Goal: Task Accomplishment & Management: Manage account settings

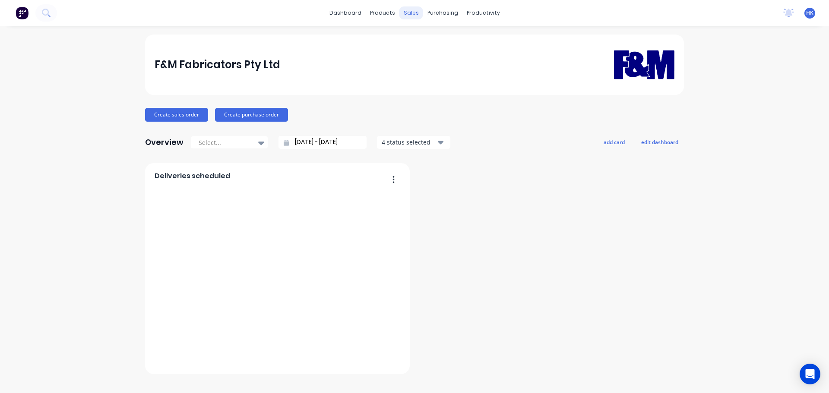
drag, startPoint x: 0, startPoint y: 0, endPoint x: 417, endPoint y: 15, distance: 417.2
click at [417, 15] on div "sales" at bounding box center [411, 12] width 24 height 13
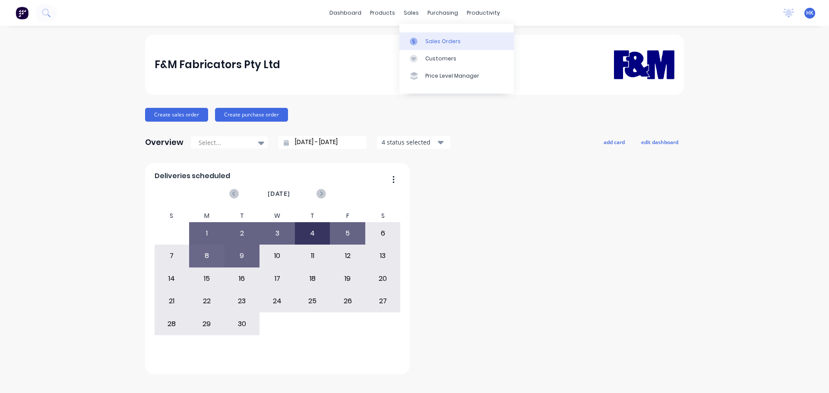
click at [429, 47] on link "Sales Orders" at bounding box center [456, 40] width 114 height 17
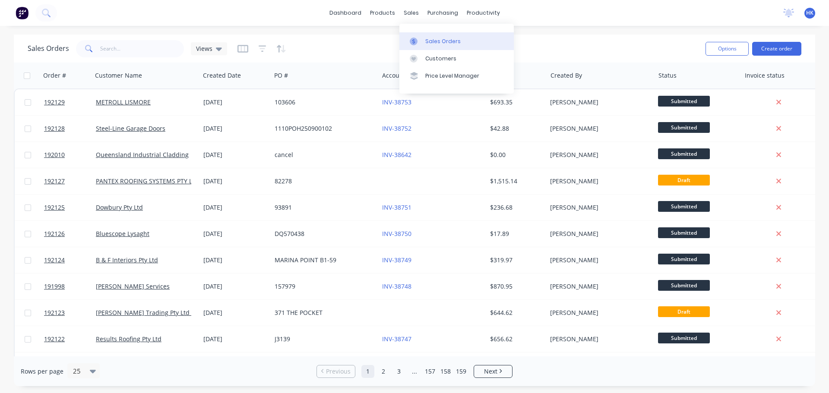
click at [435, 44] on div "Sales Orders" at bounding box center [442, 42] width 35 height 8
click at [785, 46] on button "Create order" at bounding box center [776, 49] width 49 height 14
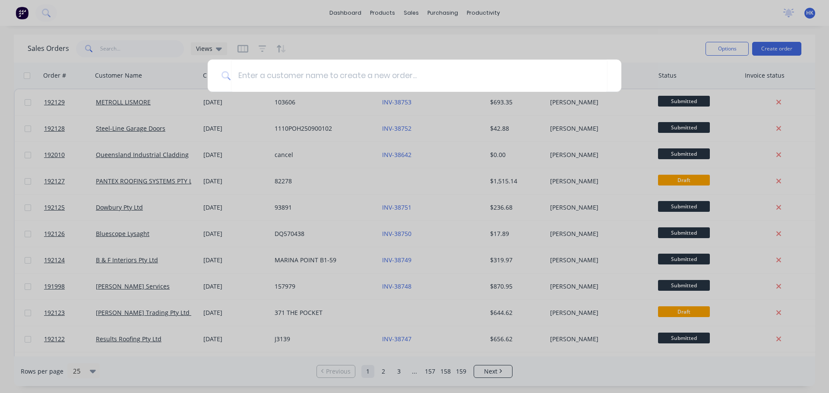
type input "s"
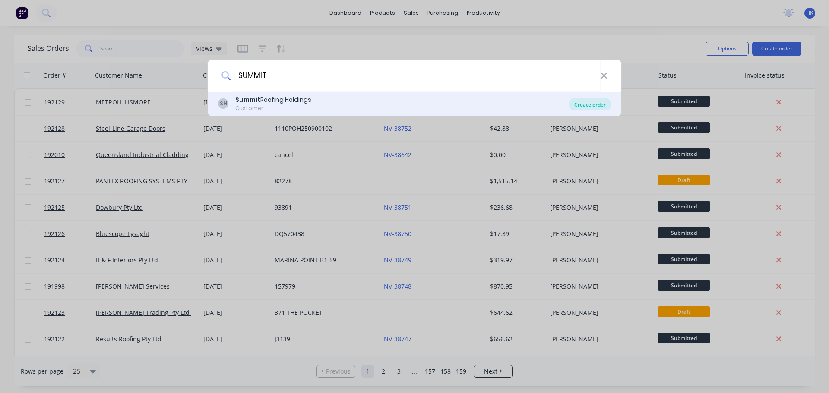
type input "SUMMIT"
click at [584, 104] on div "Create order" at bounding box center [590, 104] width 42 height 12
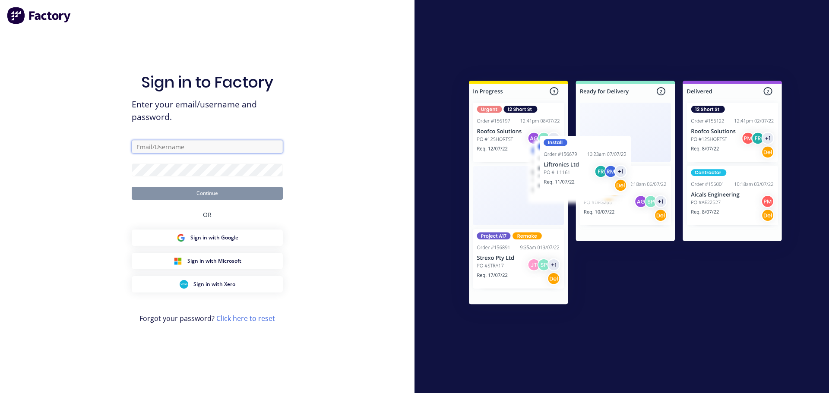
type input "[PERSON_NAME][EMAIL_ADDRESS][DOMAIN_NAME]"
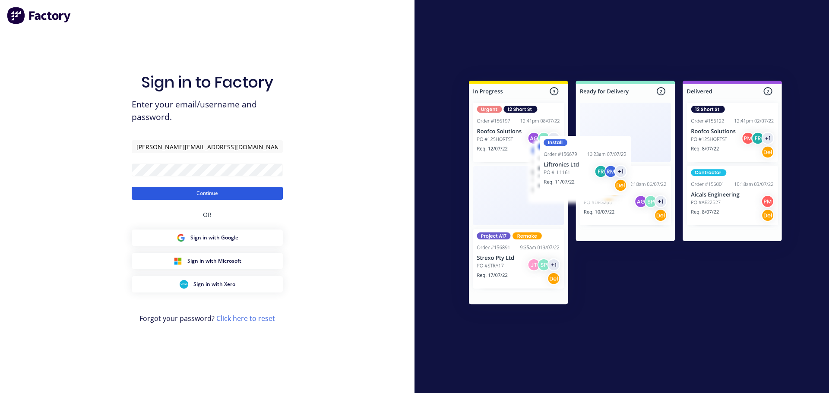
click at [214, 196] on button "Continue" at bounding box center [207, 193] width 151 height 13
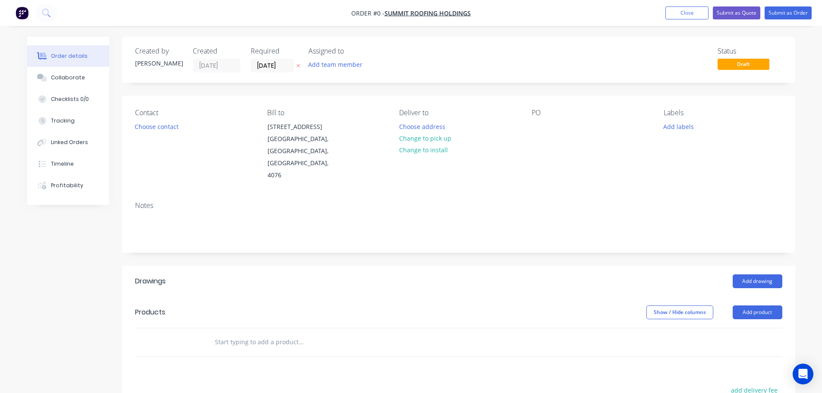
drag, startPoint x: 259, startPoint y: 67, endPoint x: 262, endPoint y: 74, distance: 7.7
click at [259, 67] on input "[DATE]" at bounding box center [272, 65] width 42 height 13
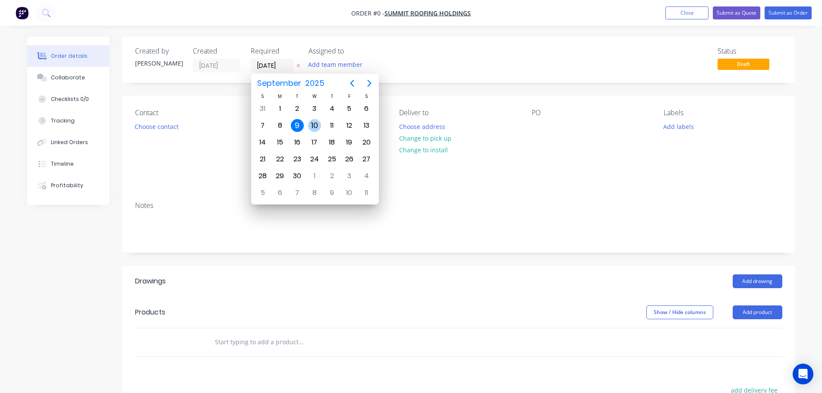
click at [317, 126] on div "10" at bounding box center [314, 125] width 13 height 13
type input "[DATE]"
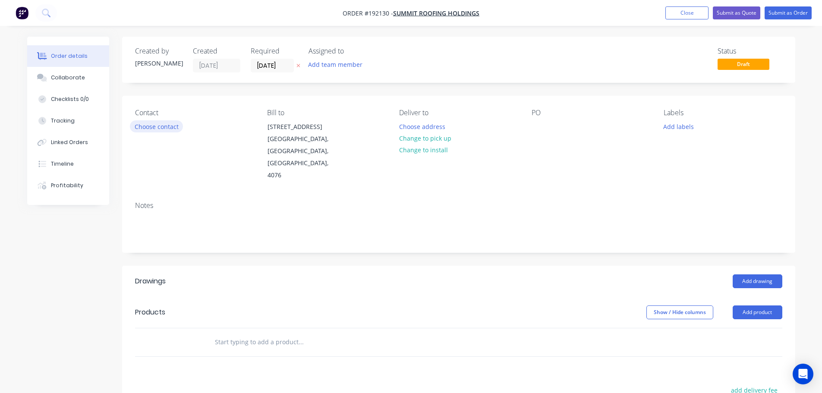
click at [176, 124] on button "Choose contact" at bounding box center [156, 126] width 53 height 12
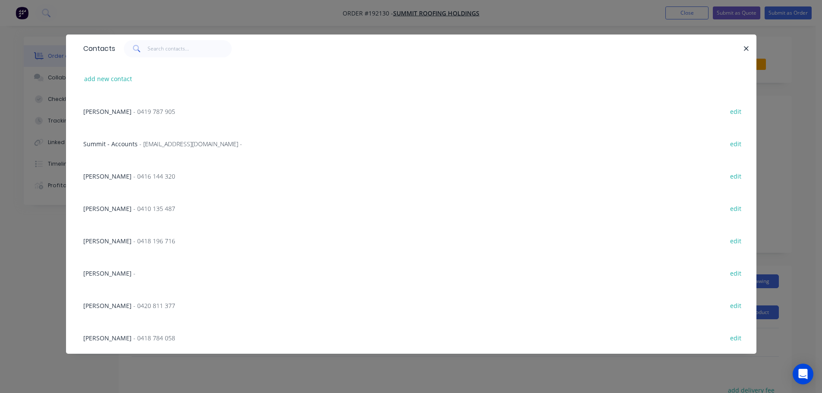
click at [128, 111] on span "[PERSON_NAME]" at bounding box center [107, 111] width 48 height 8
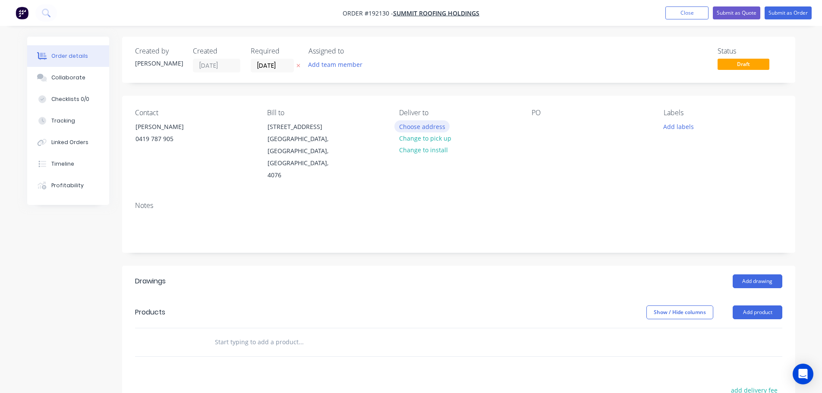
click at [424, 127] on button "Choose address" at bounding box center [422, 126] width 55 height 12
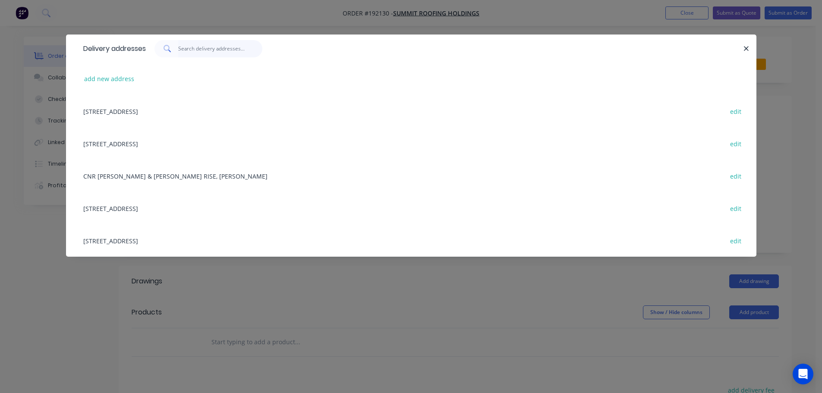
click at [236, 52] on input "text" at bounding box center [220, 48] width 84 height 17
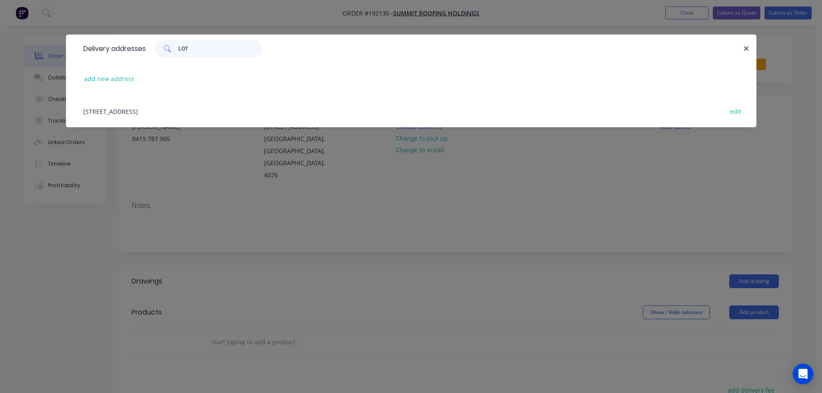
type input "LOT"
click at [199, 112] on div "[STREET_ADDRESS] edit" at bounding box center [411, 111] width 665 height 32
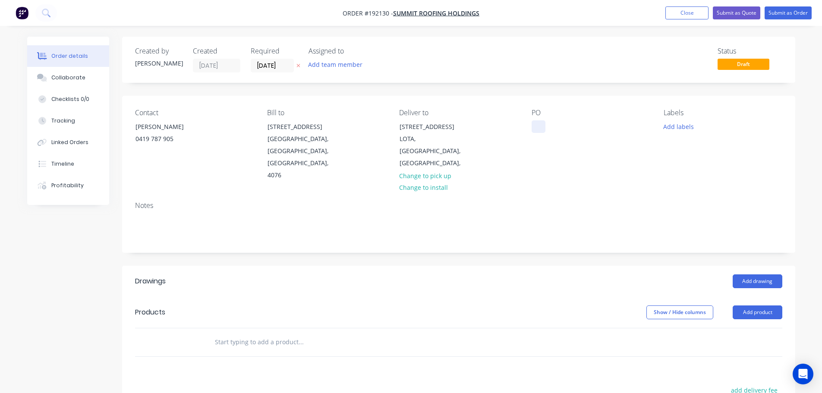
click at [537, 126] on div at bounding box center [539, 126] width 14 height 13
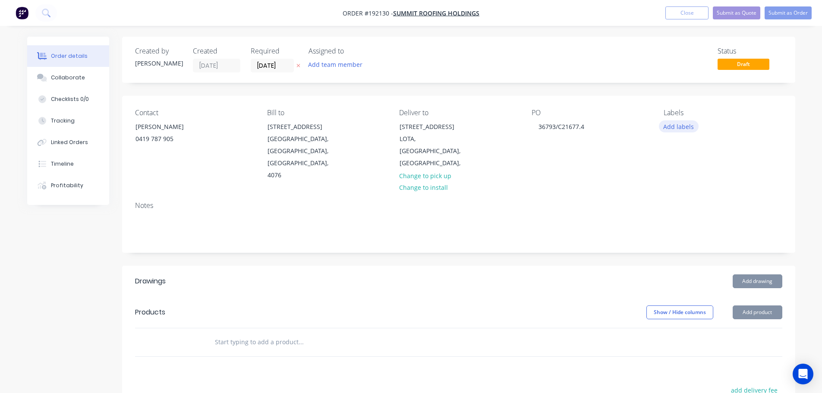
click at [684, 129] on button "Add labels" at bounding box center [679, 126] width 40 height 12
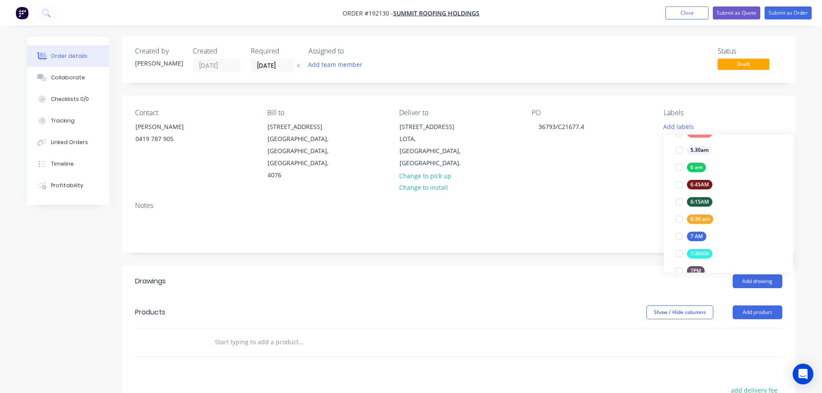
scroll to position [173, 0]
click at [680, 221] on div at bounding box center [679, 220] width 17 height 17
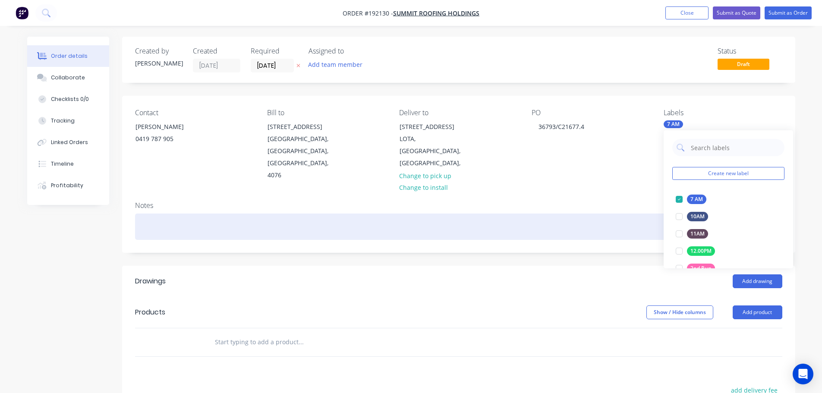
click at [571, 214] on div at bounding box center [458, 227] width 647 height 26
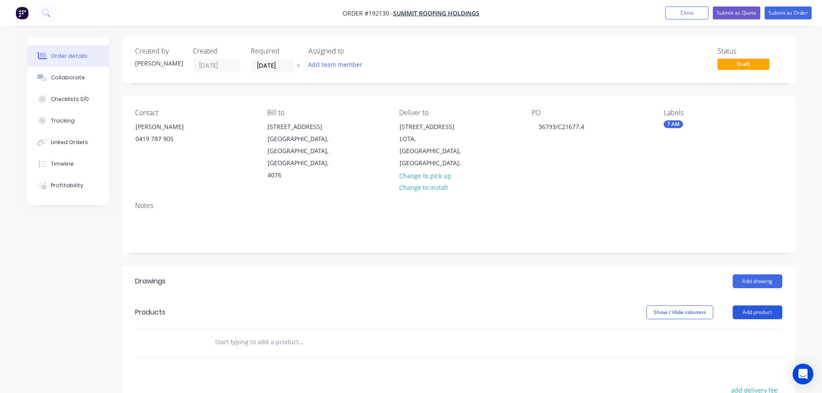
click at [755, 306] on button "Add product" at bounding box center [758, 313] width 50 height 14
click at [755, 328] on div "Product catalogue" at bounding box center [741, 334] width 66 height 13
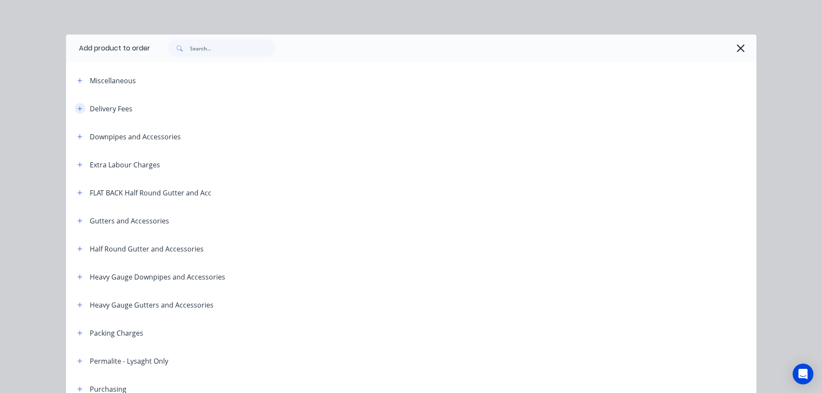
click at [78, 104] on button "button" at bounding box center [80, 108] width 11 height 11
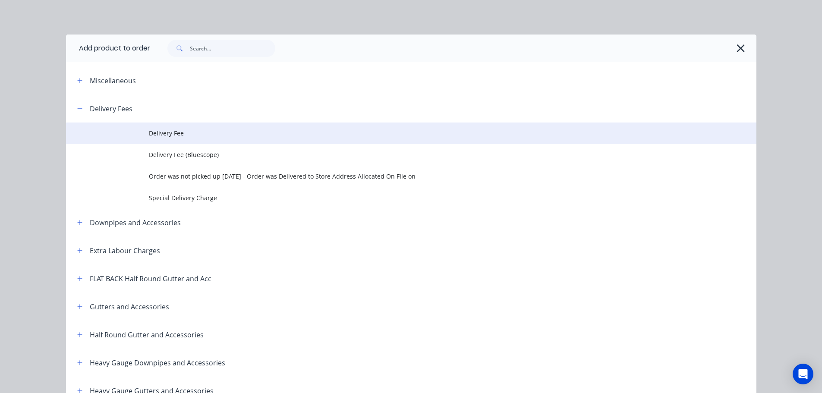
click at [139, 130] on td at bounding box center [107, 134] width 83 height 22
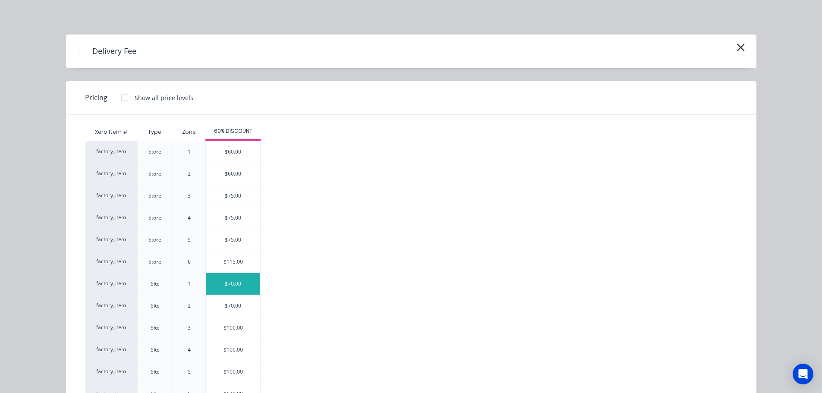
click at [236, 289] on div "$70.00" at bounding box center [233, 284] width 54 height 22
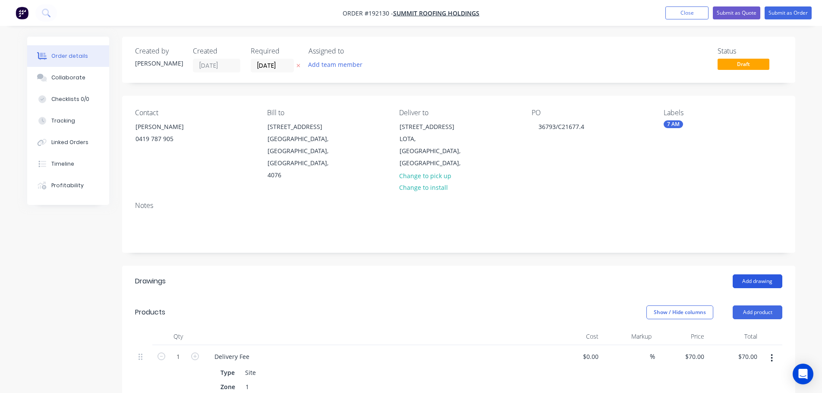
click at [743, 275] on button "Add drawing" at bounding box center [758, 282] width 50 height 14
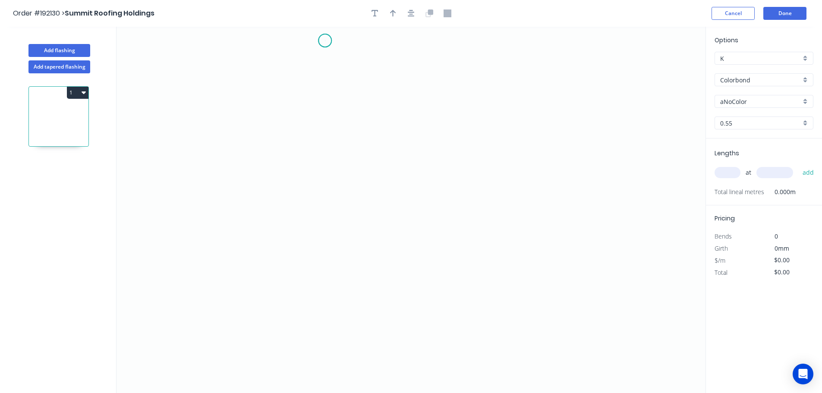
click at [325, 41] on icon "0" at bounding box center [411, 210] width 589 height 366
click at [328, 189] on icon "0" at bounding box center [411, 210] width 589 height 366
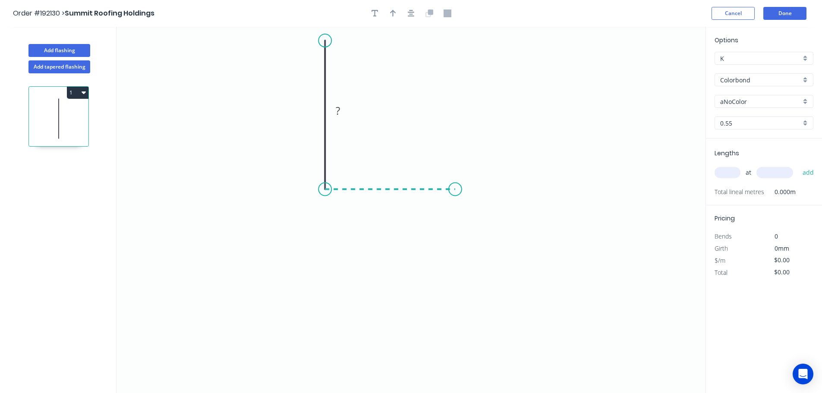
click at [455, 196] on icon "0 ?" at bounding box center [411, 210] width 589 height 366
click at [461, 301] on icon "0 ? ?" at bounding box center [411, 210] width 589 height 366
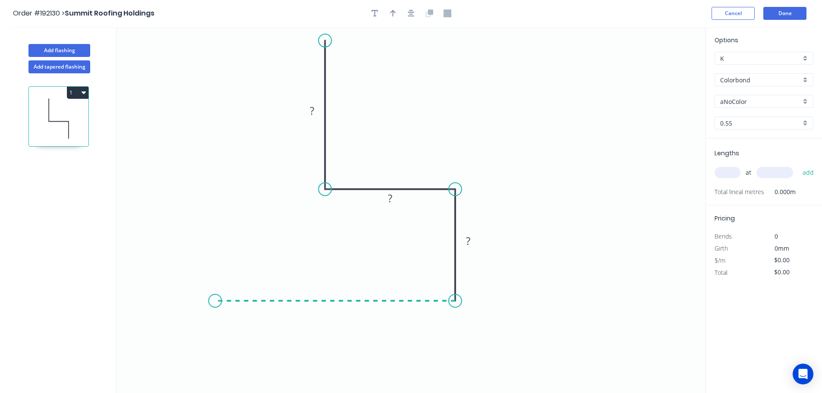
click at [215, 291] on icon "0 ? ? ?" at bounding box center [411, 210] width 589 height 366
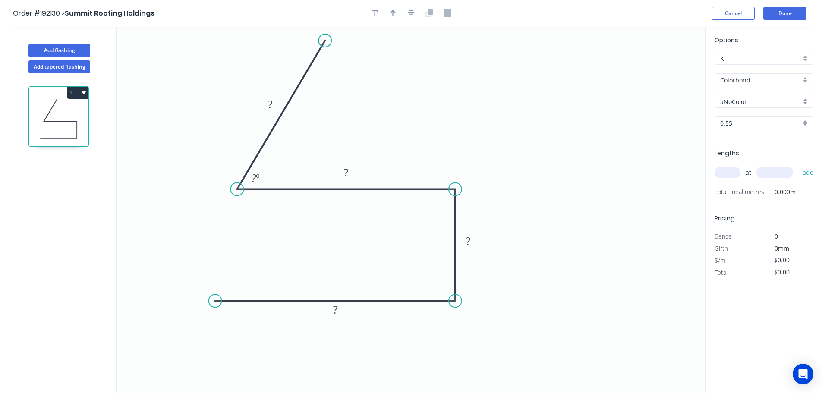
drag, startPoint x: 322, startPoint y: 189, endPoint x: 235, endPoint y: 190, distance: 87.2
click at [235, 190] on circle at bounding box center [236, 189] width 13 height 13
drag, startPoint x: 325, startPoint y: 48, endPoint x: 314, endPoint y: 44, distance: 11.5
click at [314, 44] on icon "0 ? ? ? ? ? º" at bounding box center [411, 210] width 589 height 366
drag, startPoint x: 316, startPoint y: 40, endPoint x: 286, endPoint y: 40, distance: 29.4
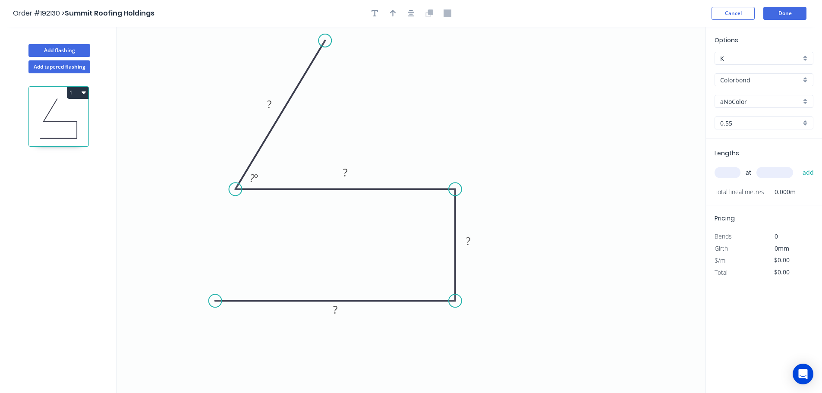
click at [282, 40] on icon "0 ? ? ? ? ? º" at bounding box center [411, 210] width 589 height 366
drag, startPoint x: 328, startPoint y: 37, endPoint x: 242, endPoint y: 31, distance: 86.1
click at [242, 31] on circle at bounding box center [235, 31] width 13 height 13
click at [406, 16] on button "button" at bounding box center [411, 13] width 13 height 13
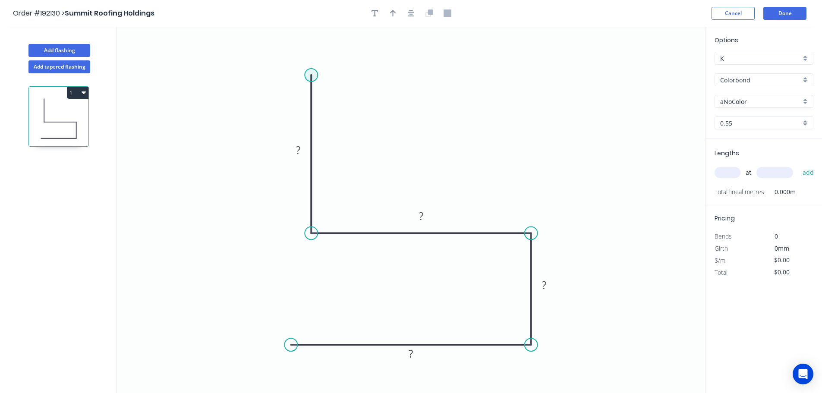
click at [306, 71] on circle at bounding box center [311, 75] width 13 height 13
drag, startPoint x: 310, startPoint y: 74, endPoint x: 315, endPoint y: 26, distance: 47.7
click at [315, 26] on div "Order #192130 > Summit Roofing Holdings Cancel Done Add flashing Add tapered fl…" at bounding box center [411, 204] width 822 height 409
click at [409, 10] on icon "button" at bounding box center [411, 13] width 7 height 8
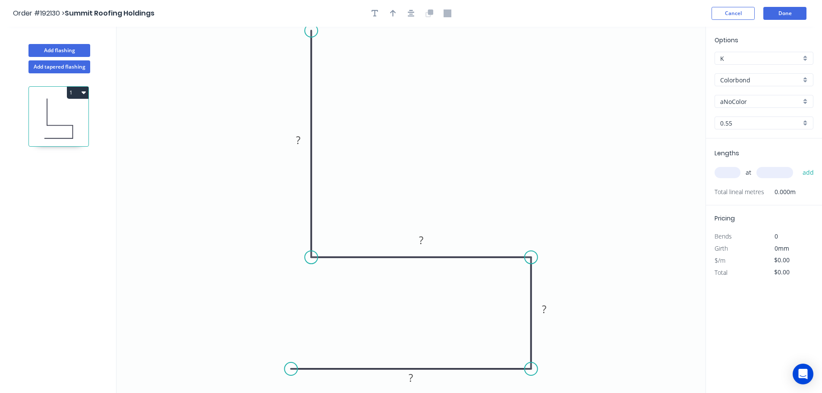
drag, startPoint x: 310, startPoint y: 46, endPoint x: 314, endPoint y: 30, distance: 16.0
click at [314, 30] on circle at bounding box center [311, 30] width 13 height 13
click at [306, 139] on rect at bounding box center [298, 140] width 17 height 12
click at [392, 13] on icon "button" at bounding box center [393, 13] width 6 height 8
type input "$10.10"
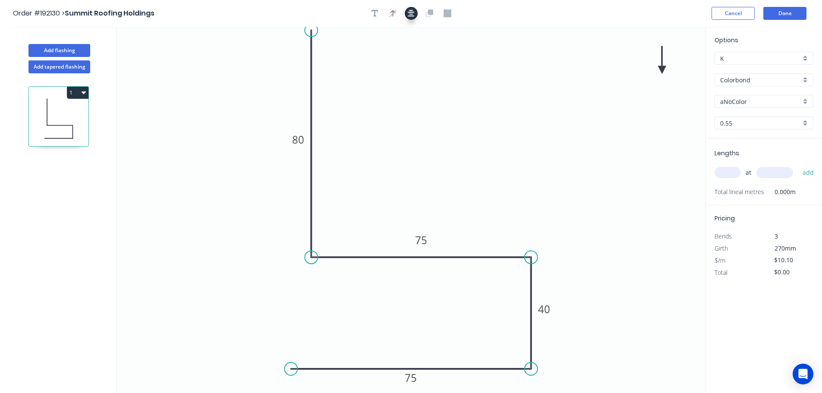
click at [408, 13] on icon "button" at bounding box center [411, 13] width 7 height 8
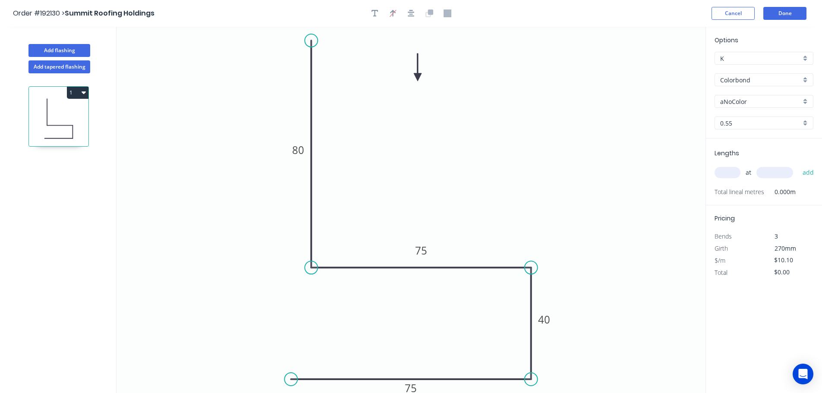
drag, startPoint x: 501, startPoint y: 81, endPoint x: 418, endPoint y: 77, distance: 83.4
click at [418, 77] on icon at bounding box center [418, 68] width 8 height 28
click at [765, 96] on div "Options K K Colorbond Colorbond Colorbond (Premium) Colorbond Coolmax Colorbond…" at bounding box center [764, 86] width 116 height 103
click at [763, 104] on input "aNoColor" at bounding box center [760, 101] width 81 height 9
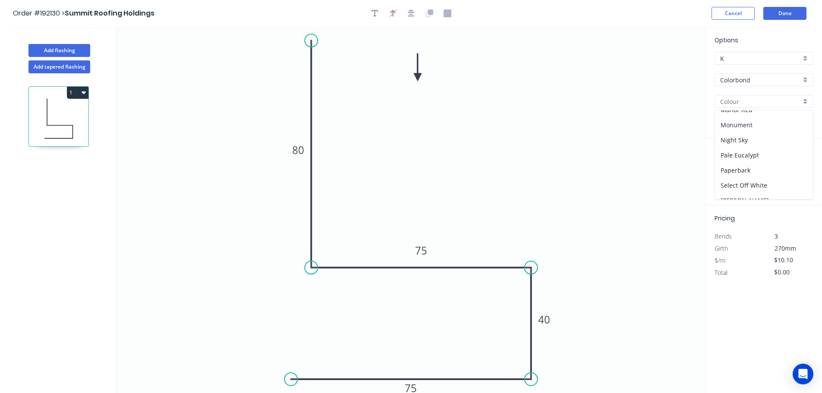
click at [747, 125] on div "Monument" at bounding box center [764, 124] width 98 height 15
type input "Monument"
click at [732, 174] on input "text" at bounding box center [728, 172] width 26 height 11
type input "1"
type input "1200"
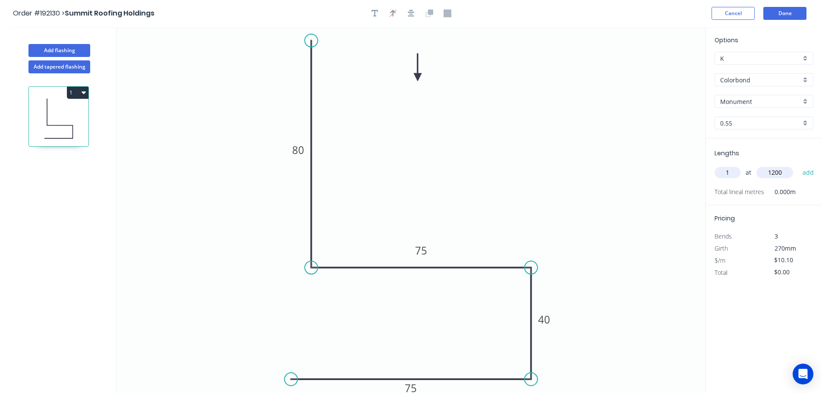
click at [798, 165] on button "add" at bounding box center [808, 172] width 20 height 15
type input "$12.12"
type input "1"
type input "400"
click at [798, 165] on button "add" at bounding box center [808, 172] width 20 height 15
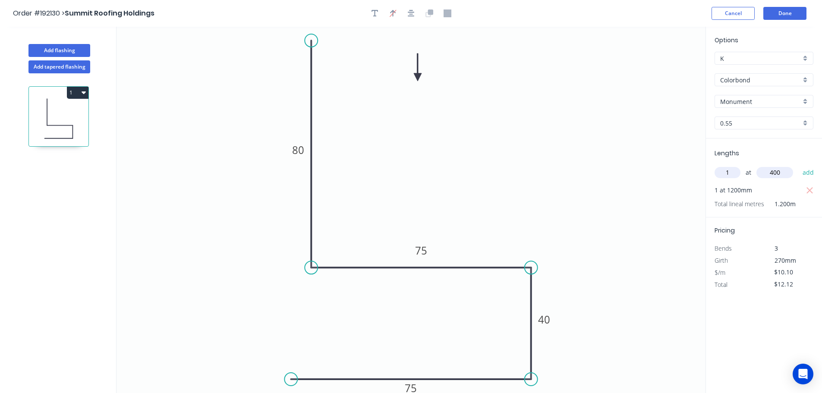
type input "$22.22"
type input "2"
type input "4000"
click at [798, 165] on button "add" at bounding box center [808, 172] width 20 height 15
type input "$103.02"
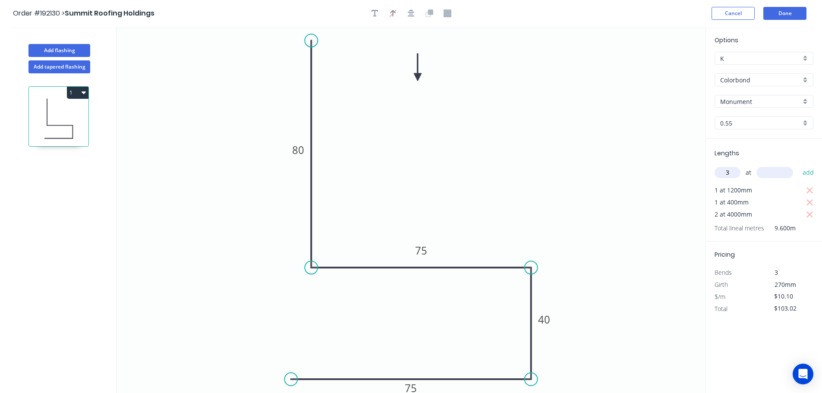
type input "3"
type input "4200"
click at [798, 165] on button "add" at bounding box center [808, 172] width 20 height 15
type input "$230.28"
type input "4"
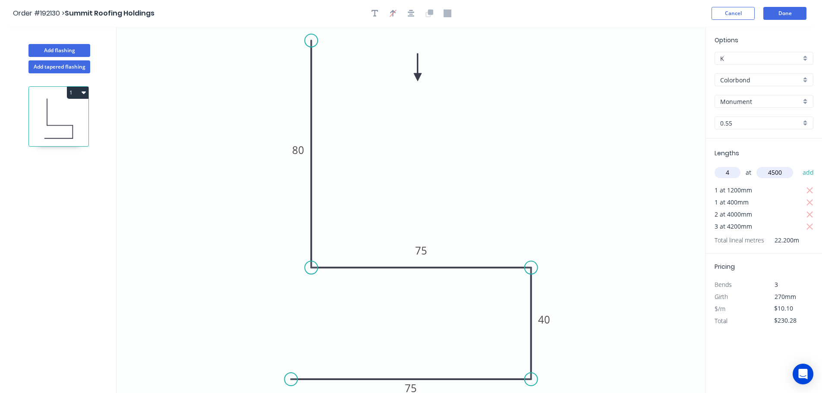
type input "4500"
click at [798, 165] on button "add" at bounding box center [808, 172] width 20 height 15
type input "$412.08"
type input "1"
type input "1500"
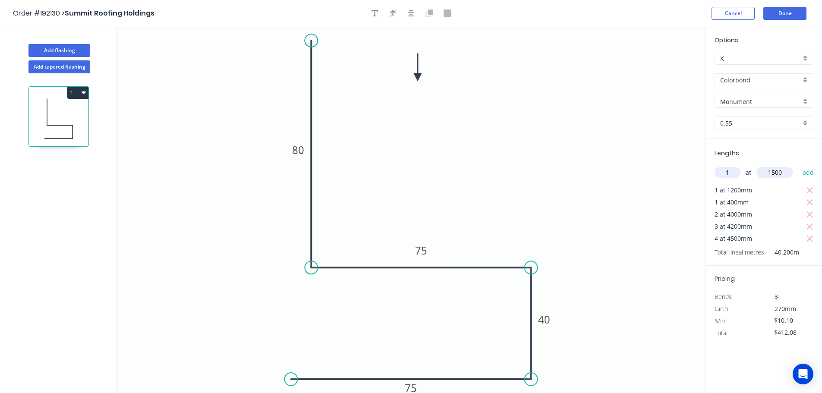
click at [798, 165] on button "add" at bounding box center [808, 172] width 20 height 15
type input "$427.23"
click at [73, 48] on button "Add flashing" at bounding box center [59, 50] width 62 height 13
type input "$0.00"
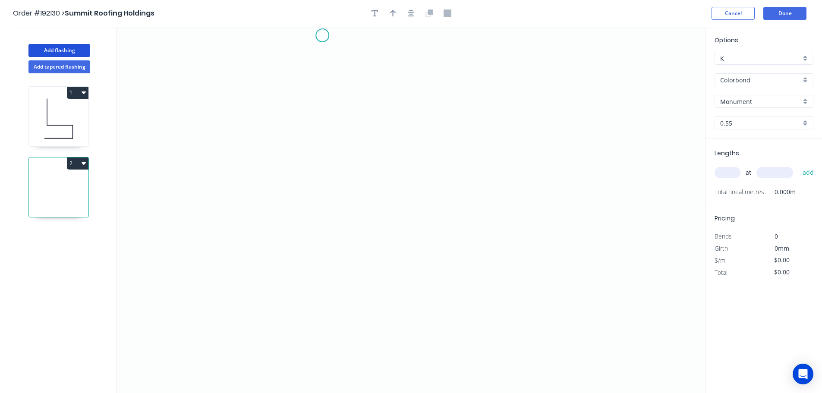
click at [323, 35] on icon "0" at bounding box center [411, 210] width 589 height 366
click at [317, 202] on icon "0" at bounding box center [411, 210] width 589 height 366
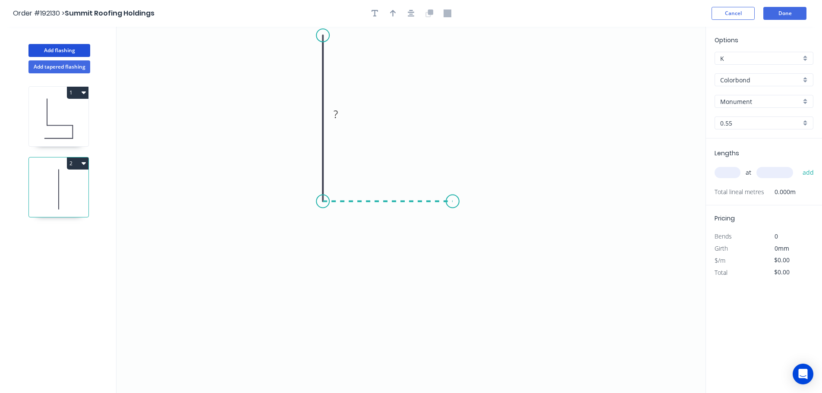
click at [453, 209] on icon "0 ?" at bounding box center [411, 210] width 589 height 366
drag, startPoint x: 322, startPoint y: 200, endPoint x: 323, endPoint y: 227, distance: 27.7
click at [323, 227] on circle at bounding box center [322, 227] width 13 height 13
drag, startPoint x: 449, startPoint y: 203, endPoint x: 477, endPoint y: 227, distance: 36.8
click at [477, 227] on circle at bounding box center [477, 227] width 13 height 13
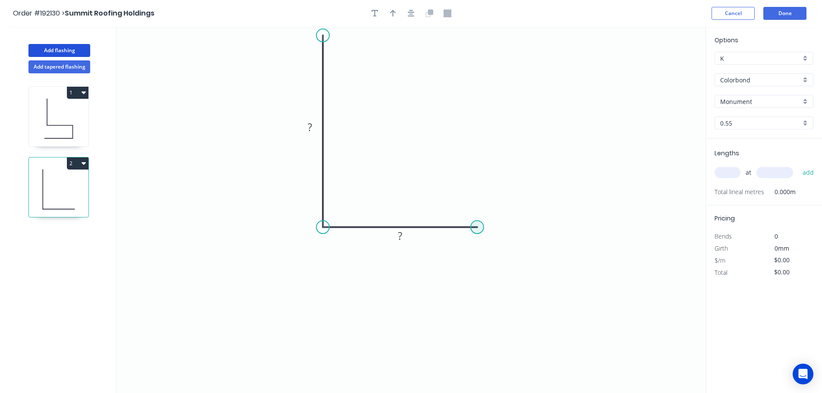
click at [477, 227] on circle at bounding box center [477, 227] width 13 height 13
drag, startPoint x: 324, startPoint y: 227, endPoint x: 417, endPoint y: 260, distance: 98.7
click at [326, 252] on circle at bounding box center [322, 251] width 13 height 13
drag, startPoint x: 474, startPoint y: 226, endPoint x: 498, endPoint y: 247, distance: 32.1
click at [498, 247] on circle at bounding box center [498, 251] width 13 height 13
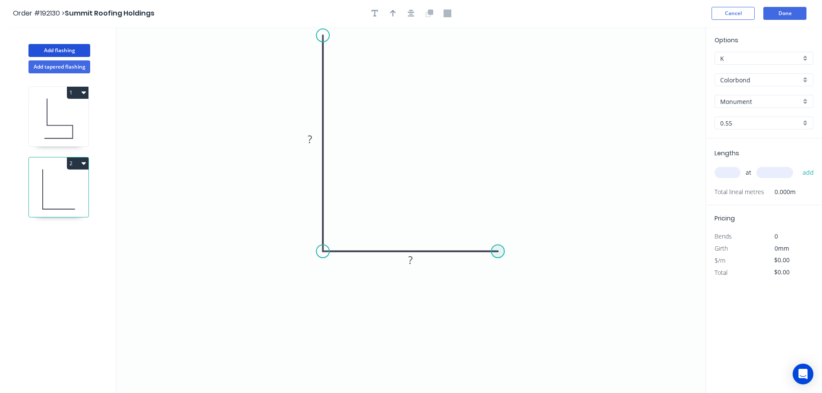
click at [500, 252] on circle at bounding box center [498, 251] width 13 height 13
click at [504, 252] on icon "0 ? ?" at bounding box center [411, 210] width 589 height 366
drag, startPoint x: 497, startPoint y: 254, endPoint x: 522, endPoint y: 256, distance: 25.1
click at [522, 256] on circle at bounding box center [521, 251] width 13 height 13
drag, startPoint x: 522, startPoint y: 256, endPoint x: 522, endPoint y: 265, distance: 9.1
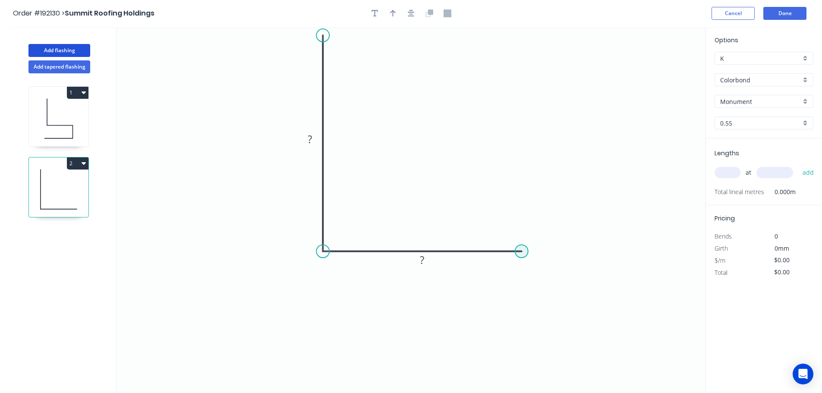
click at [522, 256] on circle at bounding box center [521, 251] width 13 height 13
click at [525, 252] on circle at bounding box center [521, 251] width 13 height 13
click at [522, 253] on circle at bounding box center [525, 251] width 13 height 13
click at [530, 354] on icon "0 ? ?" at bounding box center [411, 210] width 589 height 366
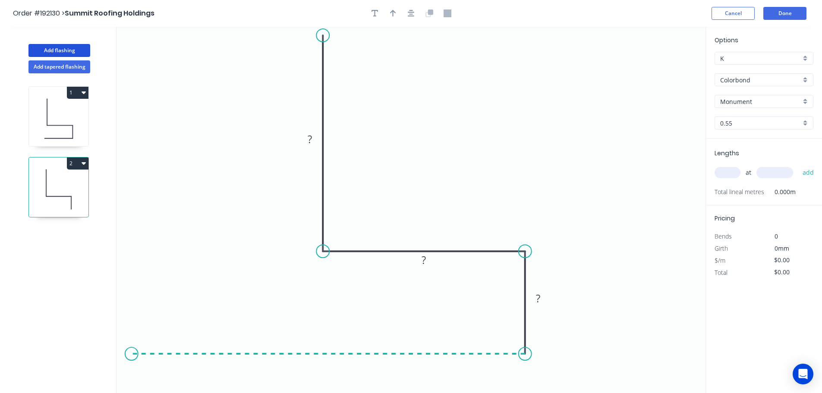
click at [131, 350] on icon "0 ? ? ?" at bounding box center [411, 210] width 589 height 366
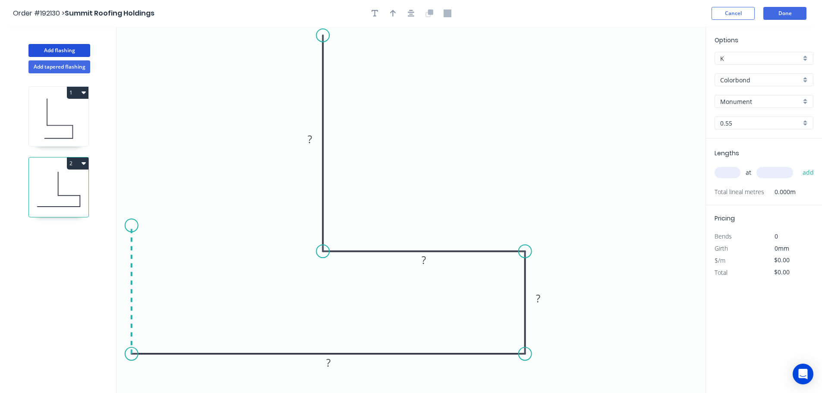
click at [130, 226] on icon "0 ? ? ? ?" at bounding box center [411, 210] width 589 height 366
drag, startPoint x: 130, startPoint y: 224, endPoint x: 135, endPoint y: 178, distance: 46.0
click at [135, 178] on circle at bounding box center [131, 177] width 13 height 13
click at [418, 9] on div at bounding box center [411, 13] width 91 height 13
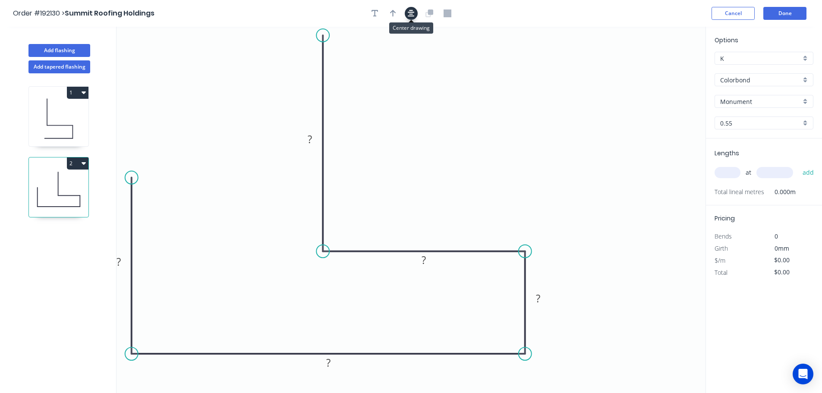
click at [409, 10] on icon "button" at bounding box center [411, 13] width 7 height 8
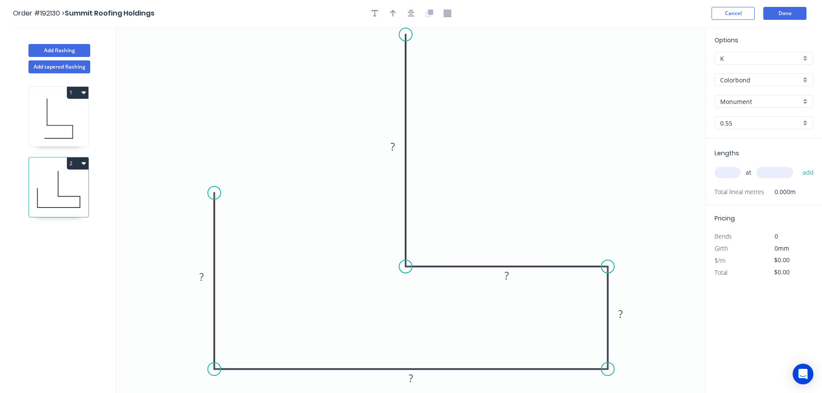
click at [408, 34] on circle at bounding box center [405, 34] width 13 height 13
drag, startPoint x: 402, startPoint y: 35, endPoint x: 398, endPoint y: 44, distance: 9.7
click at [398, 44] on icon "0 ? ? ? ? ?" at bounding box center [411, 210] width 589 height 366
click at [397, 149] on rect at bounding box center [392, 152] width 17 height 12
type input "$14.50"
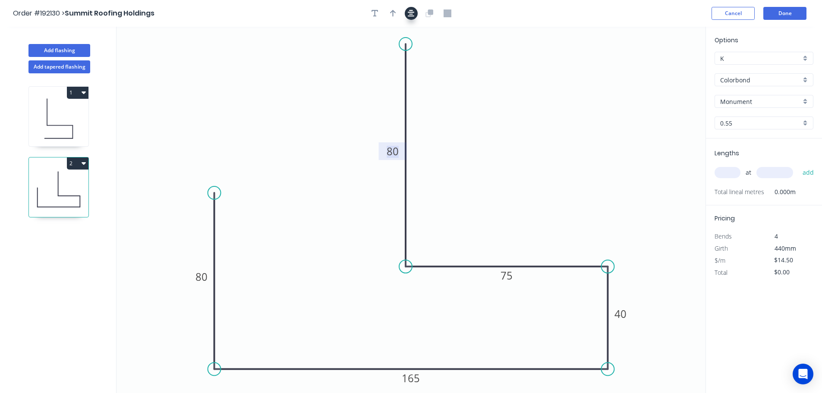
click at [408, 15] on icon "button" at bounding box center [411, 13] width 7 height 8
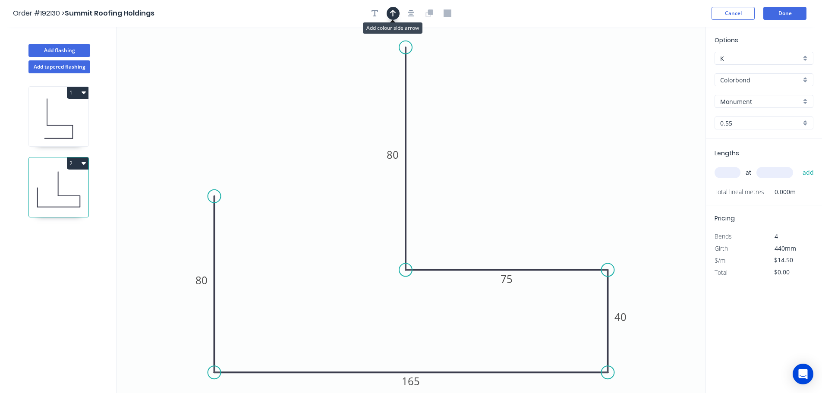
click at [395, 13] on icon "button" at bounding box center [393, 13] width 6 height 7
click at [664, 67] on icon at bounding box center [662, 60] width 8 height 28
drag, startPoint x: 664, startPoint y: 67, endPoint x: 623, endPoint y: 70, distance: 40.7
click at [627, 70] on icon at bounding box center [639, 59] width 25 height 25
click at [726, 167] on input "text" at bounding box center [728, 172] width 26 height 11
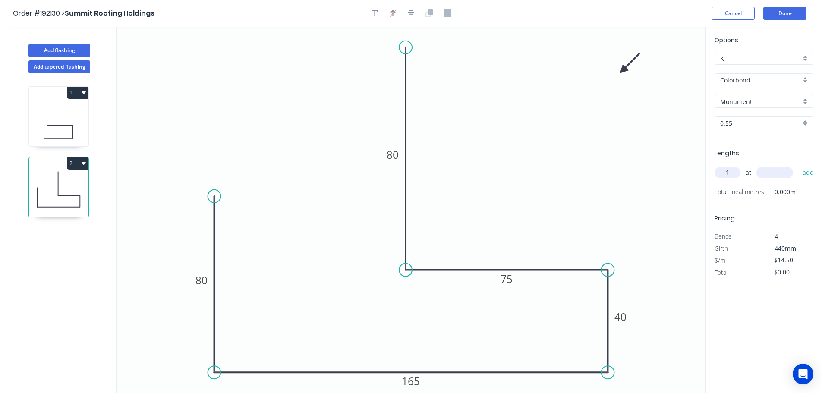
type input "1"
type input "2300"
click at [798, 165] on button "add" at bounding box center [808, 172] width 20 height 15
type input "$33.35"
type input "2"
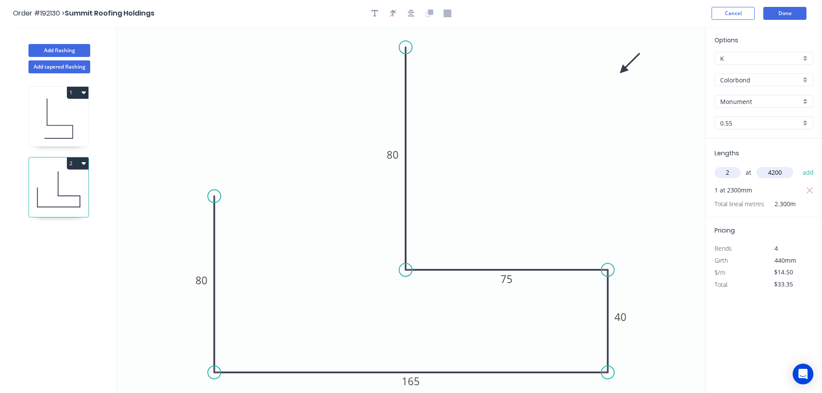
type input "4200"
click at [798, 165] on button "add" at bounding box center [808, 172] width 20 height 15
type input "$155.15"
click at [56, 121] on icon at bounding box center [59, 118] width 60 height 55
type input "$10.10"
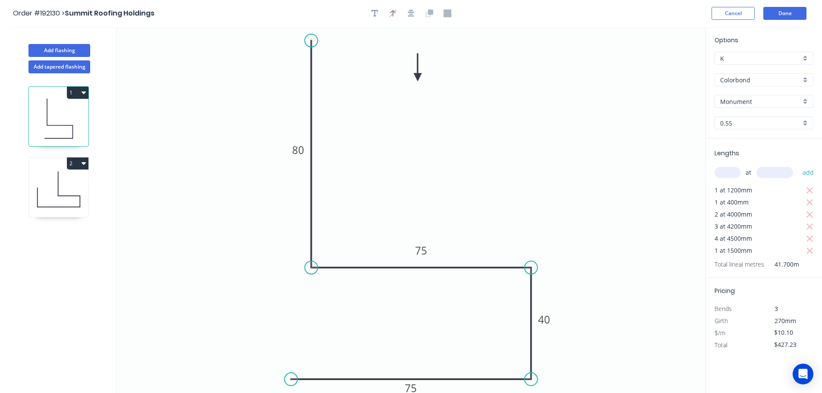
click at [84, 91] on icon "button" at bounding box center [84, 92] width 4 height 7
click at [54, 114] on div "Duplicate" at bounding box center [47, 114] width 66 height 13
type input "$0.00"
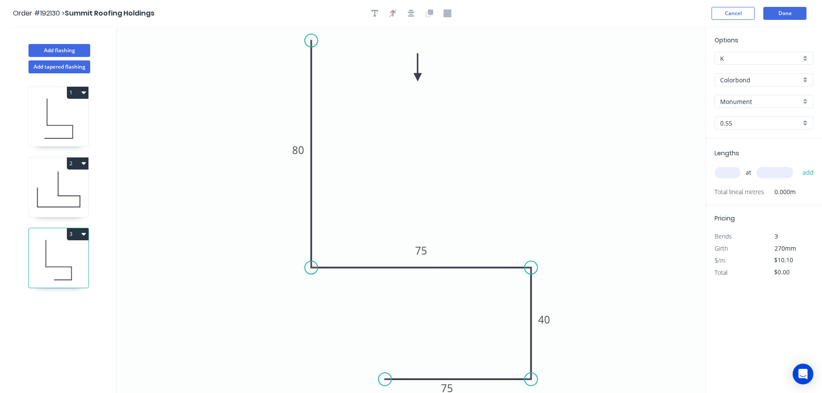
drag, startPoint x: 289, startPoint y: 379, endPoint x: 385, endPoint y: 386, distance: 96.1
click at [385, 386] on circle at bounding box center [385, 379] width 13 height 13
click at [454, 388] on rect at bounding box center [447, 389] width 17 height 12
click at [723, 168] on input "text" at bounding box center [728, 172] width 26 height 11
type input "1"
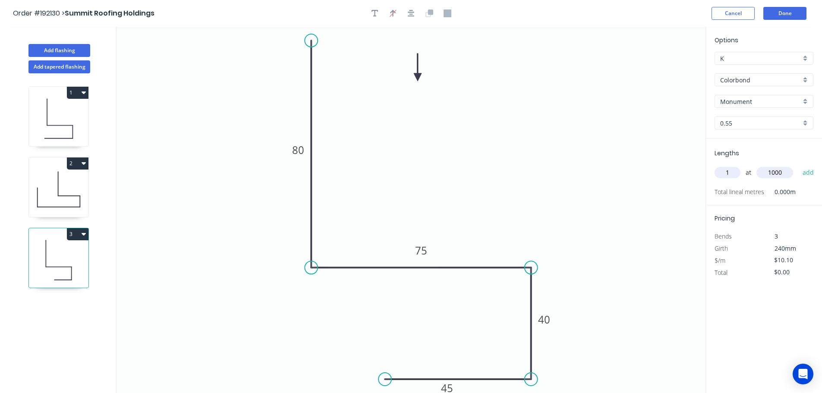
type input "1000"
click at [798, 165] on button "add" at bounding box center [808, 172] width 20 height 15
click at [70, 133] on icon at bounding box center [59, 118] width 60 height 55
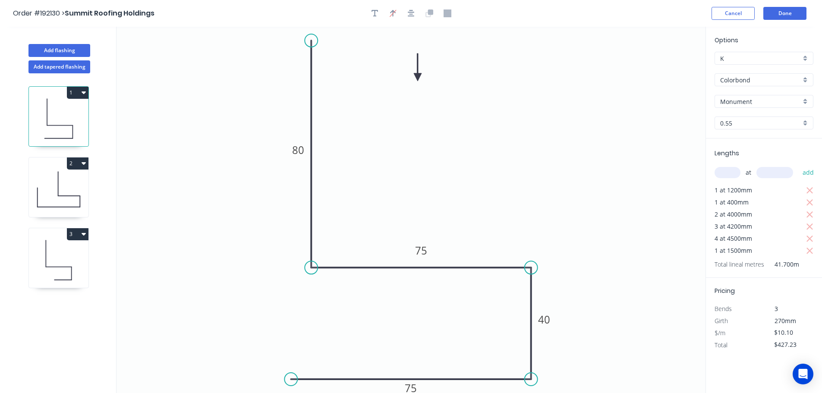
click at [79, 92] on button "1" at bounding box center [78, 93] width 22 height 12
click at [56, 115] on div "Duplicate" at bounding box center [47, 114] width 66 height 13
type input "$0.00"
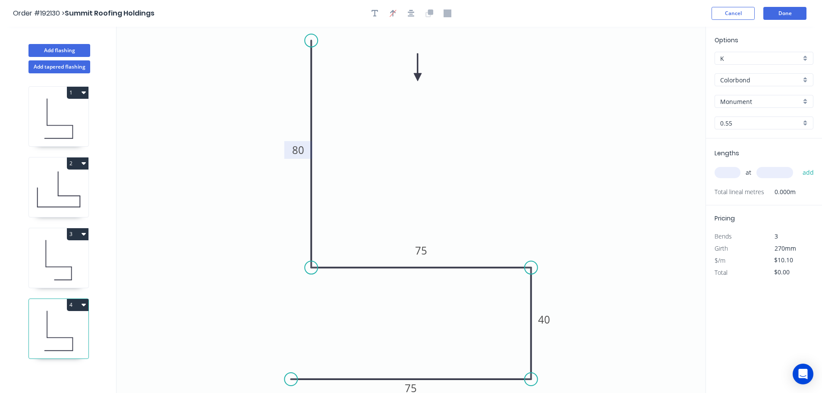
click at [296, 151] on tspan "80" at bounding box center [298, 150] width 12 height 14
drag, startPoint x: 305, startPoint y: 379, endPoint x: 337, endPoint y: 374, distance: 32.3
click at [337, 375] on circle at bounding box center [335, 379] width 13 height 13
click at [732, 171] on input "text" at bounding box center [728, 172] width 26 height 11
type input "2"
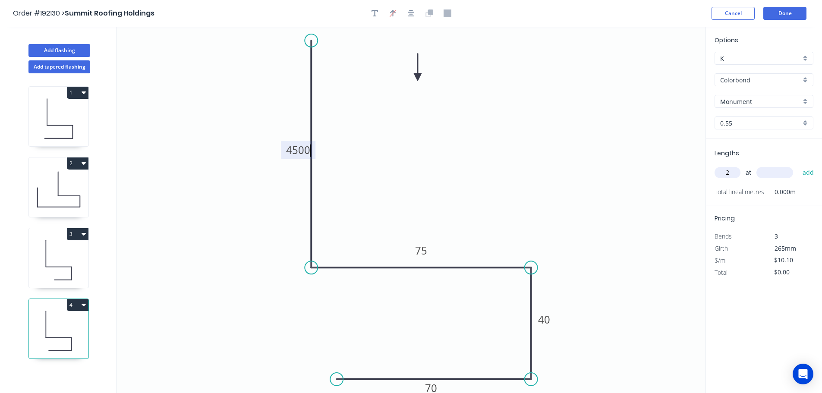
type input "$0.00"
type input "1000"
click at [798, 165] on button "add" at bounding box center [808, 172] width 20 height 15
click at [811, 190] on icon "button" at bounding box center [810, 191] width 8 height 10
click at [736, 170] on input "text" at bounding box center [728, 172] width 26 height 11
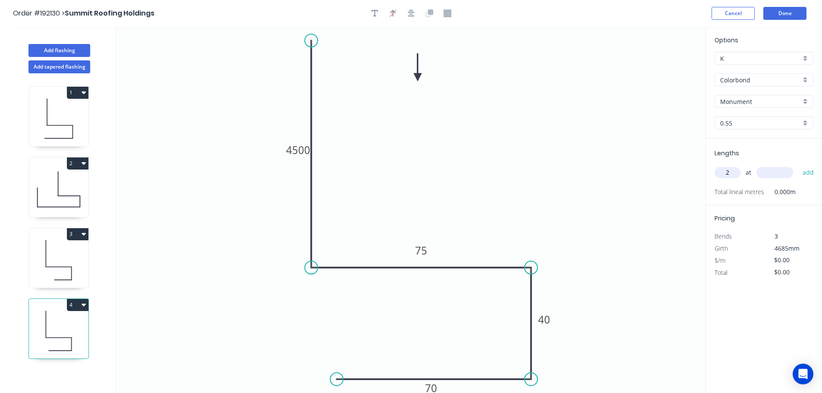
type input "2"
type input "4500"
click at [798, 165] on button "add" at bounding box center [808, 172] width 20 height 15
type input "1"
type input "1000"
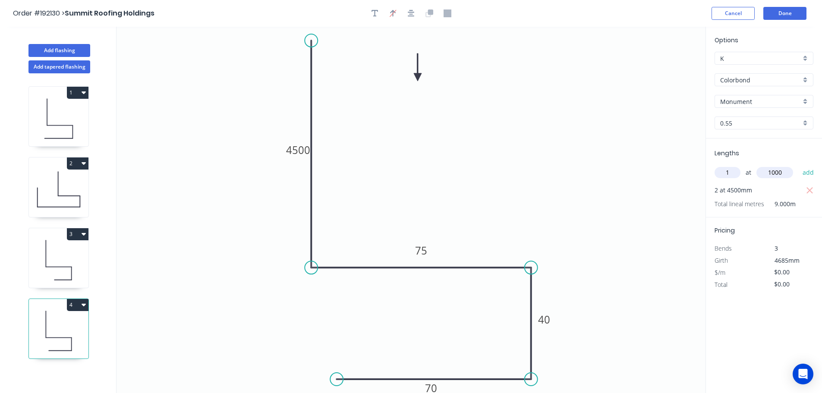
click at [798, 165] on button "add" at bounding box center [808, 172] width 20 height 15
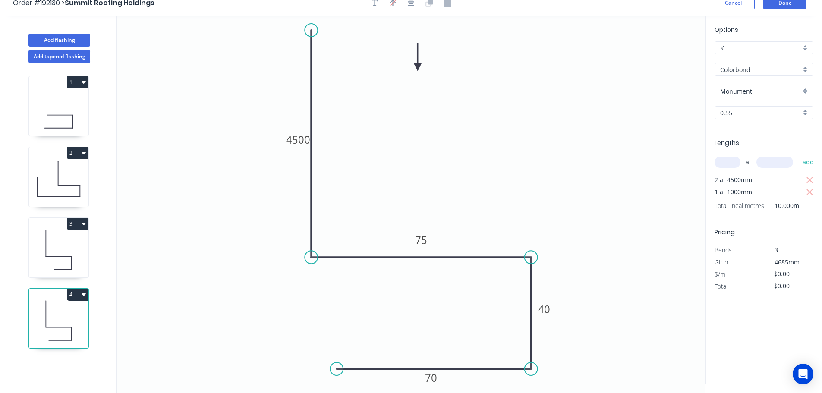
scroll to position [16, 0]
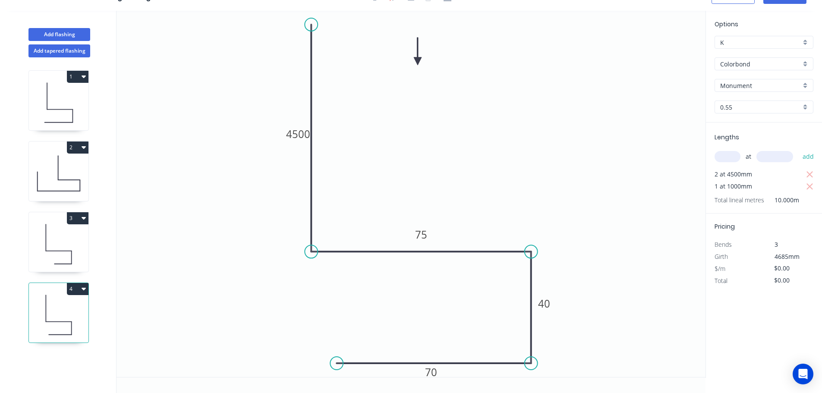
click at [75, 287] on button "4" at bounding box center [78, 289] width 22 height 12
click at [60, 312] on div "Duplicate" at bounding box center [47, 310] width 66 height 13
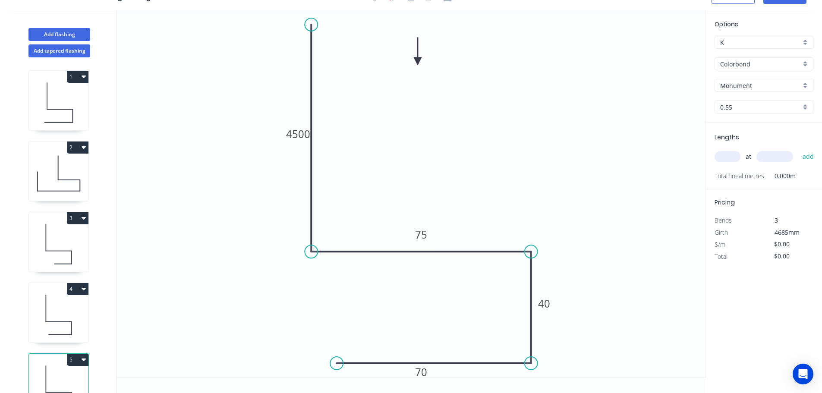
click at [50, 312] on icon at bounding box center [59, 314] width 60 height 55
click at [294, 133] on tspan "4500" at bounding box center [298, 134] width 24 height 14
type input "$10.10"
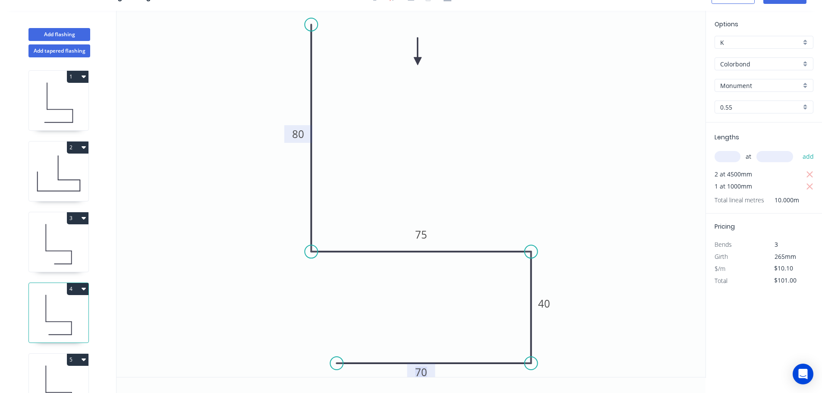
click at [57, 112] on icon at bounding box center [59, 102] width 60 height 55
type input "$427.23"
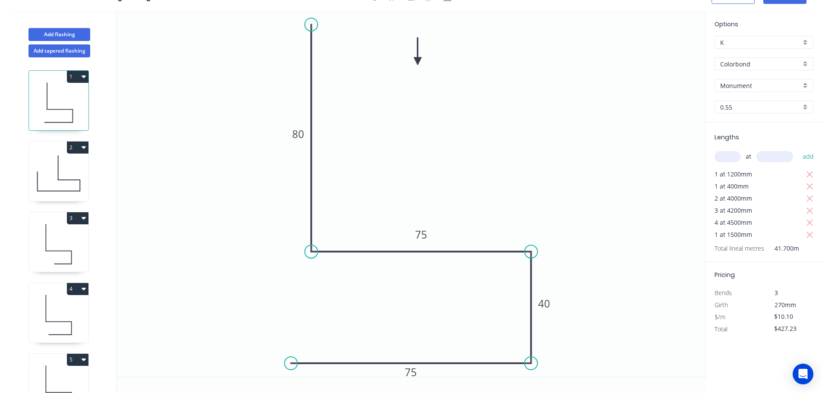
click at [65, 177] on icon at bounding box center [59, 173] width 60 height 55
type input "$14.50"
type input "$155.15"
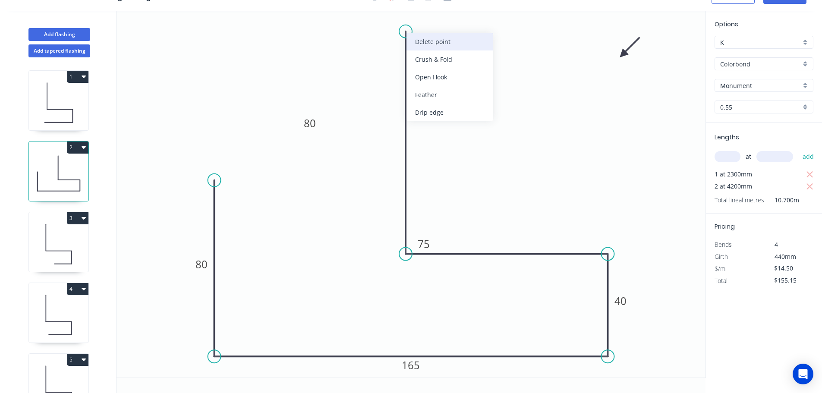
click at [426, 42] on div "Delete point" at bounding box center [450, 42] width 87 height 18
type input "$0.00"
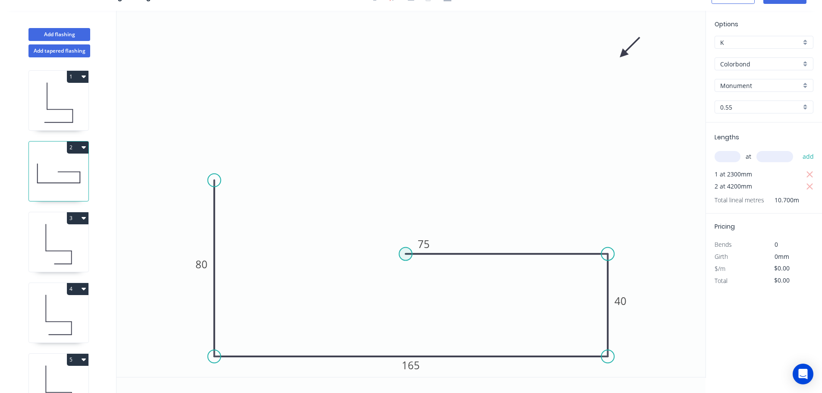
click at [404, 252] on circle at bounding box center [405, 254] width 13 height 13
click at [399, 22] on icon "0 80 165 40 75" at bounding box center [411, 194] width 589 height 366
type input "$12.66"
type input "$135.46"
click at [399, 134] on rect at bounding box center [392, 135] width 17 height 12
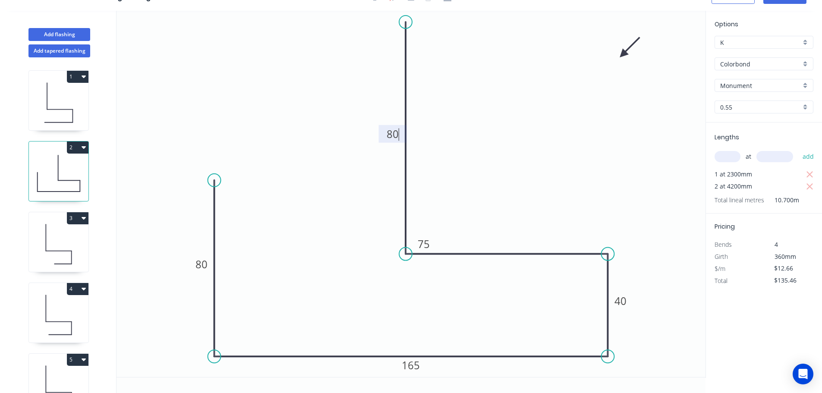
type input "$14.50"
type input "$155.15"
click at [60, 236] on icon at bounding box center [59, 244] width 60 height 55
type input "$10.10"
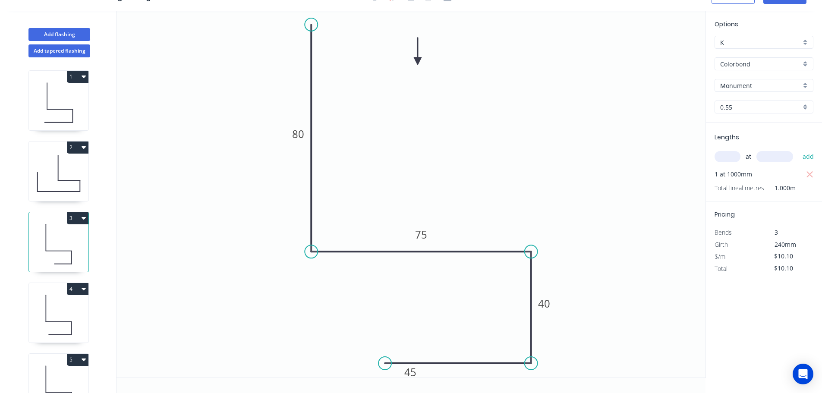
click at [65, 312] on icon at bounding box center [59, 314] width 60 height 55
type input "$101.00"
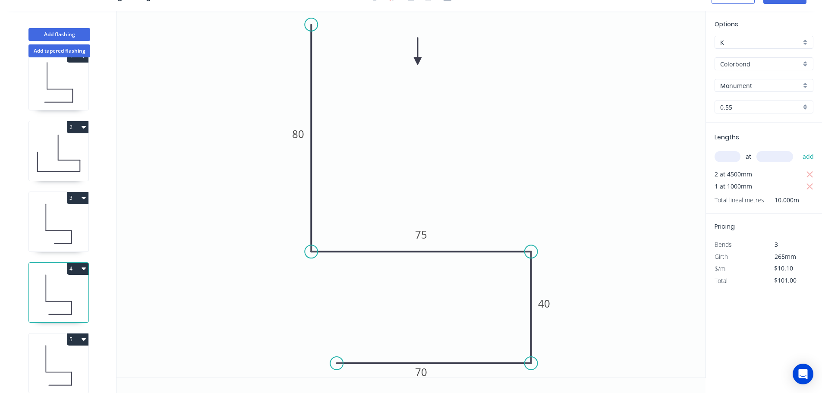
scroll to position [38, 0]
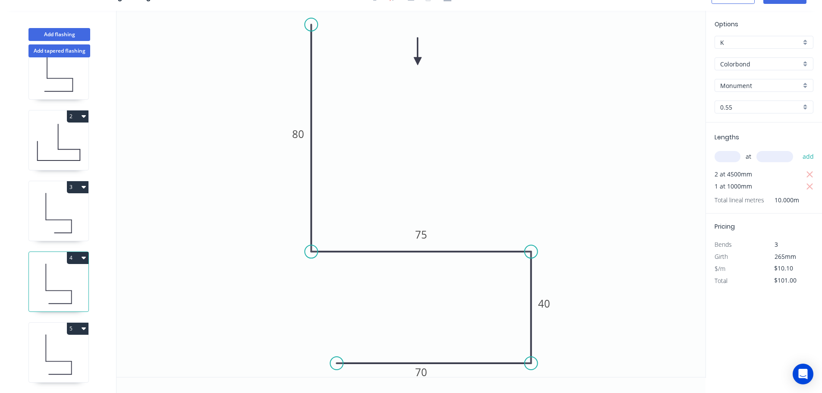
click at [58, 340] on icon at bounding box center [59, 354] width 60 height 55
type input "$0.00"
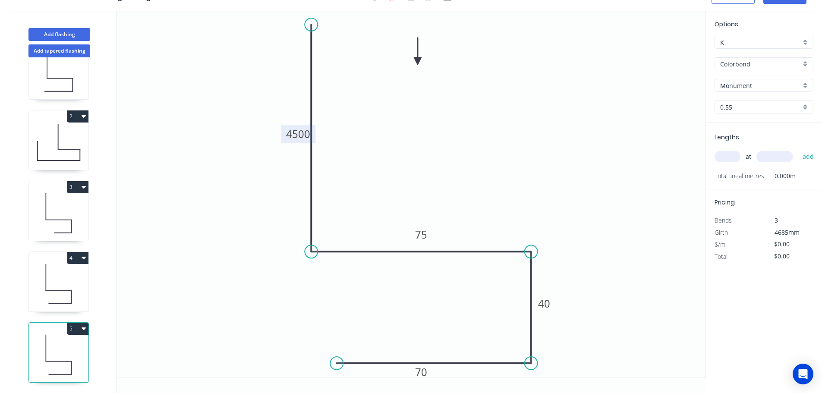
click at [301, 134] on tspan "4500" at bounding box center [298, 134] width 24 height 14
type input "$10.10"
click at [736, 161] on input "text" at bounding box center [728, 156] width 26 height 11
type input "1"
type input "1300"
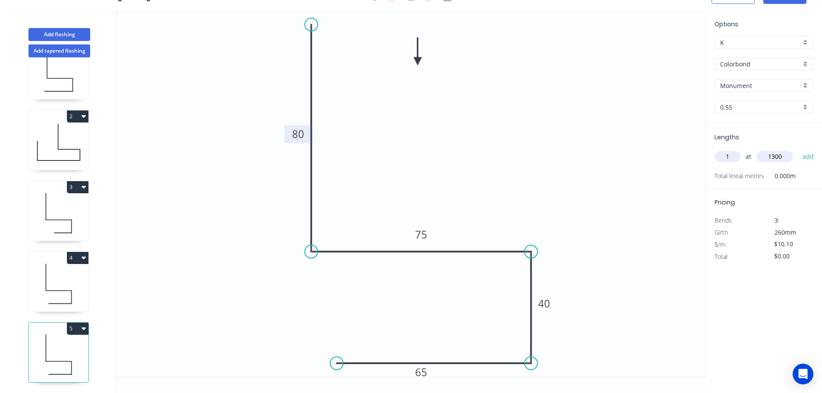
click at [798, 149] on button "add" at bounding box center [808, 156] width 20 height 15
type input "$13.13"
type input "1"
type input "2000"
click at [798, 149] on button "add" at bounding box center [808, 156] width 20 height 15
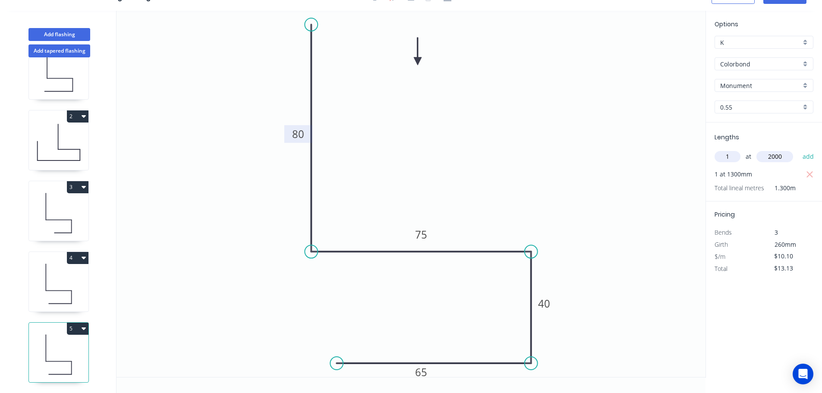
type input "$33.33"
type input "2"
type input "1500"
click at [798, 149] on button "add" at bounding box center [808, 156] width 20 height 15
click at [81, 316] on div "1 2 3 4 5" at bounding box center [60, 225] width 114 height 336
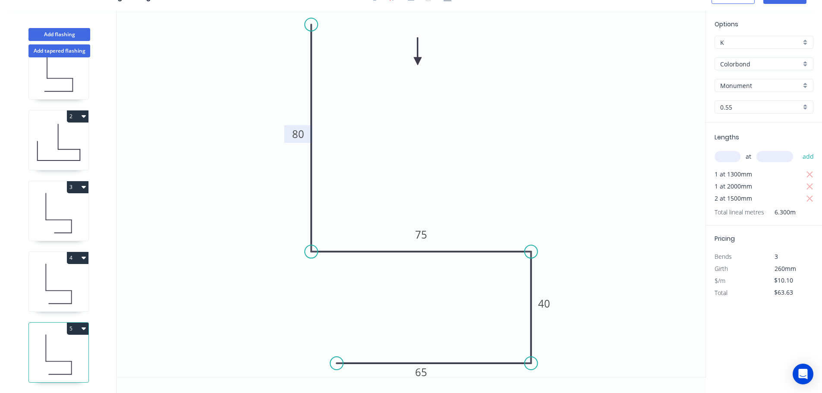
click at [76, 323] on button "5" at bounding box center [78, 329] width 22 height 12
click at [62, 344] on div "Duplicate" at bounding box center [47, 350] width 66 height 13
type input "$0.00"
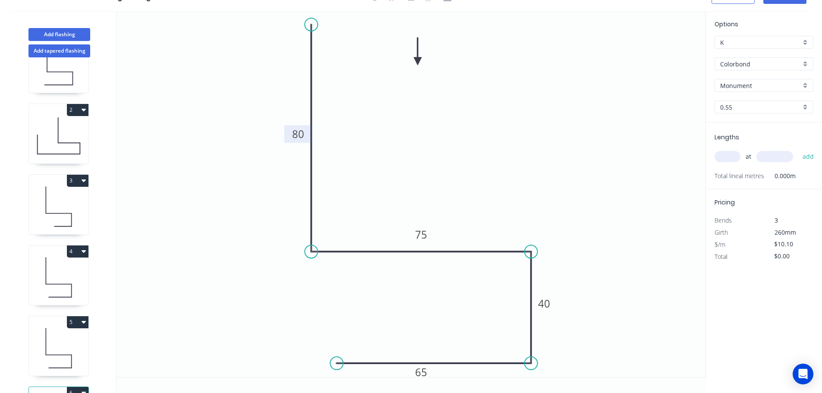
click at [297, 133] on tspan "80" at bounding box center [298, 134] width 12 height 14
click at [726, 157] on input "text" at bounding box center [728, 156] width 26 height 11
type input "2"
type input "2300"
click at [798, 149] on button "add" at bounding box center [808, 156] width 20 height 15
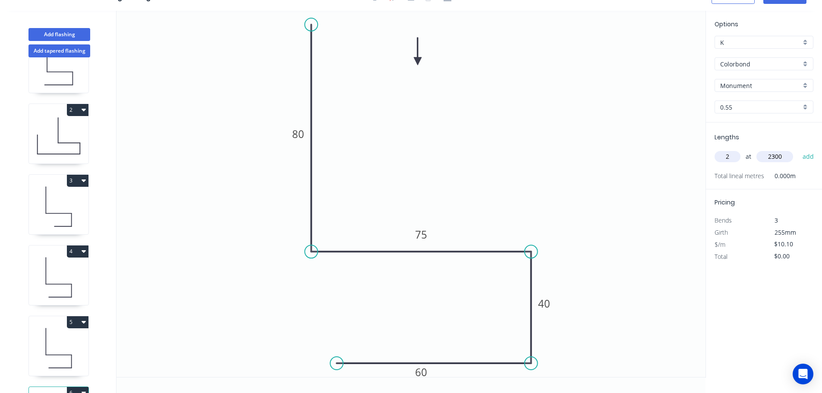
type input "$46.46"
type input "1"
type input "1200"
click at [798, 149] on button "add" at bounding box center [808, 156] width 20 height 15
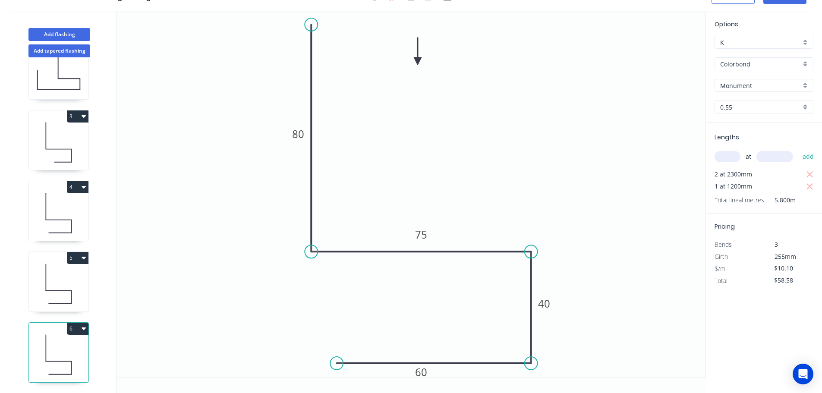
scroll to position [108, 0]
click at [75, 323] on button "6" at bounding box center [78, 329] width 22 height 12
click at [64, 344] on div "Duplicate" at bounding box center [47, 350] width 66 height 13
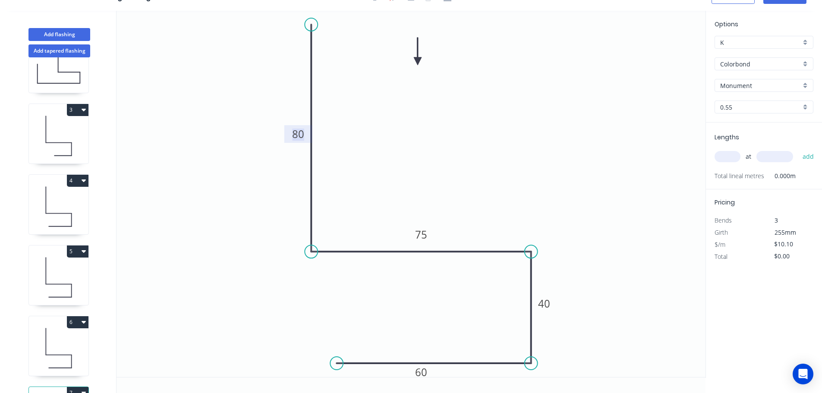
click at [293, 133] on tspan "80" at bounding box center [298, 134] width 12 height 14
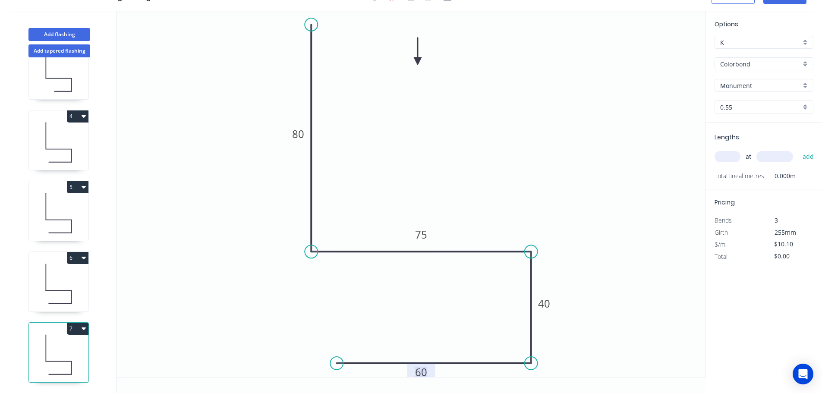
scroll to position [179, 0]
click at [72, 324] on button "7" at bounding box center [78, 329] width 22 height 12
click at [59, 361] on div "Delete" at bounding box center [47, 367] width 66 height 13
type input "$58.58"
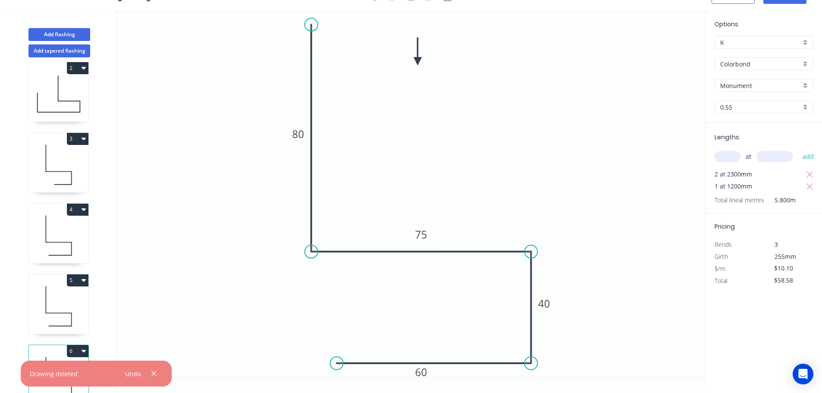
scroll to position [65, 0]
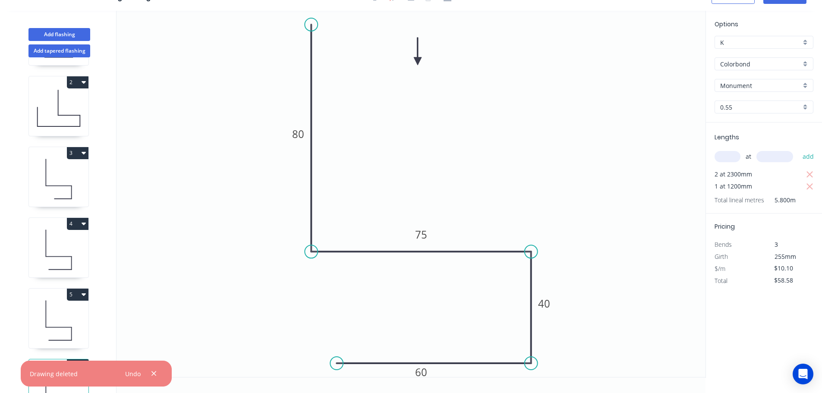
click at [59, 114] on icon at bounding box center [59, 108] width 60 height 55
type input "$14.50"
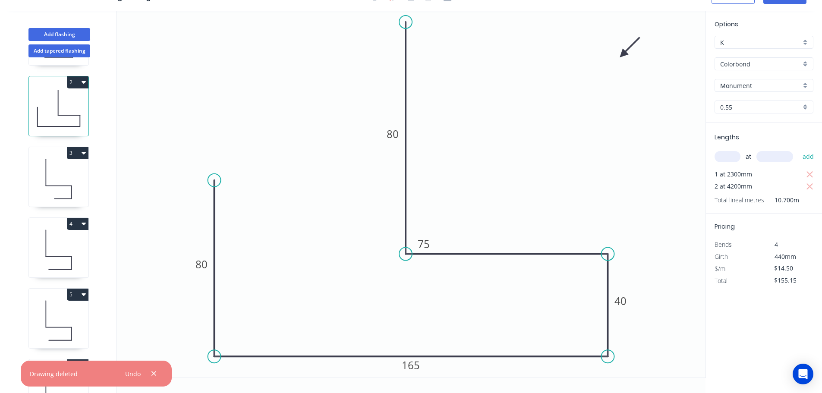
click at [72, 82] on button "2" at bounding box center [78, 82] width 22 height 12
click at [52, 105] on div "Duplicate" at bounding box center [47, 104] width 66 height 13
type input "$0.00"
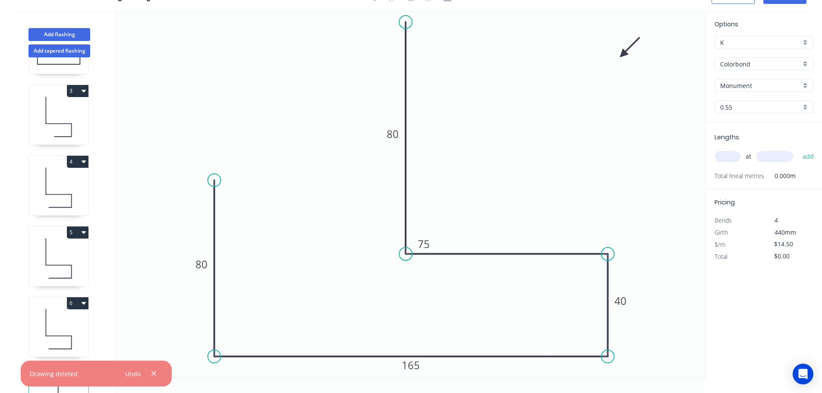
scroll to position [179, 0]
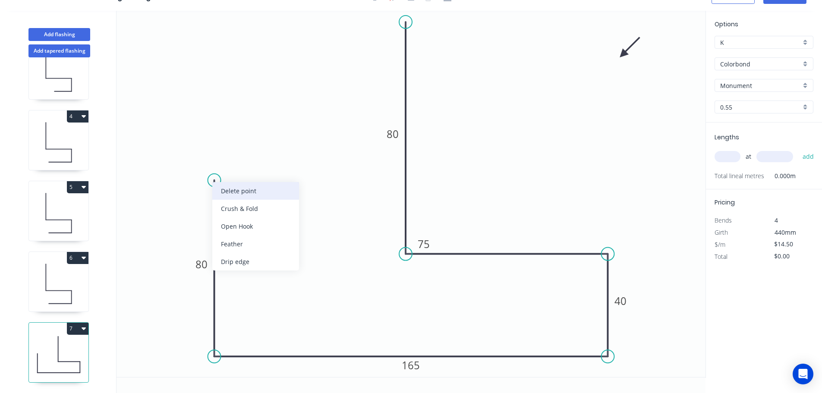
click at [221, 195] on div "Delete point" at bounding box center [255, 191] width 87 height 18
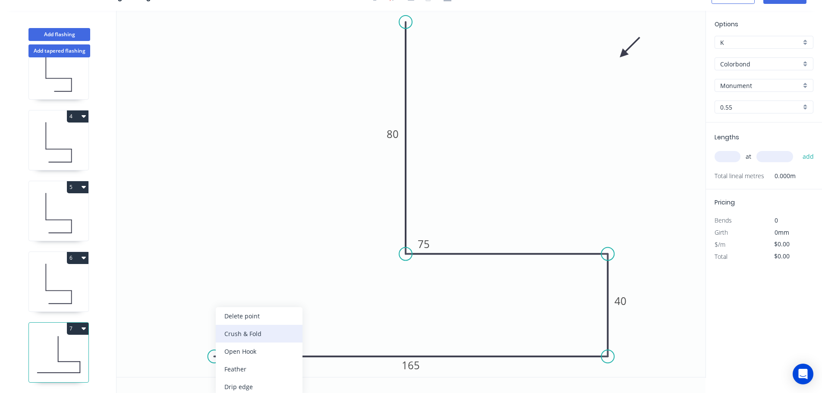
click at [244, 337] on div "Crush & Fold" at bounding box center [259, 334] width 87 height 18
click at [234, 370] on div "Flip bend" at bounding box center [258, 369] width 87 height 18
drag, startPoint x: 236, startPoint y: 368, endPoint x: 175, endPoint y: 322, distance: 76.1
click at [180, 321] on rect at bounding box center [165, 320] width 35 height 18
drag, startPoint x: 180, startPoint y: 325, endPoint x: 167, endPoint y: 336, distance: 17.2
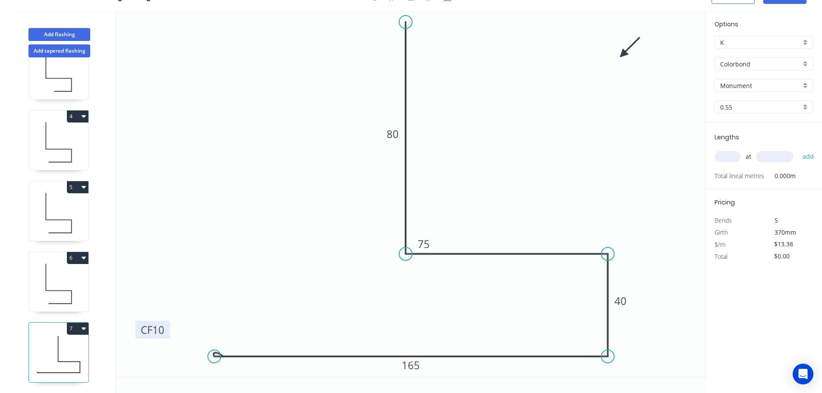
click at [167, 336] on rect at bounding box center [153, 330] width 35 height 18
click at [158, 331] on tspan "10" at bounding box center [157, 331] width 12 height 14
drag, startPoint x: 435, startPoint y: 243, endPoint x: 510, endPoint y: 233, distance: 75.8
click at [510, 233] on rect at bounding box center [499, 234] width 28 height 18
click at [63, 269] on icon at bounding box center [59, 283] width 60 height 55
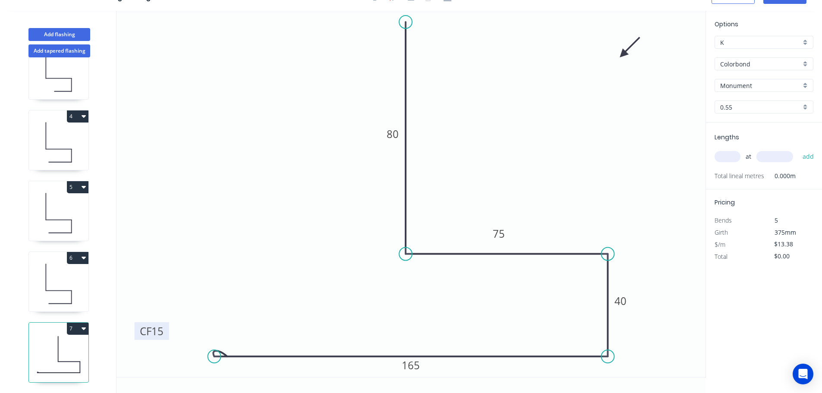
type input "$10.10"
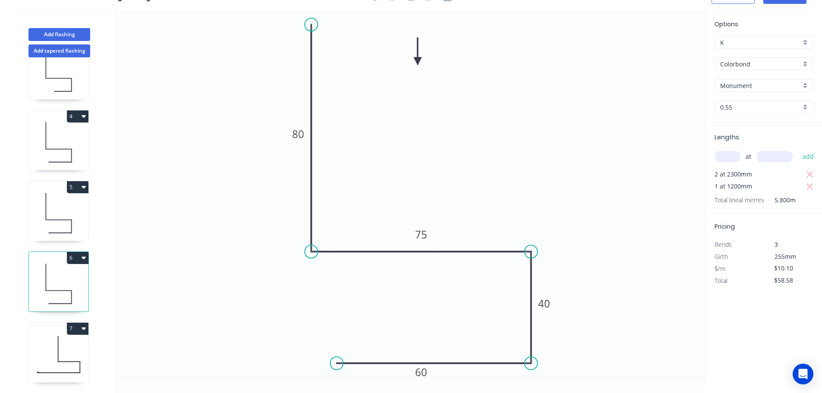
click at [62, 211] on icon at bounding box center [59, 213] width 60 height 55
click at [63, 149] on icon at bounding box center [58, 149] width 25 height 0
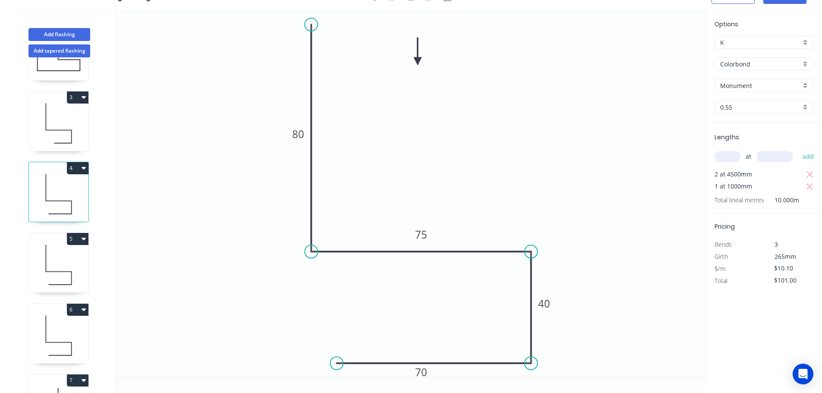
scroll to position [92, 0]
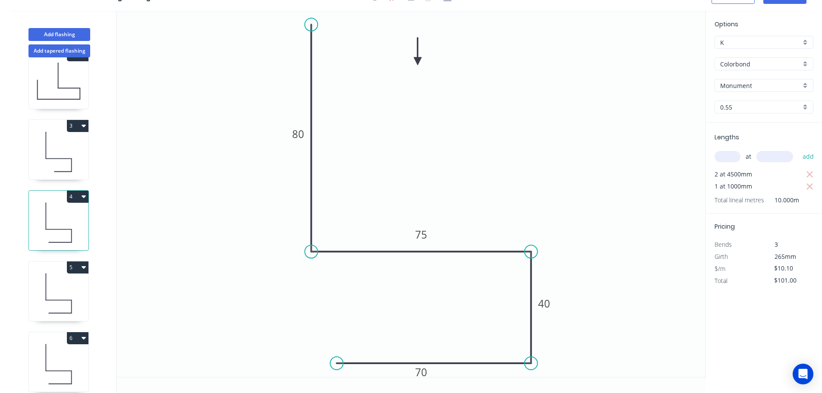
click at [64, 138] on icon at bounding box center [59, 151] width 60 height 55
type input "$10.10"
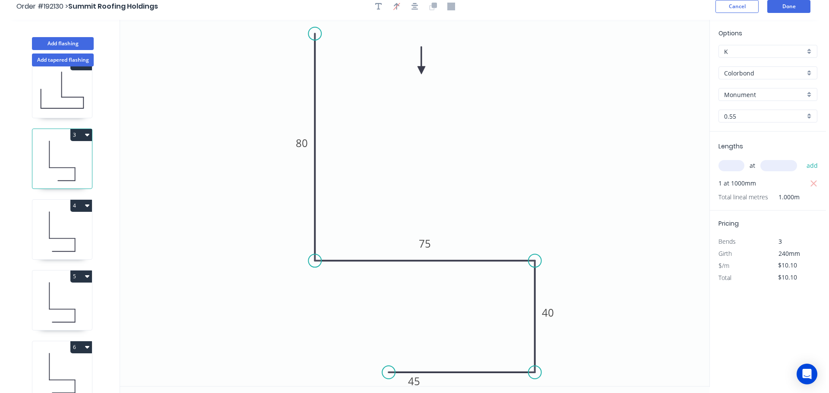
scroll to position [0, 0]
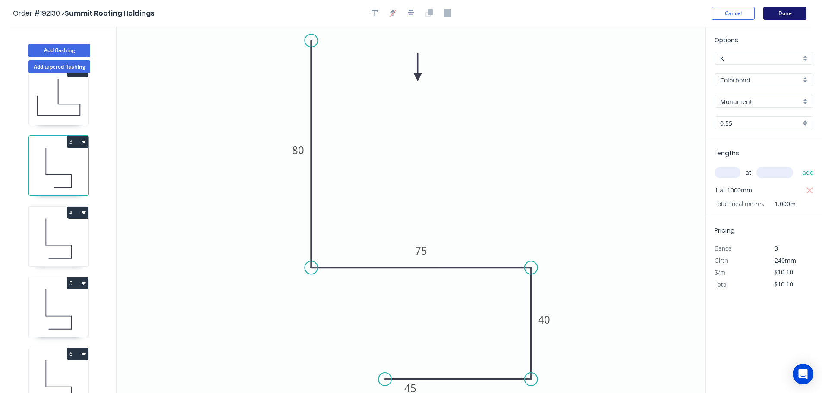
click at [789, 14] on button "Done" at bounding box center [785, 13] width 43 height 13
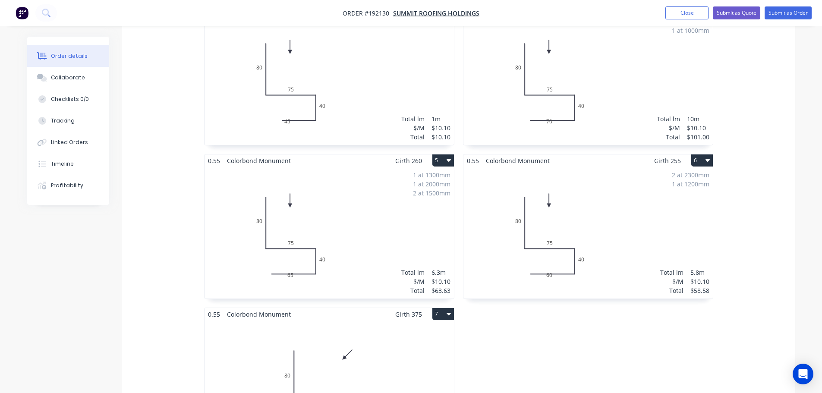
scroll to position [518, 0]
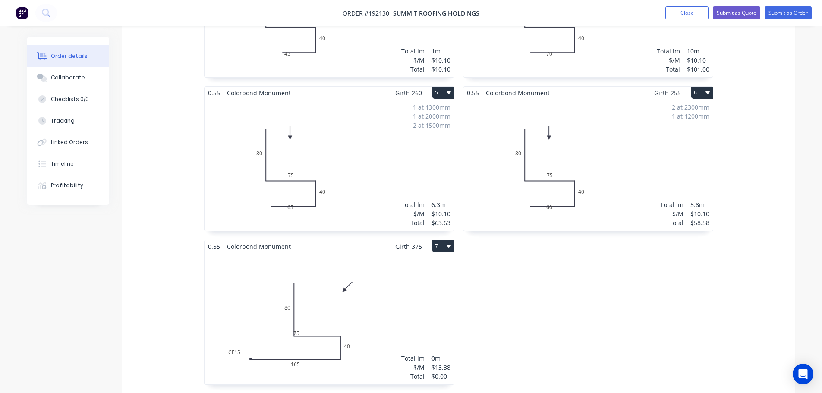
click at [404, 291] on div "Total lm $/M Total 0m $13.38 $0.00" at bounding box center [329, 319] width 249 height 132
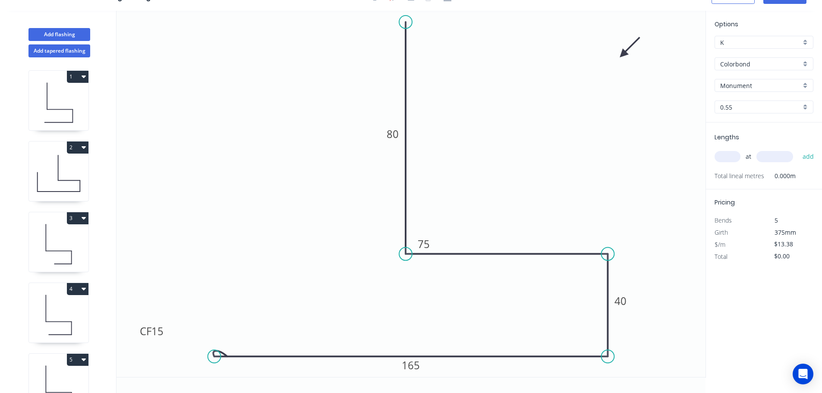
scroll to position [16, 0]
click at [417, 36] on div "Delete point" at bounding box center [452, 34] width 87 height 18
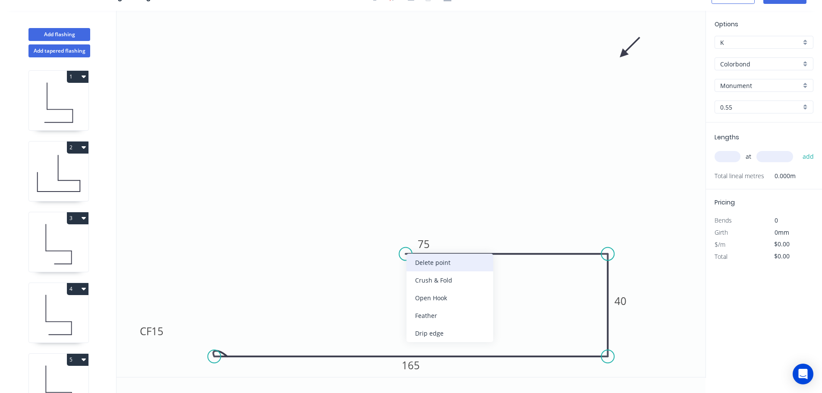
click at [475, 262] on div "Delete point" at bounding box center [450, 263] width 87 height 18
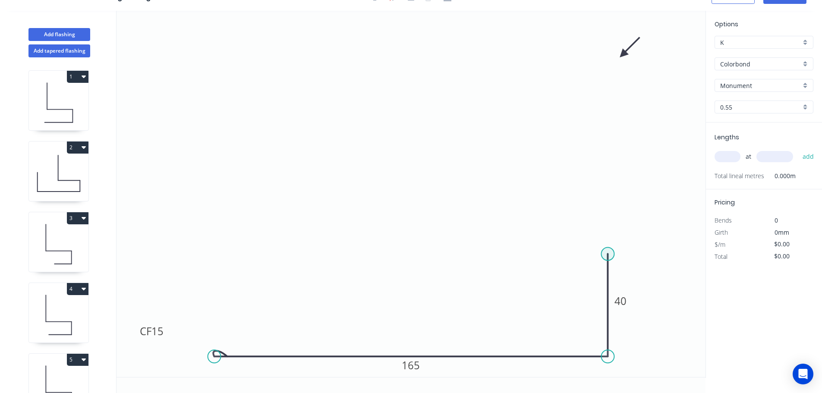
click at [609, 251] on circle at bounding box center [607, 254] width 13 height 13
click at [607, 252] on circle at bounding box center [607, 250] width 13 height 13
click at [400, 256] on icon "0 CF 15 165 40" at bounding box center [411, 194] width 589 height 366
click at [396, 18] on icon "0 CF 15 165 40 ?" at bounding box center [411, 194] width 589 height 366
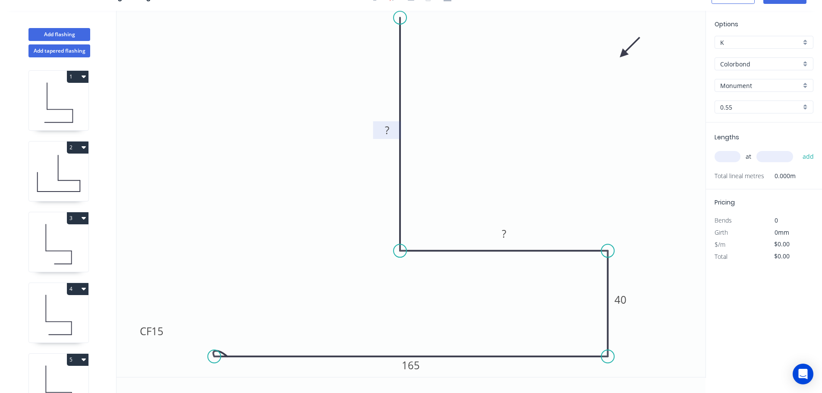
click at [386, 126] on tspan "?" at bounding box center [387, 130] width 4 height 14
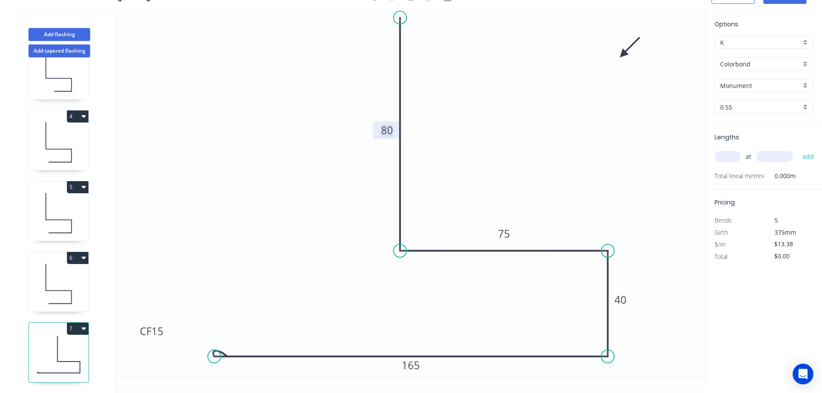
scroll to position [179, 0]
click at [56, 268] on icon at bounding box center [59, 283] width 60 height 55
type input "$10.10"
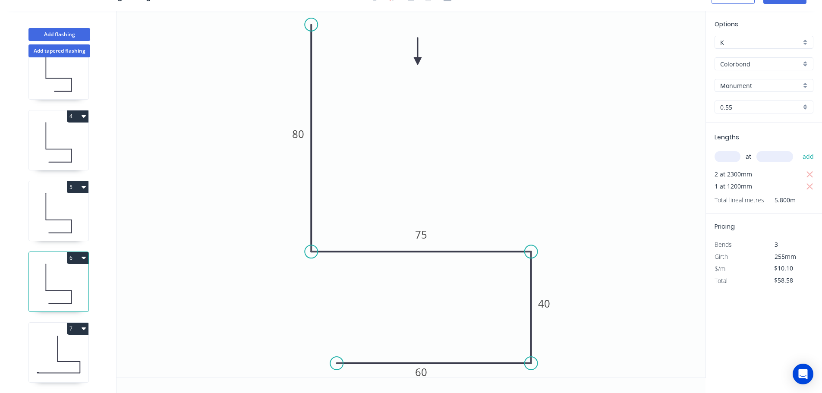
click at [66, 206] on icon at bounding box center [59, 213] width 60 height 55
click at [69, 158] on icon at bounding box center [59, 142] width 60 height 55
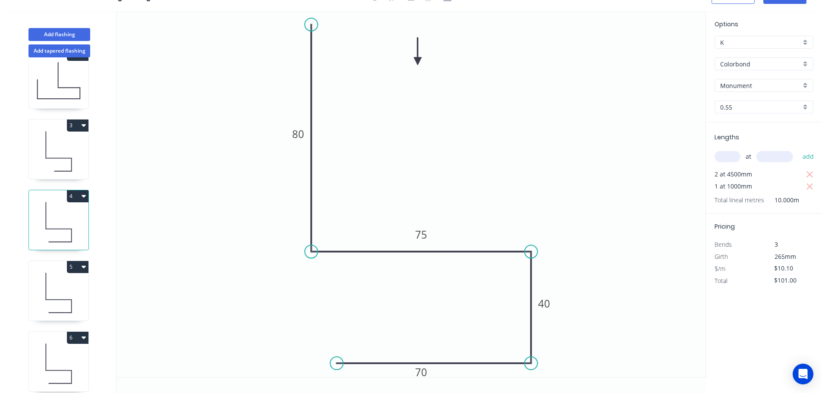
click at [67, 160] on icon at bounding box center [59, 151] width 60 height 55
type input "$10.10"
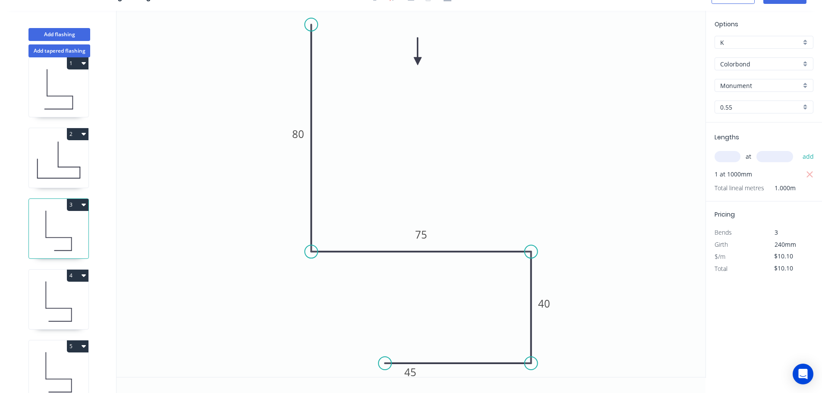
scroll to position [6, 0]
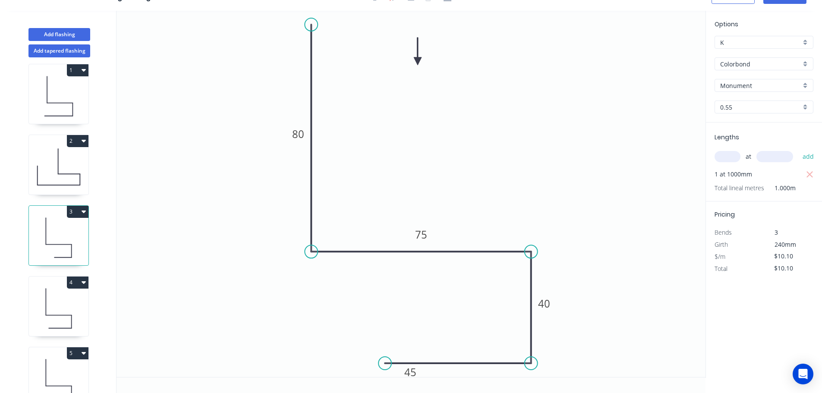
click at [67, 161] on icon at bounding box center [59, 166] width 60 height 55
type input "$14.50"
type input "$155.15"
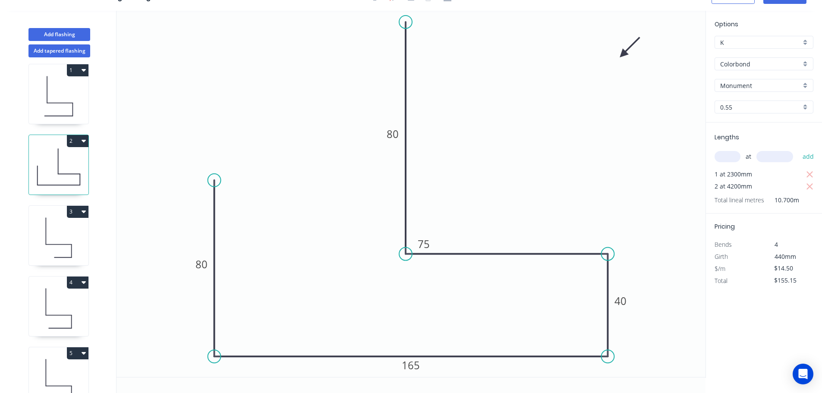
click at [66, 116] on icon at bounding box center [59, 116] width 28 height 0
type input "$10.10"
type input "$427.23"
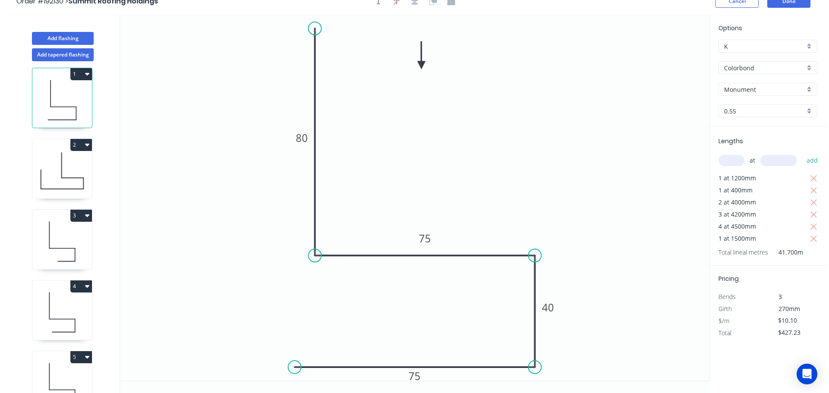
scroll to position [0, 0]
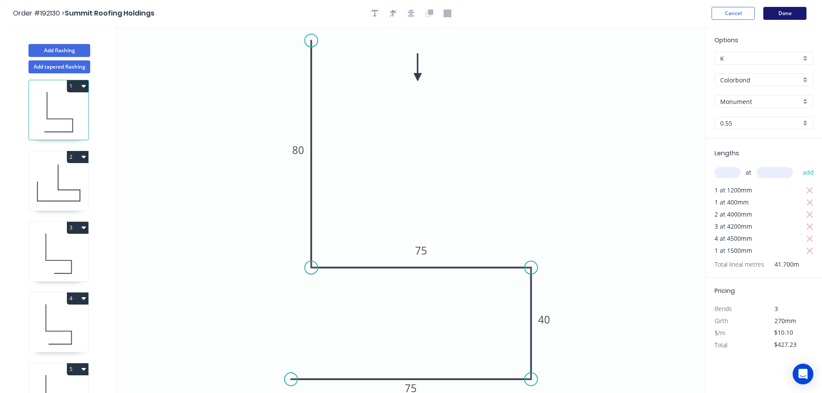
click at [789, 18] on button "Done" at bounding box center [785, 13] width 43 height 13
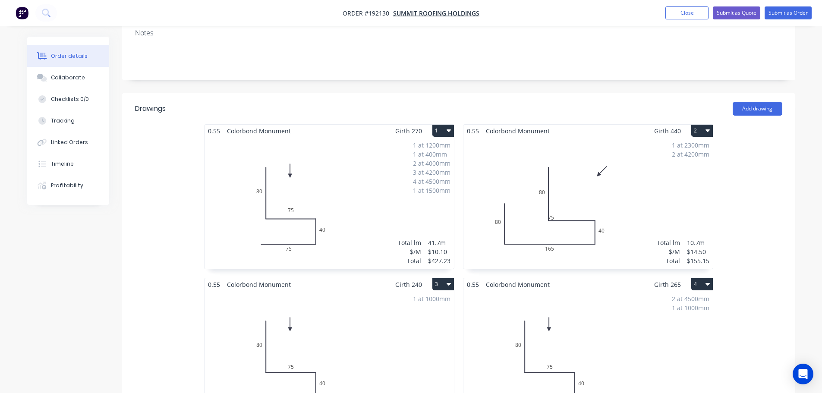
scroll to position [259, 0]
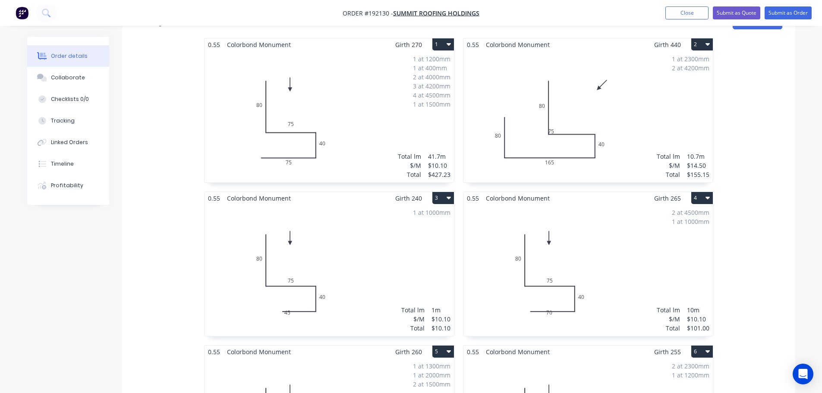
click at [391, 271] on div "1 at 1000mm Total lm $/M Total 1m $10.10 $10.10" at bounding box center [329, 271] width 249 height 132
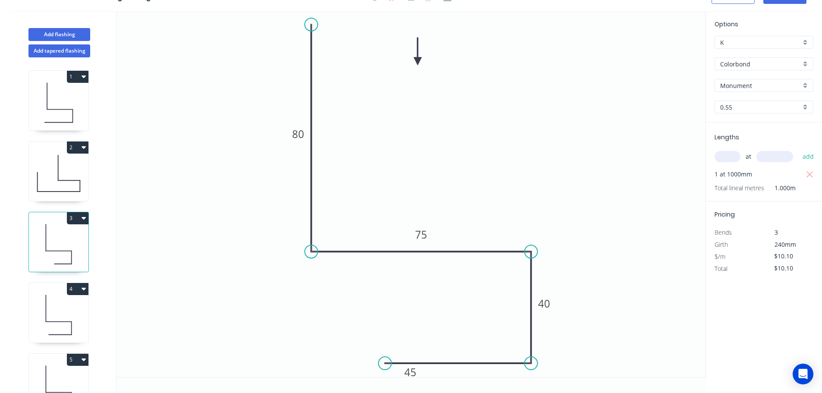
scroll to position [16, 0]
click at [431, 320] on div "Delete point" at bounding box center [426, 316] width 87 height 18
type input "$0.00"
click at [530, 363] on circle at bounding box center [531, 363] width 13 height 13
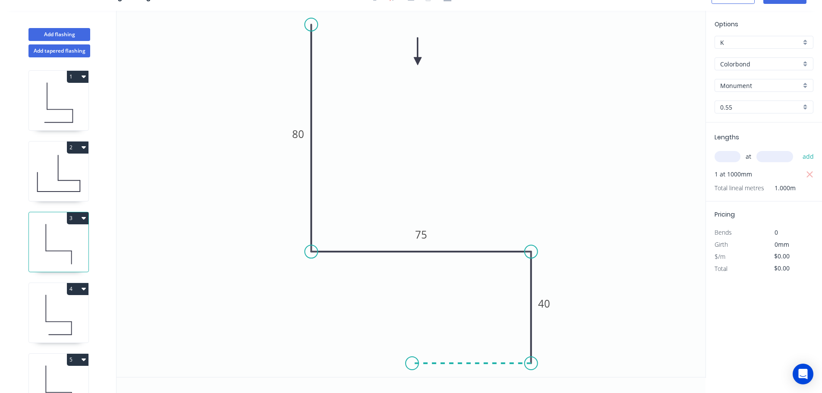
click at [412, 360] on icon "0 80 75 40" at bounding box center [411, 194] width 589 height 366
type input "$8.25"
click at [477, 374] on rect at bounding box center [471, 373] width 17 height 12
type input "$10.10"
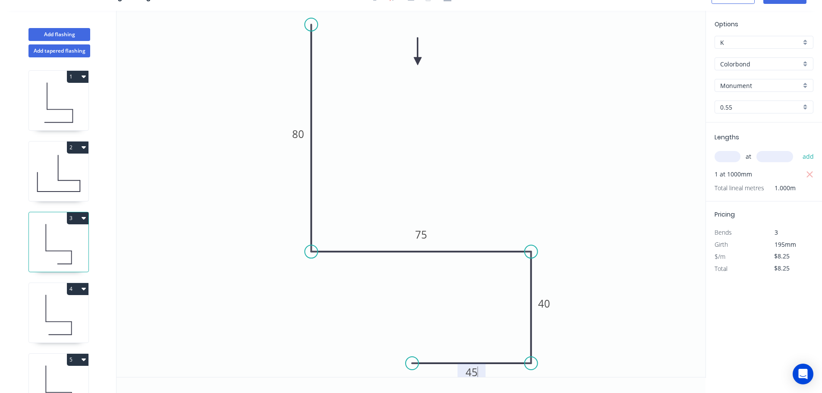
type input "$10.10"
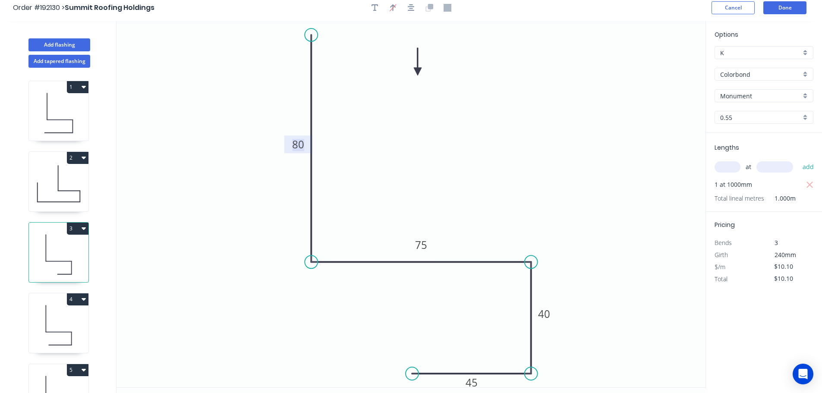
scroll to position [0, 0]
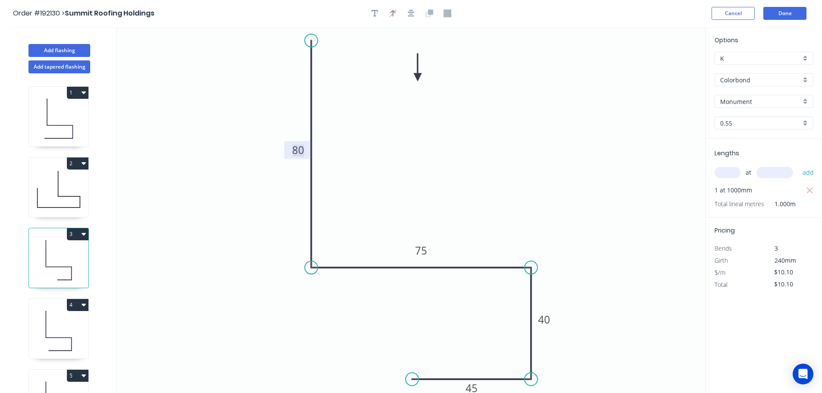
click at [780, 20] on header "Order #192130 > Summit Roofing Holdings Cancel Done" at bounding box center [411, 13] width 822 height 27
click at [789, 17] on button "Done" at bounding box center [785, 13] width 43 height 13
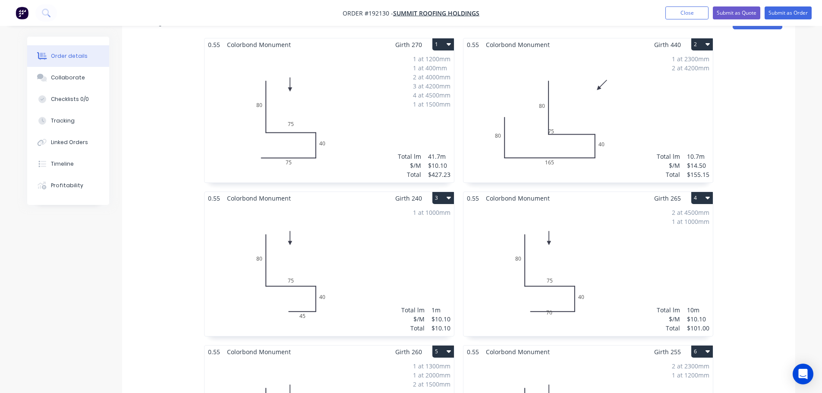
scroll to position [345, 0]
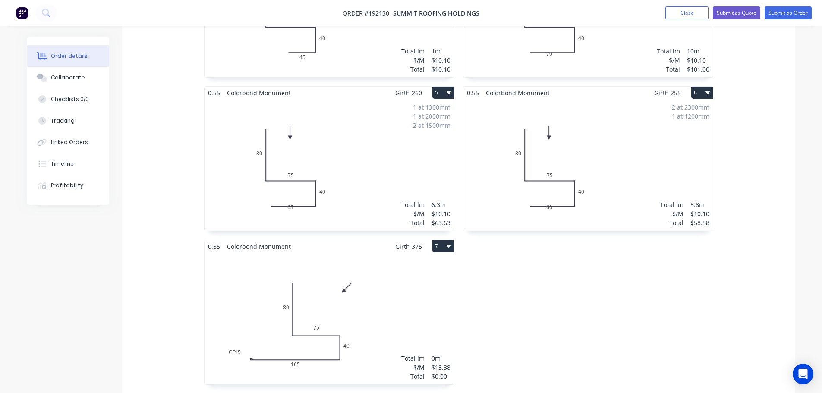
click at [341, 158] on div "1 at 1300mm 1 at 2000mm 2 at 1500mm Total lm $/M Total 6.3m $10.10 $63.63" at bounding box center [329, 165] width 249 height 132
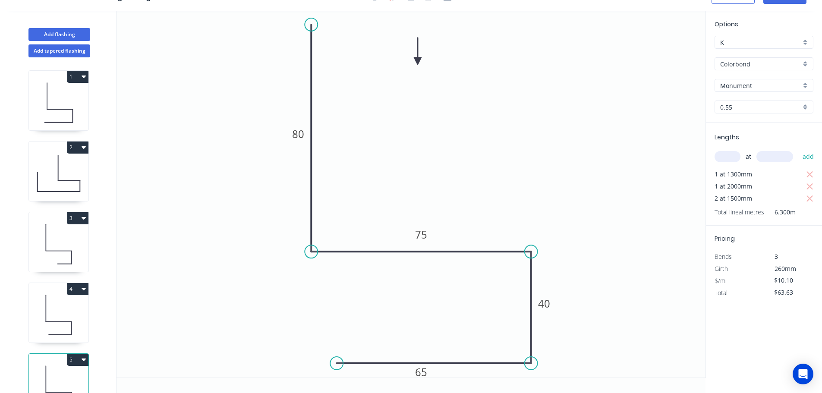
scroll to position [16, 0]
click at [370, 320] on div "Delete point" at bounding box center [385, 316] width 87 height 18
type input "$0.00"
click at [531, 364] on circle at bounding box center [531, 363] width 13 height 13
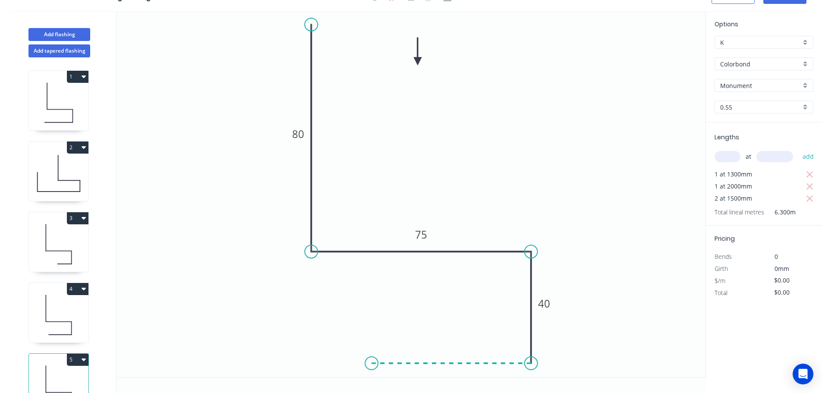
click at [372, 359] on icon "0 80 75 40" at bounding box center [411, 194] width 589 height 366
type input "$8.25"
type input "$51.98"
click at [457, 369] on rect at bounding box center [451, 373] width 17 height 12
type input "$10.10"
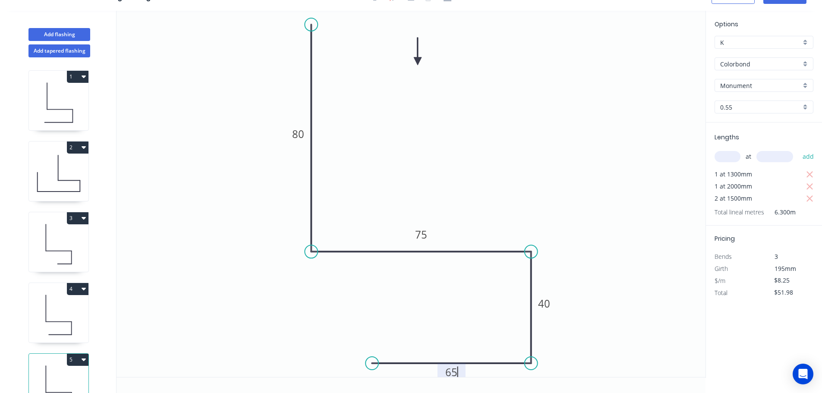
type input "$63.63"
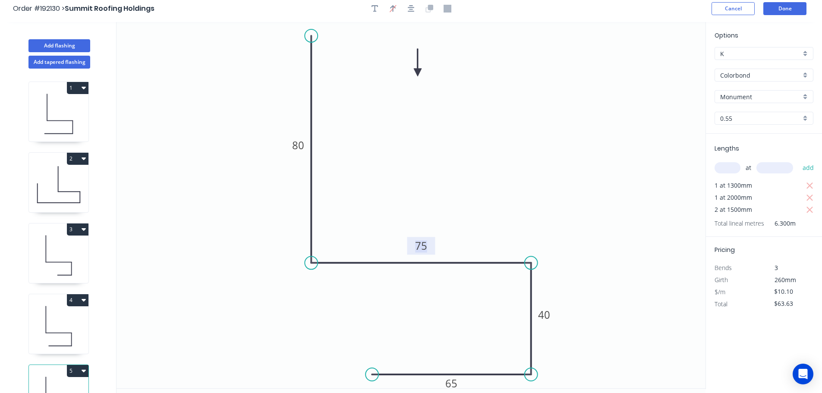
scroll to position [0, 0]
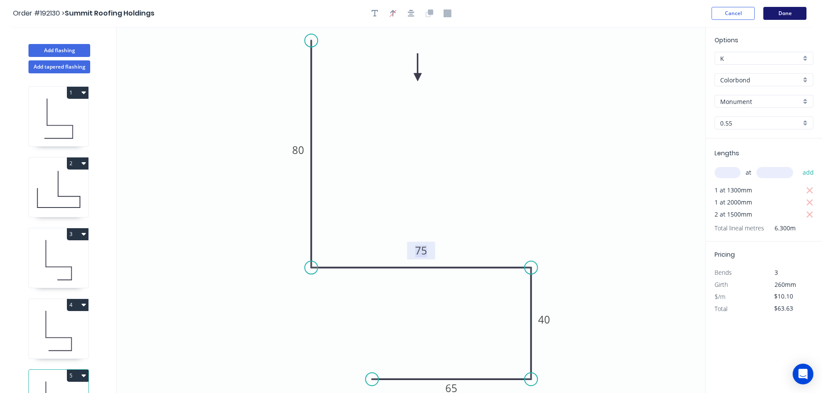
click at [770, 14] on button "Done" at bounding box center [785, 13] width 43 height 13
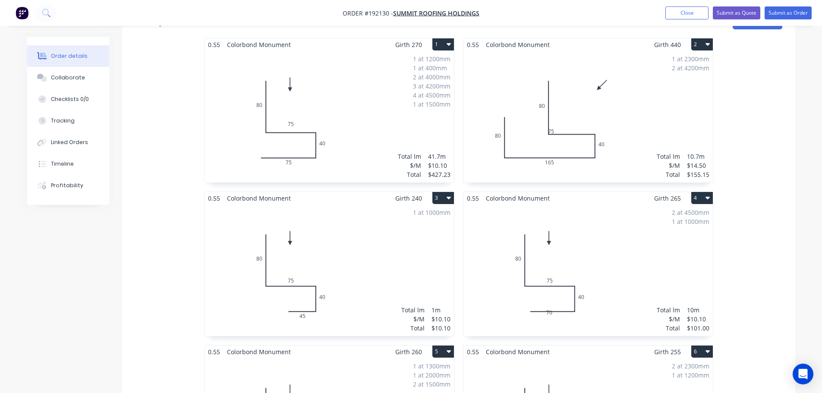
click at [577, 223] on div "2 at 4500mm 1 at 1000mm Total lm $/M Total 10m $10.10 $101.00" at bounding box center [588, 271] width 249 height 132
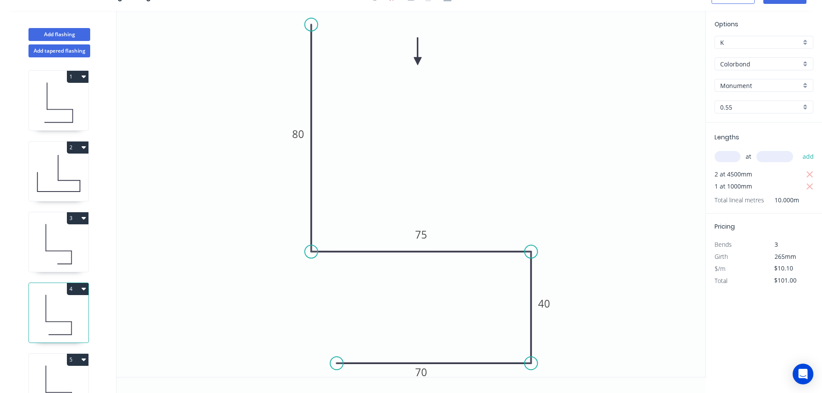
scroll to position [16, 0]
click at [373, 318] on div "Delete point" at bounding box center [381, 316] width 87 height 18
type input "$0.00"
click at [533, 361] on circle at bounding box center [531, 363] width 13 height 13
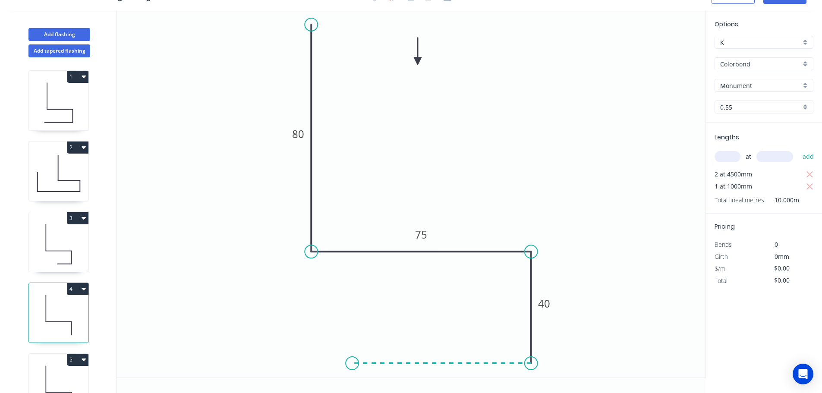
click at [352, 356] on icon "0 80 75 40" at bounding box center [411, 194] width 589 height 366
type input "$8.25"
type input "$82.50"
click at [445, 373] on rect at bounding box center [441, 373] width 17 height 12
type input "$10.10"
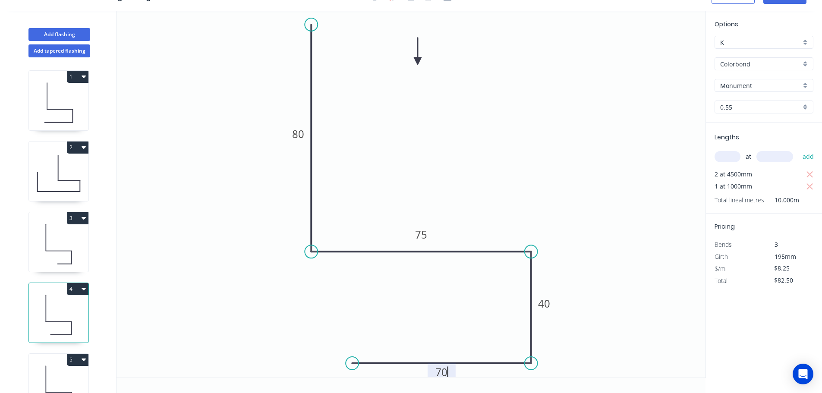
type input "$101.00"
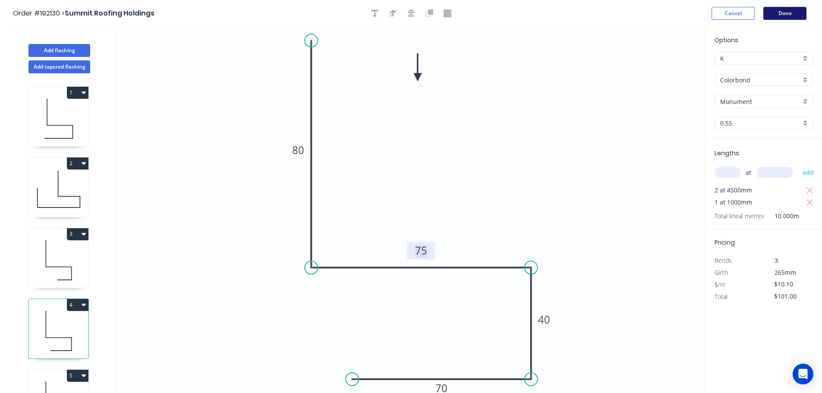
click at [786, 9] on button "Done" at bounding box center [785, 13] width 43 height 13
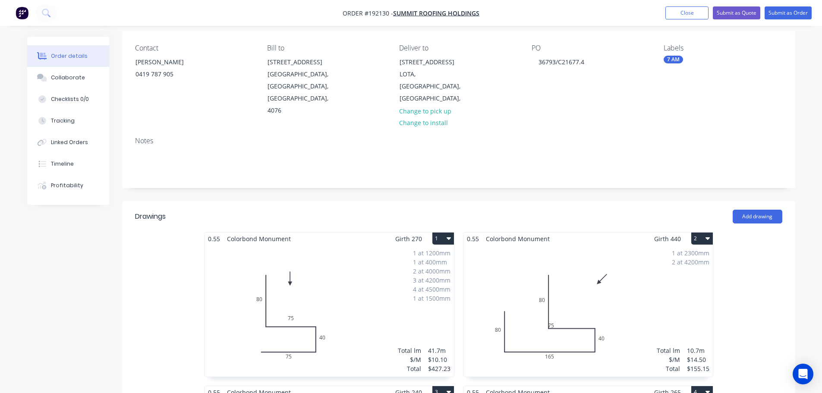
scroll to position [129, 0]
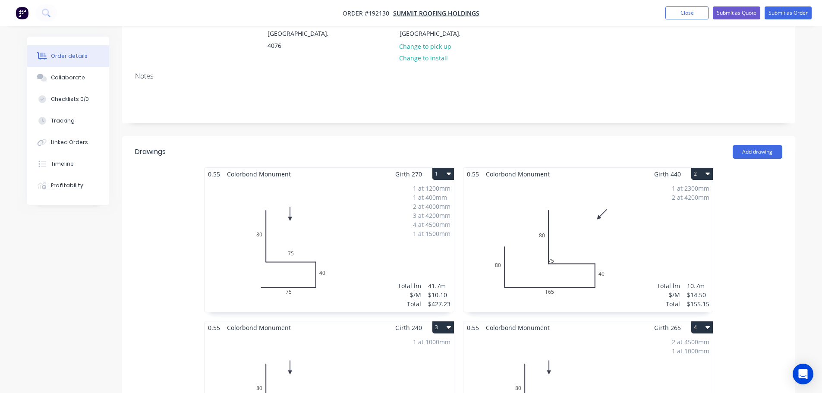
click at [615, 228] on div "1 at 2300mm 2 at 4200mm Total lm $/M Total 10.7m $14.50 $155.15" at bounding box center [588, 246] width 249 height 132
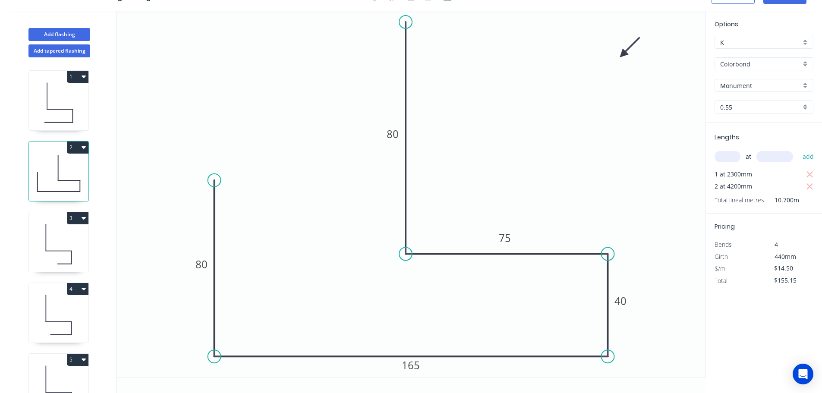
drag, startPoint x: 438, startPoint y: 239, endPoint x: 519, endPoint y: 233, distance: 81.4
click at [519, 233] on rect at bounding box center [505, 238] width 28 height 18
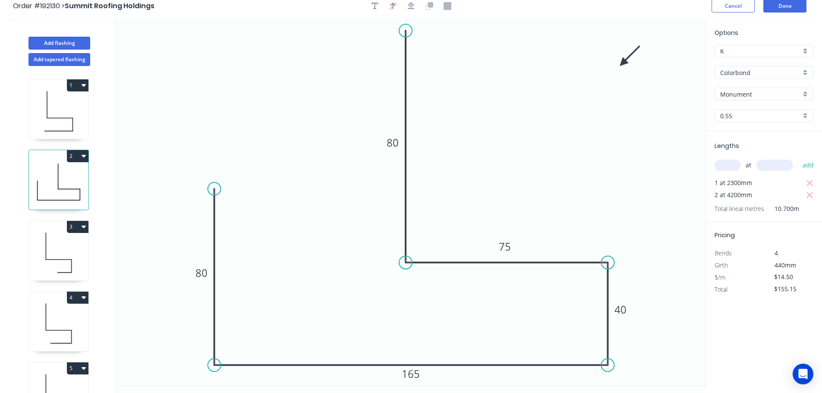
scroll to position [0, 0]
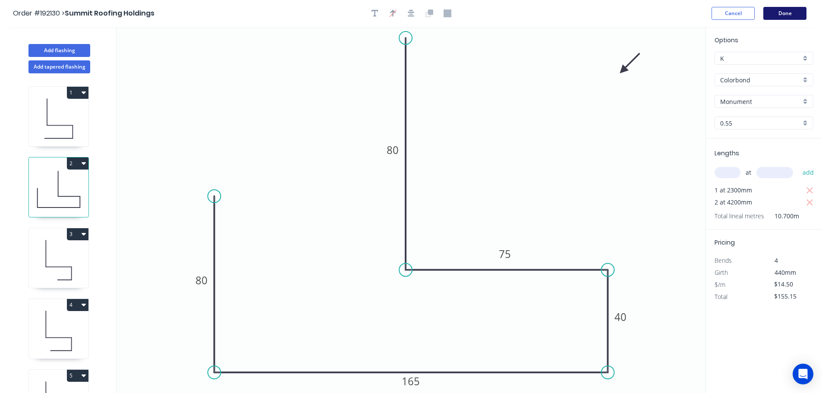
click at [774, 15] on button "Done" at bounding box center [785, 13] width 43 height 13
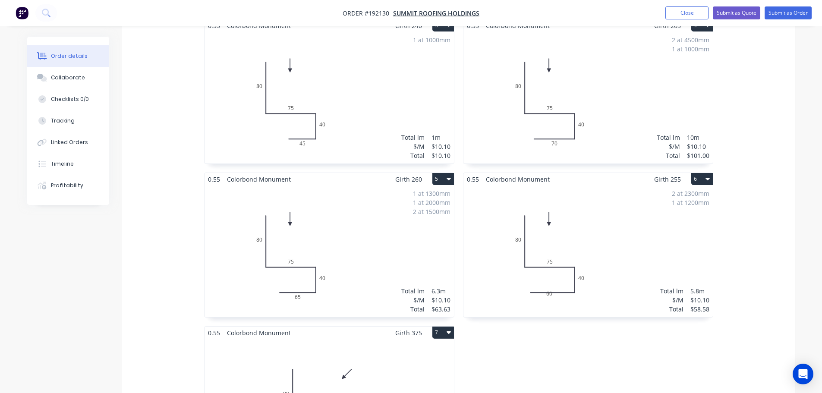
scroll to position [518, 0]
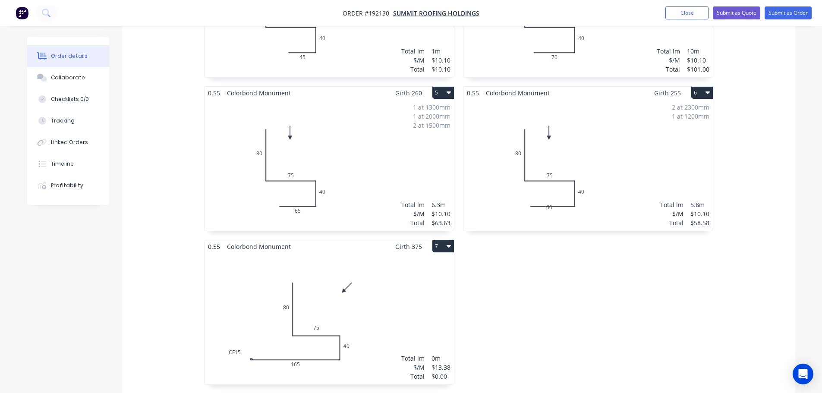
click at [606, 184] on div "2 at 2300mm 1 at 1200mm Total lm $/M Total 5.8m $10.10 $58.58" at bounding box center [588, 165] width 249 height 132
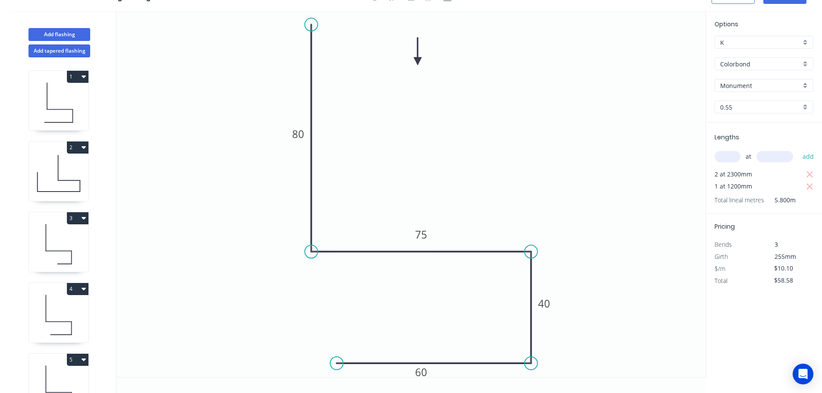
scroll to position [16, 0]
drag, startPoint x: 433, startPoint y: 372, endPoint x: 444, endPoint y: 376, distance: 11.5
click at [444, 376] on rect at bounding box center [431, 376] width 28 height 18
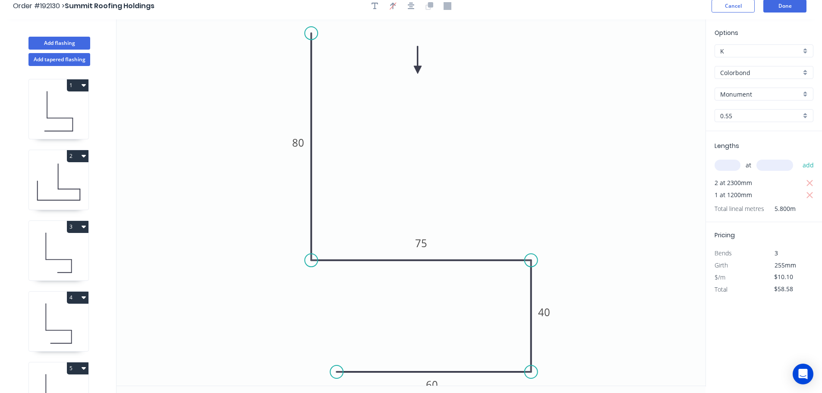
scroll to position [0, 0]
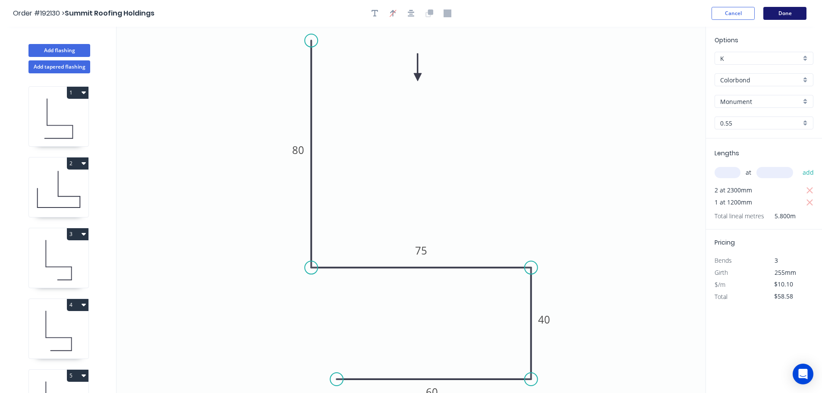
click at [780, 16] on button "Done" at bounding box center [785, 13] width 43 height 13
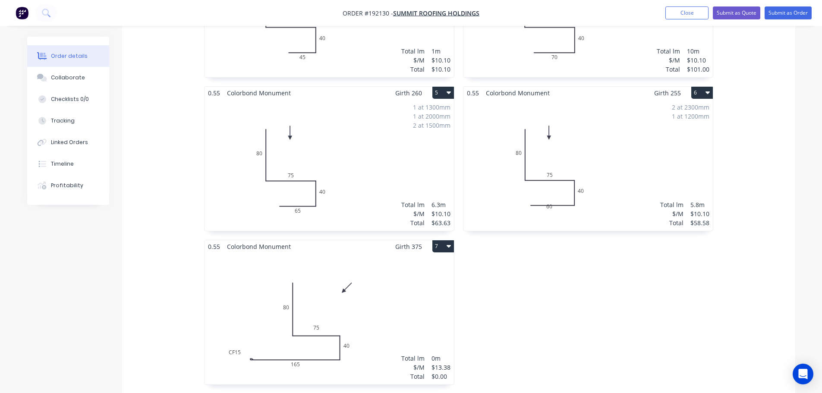
click at [600, 166] on div "2 at 2300mm 1 at 1200mm Total lm $/M Total 5.8m $10.10 $58.58" at bounding box center [588, 165] width 249 height 132
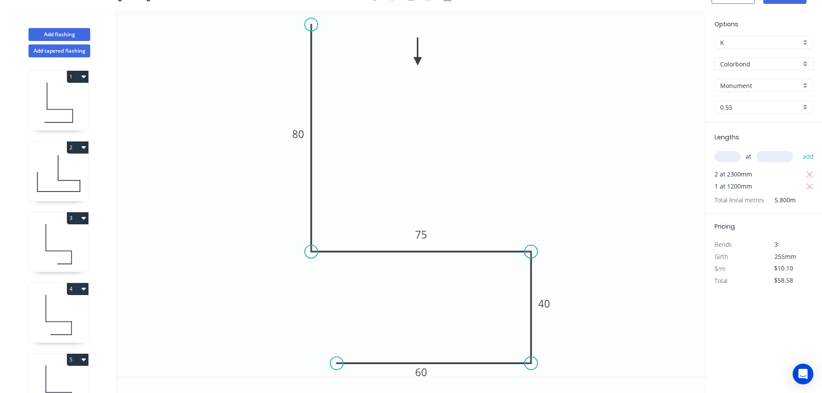
scroll to position [16, 0]
click at [372, 312] on div "Delete point" at bounding box center [378, 316] width 87 height 18
type input "$0.00"
click at [533, 367] on circle at bounding box center [531, 363] width 13 height 13
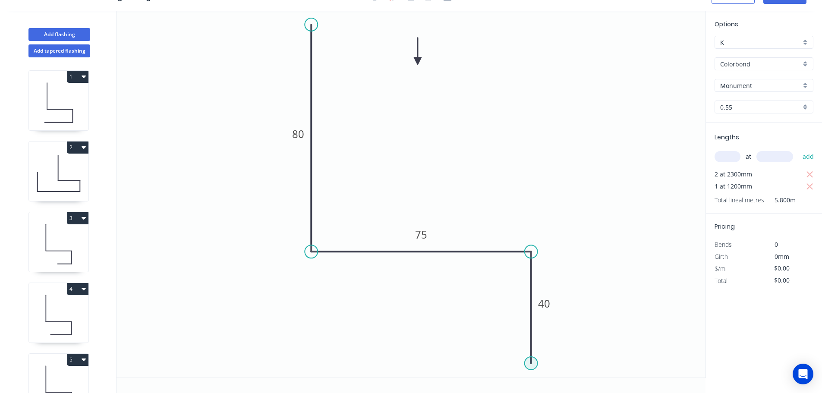
click at [536, 365] on circle at bounding box center [531, 363] width 13 height 13
click at [345, 356] on icon "0 80 75 40" at bounding box center [411, 194] width 589 height 366
type input "$8.25"
type input "$47.85"
click at [431, 374] on rect at bounding box center [437, 373] width 17 height 12
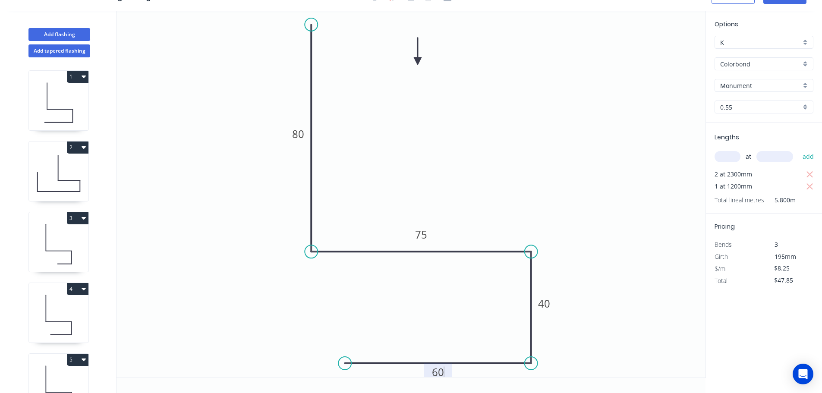
type input "$10.10"
type input "$58.58"
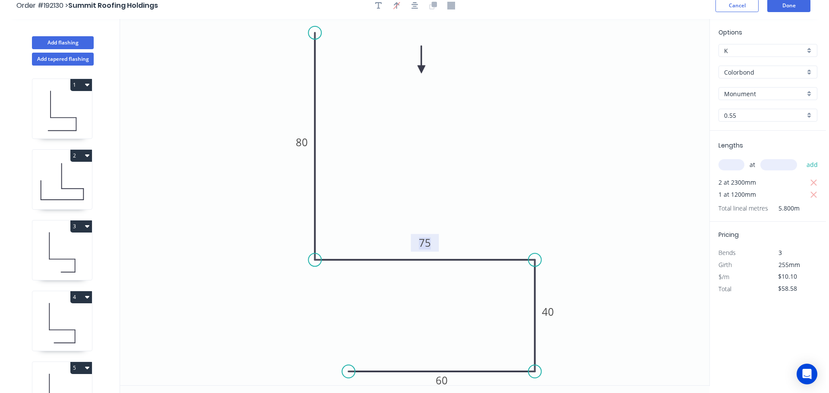
scroll to position [0, 0]
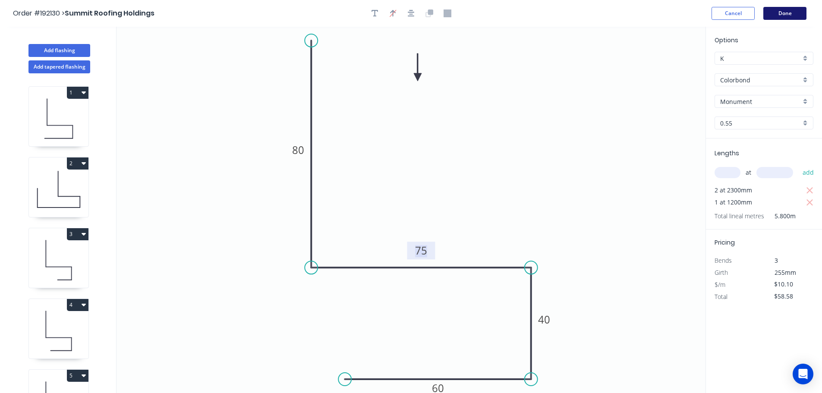
click at [805, 15] on button "Done" at bounding box center [785, 13] width 43 height 13
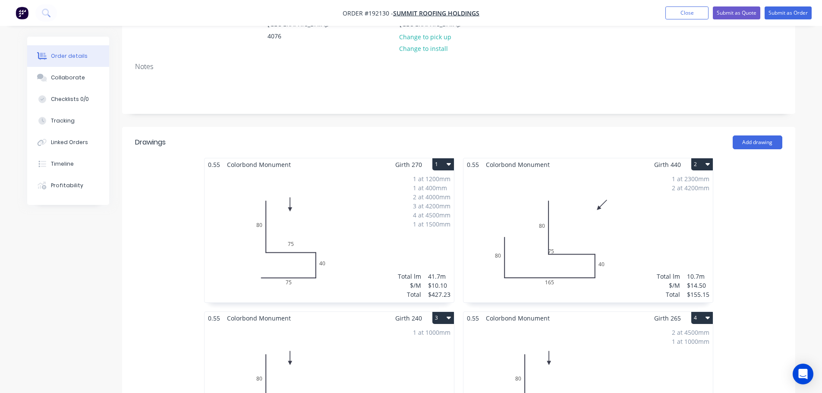
scroll to position [129, 0]
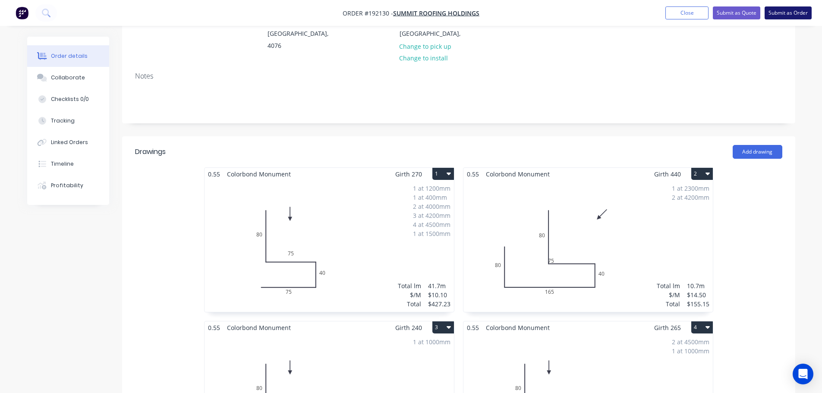
click at [774, 13] on button "Submit as Order" at bounding box center [788, 12] width 47 height 13
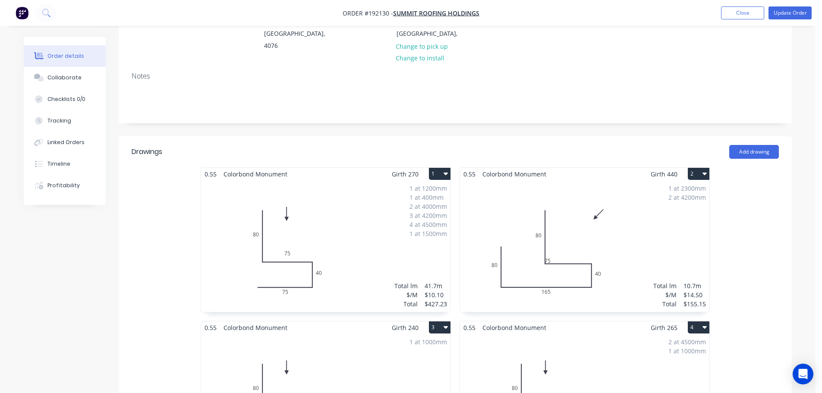
scroll to position [0, 0]
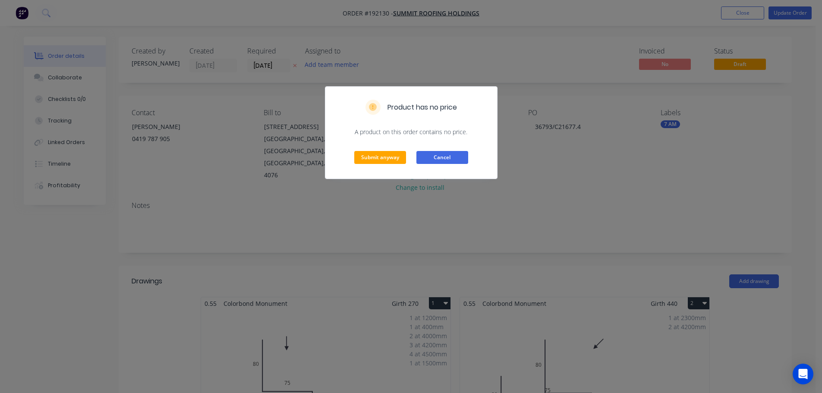
click at [455, 159] on button "Cancel" at bounding box center [443, 157] width 52 height 13
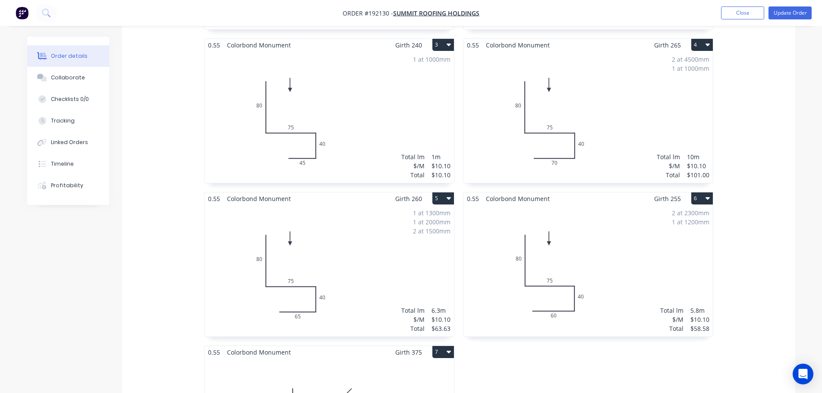
scroll to position [432, 0]
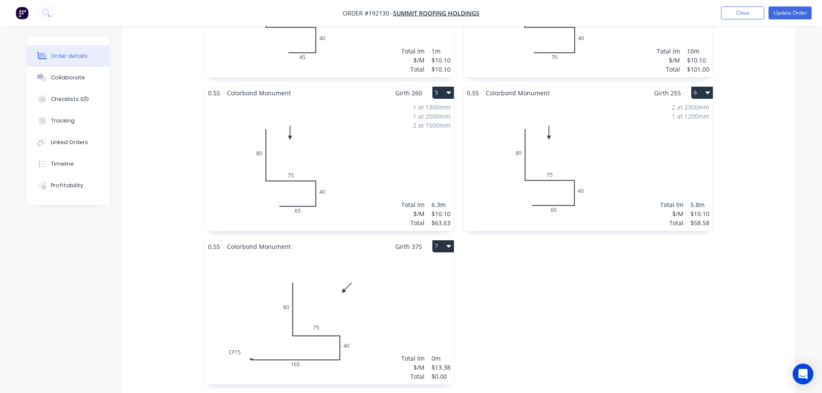
click at [439, 290] on div "Total lm $/M Total 0m $13.38 $0.00" at bounding box center [329, 319] width 249 height 132
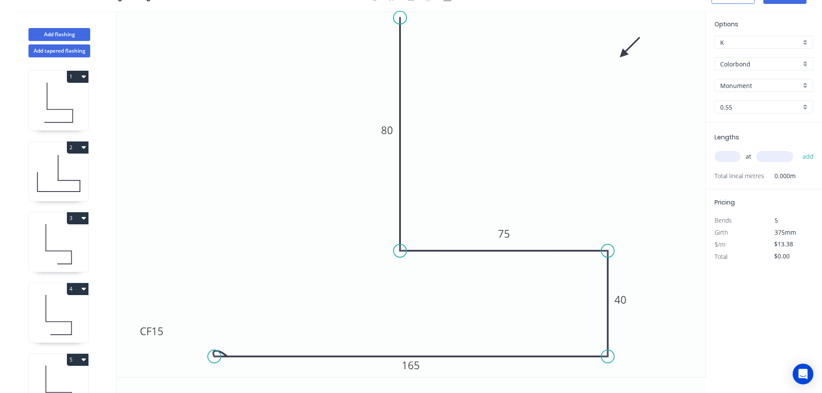
scroll to position [16, 0]
click at [738, 158] on input "text" at bounding box center [728, 156] width 26 height 11
type input "1"
type input "1700"
click at [798, 149] on button "add" at bounding box center [808, 156] width 20 height 15
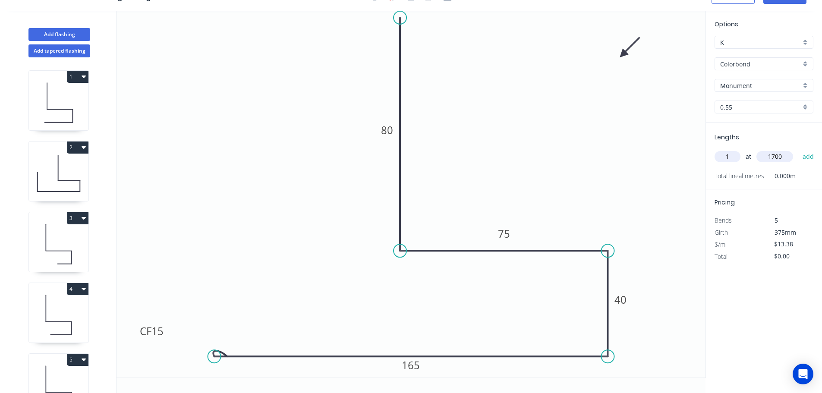
type input "$22.75"
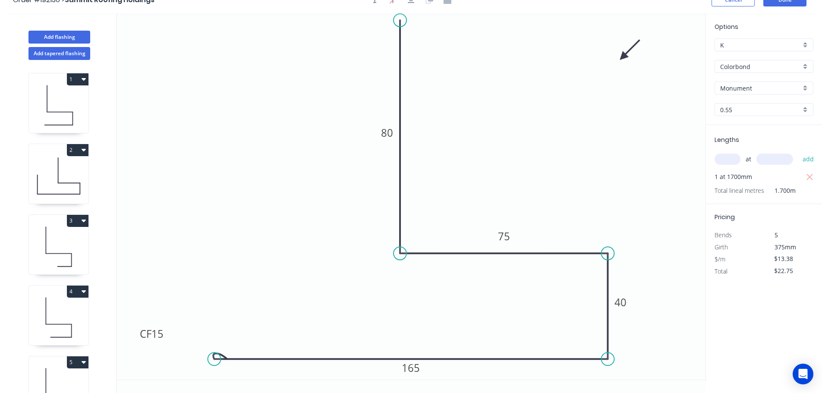
scroll to position [0, 0]
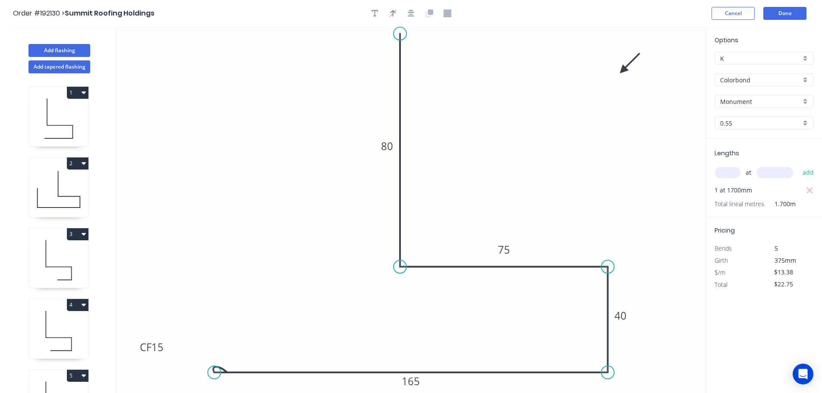
click at [781, 22] on header "Order #192130 > Summit Roofing Holdings Cancel Done" at bounding box center [411, 13] width 822 height 27
click at [785, 15] on button "Done" at bounding box center [785, 13] width 43 height 13
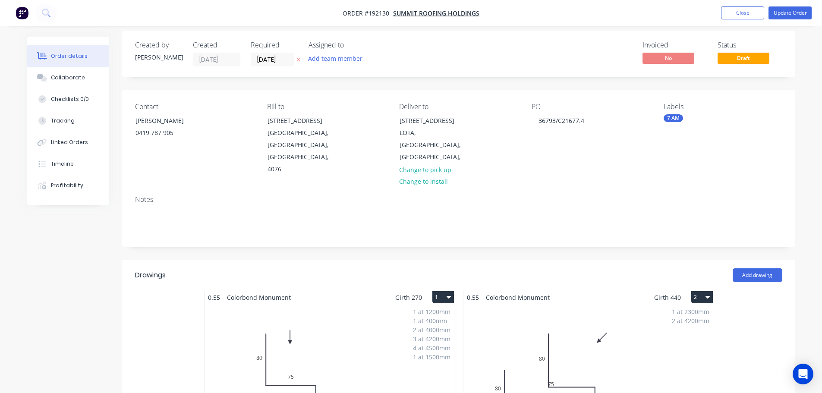
scroll to position [43, 0]
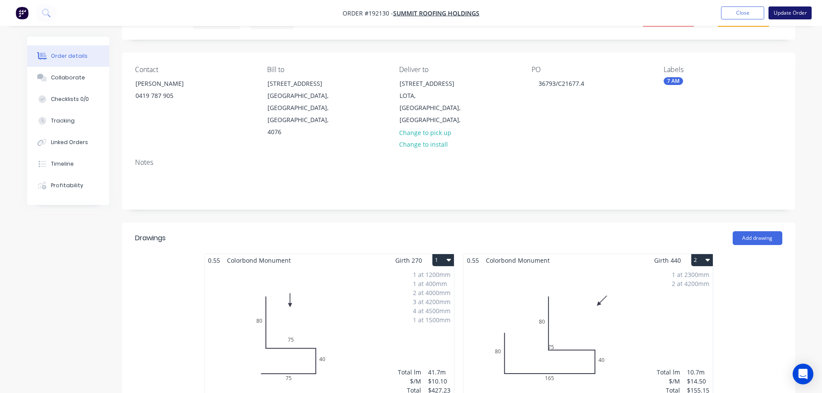
click at [792, 15] on button "Update Order" at bounding box center [790, 12] width 43 height 13
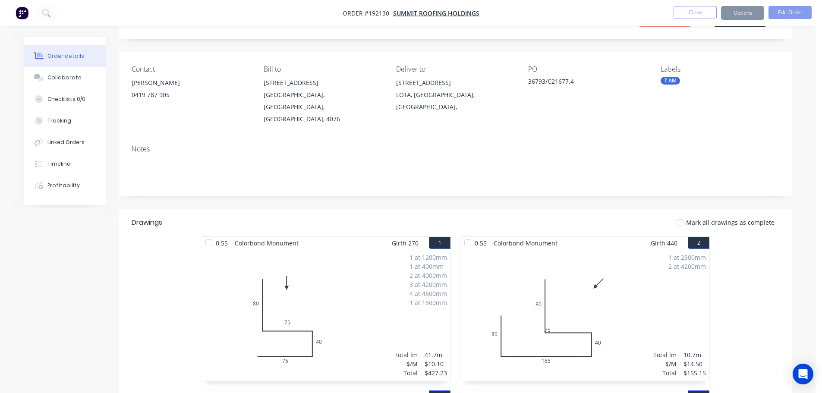
scroll to position [0, 0]
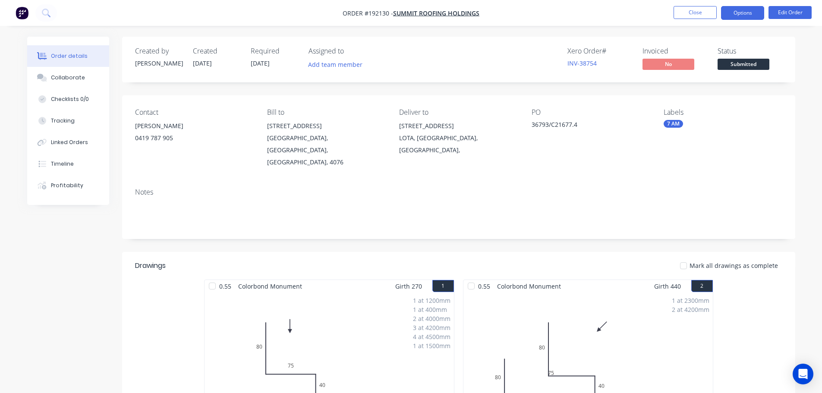
drag, startPoint x: 738, startPoint y: 5, endPoint x: 739, endPoint y: 10, distance: 5.3
click at [738, 5] on nav "Order #192130 - Summit Roofing Holdings Close Options Edit Order" at bounding box center [411, 13] width 822 height 26
click at [739, 12] on button "Options" at bounding box center [742, 13] width 43 height 14
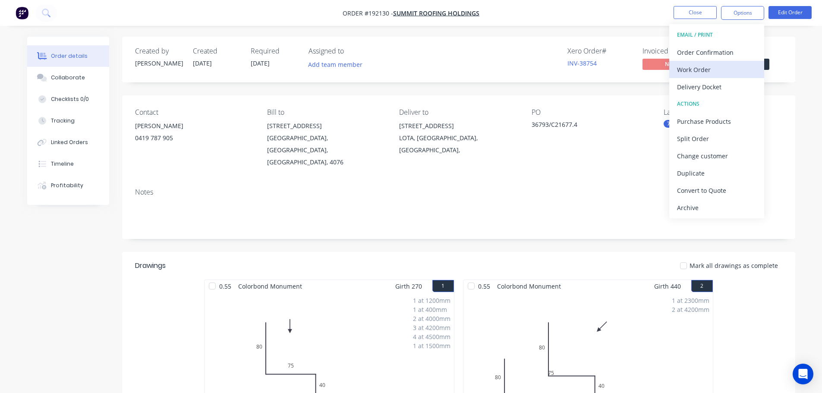
click at [728, 73] on div "Work Order" at bounding box center [716, 69] width 79 height 13
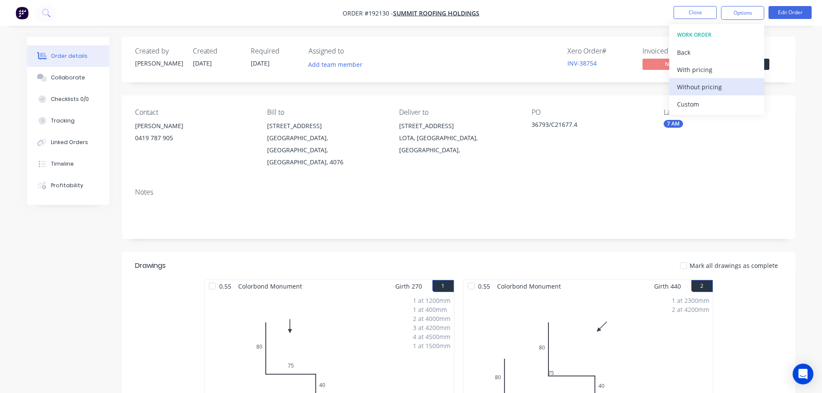
click at [721, 89] on div "Without pricing" at bounding box center [716, 87] width 79 height 13
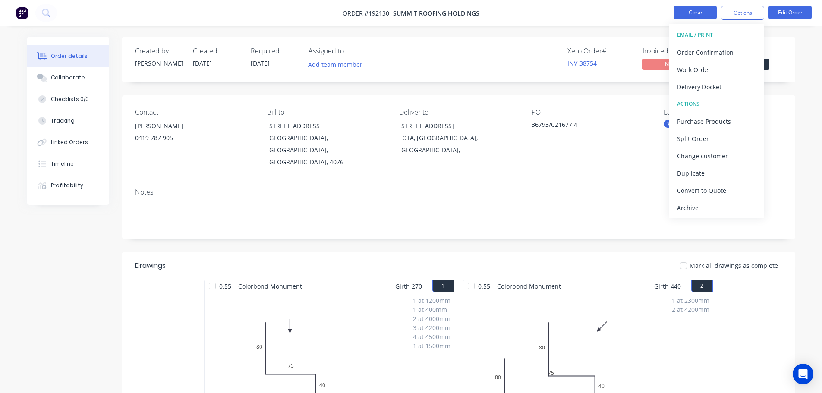
click at [690, 16] on button "Close" at bounding box center [695, 12] width 43 height 13
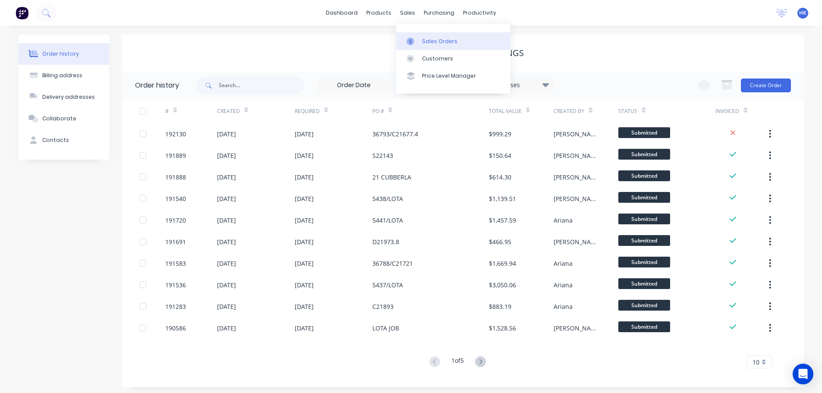
click at [413, 35] on link "Sales Orders" at bounding box center [453, 40] width 114 height 17
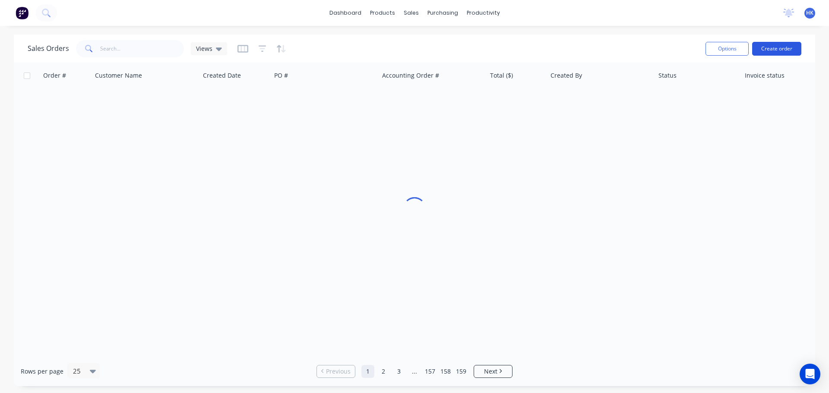
click at [770, 51] on button "Create order" at bounding box center [776, 49] width 49 height 14
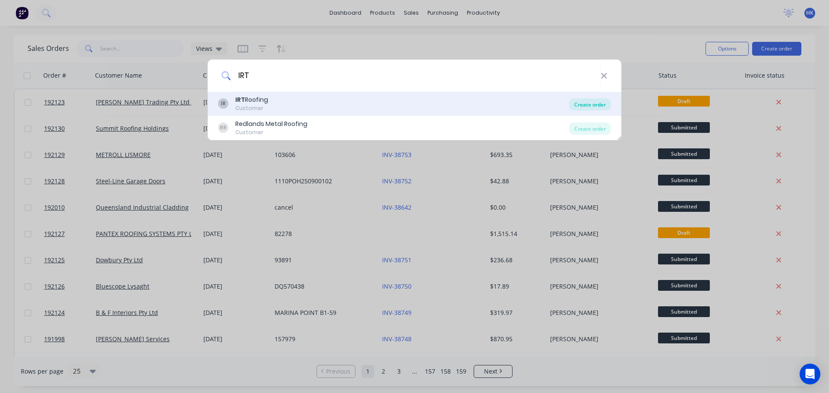
type input "IRT"
click at [578, 103] on div "Create order" at bounding box center [590, 104] width 42 height 12
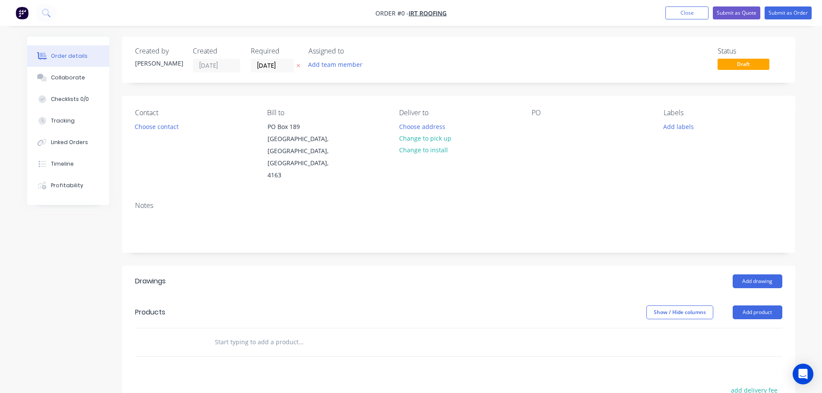
click at [268, 67] on input "09/09/25" at bounding box center [272, 65] width 42 height 13
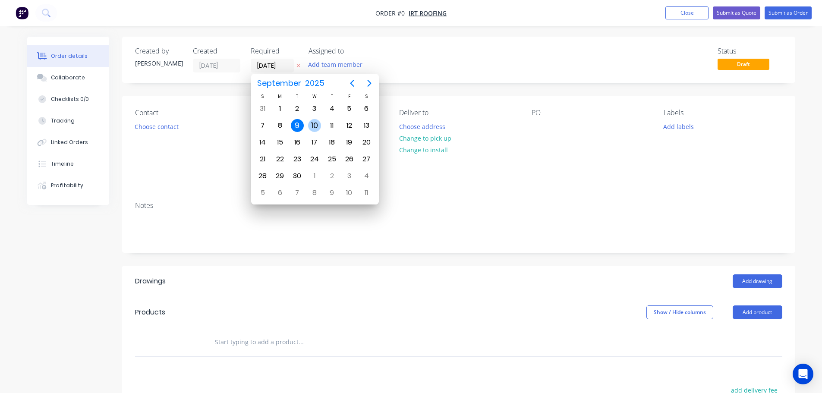
click at [316, 122] on div "10" at bounding box center [314, 125] width 13 height 13
type input "[DATE]"
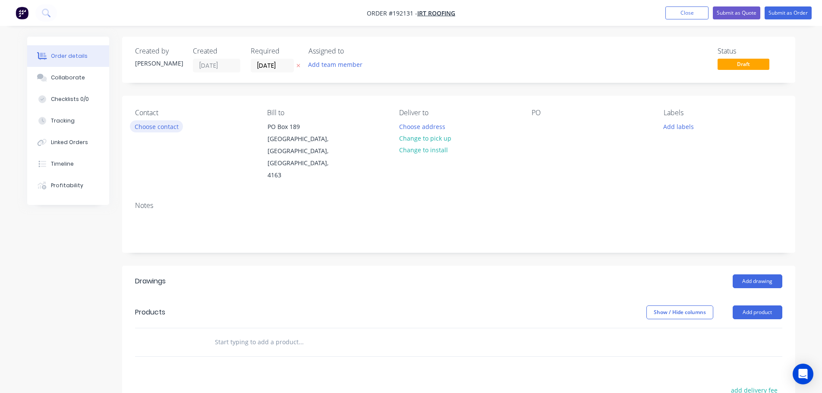
click at [170, 132] on button "Choose contact" at bounding box center [156, 126] width 53 height 12
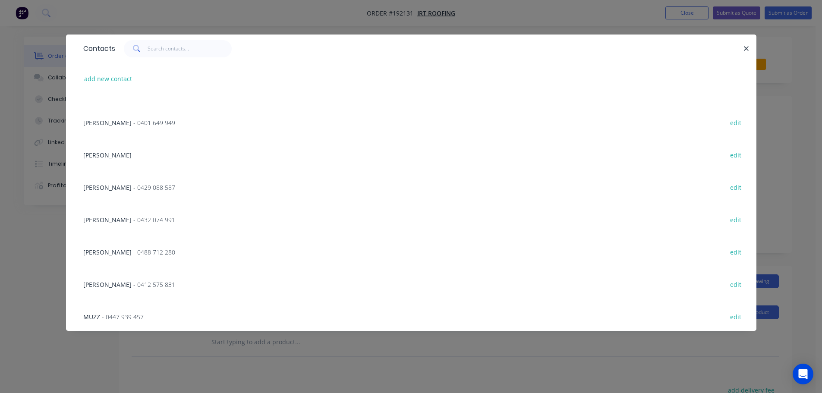
scroll to position [314, 0]
click at [168, 45] on input "text" at bounding box center [190, 48] width 84 height 17
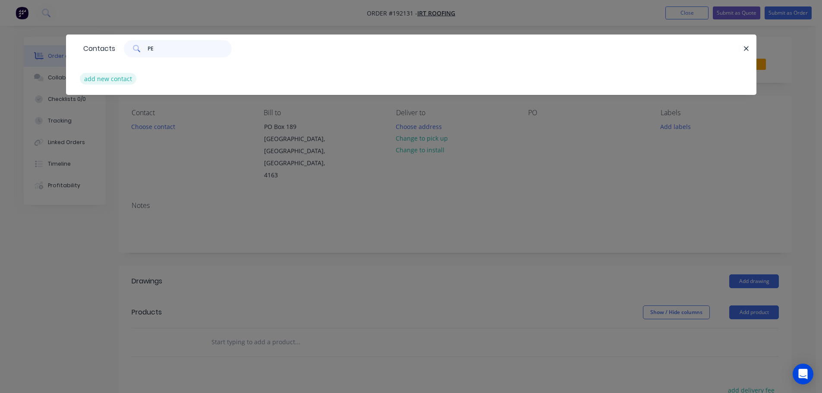
type input "PE"
click at [108, 77] on button "add new contact" at bounding box center [108, 79] width 57 height 12
select select "AU"
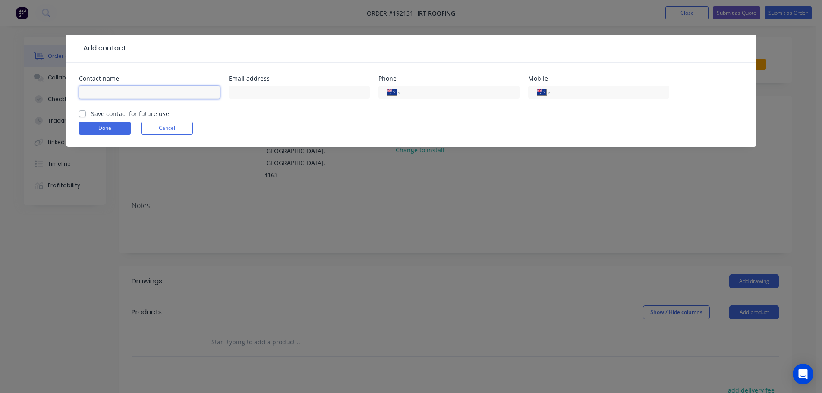
click at [112, 96] on input "text" at bounding box center [149, 92] width 141 height 13
type input "PETER"
click at [605, 92] on input "tel" at bounding box center [608, 93] width 104 height 10
type input "0451 174 326"
click at [88, 129] on button "Done" at bounding box center [105, 128] width 52 height 13
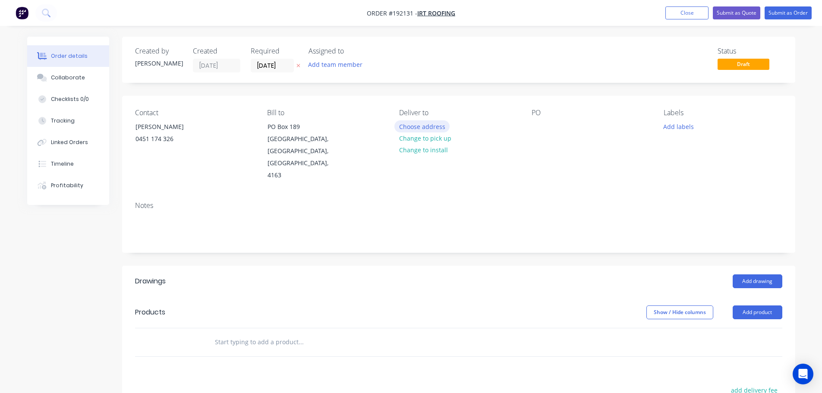
click at [420, 128] on button "Choose address" at bounding box center [422, 126] width 55 height 12
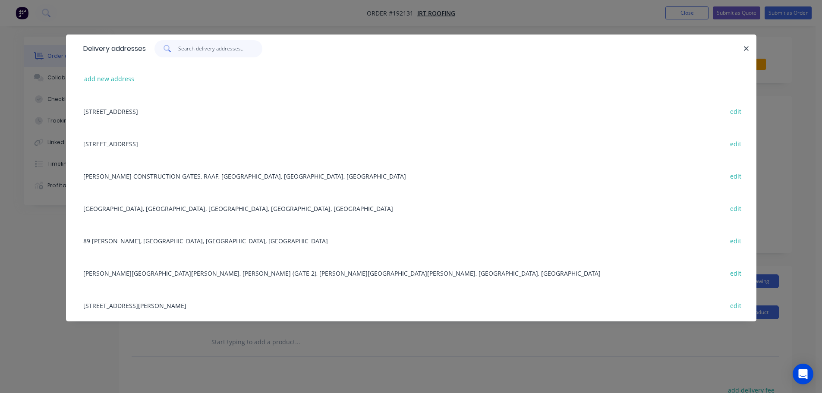
click at [217, 54] on input "text" at bounding box center [220, 48] width 84 height 17
click at [485, 21] on div "Delivery addresses add new address PO Box 189, Cleveland, Queensland, Australia…" at bounding box center [411, 196] width 822 height 393
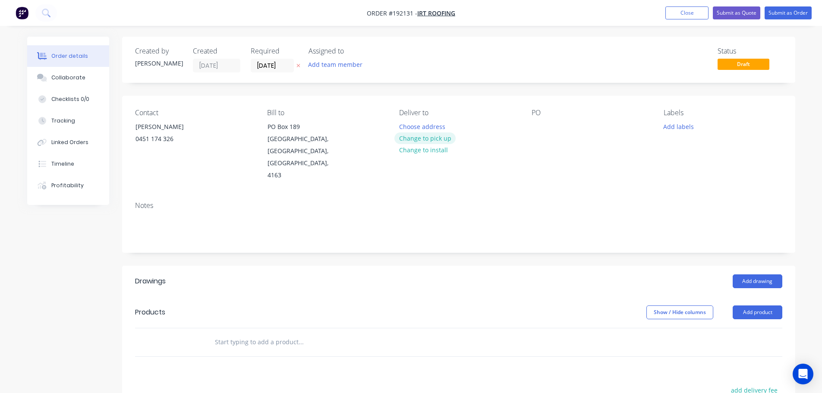
click at [425, 142] on button "Change to pick up" at bounding box center [425, 139] width 61 height 12
click at [405, 126] on div at bounding box center [406, 126] width 14 height 13
click at [541, 128] on div at bounding box center [539, 126] width 14 height 13
click at [751, 275] on button "Add drawing" at bounding box center [758, 282] width 50 height 14
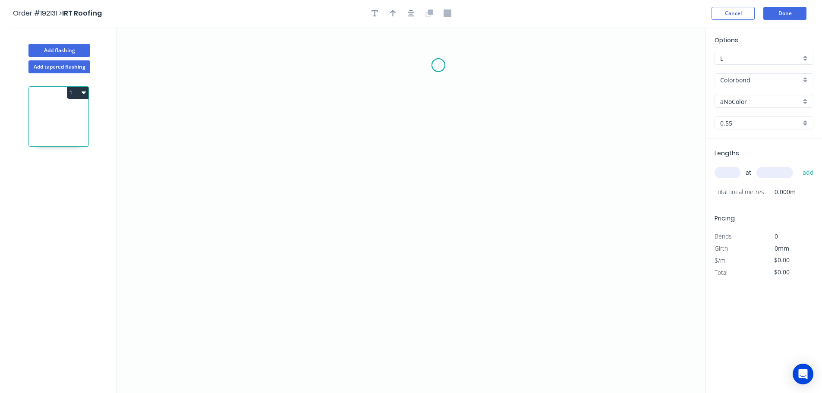
click at [438, 65] on icon "0" at bounding box center [411, 210] width 589 height 366
click at [354, 65] on icon "0" at bounding box center [411, 210] width 589 height 366
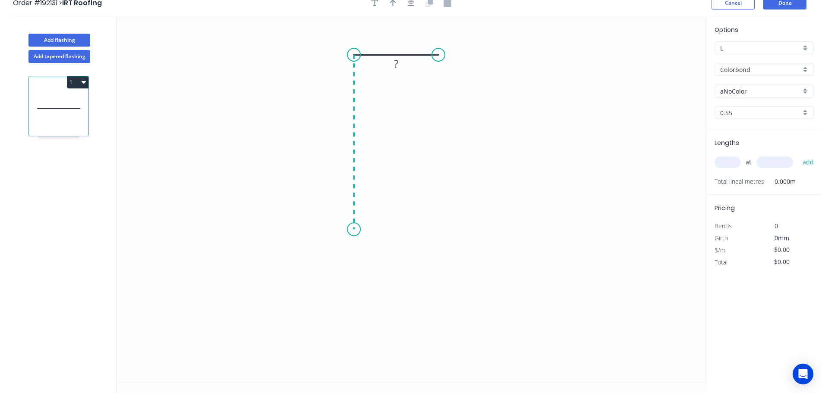
scroll to position [16, 0]
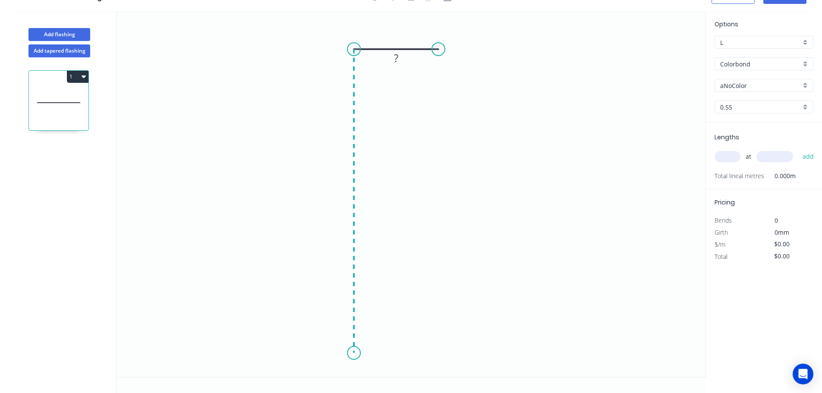
click at [356, 353] on icon "0 ?" at bounding box center [411, 194] width 589 height 366
click at [396, 34] on tspan "?" at bounding box center [396, 32] width 4 height 14
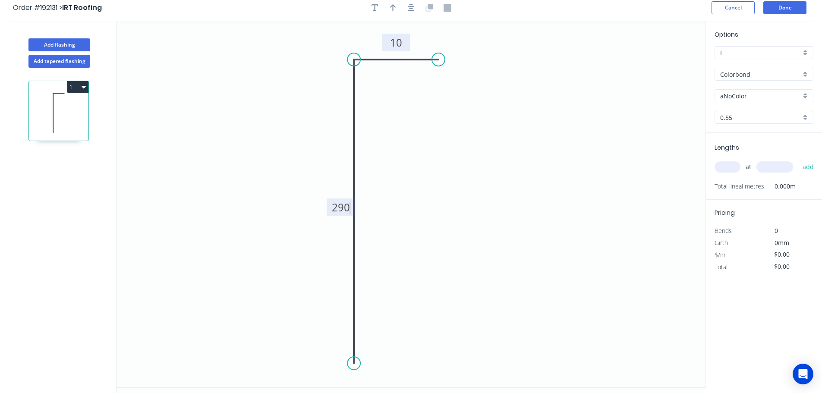
scroll to position [0, 0]
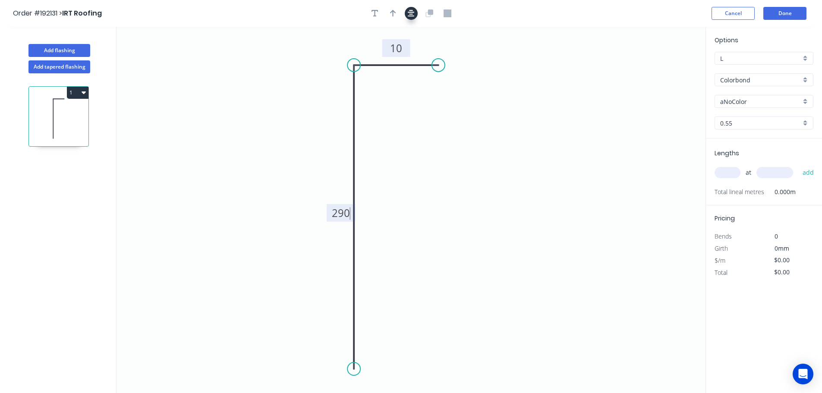
click at [410, 16] on icon "button" at bounding box center [411, 13] width 7 height 7
type input "$8.44"
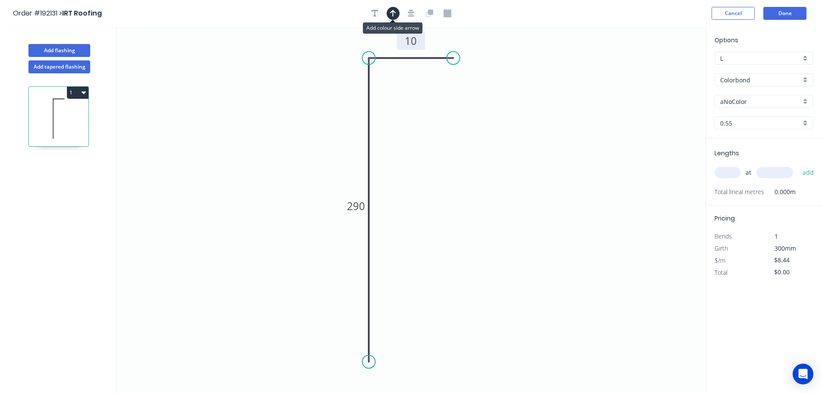
click at [393, 13] on icon "button" at bounding box center [393, 13] width 6 height 7
drag, startPoint x: 664, startPoint y: 71, endPoint x: 657, endPoint y: 136, distance: 65.1
click at [658, 141] on icon "0 290 10" at bounding box center [411, 210] width 589 height 366
drag, startPoint x: 662, startPoint y: 68, endPoint x: 661, endPoint y: 117, distance: 49.2
click at [661, 117] on icon at bounding box center [660, 107] width 8 height 28
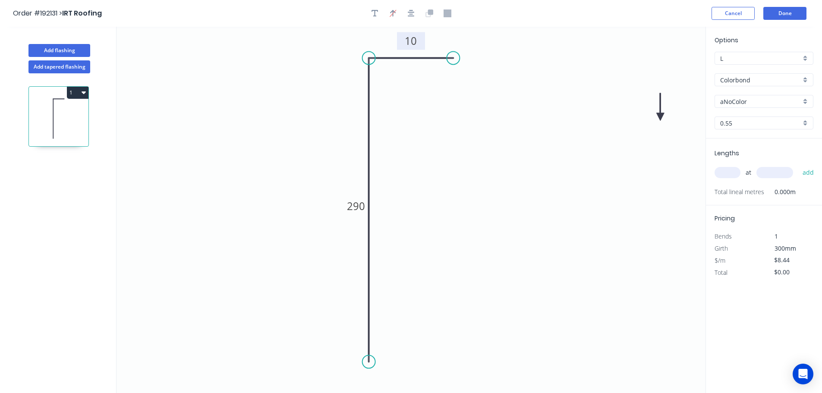
click at [660, 117] on icon at bounding box center [660, 107] width 8 height 28
click at [660, 117] on icon at bounding box center [667, 110] width 25 height 25
drag, startPoint x: 657, startPoint y: 140, endPoint x: 638, endPoint y: 199, distance: 62.0
click at [638, 199] on icon at bounding box center [648, 199] width 28 height 8
drag, startPoint x: 448, startPoint y: 55, endPoint x: 432, endPoint y: 57, distance: 15.6
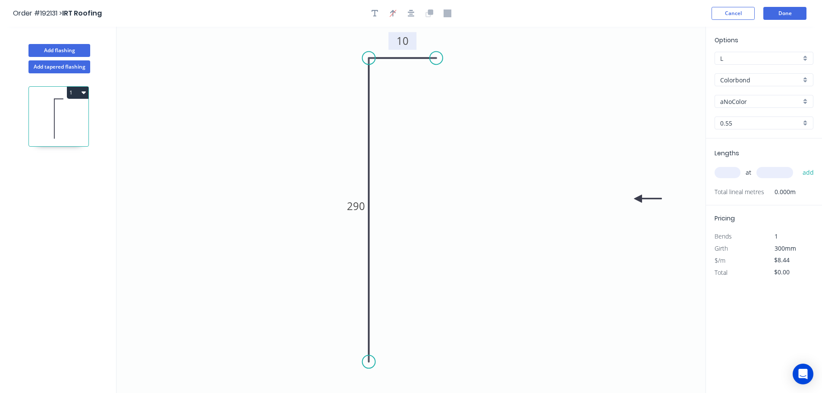
click at [432, 57] on circle at bounding box center [436, 57] width 13 height 13
click at [748, 101] on input "aNoColor" at bounding box center [760, 101] width 81 height 9
click at [756, 189] on div "Surfmist" at bounding box center [764, 191] width 98 height 15
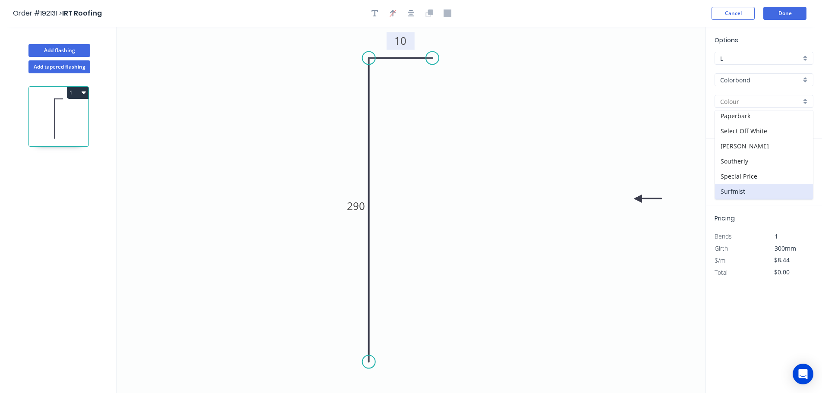
type input "Surfmist"
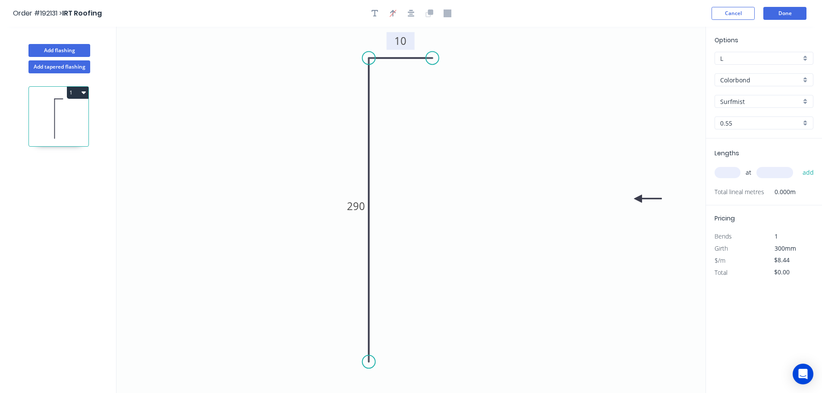
click at [745, 122] on input "0.55" at bounding box center [760, 123] width 81 height 9
click at [745, 174] on div "1.2" at bounding box center [764, 169] width 98 height 15
type input "1.2"
type input "$17.46"
click at [735, 173] on input "text" at bounding box center [728, 172] width 26 height 11
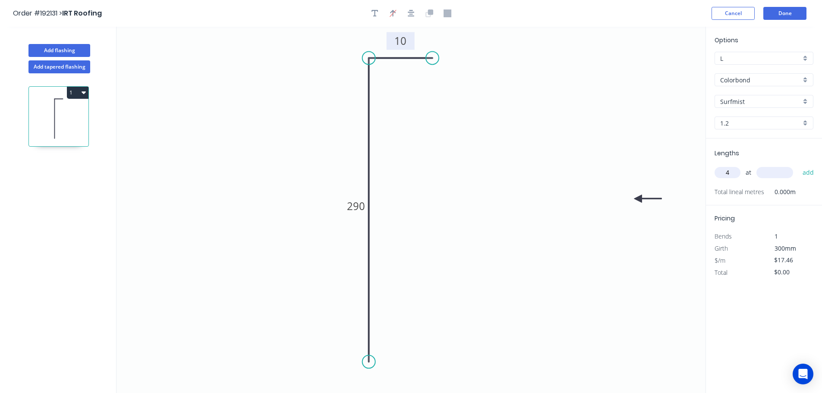
type input "4"
type input "3"
type input "2350"
click at [798, 165] on button "add" at bounding box center [808, 172] width 20 height 15
type input "$164.12"
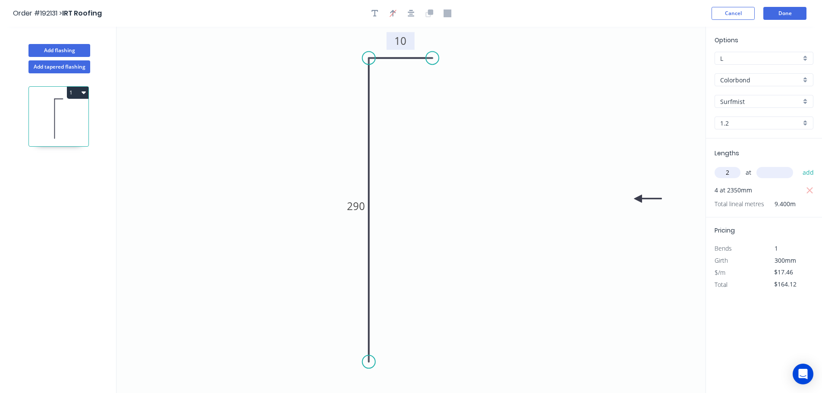
type input "2"
type input "500"
click at [798, 165] on button "add" at bounding box center [808, 172] width 20 height 15
type input "$199.04"
click at [50, 69] on button "Add tapered flashing" at bounding box center [59, 66] width 62 height 13
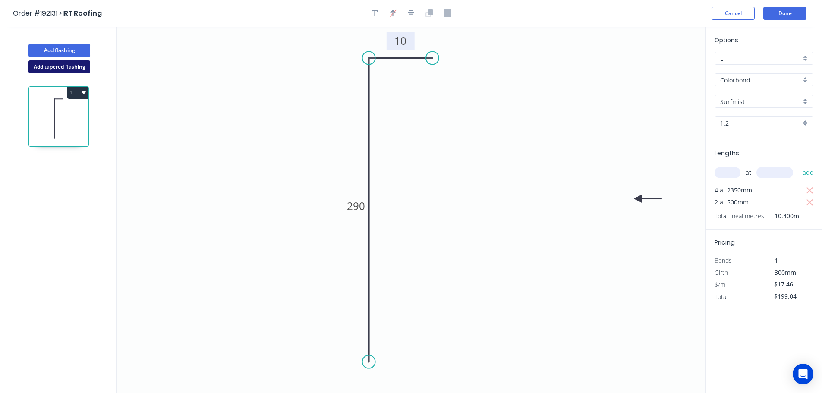
type input "$0.00"
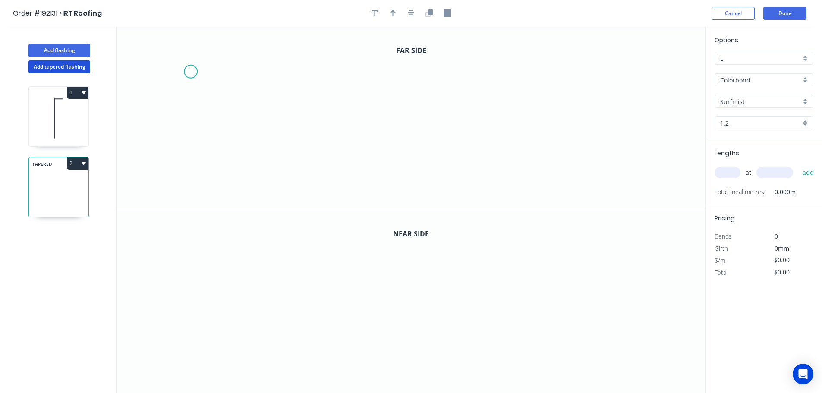
click at [189, 70] on icon "0" at bounding box center [411, 118] width 589 height 183
click at [190, 157] on icon "0" at bounding box center [411, 118] width 589 height 183
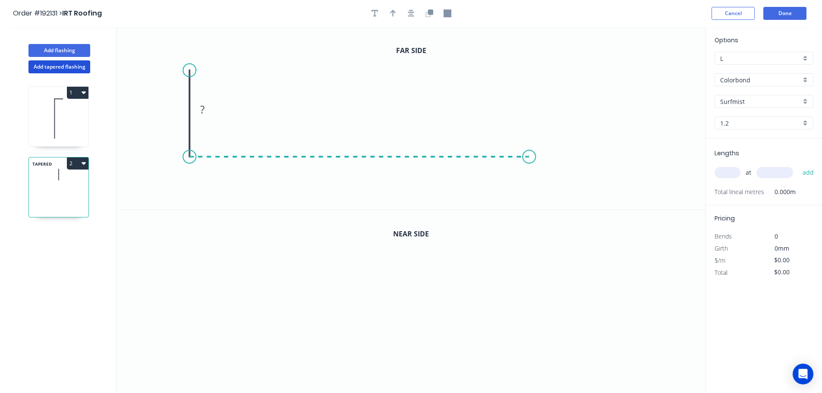
drag, startPoint x: 530, startPoint y: 158, endPoint x: 526, endPoint y: 119, distance: 39.9
click at [530, 158] on icon "0 ?" at bounding box center [411, 118] width 589 height 183
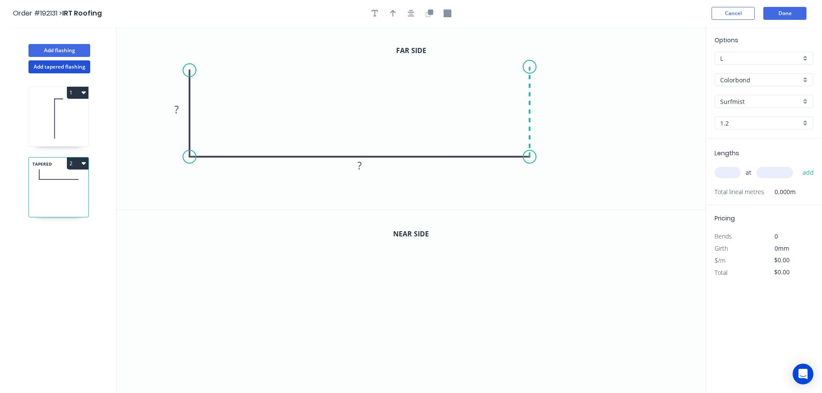
click at [530, 67] on icon at bounding box center [530, 112] width 0 height 90
click at [406, 13] on button "button" at bounding box center [411, 13] width 13 height 13
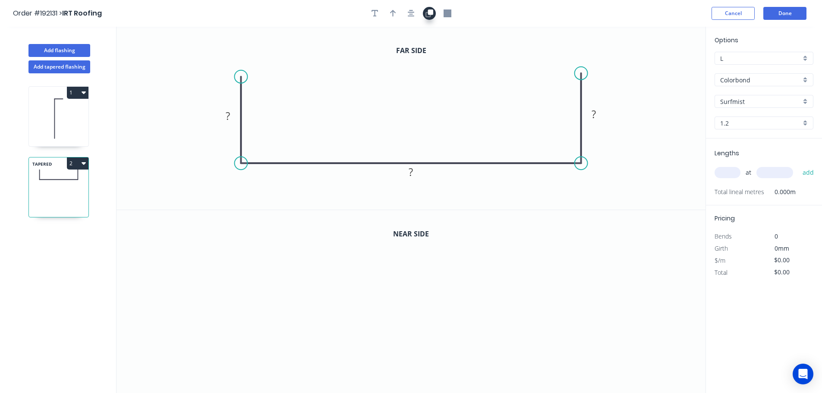
click at [430, 14] on icon "button" at bounding box center [430, 11] width 5 height 5
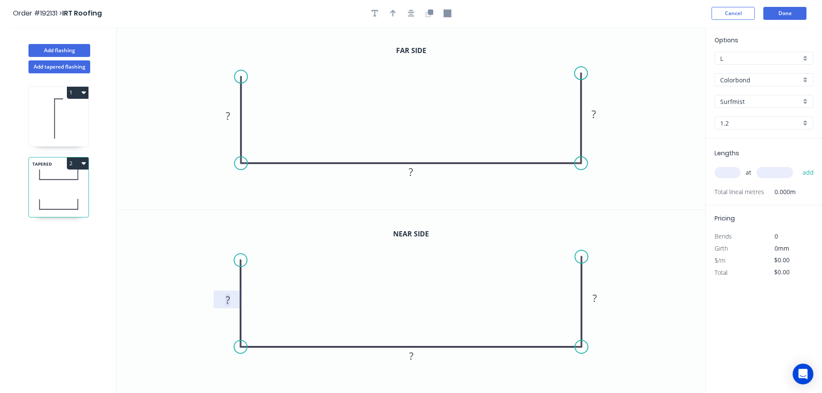
click at [235, 298] on rect at bounding box center [227, 300] width 17 height 12
click at [226, 116] on g "?" at bounding box center [228, 116] width 17 height 14
click at [410, 15] on icon "button" at bounding box center [411, 13] width 7 height 8
drag, startPoint x: 397, startPoint y: 13, endPoint x: 459, endPoint y: 35, distance: 65.2
click at [395, 14] on button "button" at bounding box center [393, 13] width 13 height 13
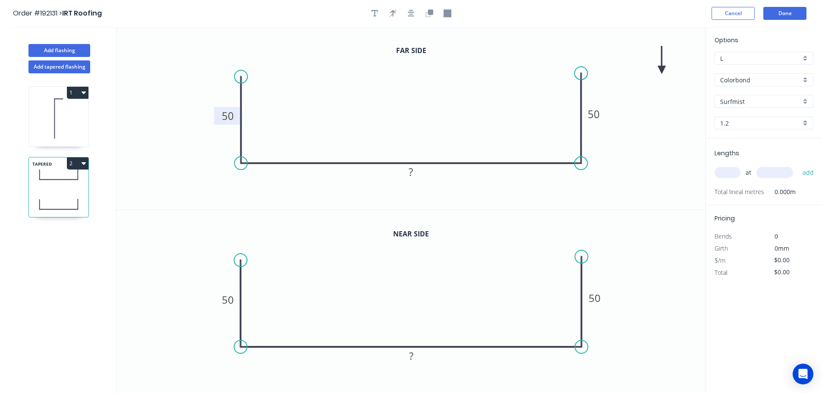
click at [665, 69] on icon "0 50 ? 50" at bounding box center [411, 118] width 589 height 183
click at [661, 68] on icon at bounding box center [662, 60] width 8 height 28
click at [661, 68] on icon at bounding box center [668, 62] width 25 height 25
drag, startPoint x: 661, startPoint y: 68, endPoint x: 663, endPoint y: 73, distance: 5.8
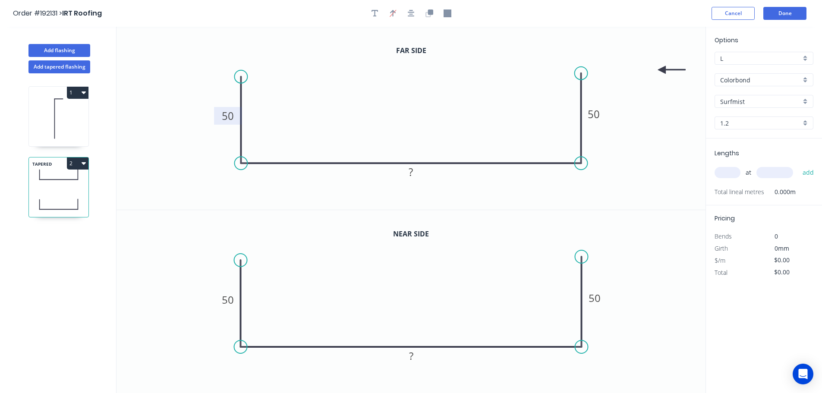
click at [661, 101] on icon "0 50 ? 50" at bounding box center [411, 118] width 589 height 183
drag, startPoint x: 665, startPoint y: 69, endPoint x: 663, endPoint y: 99, distance: 30.3
click at [664, 100] on icon at bounding box center [674, 96] width 28 height 8
click at [733, 174] on input "text" at bounding box center [728, 172] width 26 height 11
type input "1"
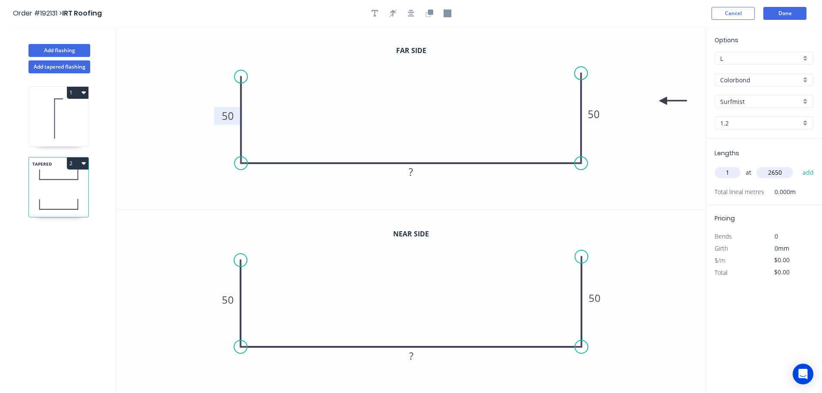
type input "2650"
click at [798, 165] on button "add" at bounding box center [808, 172] width 20 height 15
type input "1"
type input "2350"
click at [803, 173] on button "add" at bounding box center [808, 172] width 20 height 15
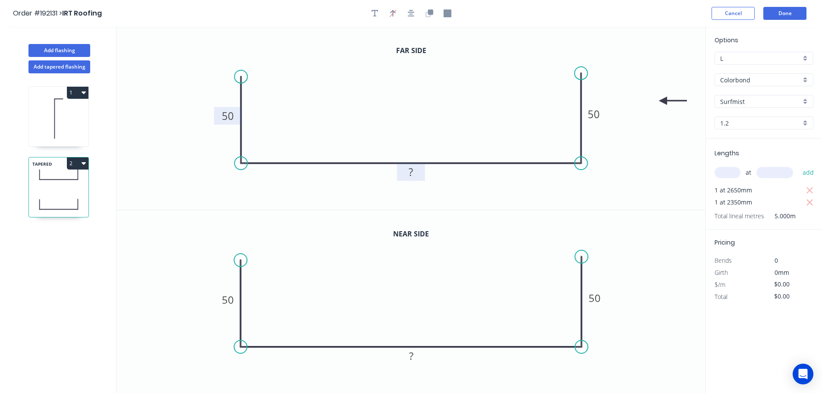
click at [414, 173] on rect at bounding box center [411, 173] width 17 height 12
click at [416, 358] on rect at bounding box center [411, 356] width 17 height 12
type input "$60.72"
type input "$303.60"
click at [781, 8] on button "Done" at bounding box center [785, 13] width 43 height 13
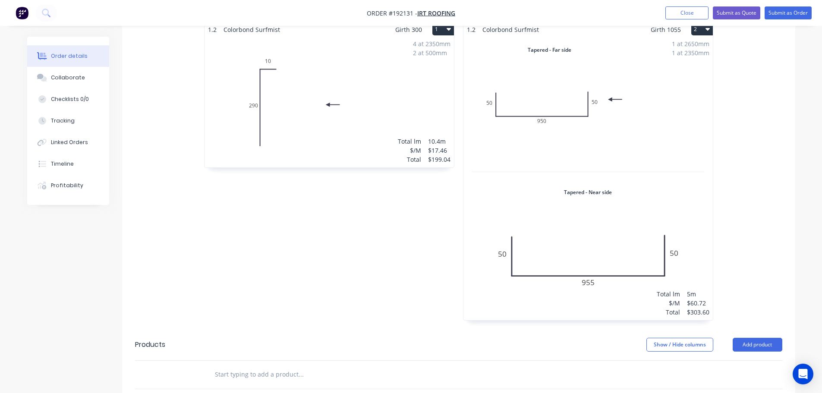
scroll to position [259, 0]
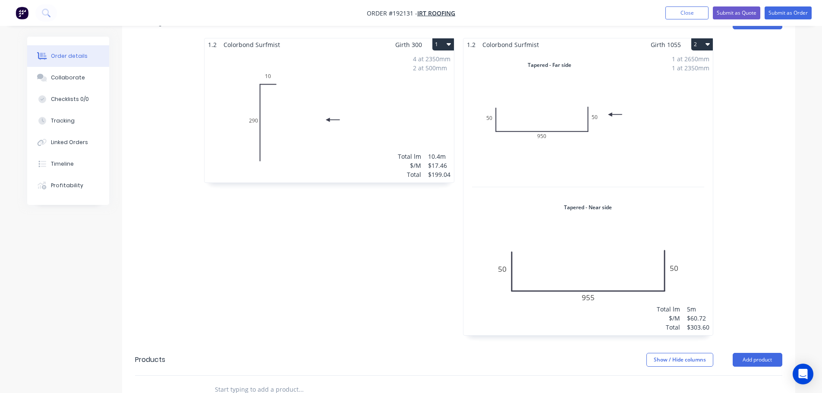
click at [638, 193] on div "1 at 2650mm 1 at 2350mm Total lm $/M Total 5m $60.72 $303.60" at bounding box center [588, 193] width 249 height 284
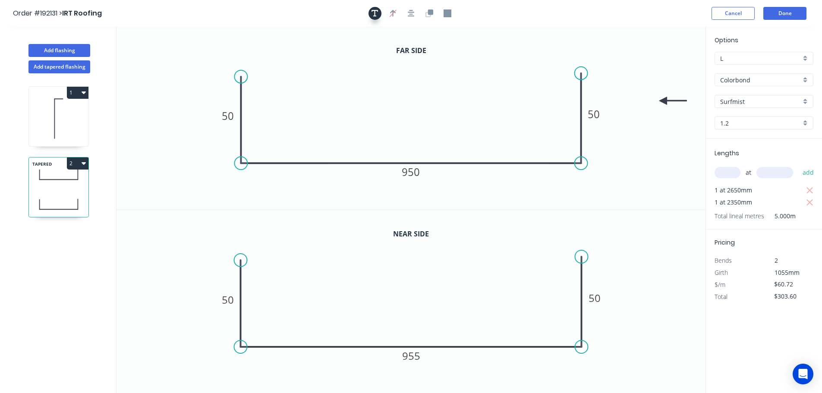
click at [378, 15] on icon "button" at bounding box center [375, 13] width 7 height 8
click at [161, 65] on textarea at bounding box center [173, 61] width 70 height 32
type textarea "i"
drag, startPoint x: 298, startPoint y: 54, endPoint x: 246, endPoint y: 64, distance: 52.7
click at [297, 54] on icon "ID 50 950 50" at bounding box center [411, 118] width 589 height 183
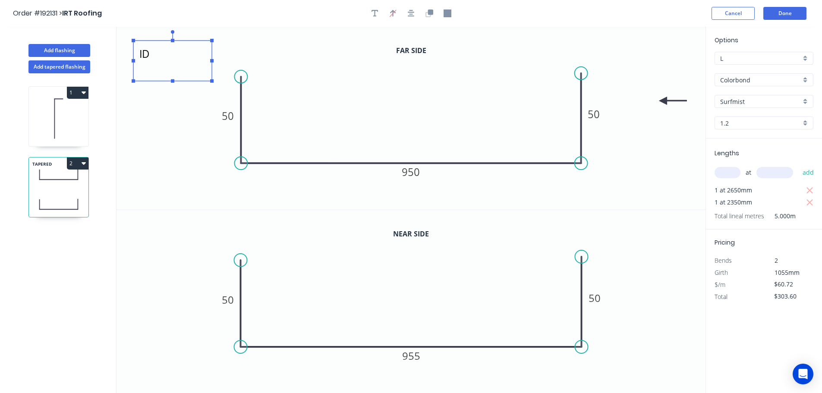
type textarea "ID"
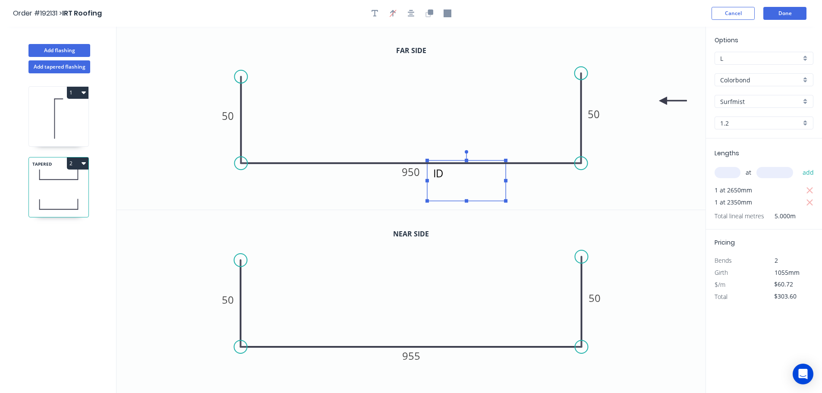
drag, startPoint x: 174, startPoint y: 62, endPoint x: 464, endPoint y: 180, distance: 313.7
click at [464, 180] on textarea "ID" at bounding box center [467, 181] width 70 height 32
click at [373, 17] on button "button" at bounding box center [375, 13] width 13 height 13
click at [381, 16] on div at bounding box center [411, 13] width 91 height 13
click at [378, 16] on icon "button" at bounding box center [375, 13] width 7 height 8
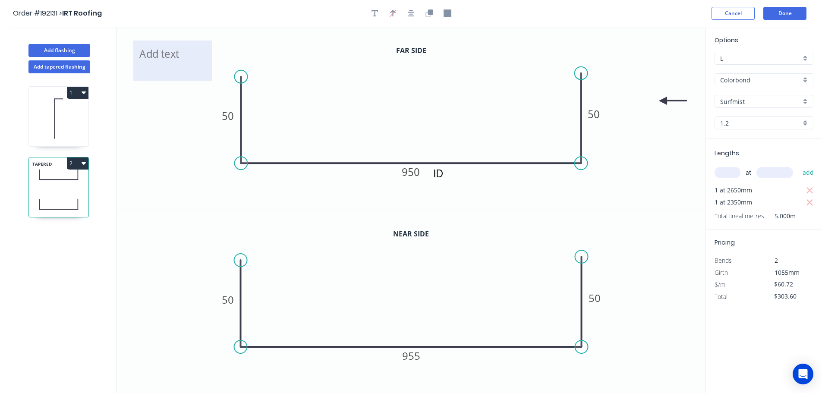
click at [189, 56] on textarea at bounding box center [173, 61] width 70 height 32
click at [189, 50] on textarea "ID" at bounding box center [173, 61] width 70 height 32
type textarea "ID"
drag, startPoint x: 194, startPoint y: 42, endPoint x: 391, endPoint y: 281, distance: 309.7
click at [442, 337] on div "Far side ID ID 50 950 50 Near side 0 50 955 50" at bounding box center [411, 210] width 589 height 367
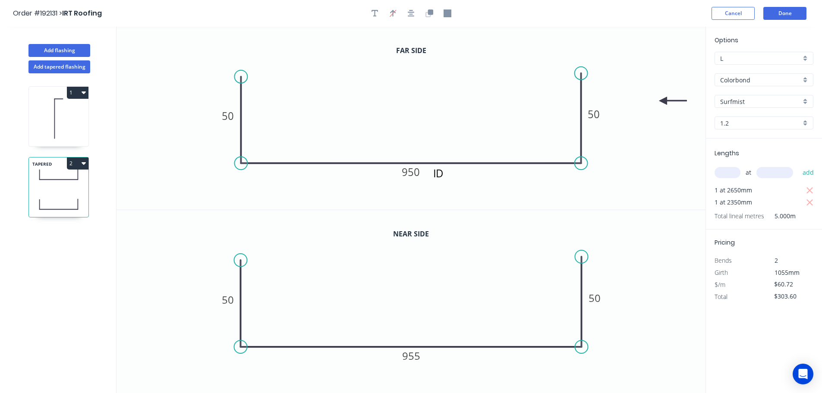
click at [351, 264] on icon "0 50 955 50" at bounding box center [411, 301] width 589 height 183
drag, startPoint x: 199, startPoint y: 288, endPoint x: 279, endPoint y: 169, distance: 143.1
click at [199, 288] on icon "0 50 955 50" at bounding box center [411, 301] width 589 height 183
click at [410, 16] on icon "button" at bounding box center [411, 13] width 7 height 7
click at [783, 15] on button "Done" at bounding box center [785, 13] width 43 height 13
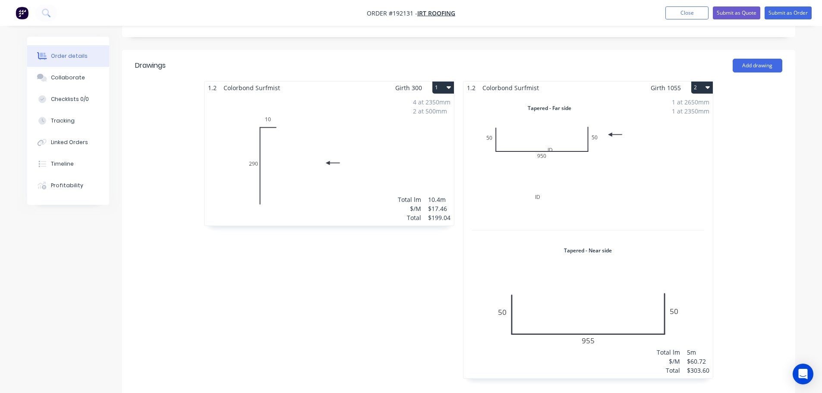
click at [627, 155] on div "1 at 2650mm 1 at 2350mm Total lm $/M Total 5m $60.72 $303.60" at bounding box center [588, 236] width 249 height 284
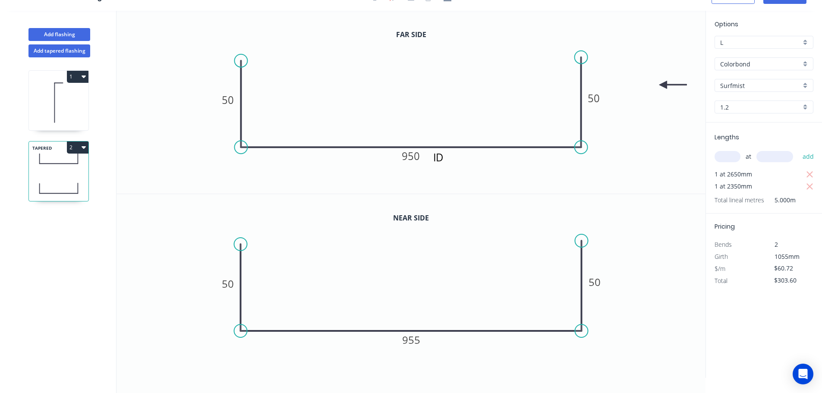
click at [444, 136] on icon "ID ID 50 950 50" at bounding box center [411, 102] width 589 height 183
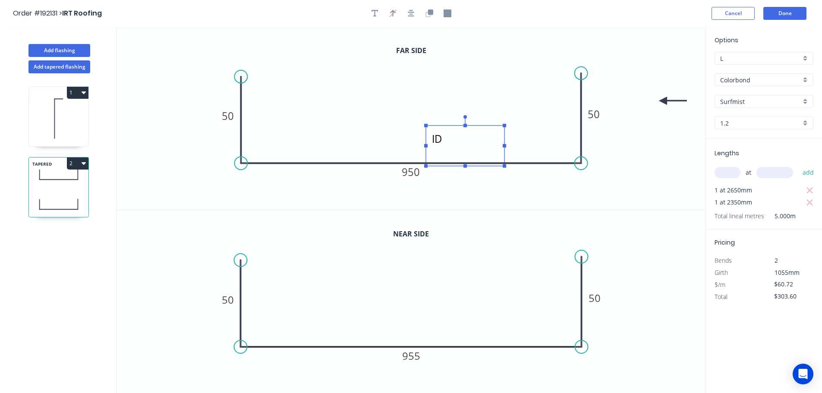
drag, startPoint x: 463, startPoint y: 193, endPoint x: 462, endPoint y: 158, distance: 35.0
click at [462, 158] on textarea "ID" at bounding box center [465, 146] width 70 height 32
click at [783, 16] on button "Done" at bounding box center [785, 13] width 43 height 13
click at [773, 14] on button "Done" at bounding box center [785, 13] width 43 height 13
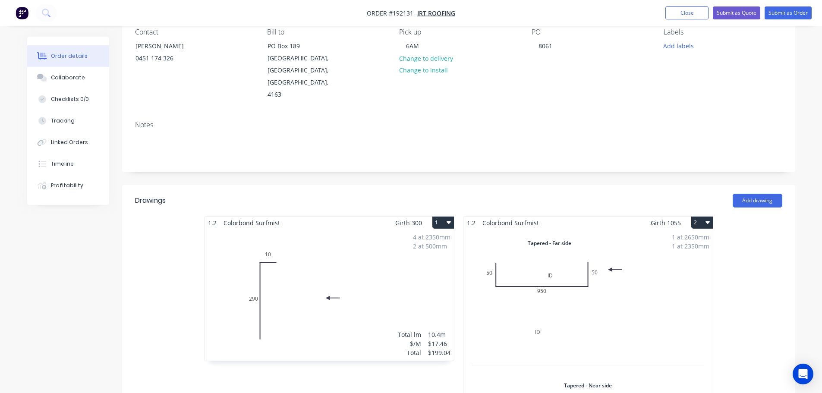
scroll to position [86, 0]
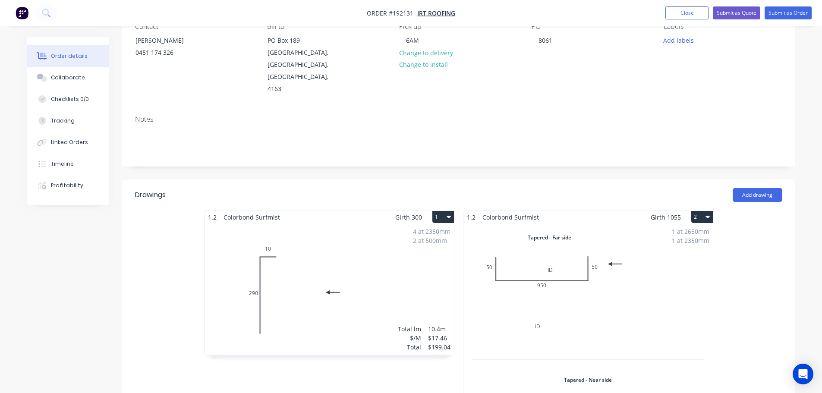
click at [628, 280] on div "1 at 2650mm 1 at 2350mm Total lm $/M Total 5m $60.72 $303.60" at bounding box center [588, 366] width 249 height 284
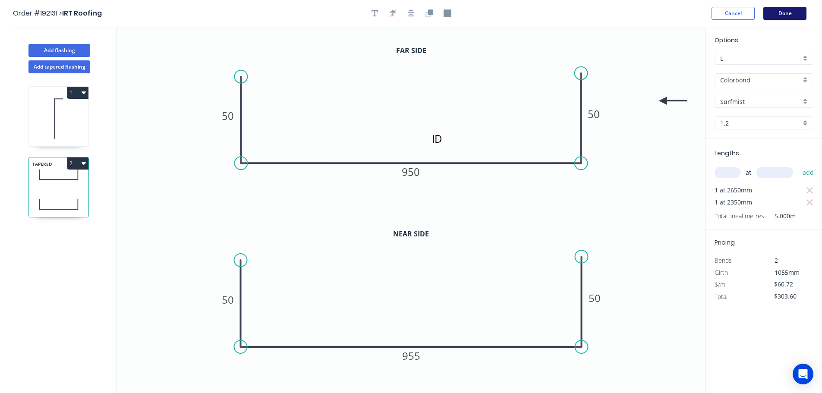
click at [795, 15] on button "Done" at bounding box center [785, 13] width 43 height 13
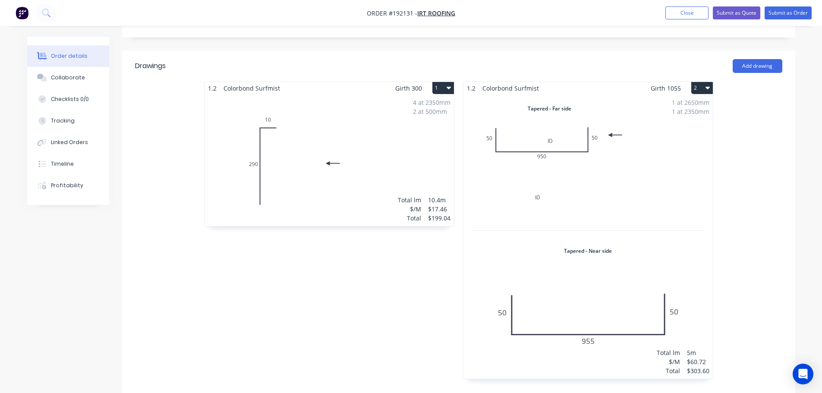
scroll to position [216, 0]
click at [635, 209] on div "1 at 2650mm 1 at 2350mm Total lm $/M Total 5m $60.72 $303.60" at bounding box center [588, 236] width 249 height 284
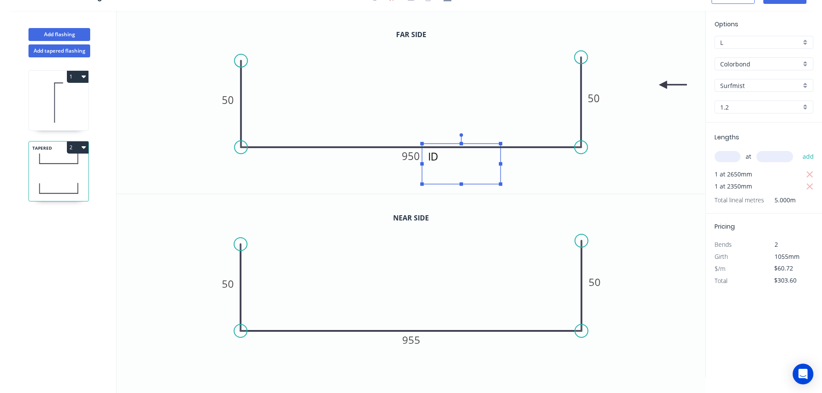
drag, startPoint x: 469, startPoint y: 130, endPoint x: 465, endPoint y: 164, distance: 34.3
click at [465, 164] on textarea "ID" at bounding box center [461, 164] width 70 height 32
drag, startPoint x: 405, startPoint y: 207, endPoint x: 406, endPoint y: 227, distance: 19.9
click at [405, 208] on icon "0 50 955 50" at bounding box center [411, 285] width 589 height 183
drag, startPoint x: 399, startPoint y: 248, endPoint x: 383, endPoint y: 211, distance: 39.6
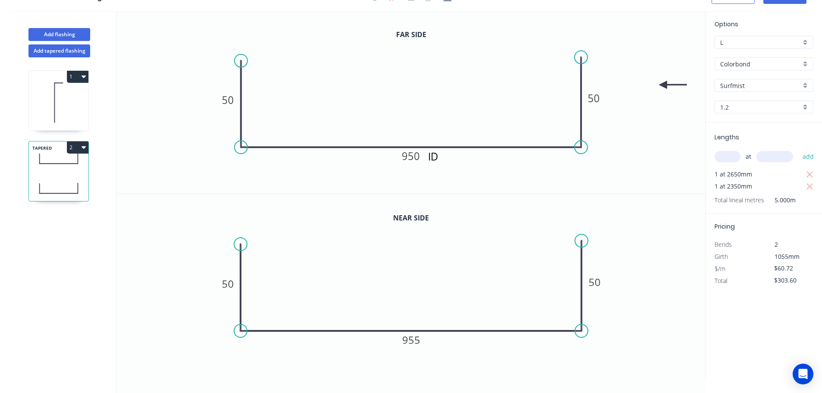
click at [383, 211] on icon "0 50 955 50" at bounding box center [411, 285] width 589 height 183
drag, startPoint x: 374, startPoint y: 223, endPoint x: 354, endPoint y: 196, distance: 33.1
click at [354, 196] on icon "0 50 955 50" at bounding box center [411, 285] width 589 height 183
drag, startPoint x: 369, startPoint y: 193, endPoint x: 425, endPoint y: 194, distance: 55.7
click at [413, 193] on div "Far side ID ID 50 950 50 Near side 0 50 955 50" at bounding box center [411, 194] width 589 height 367
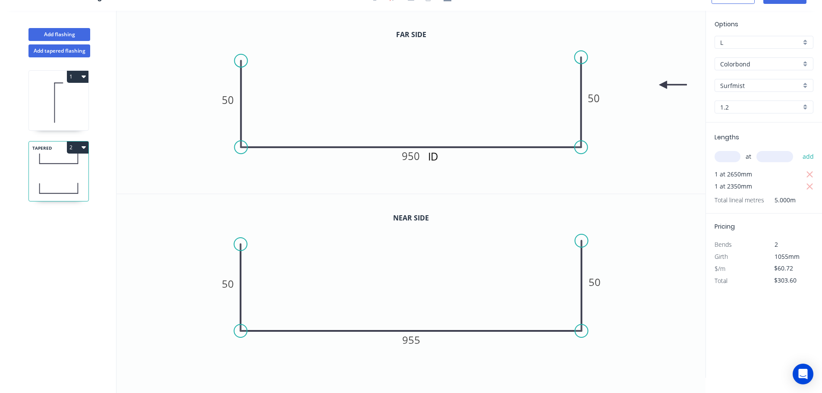
drag, startPoint x: 425, startPoint y: 194, endPoint x: 387, endPoint y: 194, distance: 38.4
click at [387, 194] on div "Far side ID ID 50 950 50 Near side 0 50 955 50" at bounding box center [411, 194] width 589 height 367
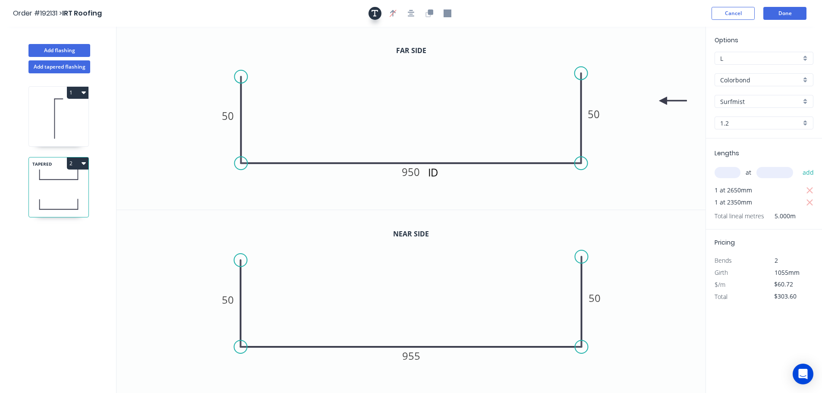
click at [379, 15] on button "button" at bounding box center [375, 13] width 13 height 13
click at [187, 78] on div "Delete" at bounding box center [214, 72] width 87 height 18
click at [186, 74] on div "Delete" at bounding box center [205, 75] width 87 height 18
click at [776, 14] on button "Done" at bounding box center [785, 13] width 43 height 13
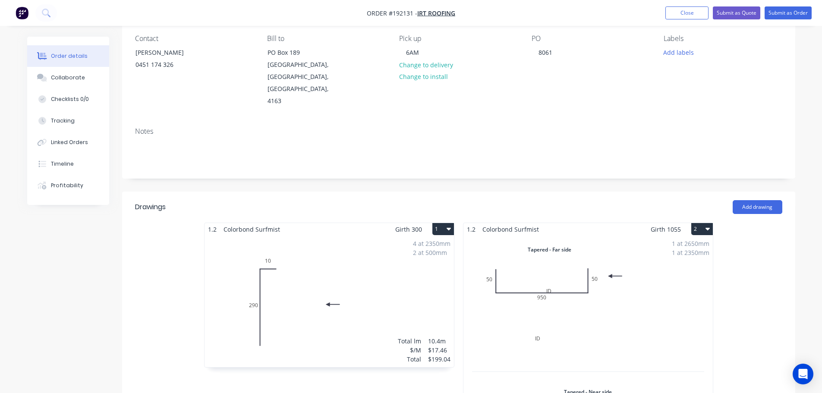
scroll to position [129, 0]
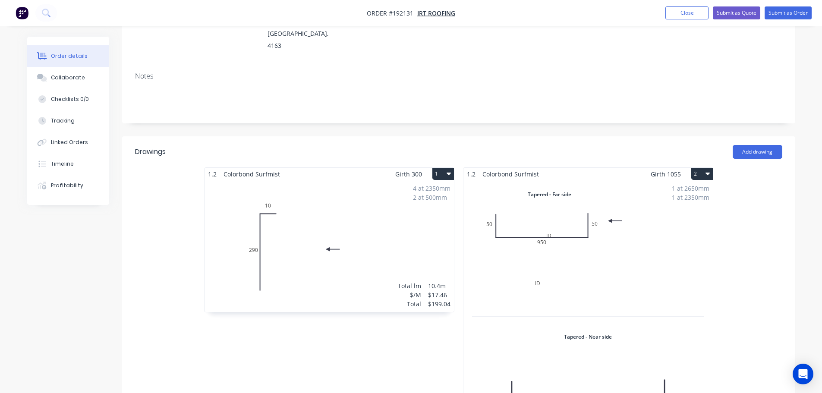
click at [650, 232] on div "1 at 2650mm 1 at 2350mm Total lm $/M Total 5m $60.72 $303.60" at bounding box center [588, 322] width 249 height 284
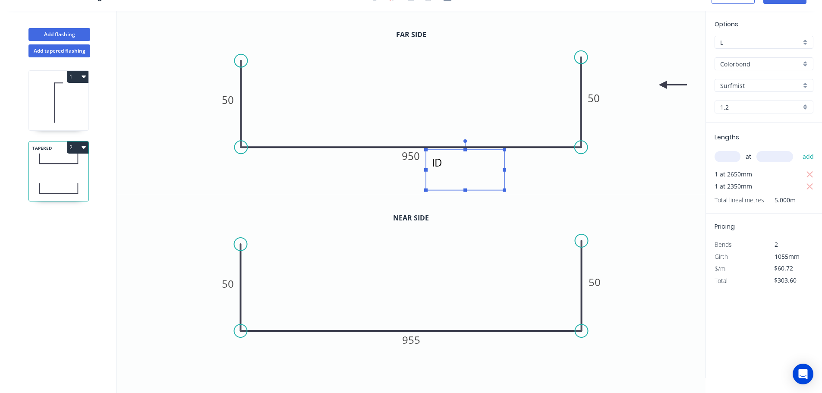
drag, startPoint x: 454, startPoint y: 161, endPoint x: 458, endPoint y: 167, distance: 7.2
click at [458, 167] on textarea "ID" at bounding box center [465, 170] width 70 height 32
click at [70, 147] on button "2" at bounding box center [78, 148] width 22 height 12
click at [79, 147] on button "2" at bounding box center [78, 148] width 22 height 12
click at [68, 179] on button "Delete" at bounding box center [47, 185] width 82 height 17
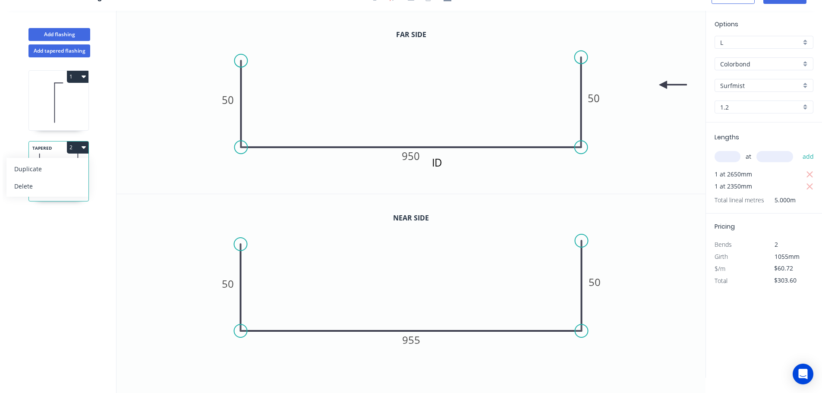
type input "$17.46"
type input "$199.04"
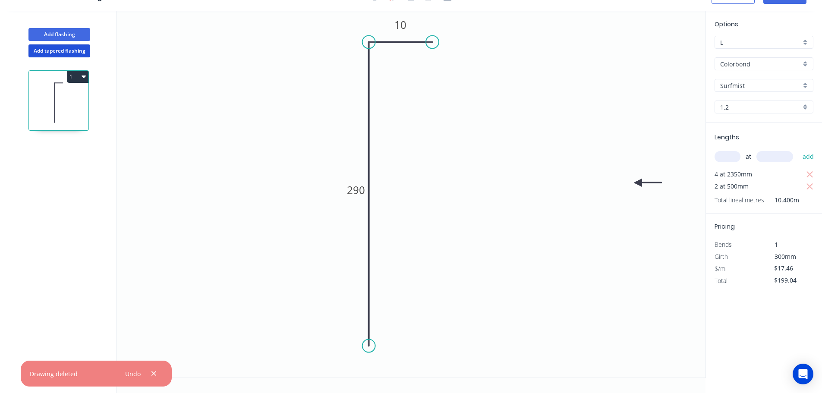
click at [52, 50] on button "Add tapered flashing" at bounding box center [59, 50] width 62 height 13
type input "$0.00"
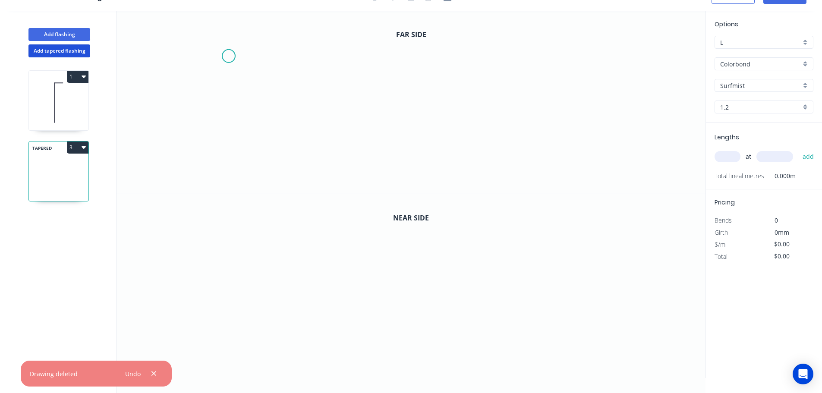
click at [228, 56] on icon "0" at bounding box center [411, 102] width 589 height 183
click at [228, 161] on icon "0" at bounding box center [411, 102] width 589 height 183
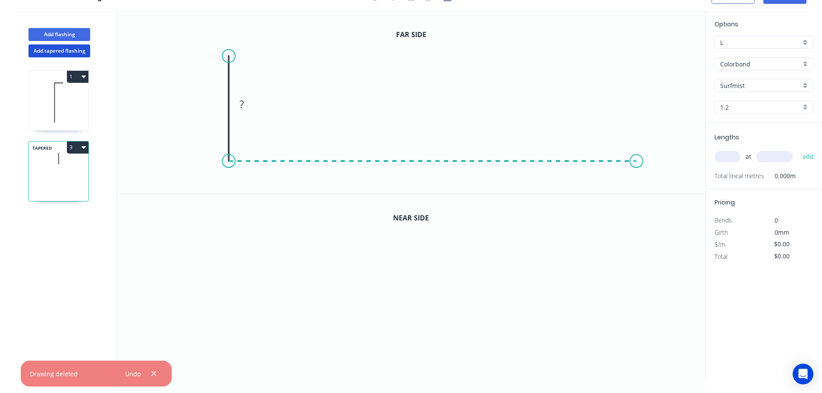
click at [637, 162] on icon "0 ?" at bounding box center [411, 102] width 589 height 183
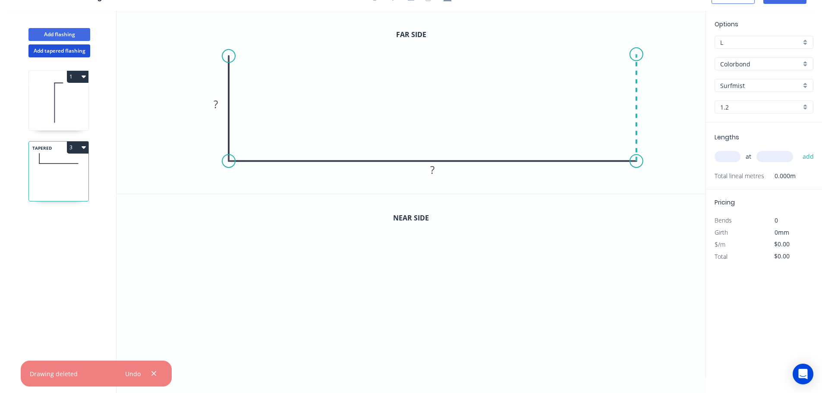
click at [630, 54] on icon "0 ? ?" at bounding box center [411, 102] width 589 height 183
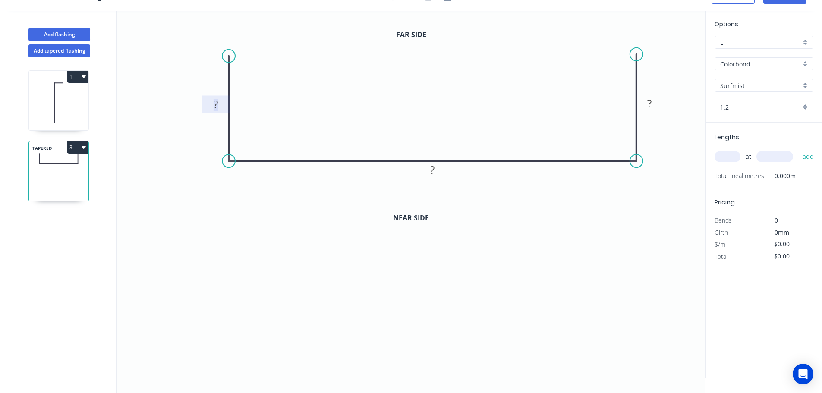
click at [222, 108] on rect at bounding box center [215, 105] width 17 height 12
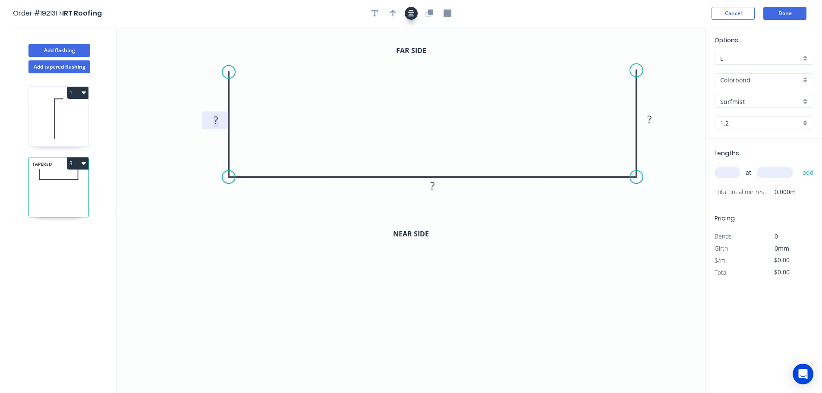
click at [410, 15] on icon "button" at bounding box center [411, 13] width 7 height 7
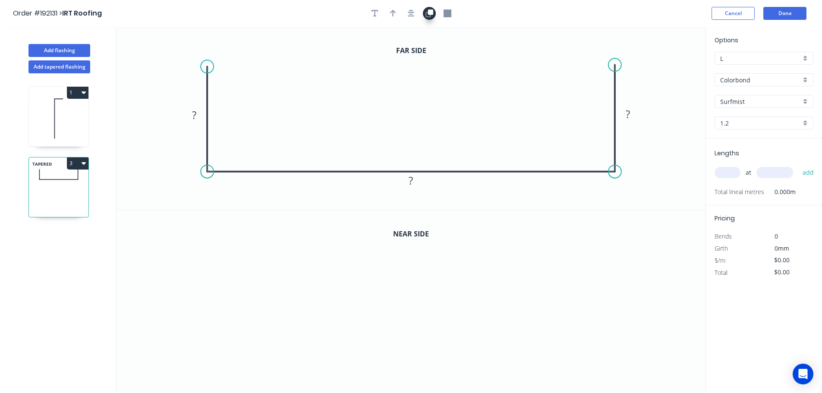
click at [425, 18] on button "button" at bounding box center [429, 13] width 13 height 13
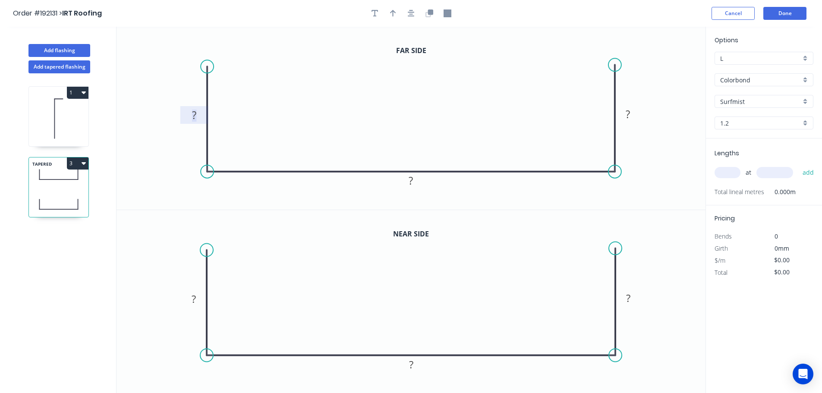
click at [200, 114] on rect at bounding box center [194, 116] width 17 height 12
click at [195, 300] on tspan "?" at bounding box center [194, 299] width 4 height 14
type input "$60.72"
click at [375, 13] on icon "button" at bounding box center [375, 13] width 7 height 7
click at [171, 64] on textarea at bounding box center [173, 61] width 70 height 32
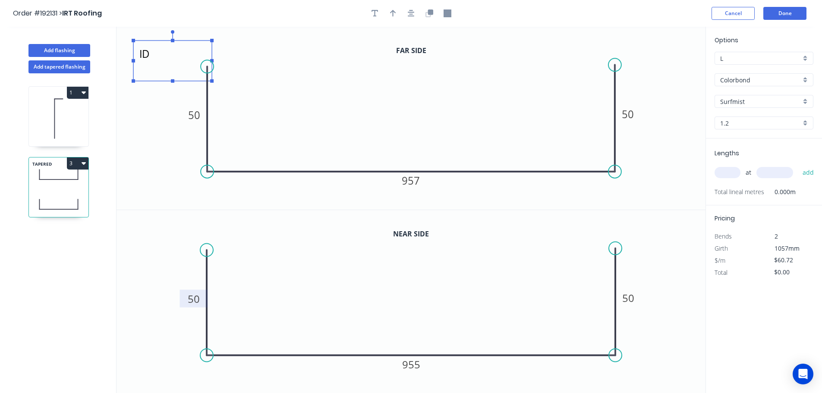
type textarea "ID"
drag, startPoint x: 199, startPoint y: 53, endPoint x: 481, endPoint y: 170, distance: 306.1
click at [481, 170] on rect at bounding box center [464, 187] width 79 height 41
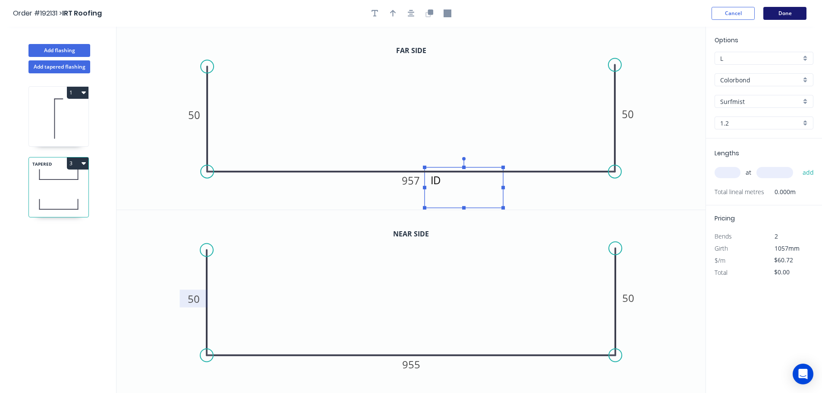
click at [799, 15] on button "Done" at bounding box center [785, 13] width 43 height 13
click at [784, 14] on button "Done" at bounding box center [785, 13] width 43 height 13
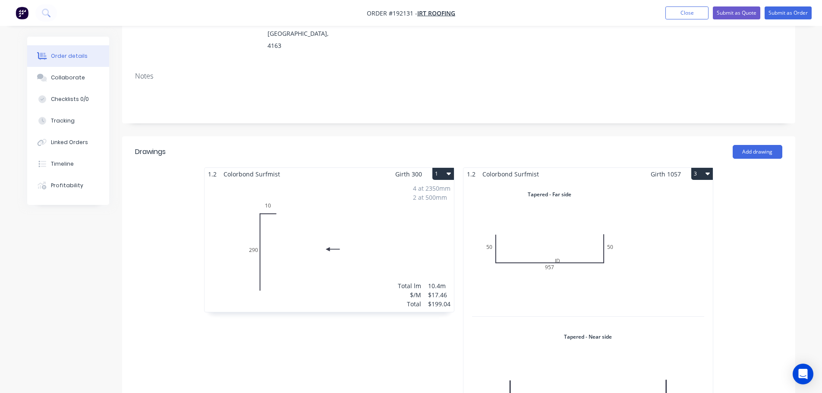
click at [581, 258] on div "Total lm $/M Total 0m $60.72 $0.00" at bounding box center [588, 322] width 249 height 284
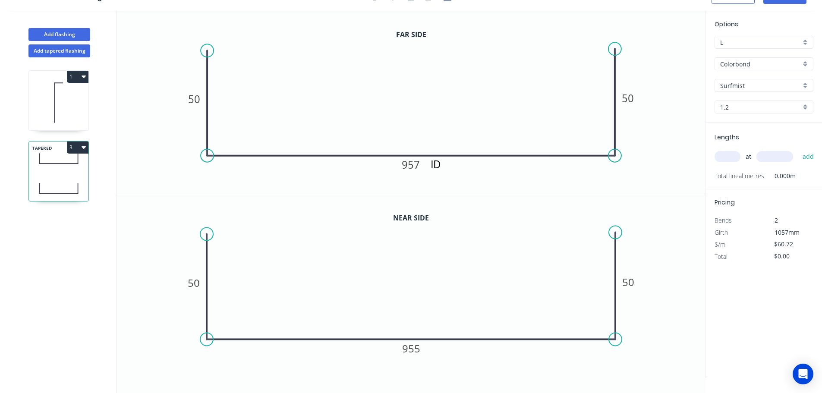
scroll to position [16, 0]
drag, startPoint x: 459, startPoint y: 177, endPoint x: 462, endPoint y: 183, distance: 6.4
click at [462, 183] on textarea "ID" at bounding box center [467, 177] width 70 height 32
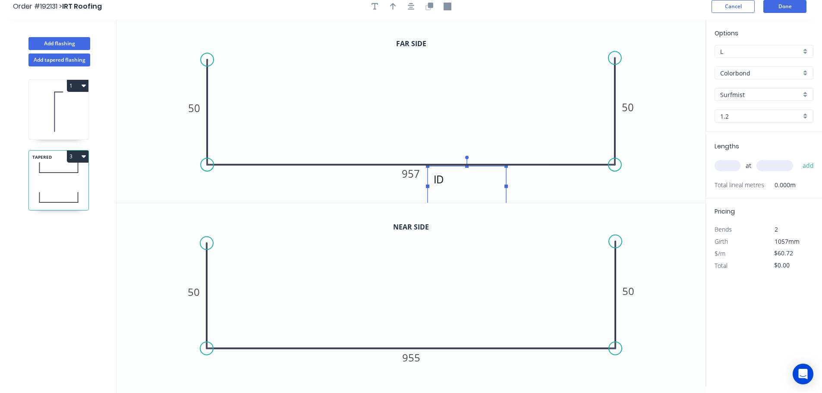
scroll to position [0, 0]
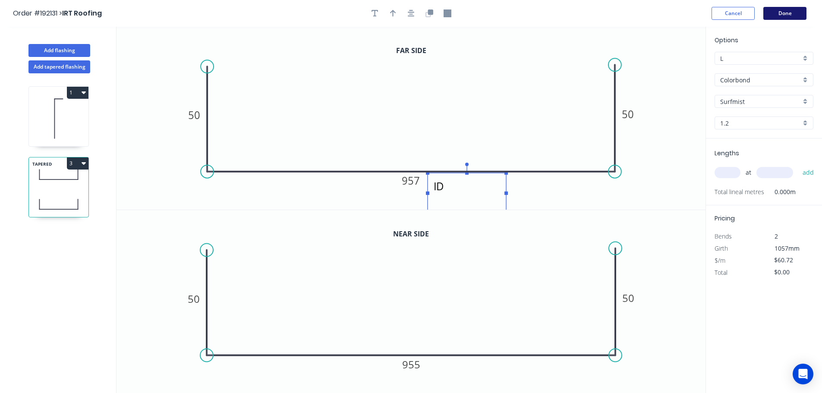
click at [780, 15] on button "Done" at bounding box center [785, 13] width 43 height 13
click at [801, 15] on button "Done" at bounding box center [785, 13] width 43 height 13
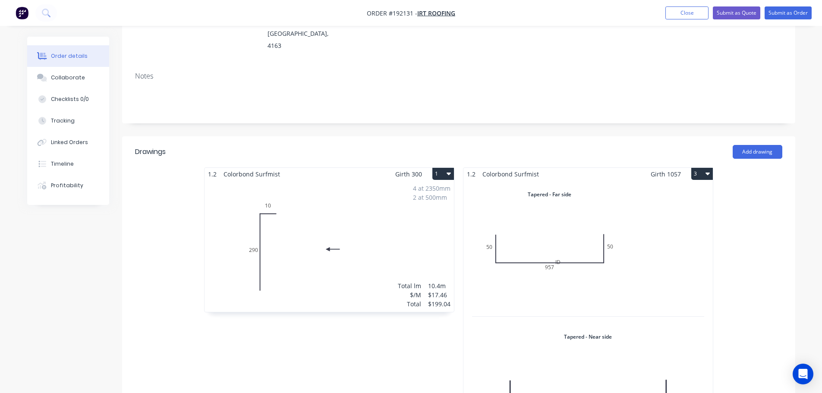
click at [618, 258] on div "Total lm $/M Total 0m $60.72 $0.00" at bounding box center [588, 322] width 249 height 284
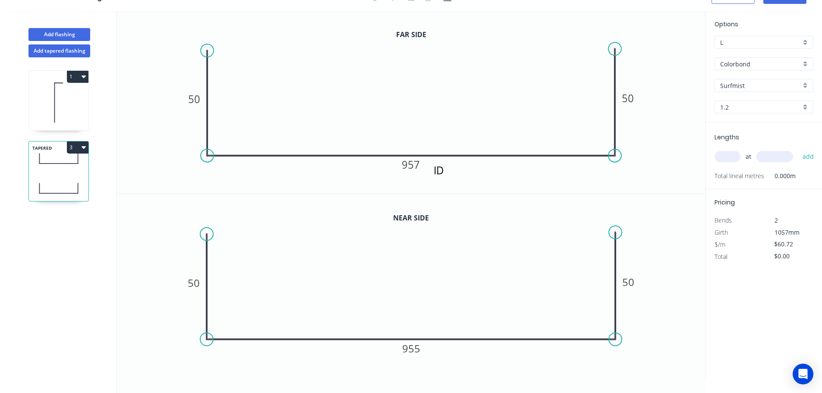
scroll to position [16, 0]
click at [469, 187] on div "Delete" at bounding box center [501, 189] width 87 height 18
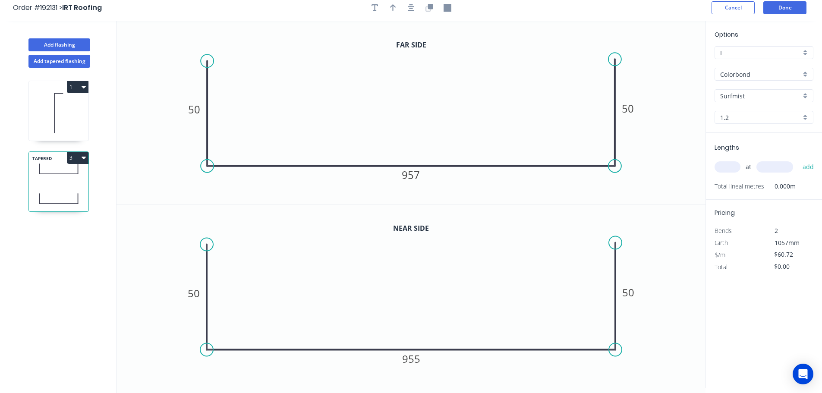
scroll to position [0, 0]
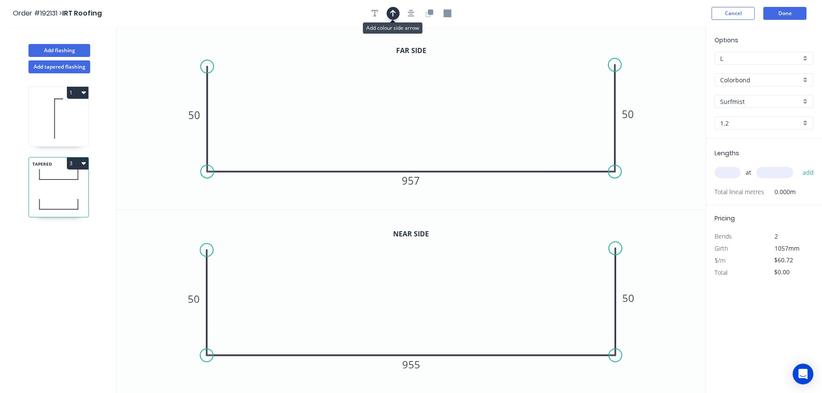
click at [391, 14] on icon "button" at bounding box center [393, 13] width 6 height 8
click at [662, 67] on icon at bounding box center [662, 60] width 8 height 28
click at [662, 67] on icon at bounding box center [668, 62] width 25 height 25
drag, startPoint x: 662, startPoint y: 67, endPoint x: 666, endPoint y: 88, distance: 21.6
click at [666, 88] on icon "50 957 50" at bounding box center [411, 118] width 589 height 183
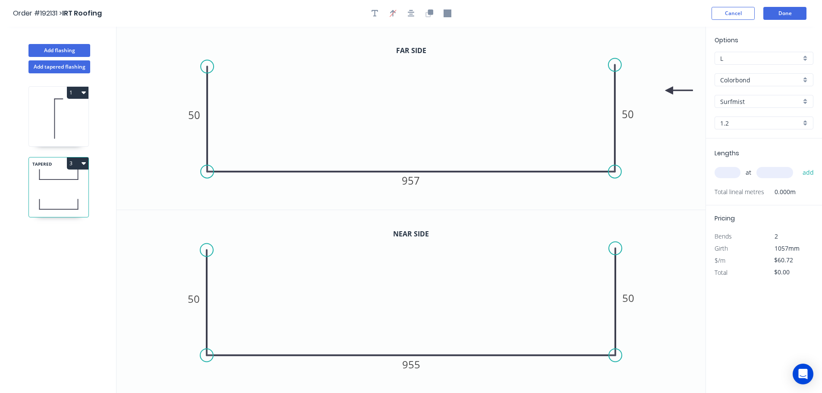
click at [670, 91] on icon at bounding box center [680, 91] width 28 height 8
click at [723, 174] on input "text" at bounding box center [728, 172] width 26 height 11
type input "1"
type input "2650"
click at [798, 165] on button "add" at bounding box center [808, 172] width 20 height 15
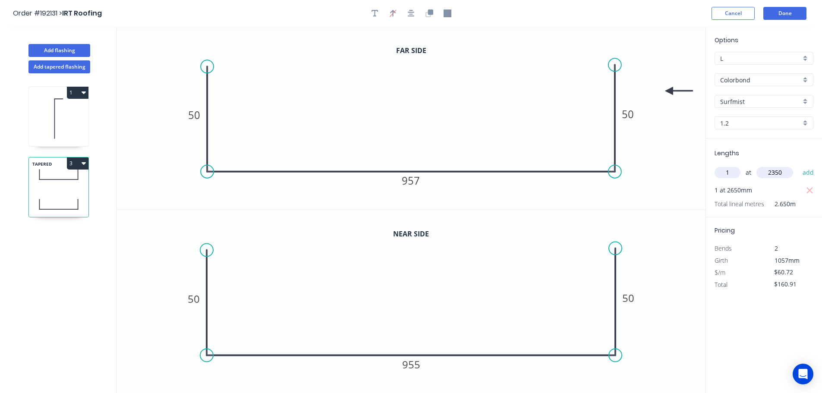
click at [798, 165] on button "add" at bounding box center [808, 172] width 20 height 15
click at [795, 13] on button "Done" at bounding box center [785, 13] width 43 height 13
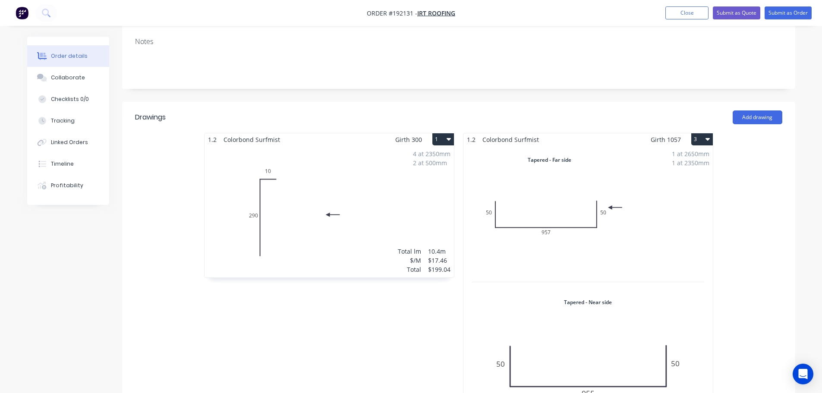
scroll to position [129, 0]
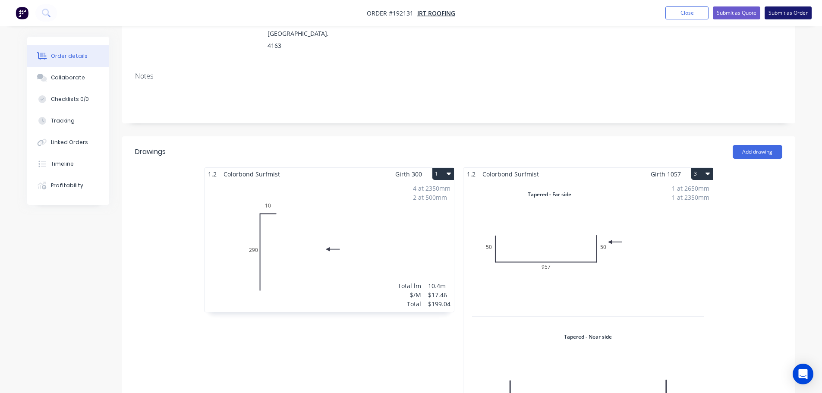
click at [789, 14] on button "Submit as Order" at bounding box center [788, 12] width 47 height 13
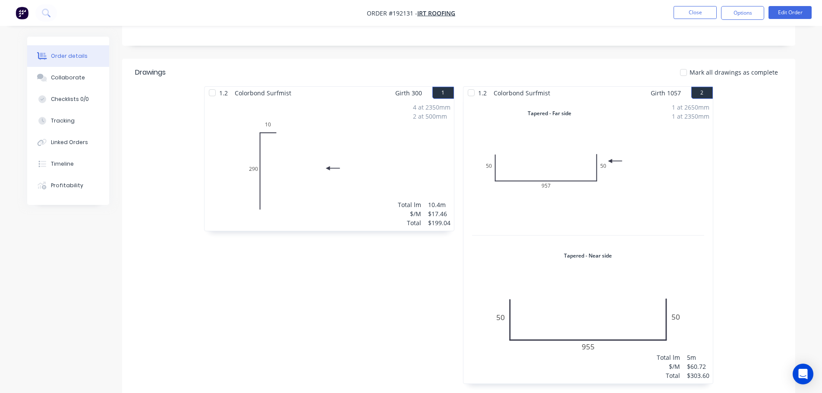
scroll to position [173, 0]
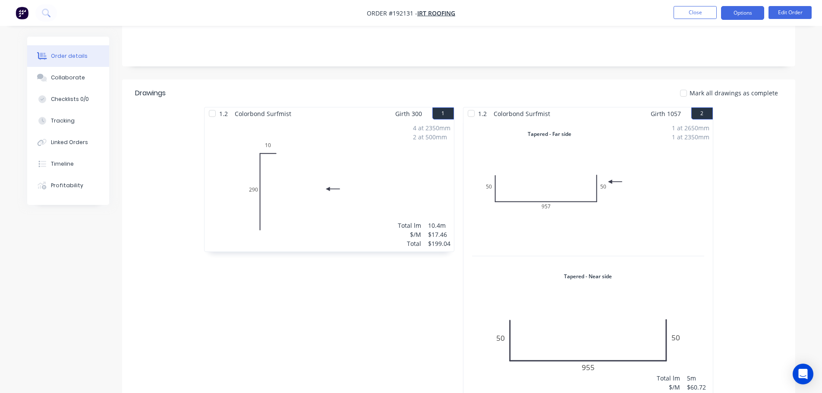
click at [749, 19] on button "Options" at bounding box center [742, 13] width 43 height 14
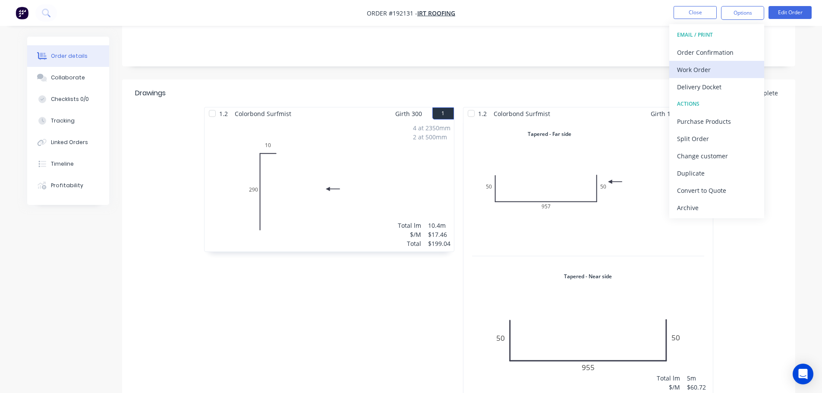
click at [717, 71] on div "Work Order" at bounding box center [716, 69] width 79 height 13
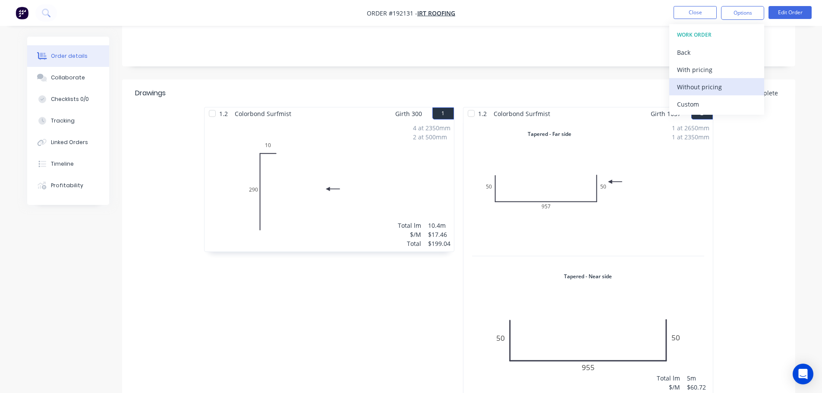
click at [718, 95] on button "Without pricing" at bounding box center [716, 86] width 95 height 17
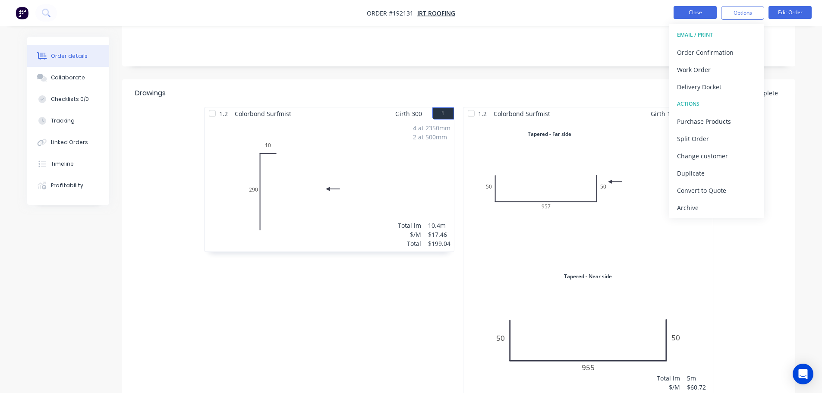
click at [696, 6] on button "Close" at bounding box center [695, 12] width 43 height 13
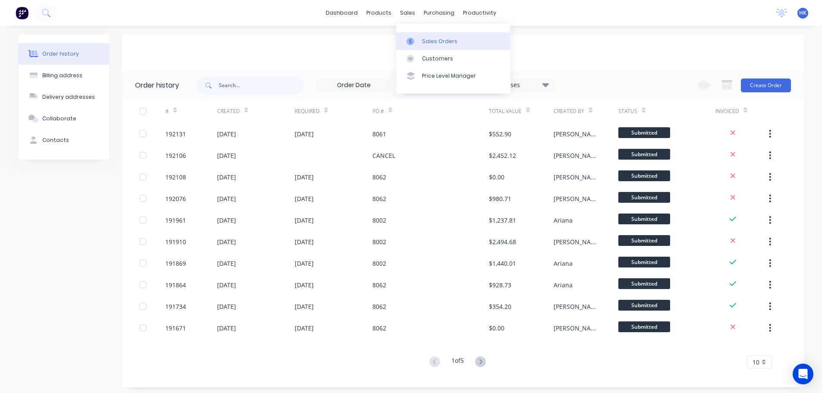
click at [428, 35] on link "Sales Orders" at bounding box center [453, 40] width 114 height 17
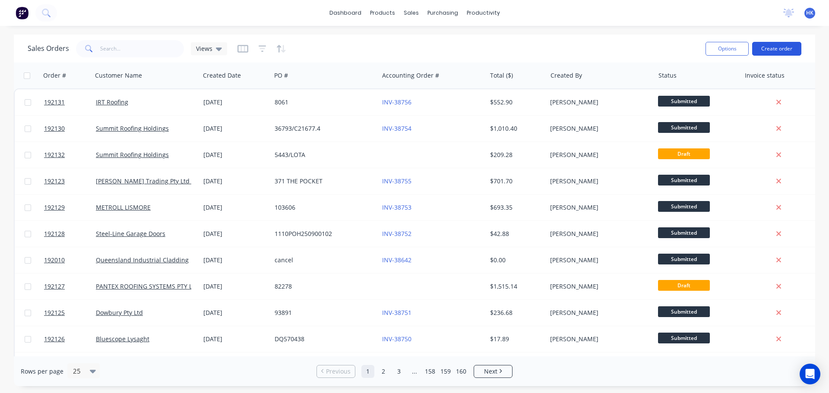
click at [776, 53] on button "Create order" at bounding box center [776, 49] width 49 height 14
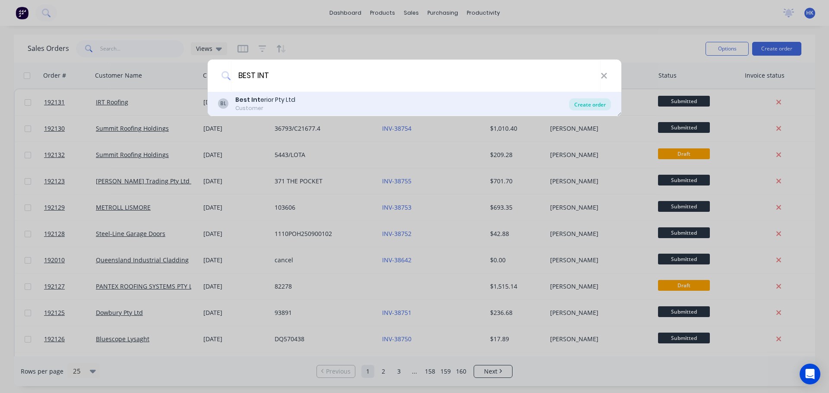
click at [605, 103] on div "Create order" at bounding box center [590, 104] width 42 height 12
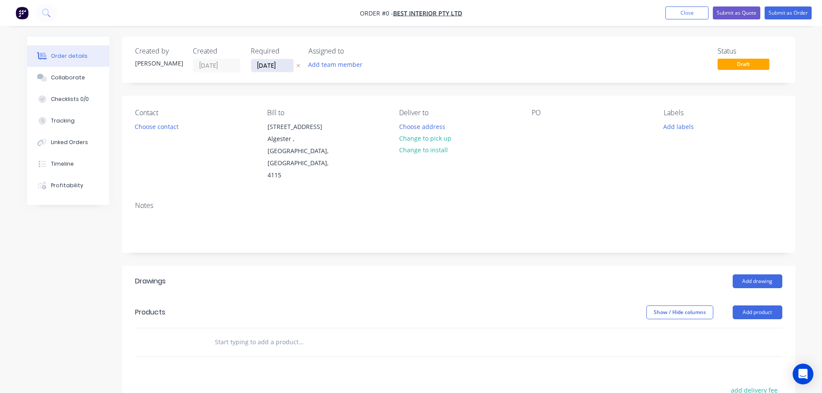
click at [260, 67] on input "09/09/25" at bounding box center [272, 65] width 42 height 13
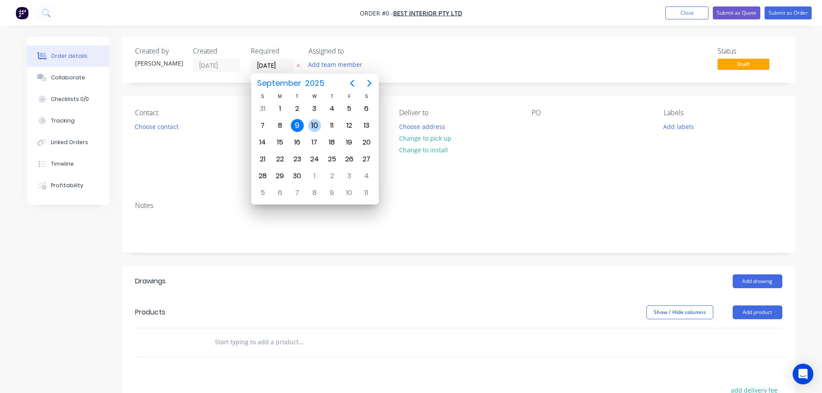
click at [316, 123] on div "10" at bounding box center [314, 125] width 13 height 13
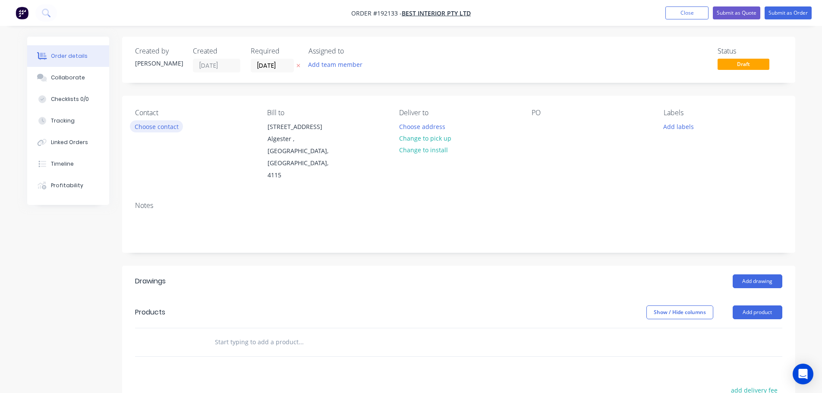
click at [155, 126] on button "Choose contact" at bounding box center [156, 126] width 53 height 12
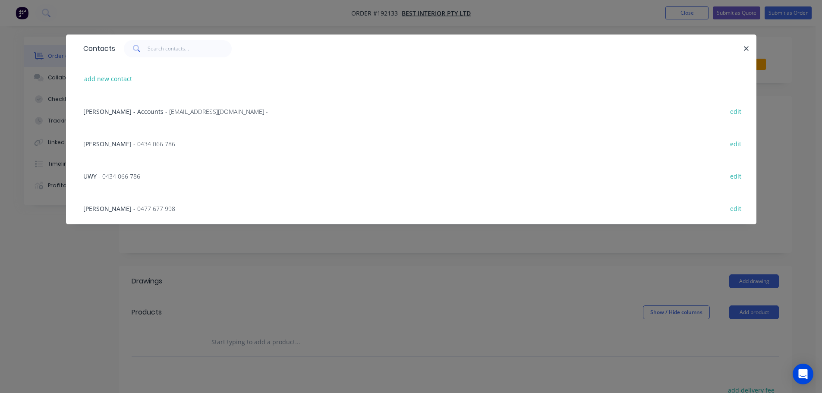
click at [119, 181] on div "UWY - 0434 066 786 edit" at bounding box center [411, 176] width 665 height 32
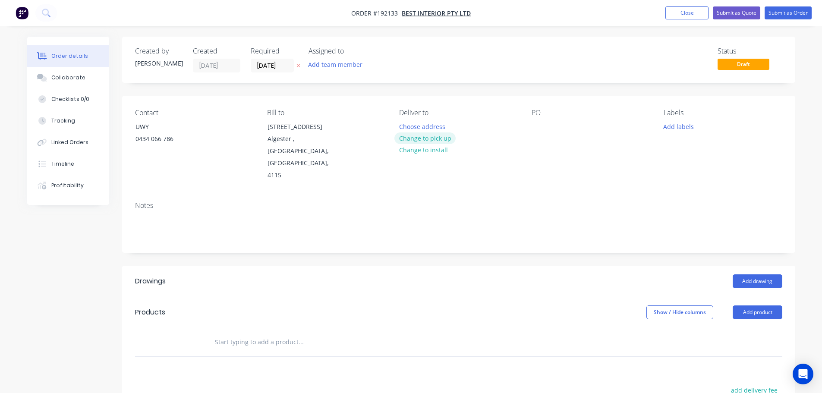
click at [416, 135] on button "Change to pick up" at bounding box center [425, 139] width 61 height 12
click at [407, 130] on div at bounding box center [406, 126] width 14 height 13
click at [533, 121] on div at bounding box center [539, 126] width 14 height 13
click at [756, 275] on button "Add drawing" at bounding box center [758, 282] width 50 height 14
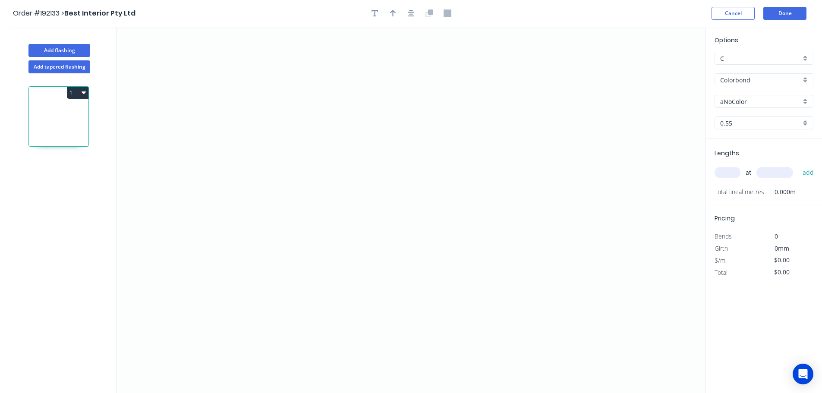
click at [761, 106] on input "aNoColor" at bounding box center [760, 101] width 81 height 9
click at [753, 186] on div "Surfmist" at bounding box center [764, 191] width 98 height 15
click at [286, 45] on icon "0" at bounding box center [411, 210] width 589 height 366
click at [295, 302] on icon "0" at bounding box center [411, 210] width 589 height 366
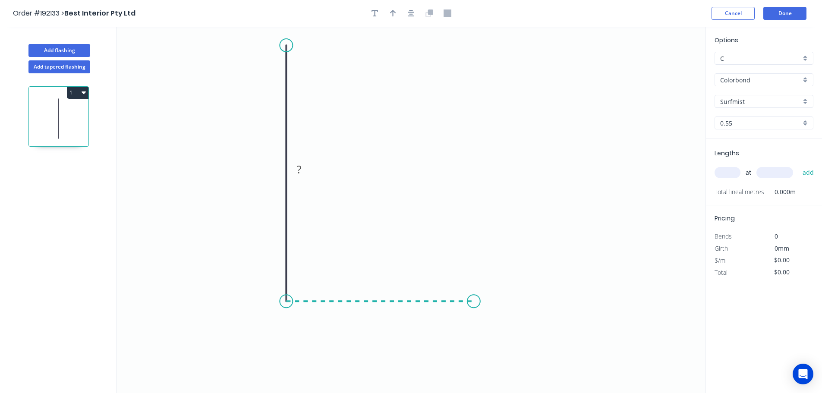
click at [476, 299] on icon "0 ?" at bounding box center [411, 210] width 589 height 366
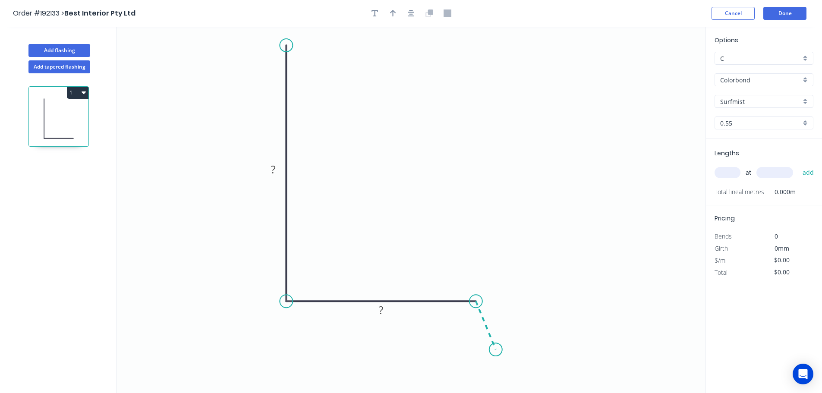
click at [496, 350] on icon "0 ? ?" at bounding box center [411, 210] width 589 height 366
drag, startPoint x: 499, startPoint y: 351, endPoint x: 511, endPoint y: 368, distance: 19.9
click at [511, 369] on circle at bounding box center [511, 368] width 13 height 13
click at [408, 16] on icon "button" at bounding box center [411, 13] width 7 height 8
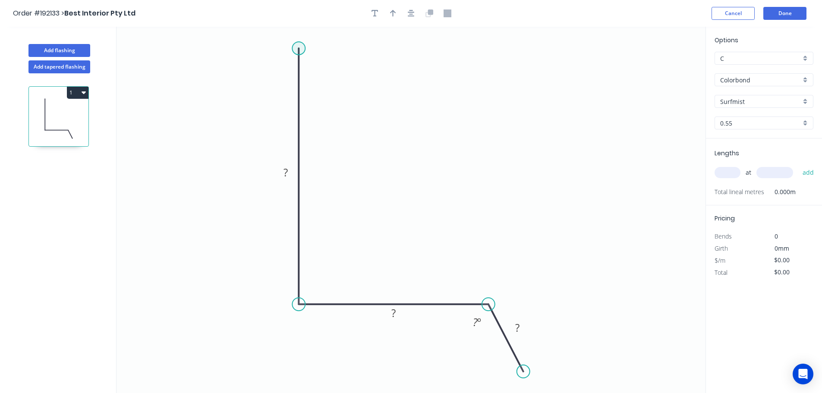
drag, startPoint x: 301, startPoint y: 47, endPoint x: 302, endPoint y: 39, distance: 7.8
click at [302, 42] on circle at bounding box center [298, 48] width 13 height 13
drag, startPoint x: 524, startPoint y: 371, endPoint x: 517, endPoint y: 361, distance: 12.7
click at [518, 364] on circle at bounding box center [517, 363] width 13 height 13
drag, startPoint x: 488, startPoint y: 305, endPoint x: 520, endPoint y: 306, distance: 31.5
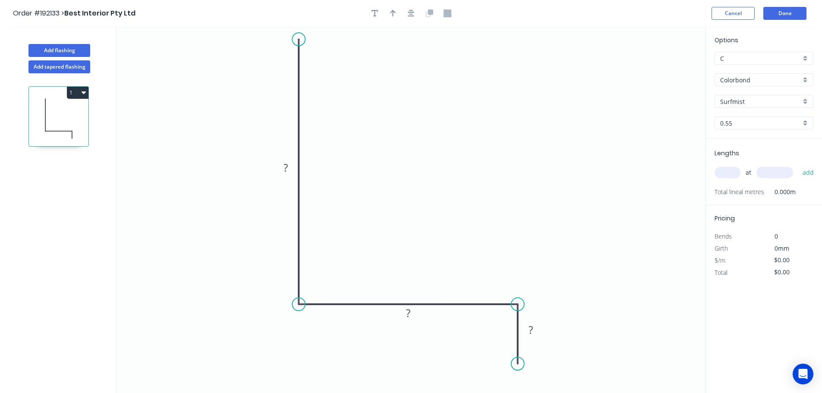
click at [520, 306] on circle at bounding box center [517, 304] width 13 height 13
drag, startPoint x: 522, startPoint y: 364, endPoint x: 536, endPoint y: 364, distance: 13.8
click at [536, 364] on circle at bounding box center [537, 363] width 13 height 13
click at [286, 165] on tspan "?" at bounding box center [286, 168] width 4 height 14
drag, startPoint x: 412, startPoint y: 9, endPoint x: 407, endPoint y: 9, distance: 5.2
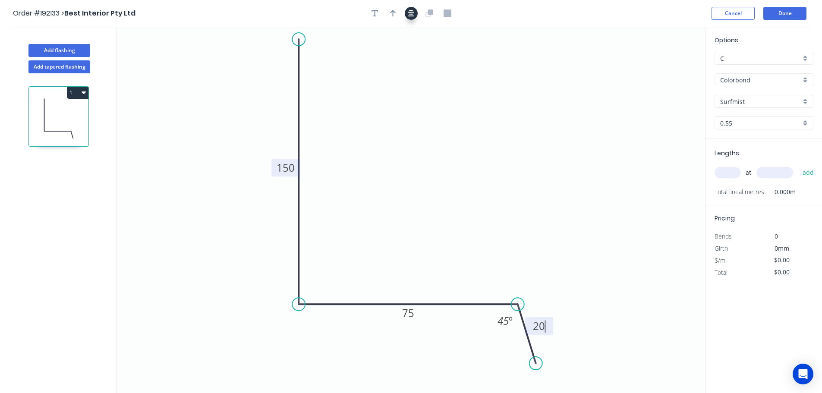
click at [412, 10] on icon "button" at bounding box center [411, 13] width 7 height 8
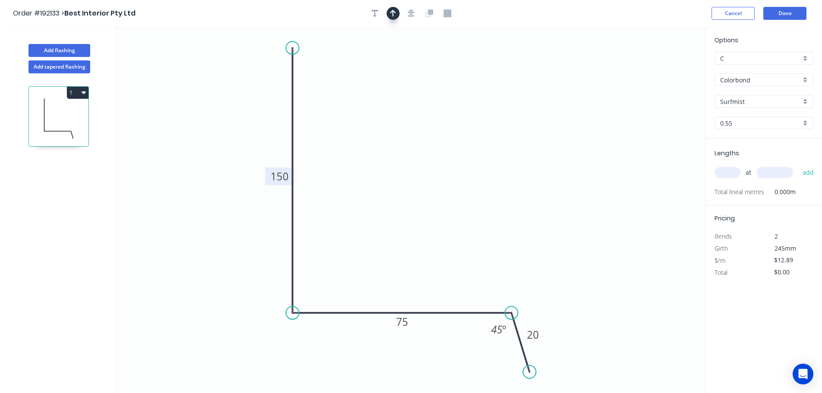
click at [395, 12] on icon "button" at bounding box center [393, 13] width 6 height 7
click at [665, 70] on icon "0 150 75 20 45 º" at bounding box center [411, 210] width 589 height 366
click at [663, 69] on icon at bounding box center [662, 60] width 8 height 28
drag, startPoint x: 663, startPoint y: 69, endPoint x: 556, endPoint y: 76, distance: 106.8
click at [556, 76] on icon at bounding box center [562, 68] width 25 height 25
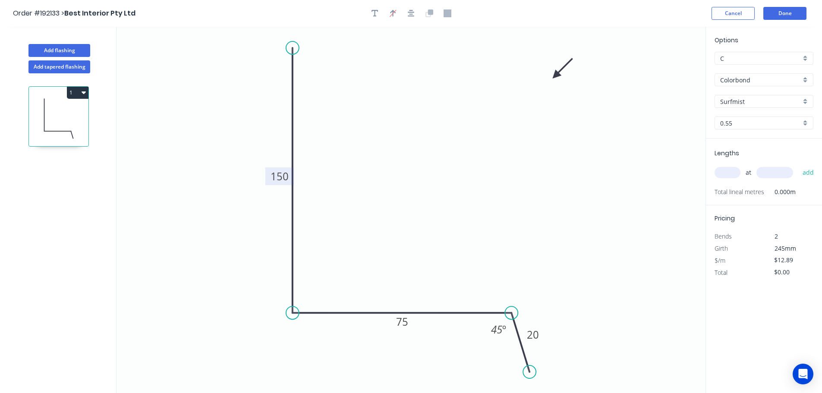
click at [730, 169] on input "text" at bounding box center [728, 172] width 26 height 11
click at [798, 165] on button "add" at bounding box center [808, 172] width 20 height 15
click at [74, 95] on button "1" at bounding box center [78, 93] width 22 height 12
click at [66, 47] on button "Add flashing" at bounding box center [59, 50] width 62 height 13
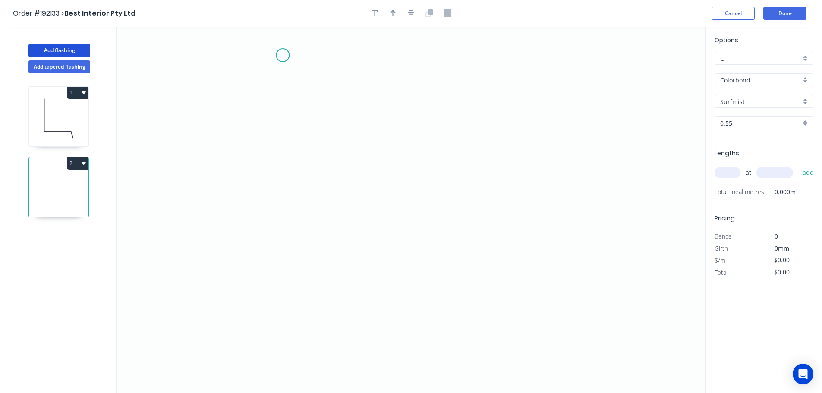
click at [280, 46] on icon "0" at bounding box center [411, 210] width 589 height 366
click at [284, 301] on icon "0" at bounding box center [411, 210] width 589 height 366
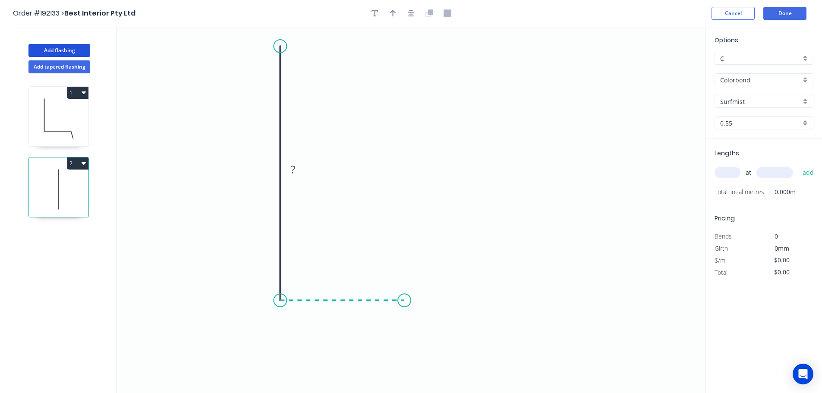
click at [405, 303] on icon "0 ?" at bounding box center [411, 210] width 589 height 366
click at [423, 344] on icon "0 ? ?" at bounding box center [411, 210] width 589 height 366
drag, startPoint x: 278, startPoint y: 47, endPoint x: 278, endPoint y: 38, distance: 8.2
click at [278, 40] on circle at bounding box center [280, 46] width 13 height 13
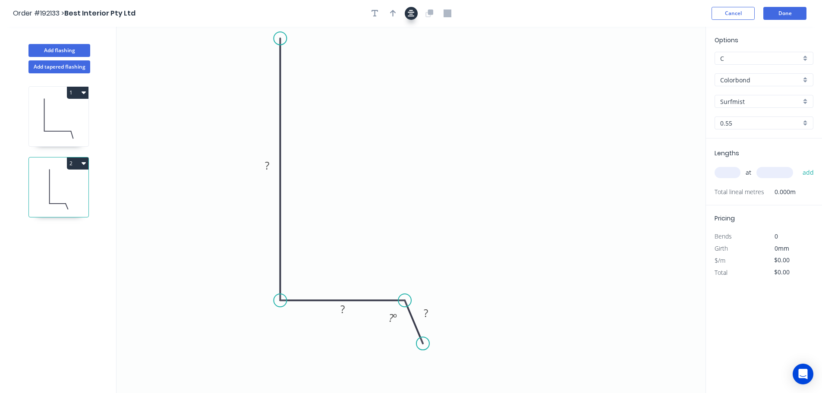
click at [417, 13] on button "button" at bounding box center [411, 13] width 13 height 13
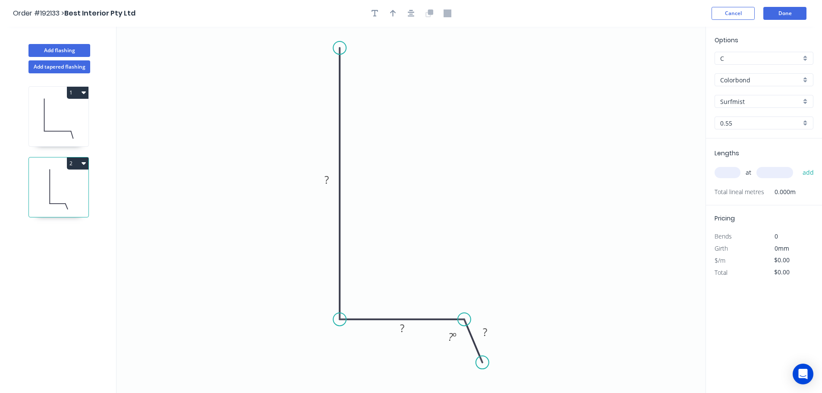
drag, startPoint x: 344, startPoint y: 56, endPoint x: 341, endPoint y: 48, distance: 8.1
click at [341, 48] on circle at bounding box center [339, 47] width 13 height 13
click at [330, 180] on g "?" at bounding box center [326, 180] width 17 height 14
click at [413, 10] on icon "button" at bounding box center [411, 13] width 7 height 8
click at [394, 12] on icon "button" at bounding box center [393, 13] width 6 height 7
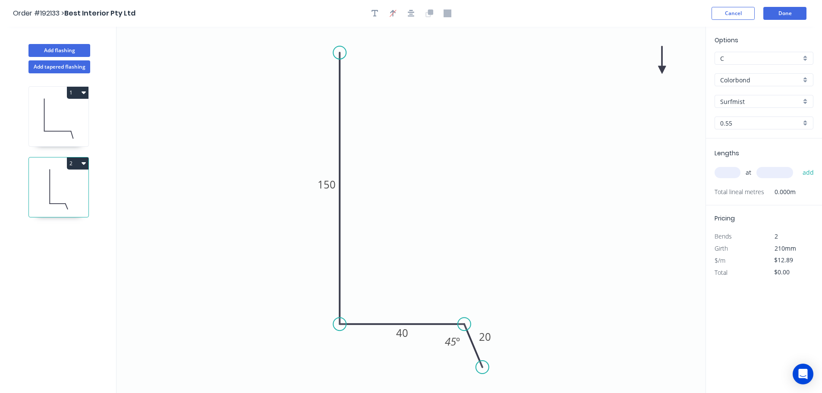
click at [665, 70] on icon "0 150 40 20 45 º" at bounding box center [411, 210] width 589 height 366
click at [664, 70] on icon at bounding box center [662, 60] width 8 height 28
click at [664, 69] on icon at bounding box center [664, 61] width 8 height 28
click at [664, 69] on icon at bounding box center [664, 59] width 8 height 28
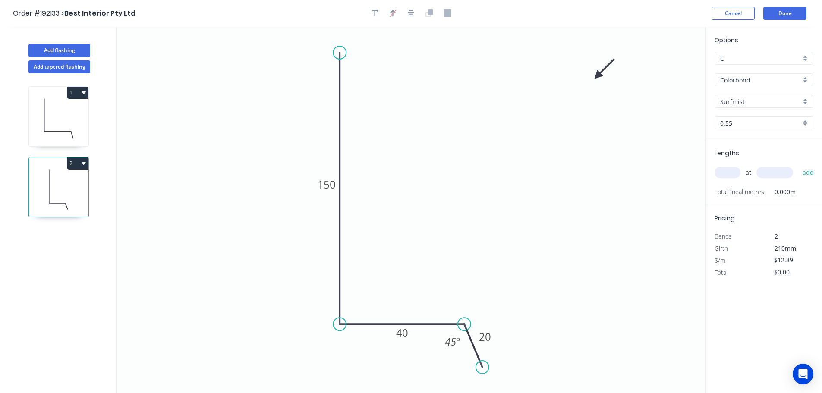
drag, startPoint x: 663, startPoint y: 69, endPoint x: 598, endPoint y: 76, distance: 65.9
click at [598, 76] on icon at bounding box center [604, 69] width 25 height 25
click at [729, 172] on input "text" at bounding box center [728, 172] width 26 height 11
click at [798, 165] on button "add" at bounding box center [808, 172] width 20 height 15
click at [58, 53] on button "Add flashing" at bounding box center [59, 50] width 62 height 13
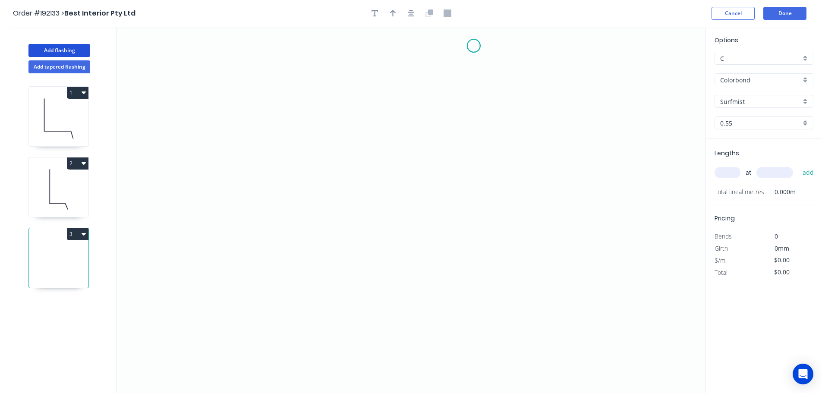
click at [474, 46] on icon "0" at bounding box center [411, 210] width 589 height 366
click at [477, 227] on icon "0" at bounding box center [411, 210] width 589 height 366
click at [549, 230] on icon "0 ?" at bounding box center [411, 210] width 589 height 366
click at [551, 335] on icon "0 ? ?" at bounding box center [411, 210] width 589 height 366
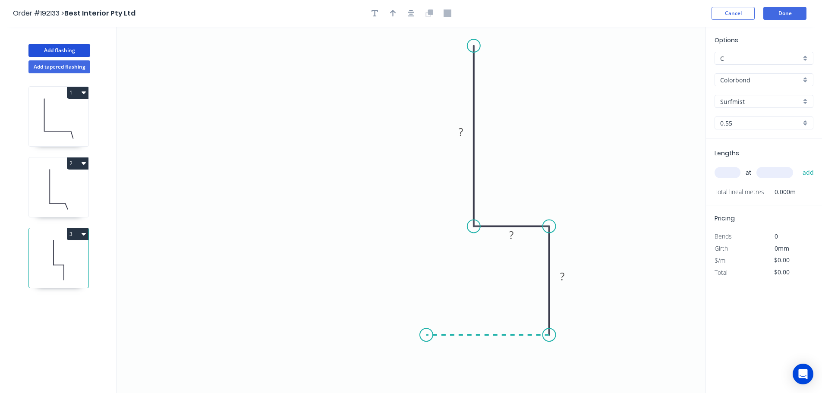
click at [426, 335] on icon at bounding box center [487, 335] width 123 height 0
click at [421, 338] on circle at bounding box center [421, 334] width 13 height 13
click at [420, 336] on circle at bounding box center [420, 334] width 13 height 13
click at [421, 278] on icon "0 ? ? ? ?" at bounding box center [411, 210] width 589 height 366
click at [228, 268] on icon "0 ? ? ? ? ?" at bounding box center [411, 210] width 589 height 366
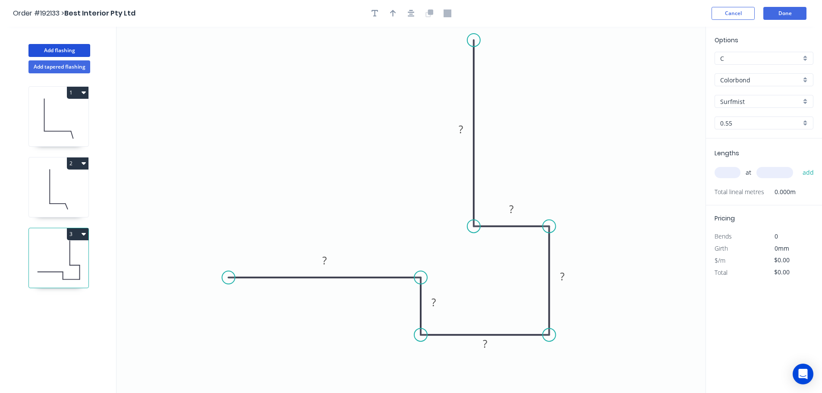
drag, startPoint x: 476, startPoint y: 47, endPoint x: 477, endPoint y: 40, distance: 7.5
click at [477, 40] on circle at bounding box center [473, 40] width 13 height 13
click at [412, 14] on icon "button" at bounding box center [411, 13] width 7 height 7
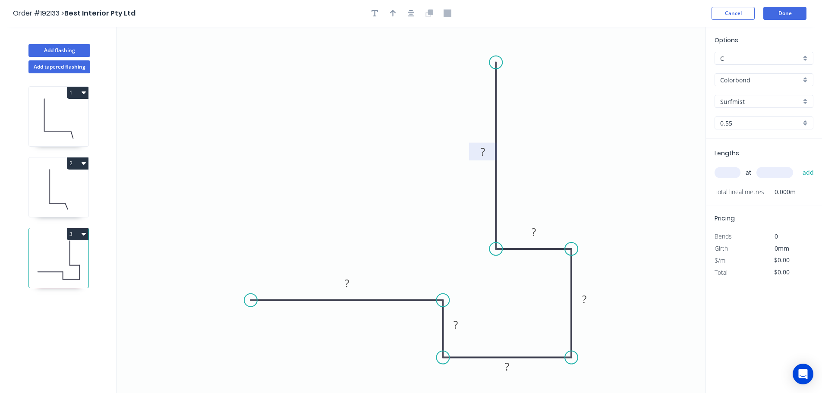
click at [485, 152] on tspan "?" at bounding box center [483, 152] width 4 height 14
click at [391, 13] on icon "button" at bounding box center [393, 13] width 6 height 7
click at [664, 69] on icon at bounding box center [662, 60] width 8 height 28
click at [663, 69] on icon at bounding box center [664, 59] width 8 height 28
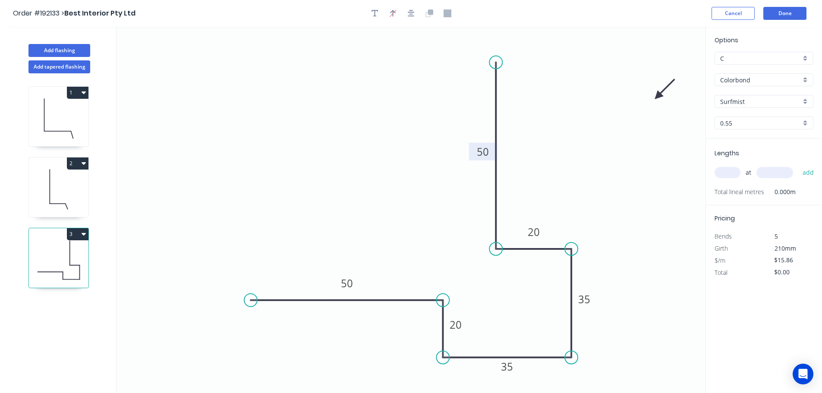
drag, startPoint x: 663, startPoint y: 69, endPoint x: 658, endPoint y: 96, distance: 28.0
click at [658, 96] on icon at bounding box center [665, 89] width 25 height 25
drag, startPoint x: 658, startPoint y: 96, endPoint x: 654, endPoint y: 115, distance: 18.9
click at [655, 115] on icon at bounding box center [664, 114] width 28 height 8
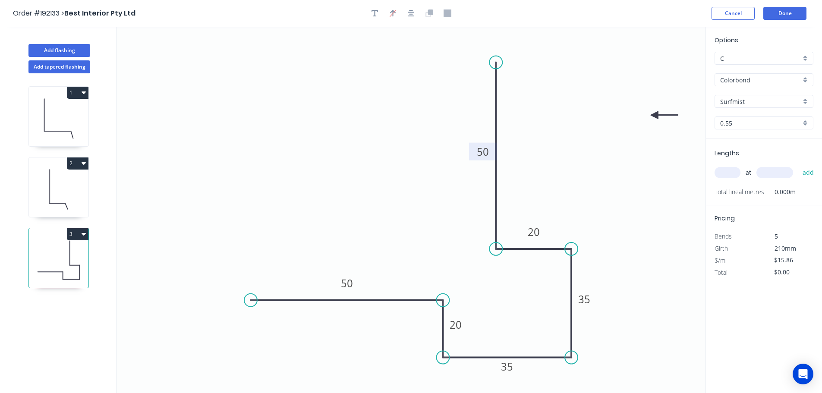
click at [725, 176] on input "text" at bounding box center [728, 172] width 26 height 11
click at [798, 165] on button "add" at bounding box center [808, 172] width 20 height 15
click at [74, 50] on button "Add flashing" at bounding box center [59, 50] width 62 height 13
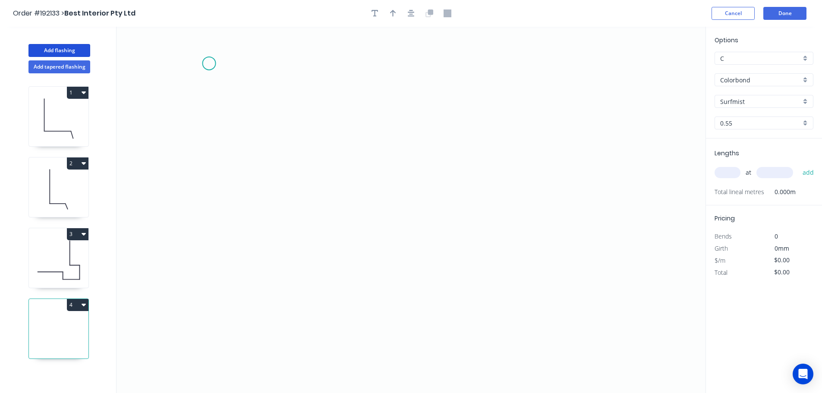
click at [209, 63] on icon "0" at bounding box center [411, 210] width 589 height 366
click at [380, 76] on icon "0" at bounding box center [411, 210] width 589 height 366
click at [381, 125] on icon "0 ?" at bounding box center [411, 210] width 589 height 366
drag, startPoint x: 380, startPoint y: 125, endPoint x: 382, endPoint y: 145, distance: 20.0
click at [382, 145] on circle at bounding box center [380, 145] width 13 height 13
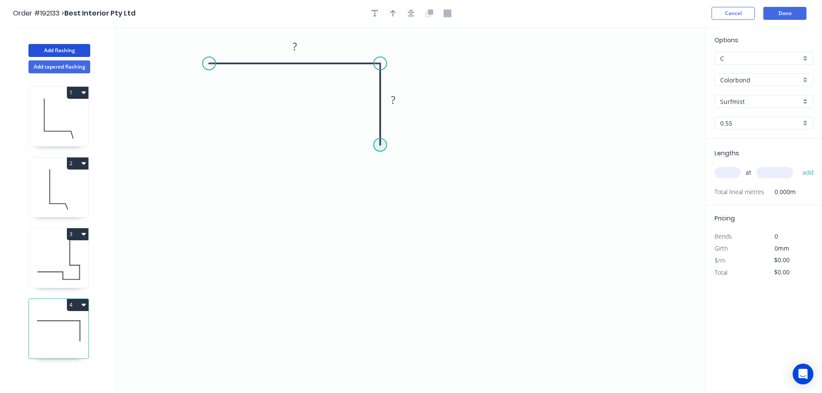
click at [382, 145] on circle at bounding box center [380, 145] width 13 height 13
click at [473, 152] on icon "0 ? ?" at bounding box center [411, 210] width 589 height 366
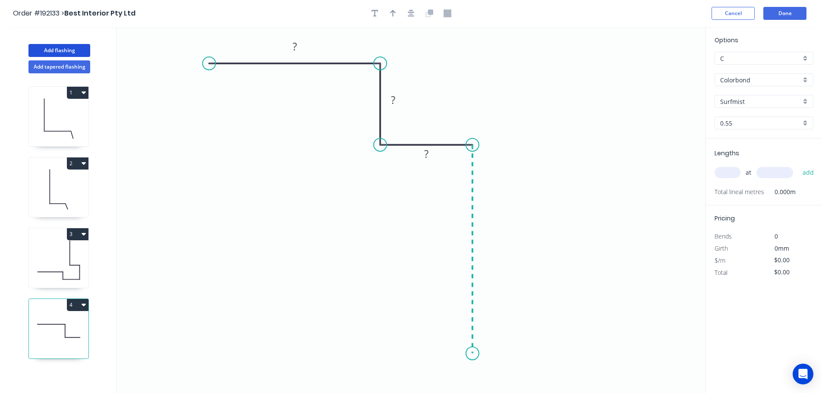
click at [475, 355] on icon "0 ? ? ?" at bounding box center [411, 210] width 589 height 366
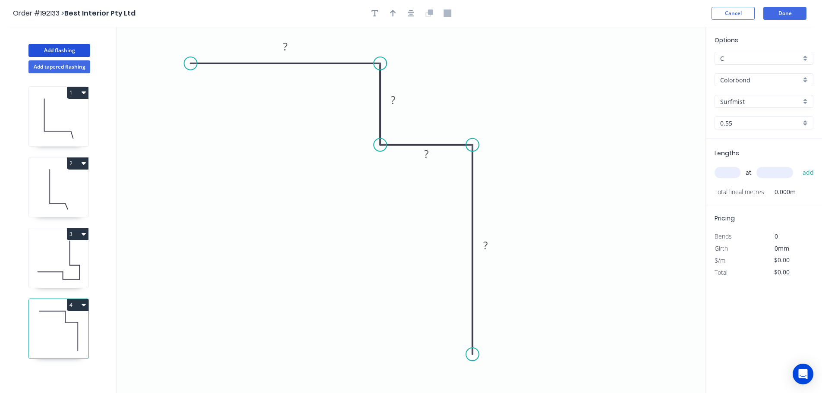
drag, startPoint x: 212, startPoint y: 63, endPoint x: 190, endPoint y: 62, distance: 22.0
click at [190, 62] on circle at bounding box center [190, 63] width 13 height 13
drag, startPoint x: 379, startPoint y: 145, endPoint x: 379, endPoint y: 157, distance: 11.7
click at [379, 157] on circle at bounding box center [380, 154] width 13 height 13
drag, startPoint x: 474, startPoint y: 147, endPoint x: 476, endPoint y: 157, distance: 10.4
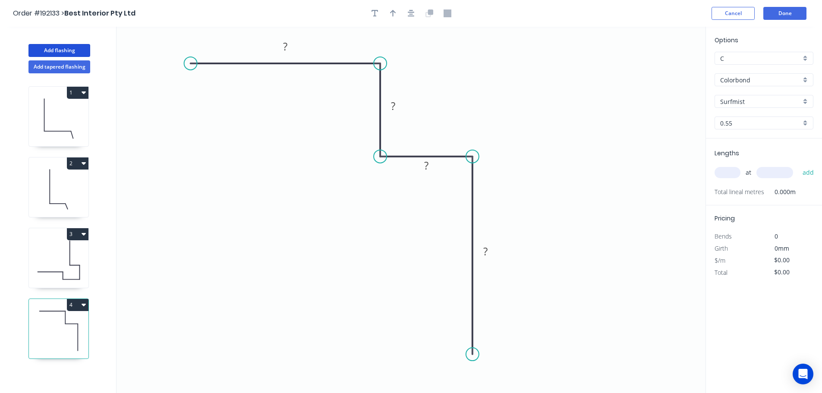
click at [476, 157] on circle at bounding box center [472, 156] width 13 height 13
click at [481, 156] on icon "0 ? ? ? ?" at bounding box center [411, 210] width 589 height 366
click at [411, 9] on icon "button" at bounding box center [411, 13] width 7 height 8
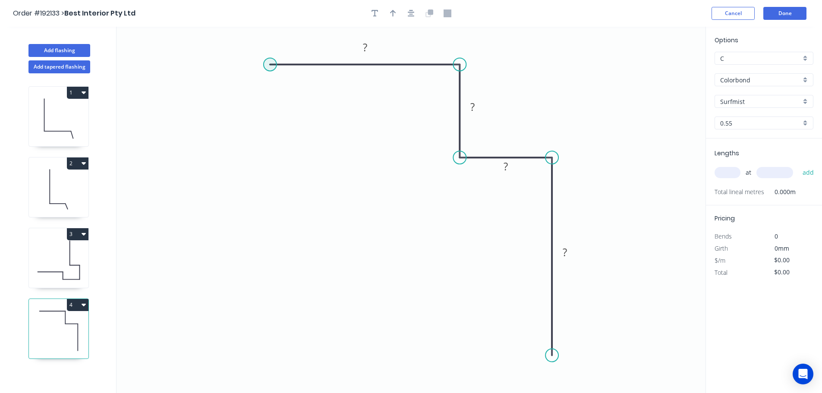
drag, startPoint x: 268, startPoint y: 63, endPoint x: 263, endPoint y: 63, distance: 4.8
click at [264, 63] on circle at bounding box center [270, 64] width 13 height 13
click at [366, 46] on rect at bounding box center [361, 48] width 17 height 12
click at [396, 14] on icon "button" at bounding box center [393, 13] width 6 height 8
click at [660, 71] on icon "0 50 20 20 50" at bounding box center [411, 210] width 589 height 366
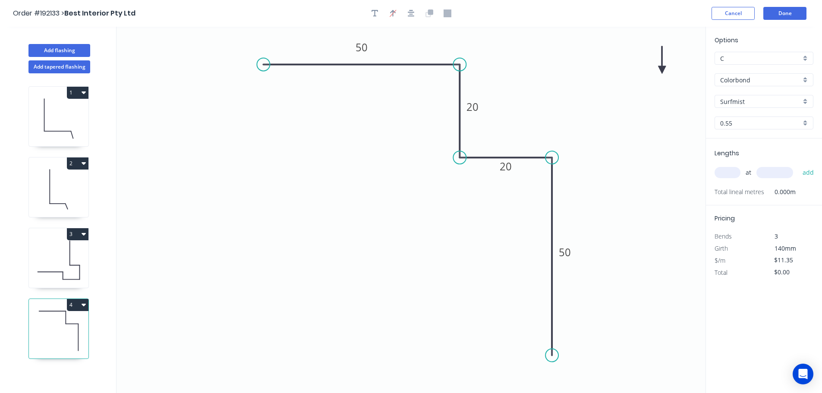
click at [661, 71] on icon at bounding box center [662, 60] width 8 height 28
click at [661, 70] on icon at bounding box center [669, 62] width 25 height 25
drag, startPoint x: 661, startPoint y: 70, endPoint x: 664, endPoint y: 67, distance: 4.6
click at [664, 67] on icon at bounding box center [671, 59] width 25 height 25
click at [724, 175] on input "text" at bounding box center [728, 172] width 26 height 11
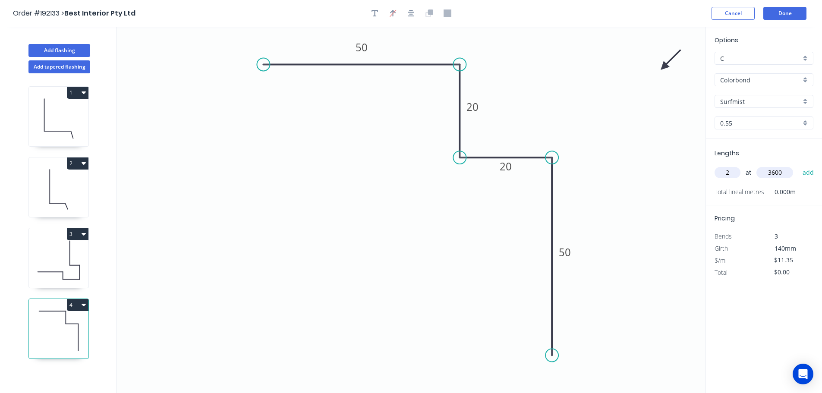
click at [798, 165] on button "add" at bounding box center [808, 172] width 20 height 15
drag, startPoint x: 549, startPoint y: 160, endPoint x: 567, endPoint y: 158, distance: 17.7
click at [568, 159] on icon "0 50 20 20 50" at bounding box center [411, 210] width 589 height 366
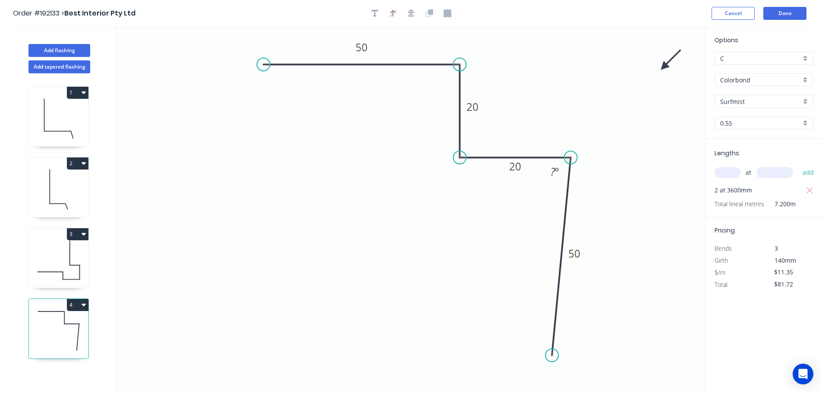
drag, startPoint x: 551, startPoint y: 156, endPoint x: 571, endPoint y: 160, distance: 20.7
click at [571, 160] on circle at bounding box center [571, 157] width 13 height 13
drag, startPoint x: 571, startPoint y: 161, endPoint x: 565, endPoint y: 160, distance: 6.1
click at [565, 160] on icon "0 50 20 20 50" at bounding box center [411, 210] width 589 height 366
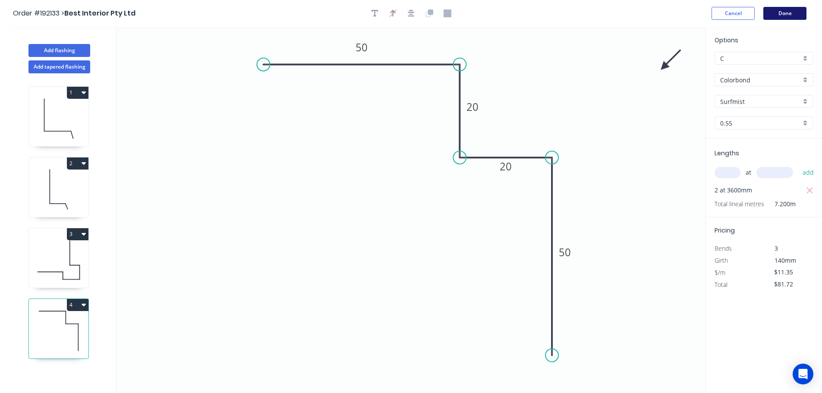
click at [784, 16] on button "Done" at bounding box center [785, 13] width 43 height 13
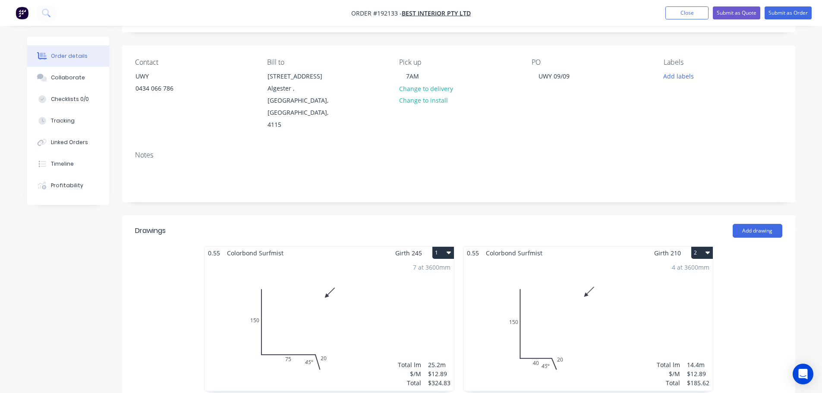
scroll to position [129, 0]
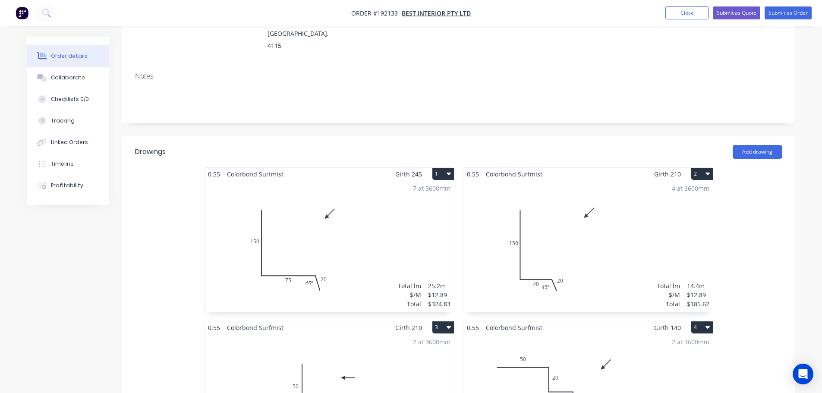
click at [582, 263] on div "4 at 3600mm Total lm $/M Total 14.4m $12.89 $185.62" at bounding box center [588, 246] width 249 height 132
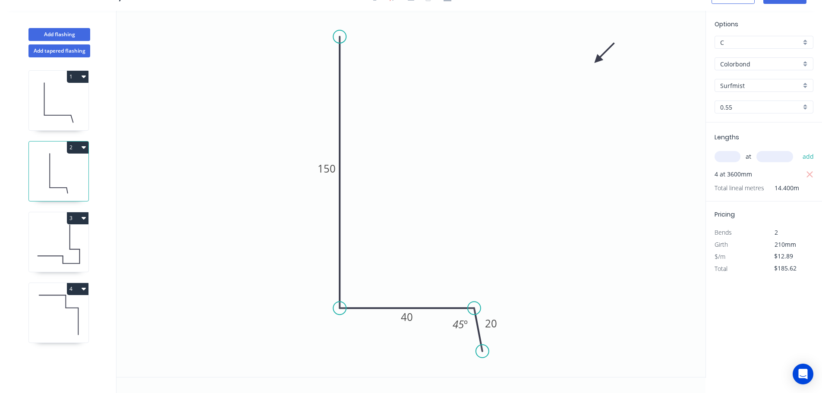
drag, startPoint x: 464, startPoint y: 311, endPoint x: 476, endPoint y: 318, distance: 14.3
click at [475, 313] on circle at bounding box center [474, 308] width 13 height 13
drag, startPoint x: 483, startPoint y: 349, endPoint x: 492, endPoint y: 353, distance: 9.7
click at [492, 353] on circle at bounding box center [492, 353] width 13 height 13
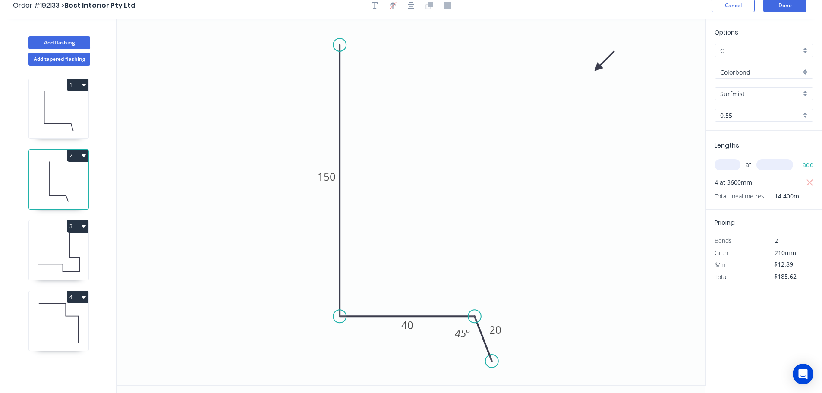
scroll to position [0, 0]
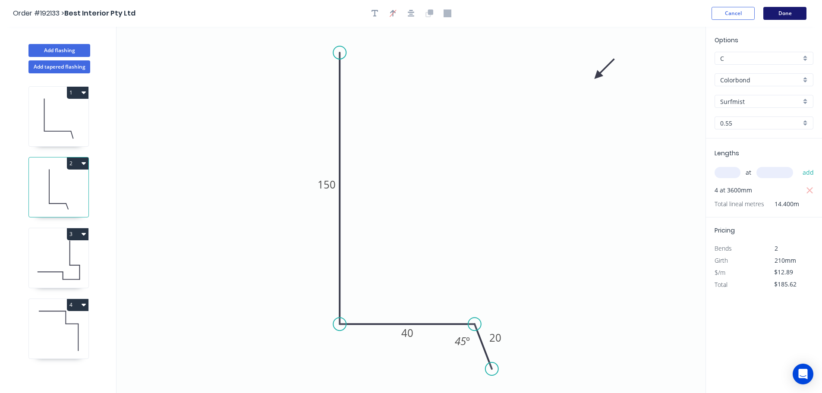
click at [797, 9] on button "Done" at bounding box center [785, 13] width 43 height 13
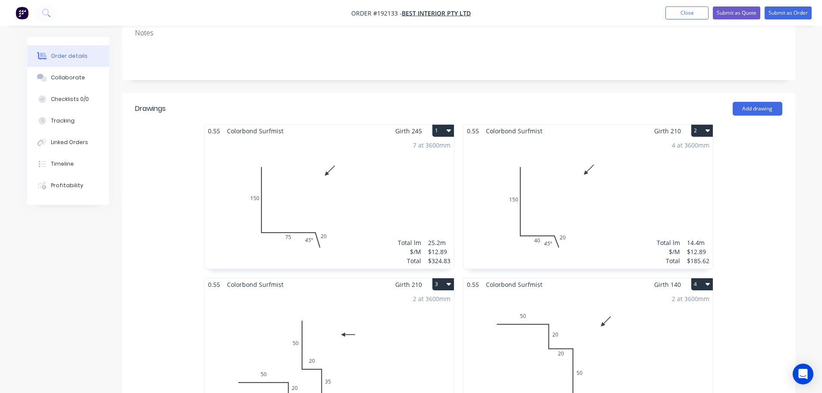
scroll to position [216, 0]
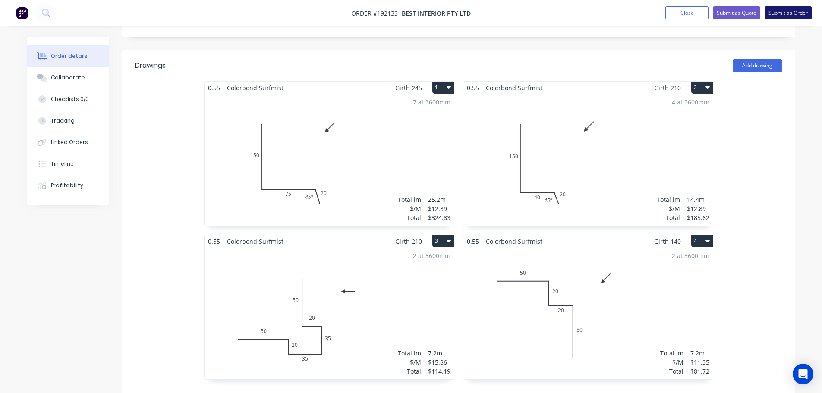
click at [780, 15] on button "Submit as Order" at bounding box center [788, 12] width 47 height 13
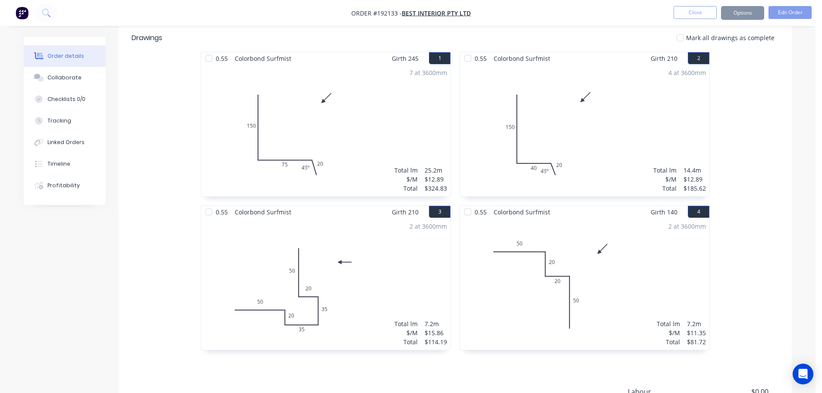
scroll to position [0, 0]
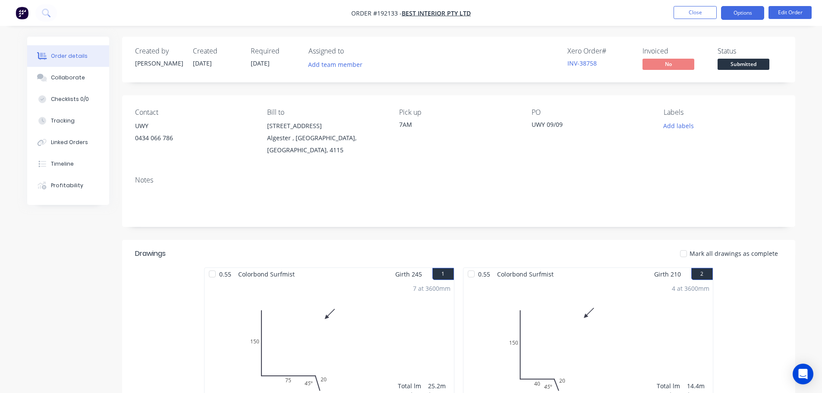
click at [744, 6] on button "Options" at bounding box center [742, 13] width 43 height 14
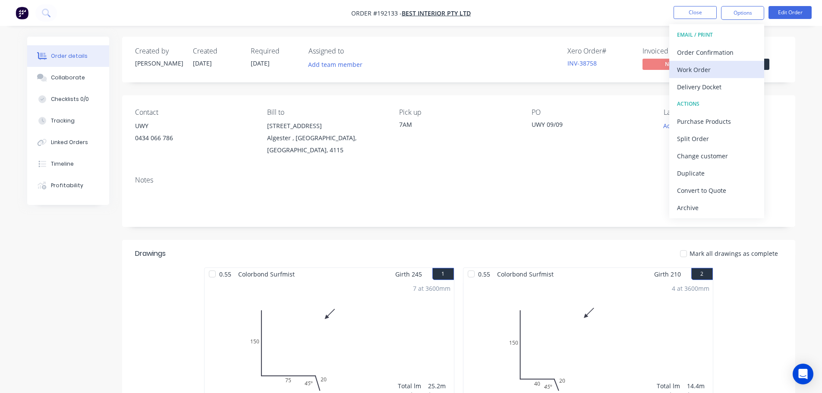
click at [748, 75] on div "Work Order" at bounding box center [716, 69] width 79 height 13
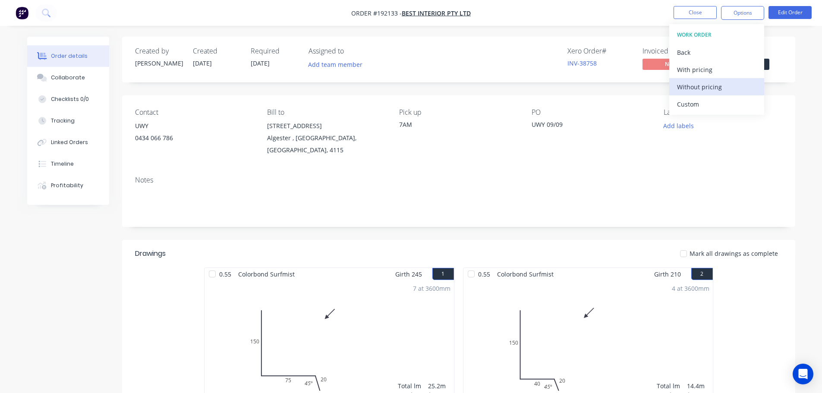
click at [736, 83] on div "Without pricing" at bounding box center [716, 87] width 79 height 13
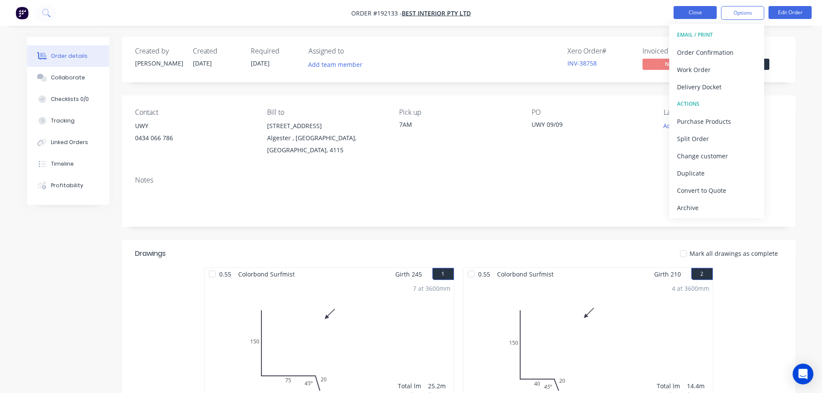
click at [680, 9] on button "Close" at bounding box center [695, 12] width 43 height 13
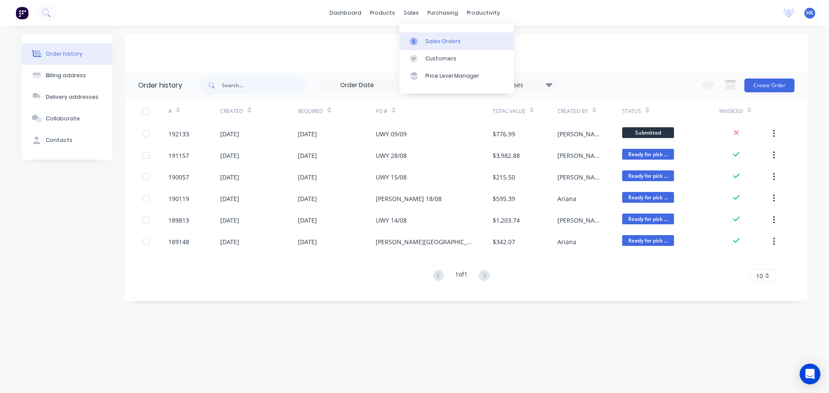
click at [441, 40] on div "Sales Orders" at bounding box center [442, 42] width 35 height 8
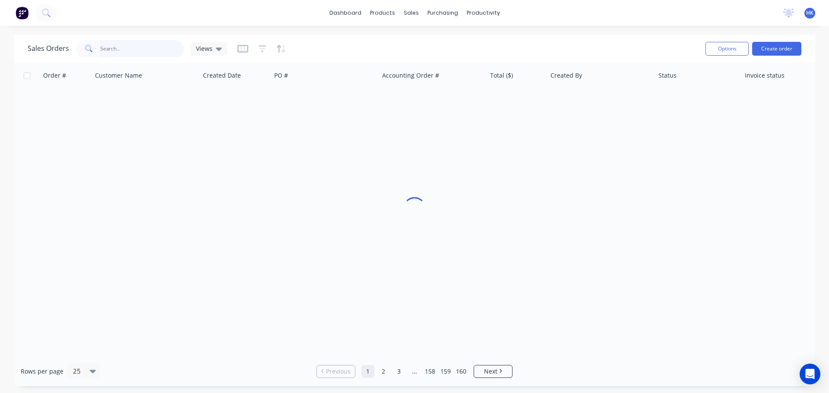
click at [161, 56] on input "text" at bounding box center [142, 48] width 84 height 17
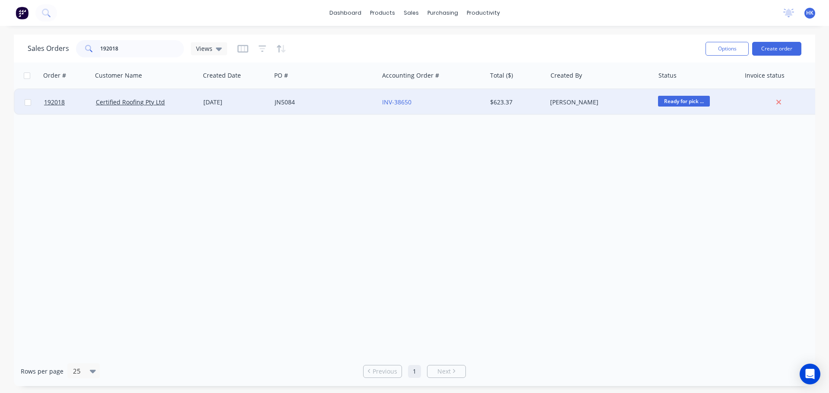
click at [318, 110] on div "JN5084" at bounding box center [324, 102] width 107 height 26
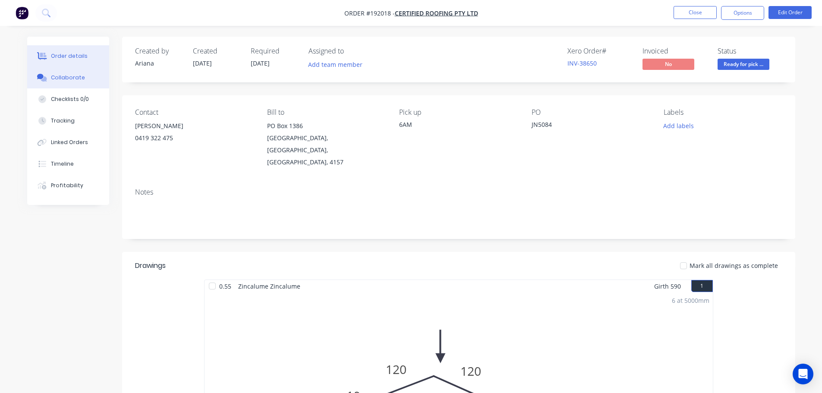
click at [69, 85] on button "Collaborate" at bounding box center [68, 78] width 82 height 22
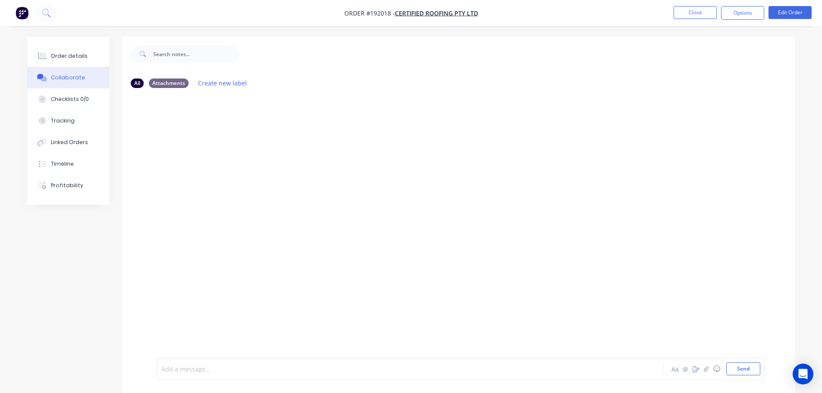
click at [203, 367] on div at bounding box center [386, 369] width 449 height 9
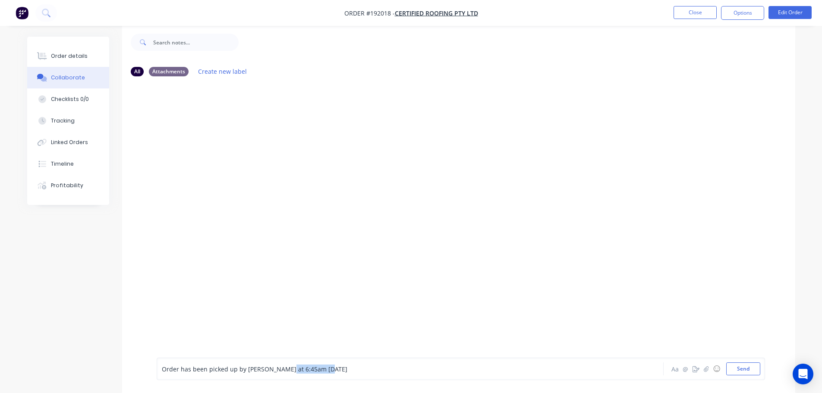
scroll to position [13, 0]
drag, startPoint x: 340, startPoint y: 370, endPoint x: 286, endPoint y: 386, distance: 56.3
click at [286, 386] on div "Order has been picked up by Wim at 6:45am - 09/09/2025 Aa @ ☺ Send" at bounding box center [458, 369] width 673 height 48
copy span "- 09/09/2025"
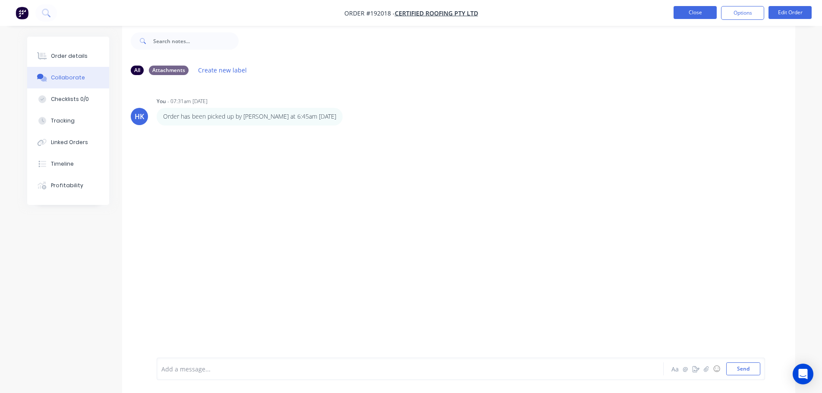
click at [690, 8] on button "Close" at bounding box center [695, 12] width 43 height 13
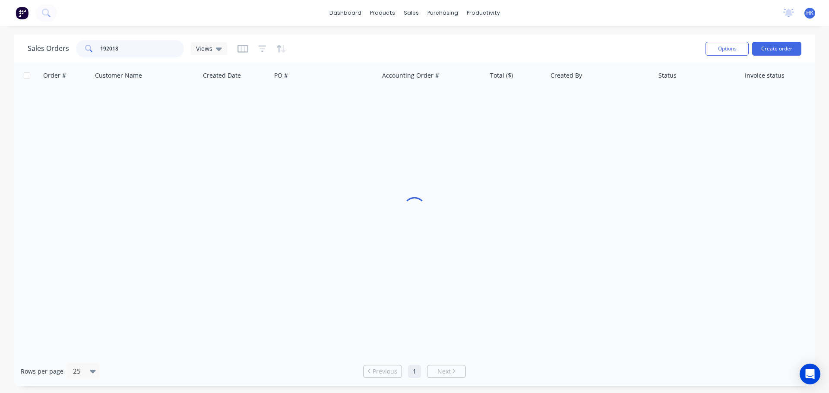
drag, startPoint x: 146, startPoint y: 45, endPoint x: 98, endPoint y: 52, distance: 49.3
click at [98, 52] on div "192018" at bounding box center [130, 48] width 108 height 17
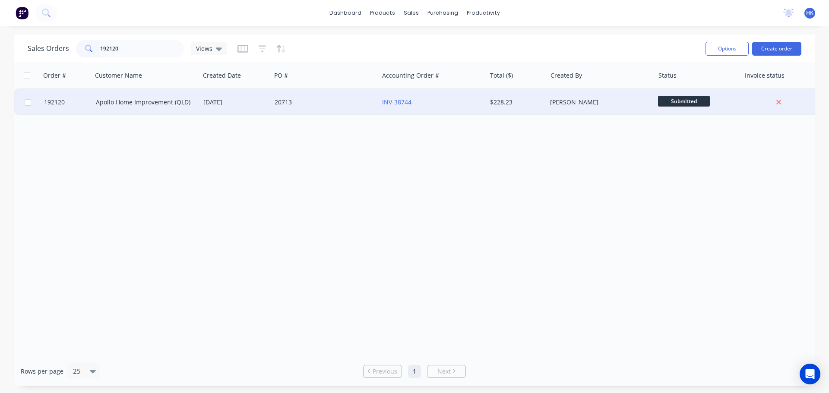
click at [309, 105] on div "20713" at bounding box center [323, 102] width 96 height 9
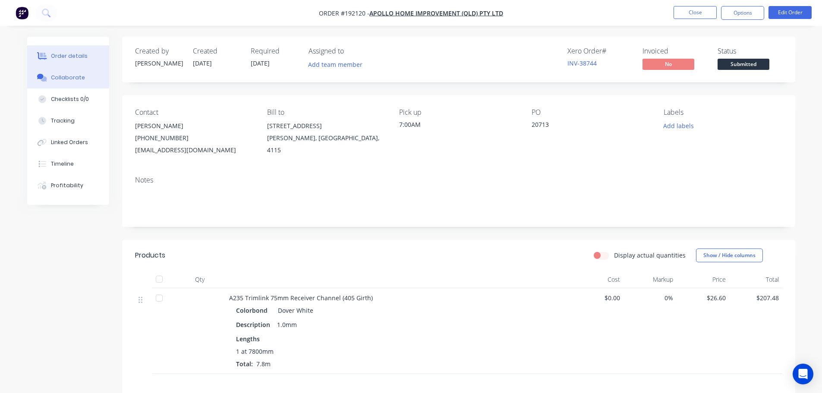
click at [85, 82] on button "Collaborate" at bounding box center [68, 78] width 82 height 22
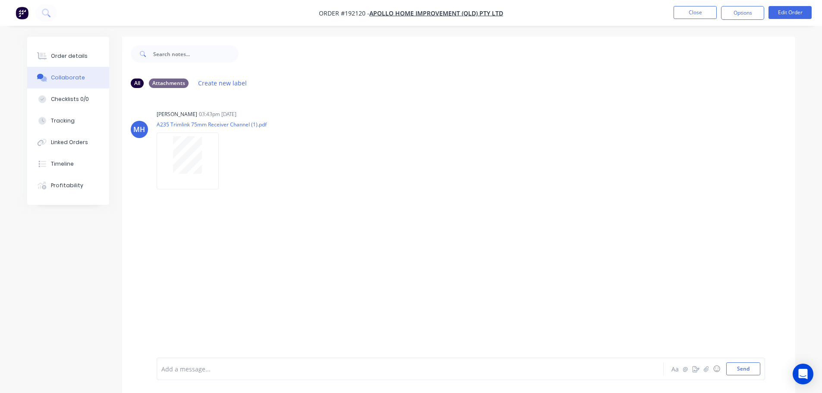
click at [194, 372] on div at bounding box center [386, 369] width 449 height 9
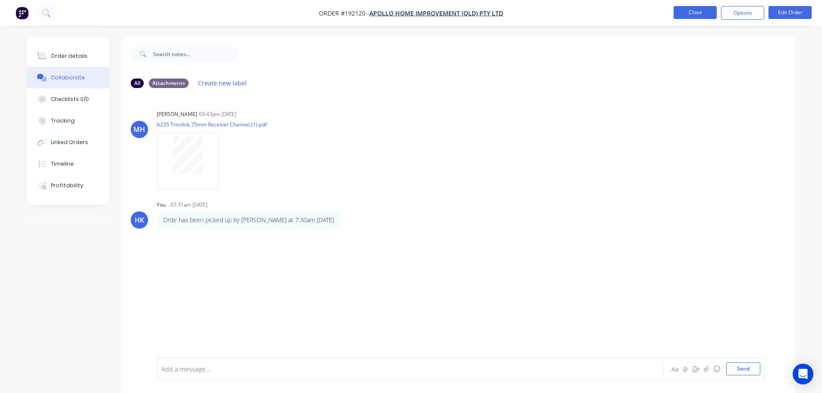
click at [698, 16] on button "Close" at bounding box center [695, 12] width 43 height 13
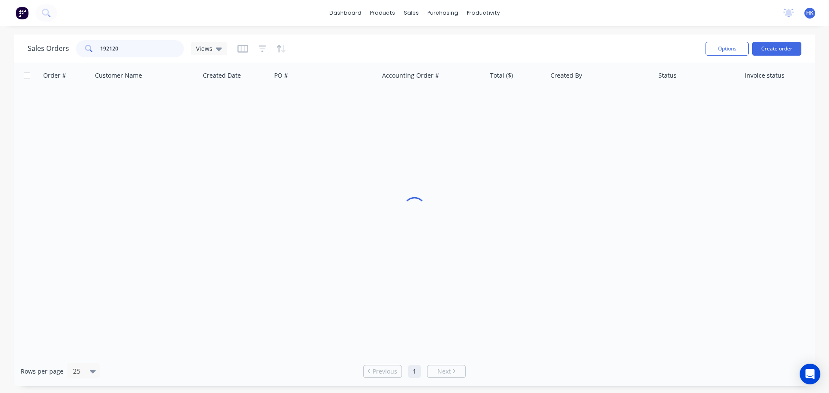
drag, startPoint x: 148, startPoint y: 50, endPoint x: 92, endPoint y: 47, distance: 56.2
click at [92, 47] on div "192120" at bounding box center [130, 48] width 108 height 17
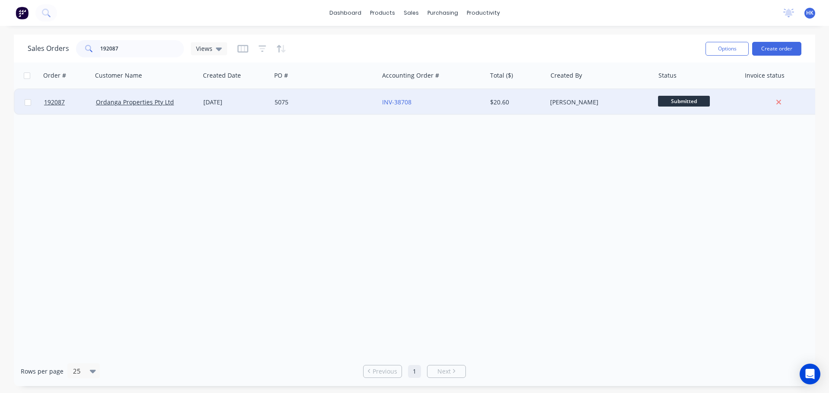
click at [268, 103] on div "08 Sep 2025" at bounding box center [235, 102] width 71 height 26
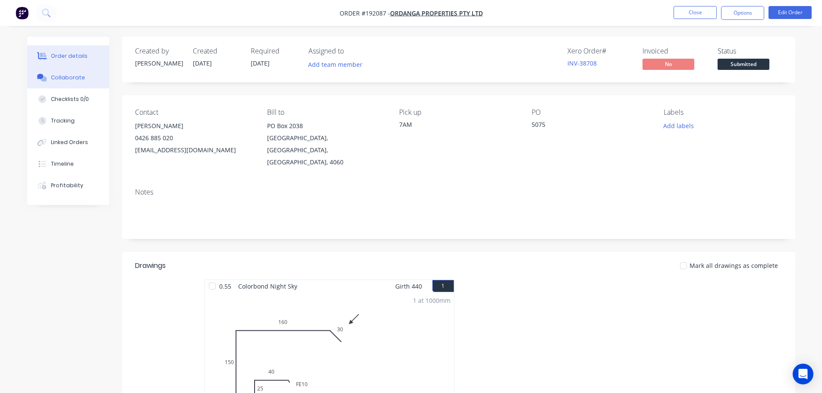
click at [79, 77] on div "Collaborate" at bounding box center [68, 78] width 34 height 8
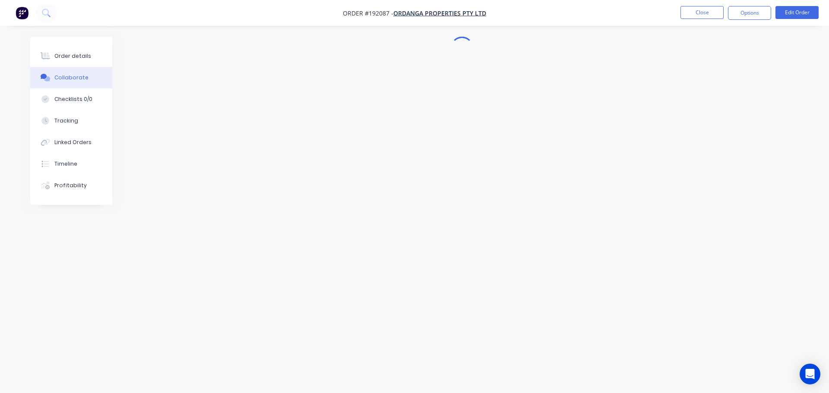
click at [83, 80] on div "Collaborate" at bounding box center [71, 78] width 34 height 8
click at [262, 365] on div at bounding box center [386, 369] width 449 height 9
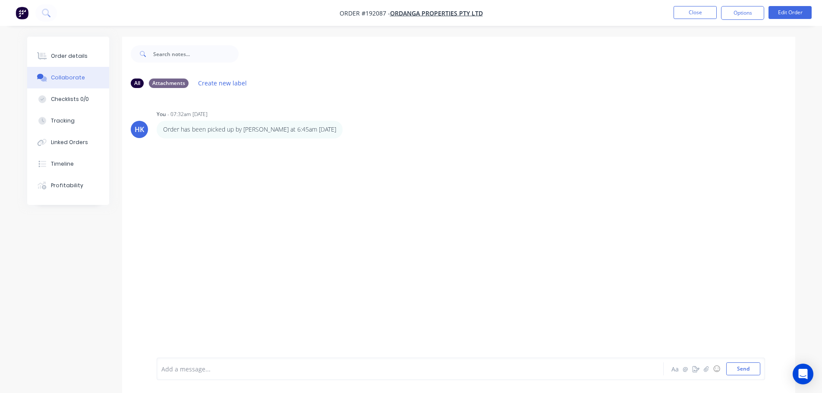
click at [718, 8] on ul "Close Options Edit Order" at bounding box center [742, 13] width 159 height 14
click at [682, 17] on button "Close" at bounding box center [695, 12] width 43 height 13
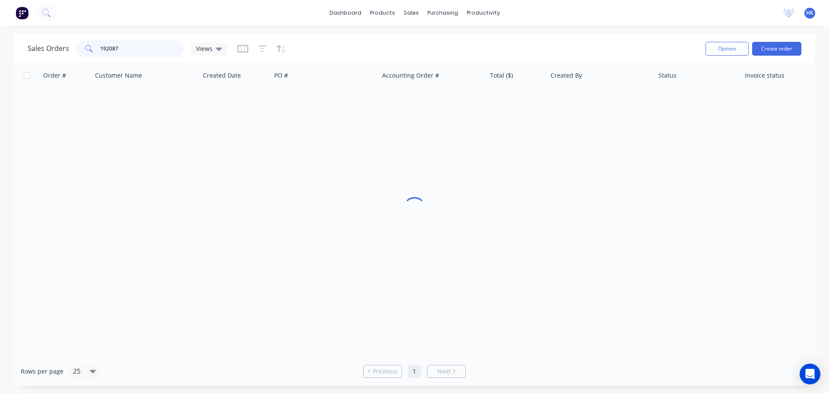
drag, startPoint x: 141, startPoint y: 56, endPoint x: 70, endPoint y: 50, distance: 71.0
click at [70, 50] on div "Sales Orders 192087 Views" at bounding box center [127, 48] width 199 height 17
click at [283, 114] on div "192001 RMB ROOFING 08 Sep 2025 ROSS 08/09 INV-38635 $271.85 Darryn Wong Ready f…" at bounding box center [417, 101] width 807 height 26
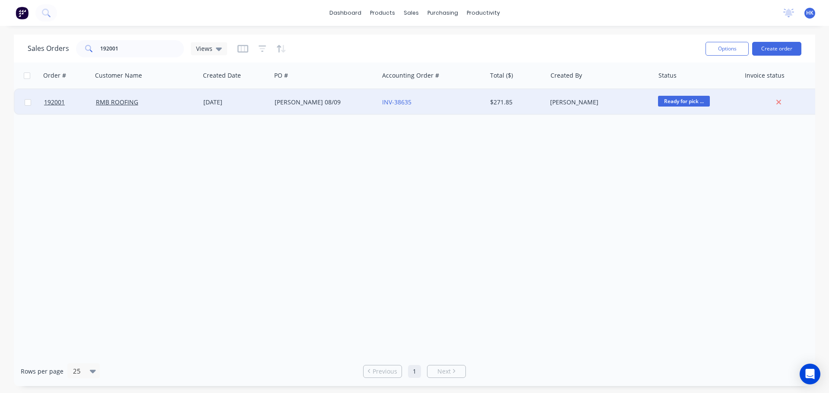
click at [283, 109] on div "ROSS 08/09" at bounding box center [324, 102] width 107 height 26
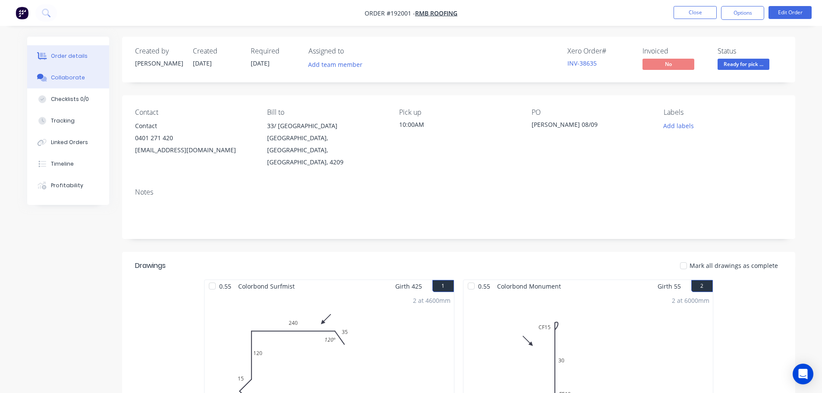
click at [72, 86] on button "Collaborate" at bounding box center [68, 78] width 82 height 22
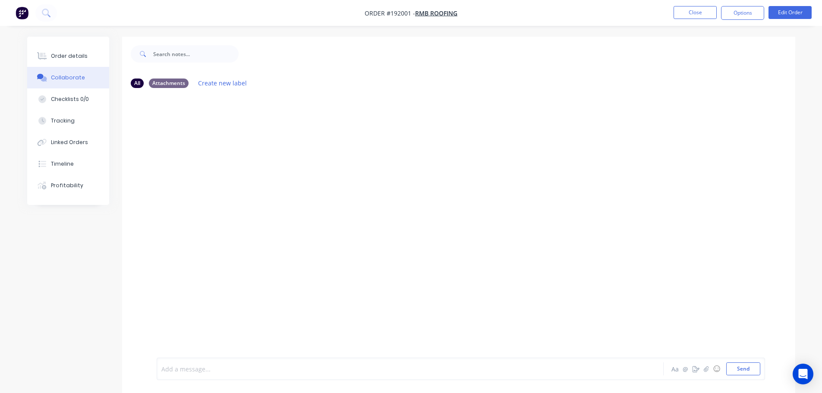
click at [180, 365] on div at bounding box center [386, 369] width 449 height 9
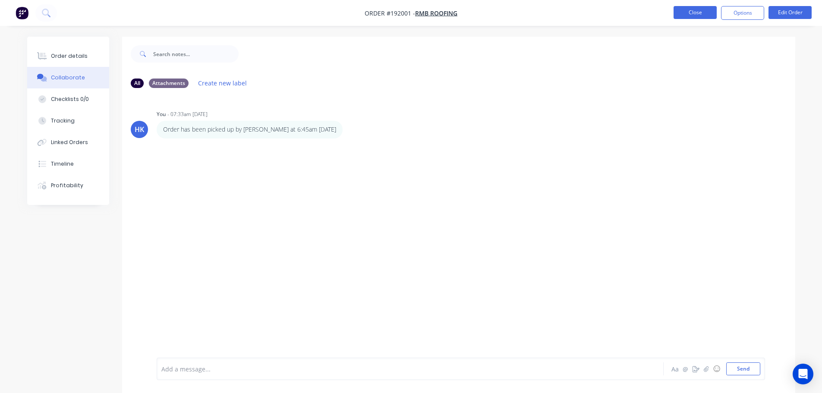
click at [697, 9] on button "Close" at bounding box center [695, 12] width 43 height 13
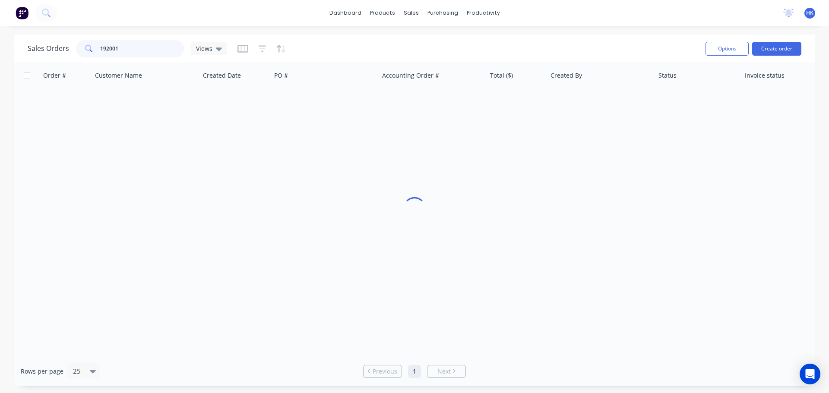
click at [89, 50] on div "192001" at bounding box center [130, 48] width 108 height 17
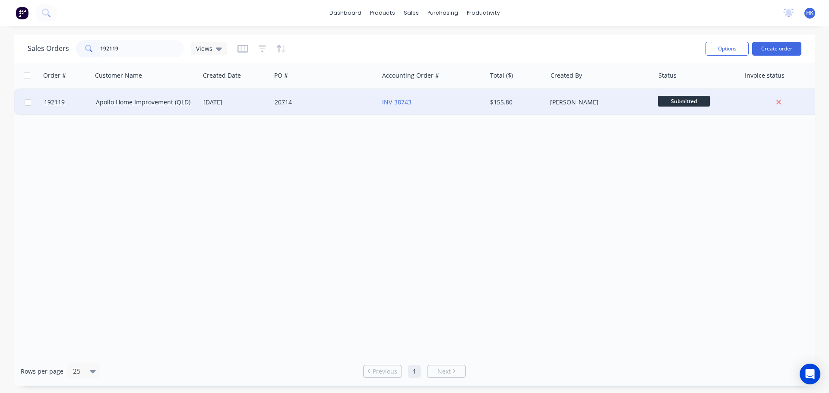
click at [317, 103] on div "20714" at bounding box center [323, 102] width 96 height 9
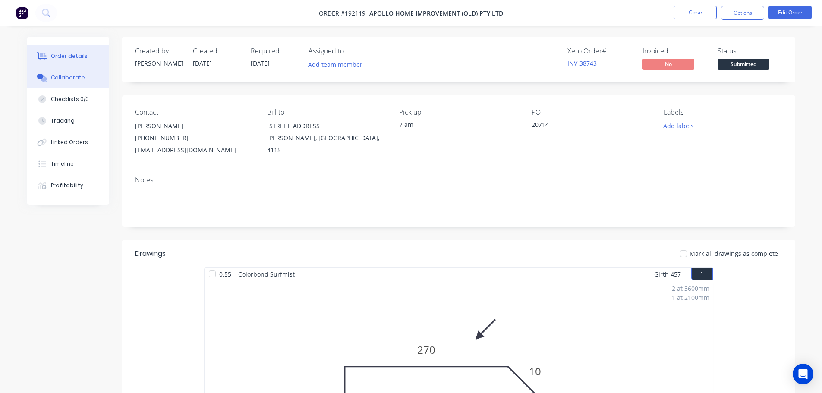
click at [77, 77] on div "Collaborate" at bounding box center [68, 78] width 34 height 8
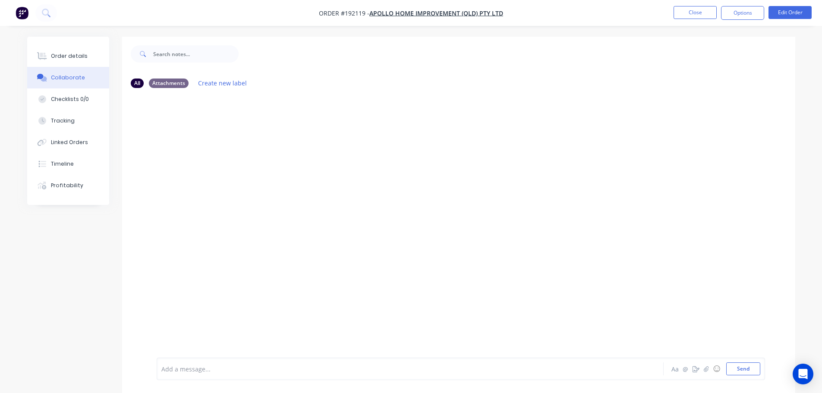
click at [198, 371] on div at bounding box center [386, 369] width 449 height 9
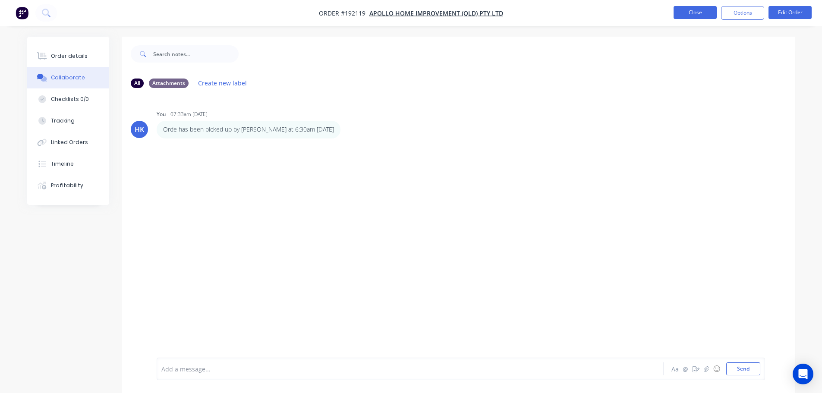
click at [712, 9] on button "Close" at bounding box center [695, 12] width 43 height 13
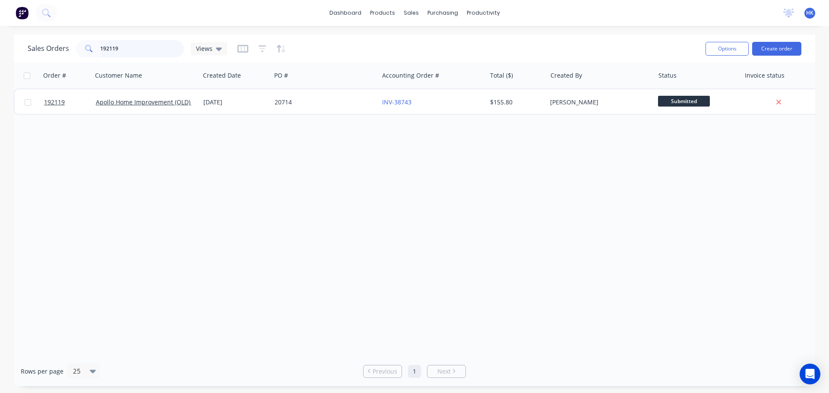
click at [155, 47] on input "192119" at bounding box center [142, 48] width 84 height 17
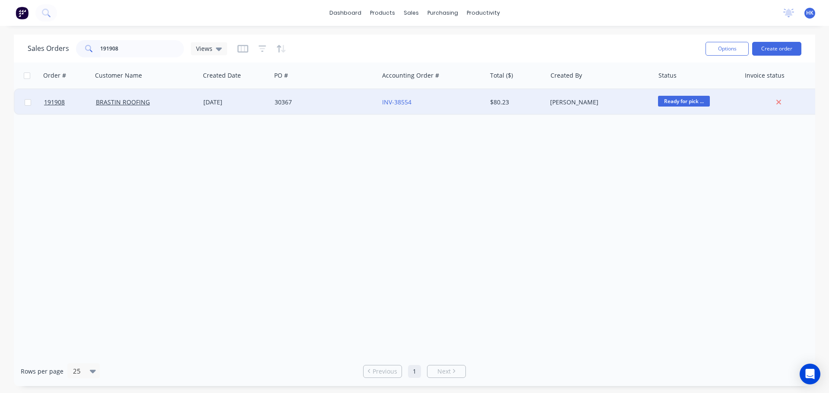
click at [329, 98] on div "30367" at bounding box center [323, 102] width 96 height 9
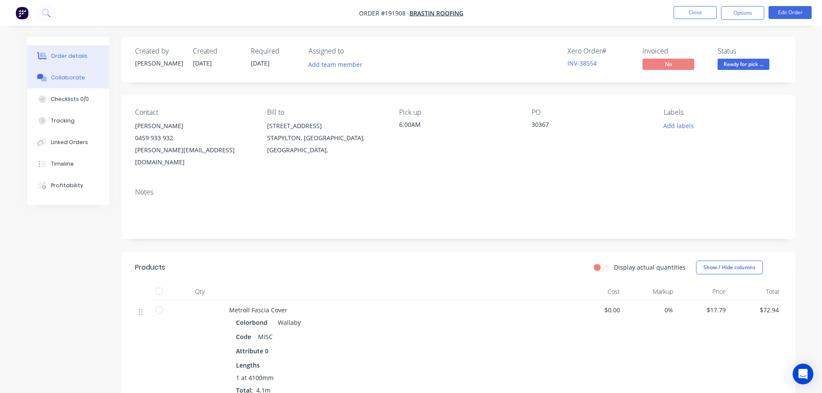
click at [81, 82] on button "Collaborate" at bounding box center [68, 78] width 82 height 22
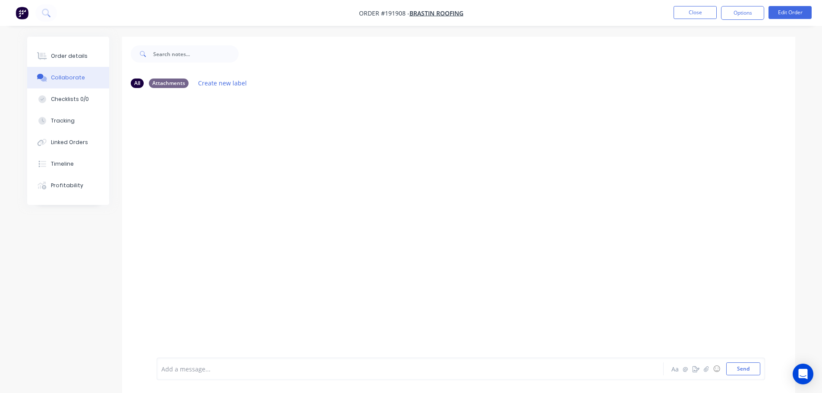
click at [196, 372] on div at bounding box center [386, 369] width 449 height 9
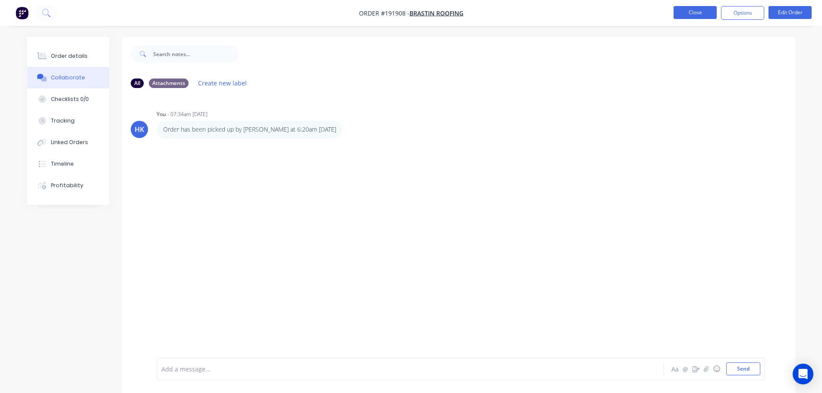
click at [694, 15] on button "Close" at bounding box center [695, 12] width 43 height 13
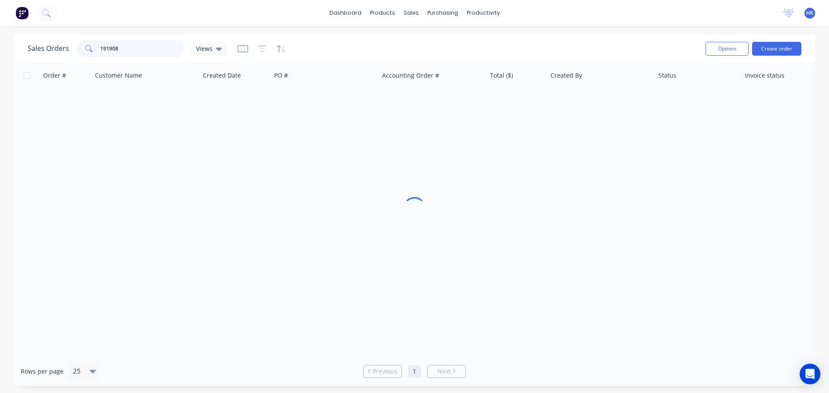
drag, startPoint x: 136, startPoint y: 47, endPoint x: 83, endPoint y: 54, distance: 53.5
click at [83, 54] on div "191908" at bounding box center [130, 48] width 108 height 17
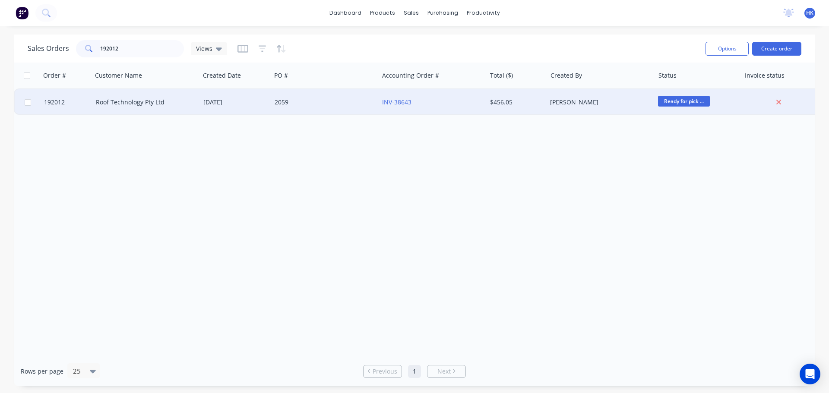
click at [284, 106] on div "2059" at bounding box center [323, 102] width 96 height 9
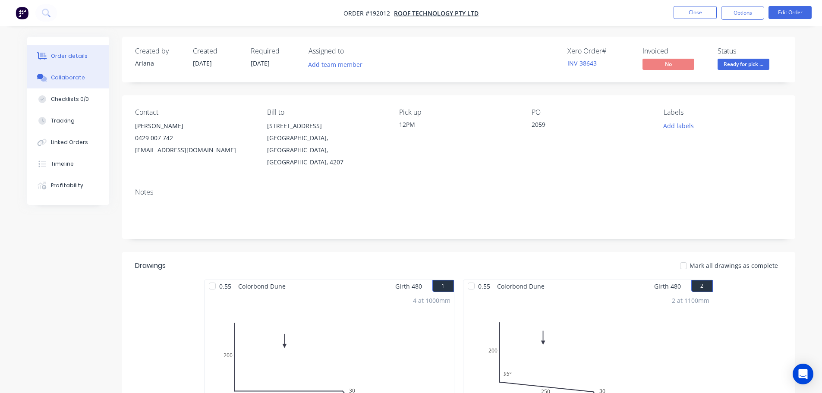
click at [78, 75] on div "Collaborate" at bounding box center [68, 78] width 34 height 8
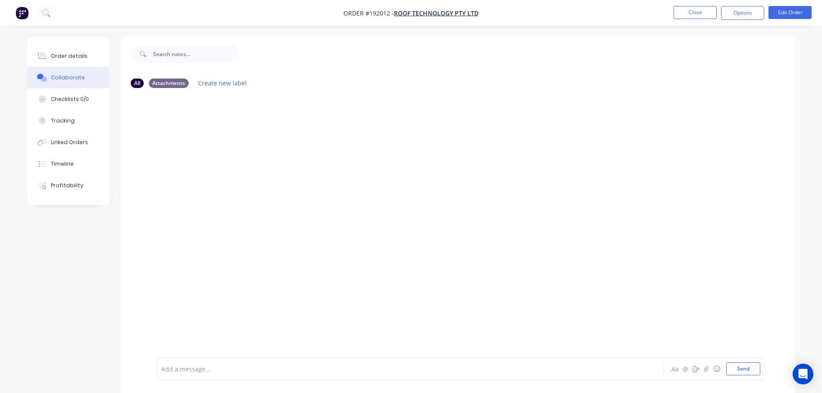
click at [207, 369] on div at bounding box center [386, 369] width 449 height 9
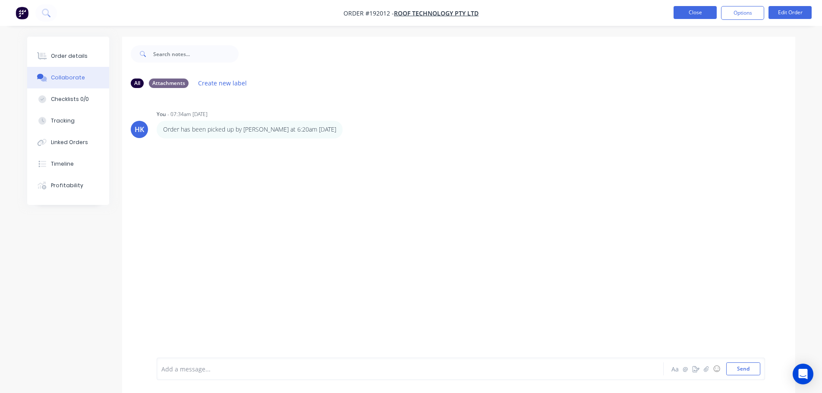
click at [701, 14] on button "Close" at bounding box center [695, 12] width 43 height 13
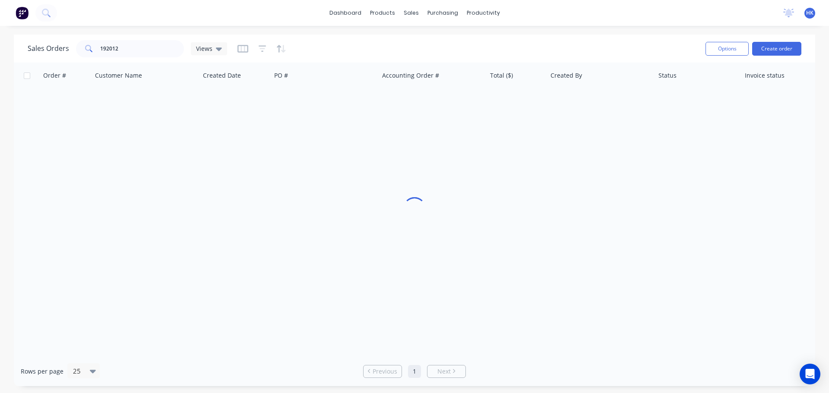
drag, startPoint x: 158, startPoint y: 58, endPoint x: 118, endPoint y: 50, distance: 40.1
click at [104, 54] on div "Sales Orders 192012 Views" at bounding box center [363, 48] width 671 height 21
drag, startPoint x: 142, startPoint y: 47, endPoint x: 81, endPoint y: 53, distance: 61.9
click at [81, 53] on div "192012" at bounding box center [130, 48] width 108 height 17
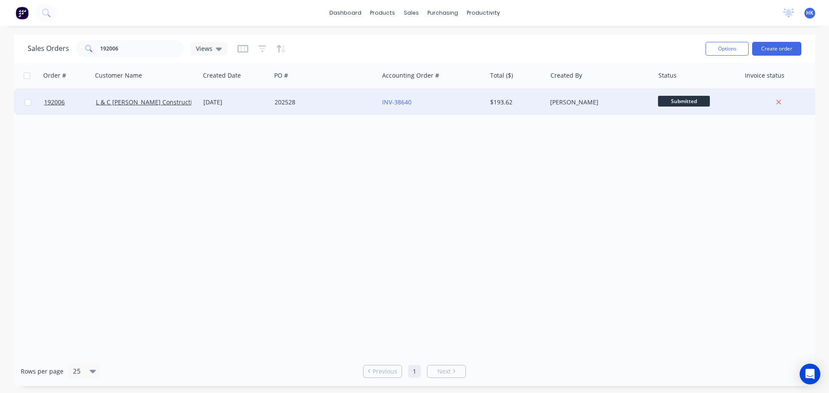
click at [293, 113] on div "202528" at bounding box center [324, 102] width 107 height 26
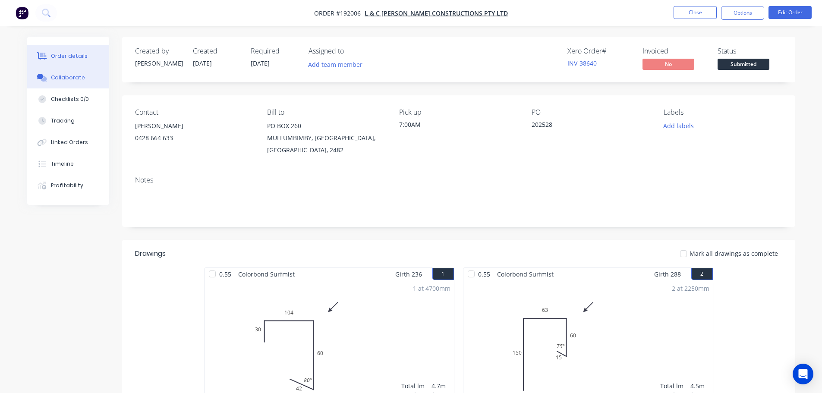
click at [105, 84] on button "Collaborate" at bounding box center [68, 78] width 82 height 22
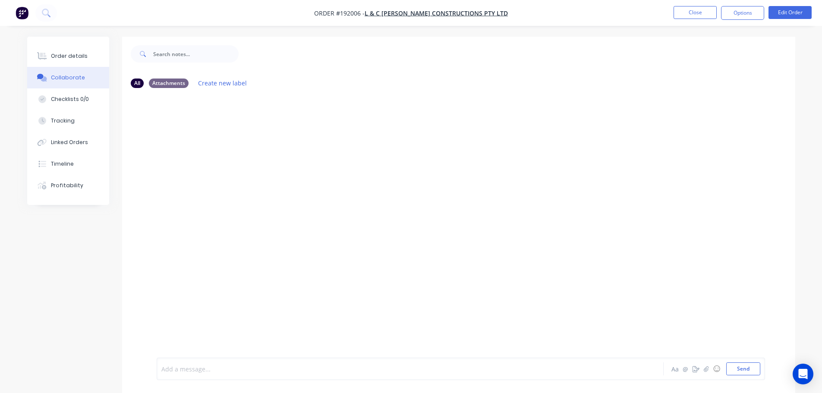
click at [189, 369] on div at bounding box center [386, 369] width 449 height 9
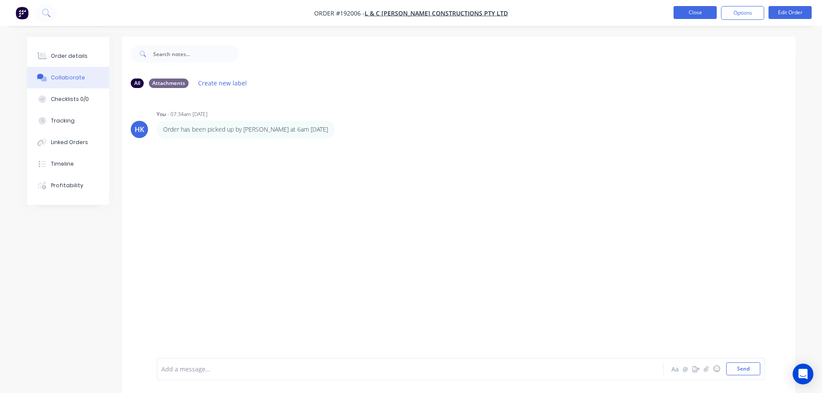
click at [701, 12] on button "Close" at bounding box center [695, 12] width 43 height 13
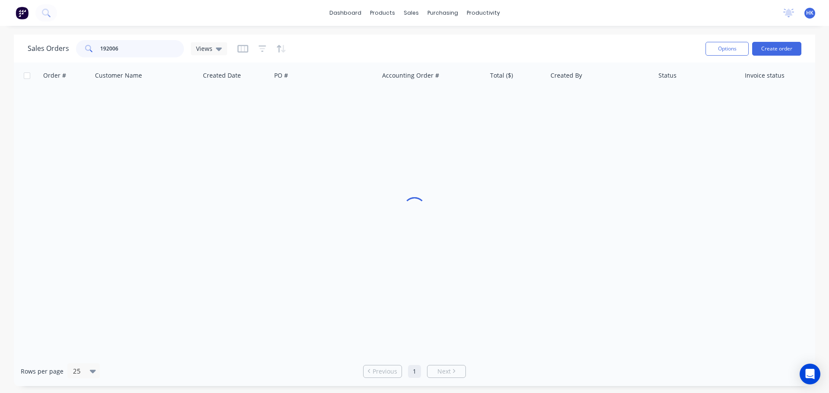
drag, startPoint x: 152, startPoint y: 40, endPoint x: 86, endPoint y: 47, distance: 66.9
click at [86, 47] on div "192006" at bounding box center [130, 48] width 108 height 17
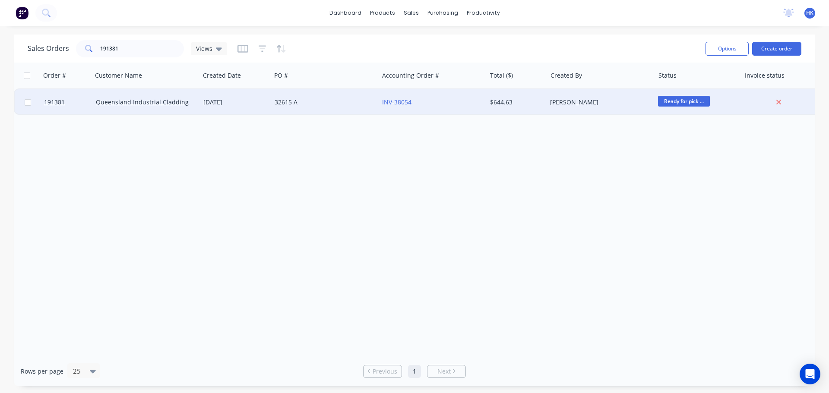
click at [325, 101] on div "32615 A" at bounding box center [323, 102] width 96 height 9
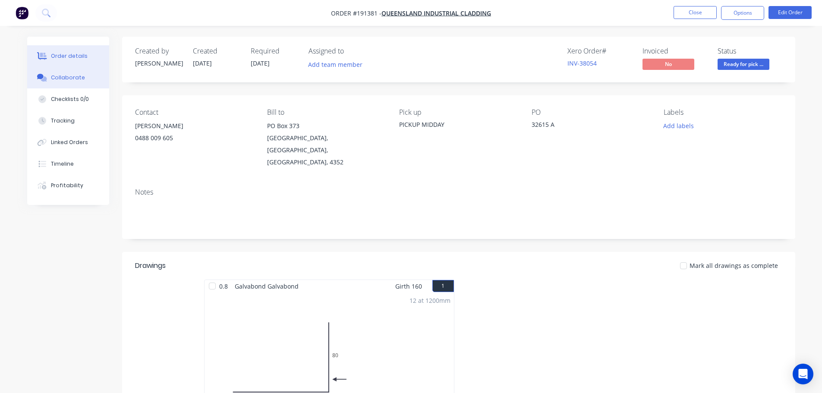
click at [72, 77] on div "Collaborate" at bounding box center [68, 78] width 34 height 8
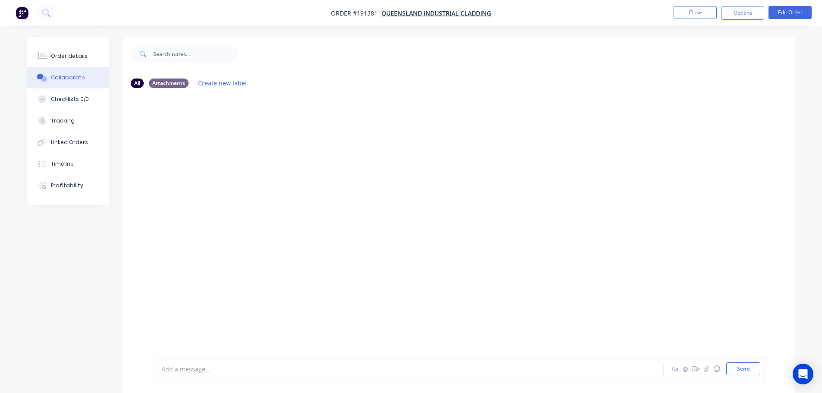
click at [186, 368] on div at bounding box center [386, 369] width 449 height 9
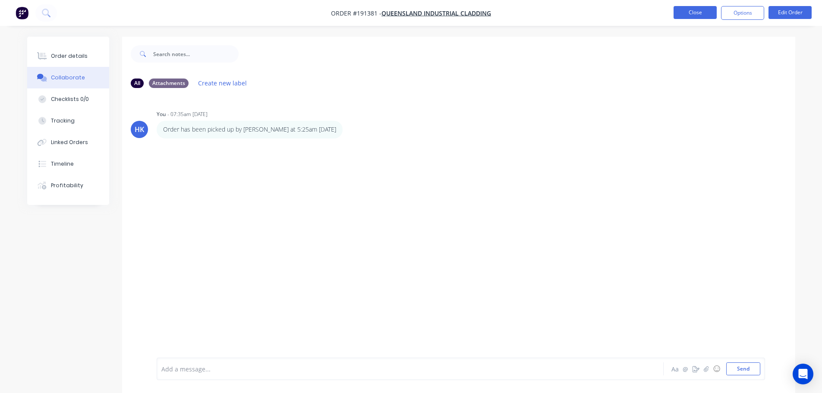
click at [685, 9] on button "Close" at bounding box center [695, 12] width 43 height 13
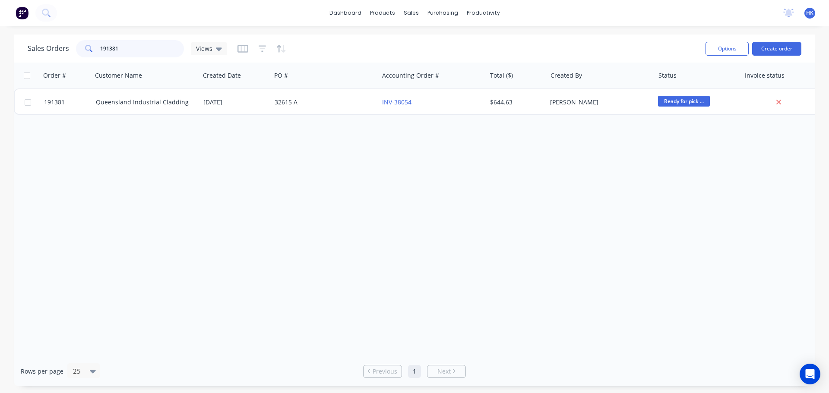
drag, startPoint x: 126, startPoint y: 47, endPoint x: 85, endPoint y: 55, distance: 42.1
click at [85, 55] on div "191381" at bounding box center [130, 48] width 108 height 17
click at [296, 108] on div "20711" at bounding box center [324, 102] width 107 height 26
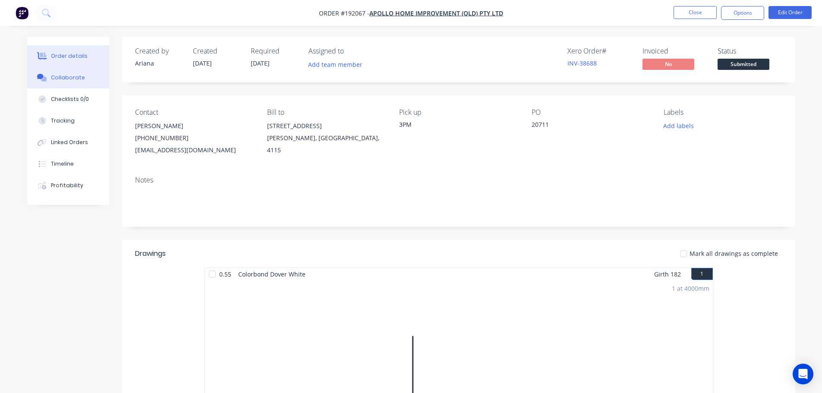
click at [75, 71] on button "Collaborate" at bounding box center [68, 78] width 82 height 22
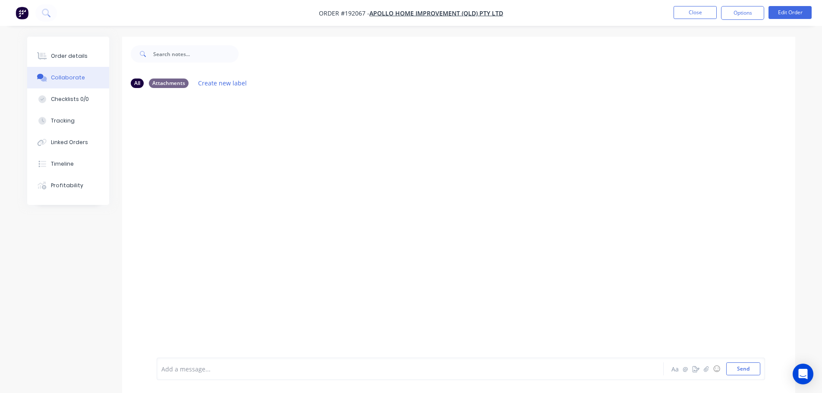
click at [191, 369] on div at bounding box center [386, 369] width 449 height 9
drag, startPoint x: 316, startPoint y: 371, endPoint x: 262, endPoint y: 382, distance: 55.8
click at [262, 382] on div "Orde has been picked up at 3:10pm - 08/09/2025 Aa @ ☺ Send" at bounding box center [458, 369] width 673 height 48
copy span "- 08/09/2025"
click at [702, 9] on button "Close" at bounding box center [695, 12] width 43 height 13
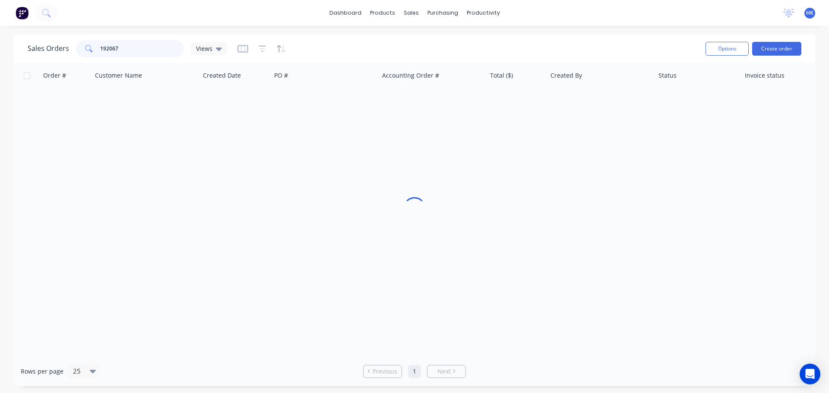
drag, startPoint x: 149, startPoint y: 51, endPoint x: 84, endPoint y: 56, distance: 65.4
click at [84, 56] on div "192067" at bounding box center [130, 48] width 108 height 17
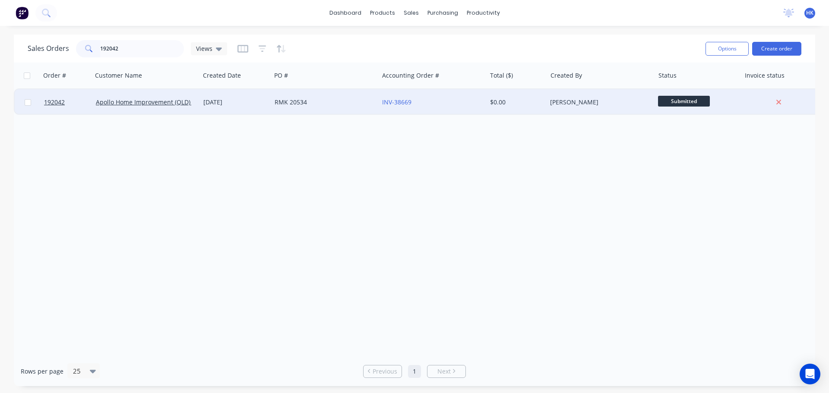
click at [315, 100] on div "RMK 20534" at bounding box center [323, 102] width 96 height 9
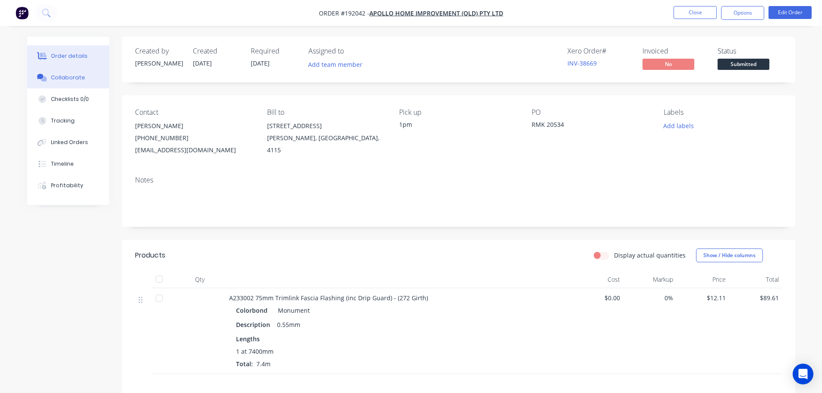
click at [77, 75] on div "Collaborate" at bounding box center [68, 78] width 34 height 8
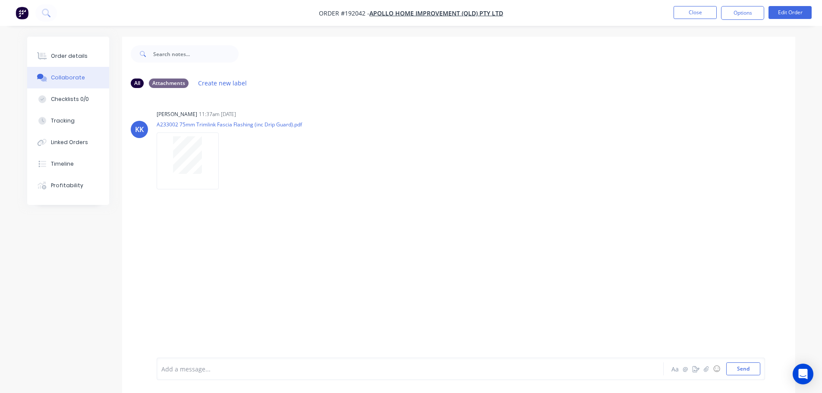
click at [199, 377] on div "Add a message... Aa @ ☺ Send" at bounding box center [461, 369] width 609 height 22
click at [198, 372] on div at bounding box center [386, 369] width 449 height 9
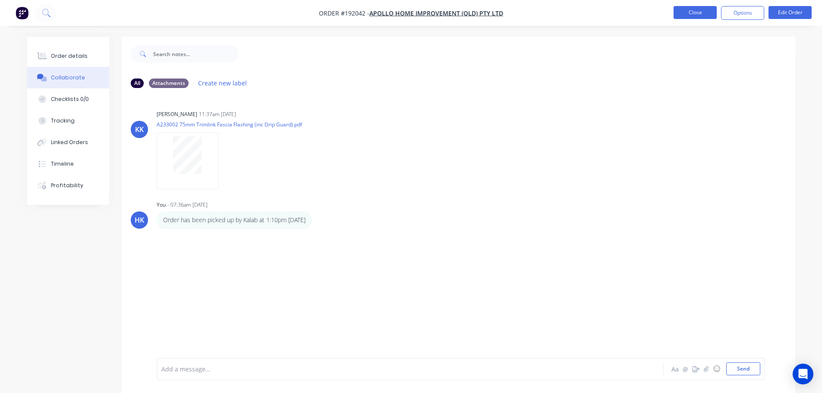
click at [689, 11] on button "Close" at bounding box center [695, 12] width 43 height 13
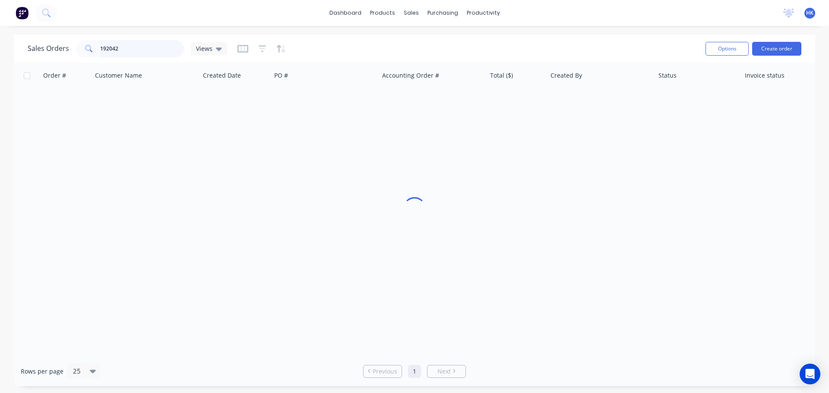
click at [150, 47] on input "192042" at bounding box center [142, 48] width 84 height 17
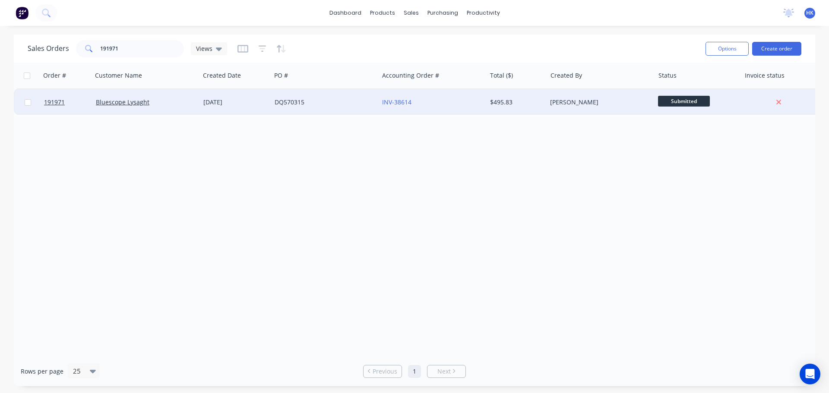
click at [327, 105] on div "DQ570315" at bounding box center [323, 102] width 96 height 9
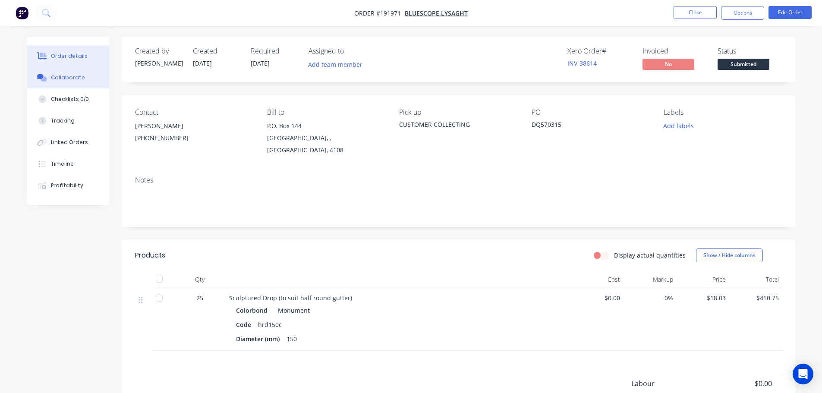
click at [80, 79] on div "Collaborate" at bounding box center [68, 78] width 34 height 8
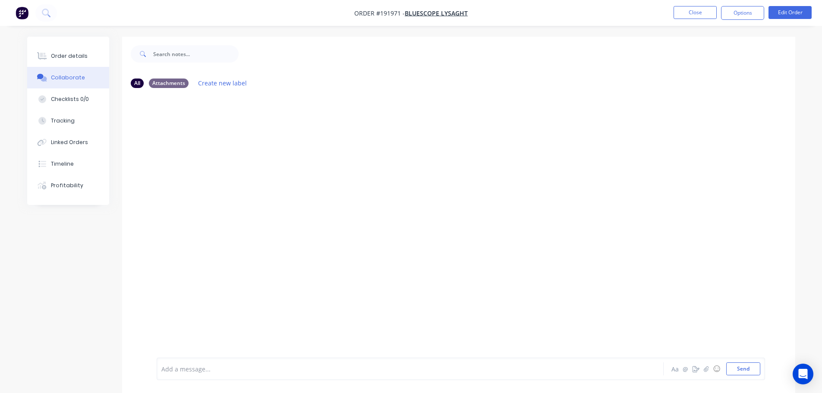
click at [189, 363] on div "Add a message..." at bounding box center [385, 369] width 449 height 13
click at [708, 6] on button "Close" at bounding box center [695, 12] width 43 height 13
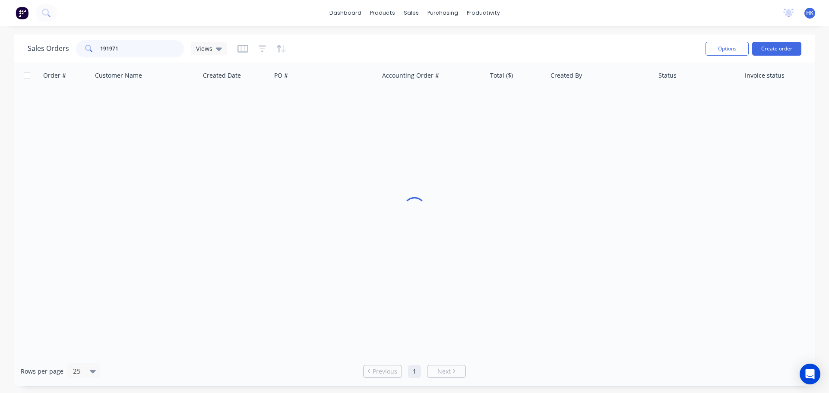
drag, startPoint x: 145, startPoint y: 49, endPoint x: 95, endPoint y: 50, distance: 49.2
click at [95, 50] on div "191971" at bounding box center [130, 48] width 108 height 17
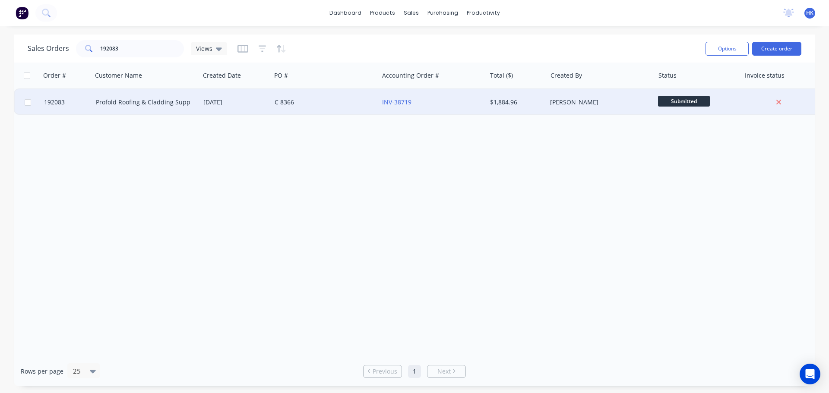
click at [282, 105] on div "C 8366" at bounding box center [323, 102] width 96 height 9
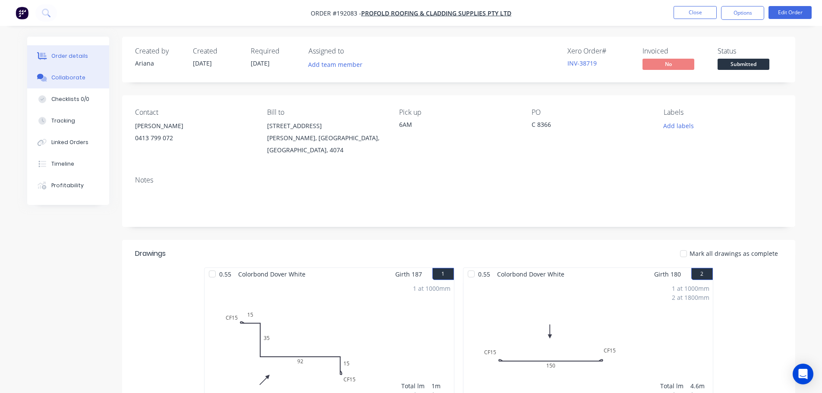
click at [67, 80] on div "Collaborate" at bounding box center [68, 78] width 34 height 8
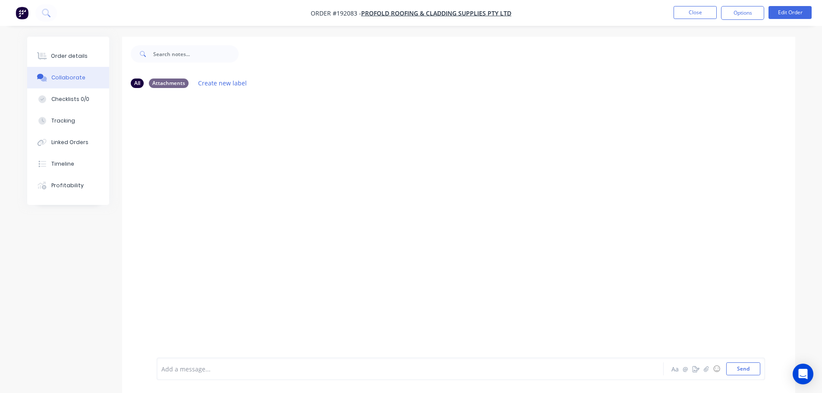
click at [208, 364] on div "Add a message..." at bounding box center [385, 369] width 449 height 13
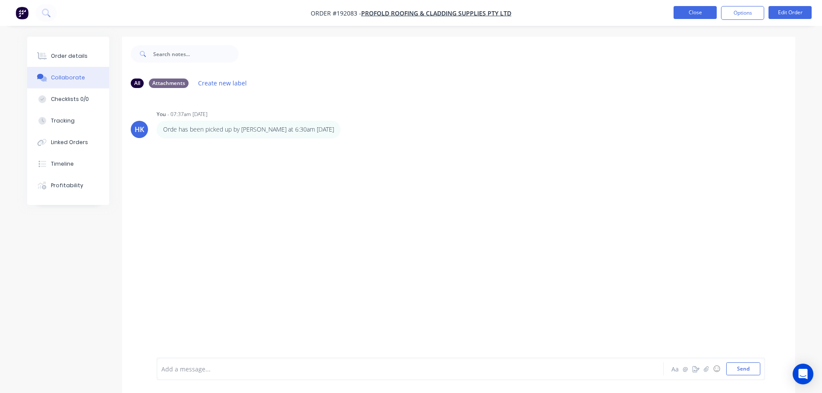
click at [699, 9] on button "Close" at bounding box center [695, 12] width 43 height 13
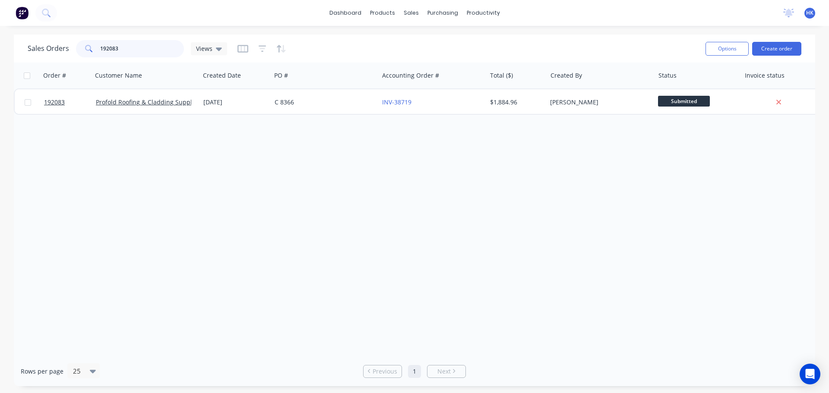
drag, startPoint x: 126, startPoint y: 48, endPoint x: 85, endPoint y: 54, distance: 40.9
click at [85, 54] on div "192083" at bounding box center [130, 48] width 108 height 17
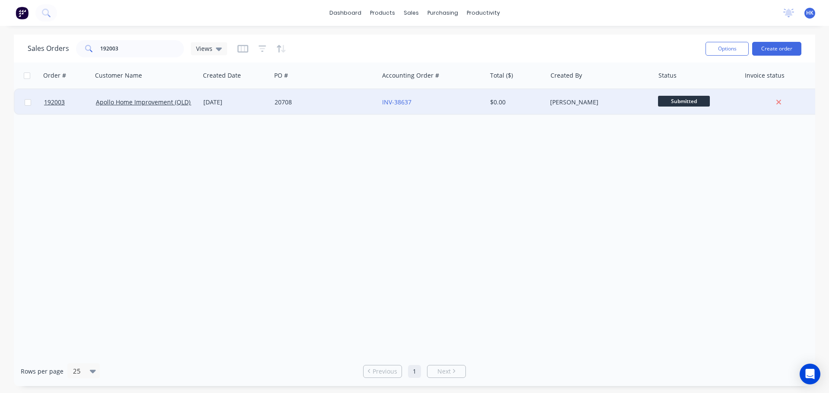
click at [335, 106] on div "20708" at bounding box center [323, 102] width 96 height 9
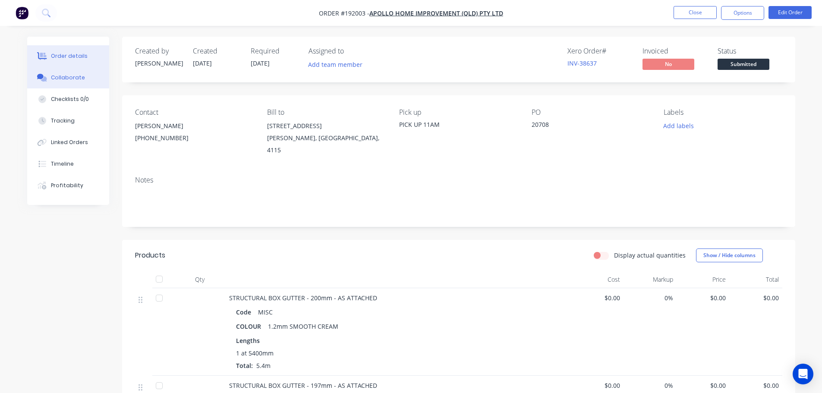
click at [88, 73] on button "Collaborate" at bounding box center [68, 78] width 82 height 22
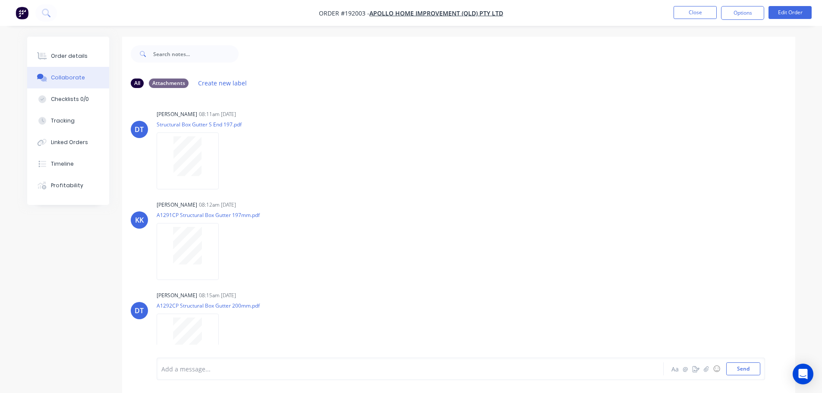
click at [183, 372] on div at bounding box center [386, 369] width 449 height 9
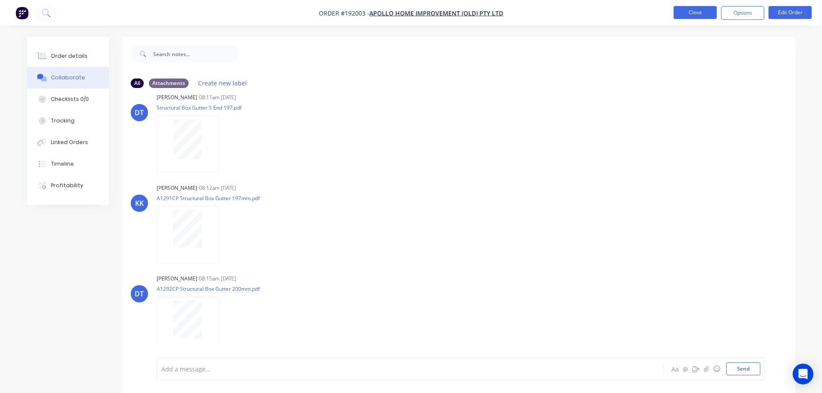
click at [695, 13] on button "Close" at bounding box center [695, 12] width 43 height 13
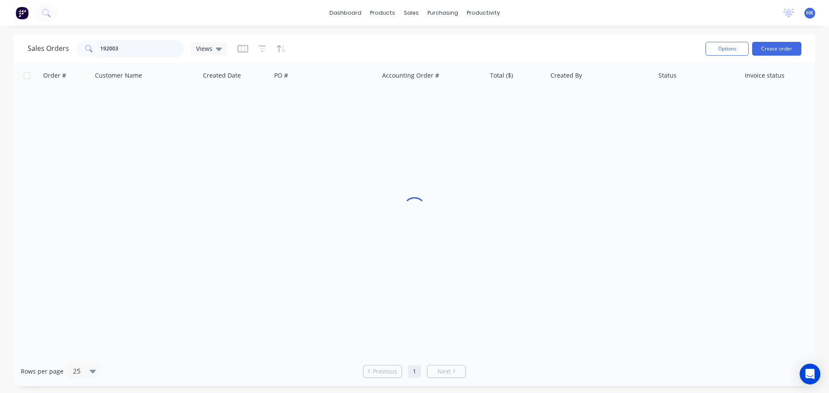
drag, startPoint x: 138, startPoint y: 48, endPoint x: 85, endPoint y: 48, distance: 53.1
click at [85, 48] on div "192003" at bounding box center [130, 48] width 108 height 17
click at [332, 110] on div "32004" at bounding box center [324, 102] width 107 height 26
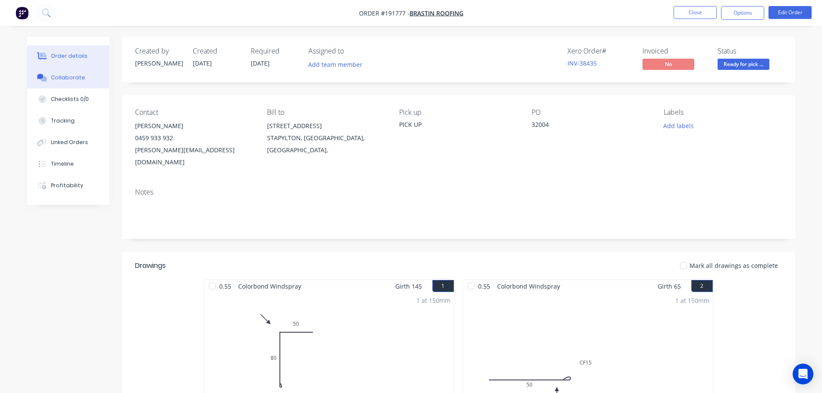
click at [66, 82] on button "Collaborate" at bounding box center [68, 78] width 82 height 22
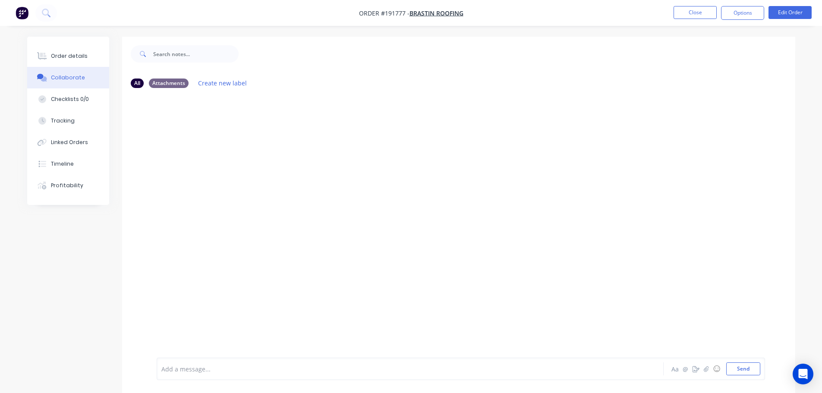
click at [184, 368] on div at bounding box center [386, 369] width 449 height 9
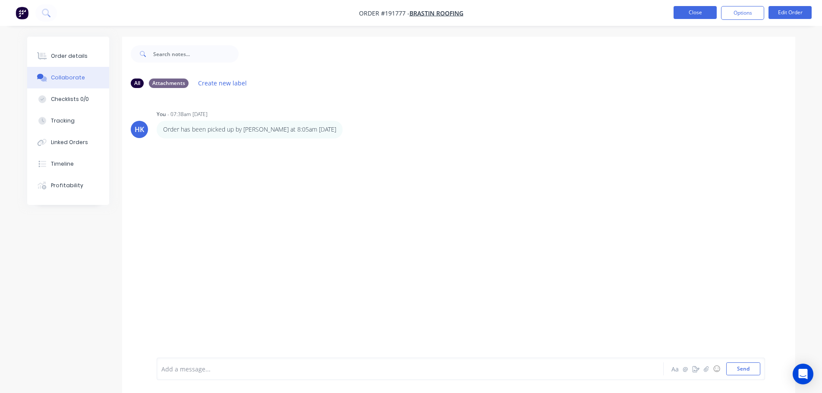
click at [709, 12] on button "Close" at bounding box center [695, 12] width 43 height 13
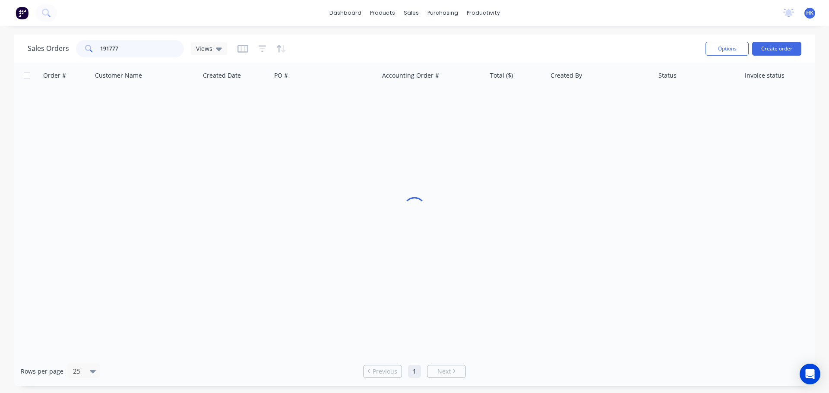
drag, startPoint x: 106, startPoint y: 53, endPoint x: 95, endPoint y: 53, distance: 10.4
click at [95, 53] on div "191777" at bounding box center [130, 48] width 108 height 17
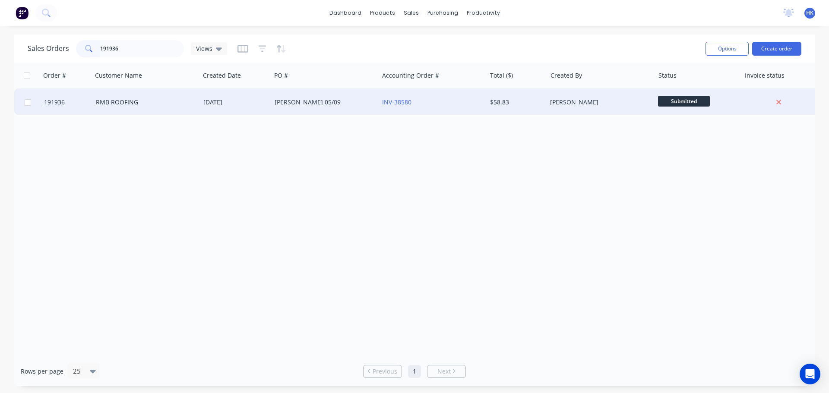
click at [320, 108] on div "ROSS 05/09" at bounding box center [324, 102] width 107 height 26
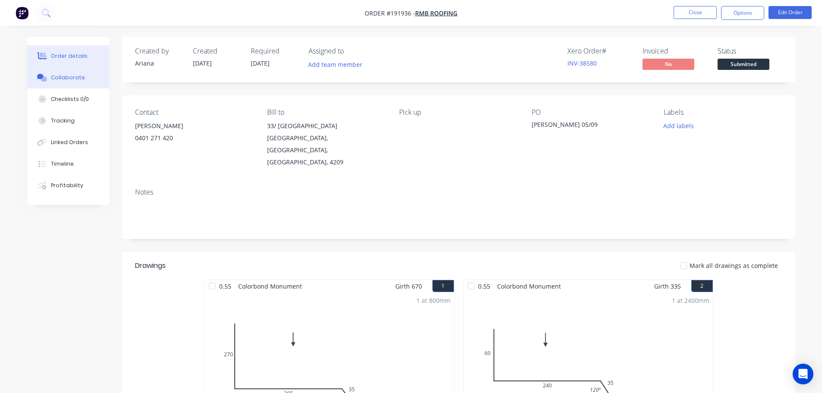
click at [66, 82] on button "Collaborate" at bounding box center [68, 78] width 82 height 22
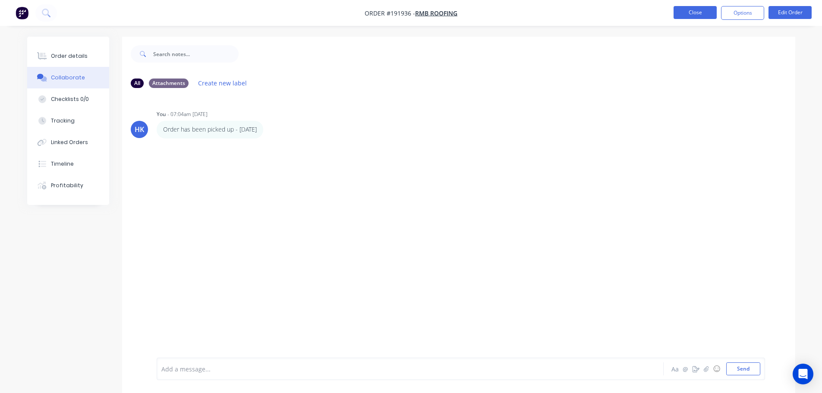
click at [689, 18] on button "Close" at bounding box center [695, 12] width 43 height 13
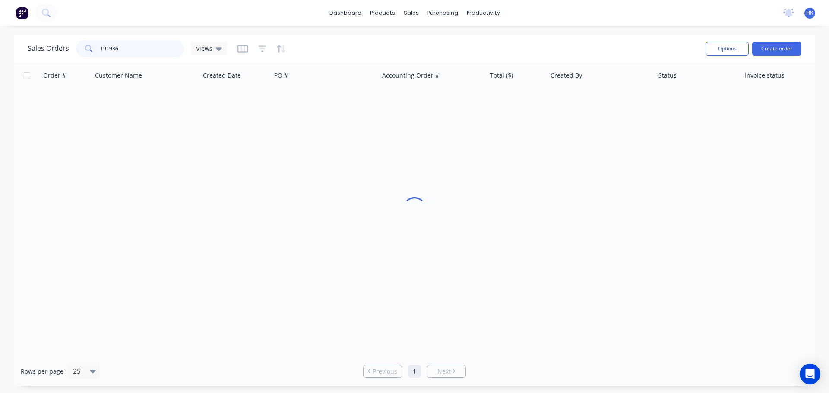
drag, startPoint x: 138, startPoint y: 55, endPoint x: 97, endPoint y: 55, distance: 41.4
click at [97, 55] on div "191936" at bounding box center [130, 48] width 108 height 17
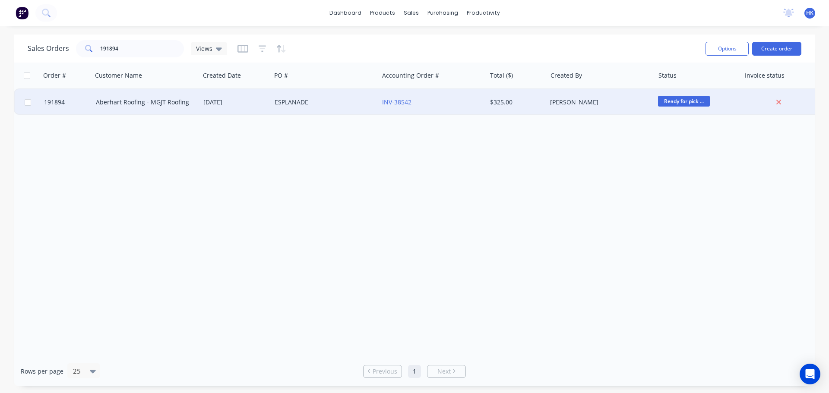
click at [298, 104] on div "ESPLANADE" at bounding box center [323, 102] width 96 height 9
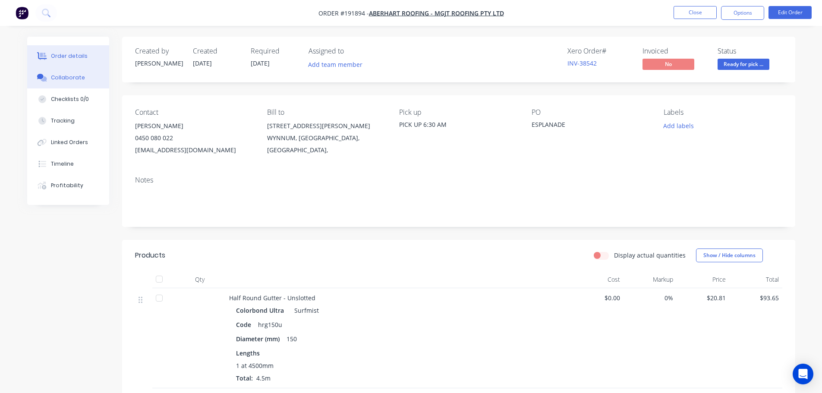
click at [86, 79] on button "Collaborate" at bounding box center [68, 78] width 82 height 22
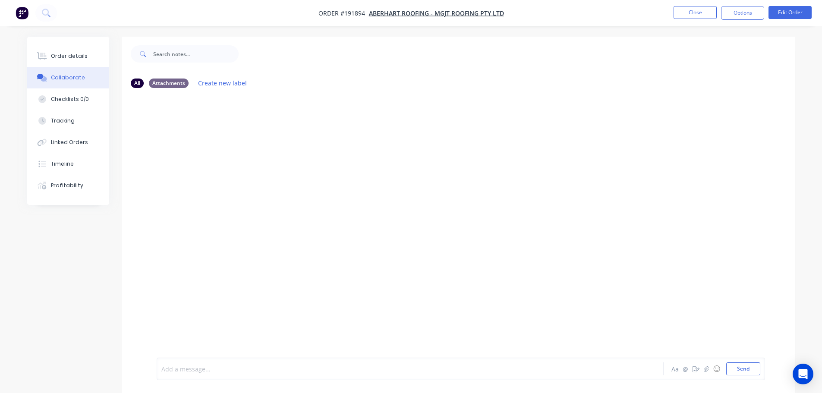
click at [192, 365] on div at bounding box center [386, 369] width 449 height 9
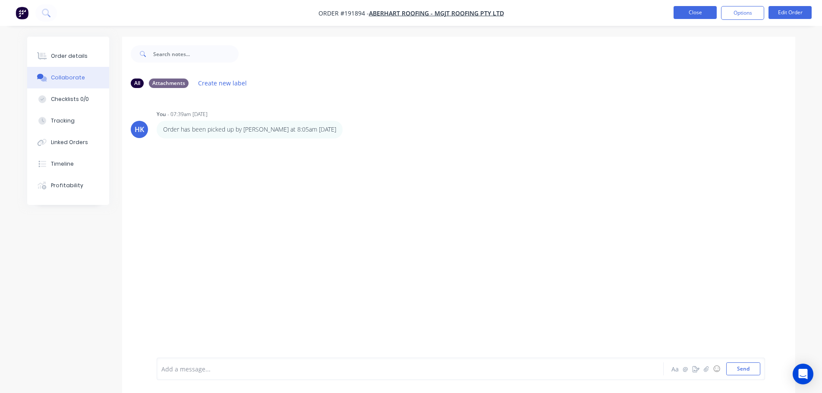
click at [694, 12] on button "Close" at bounding box center [695, 12] width 43 height 13
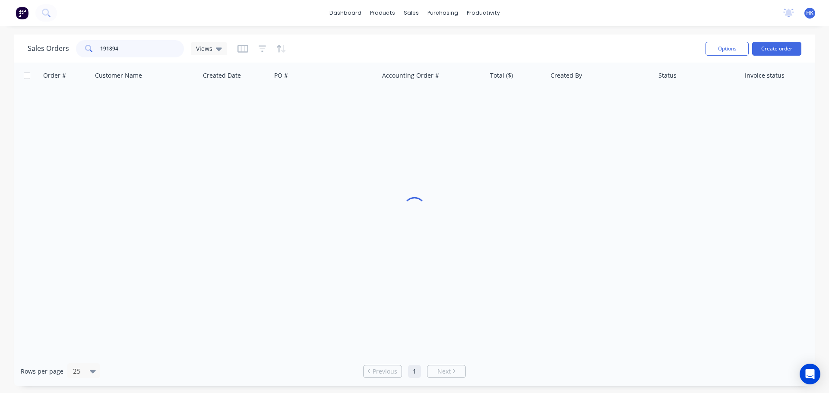
drag, startPoint x: 160, startPoint y: 47, endPoint x: 80, endPoint y: 49, distance: 79.9
click at [80, 49] on div "191894" at bounding box center [130, 48] width 108 height 17
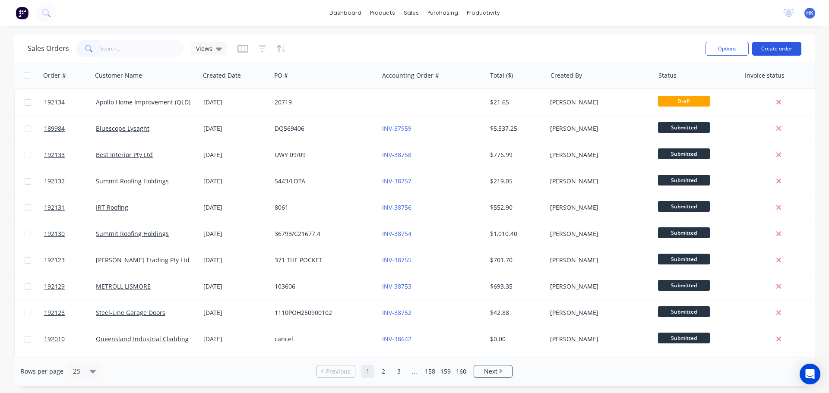
click at [774, 47] on button "Create order" at bounding box center [776, 49] width 49 height 14
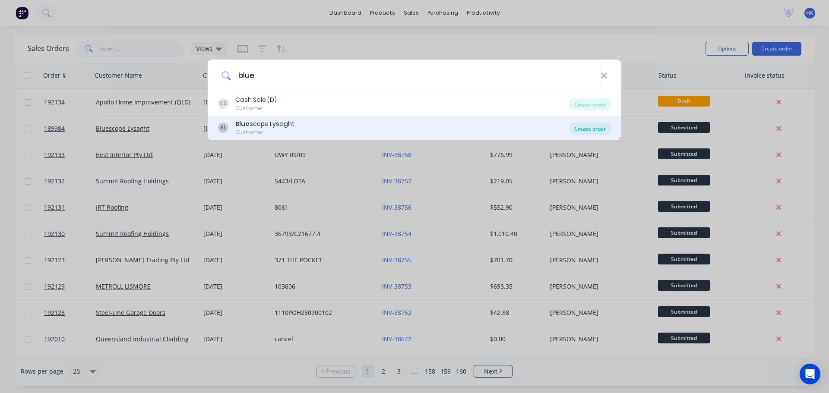
click at [603, 132] on div "Create order" at bounding box center [590, 129] width 42 height 12
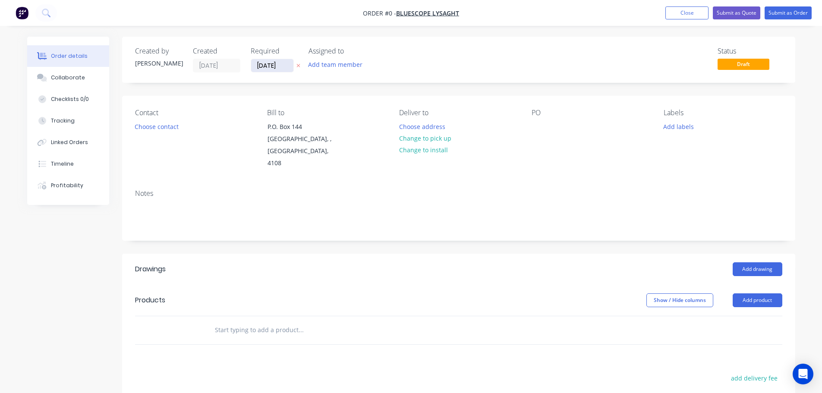
click at [276, 66] on input "09/09/25" at bounding box center [272, 65] width 42 height 13
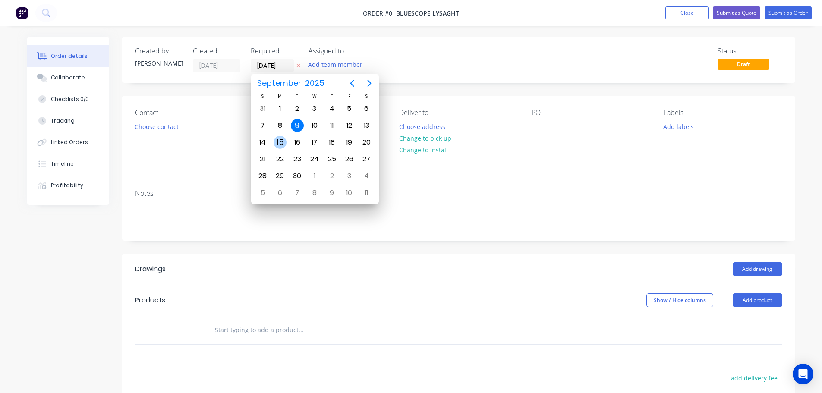
click at [281, 145] on div "15" at bounding box center [280, 142] width 13 height 13
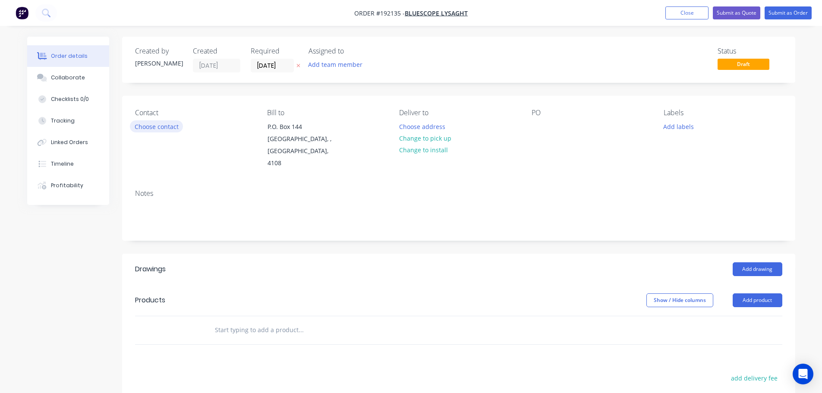
click at [167, 129] on button "Choose contact" at bounding box center [156, 126] width 53 height 12
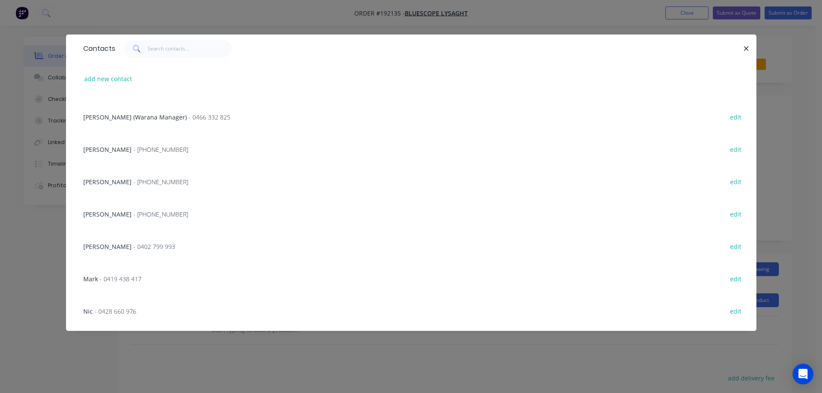
scroll to position [129, 0]
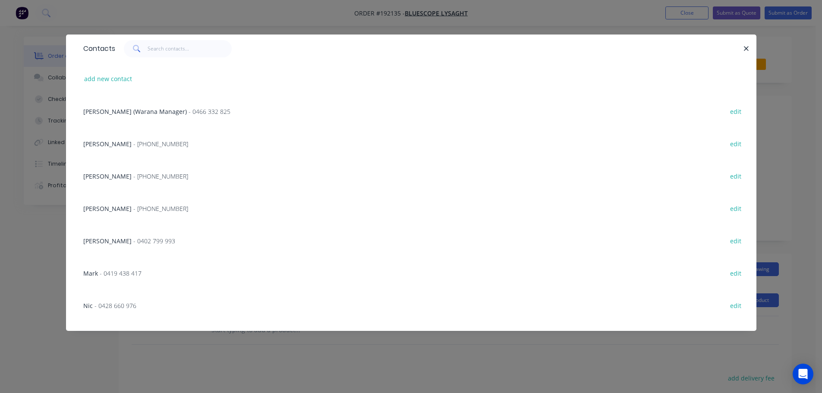
click at [155, 205] on span "- (07) 3365 7736" at bounding box center [160, 209] width 55 height 8
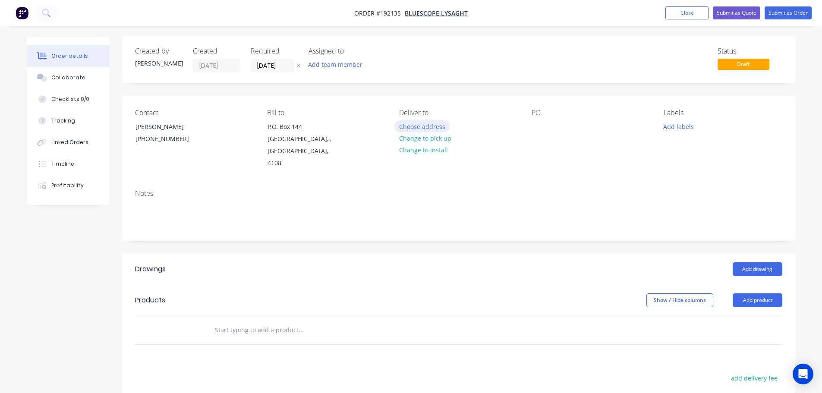
click at [407, 129] on button "Choose address" at bounding box center [422, 126] width 55 height 12
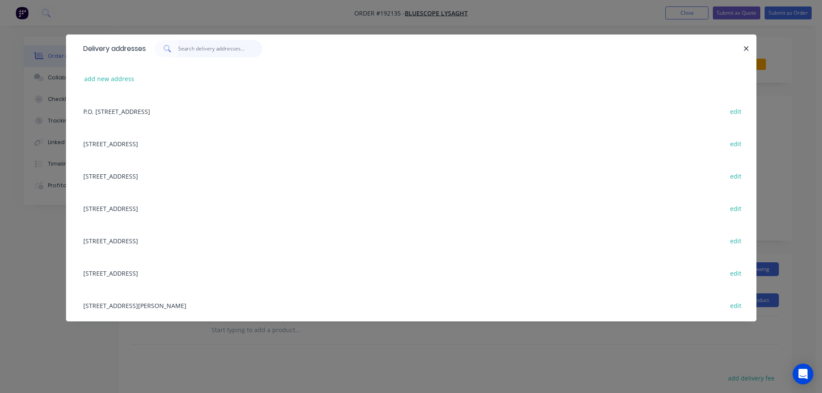
click at [217, 52] on input "text" at bounding box center [220, 48] width 84 height 17
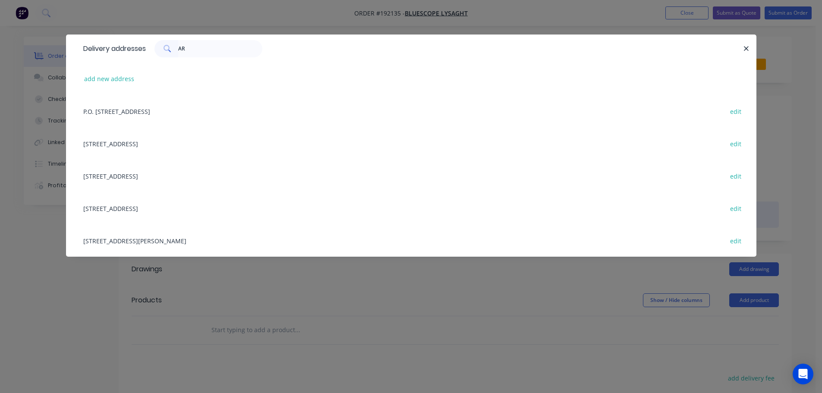
drag, startPoint x: 162, startPoint y: 233, endPoint x: 179, endPoint y: 233, distance: 16.8
click at [162, 234] on div "UNIT 4, 125 KERRY RD, (STORE), ARCHERFIELD, Queensland, Australia, 4108 edit" at bounding box center [411, 240] width 665 height 32
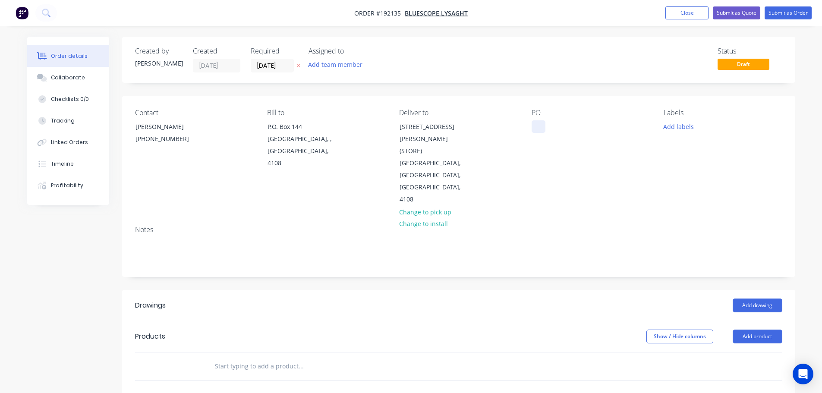
click at [536, 129] on div at bounding box center [539, 126] width 14 height 13
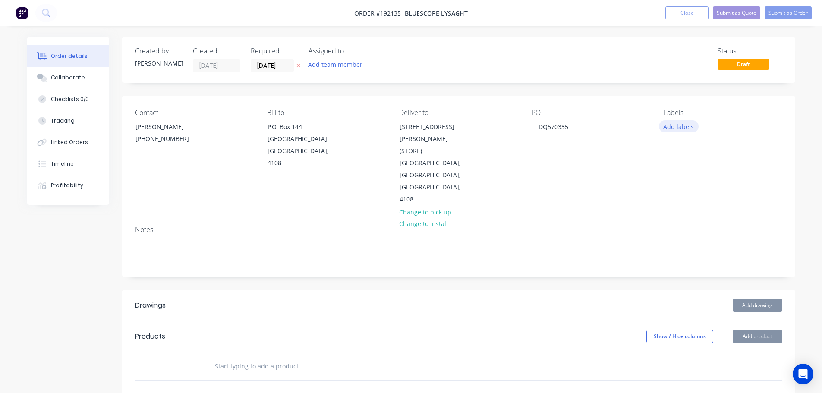
click at [680, 128] on button "Add labels" at bounding box center [679, 126] width 40 height 12
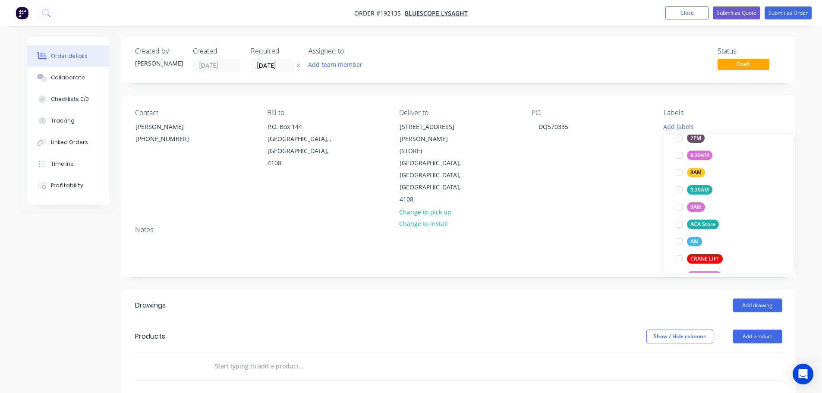
scroll to position [302, 0]
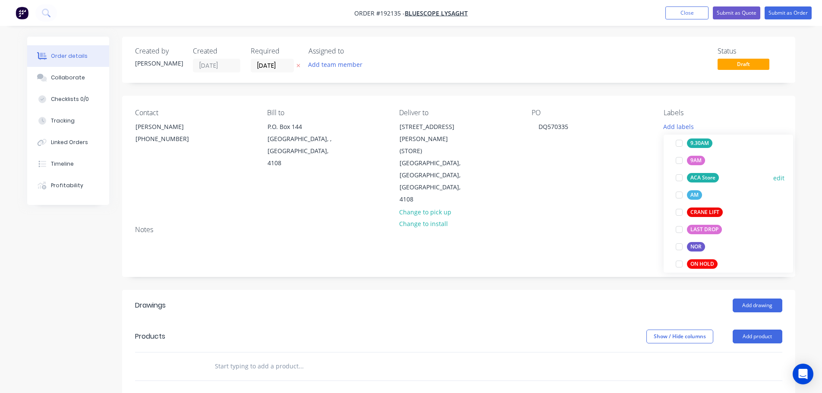
click at [678, 176] on div at bounding box center [679, 177] width 17 height 17
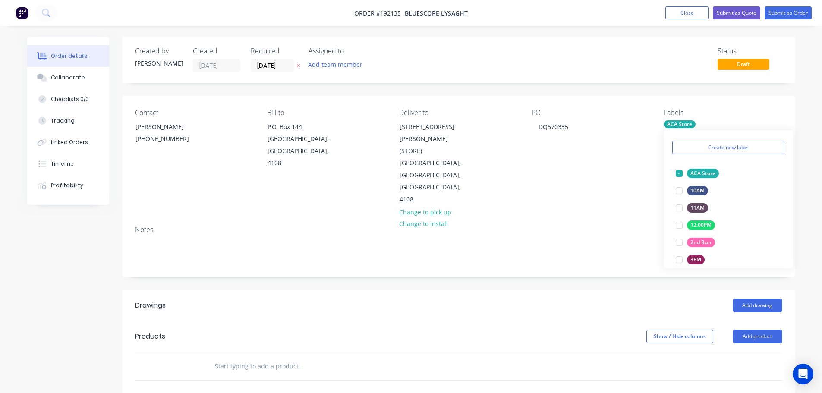
click at [609, 219] on div "Notes" at bounding box center [458, 248] width 673 height 58
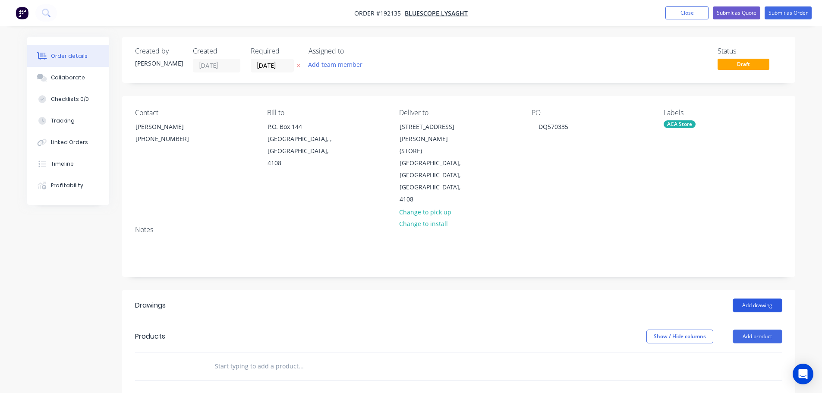
click at [769, 299] on button "Add drawing" at bounding box center [758, 306] width 50 height 14
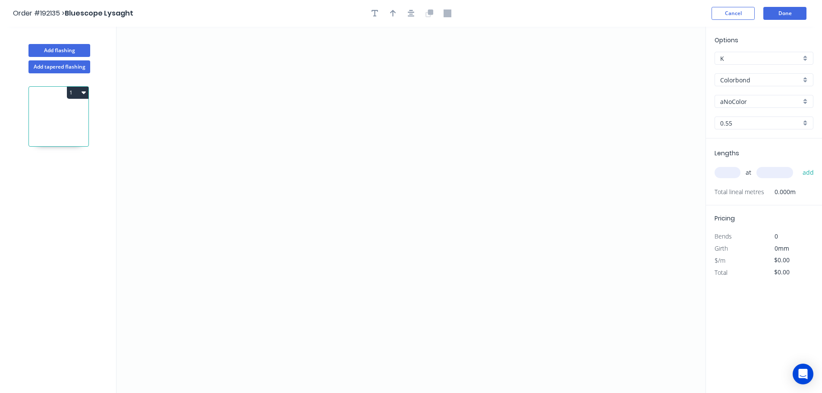
click at [763, 81] on input "Colorbond" at bounding box center [760, 80] width 81 height 9
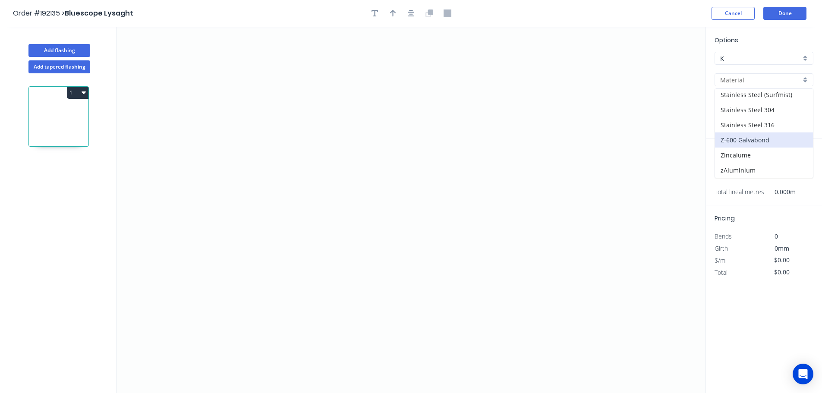
scroll to position [155, 0]
click at [778, 120] on div "Permalite - Labour Only" at bounding box center [764, 122] width 98 height 15
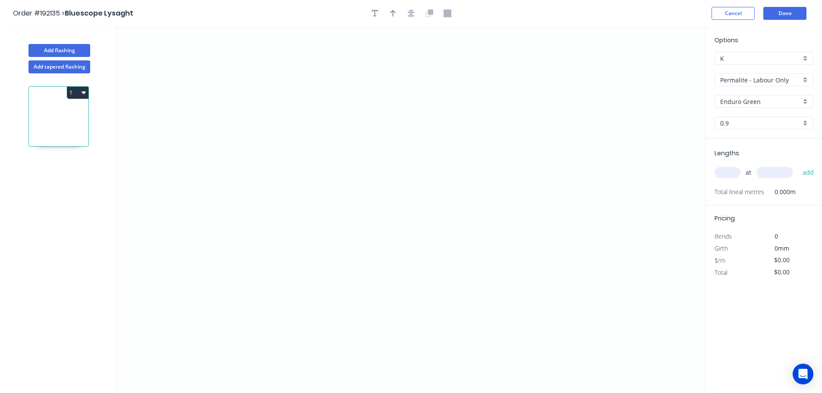
click at [770, 102] on input "Enduro Green" at bounding box center [760, 101] width 81 height 9
click at [780, 135] on div "Glacier White" at bounding box center [764, 133] width 98 height 15
click at [749, 120] on input "0.9" at bounding box center [760, 123] width 81 height 9
click at [750, 137] on div "0.9" at bounding box center [764, 139] width 98 height 15
click at [734, 168] on input "text" at bounding box center [728, 172] width 26 height 11
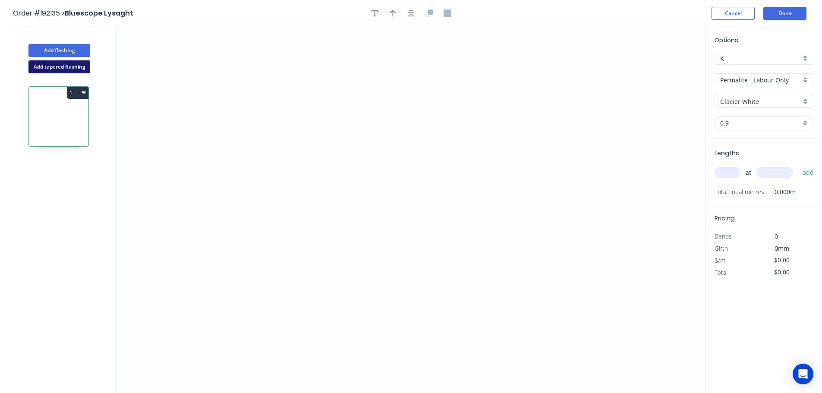
click at [48, 68] on button "Add tapered flashing" at bounding box center [59, 66] width 62 height 13
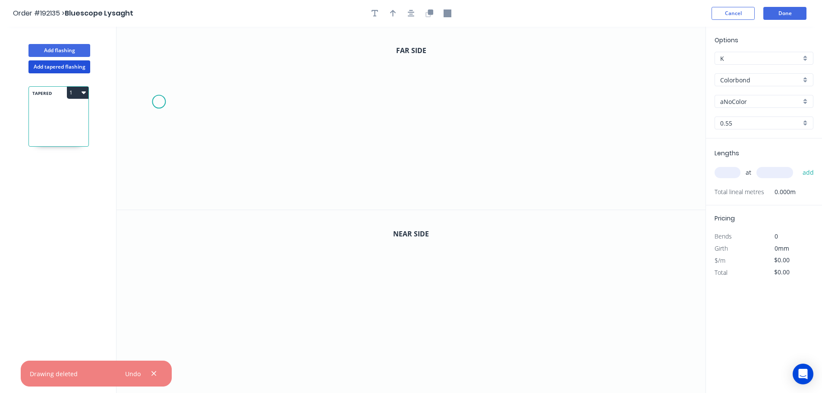
click at [158, 102] on icon "0" at bounding box center [411, 118] width 589 height 183
click at [190, 70] on icon at bounding box center [175, 86] width 32 height 32
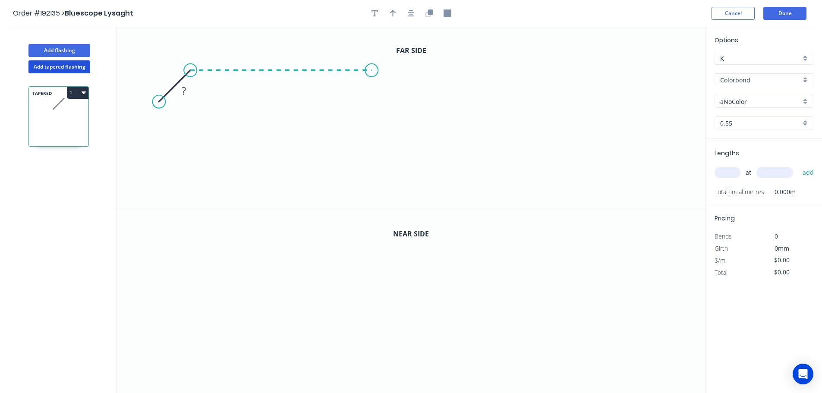
click at [372, 73] on icon "0 ?" at bounding box center [411, 118] width 589 height 183
click at [369, 159] on icon "0 ? ?" at bounding box center [411, 118] width 589 height 183
click at [461, 158] on icon "0 ? ? ?" at bounding box center [411, 118] width 589 height 183
click at [463, 205] on icon "0 ? ? ? ?" at bounding box center [411, 118] width 589 height 183
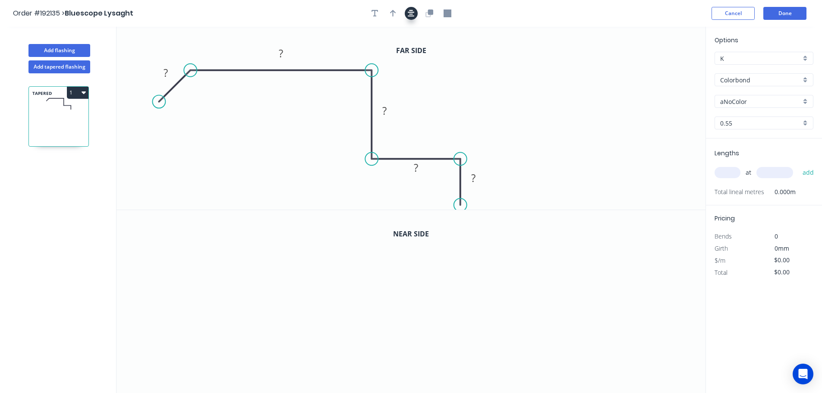
click at [408, 16] on icon "button" at bounding box center [411, 13] width 7 height 8
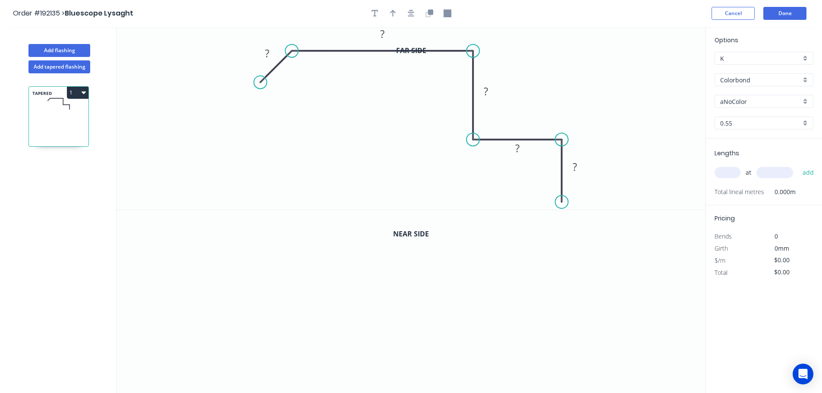
drag, startPoint x: 565, startPoint y: 185, endPoint x: 565, endPoint y: 202, distance: 17.7
click at [565, 202] on circle at bounding box center [561, 202] width 13 height 13
drag, startPoint x: 474, startPoint y: 140, endPoint x: 474, endPoint y: 132, distance: 8.2
click at [474, 132] on icon "0 ? ? ? ? ? ? º ? º" at bounding box center [411, 118] width 589 height 183
click at [413, 10] on icon "button" at bounding box center [411, 13] width 7 height 8
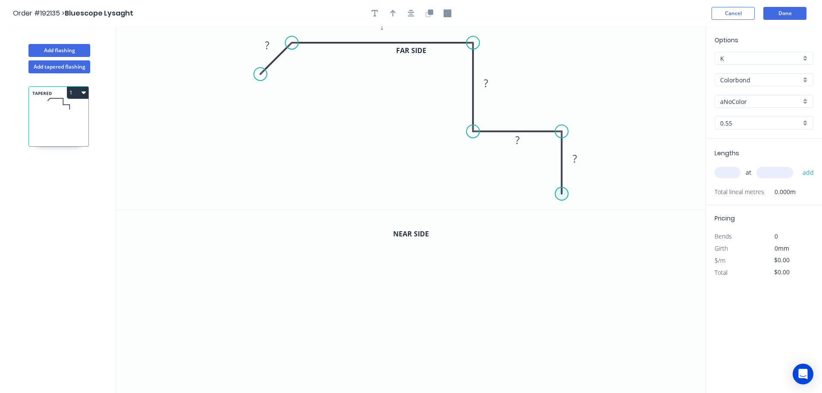
click at [560, 195] on circle at bounding box center [561, 193] width 13 height 13
click at [541, 205] on icon "0 ? ? ? ? ?" at bounding box center [411, 118] width 589 height 183
click at [533, 211] on div "Far side 0 ? ? ? ? ? ? ? º Near side 0" at bounding box center [411, 210] width 589 height 367
click at [413, 15] on icon "button" at bounding box center [411, 13] width 7 height 8
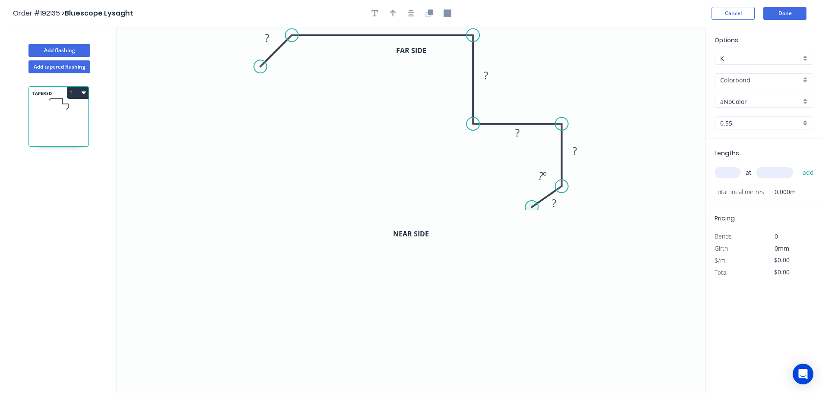
click at [533, 208] on circle at bounding box center [531, 207] width 13 height 13
click at [272, 41] on rect at bounding box center [267, 38] width 17 height 12
drag, startPoint x: 258, startPoint y: 71, endPoint x: 259, endPoint y: 80, distance: 8.7
click at [259, 80] on circle at bounding box center [259, 79] width 13 height 13
click at [265, 45] on tspan "?" at bounding box center [265, 45] width 4 height 14
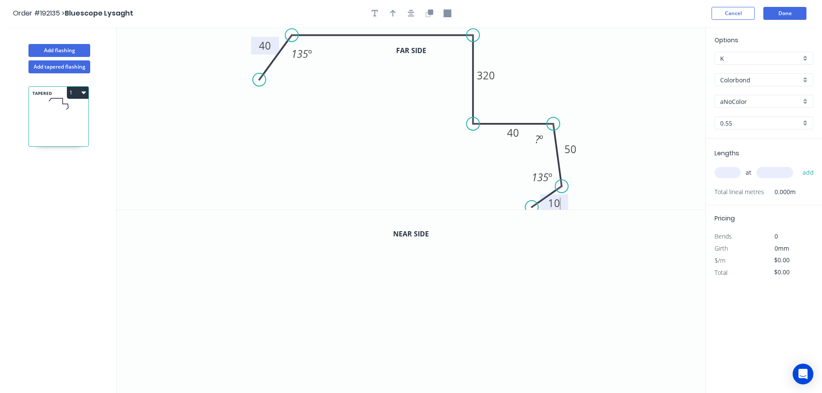
drag, startPoint x: 561, startPoint y: 126, endPoint x: 553, endPoint y: 126, distance: 7.8
click at [553, 126] on circle at bounding box center [553, 123] width 13 height 13
drag, startPoint x: 563, startPoint y: 186, endPoint x: 555, endPoint y: 186, distance: 8.6
click at [555, 186] on circle at bounding box center [552, 186] width 13 height 13
click at [528, 201] on circle at bounding box center [527, 201] width 13 height 13
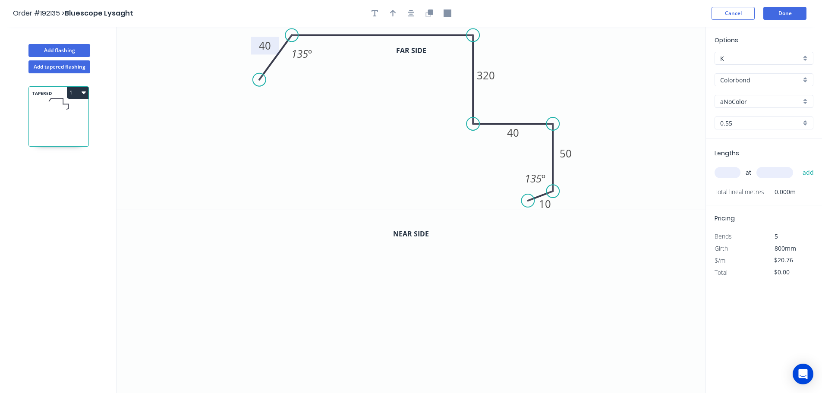
click at [556, 192] on circle at bounding box center [552, 191] width 13 height 13
drag, startPoint x: 531, startPoint y: 198, endPoint x: 528, endPoint y: 206, distance: 8.2
click at [528, 206] on circle at bounding box center [528, 205] width 13 height 13
click at [411, 14] on icon "button" at bounding box center [411, 13] width 7 height 7
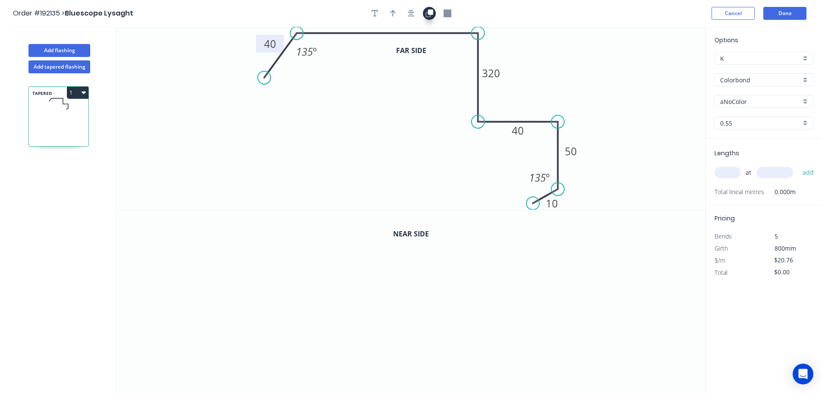
click at [427, 17] on icon "button" at bounding box center [428, 14] width 5 height 5
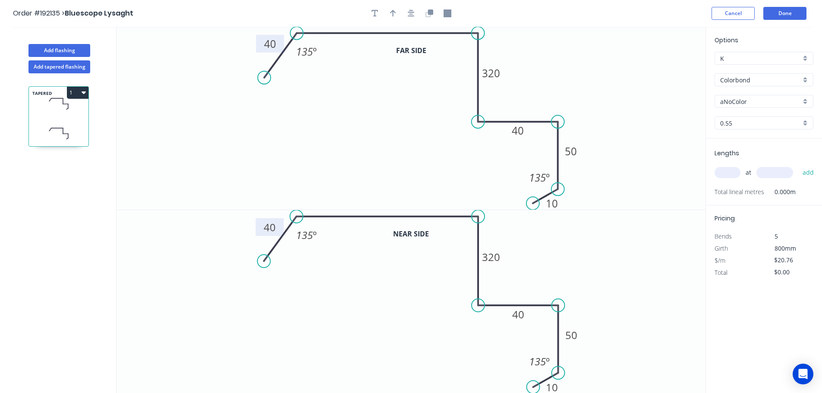
click at [276, 227] on rect at bounding box center [269, 228] width 17 height 12
click at [751, 79] on input "Colorbond" at bounding box center [760, 80] width 81 height 9
click at [774, 152] on div "Permalite - Labour Only" at bounding box center [764, 148] width 98 height 15
click at [755, 100] on input "Enduro Green" at bounding box center [760, 101] width 81 height 9
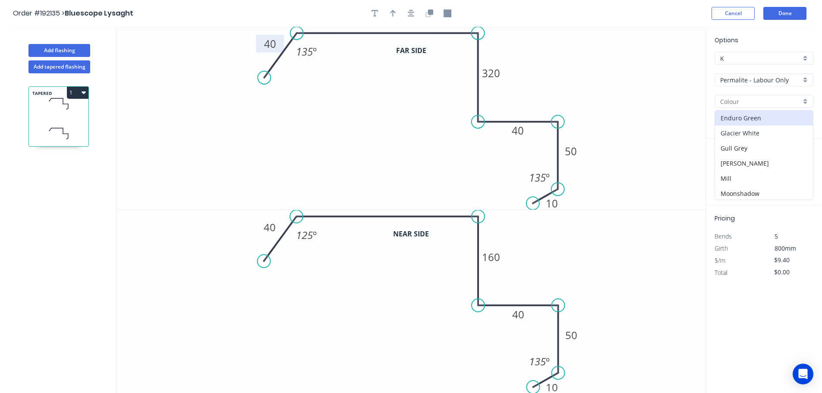
click at [759, 138] on div "Glacier White" at bounding box center [764, 133] width 98 height 15
click at [730, 176] on input "text" at bounding box center [728, 172] width 26 height 11
click at [798, 165] on button "add" at bounding box center [808, 172] width 20 height 15
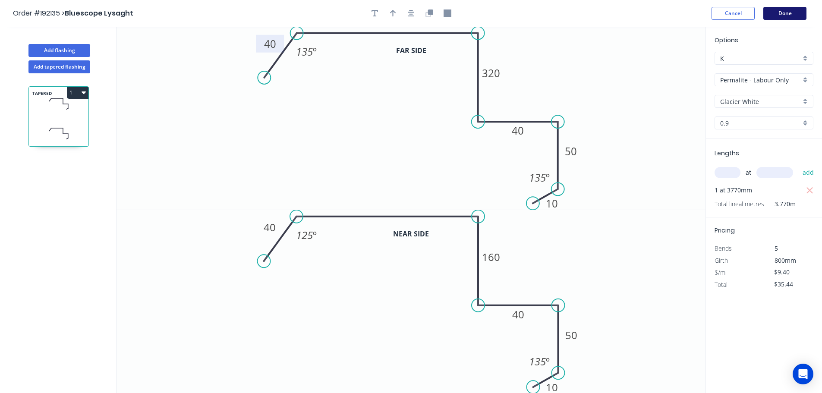
click at [790, 15] on button "Done" at bounding box center [785, 13] width 43 height 13
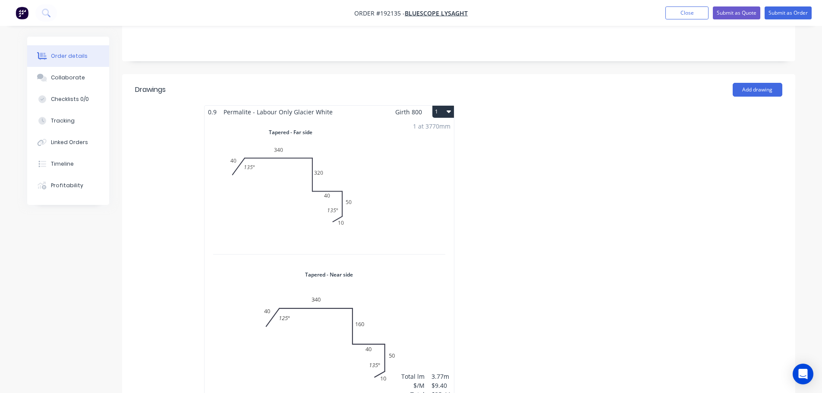
click at [419, 200] on div "1 at 3770mm Total lm $/M Total 3.77m $9.40 $35.44" at bounding box center [329, 260] width 249 height 284
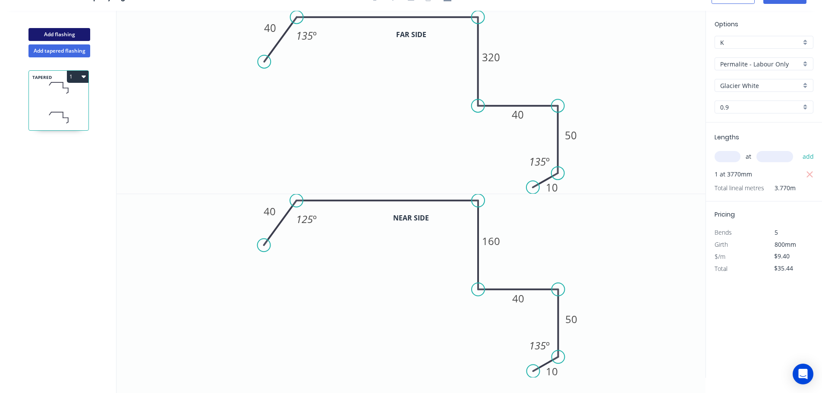
click at [64, 33] on button "Add flashing" at bounding box center [59, 34] width 62 height 13
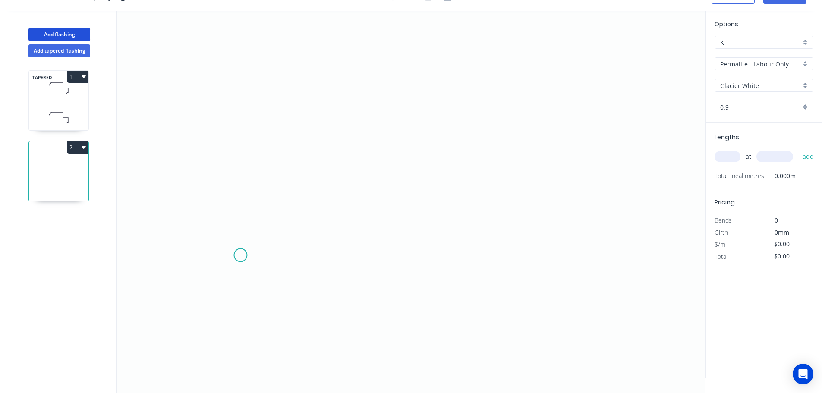
click at [238, 258] on icon "0" at bounding box center [411, 194] width 589 height 366
click at [241, 47] on icon "0" at bounding box center [411, 194] width 589 height 366
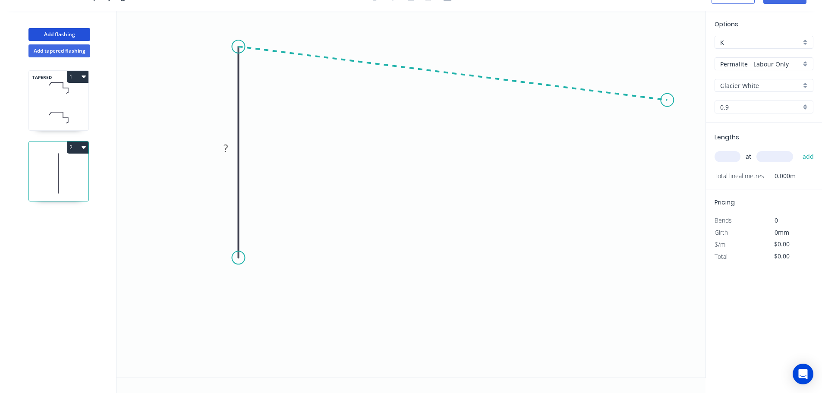
click at [668, 100] on icon "0 ?" at bounding box center [411, 194] width 589 height 366
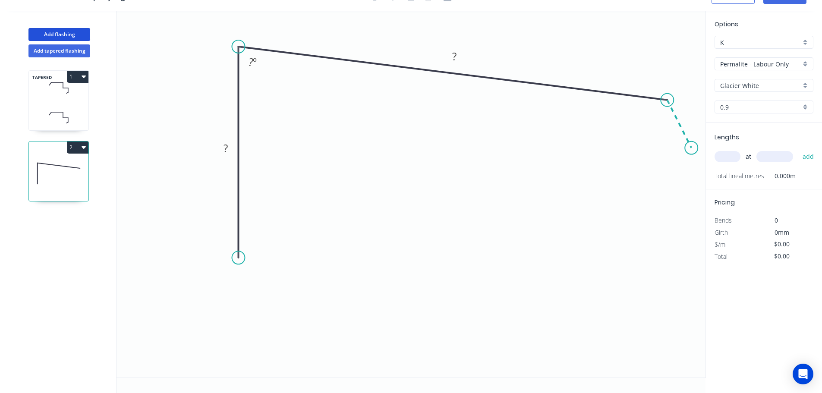
click at [692, 148] on icon "0 ? ? ? º" at bounding box center [411, 194] width 589 height 366
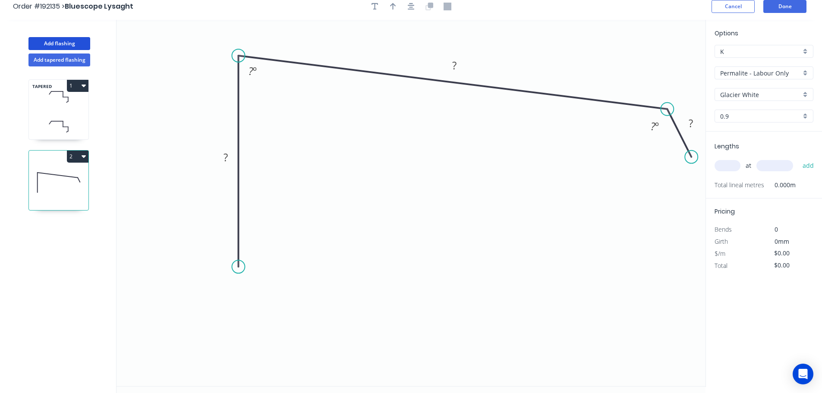
scroll to position [0, 0]
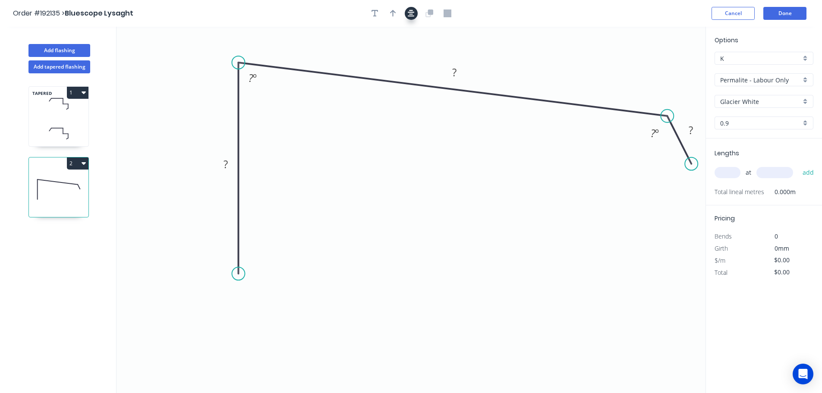
click at [414, 16] on icon "button" at bounding box center [411, 13] width 7 height 8
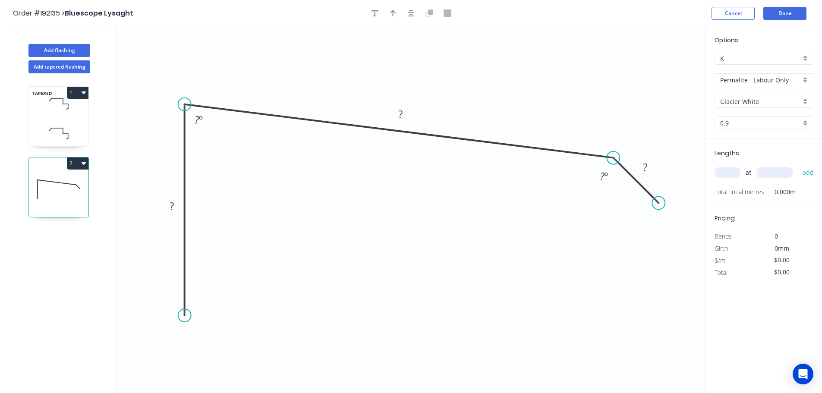
drag, startPoint x: 640, startPoint y: 206, endPoint x: 659, endPoint y: 209, distance: 19.7
click at [659, 209] on circle at bounding box center [658, 203] width 13 height 13
click at [185, 316] on circle at bounding box center [184, 315] width 13 height 13
click at [145, 353] on icon "0 ? ? ? ? º ? º" at bounding box center [411, 210] width 589 height 366
click at [206, 387] on icon at bounding box center [176, 371] width 62 height 32
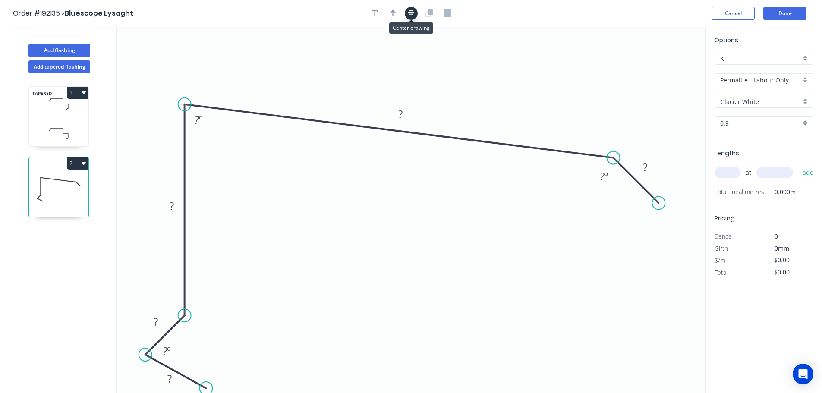
click at [408, 13] on icon "button" at bounding box center [411, 13] width 7 height 8
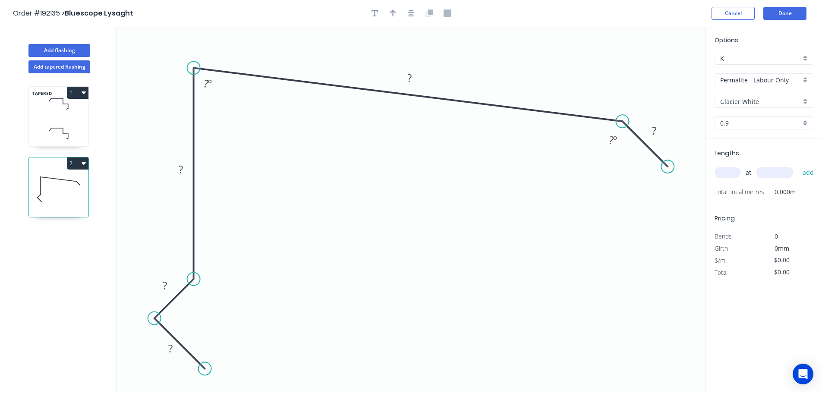
drag, startPoint x: 219, startPoint y: 352, endPoint x: 204, endPoint y: 366, distance: 20.5
click at [204, 366] on circle at bounding box center [205, 369] width 13 height 13
click at [175, 350] on rect at bounding box center [169, 349] width 17 height 12
drag, startPoint x: 672, startPoint y: 165, endPoint x: 677, endPoint y: 174, distance: 9.7
click at [677, 174] on circle at bounding box center [676, 175] width 13 height 13
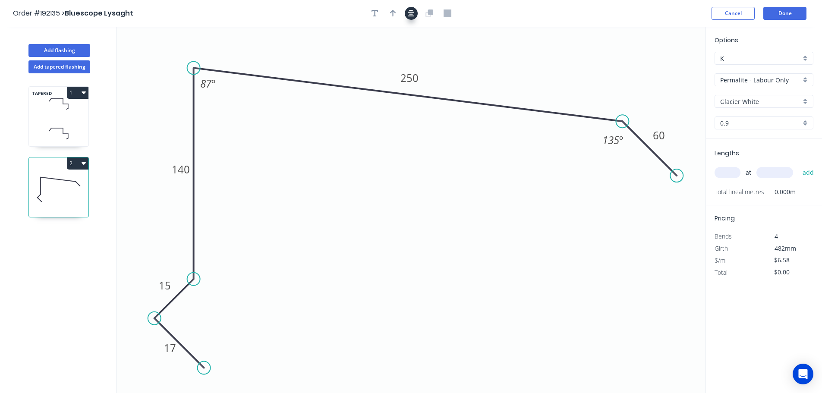
click at [417, 14] on button "button" at bounding box center [411, 13] width 13 height 13
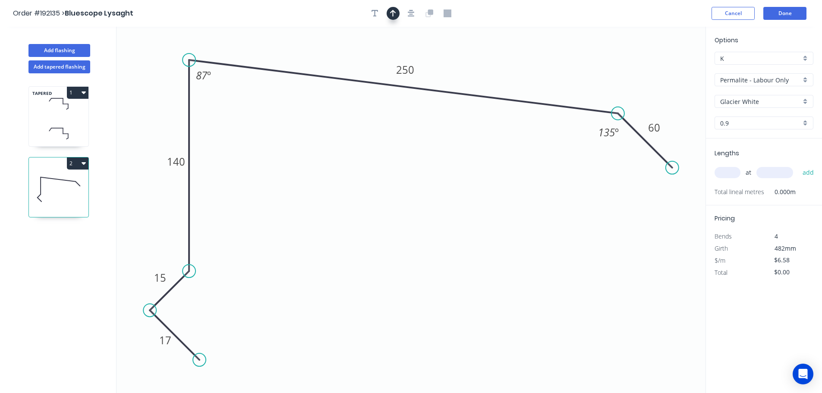
click at [392, 13] on icon "button" at bounding box center [393, 13] width 6 height 8
click at [663, 70] on icon at bounding box center [662, 60] width 8 height 28
drag, startPoint x: 663, startPoint y: 70, endPoint x: 674, endPoint y: 58, distance: 16.8
click at [674, 58] on icon at bounding box center [678, 54] width 25 height 25
click at [729, 177] on input "text" at bounding box center [728, 172] width 26 height 11
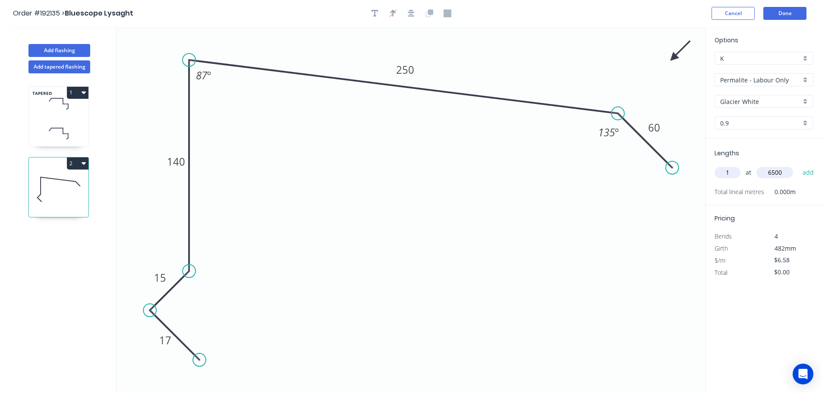
click at [798, 165] on button "add" at bounding box center [808, 172] width 20 height 15
click at [74, 53] on button "Add flashing" at bounding box center [59, 50] width 62 height 13
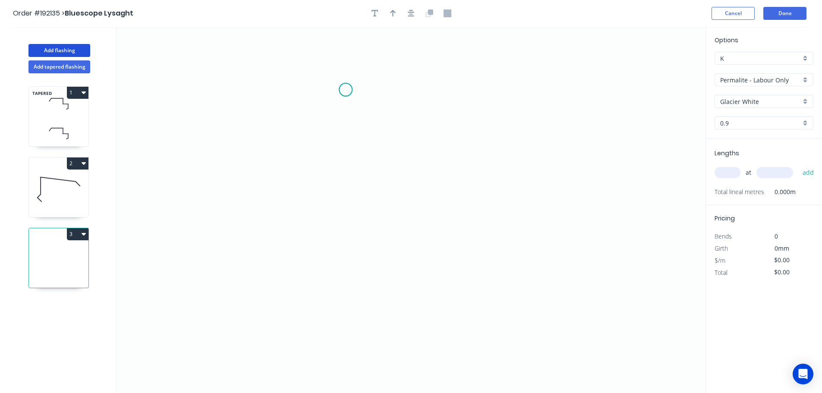
click at [346, 90] on icon "0" at bounding box center [411, 210] width 589 height 366
click at [356, 345] on icon "0" at bounding box center [411, 210] width 589 height 366
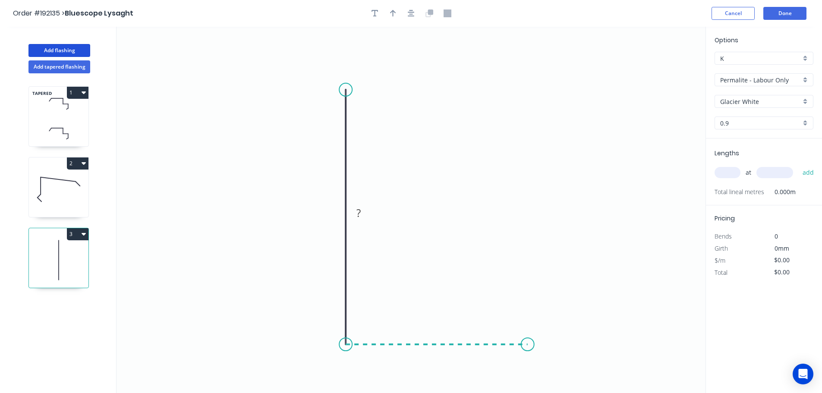
click at [528, 338] on icon "0 ?" at bounding box center [411, 210] width 589 height 366
click at [527, 386] on icon "0 ? ?" at bounding box center [411, 210] width 589 height 366
click at [346, 89] on circle at bounding box center [345, 89] width 13 height 13
click at [321, 66] on icon "0 ? ? ?" at bounding box center [411, 210] width 589 height 366
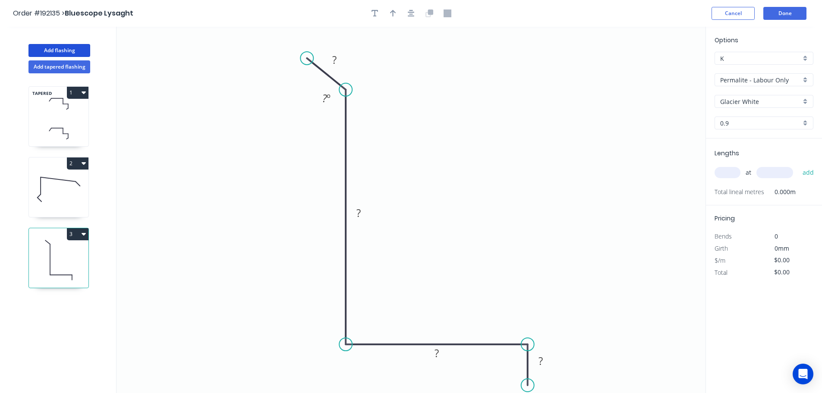
drag, startPoint x: 322, startPoint y: 64, endPoint x: 307, endPoint y: 58, distance: 15.7
click at [307, 58] on circle at bounding box center [306, 58] width 13 height 13
click at [409, 16] on icon "button" at bounding box center [411, 13] width 7 height 7
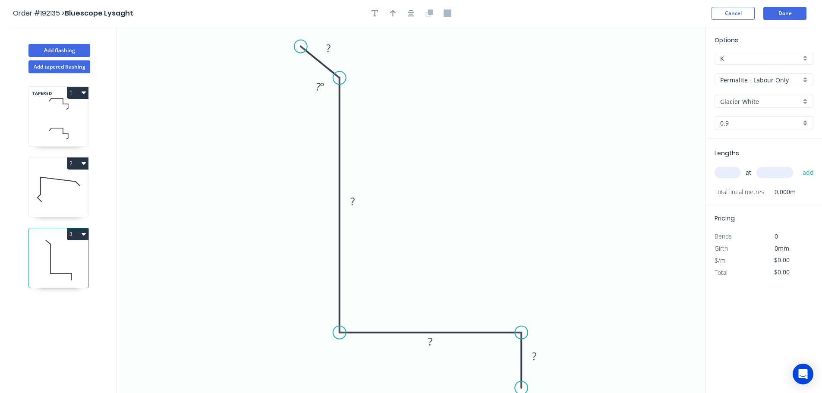
click at [523, 388] on circle at bounding box center [521, 388] width 13 height 13
click at [331, 50] on rect at bounding box center [328, 49] width 17 height 12
click at [412, 15] on icon "button" at bounding box center [411, 13] width 7 height 7
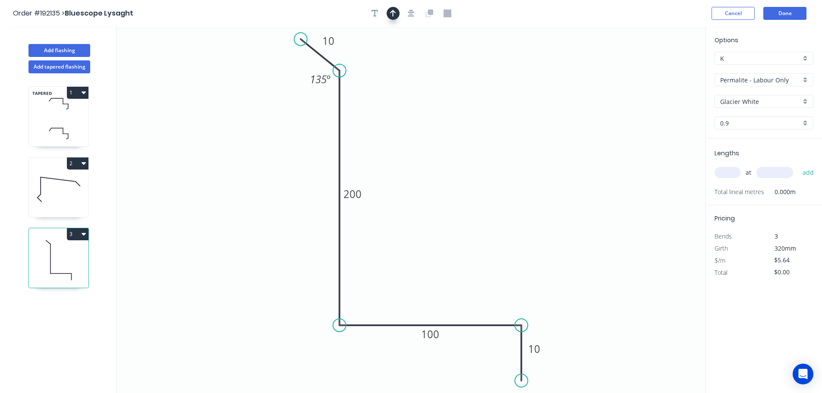
click at [395, 13] on icon "button" at bounding box center [393, 13] width 6 height 8
click at [663, 66] on icon at bounding box center [662, 60] width 8 height 28
drag, startPoint x: 663, startPoint y: 66, endPoint x: 608, endPoint y: 107, distance: 69.1
click at [574, 74] on icon at bounding box center [586, 65] width 25 height 25
click at [731, 173] on input "text" at bounding box center [728, 172] width 26 height 11
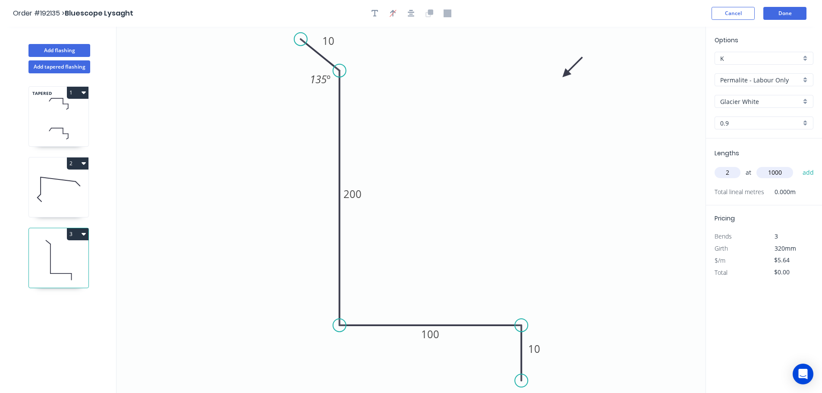
click at [798, 165] on button "add" at bounding box center [808, 172] width 20 height 15
click at [76, 50] on button "Add flashing" at bounding box center [59, 50] width 62 height 13
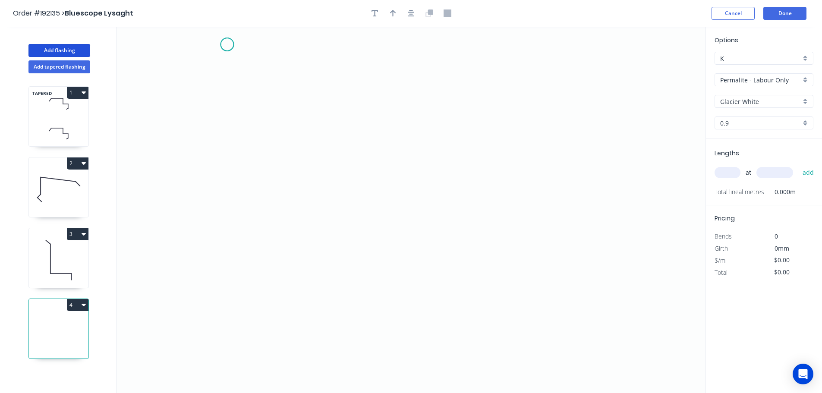
click at [227, 44] on icon "0" at bounding box center [411, 210] width 589 height 366
click at [223, 218] on icon "0" at bounding box center [411, 210] width 589 height 366
click at [389, 226] on icon "0 ?" at bounding box center [411, 210] width 589 height 366
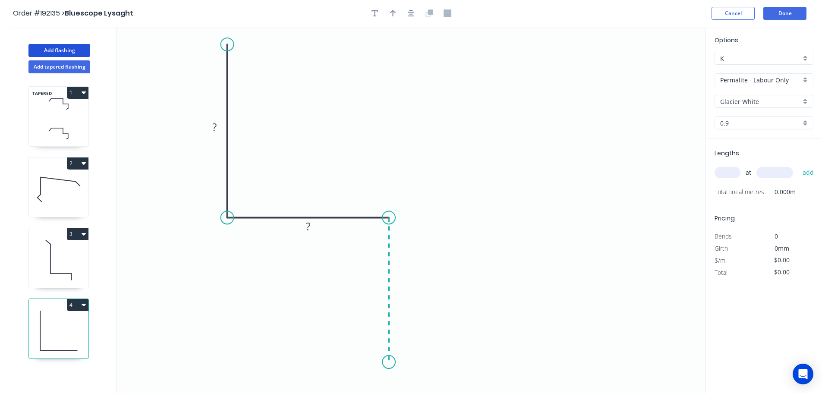
click at [379, 363] on icon "0 ? ?" at bounding box center [411, 210] width 589 height 366
click at [355, 386] on icon "0 ? ? ?" at bounding box center [411, 210] width 589 height 366
click at [418, 15] on div at bounding box center [411, 13] width 91 height 13
drag, startPoint x: 224, startPoint y: 44, endPoint x: 225, endPoint y: 32, distance: 11.7
click at [225, 38] on circle at bounding box center [227, 44] width 13 height 13
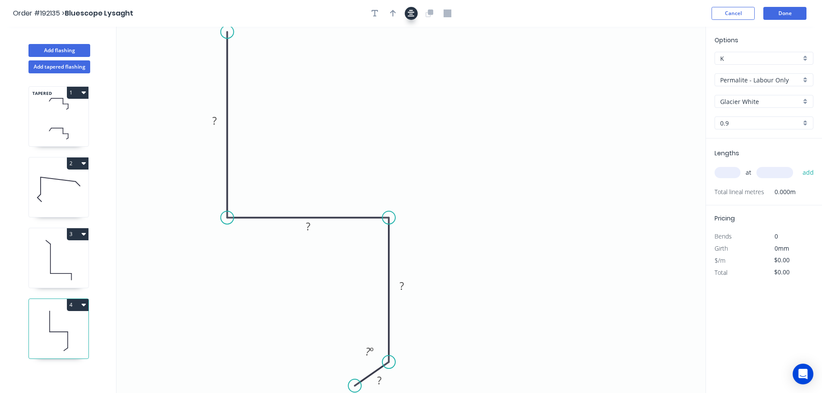
click at [410, 15] on icon "button" at bounding box center [411, 13] width 7 height 8
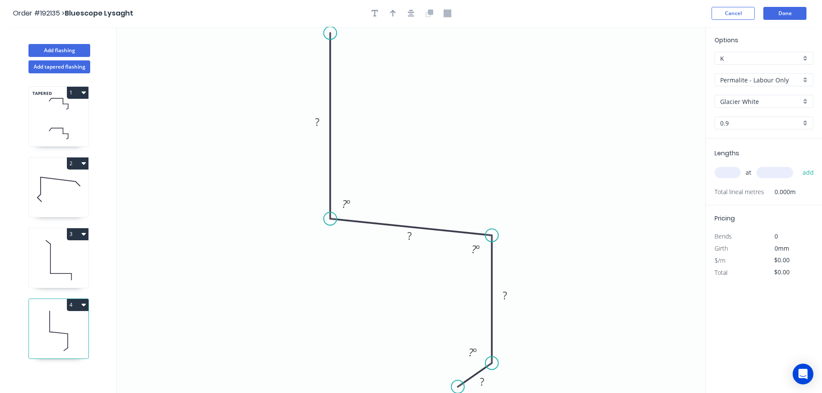
drag, startPoint x: 491, startPoint y: 222, endPoint x: 492, endPoint y: 236, distance: 13.4
click at [492, 236] on circle at bounding box center [492, 235] width 13 height 13
click at [492, 367] on circle at bounding box center [492, 366] width 13 height 13
drag, startPoint x: 454, startPoint y: 382, endPoint x: 452, endPoint y: 388, distance: 5.6
click at [452, 388] on circle at bounding box center [452, 387] width 13 height 13
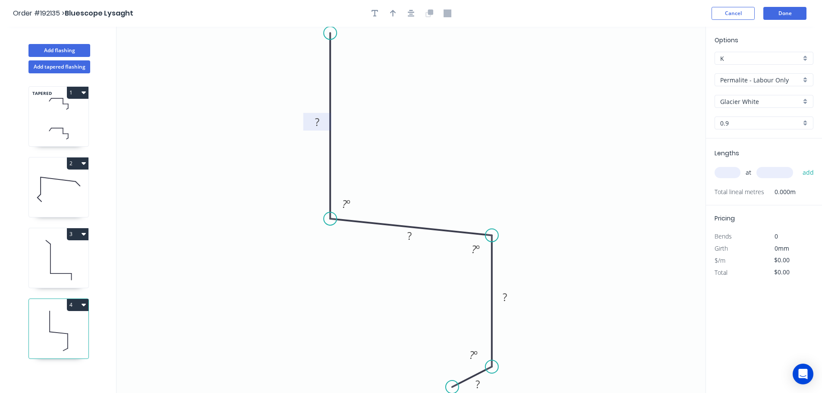
click at [321, 118] on rect at bounding box center [317, 123] width 17 height 12
drag, startPoint x: 487, startPoint y: 233, endPoint x: 488, endPoint y: 228, distance: 4.4
click at [488, 228] on icon "0 ? ? ? ? ? º" at bounding box center [411, 210] width 589 height 366
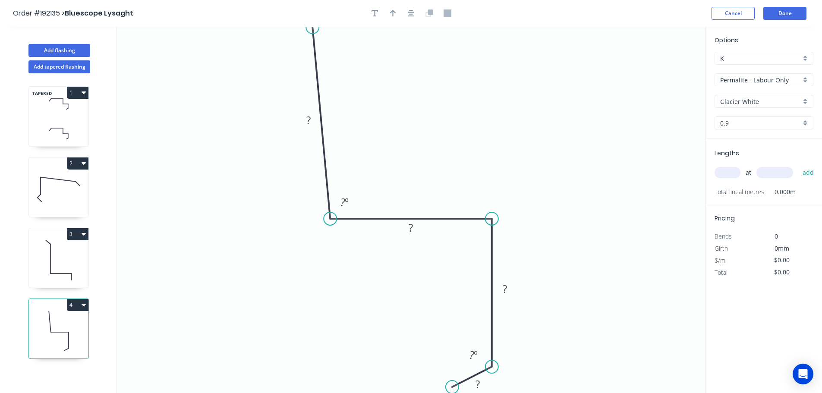
drag, startPoint x: 331, startPoint y: 32, endPoint x: 312, endPoint y: 27, distance: 19.7
click at [312, 27] on circle at bounding box center [312, 27] width 13 height 13
click at [310, 115] on tspan "?" at bounding box center [308, 120] width 4 height 14
click at [411, 15] on icon "button" at bounding box center [411, 13] width 7 height 7
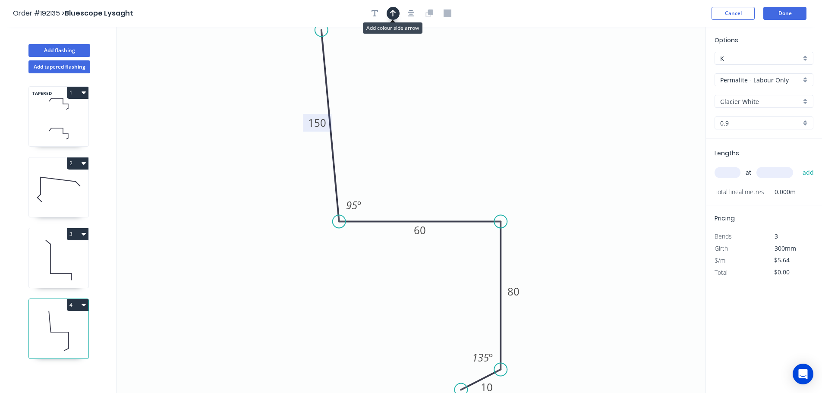
click at [394, 12] on icon "button" at bounding box center [393, 13] width 6 height 7
click at [665, 67] on icon at bounding box center [662, 60] width 8 height 28
drag, startPoint x: 665, startPoint y: 67, endPoint x: 603, endPoint y: 69, distance: 62.2
click at [600, 66] on icon at bounding box center [607, 58] width 25 height 25
click at [727, 175] on input "text" at bounding box center [728, 172] width 26 height 11
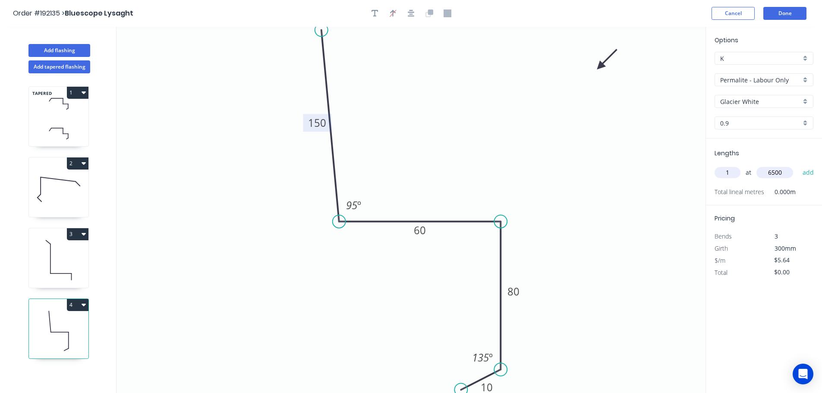
click at [798, 165] on button "add" at bounding box center [808, 172] width 20 height 15
click at [71, 50] on button "Add flashing" at bounding box center [59, 50] width 62 height 13
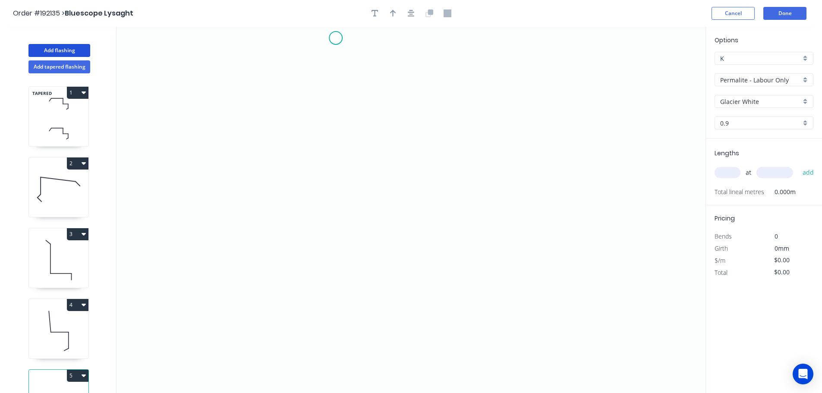
click at [335, 38] on icon "0" at bounding box center [411, 210] width 589 height 366
click at [361, 63] on icon at bounding box center [348, 51] width 26 height 26
click at [359, 328] on icon "0 ?" at bounding box center [411, 210] width 589 height 366
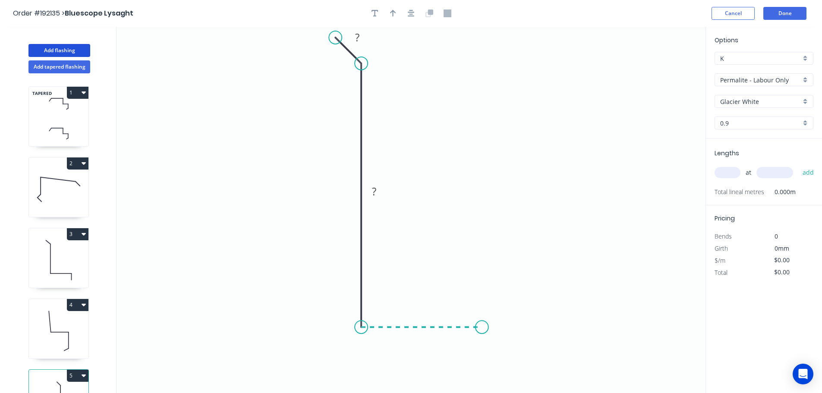
click at [482, 333] on icon "0 ? ?" at bounding box center [411, 210] width 589 height 366
drag, startPoint x: 484, startPoint y: 327, endPoint x: 501, endPoint y: 328, distance: 16.9
click at [500, 328] on circle at bounding box center [499, 327] width 13 height 13
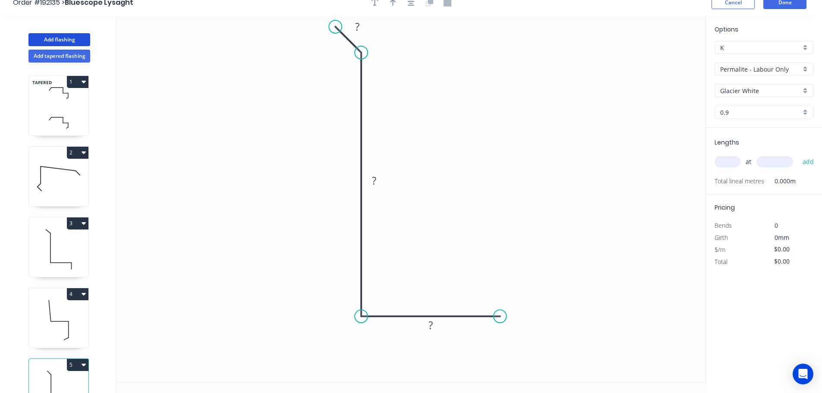
scroll to position [16, 0]
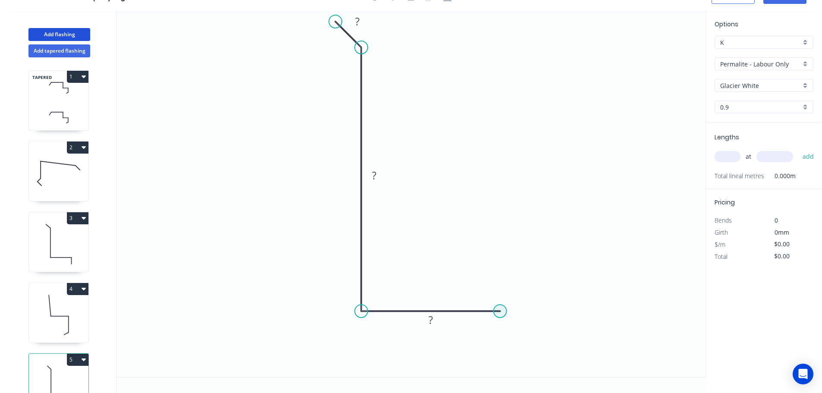
click at [502, 312] on circle at bounding box center [500, 311] width 13 height 13
click at [501, 363] on icon "0 ? ? ?" at bounding box center [411, 194] width 589 height 366
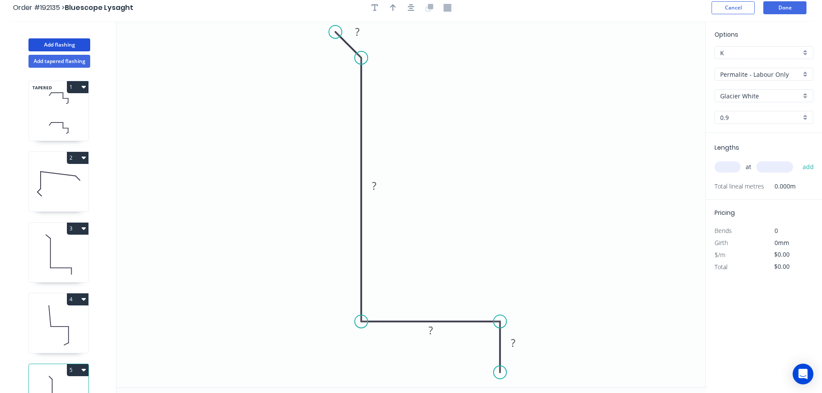
scroll to position [0, 0]
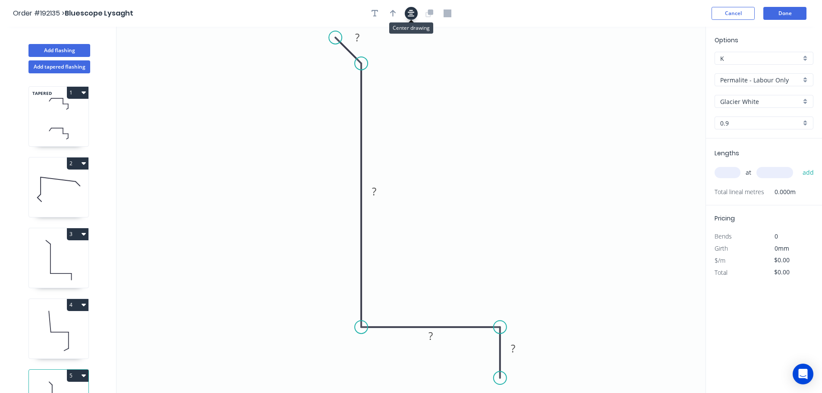
click at [409, 9] on icon "button" at bounding box center [411, 13] width 7 height 8
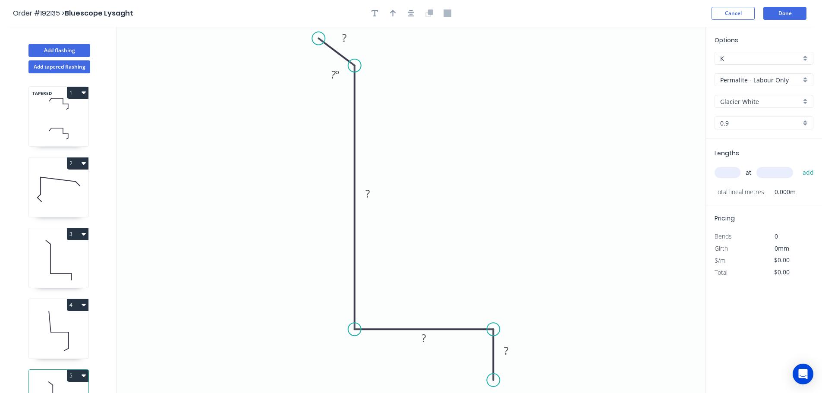
drag, startPoint x: 330, startPoint y: 38, endPoint x: 319, endPoint y: 38, distance: 11.2
click at [319, 38] on circle at bounding box center [318, 38] width 13 height 13
click at [348, 40] on rect at bounding box center [344, 38] width 17 height 12
click at [413, 16] on icon "button" at bounding box center [411, 13] width 7 height 8
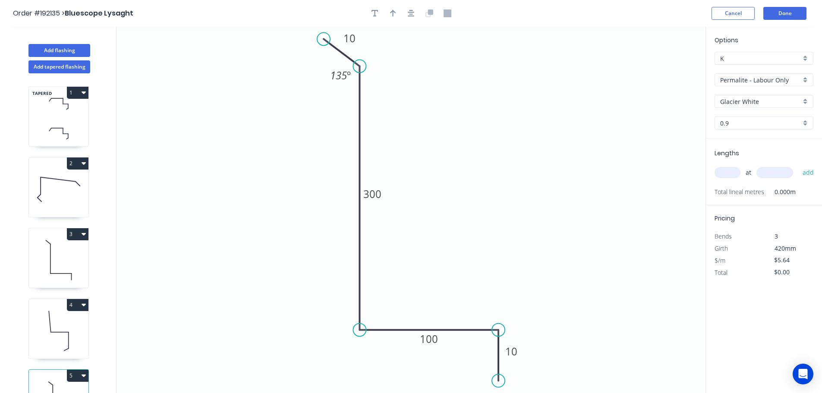
drag, startPoint x: 396, startPoint y: 13, endPoint x: 533, endPoint y: 51, distance: 142.5
click at [396, 13] on icon "button" at bounding box center [393, 13] width 6 height 8
click at [663, 69] on icon at bounding box center [662, 60] width 8 height 28
drag, startPoint x: 662, startPoint y: 68, endPoint x: 607, endPoint y: 70, distance: 55.3
click at [627, 69] on icon at bounding box center [639, 60] width 25 height 25
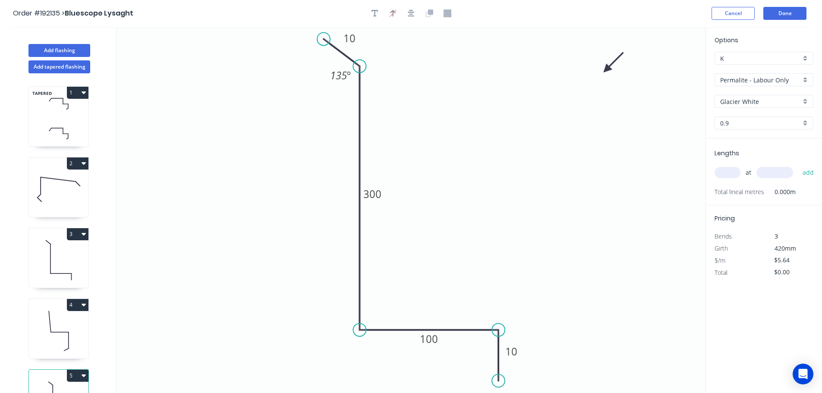
click at [734, 176] on input "text" at bounding box center [728, 172] width 26 height 11
click at [798, 165] on button "add" at bounding box center [808, 172] width 20 height 15
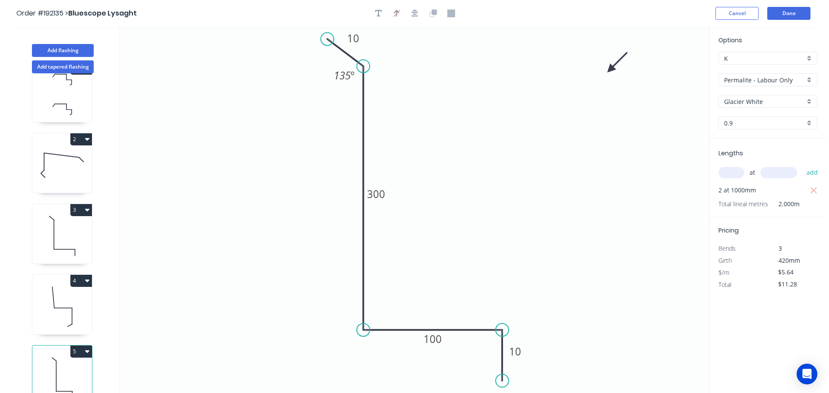
scroll to position [38, 0]
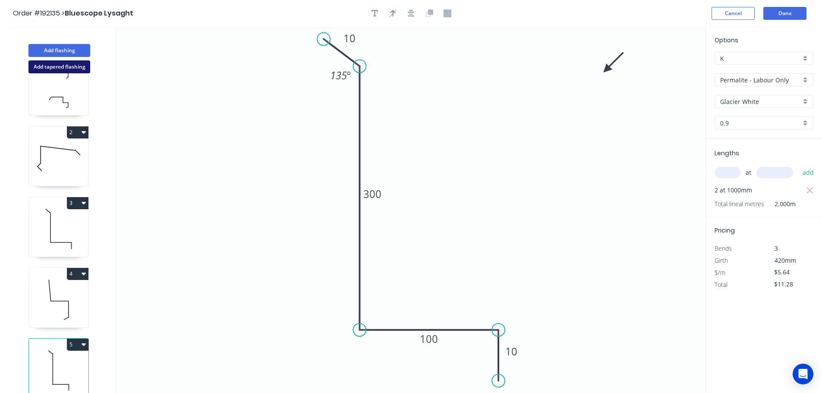
click at [77, 63] on button "Add tapered flashing" at bounding box center [59, 66] width 62 height 13
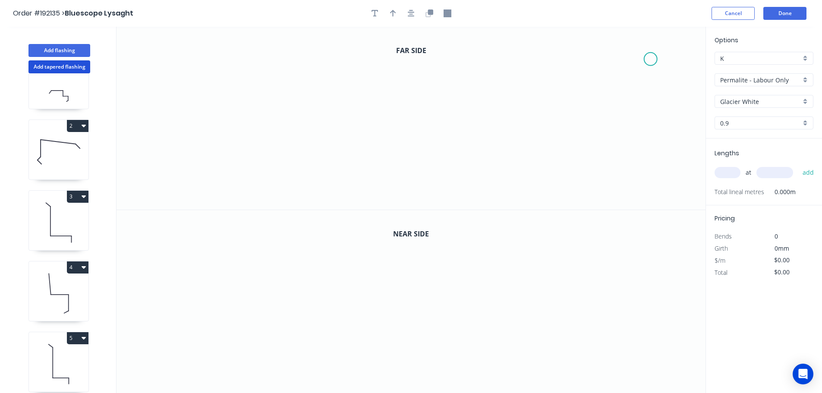
click at [649, 58] on icon "0" at bounding box center [411, 118] width 589 height 183
click at [615, 32] on icon at bounding box center [632, 45] width 37 height 27
click at [614, 32] on circle at bounding box center [614, 31] width 13 height 13
click at [380, 43] on icon "0 ?" at bounding box center [411, 118] width 589 height 183
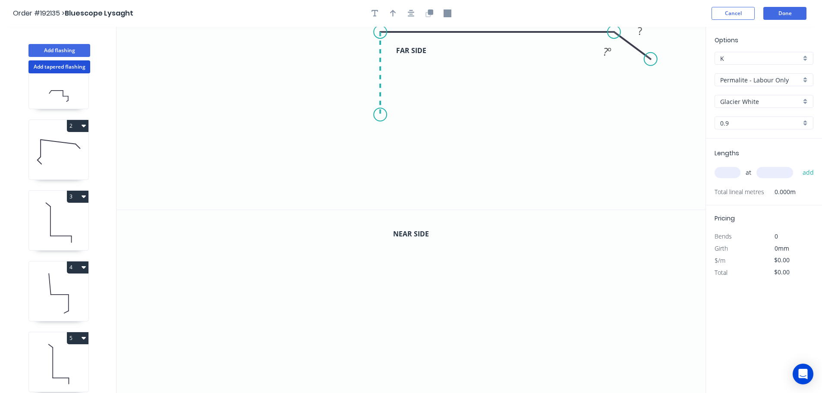
click at [379, 115] on icon "0 ? ? ? º" at bounding box center [411, 118] width 589 height 183
click at [290, 113] on icon "0 ? ? ? ? º" at bounding box center [411, 118] width 589 height 183
click at [289, 182] on icon "0 ? ? ? ? ? º" at bounding box center [411, 118] width 589 height 183
drag, startPoint x: 292, startPoint y: 179, endPoint x: 293, endPoint y: 186, distance: 7.0
click at [293, 186] on circle at bounding box center [290, 185] width 13 height 13
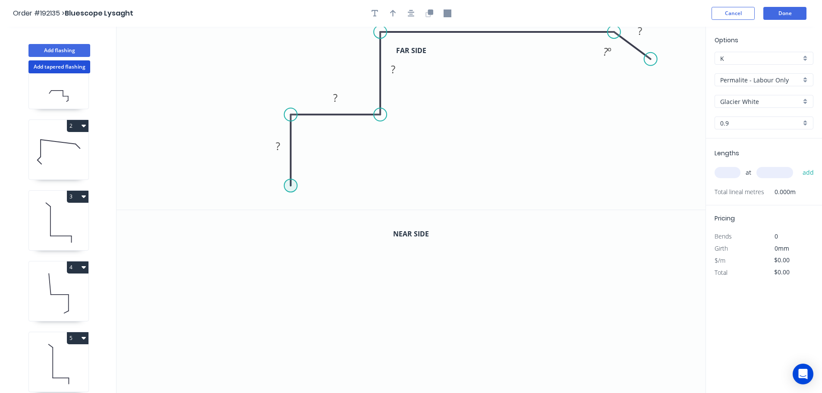
click at [293, 186] on circle at bounding box center [290, 185] width 13 height 13
click at [313, 206] on icon "0 ? ? ? ? ? ? º" at bounding box center [411, 118] width 589 height 183
click at [414, 18] on button "button" at bounding box center [411, 13] width 13 height 13
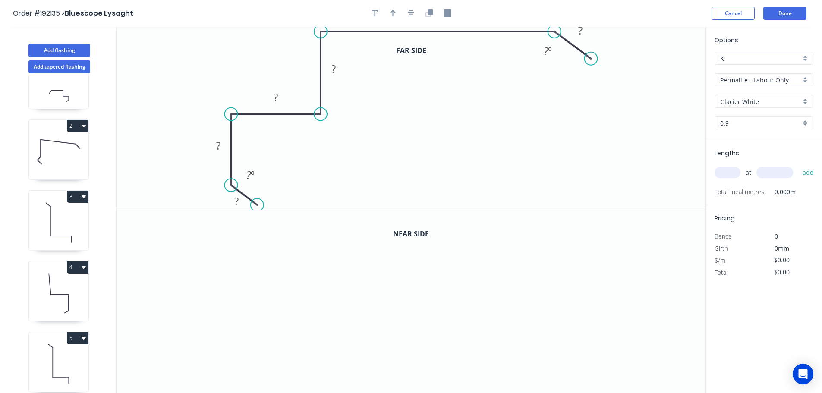
click at [257, 205] on circle at bounding box center [257, 205] width 13 height 13
drag, startPoint x: 234, startPoint y: 112, endPoint x: 248, endPoint y: 114, distance: 14.4
click at [248, 114] on circle at bounding box center [248, 114] width 13 height 13
click at [242, 110] on circle at bounding box center [243, 114] width 13 height 13
drag, startPoint x: 229, startPoint y: 182, endPoint x: 241, endPoint y: 184, distance: 12.4
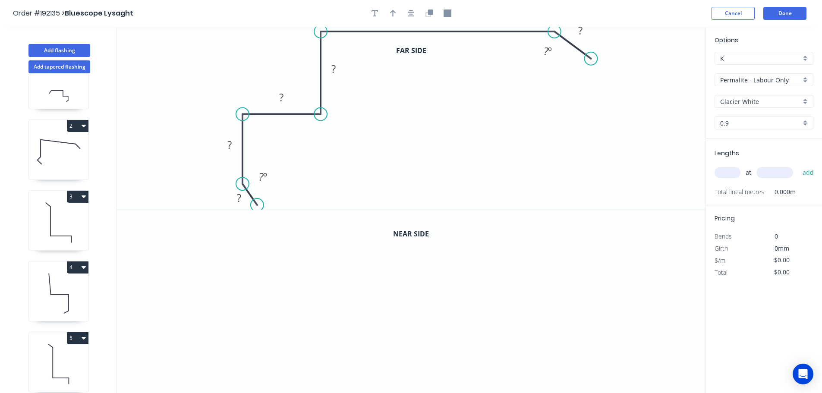
click at [241, 184] on circle at bounding box center [242, 183] width 13 height 13
drag, startPoint x: 262, startPoint y: 204, endPoint x: 269, endPoint y: 204, distance: 7.8
click at [271, 204] on circle at bounding box center [270, 203] width 13 height 13
drag, startPoint x: 244, startPoint y: 183, endPoint x: 244, endPoint y: 188, distance: 5.2
click at [244, 188] on circle at bounding box center [242, 186] width 13 height 13
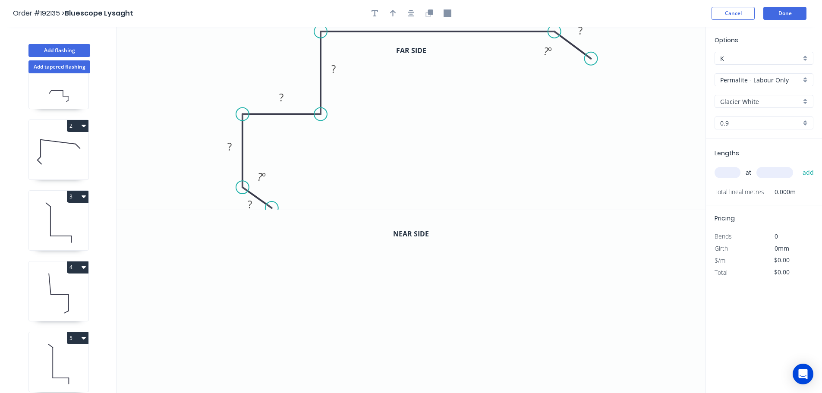
click at [271, 208] on circle at bounding box center [271, 208] width 13 height 13
drag, startPoint x: 589, startPoint y: 57, endPoint x: 583, endPoint y: 73, distance: 17.1
click at [583, 73] on circle at bounding box center [582, 72] width 13 height 13
click at [548, 50] on tspan "º" at bounding box center [547, 50] width 4 height 14
click at [411, 16] on icon "button" at bounding box center [411, 13] width 7 height 7
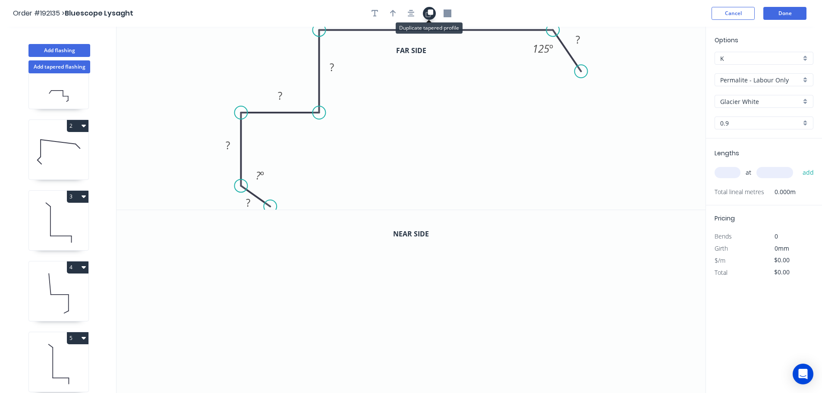
click at [429, 15] on icon "button" at bounding box center [430, 13] width 8 height 8
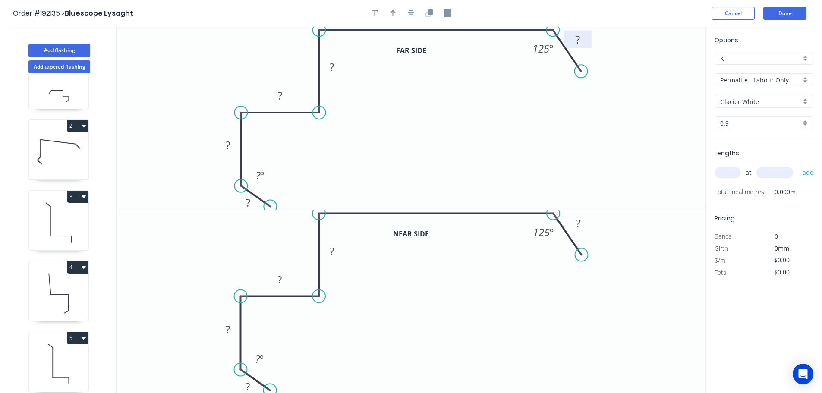
click at [576, 43] on tspan "?" at bounding box center [578, 39] width 4 height 14
click at [548, 46] on tspan "125" at bounding box center [541, 48] width 17 height 14
click at [800, 15] on button "Done" at bounding box center [785, 13] width 43 height 13
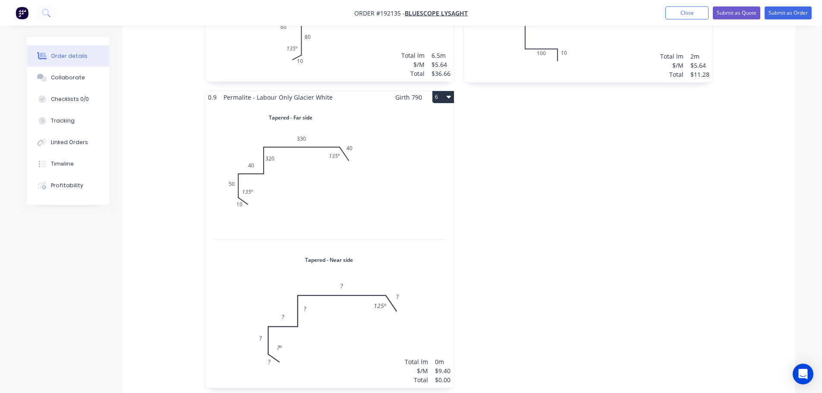
click at [398, 202] on div "Total lm $/M Total 0m $9.40 $0.00" at bounding box center [329, 246] width 249 height 284
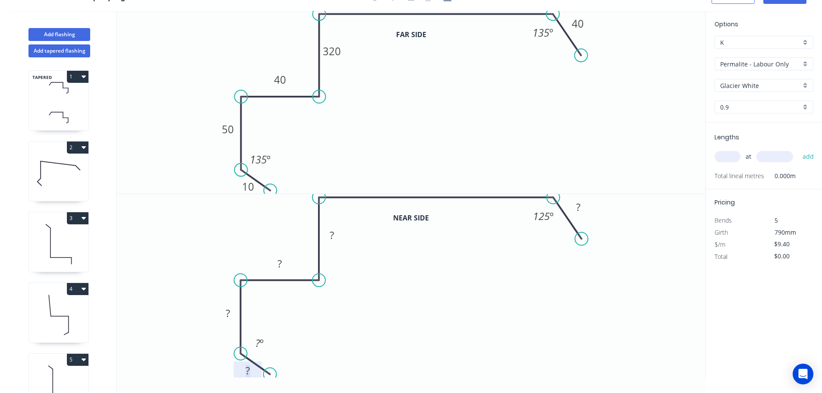
click at [254, 371] on rect at bounding box center [247, 371] width 17 height 12
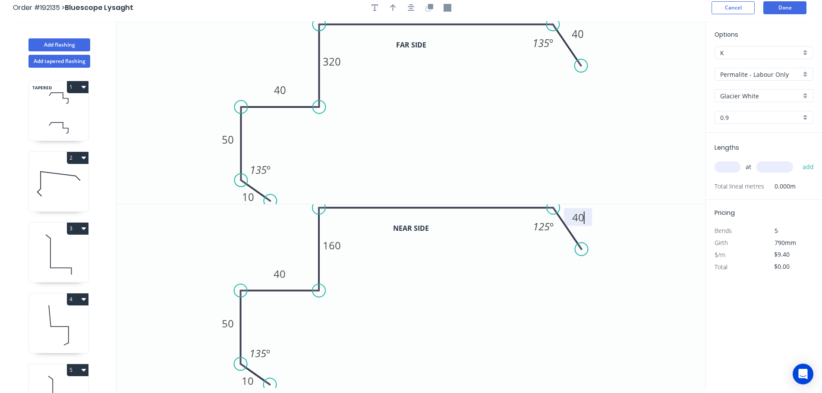
scroll to position [0, 0]
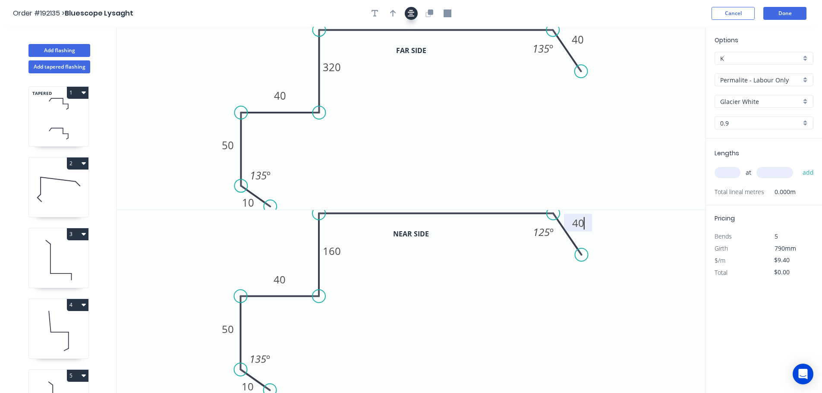
click at [406, 12] on button "button" at bounding box center [411, 13] width 13 height 13
click at [397, 11] on button "button" at bounding box center [393, 13] width 13 height 13
drag, startPoint x: 662, startPoint y: 67, endPoint x: 221, endPoint y: 77, distance: 440.8
click at [258, 77] on icon at bounding box center [262, 66] width 8 height 28
drag, startPoint x: 220, startPoint y: 77, endPoint x: 175, endPoint y: 58, distance: 48.6
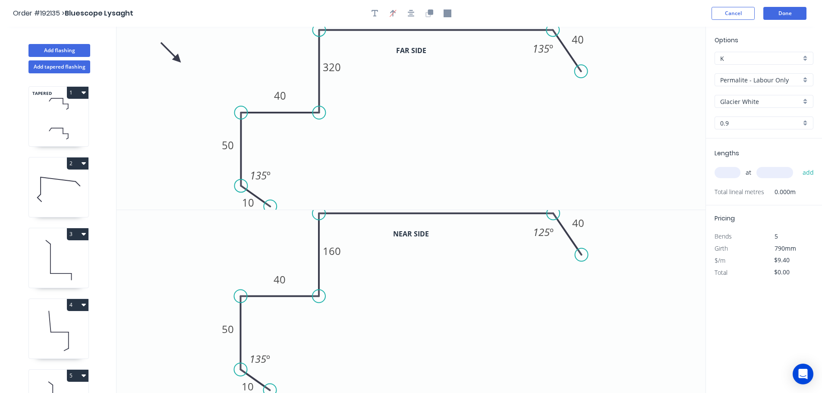
click at [175, 59] on icon at bounding box center [170, 52] width 25 height 25
click at [719, 177] on input "text" at bounding box center [728, 172] width 26 height 11
click at [798, 165] on button "add" at bounding box center [808, 172] width 20 height 15
click at [53, 51] on button "Add flashing" at bounding box center [59, 50] width 62 height 13
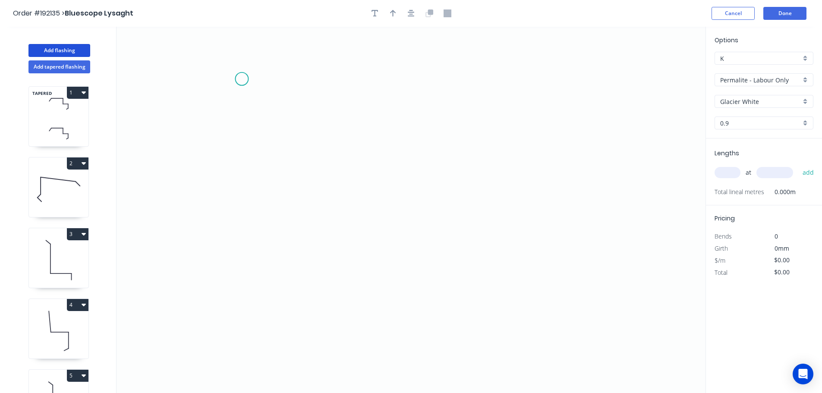
click at [241, 79] on icon "0" at bounding box center [411, 210] width 589 height 366
click at [239, 235] on icon "0" at bounding box center [411, 210] width 589 height 366
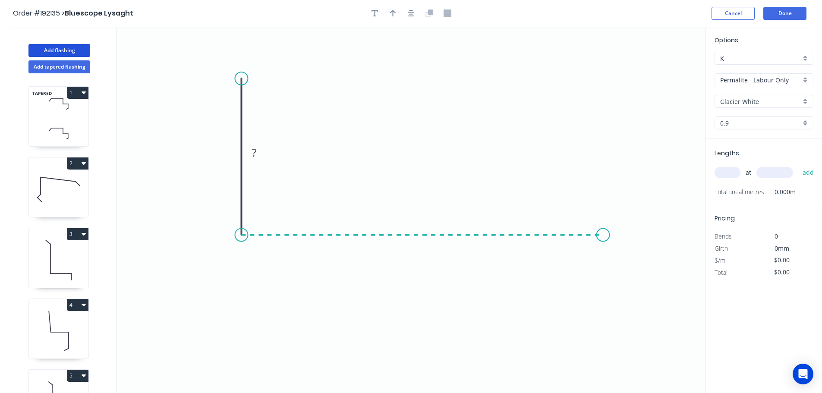
click at [603, 243] on icon "0 ?" at bounding box center [411, 210] width 589 height 366
click at [605, 289] on icon "0 ? ?" at bounding box center [411, 210] width 589 height 366
click at [242, 76] on circle at bounding box center [241, 78] width 13 height 13
click at [242, 77] on circle at bounding box center [241, 75] width 13 height 13
click at [211, 51] on icon "0 ? ? ?" at bounding box center [411, 210] width 589 height 366
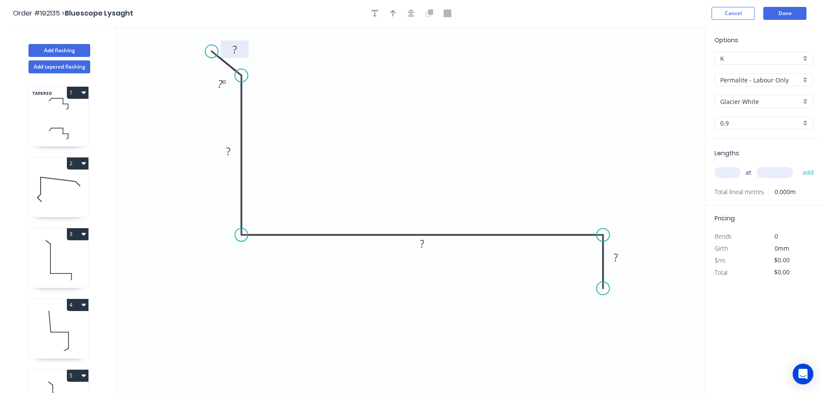
click at [237, 50] on rect at bounding box center [234, 50] width 17 height 12
click at [414, 18] on button "button" at bounding box center [411, 13] width 13 height 13
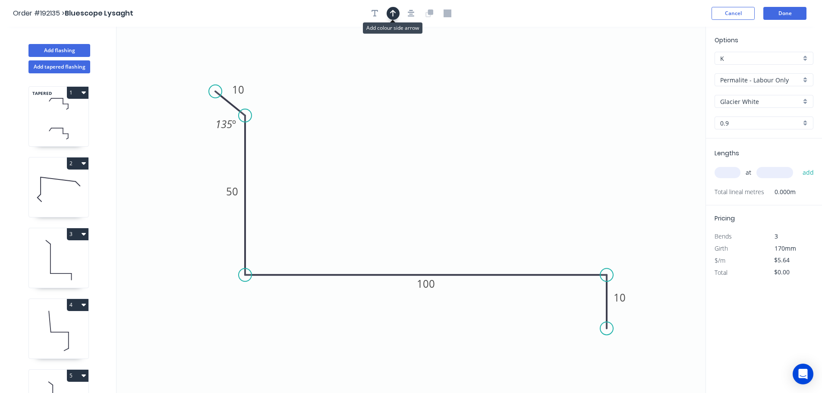
click at [393, 17] on icon "button" at bounding box center [393, 13] width 6 height 8
drag, startPoint x: 474, startPoint y: 78, endPoint x: 445, endPoint y: 73, distance: 29.7
click at [445, 73] on icon at bounding box center [445, 64] width 8 height 28
click at [737, 172] on input "text" at bounding box center [728, 172] width 26 height 11
click at [798, 165] on button "add" at bounding box center [808, 172] width 20 height 15
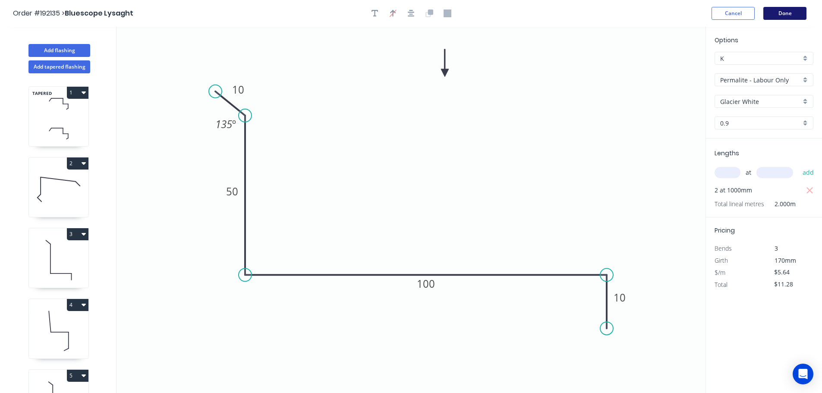
click at [802, 11] on button "Done" at bounding box center [785, 13] width 43 height 13
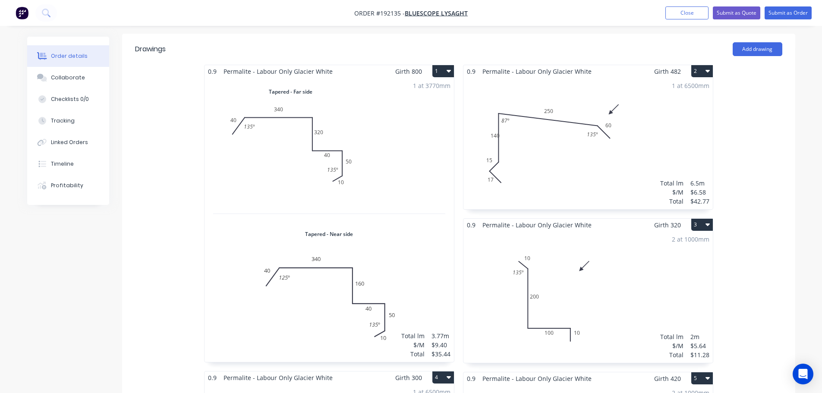
scroll to position [259, 0]
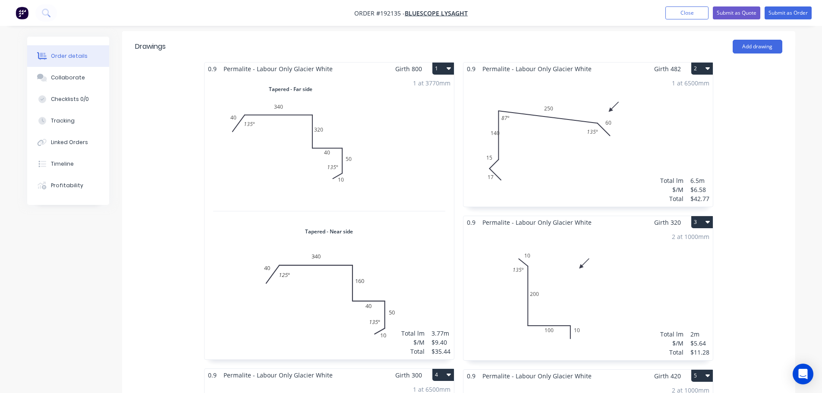
click at [529, 152] on div "1 at 6500mm Total lm $/M Total 6.5m $6.58 $42.77" at bounding box center [588, 141] width 249 height 132
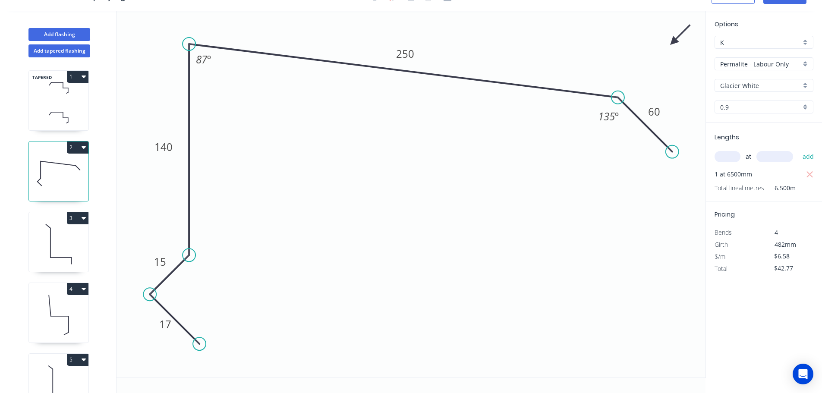
drag, startPoint x: 174, startPoint y: 153, endPoint x: 190, endPoint y: 156, distance: 16.2
click at [161, 155] on rect at bounding box center [163, 147] width 28 height 18
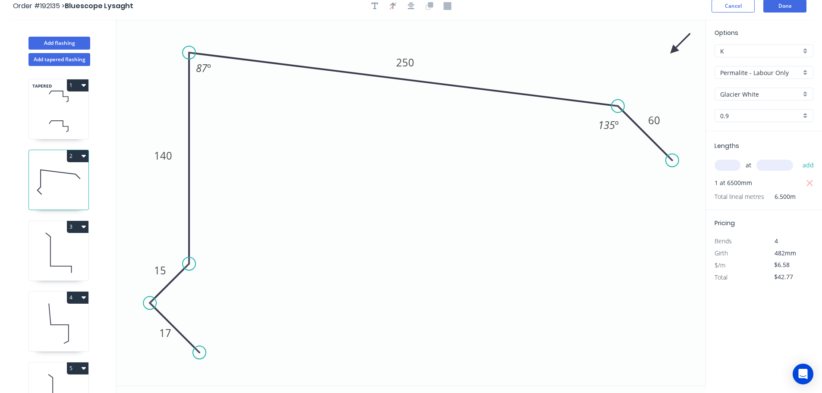
scroll to position [0, 0]
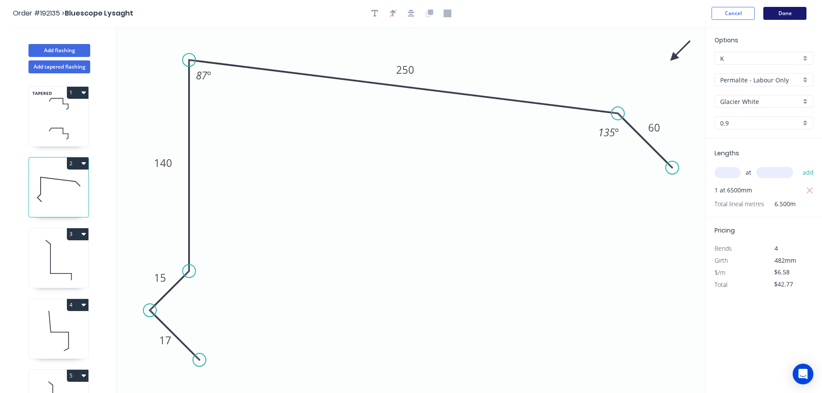
click at [797, 13] on button "Done" at bounding box center [785, 13] width 43 height 13
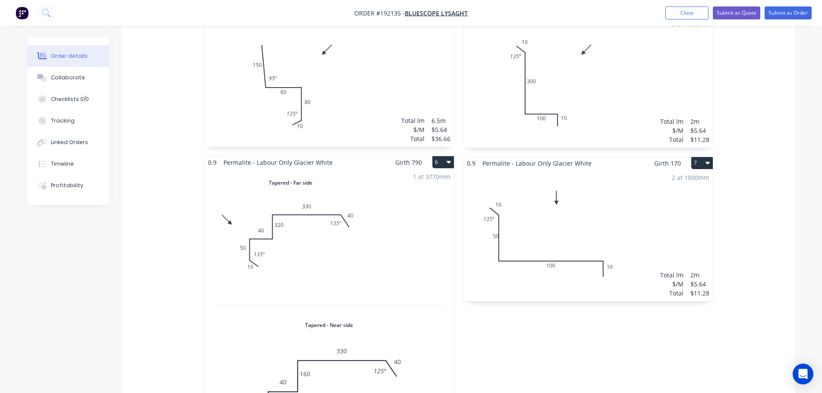
scroll to position [691, 0]
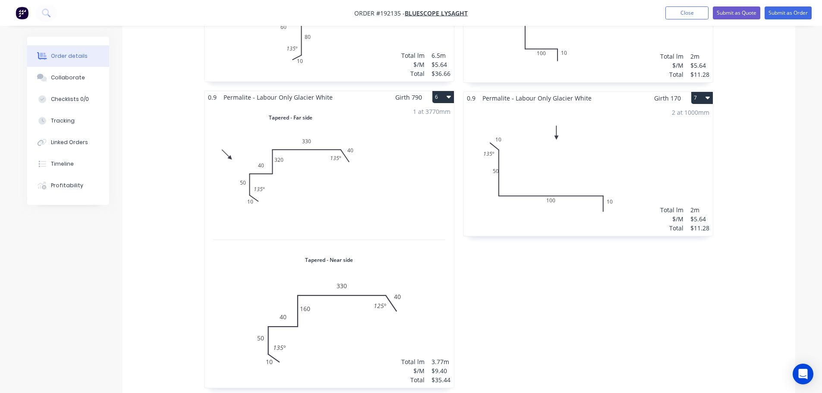
click at [615, 166] on div "2 at 1000mm Total lm $/M Total 2m $5.64 $11.28" at bounding box center [588, 170] width 249 height 132
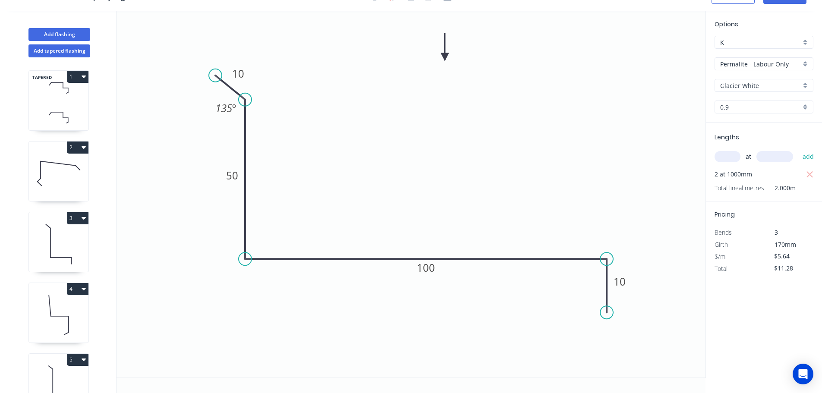
scroll to position [16, 0]
drag, startPoint x: 227, startPoint y: 182, endPoint x: 218, endPoint y: 185, distance: 10.0
click at [218, 185] on icon "0 10 50 100 10 135 º" at bounding box center [411, 194] width 589 height 366
drag, startPoint x: 237, startPoint y: 167, endPoint x: 226, endPoint y: 169, distance: 11.4
click at [226, 169] on rect at bounding box center [222, 178] width 28 height 18
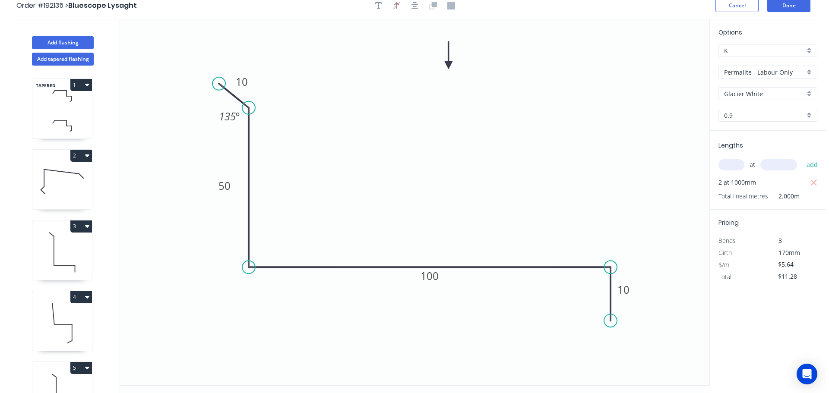
scroll to position [0, 0]
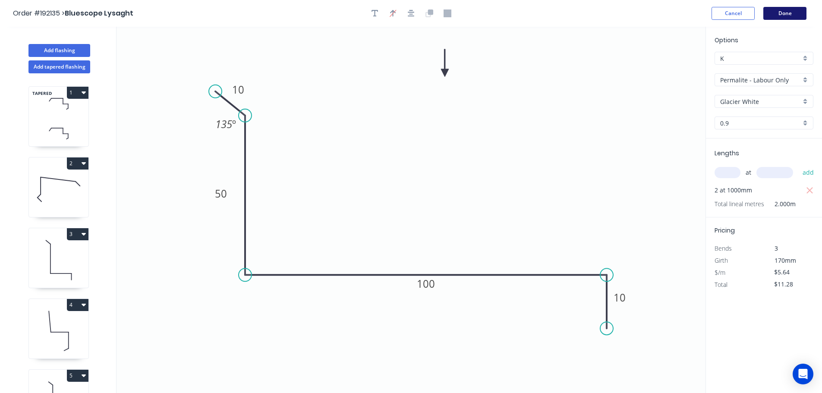
click at [771, 18] on button "Done" at bounding box center [785, 13] width 43 height 13
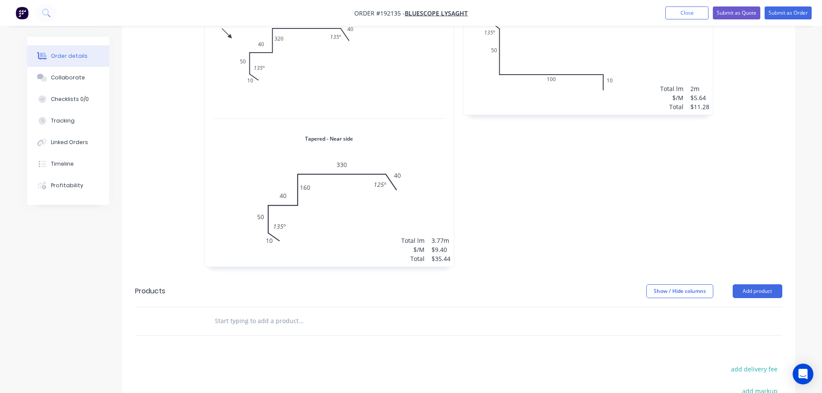
scroll to position [820, 0]
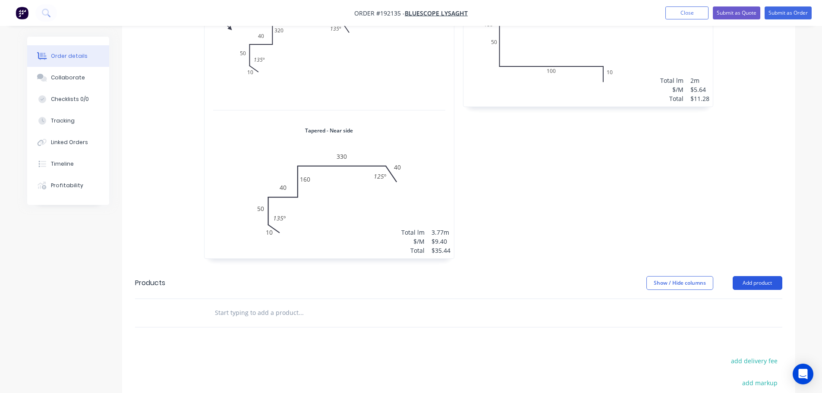
click at [752, 276] on button "Add product" at bounding box center [758, 283] width 50 height 14
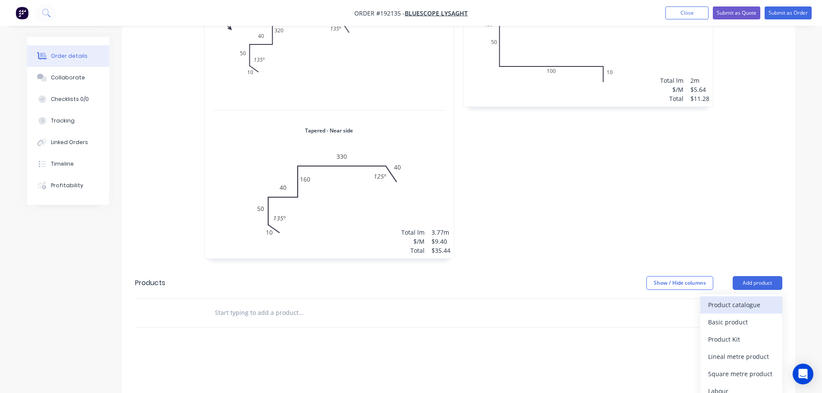
click at [761, 299] on div "Product catalogue" at bounding box center [741, 305] width 66 height 13
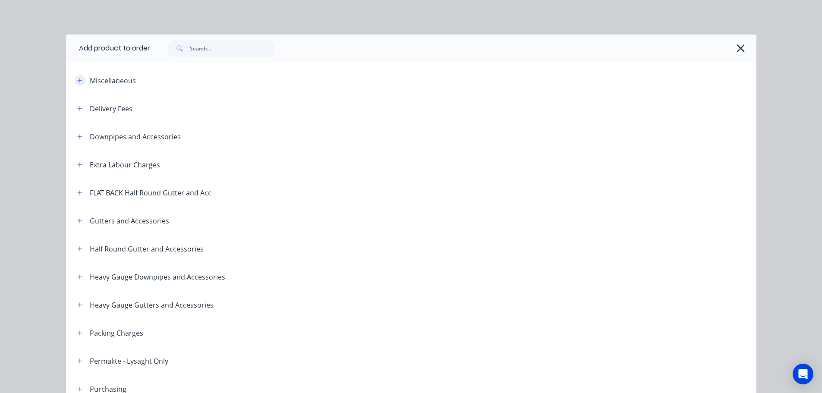
click at [77, 81] on icon "button" at bounding box center [79, 80] width 5 height 5
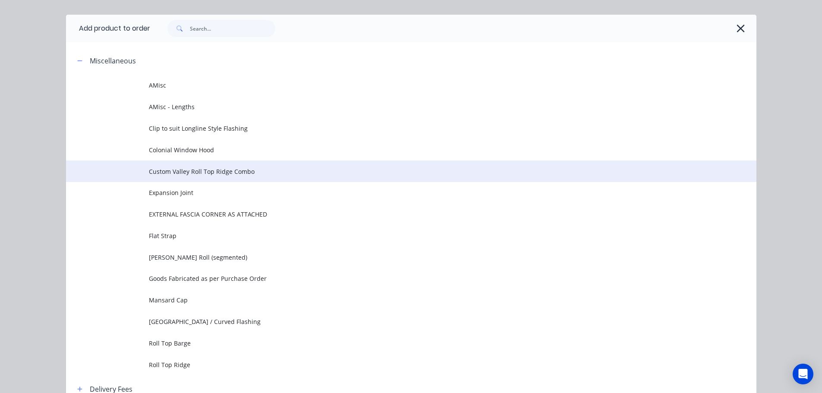
scroll to position [0, 0]
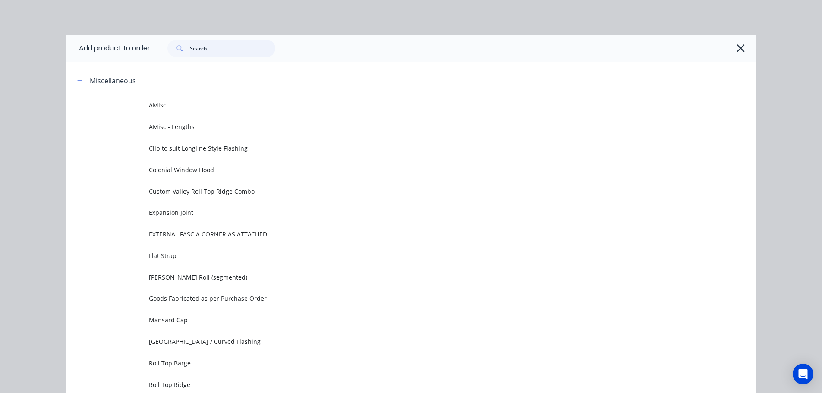
click at [206, 51] on input "text" at bounding box center [232, 48] width 85 height 17
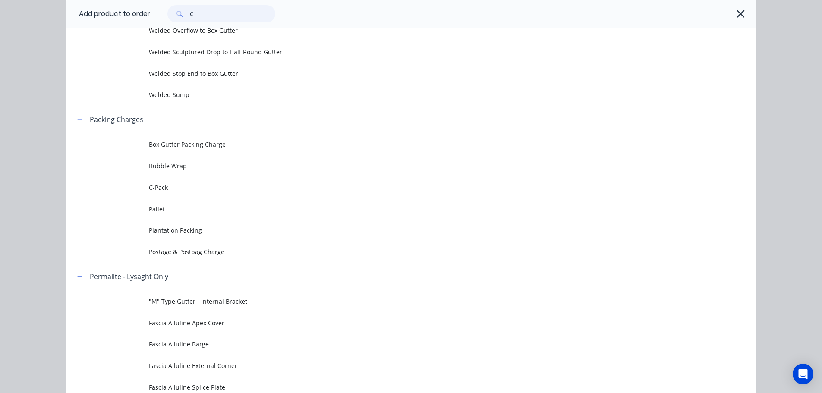
scroll to position [2029, 0]
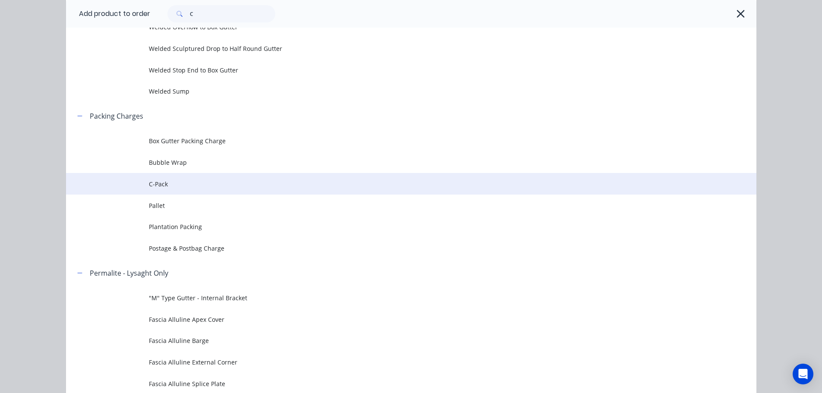
click at [177, 185] on span "C-Pack" at bounding box center [392, 184] width 486 height 9
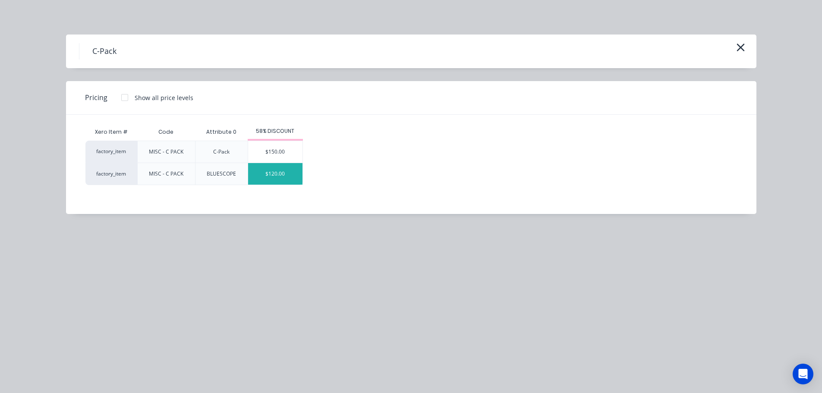
click at [275, 177] on div "$120.00" at bounding box center [275, 174] width 54 height 22
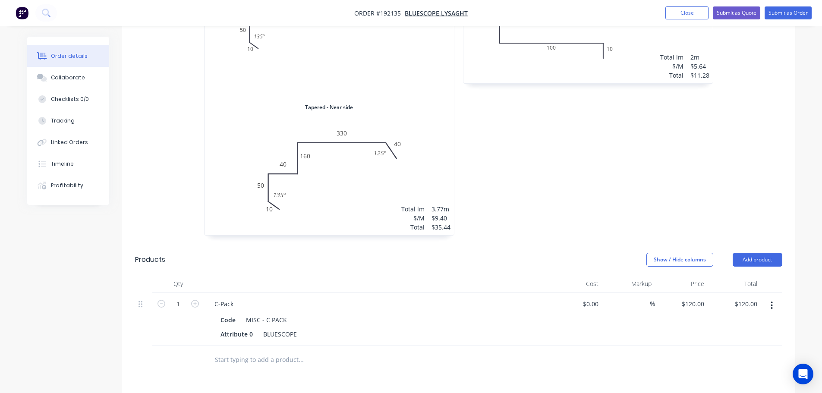
scroll to position [863, 0]
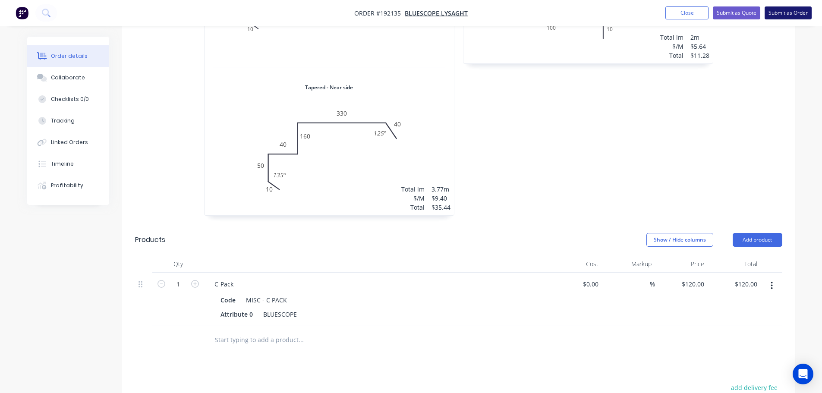
click at [791, 17] on button "Submit as Order" at bounding box center [788, 12] width 47 height 13
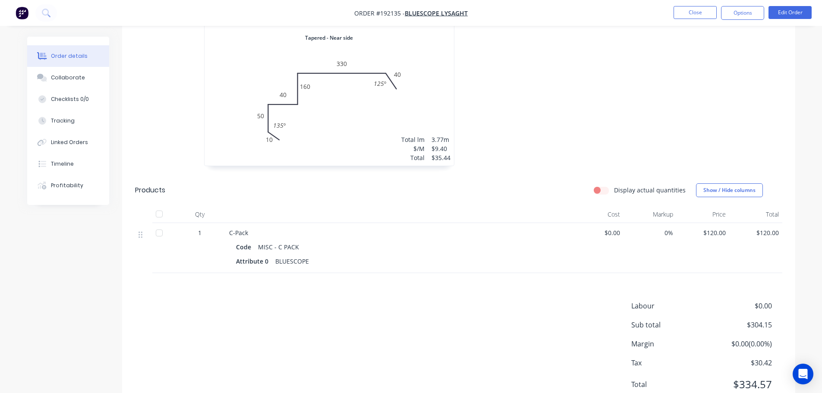
scroll to position [893, 0]
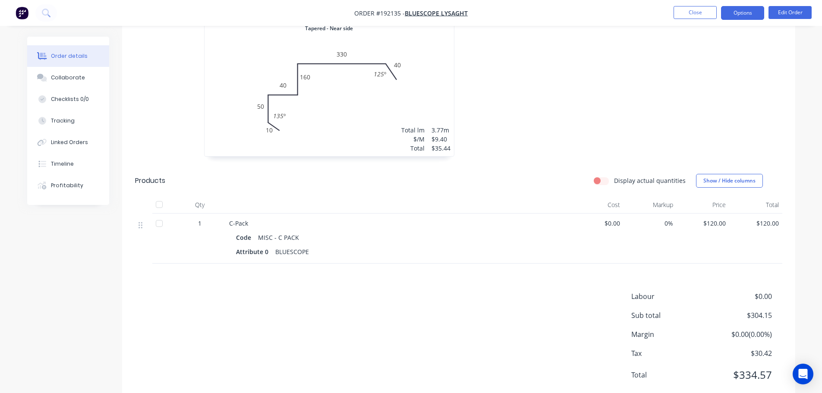
click at [751, 16] on button "Options" at bounding box center [742, 13] width 43 height 14
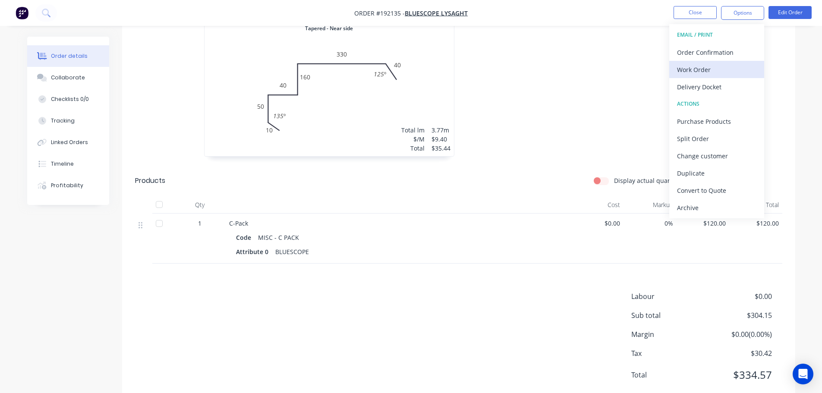
click at [718, 68] on div "Work Order" at bounding box center [716, 69] width 79 height 13
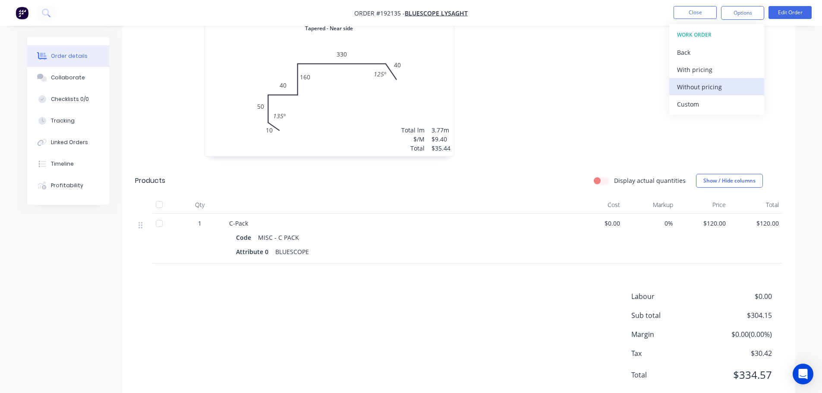
click at [725, 87] on div "Without pricing" at bounding box center [716, 87] width 79 height 13
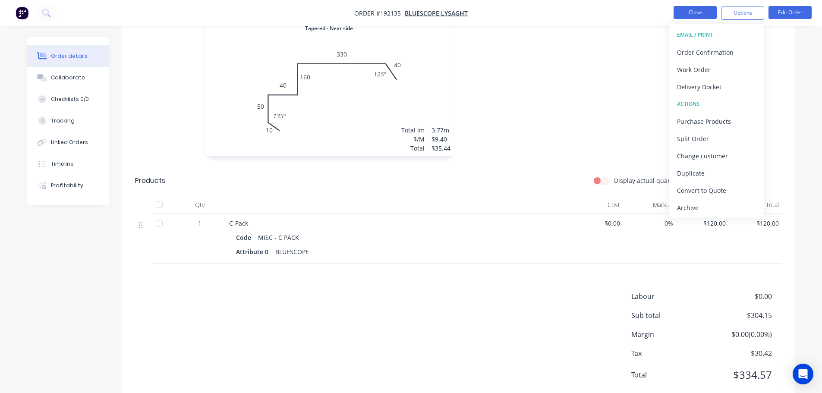
click at [700, 11] on button "Close" at bounding box center [695, 12] width 43 height 13
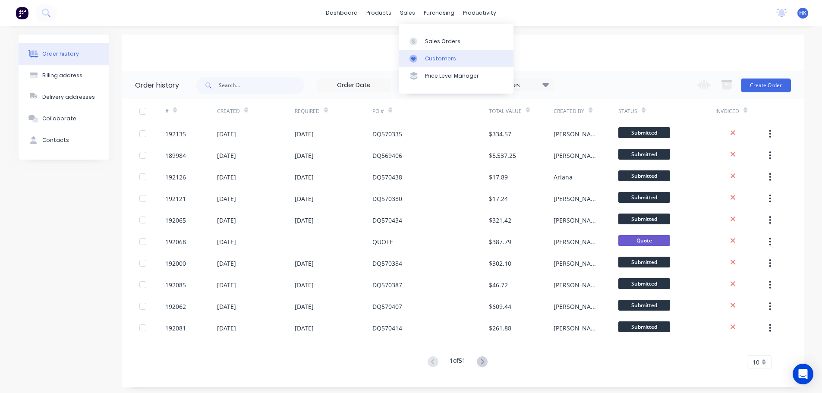
click at [431, 51] on link "Customers" at bounding box center [456, 58] width 114 height 17
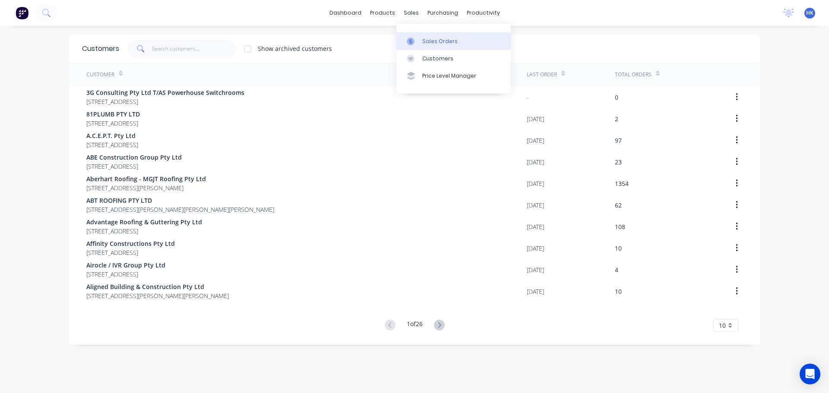
click at [416, 36] on link "Sales Orders" at bounding box center [453, 40] width 114 height 17
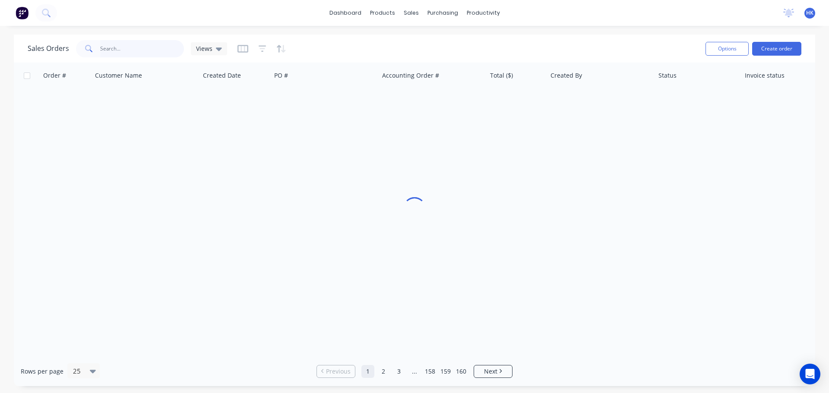
click at [114, 45] on input "text" at bounding box center [142, 48] width 84 height 17
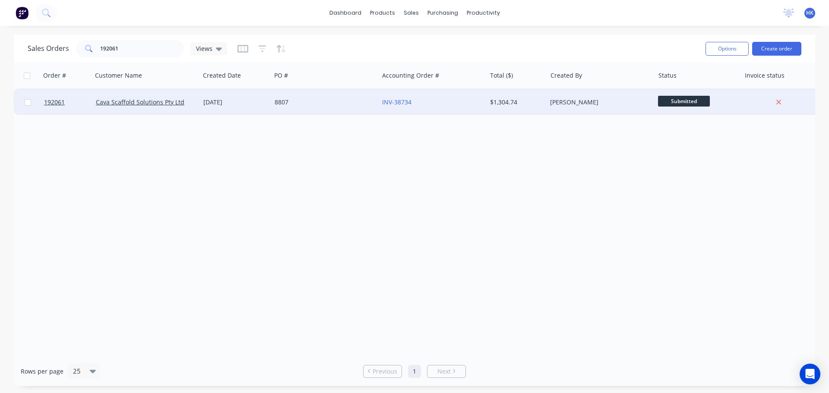
click at [334, 101] on div "8807" at bounding box center [323, 102] width 96 height 9
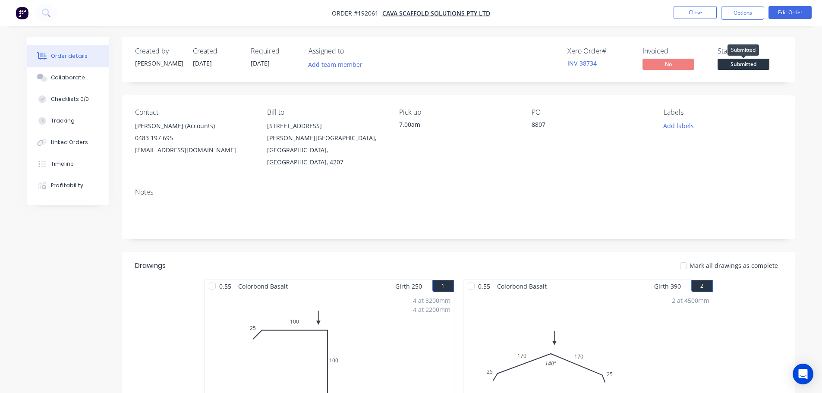
click at [756, 64] on span "Submitted" at bounding box center [744, 64] width 52 height 11
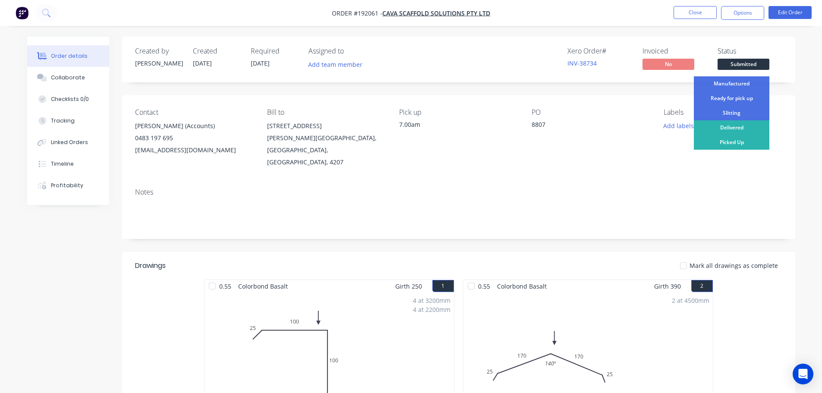
click at [747, 95] on div "Ready for pick up" at bounding box center [732, 98] width 76 height 15
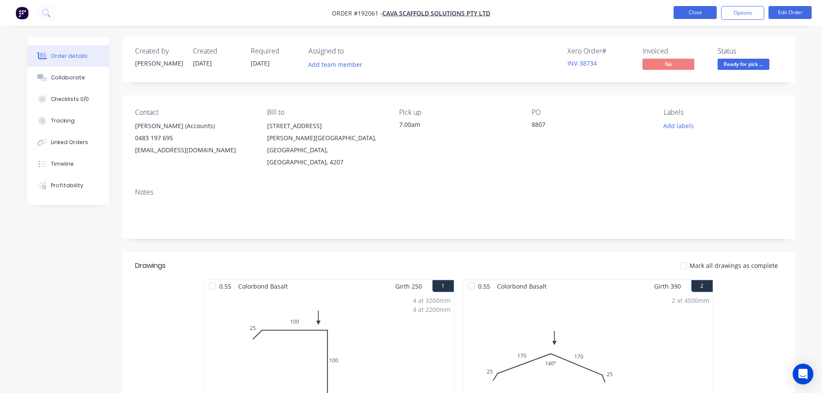
click at [707, 16] on button "Close" at bounding box center [695, 12] width 43 height 13
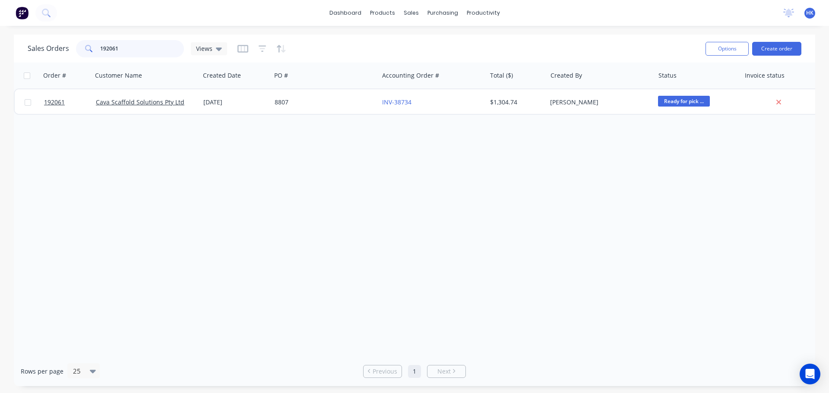
drag, startPoint x: 168, startPoint y: 47, endPoint x: 98, endPoint y: 52, distance: 70.6
click at [98, 52] on div "192061" at bounding box center [130, 48] width 108 height 17
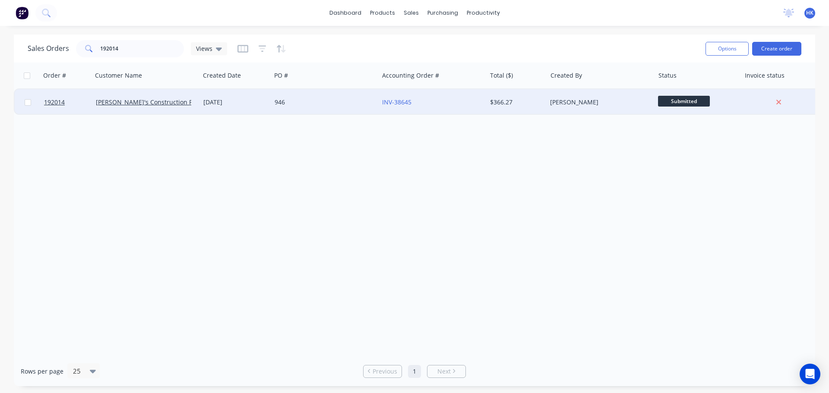
click at [334, 110] on div "946" at bounding box center [324, 102] width 107 height 26
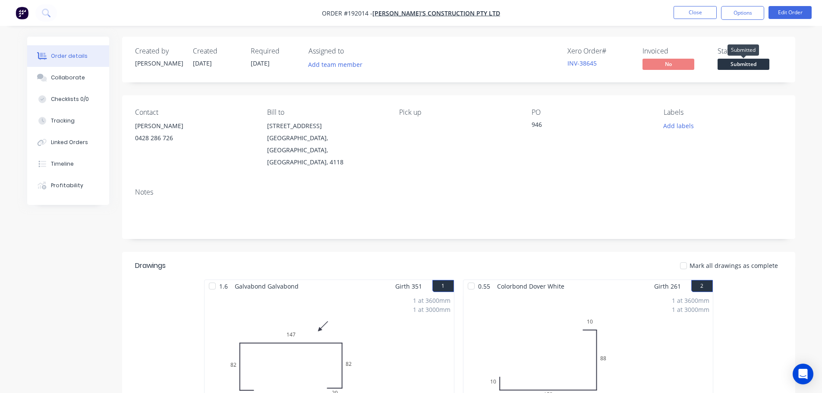
click at [763, 67] on span "Submitted" at bounding box center [744, 64] width 52 height 11
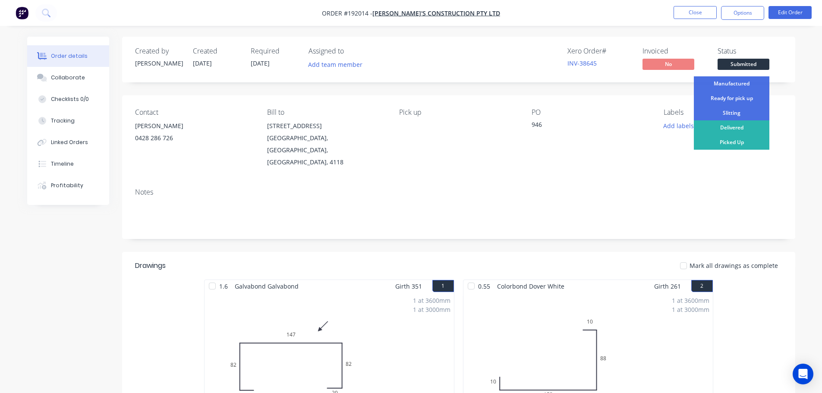
click at [753, 97] on div "Ready for pick up" at bounding box center [732, 98] width 76 height 15
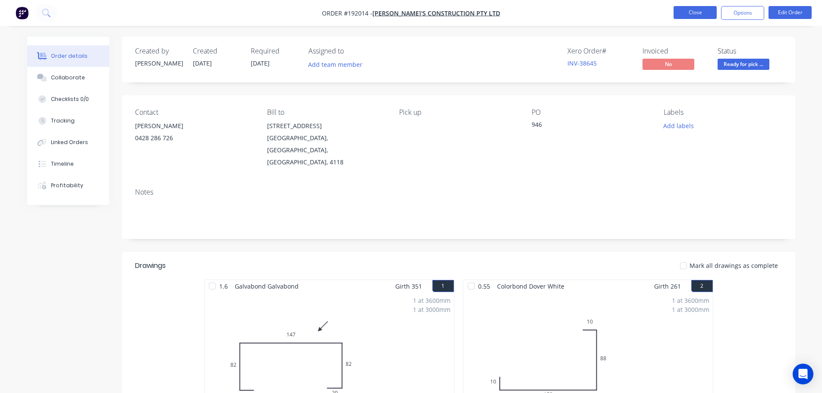
click at [693, 18] on button "Close" at bounding box center [695, 12] width 43 height 13
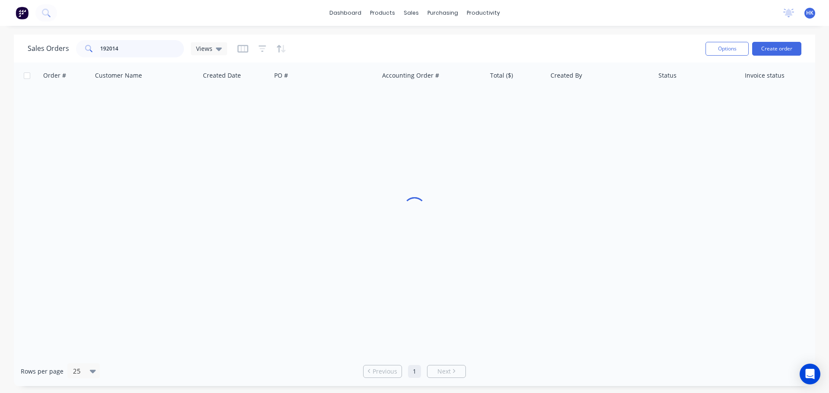
click at [163, 47] on input "192014" at bounding box center [142, 48] width 84 height 17
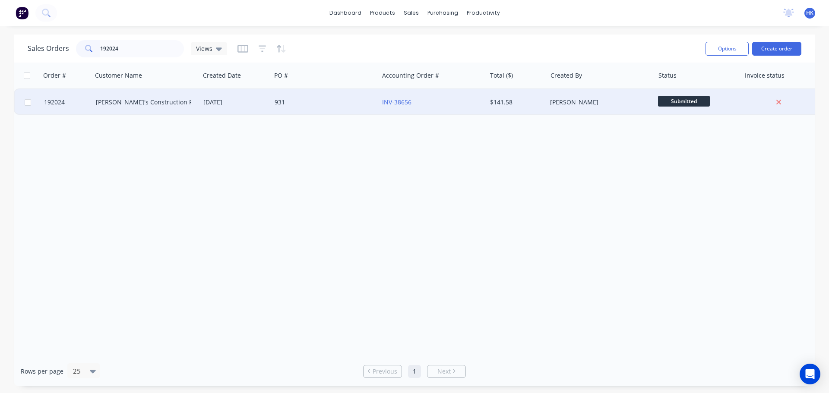
click at [321, 107] on div "931" at bounding box center [324, 102] width 107 height 26
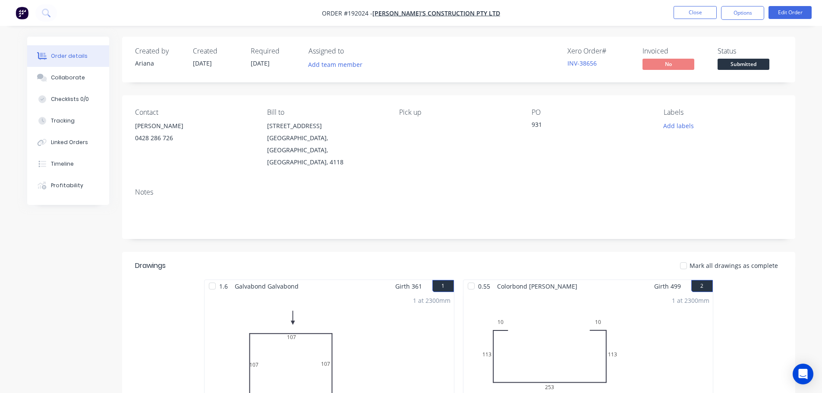
click at [744, 57] on div "Status Submitted" at bounding box center [750, 59] width 65 height 25
click at [746, 67] on span "Submitted" at bounding box center [744, 64] width 52 height 11
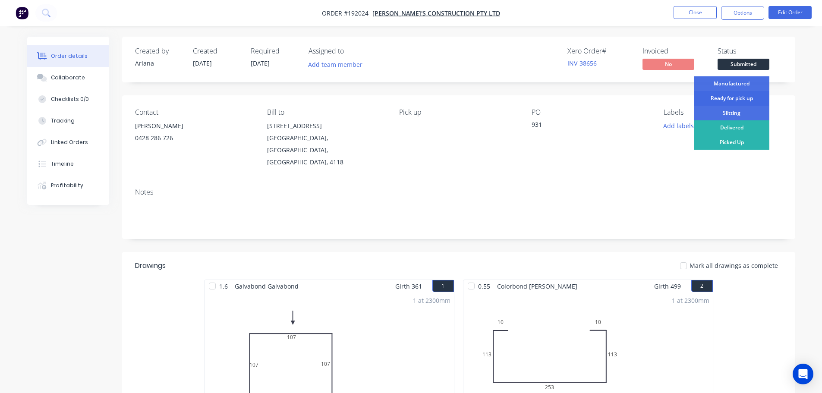
click at [754, 96] on div "Ready for pick up" at bounding box center [732, 98] width 76 height 15
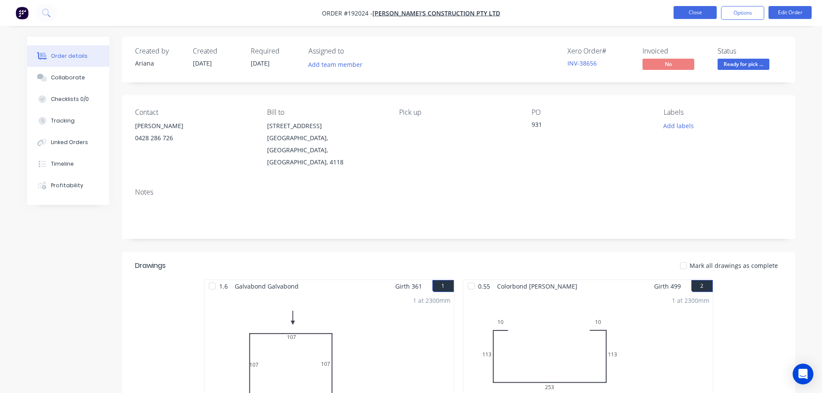
click at [705, 15] on button "Close" at bounding box center [695, 12] width 43 height 13
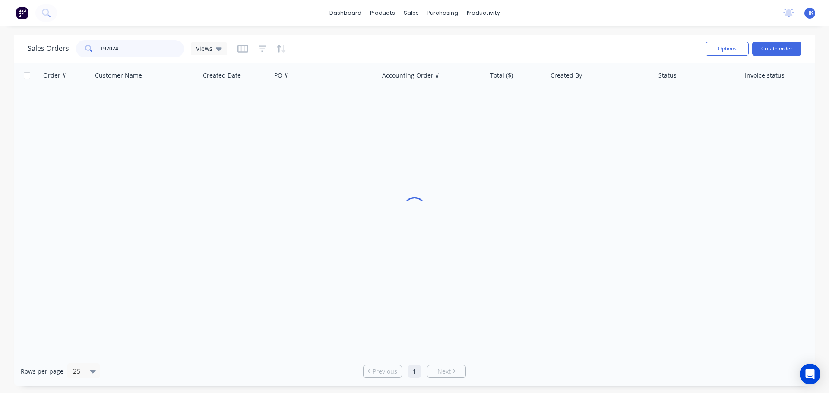
drag, startPoint x: 152, startPoint y: 54, endPoint x: 83, endPoint y: 56, distance: 68.6
click at [83, 56] on div "192024" at bounding box center [130, 48] width 108 height 17
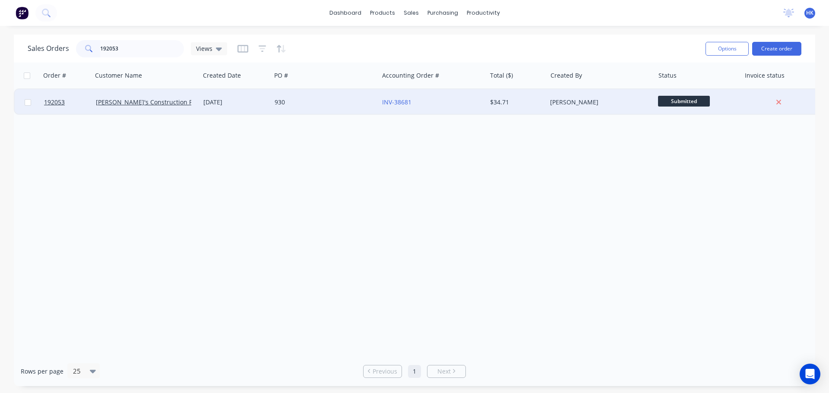
click at [278, 110] on div "930" at bounding box center [324, 102] width 107 height 26
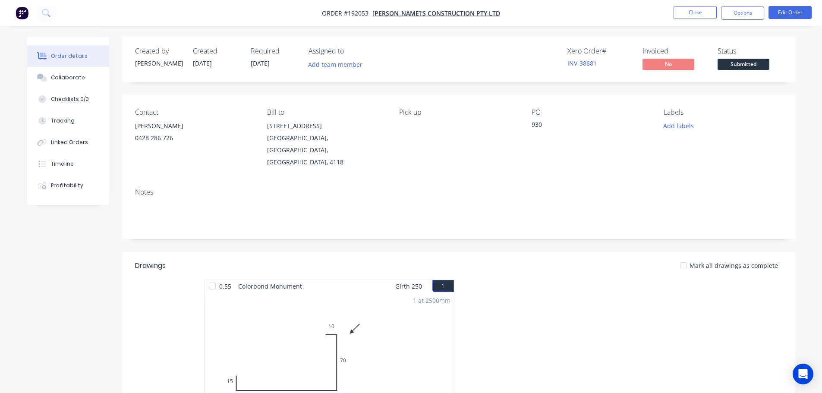
click at [743, 66] on span "Submitted" at bounding box center [744, 64] width 52 height 11
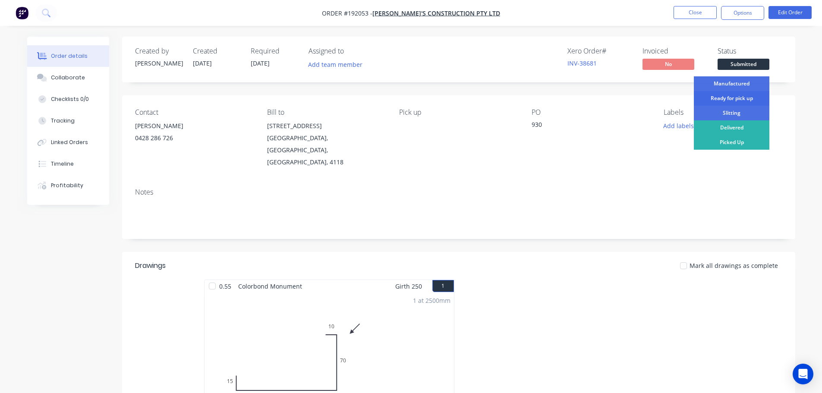
click at [736, 98] on div "Ready for pick up" at bounding box center [732, 98] width 76 height 15
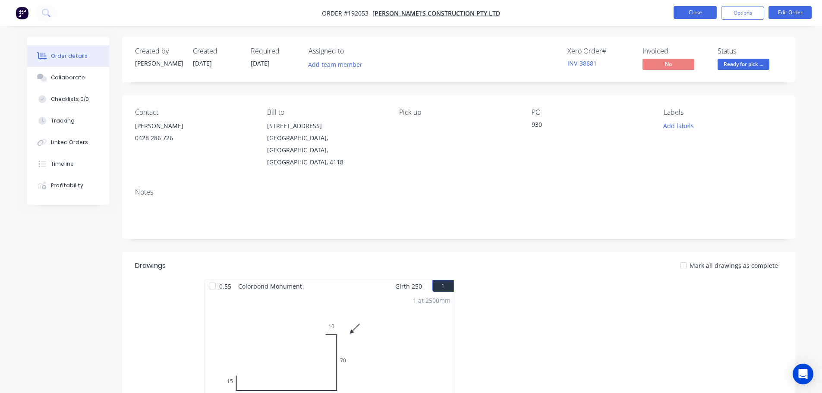
click at [701, 13] on button "Close" at bounding box center [695, 12] width 43 height 13
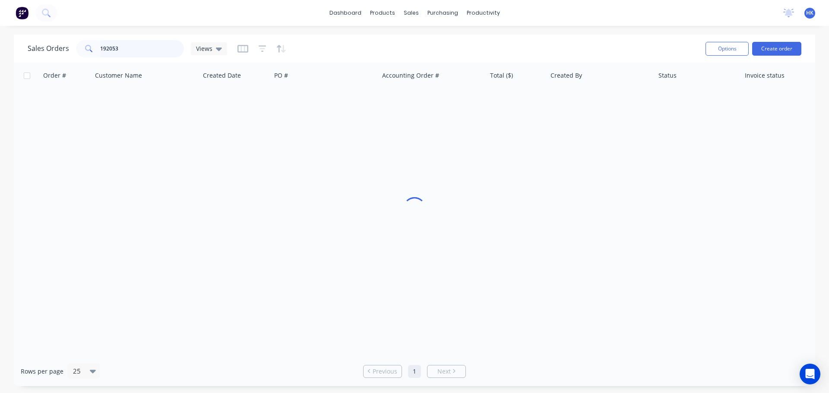
click at [156, 48] on input "192053" at bounding box center [142, 48] width 84 height 17
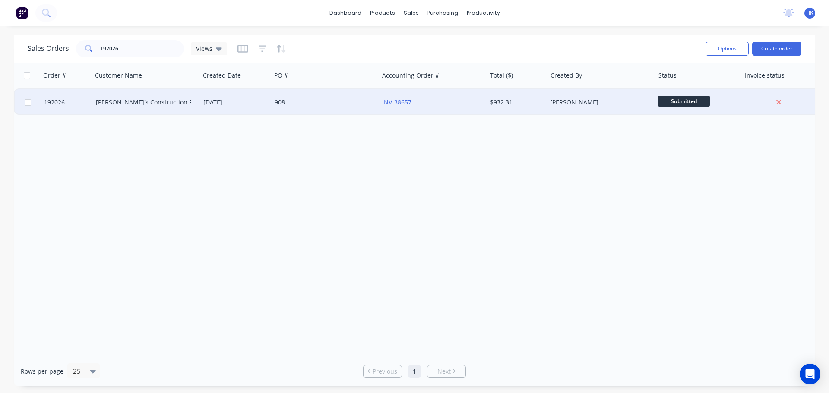
click at [310, 106] on div "908" at bounding box center [323, 102] width 96 height 9
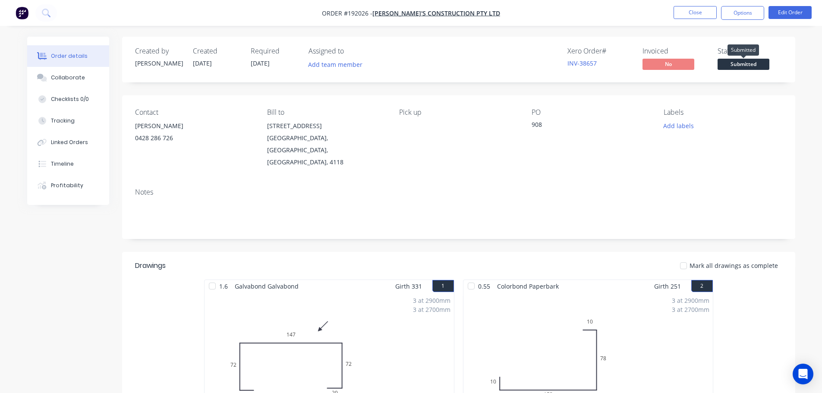
click at [735, 65] on span "Submitted" at bounding box center [744, 64] width 52 height 11
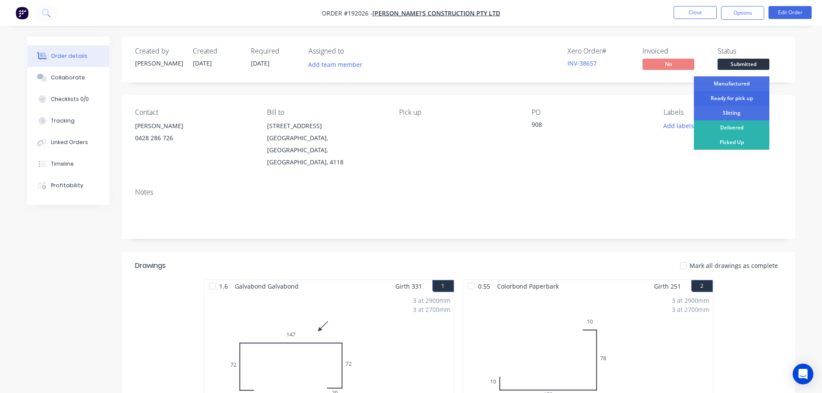
click at [742, 101] on div "Ready for pick up" at bounding box center [732, 98] width 76 height 15
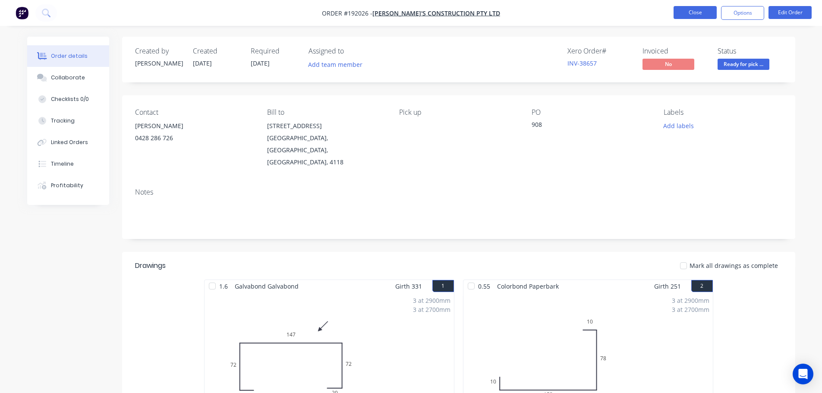
click at [706, 12] on button "Close" at bounding box center [695, 12] width 43 height 13
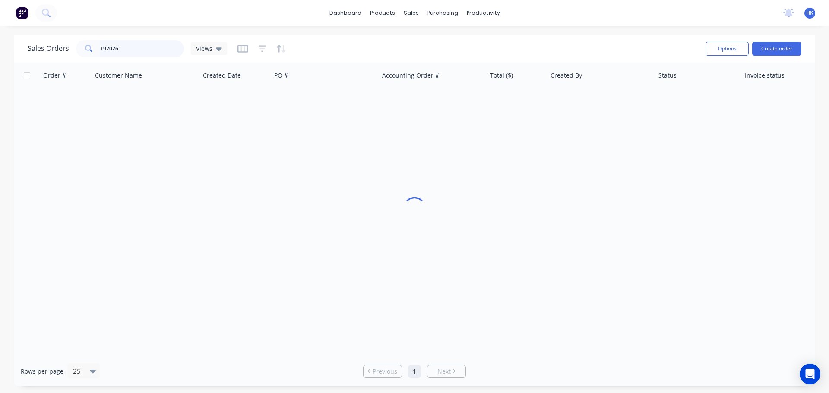
click at [145, 46] on input "192026" at bounding box center [142, 48] width 84 height 17
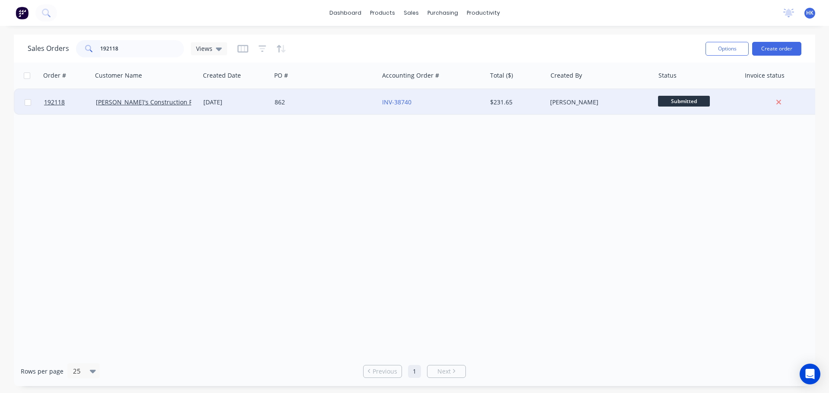
click at [321, 94] on div "862" at bounding box center [324, 102] width 107 height 26
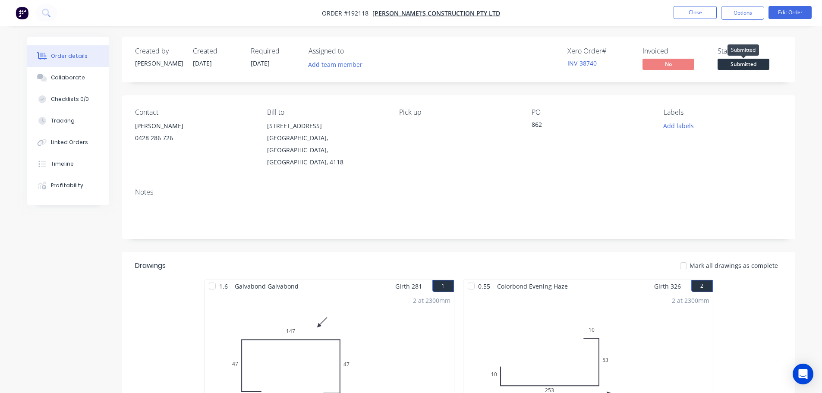
click at [760, 63] on span "Submitted" at bounding box center [744, 64] width 52 height 11
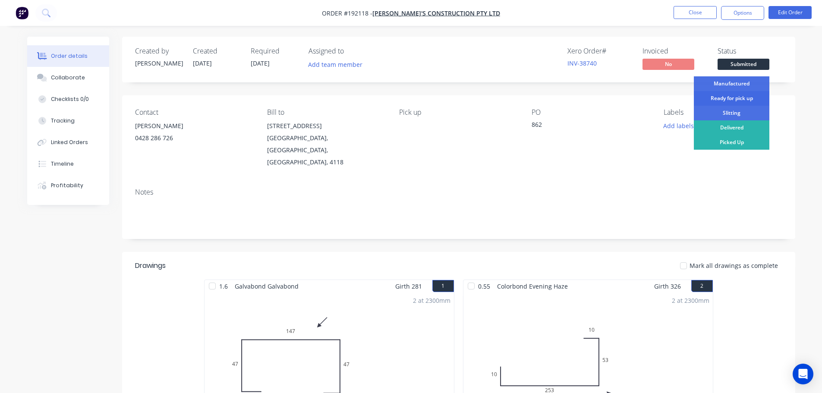
click at [739, 97] on div "Ready for pick up" at bounding box center [732, 98] width 76 height 15
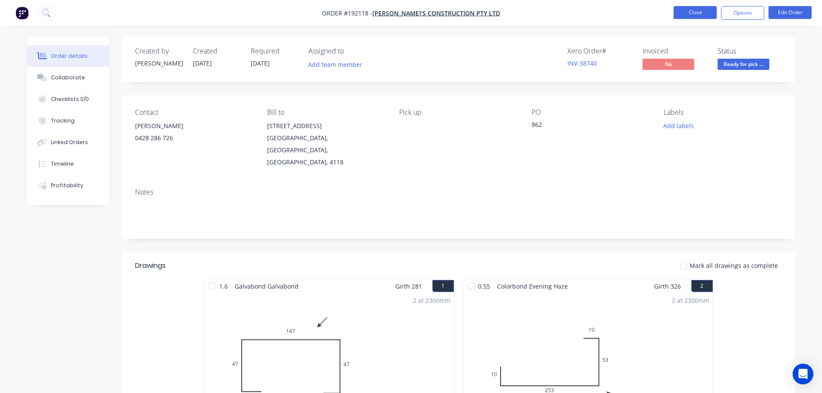
click at [704, 15] on button "Close" at bounding box center [695, 12] width 43 height 13
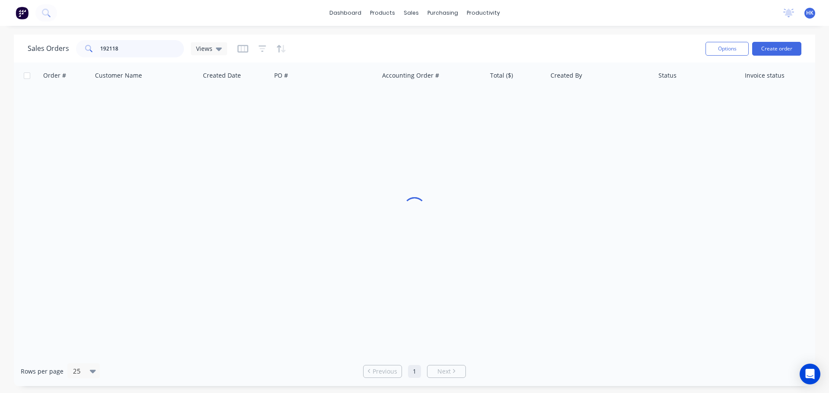
click at [152, 49] on input "192118" at bounding box center [142, 48] width 84 height 17
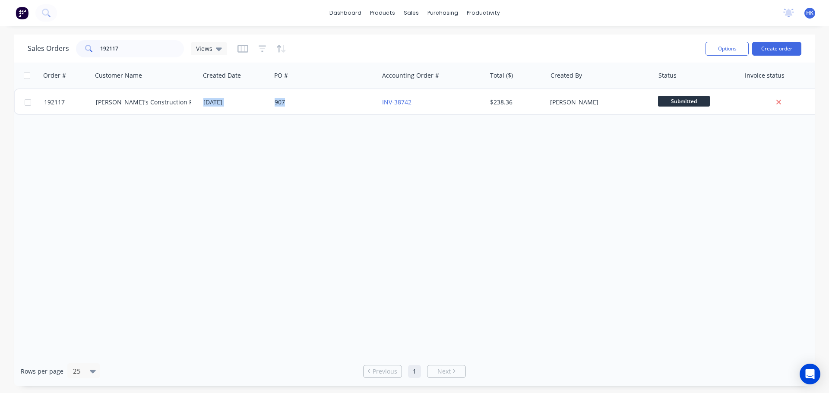
click at [313, 114] on div "192117 Hoffy's Construction Pty Ltd 08 Sep 2025 907 INV-38742 $238.36 Darryn Wo…" at bounding box center [417, 101] width 807 height 26
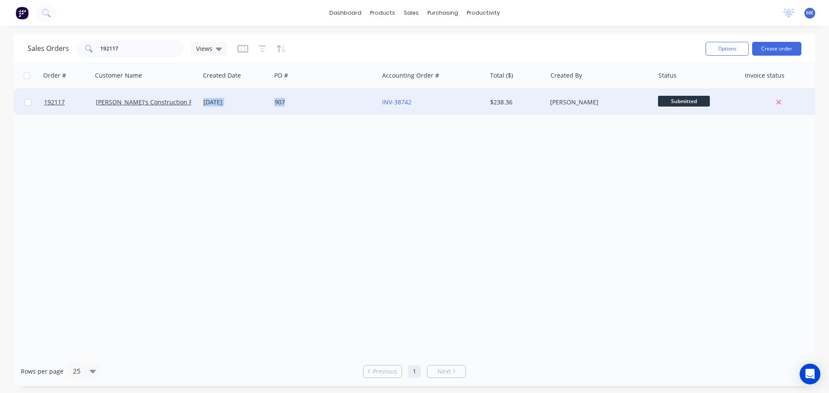
click at [317, 109] on div "907" at bounding box center [324, 102] width 107 height 26
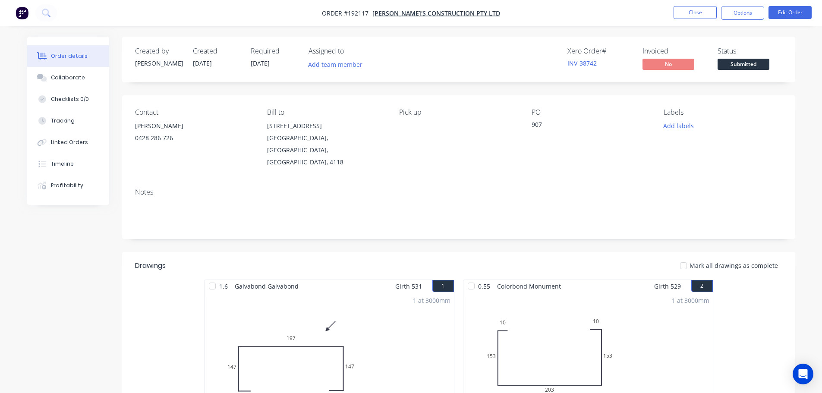
click at [748, 64] on span "Submitted" at bounding box center [744, 64] width 52 height 11
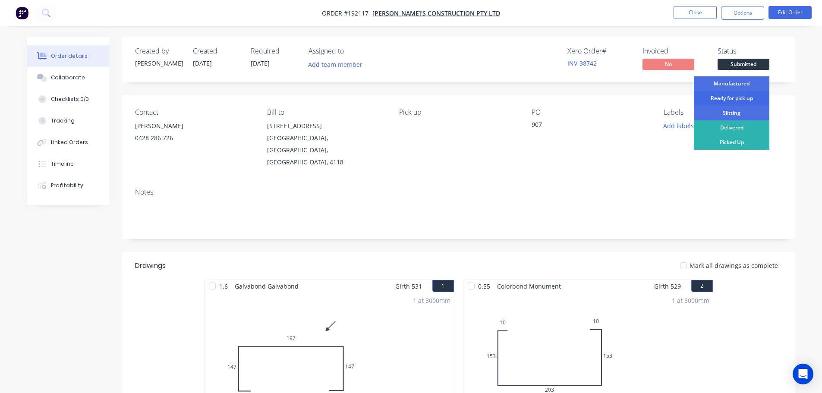
click at [726, 95] on div "Ready for pick up" at bounding box center [732, 98] width 76 height 15
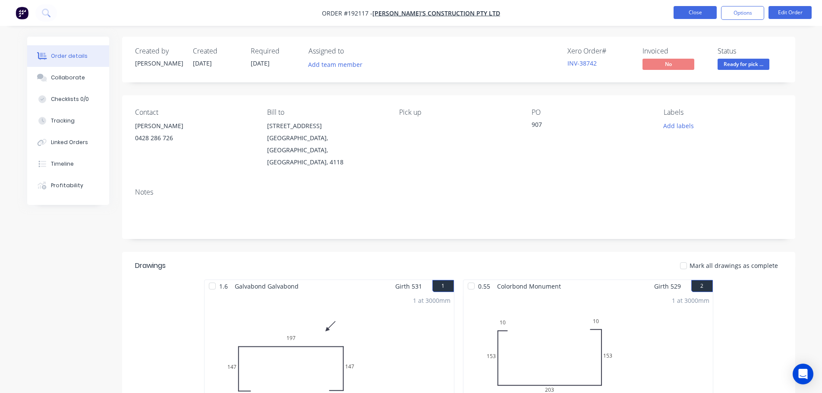
click at [700, 14] on button "Close" at bounding box center [695, 12] width 43 height 13
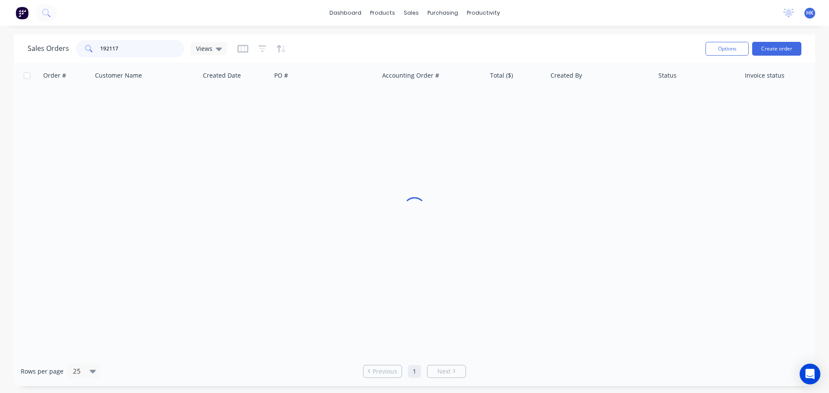
click at [128, 53] on input "192117" at bounding box center [142, 48] width 84 height 17
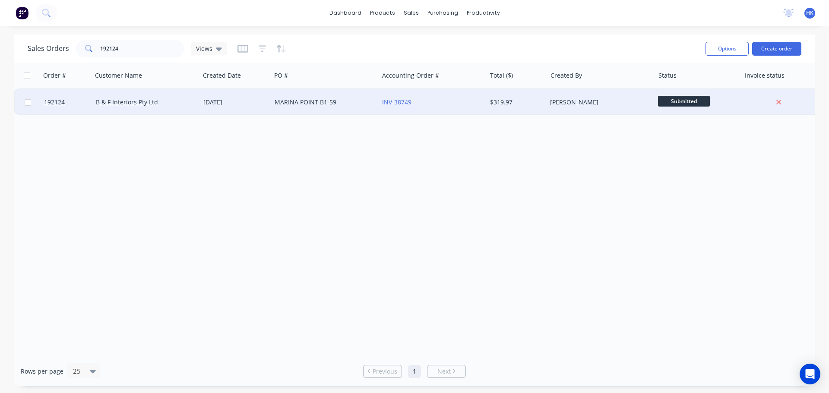
click at [345, 108] on div "MARINA POINT B1-59" at bounding box center [324, 102] width 107 height 26
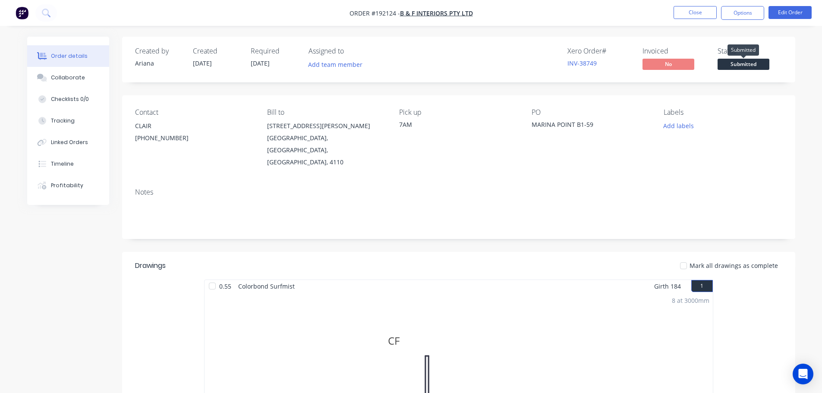
click at [760, 63] on span "Submitted" at bounding box center [744, 64] width 52 height 11
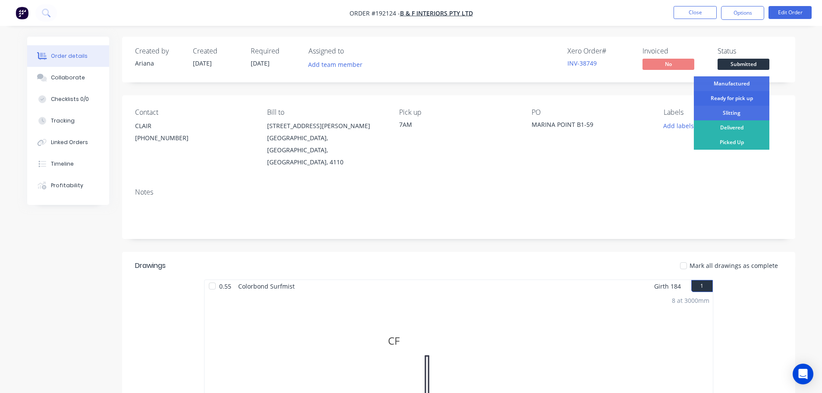
click at [742, 98] on div "Ready for pick up" at bounding box center [732, 98] width 76 height 15
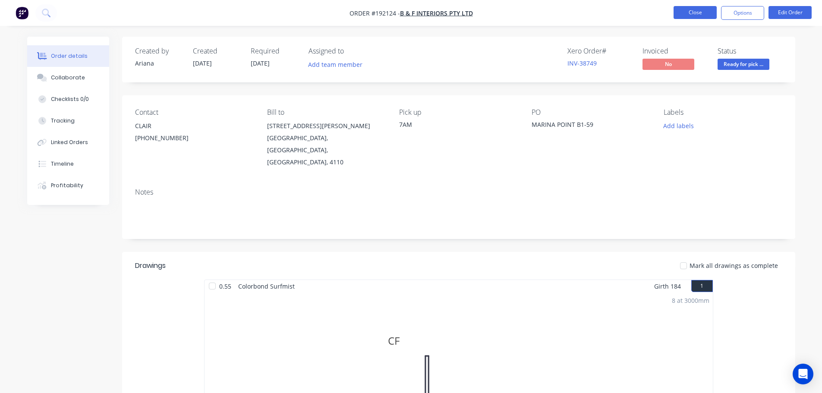
click at [690, 6] on button "Close" at bounding box center [695, 12] width 43 height 13
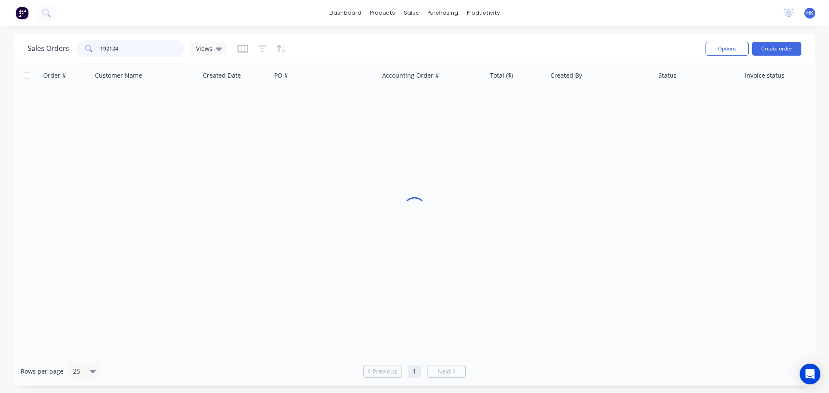
drag, startPoint x: 153, startPoint y: 50, endPoint x: 80, endPoint y: 50, distance: 72.5
click at [81, 50] on div "192124" at bounding box center [130, 48] width 108 height 17
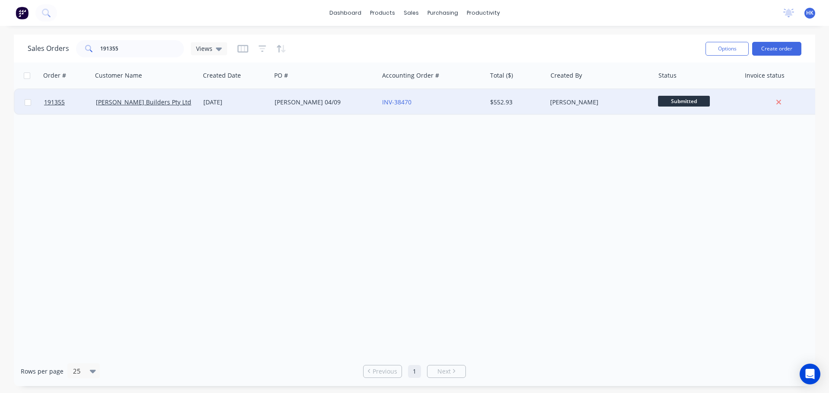
click at [303, 97] on div "KELVIN 04/09" at bounding box center [324, 102] width 107 height 26
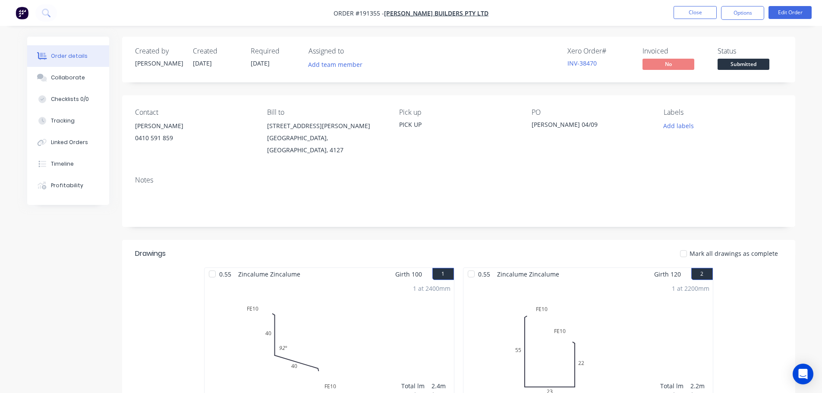
click at [743, 64] on span "Submitted" at bounding box center [744, 64] width 52 height 11
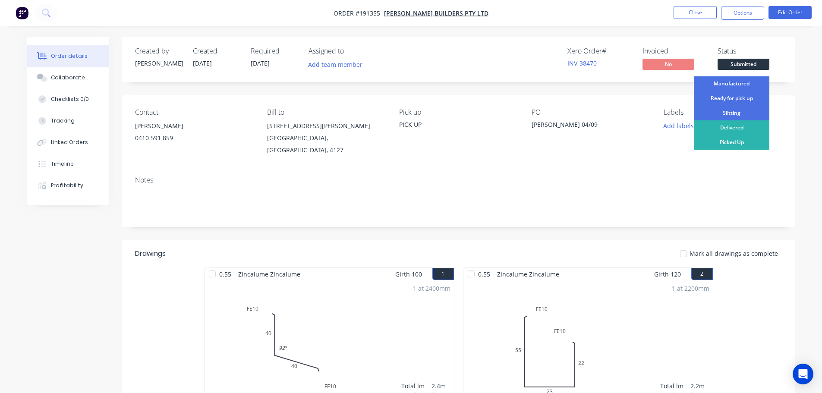
drag, startPoint x: 742, startPoint y: 98, endPoint x: 739, endPoint y: 94, distance: 5.2
click at [741, 98] on div "Ready for pick up" at bounding box center [732, 98] width 76 height 15
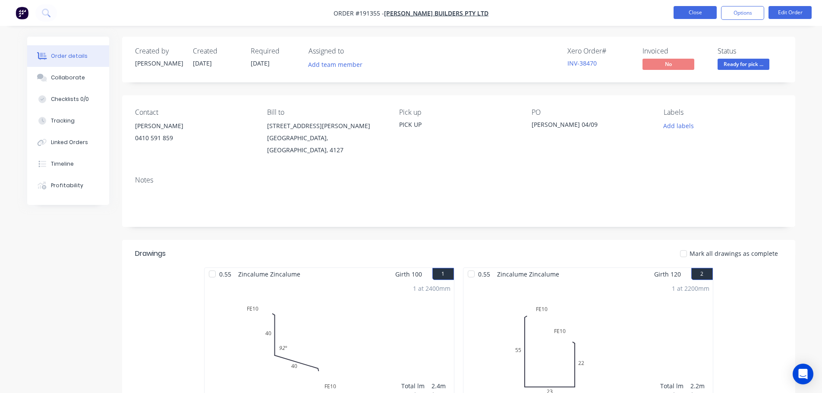
click at [700, 12] on button "Close" at bounding box center [695, 12] width 43 height 13
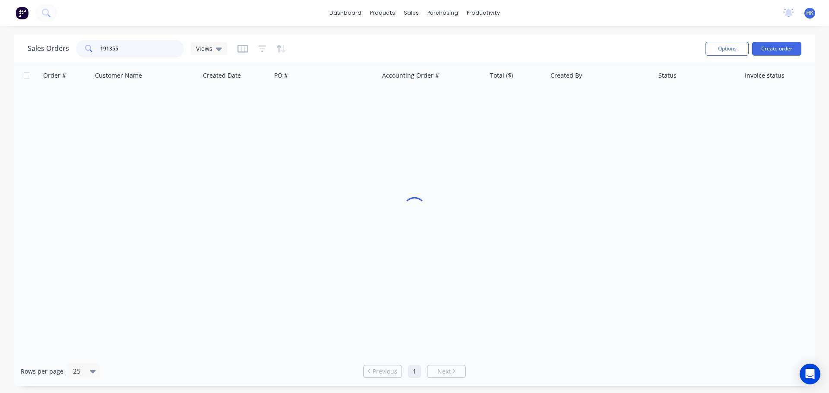
drag, startPoint x: 151, startPoint y: 45, endPoint x: 96, endPoint y: 50, distance: 55.1
click at [96, 50] on div "191355" at bounding box center [130, 48] width 108 height 17
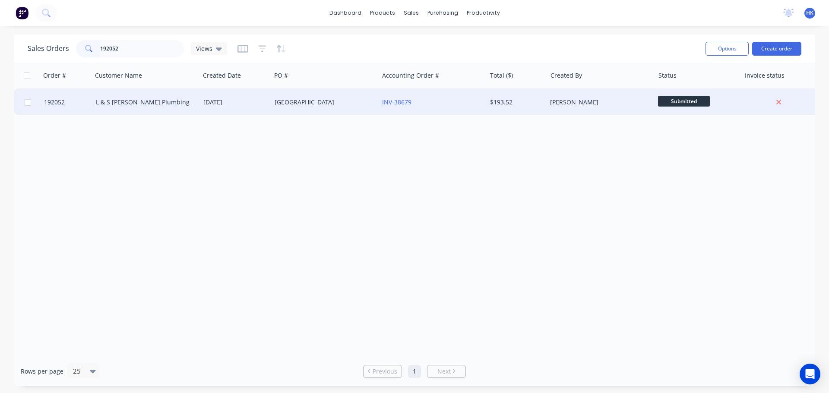
click at [293, 104] on div "PORTSMOUTH" at bounding box center [323, 102] width 96 height 9
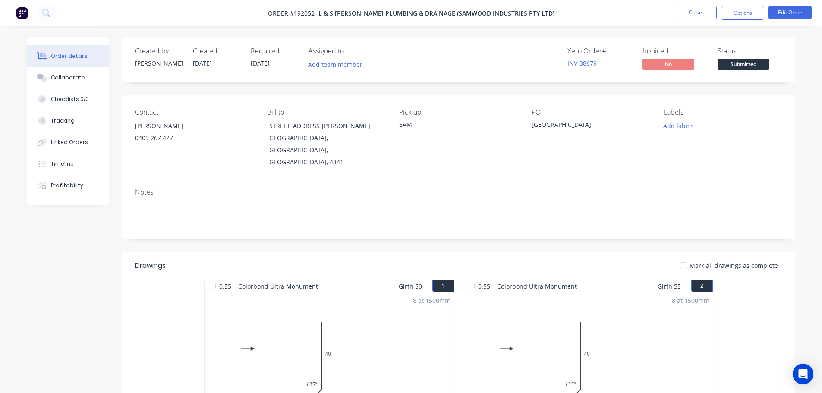
click at [756, 68] on span "Submitted" at bounding box center [744, 64] width 52 height 11
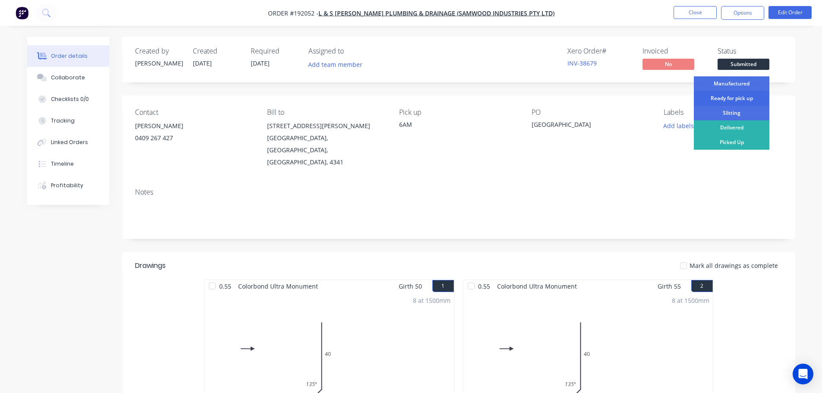
click at [756, 95] on div "Ready for pick up" at bounding box center [732, 98] width 76 height 15
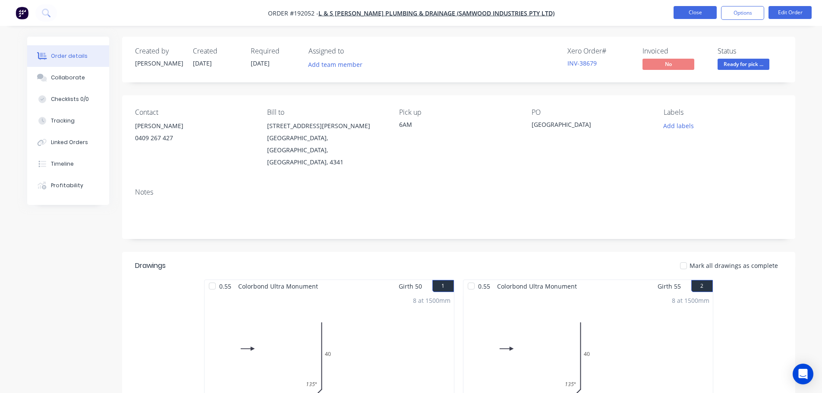
click at [698, 13] on button "Close" at bounding box center [695, 12] width 43 height 13
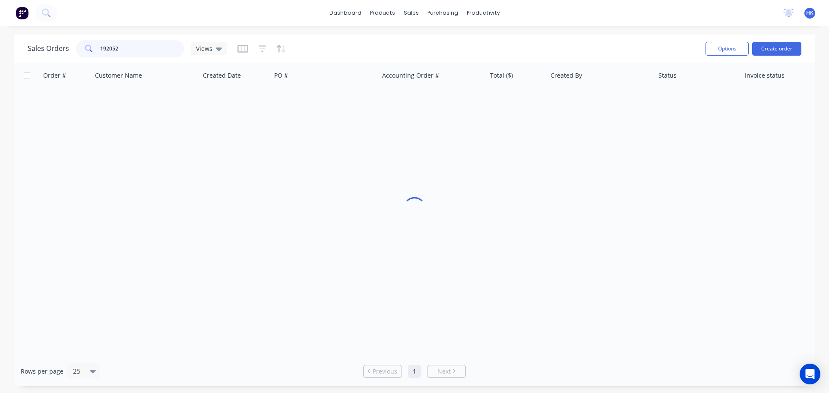
click at [129, 44] on input "192052" at bounding box center [142, 48] width 84 height 17
click at [129, 45] on input "192052" at bounding box center [142, 48] width 84 height 17
click at [131, 45] on input "192121" at bounding box center [142, 48] width 84 height 17
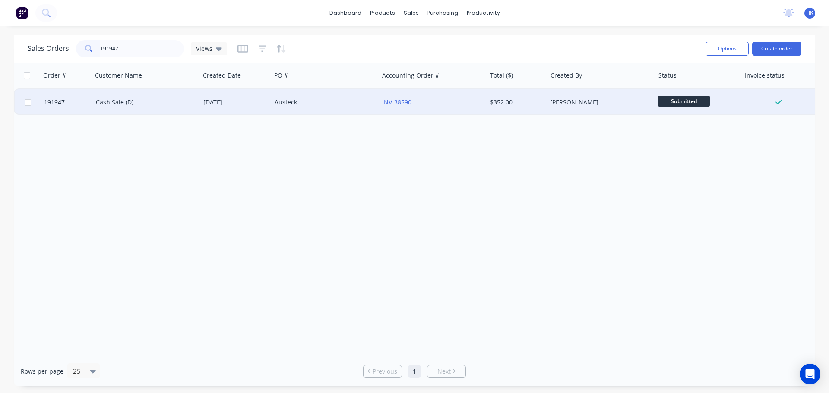
click at [350, 100] on div "Austeck" at bounding box center [323, 102] width 96 height 9
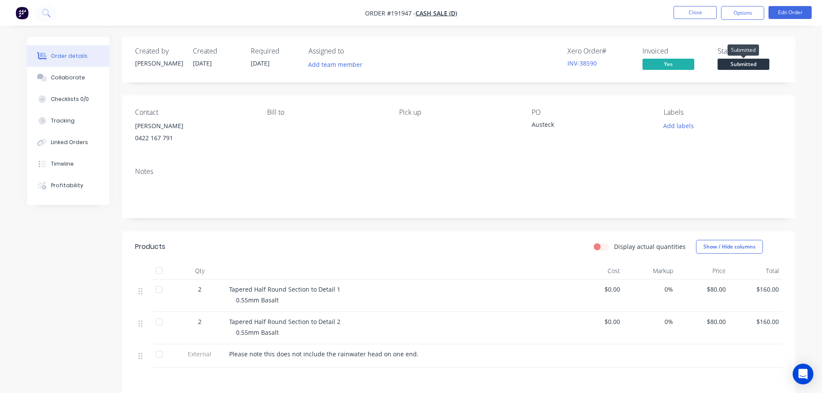
click at [748, 63] on span "Submitted" at bounding box center [744, 64] width 52 height 11
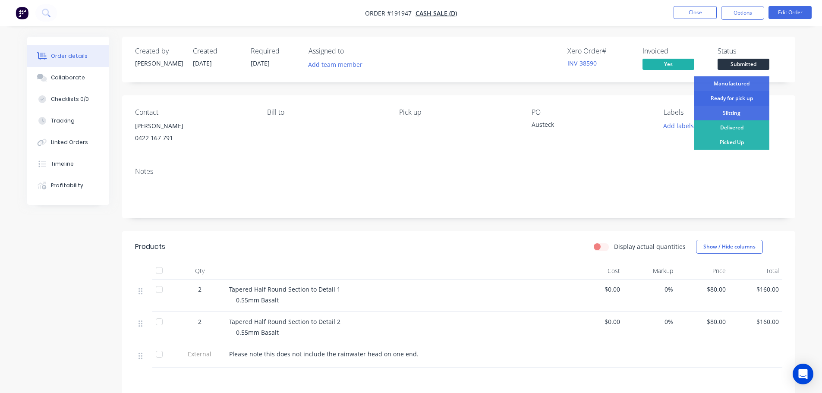
click at [741, 94] on div "Ready for pick up" at bounding box center [732, 98] width 76 height 15
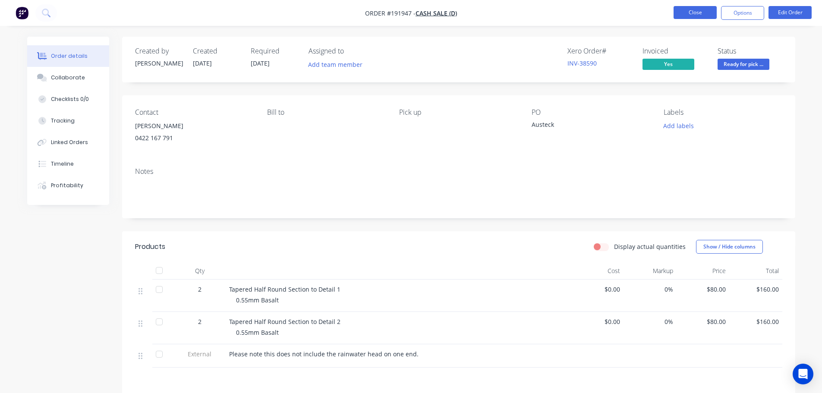
click at [701, 7] on button "Close" at bounding box center [695, 12] width 43 height 13
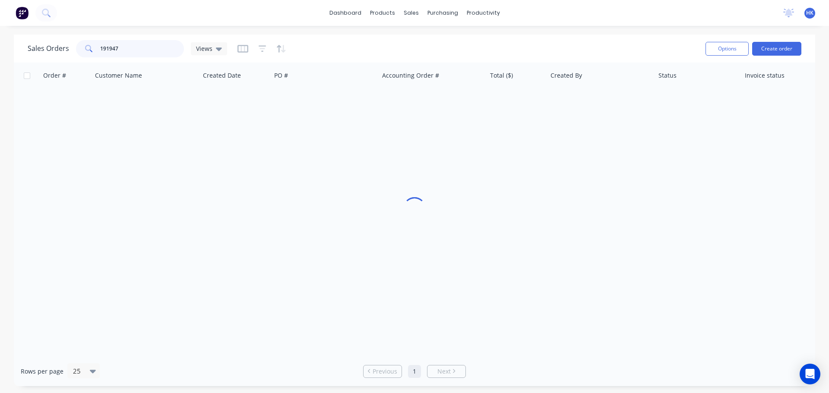
drag, startPoint x: 136, startPoint y: 48, endPoint x: 50, endPoint y: 57, distance: 86.8
click at [50, 57] on div "Sales Orders 191947 Views" at bounding box center [363, 48] width 671 height 21
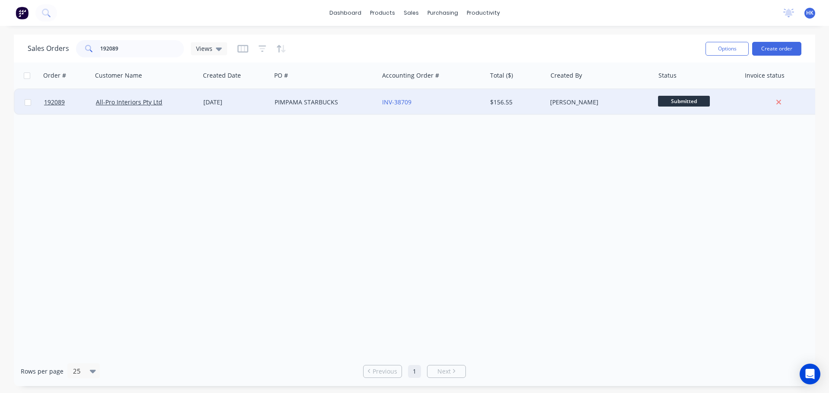
click at [347, 101] on div "PIMPAMA STARBUCKS" at bounding box center [323, 102] width 96 height 9
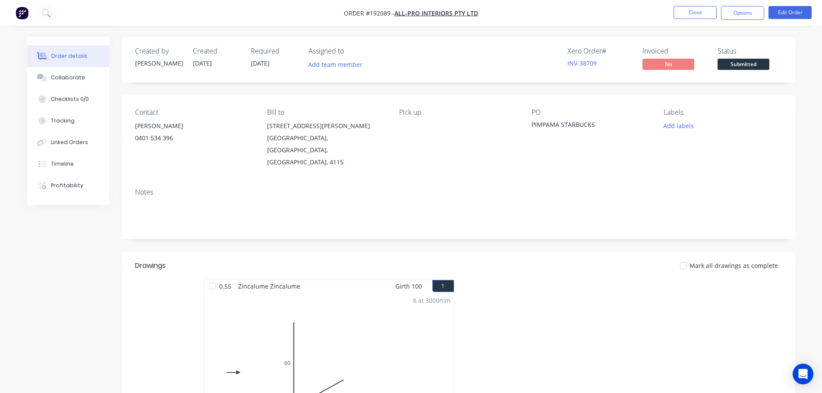
click at [737, 70] on button "Submitted" at bounding box center [744, 65] width 52 height 13
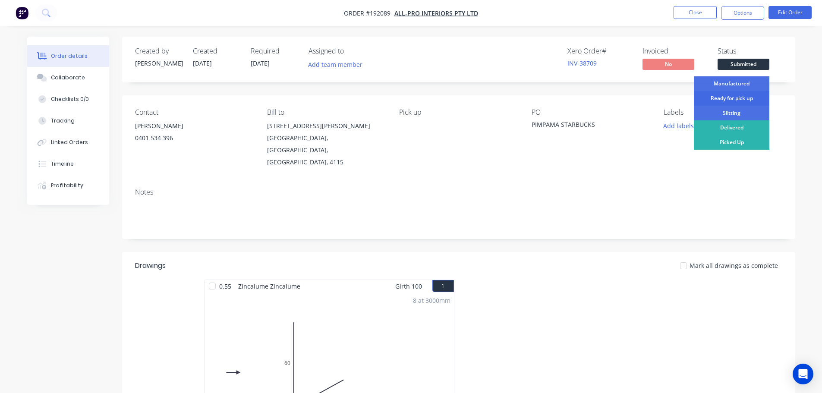
click at [727, 95] on div "Ready for pick up" at bounding box center [732, 98] width 76 height 15
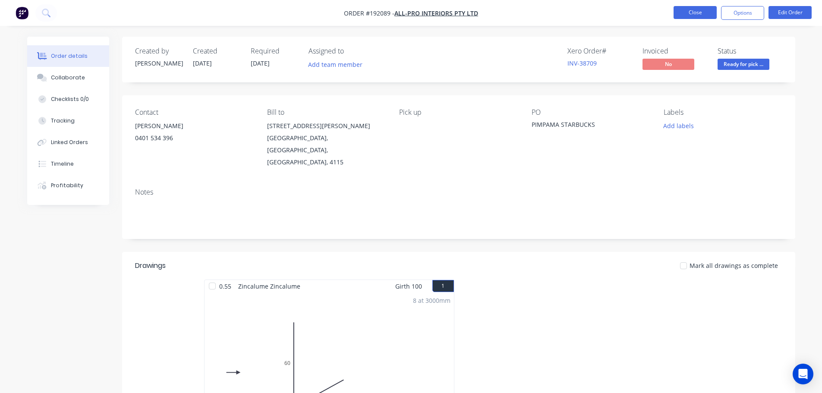
click at [701, 11] on button "Close" at bounding box center [695, 12] width 43 height 13
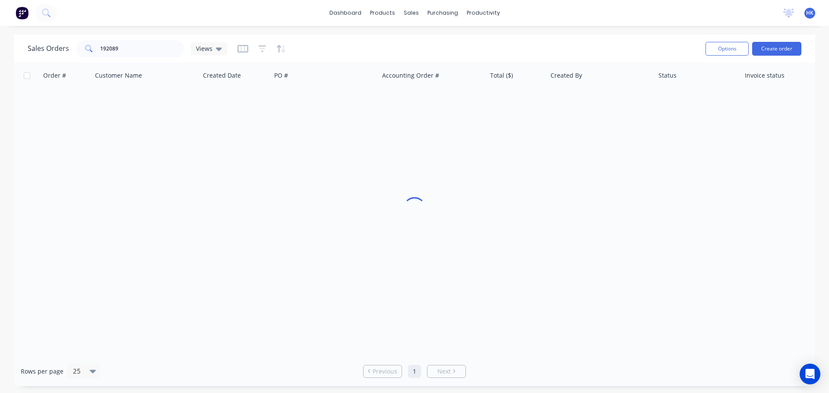
click at [131, 59] on div "Sales Orders 192089 Views" at bounding box center [363, 48] width 671 height 21
click at [139, 46] on input "192089" at bounding box center [142, 48] width 84 height 17
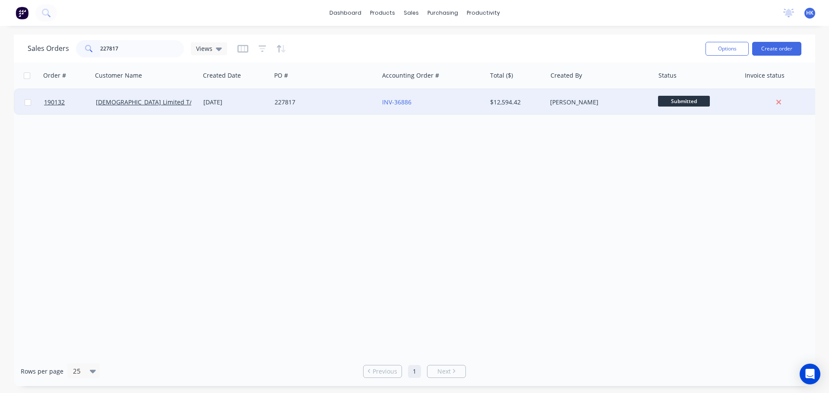
click at [335, 105] on div "227817" at bounding box center [323, 102] width 96 height 9
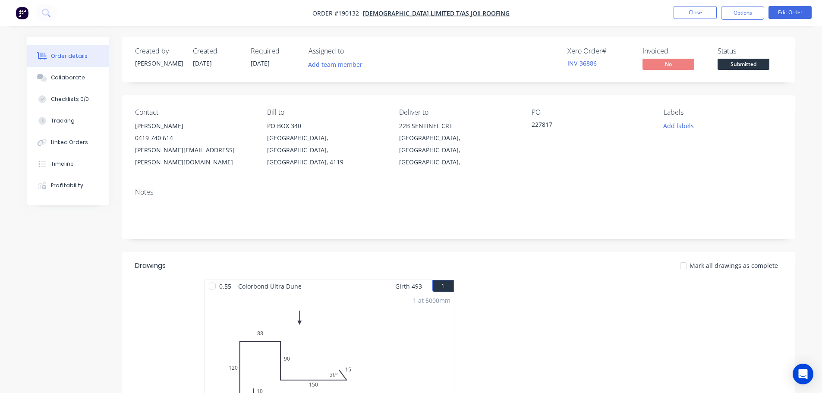
click at [586, 186] on div "Notes" at bounding box center [458, 210] width 673 height 58
click at [68, 158] on button "Timeline" at bounding box center [68, 164] width 82 height 22
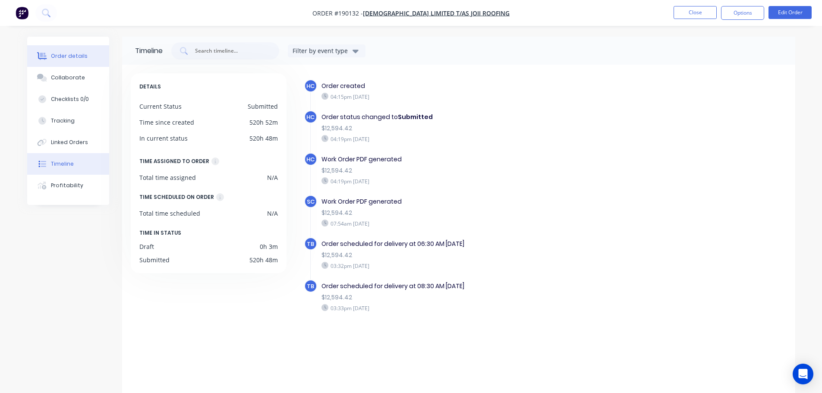
click at [52, 60] on button "Order details" at bounding box center [68, 56] width 82 height 22
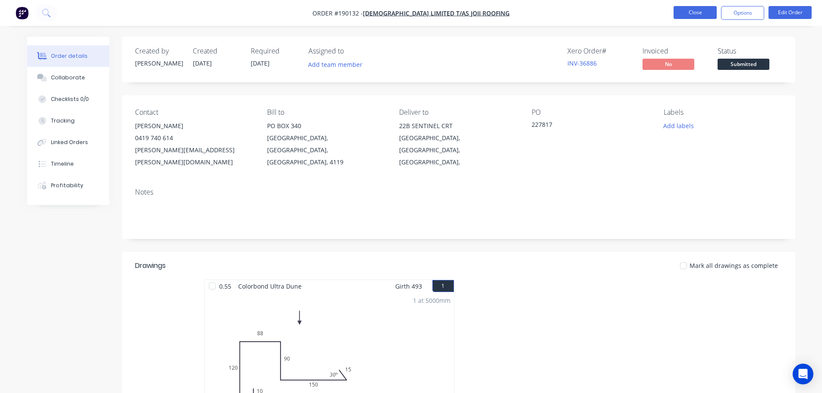
click at [702, 10] on button "Close" at bounding box center [695, 12] width 43 height 13
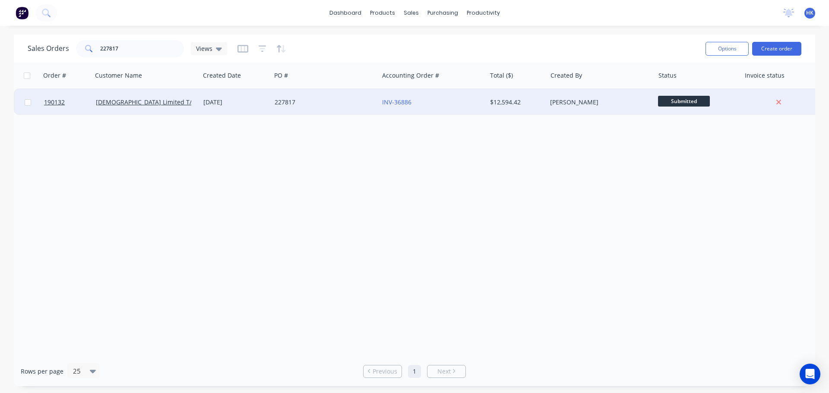
click at [330, 111] on div "227817" at bounding box center [324, 102] width 107 height 26
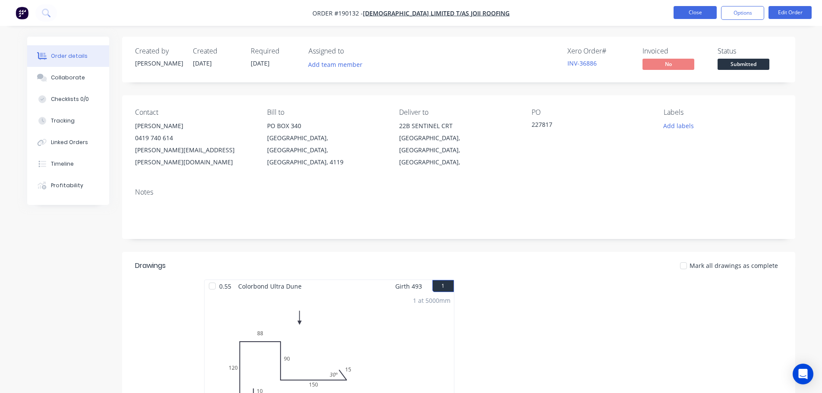
click at [706, 14] on button "Close" at bounding box center [695, 12] width 43 height 13
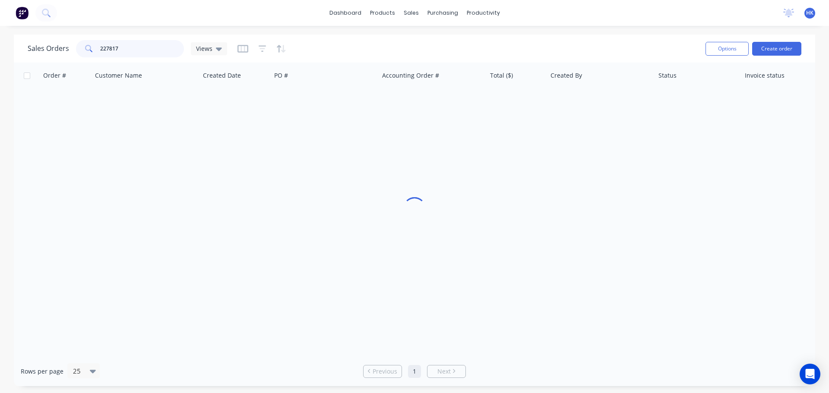
drag, startPoint x: 159, startPoint y: 49, endPoint x: 77, endPoint y: 59, distance: 83.1
click at [77, 59] on div "Sales Orders 227817 Views Options Create order" at bounding box center [414, 49] width 801 height 28
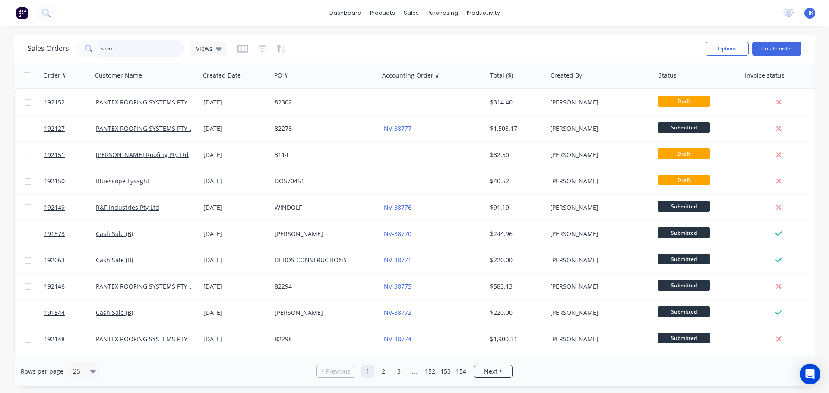
click at [144, 49] on input "text" at bounding box center [142, 48] width 84 height 17
click at [756, 44] on button "Create order" at bounding box center [776, 49] width 49 height 14
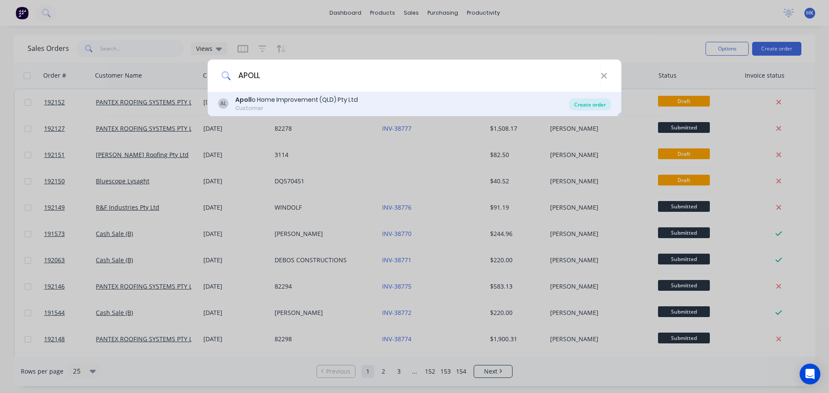
click at [593, 108] on div "Create order" at bounding box center [590, 104] width 42 height 12
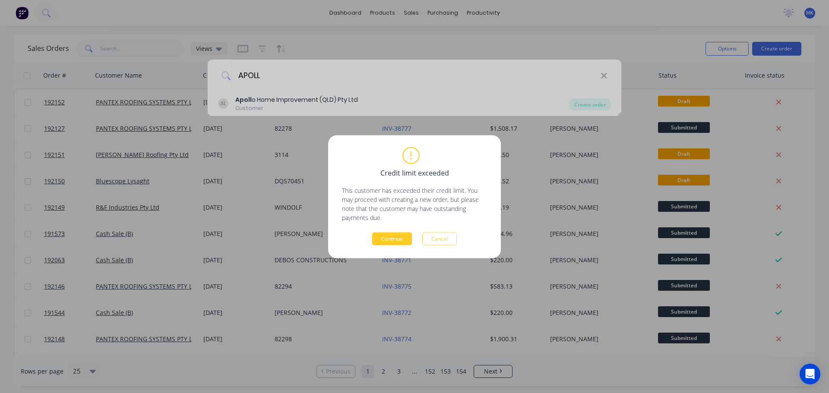
click at [394, 245] on button "Continue" at bounding box center [392, 238] width 40 height 13
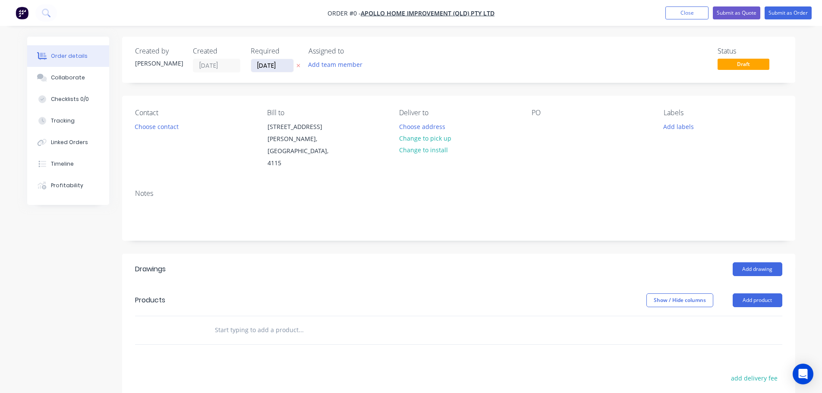
click at [267, 64] on input "09/09/25" at bounding box center [272, 65] width 42 height 13
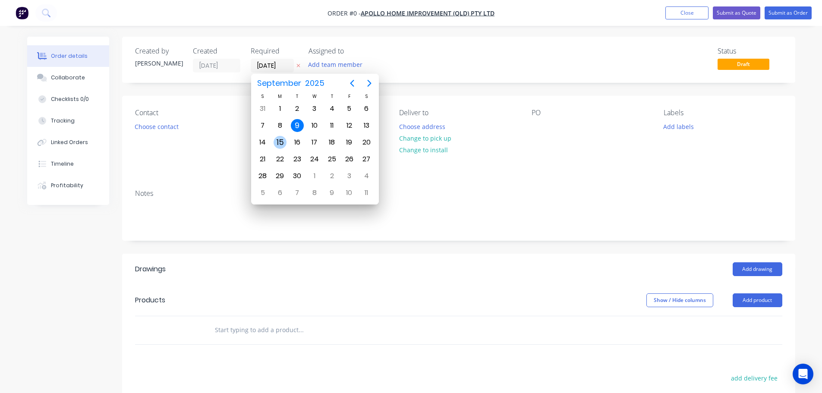
click at [277, 142] on div "15" at bounding box center [280, 142] width 13 height 13
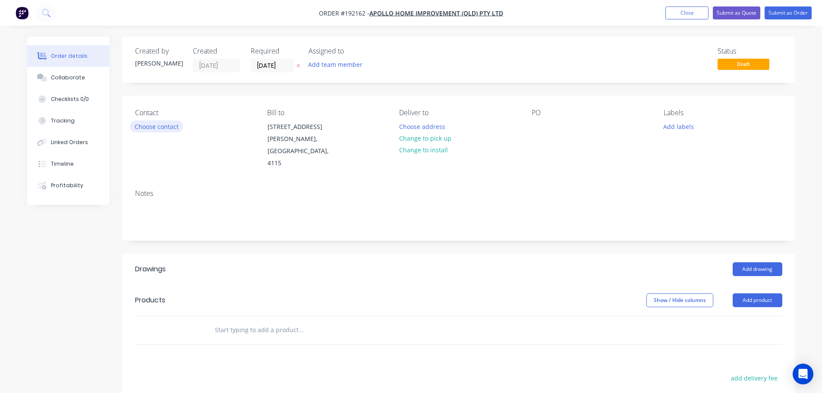
click at [170, 129] on button "Choose contact" at bounding box center [156, 126] width 53 height 12
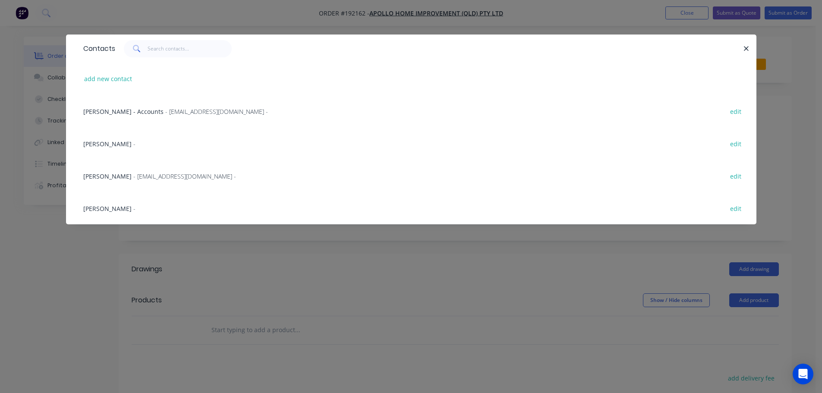
click at [171, 175] on span "- maried@apollopatios.com.au -" at bounding box center [184, 176] width 103 height 8
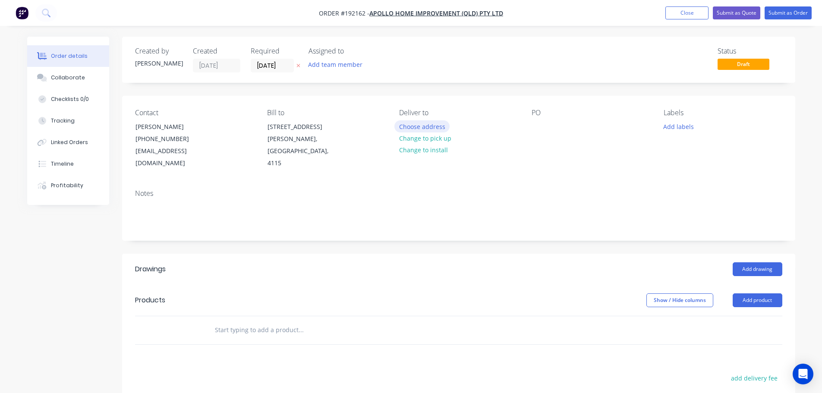
click at [411, 122] on button "Choose address" at bounding box center [422, 126] width 55 height 12
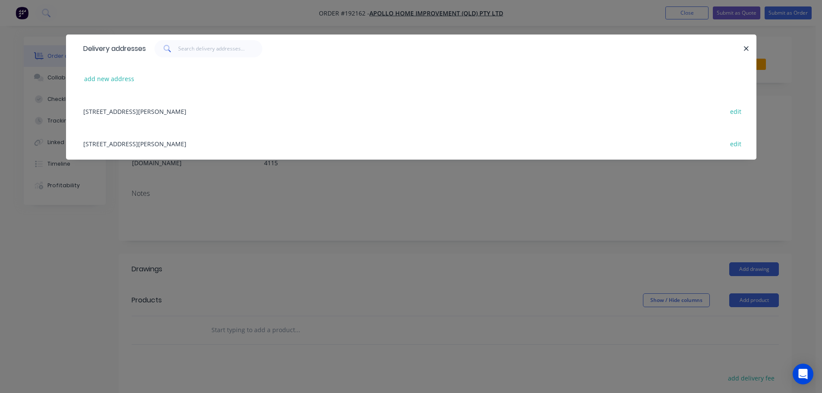
drag, startPoint x: 217, startPoint y: 139, endPoint x: 374, endPoint y: 146, distance: 157.3
click at [217, 139] on div "29 CORYMBIA PL, (STORE), PARKINSON, Queensland, Australia, 4115 edit" at bounding box center [411, 143] width 665 height 32
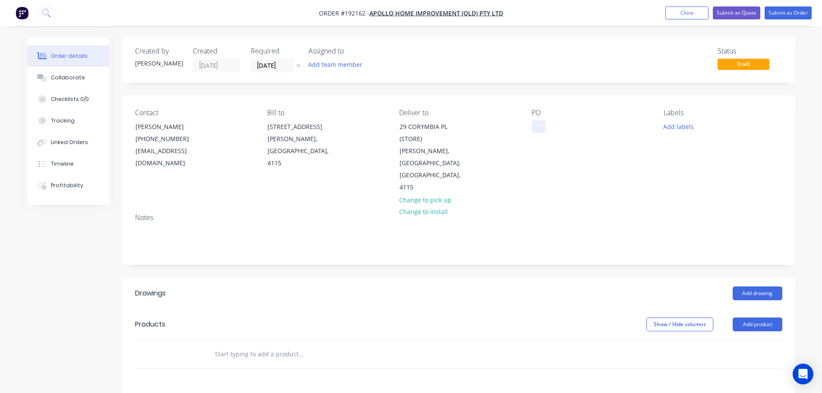
click at [535, 128] on div at bounding box center [539, 126] width 14 height 13
click at [685, 128] on button "Add labels" at bounding box center [679, 126] width 40 height 12
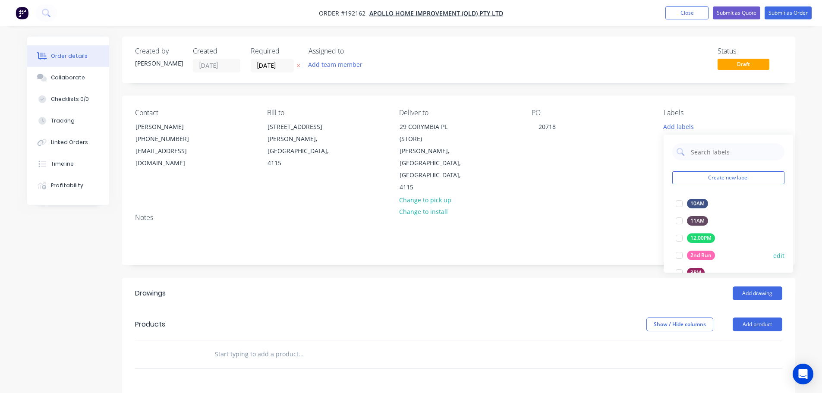
click at [676, 255] on div at bounding box center [679, 255] width 17 height 17
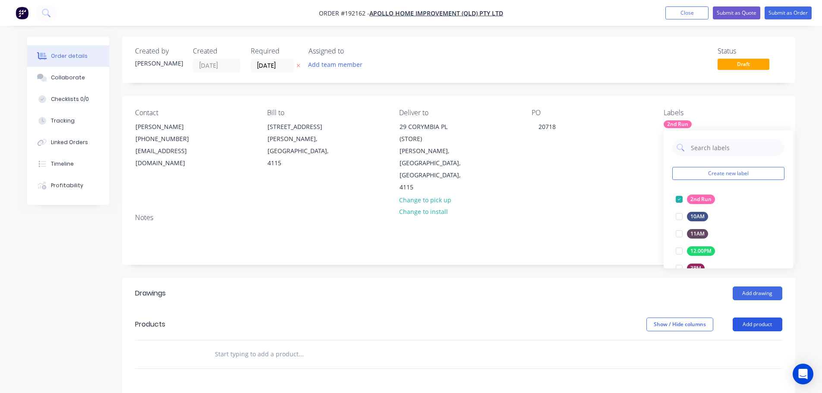
drag, startPoint x: 747, startPoint y: 296, endPoint x: 753, endPoint y: 303, distance: 9.2
click at [748, 318] on button "Add product" at bounding box center [758, 325] width 50 height 14
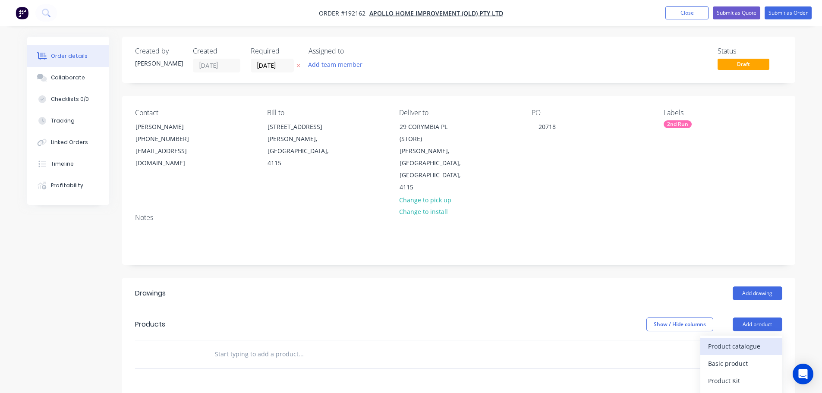
click at [753, 340] on div "Product catalogue" at bounding box center [741, 346] width 66 height 13
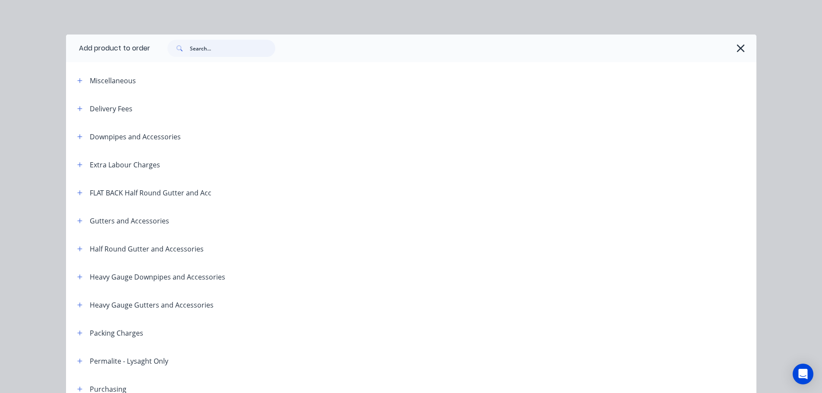
click at [231, 48] on input "text" at bounding box center [232, 48] width 85 height 17
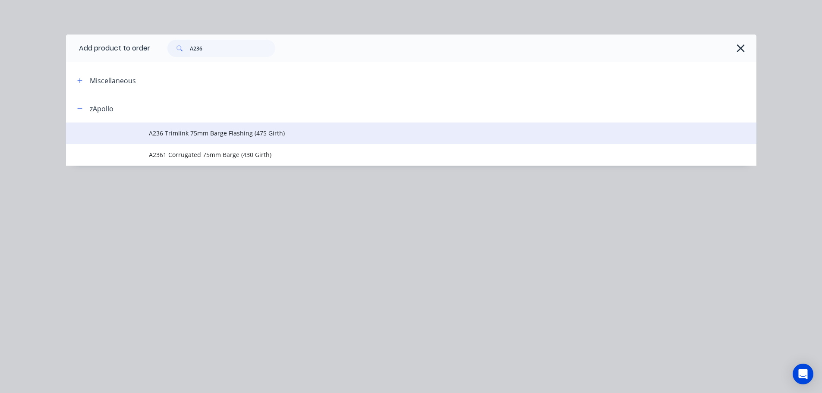
click at [223, 136] on span "A236 Trimlink 75mm Barge Flashing (475 Girth)" at bounding box center [392, 133] width 486 height 9
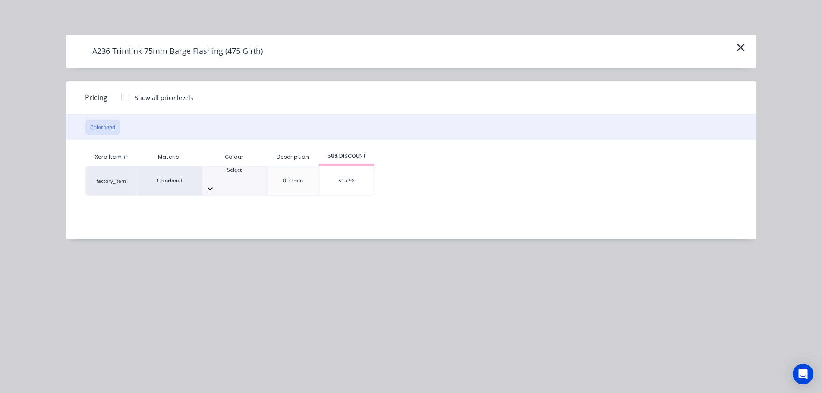
click at [248, 183] on div "Select" at bounding box center [234, 180] width 64 height 29
click at [343, 180] on div "$15.98" at bounding box center [346, 180] width 54 height 29
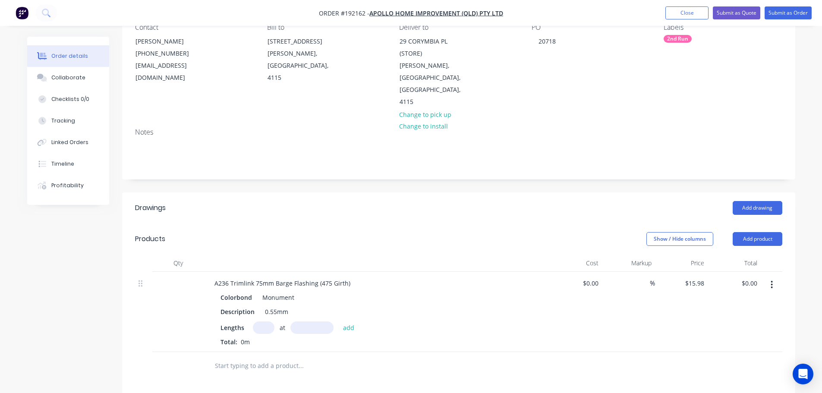
scroll to position [86, 0]
click at [261, 321] on input "text" at bounding box center [264, 327] width 22 height 13
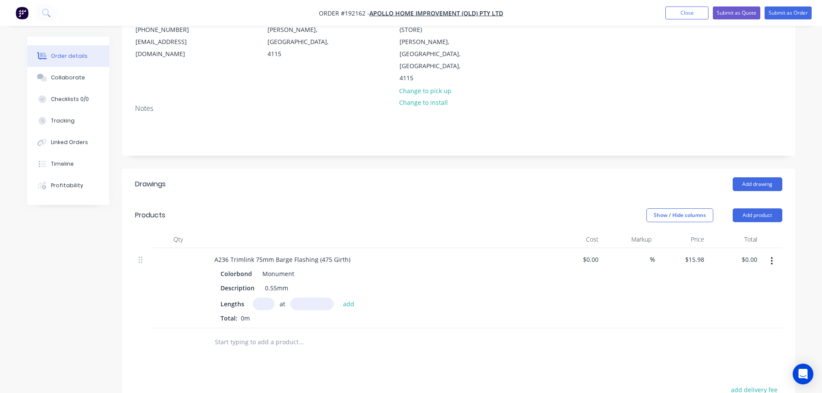
scroll to position [129, 0]
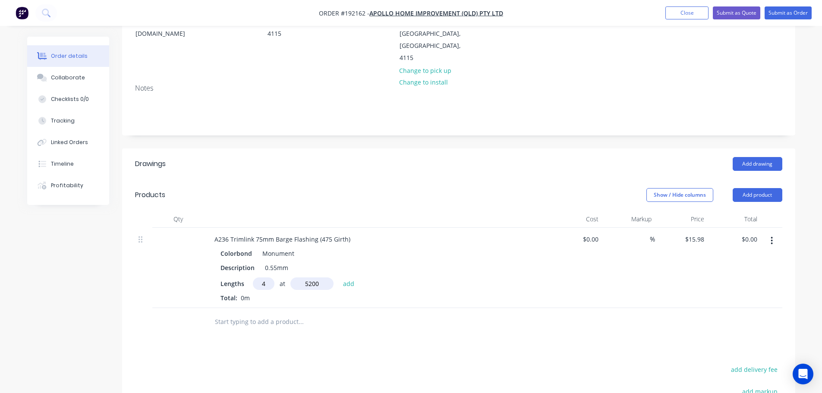
click at [339, 278] on button "add" at bounding box center [349, 284] width 20 height 12
click at [751, 188] on button "Add product" at bounding box center [758, 195] width 50 height 14
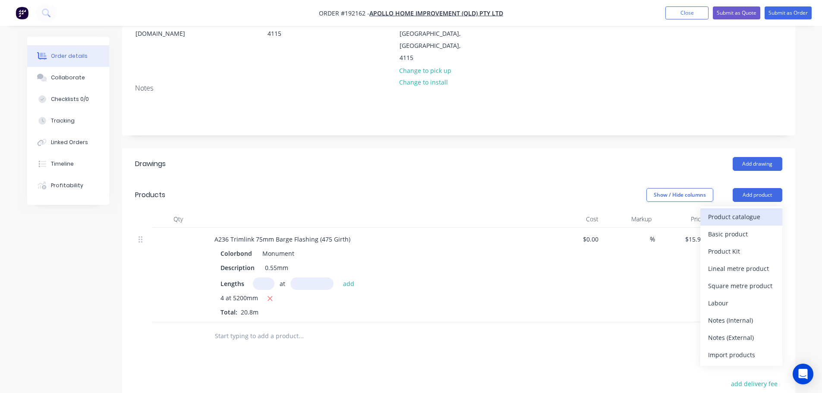
click at [755, 211] on div "Product catalogue" at bounding box center [741, 217] width 66 height 13
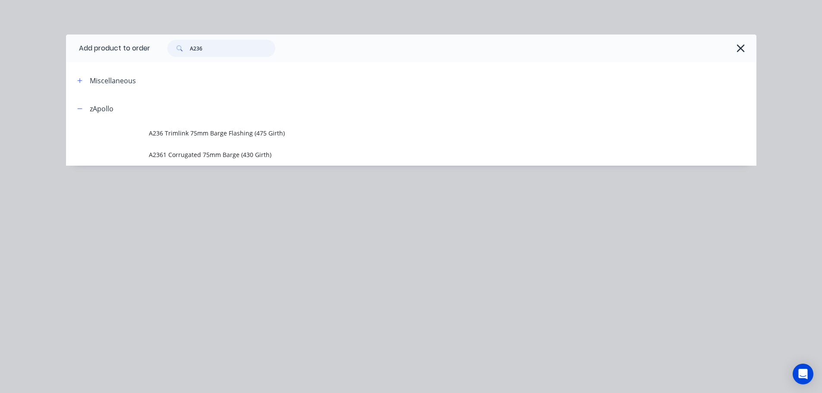
drag, startPoint x: 226, startPoint y: 40, endPoint x: 191, endPoint y: 45, distance: 35.3
click at [191, 45] on input "A236" at bounding box center [232, 48] width 85 height 17
click at [233, 136] on span "A233002 75mm Trimlink Fascia Flashing (inc Drip Guard) - (272 Girth)" at bounding box center [392, 133] width 486 height 9
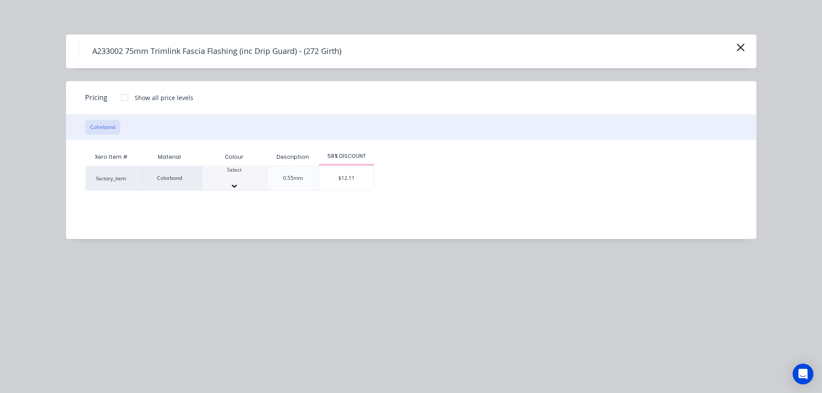
click at [234, 177] on div at bounding box center [234, 178] width 64 height 8
click at [333, 182] on div "$12.11" at bounding box center [346, 180] width 54 height 29
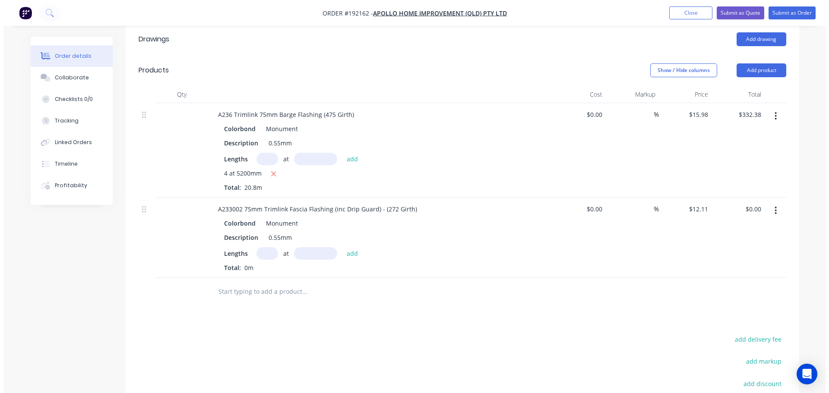
scroll to position [259, 0]
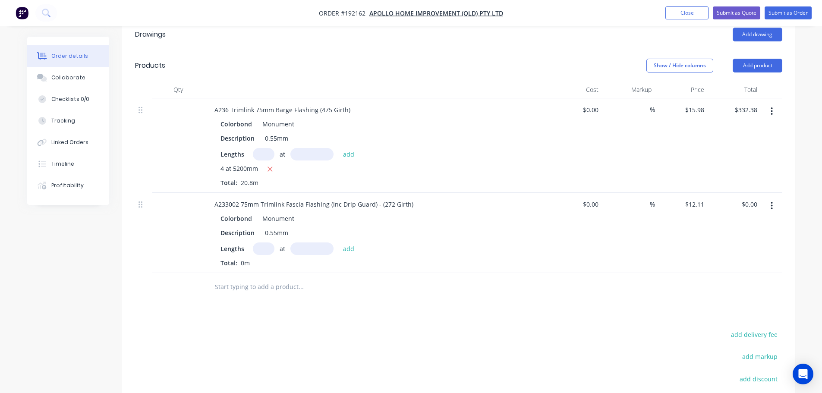
click at [259, 243] on input "text" at bounding box center [264, 249] width 22 height 13
click at [339, 243] on button "add" at bounding box center [349, 249] width 20 height 12
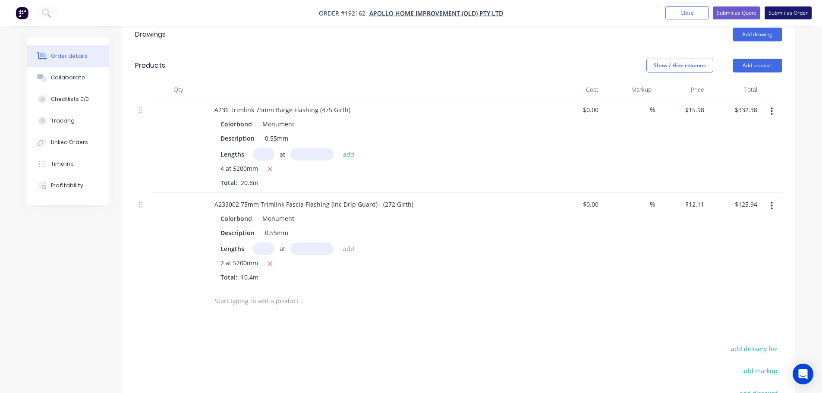
click at [800, 10] on button "Submit as Order" at bounding box center [788, 12] width 47 height 13
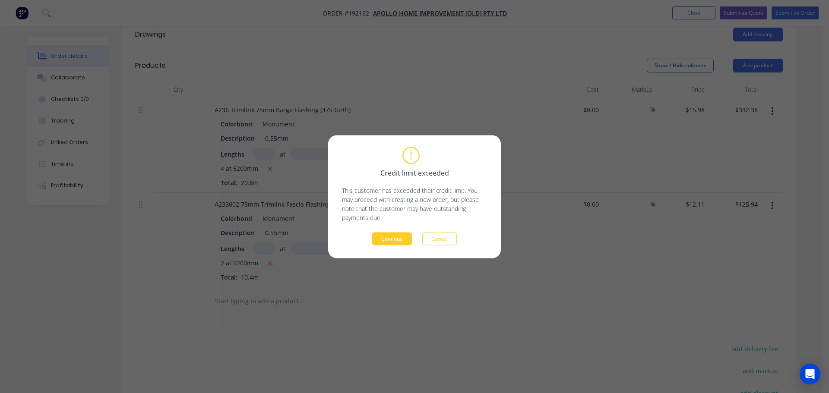
click at [396, 238] on button "Continue" at bounding box center [392, 238] width 40 height 13
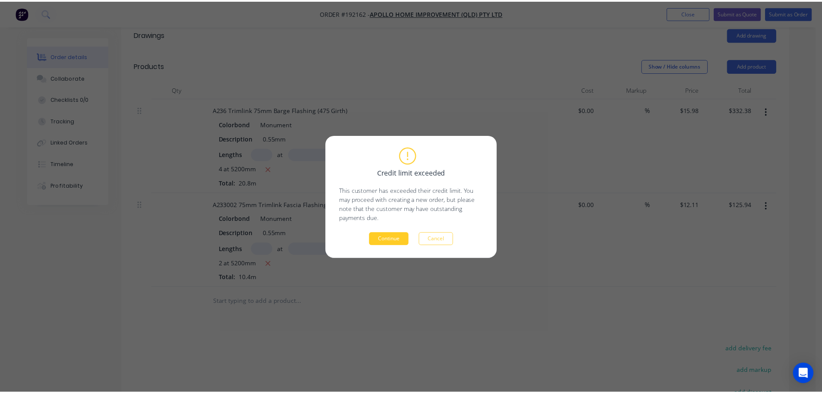
scroll to position [214, 0]
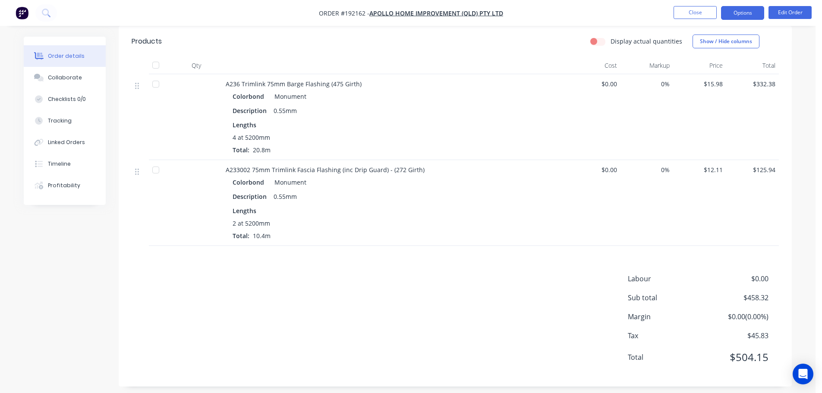
click at [738, 13] on button "Options" at bounding box center [742, 13] width 43 height 14
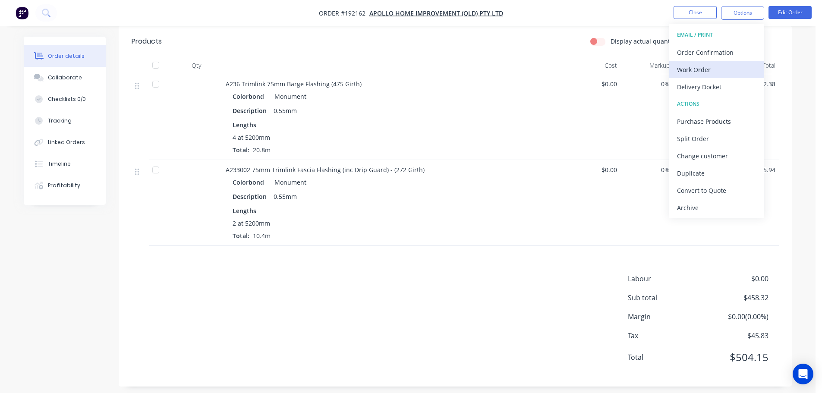
click at [736, 66] on div "Work Order" at bounding box center [716, 69] width 79 height 13
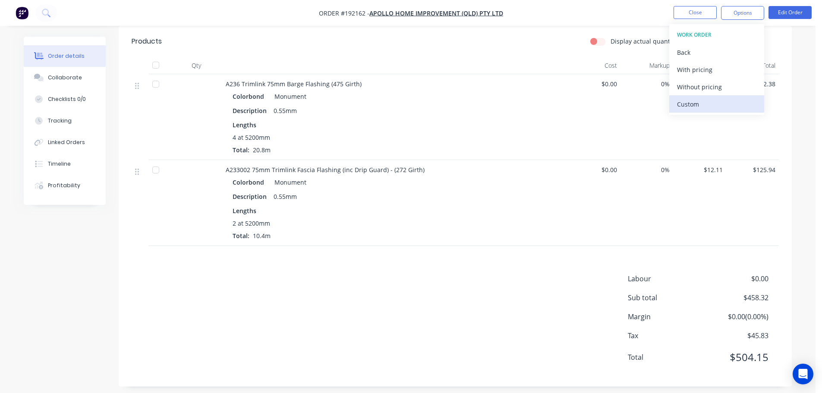
click at [732, 98] on div "Custom" at bounding box center [716, 104] width 79 height 13
click at [729, 92] on div "Without pricing" at bounding box center [716, 87] width 79 height 13
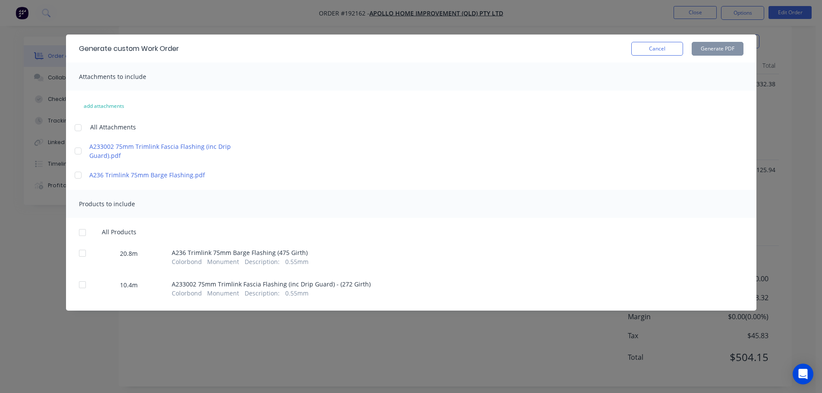
click at [79, 125] on div at bounding box center [77, 127] width 17 height 17
click at [84, 234] on div at bounding box center [82, 232] width 17 height 17
click at [721, 52] on button "Generate PDF" at bounding box center [718, 49] width 52 height 14
click at [670, 50] on button "Cancel" at bounding box center [657, 49] width 52 height 14
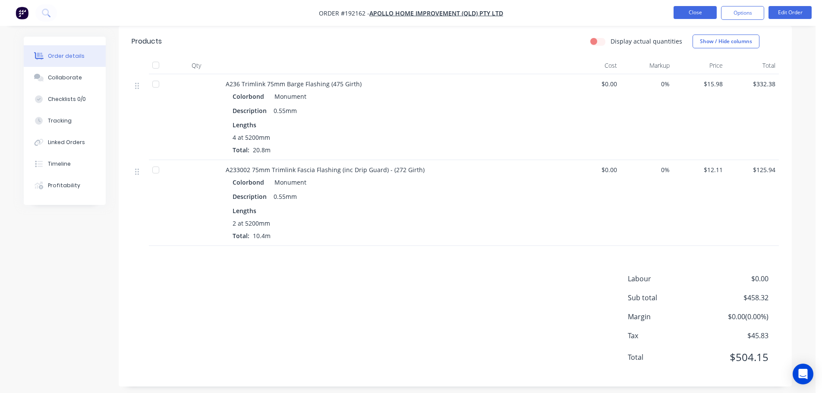
click at [704, 6] on button "Close" at bounding box center [695, 12] width 43 height 13
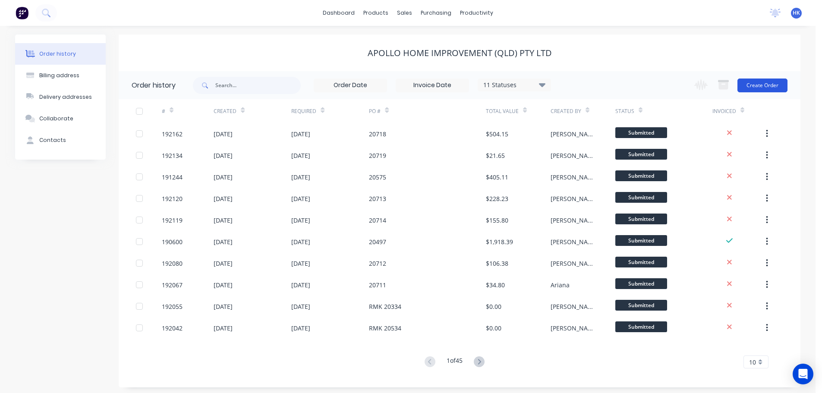
click at [776, 81] on button "Create Order" at bounding box center [763, 86] width 50 height 14
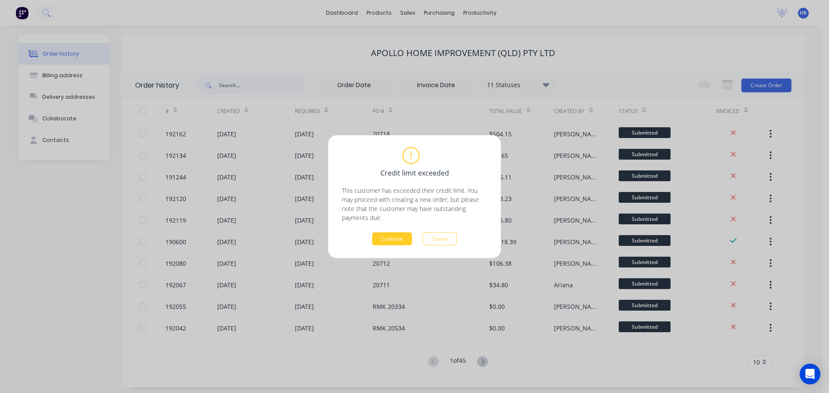
click at [404, 240] on button "Continue" at bounding box center [392, 238] width 40 height 13
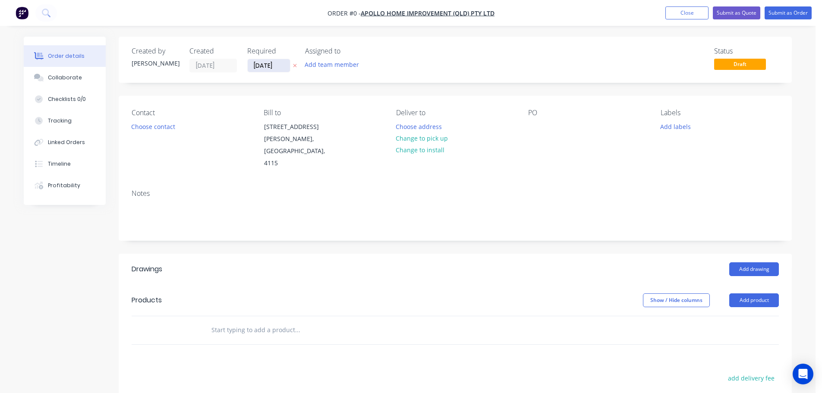
click at [262, 64] on input "09/09/25" at bounding box center [269, 65] width 42 height 13
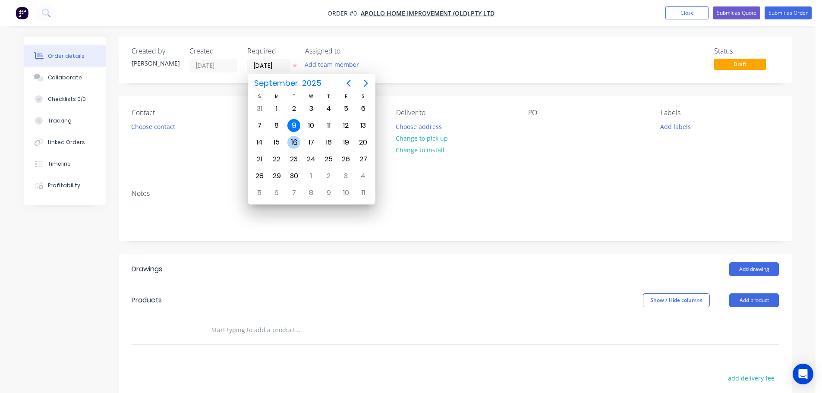
click at [293, 148] on div "16" at bounding box center [293, 142] width 13 height 13
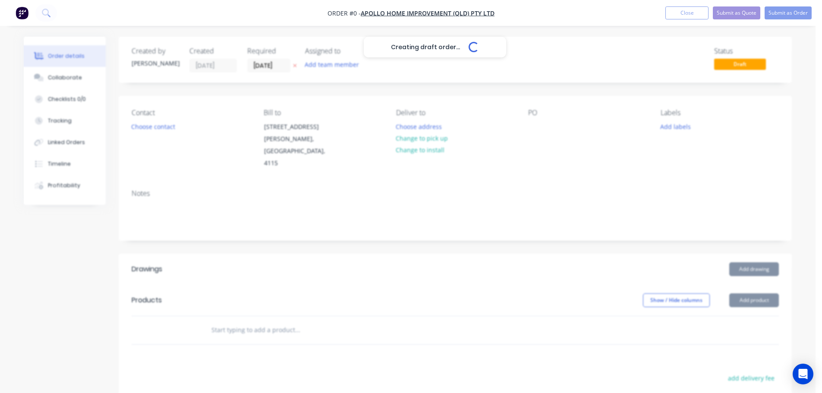
click at [159, 127] on div "Creating draft order... Loading..." at bounding box center [435, 233] width 822 height 393
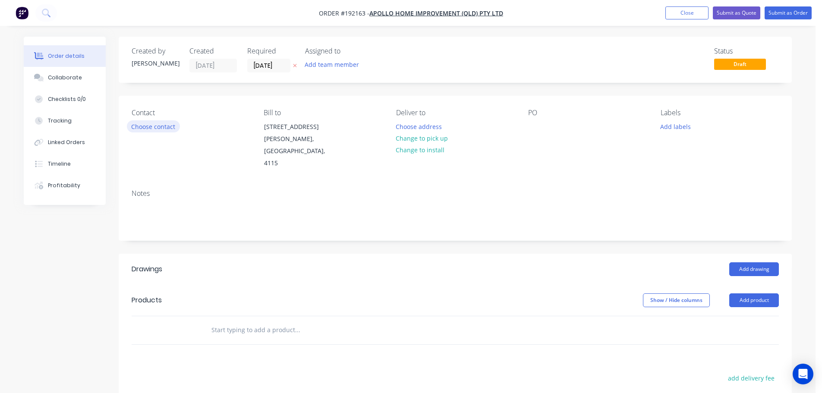
click at [162, 130] on button "Choose contact" at bounding box center [153, 126] width 53 height 12
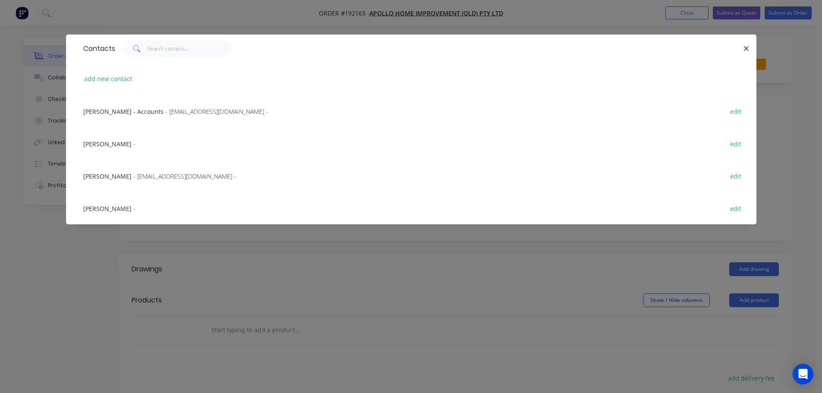
click at [155, 174] on span "- maried@apollopatios.com.au -" at bounding box center [184, 176] width 103 height 8
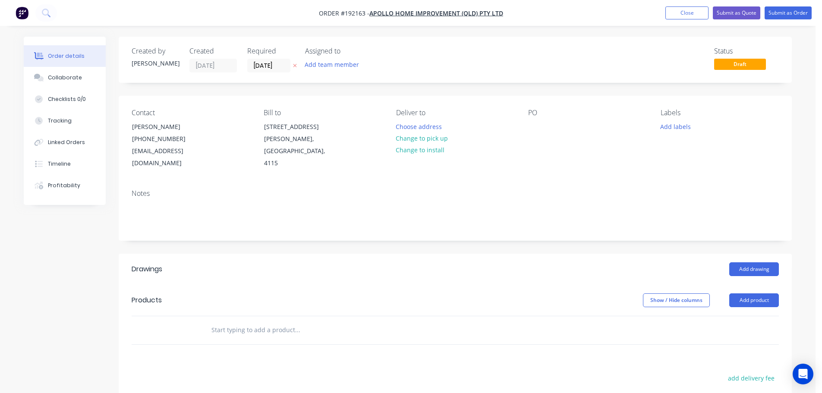
click at [430, 118] on div "Deliver to Choose address Change to pick up Change to install" at bounding box center [455, 139] width 118 height 61
click at [432, 125] on button "Choose address" at bounding box center [418, 126] width 55 height 12
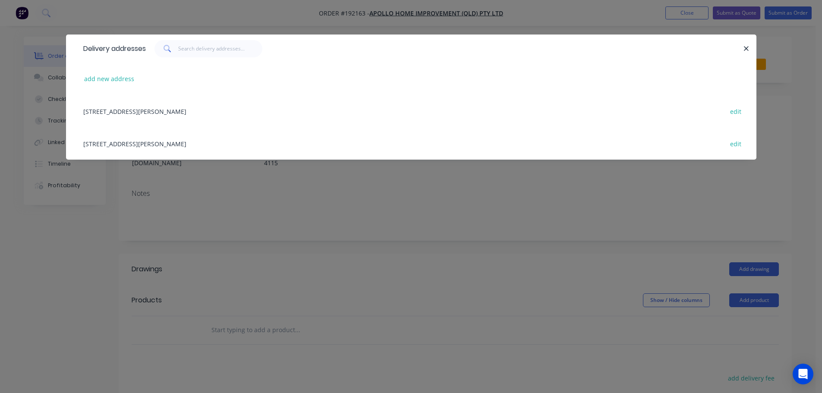
click at [215, 144] on div "29 CORYMBIA PL, (STORE), PARKINSON, Queensland, Australia, 4115 edit" at bounding box center [411, 143] width 665 height 32
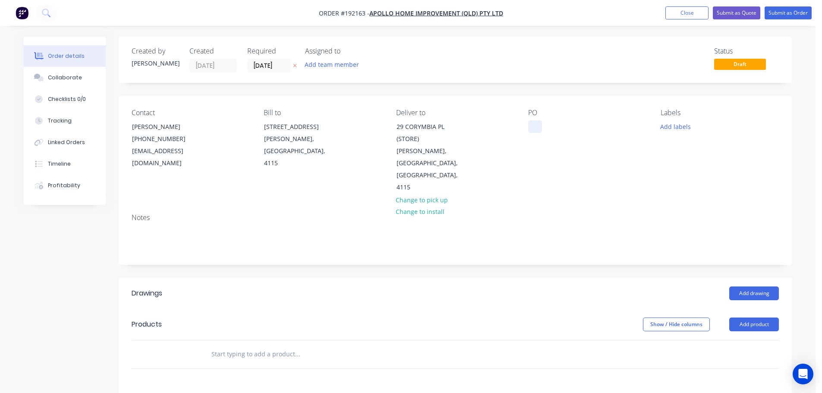
click at [537, 127] on div at bounding box center [535, 126] width 14 height 13
click at [677, 122] on button "Add labels" at bounding box center [676, 126] width 40 height 12
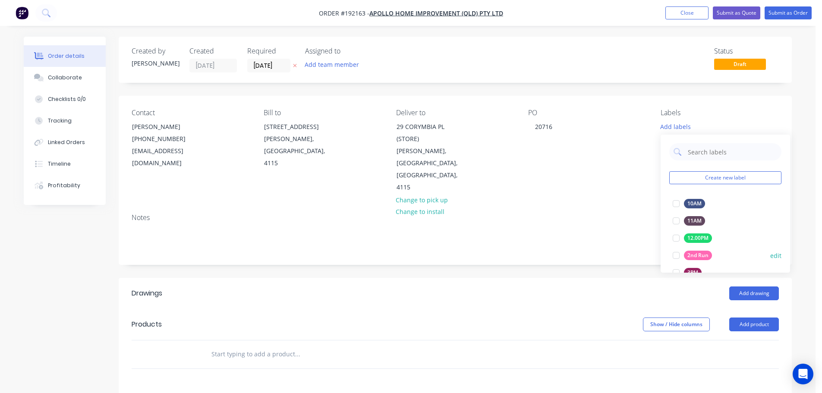
click at [671, 253] on div at bounding box center [676, 255] width 17 height 17
click at [767, 318] on button "Add product" at bounding box center [754, 325] width 50 height 14
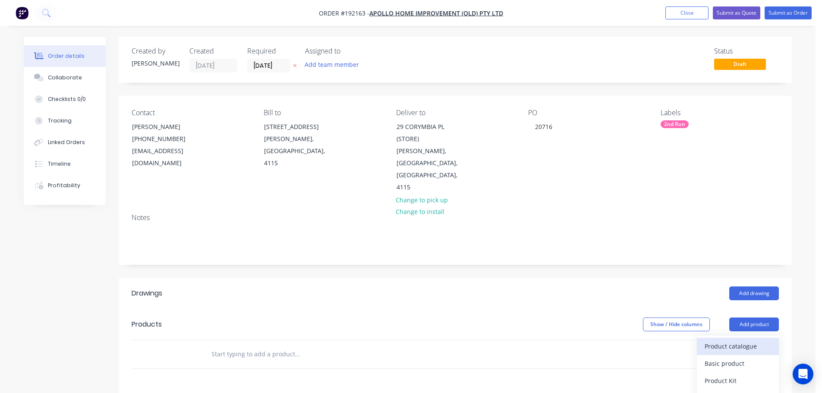
click at [761, 340] on div "Product catalogue" at bounding box center [738, 346] width 66 height 13
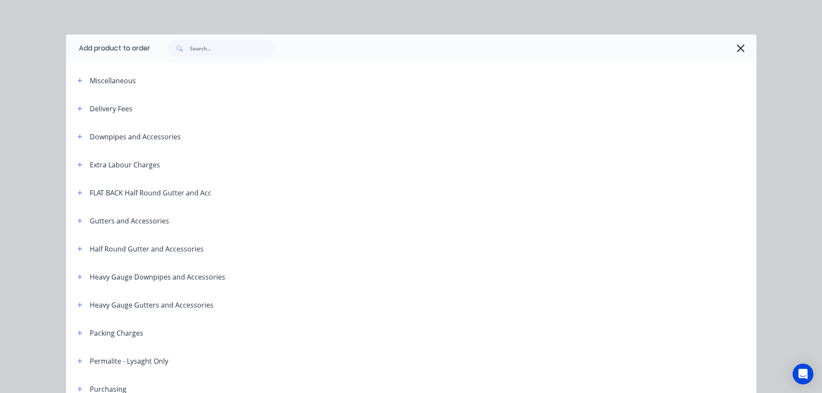
click at [222, 63] on div "Add product to order Miscellaneous Delivery Fees Downpipes and Accessories Extr…" at bounding box center [411, 345] width 691 height 621
click at [223, 52] on input "text" at bounding box center [232, 48] width 85 height 17
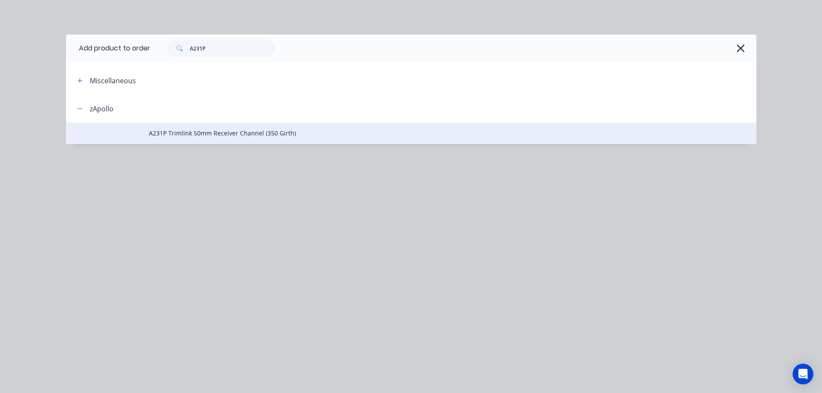
click at [231, 136] on span "A231P Trimlink 50mm Receiver Channel (350 Girth)" at bounding box center [392, 133] width 486 height 9
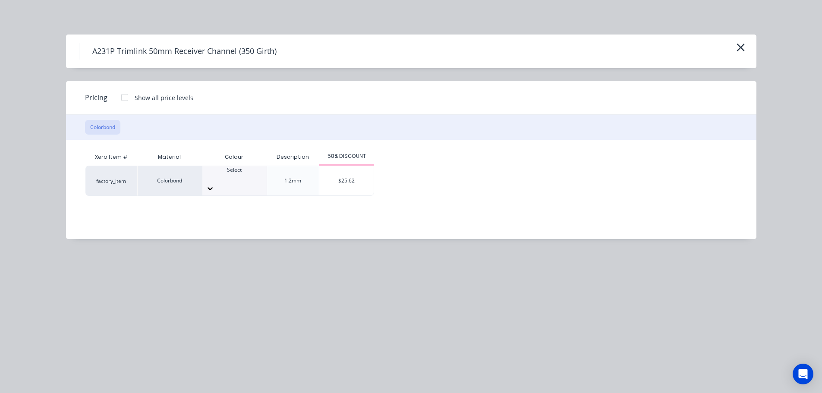
click at [249, 188] on div "Xero Item # Material Colour Description 58% DISCOUNT factory_item Colorbond Sel…" at bounding box center [405, 183] width 678 height 86
click at [251, 182] on div at bounding box center [234, 189] width 64 height 14
click at [348, 184] on div "$25.62" at bounding box center [346, 180] width 54 height 29
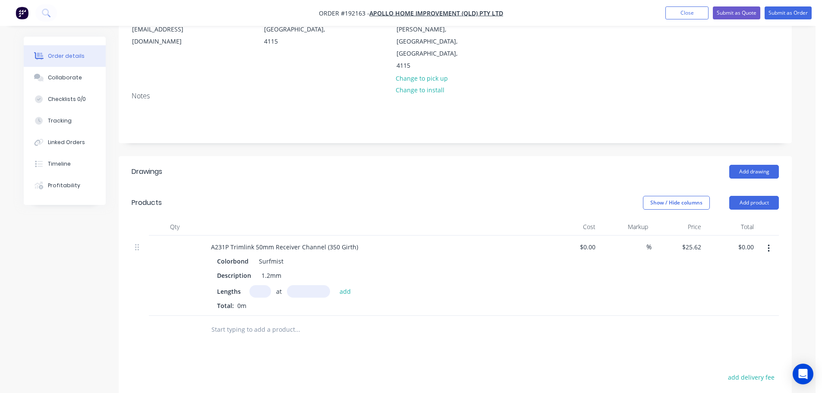
scroll to position [129, 0]
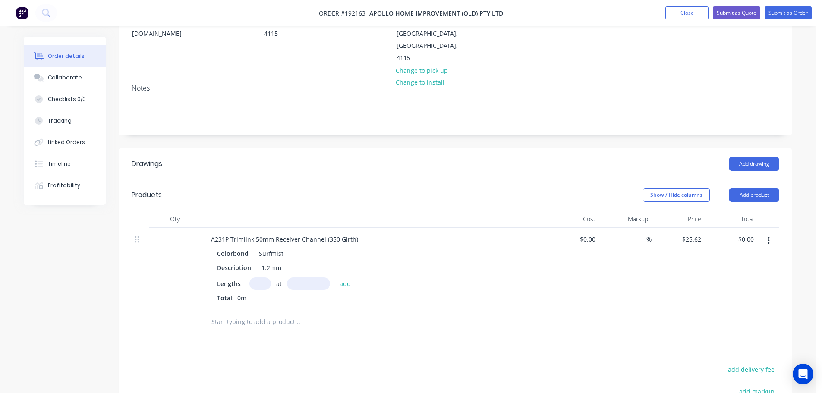
click at [261, 278] on input "text" at bounding box center [260, 284] width 22 height 13
click at [335, 278] on button "add" at bounding box center [345, 284] width 20 height 12
click at [783, 10] on button "Submit as Order" at bounding box center [788, 12] width 47 height 13
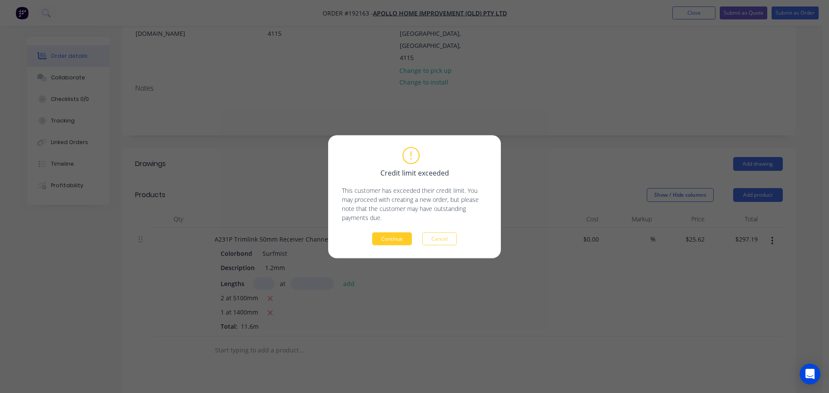
click at [380, 235] on button "Continue" at bounding box center [392, 238] width 40 height 13
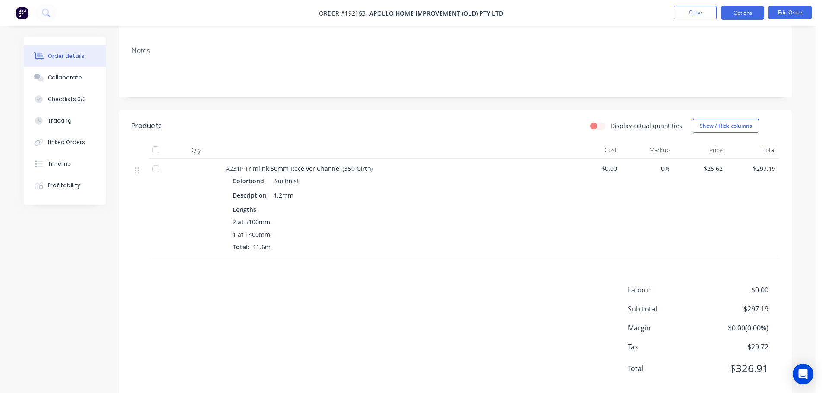
click at [748, 15] on button "Options" at bounding box center [742, 13] width 43 height 14
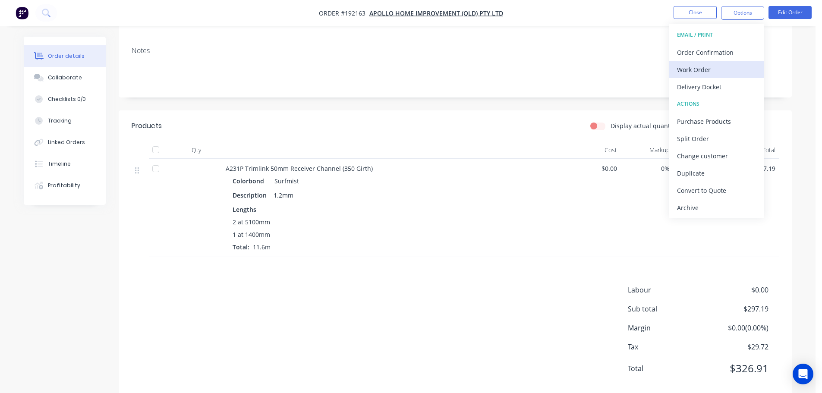
click at [731, 70] on div "Work Order" at bounding box center [716, 69] width 79 height 13
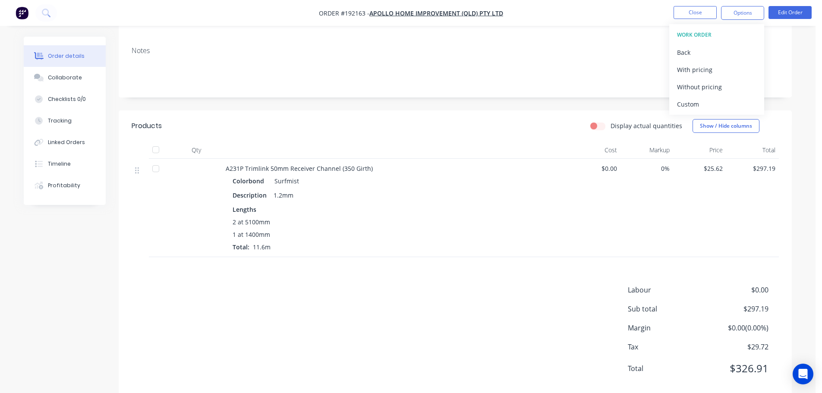
click at [727, 108] on div "Custom" at bounding box center [716, 104] width 79 height 13
click at [723, 94] on button "Without pricing" at bounding box center [716, 86] width 95 height 17
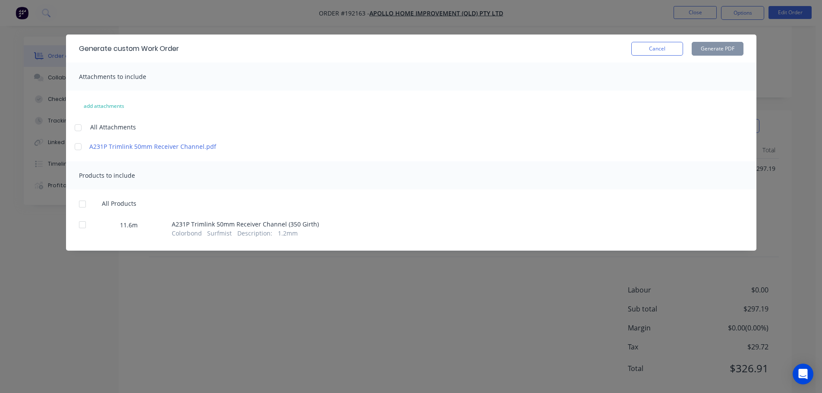
click at [81, 123] on div at bounding box center [77, 127] width 17 height 17
click at [81, 206] on div at bounding box center [82, 204] width 17 height 17
click at [739, 46] on button "Generate PDF" at bounding box center [718, 49] width 52 height 14
click at [671, 51] on button "Cancel" at bounding box center [657, 49] width 52 height 14
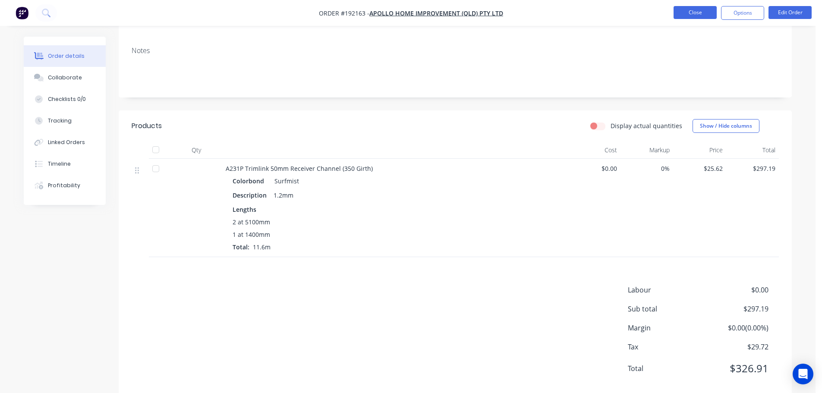
click at [700, 15] on button "Close" at bounding box center [695, 12] width 43 height 13
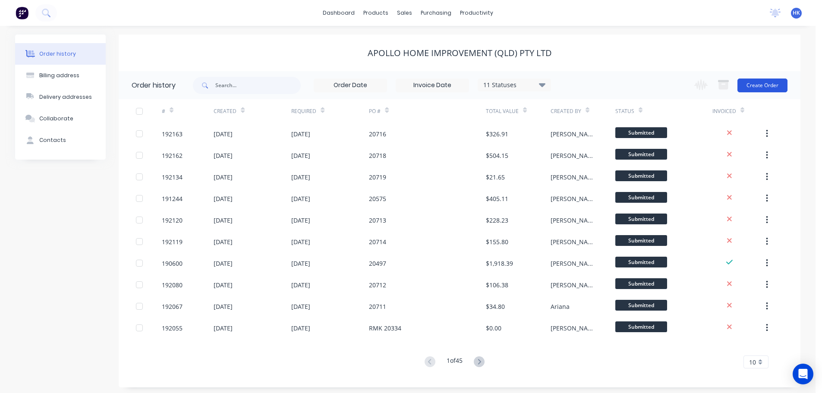
click at [778, 82] on button "Create Order" at bounding box center [763, 86] width 50 height 14
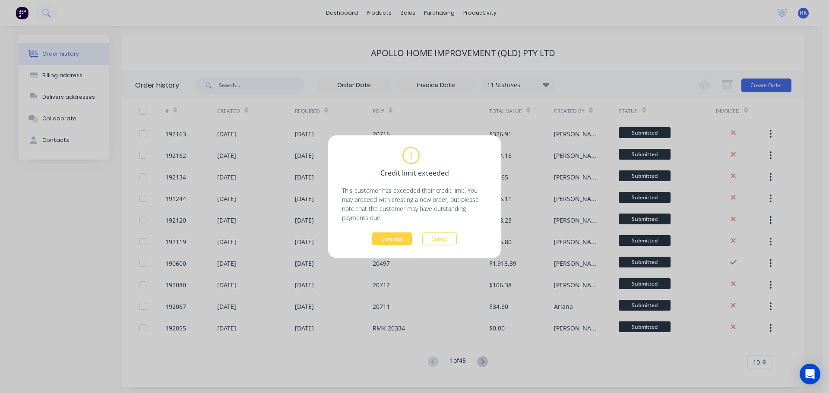
click at [388, 246] on div "Credit limit exceeded This customer has exceeded their credit limit. You may pr…" at bounding box center [414, 196] width 173 height 123
click at [389, 240] on button "Continue" at bounding box center [392, 238] width 40 height 13
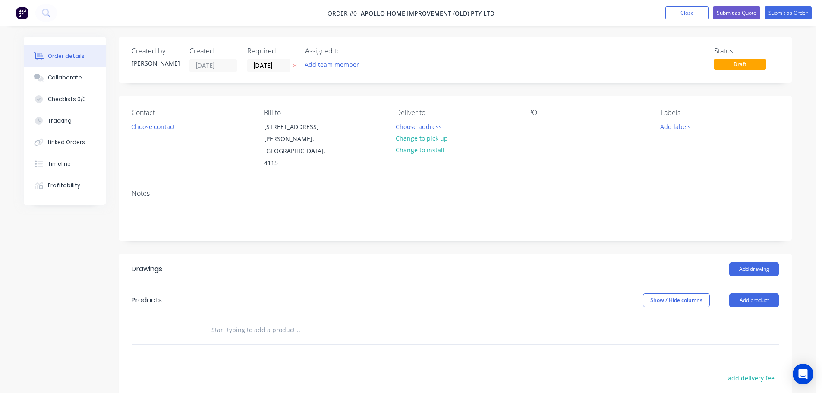
drag, startPoint x: 280, startPoint y: 65, endPoint x: 282, endPoint y: 73, distance: 8.1
click at [280, 65] on input "09/09/25" at bounding box center [269, 65] width 42 height 13
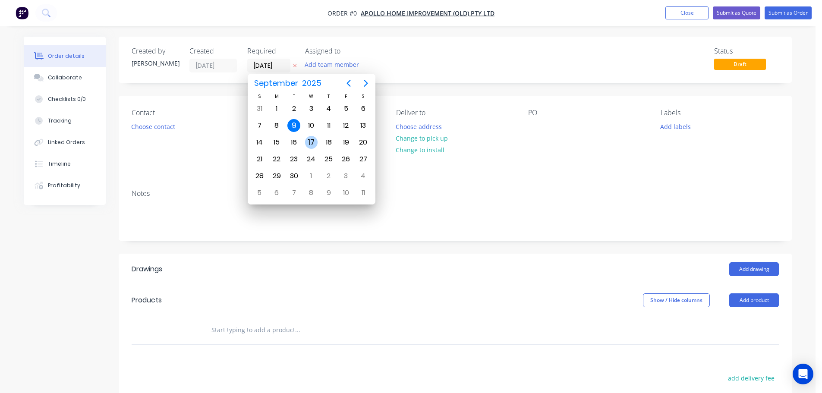
click at [309, 146] on div "17" at bounding box center [311, 142] width 13 height 13
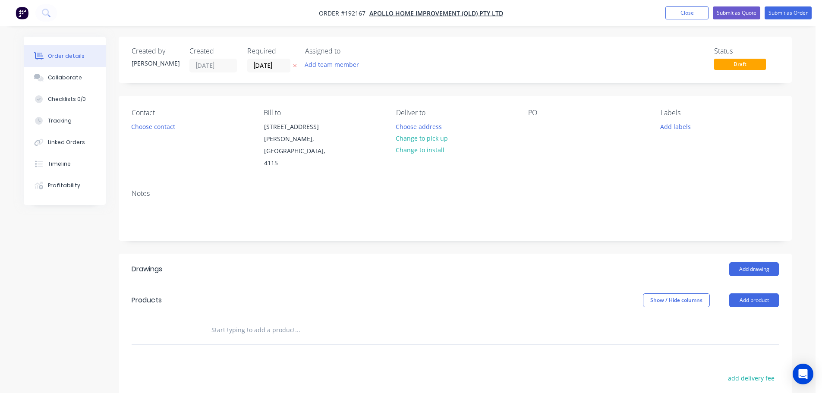
click at [162, 129] on button "Choose contact" at bounding box center [153, 126] width 53 height 12
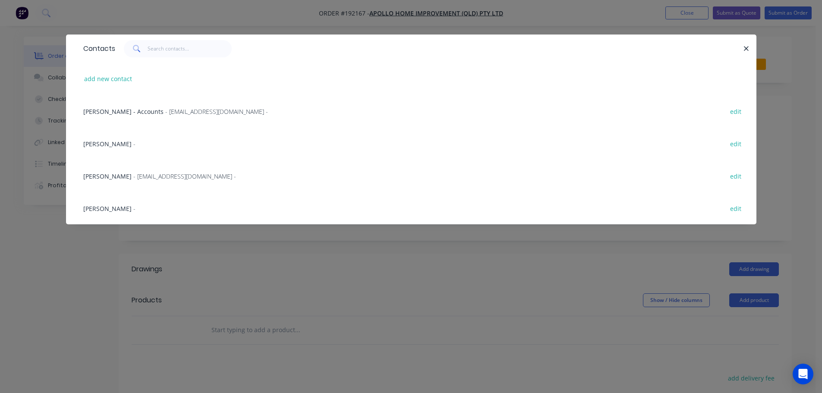
click at [148, 181] on div "Marie Defty - maried@apollopatios.com.au - edit" at bounding box center [411, 176] width 665 height 32
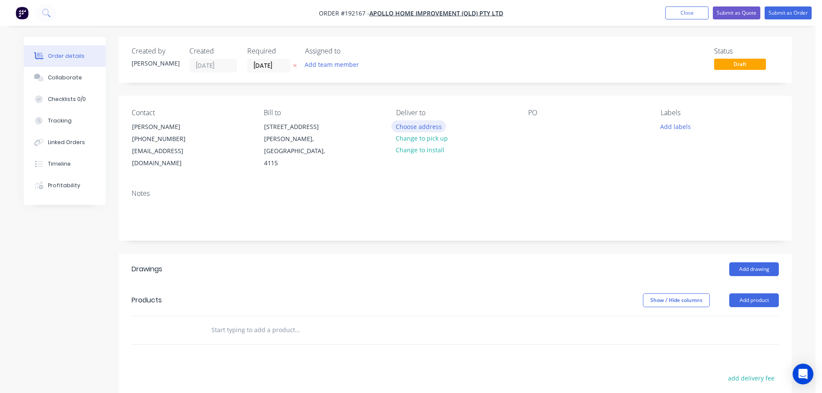
click at [400, 124] on button "Choose address" at bounding box center [418, 126] width 55 height 12
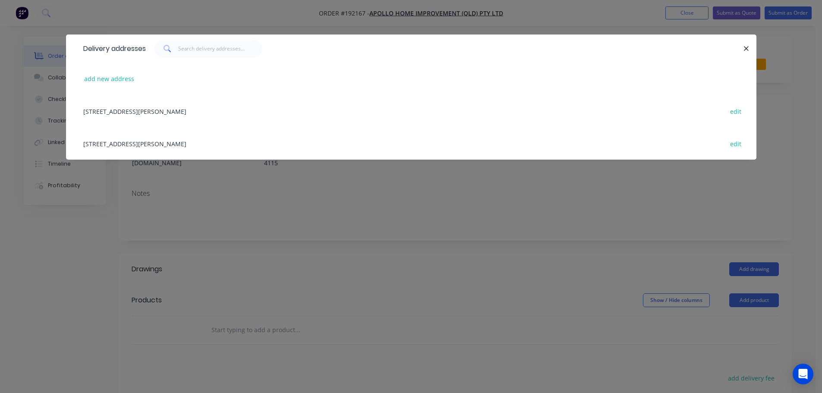
click at [187, 147] on div "29 CORYMBIA PL, (STORE), PARKINSON, Queensland, Australia, 4115 edit" at bounding box center [411, 143] width 665 height 32
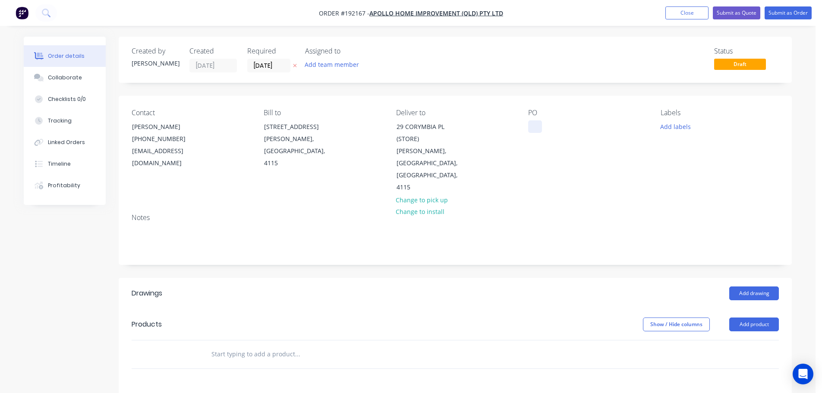
click at [537, 128] on div at bounding box center [535, 126] width 14 height 13
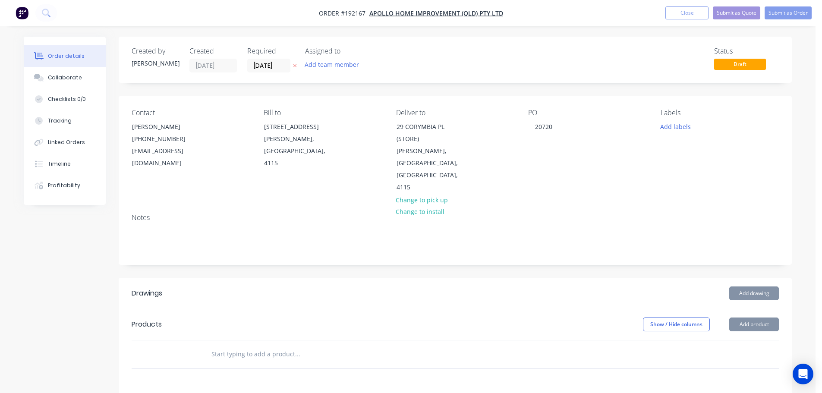
drag, startPoint x: 659, startPoint y: 129, endPoint x: 674, endPoint y: 134, distance: 15.8
click at [659, 129] on button "Add labels" at bounding box center [676, 126] width 40 height 12
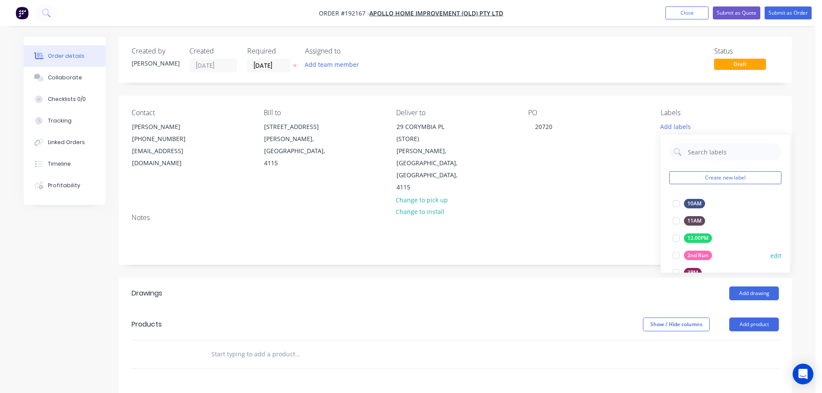
click at [675, 258] on div at bounding box center [676, 255] width 17 height 17
click at [750, 318] on button "Add product" at bounding box center [754, 325] width 50 height 14
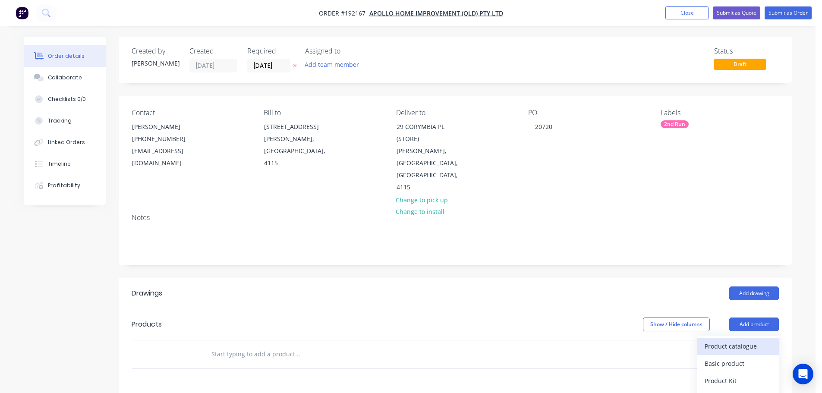
click at [741, 340] on div "Product catalogue" at bounding box center [738, 346] width 66 height 13
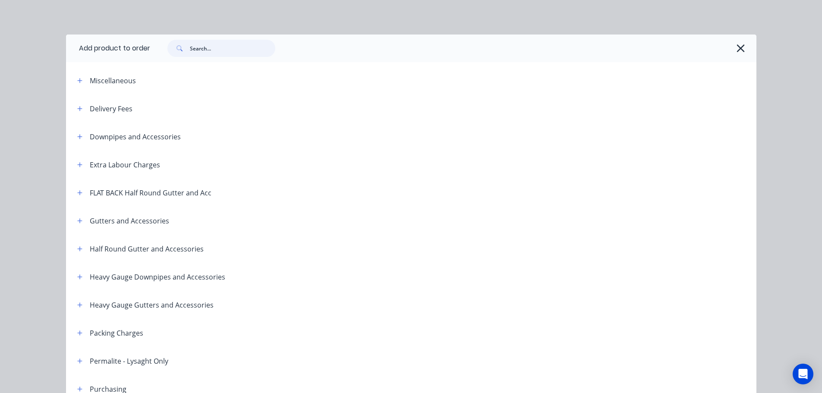
click at [211, 46] on input "text" at bounding box center [232, 48] width 85 height 17
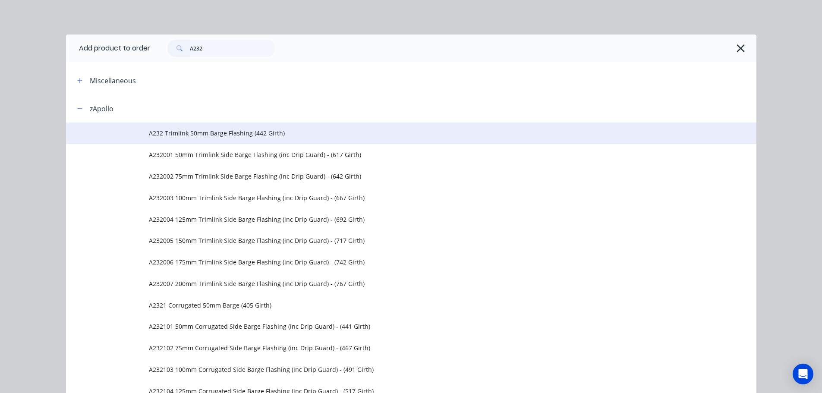
click at [233, 132] on span "A232 Trimlink 50mm Barge Flashing (442 Girth)" at bounding box center [392, 133] width 486 height 9
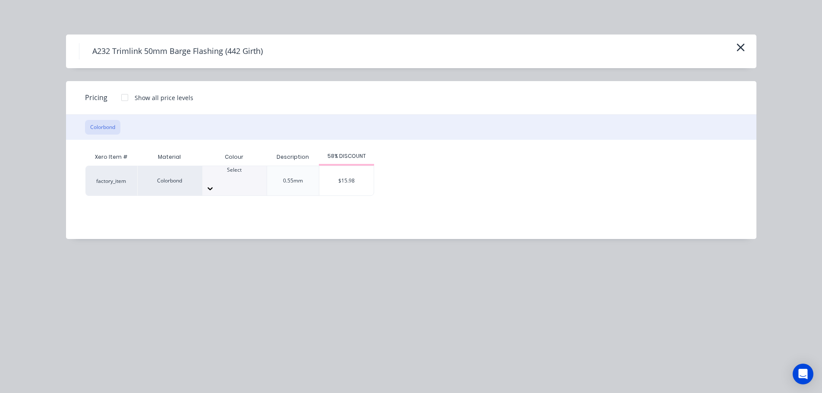
click at [252, 182] on div at bounding box center [234, 189] width 64 height 14
click at [355, 179] on div "$15.98" at bounding box center [346, 180] width 54 height 29
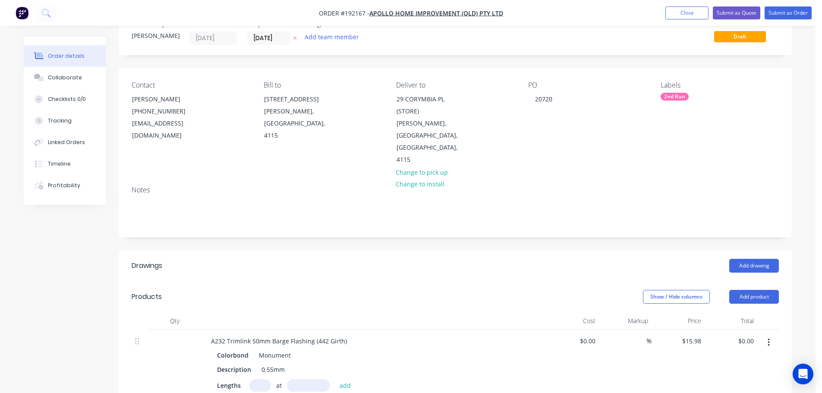
scroll to position [43, 0]
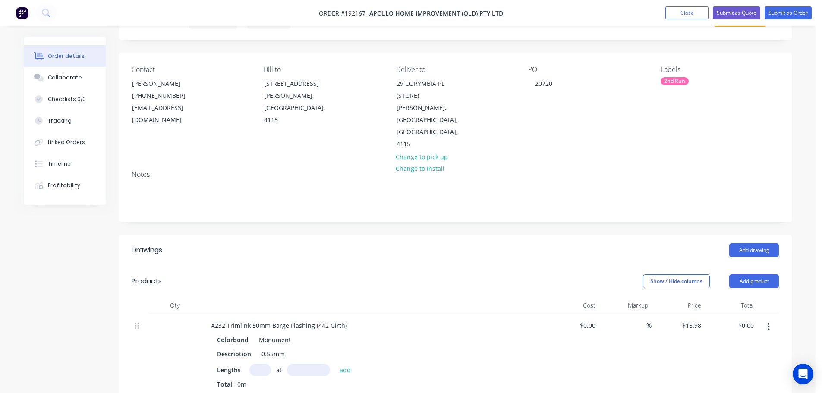
click at [258, 364] on input "text" at bounding box center [260, 370] width 22 height 13
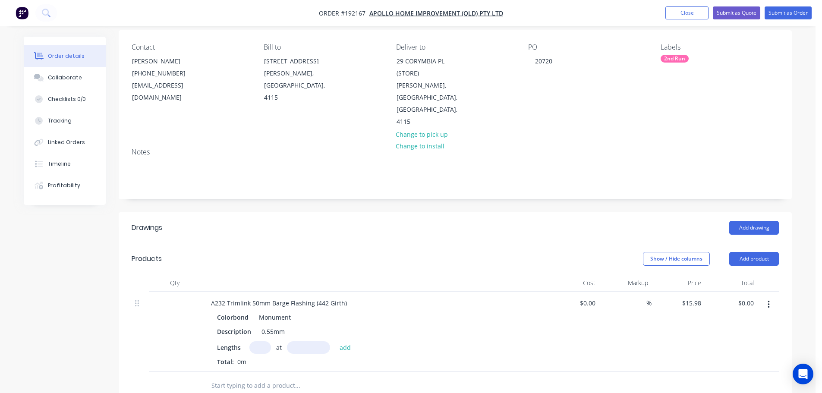
scroll to position [86, 0]
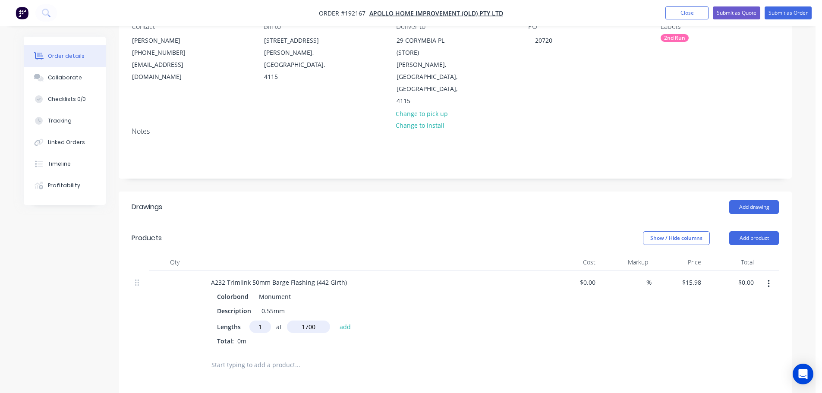
click at [335, 321] on button "add" at bounding box center [345, 327] width 20 height 12
click at [766, 231] on button "Add product" at bounding box center [754, 238] width 50 height 14
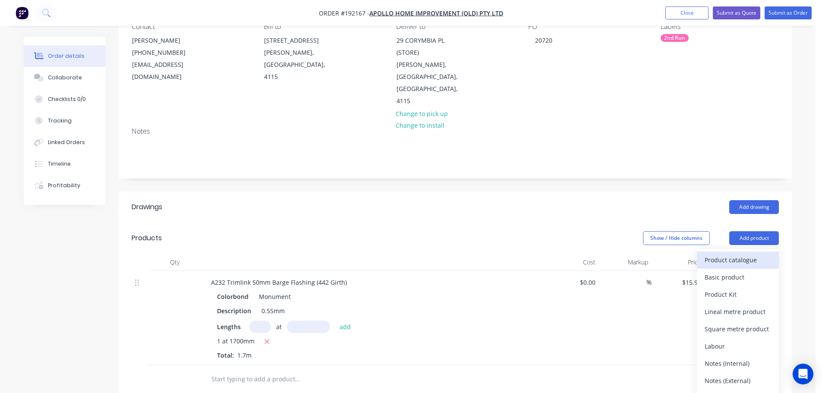
click at [753, 254] on div "Product catalogue" at bounding box center [738, 260] width 66 height 13
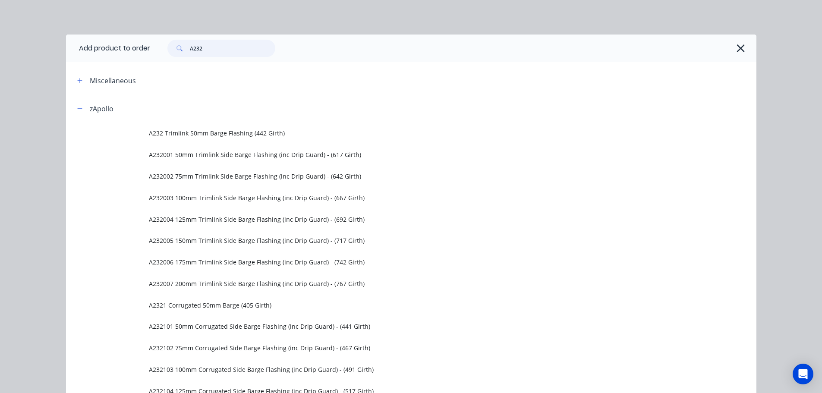
drag, startPoint x: 214, startPoint y: 47, endPoint x: 183, endPoint y: 48, distance: 30.7
click at [183, 48] on div "A232" at bounding box center [221, 48] width 108 height 17
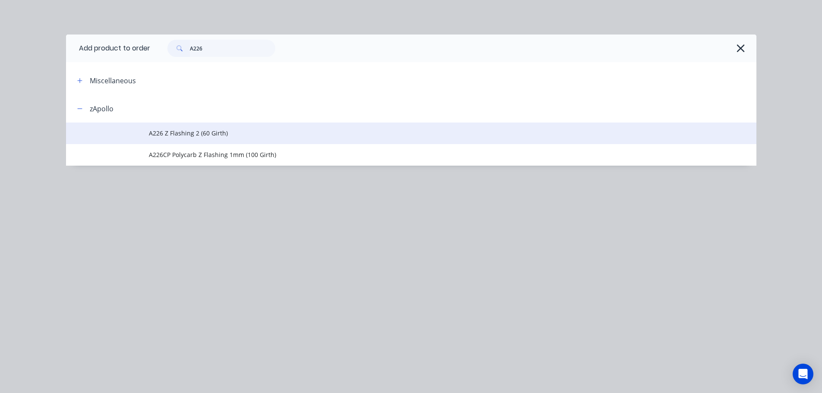
click at [237, 137] on span "A226 Z Flashing 2 (60 Girth)" at bounding box center [392, 133] width 486 height 9
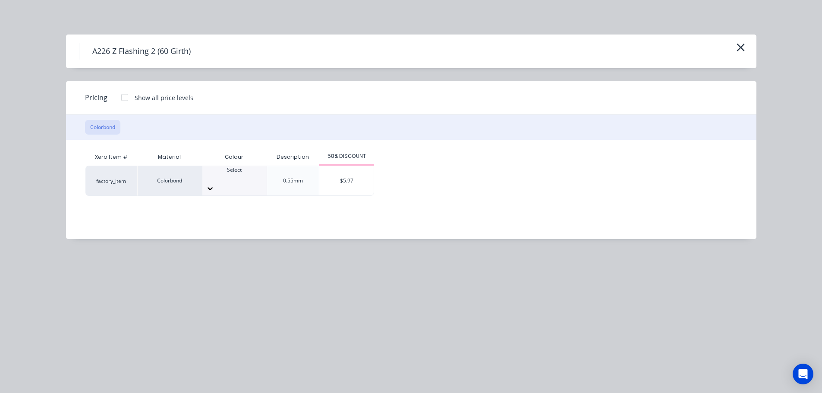
click at [244, 175] on div at bounding box center [234, 178] width 64 height 8
click at [342, 178] on div "$5.97" at bounding box center [346, 180] width 54 height 29
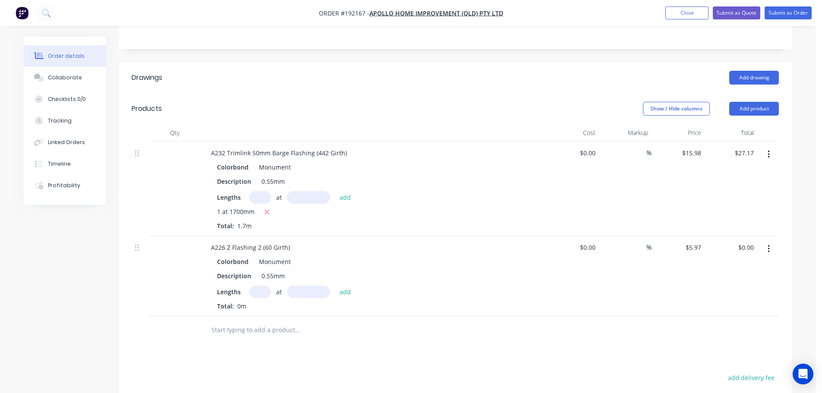
click at [252, 286] on input "text" at bounding box center [260, 292] width 22 height 13
click at [335, 286] on button "add" at bounding box center [345, 292] width 20 height 12
click at [764, 102] on button "Add product" at bounding box center [754, 109] width 50 height 14
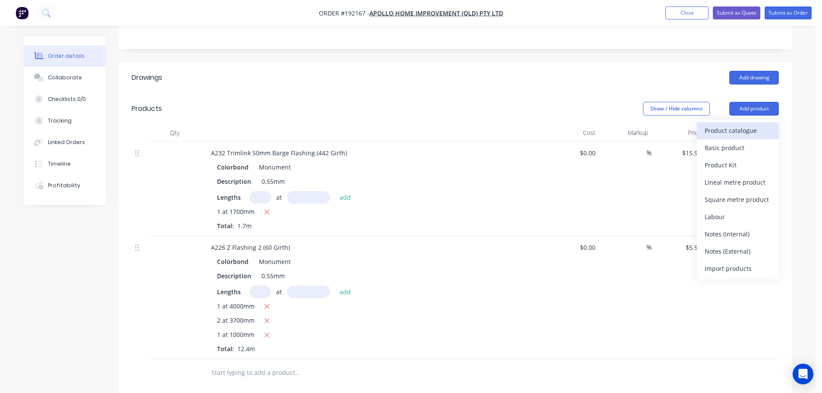
click at [743, 124] on div "Product catalogue" at bounding box center [738, 130] width 66 height 13
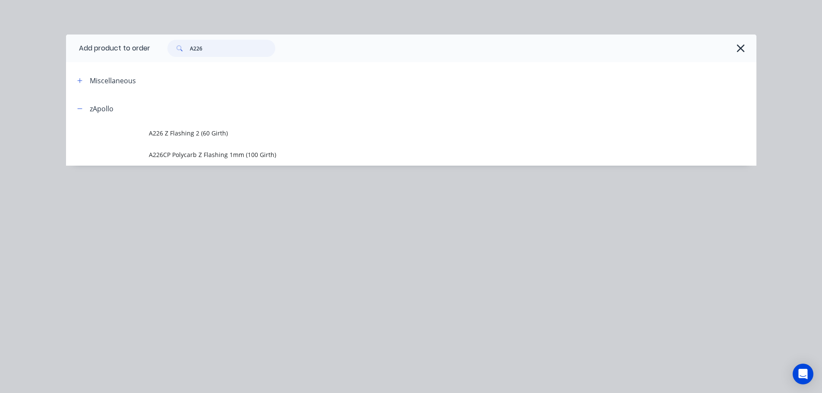
drag, startPoint x: 203, startPoint y: 48, endPoint x: 176, endPoint y: 52, distance: 27.0
click at [175, 50] on div "A226" at bounding box center [221, 48] width 108 height 17
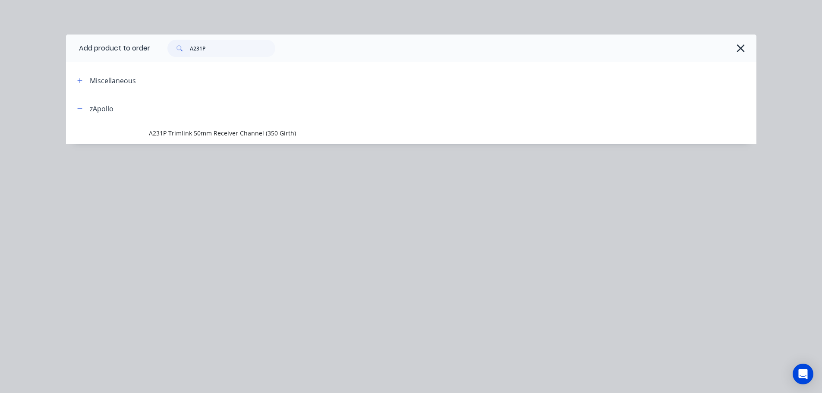
click at [257, 126] on td "A231P Trimlink 50mm Receiver Channel (350 Girth)" at bounding box center [453, 134] width 608 height 22
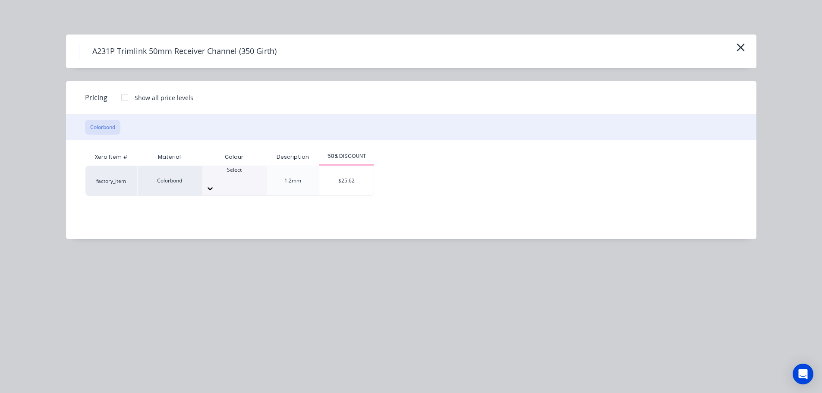
click at [259, 183] on div at bounding box center [234, 189] width 64 height 14
click at [347, 177] on div "$25.62" at bounding box center [346, 180] width 54 height 29
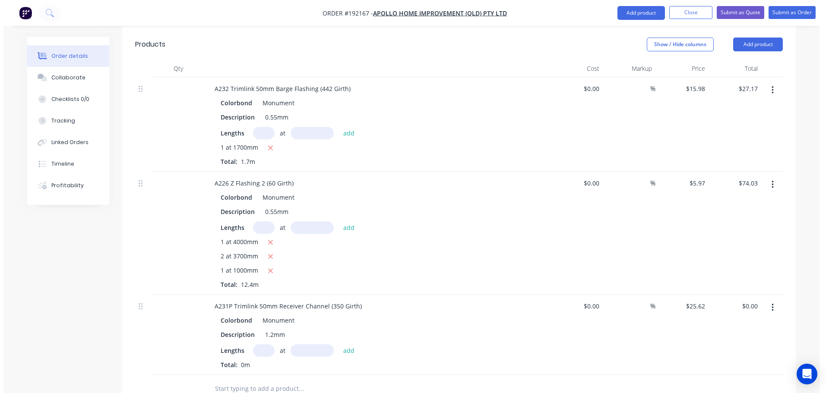
scroll to position [345, 0]
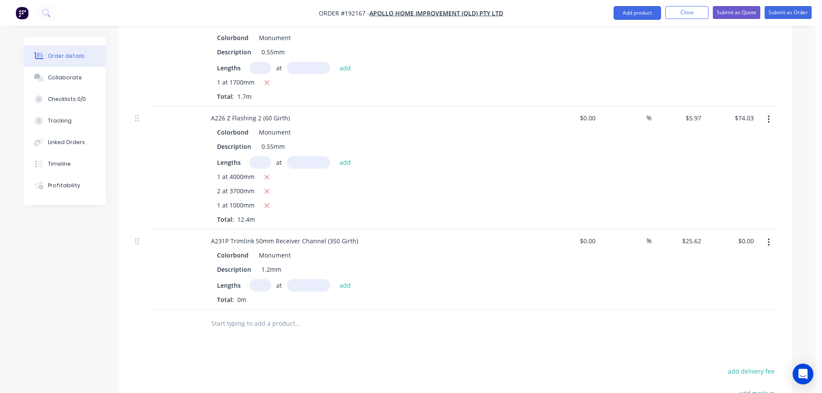
click at [261, 279] on div "Lengths at add Total: 0m" at bounding box center [373, 291] width 312 height 25
click at [260, 279] on input "text" at bounding box center [260, 285] width 22 height 13
click at [335, 279] on button "add" at bounding box center [345, 285] width 20 height 12
click at [793, 16] on button "Submit as Order" at bounding box center [788, 12] width 47 height 13
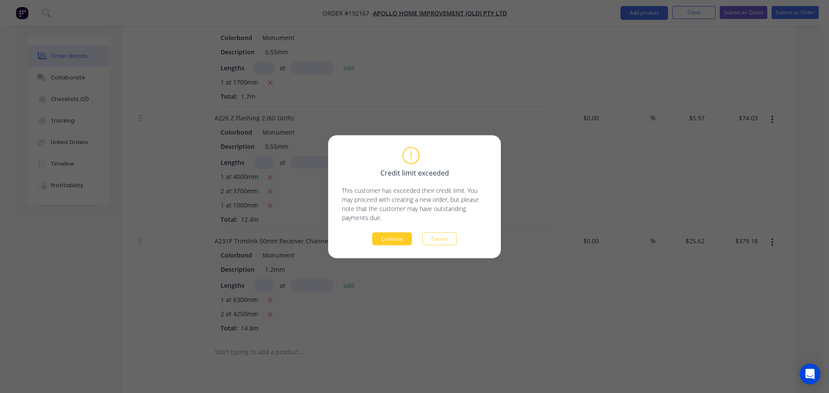
click at [385, 238] on button "Continue" at bounding box center [392, 238] width 40 height 13
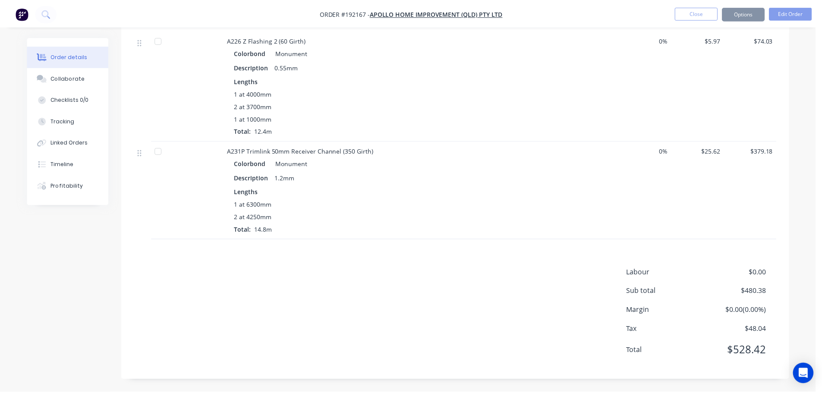
scroll to position [300, 0]
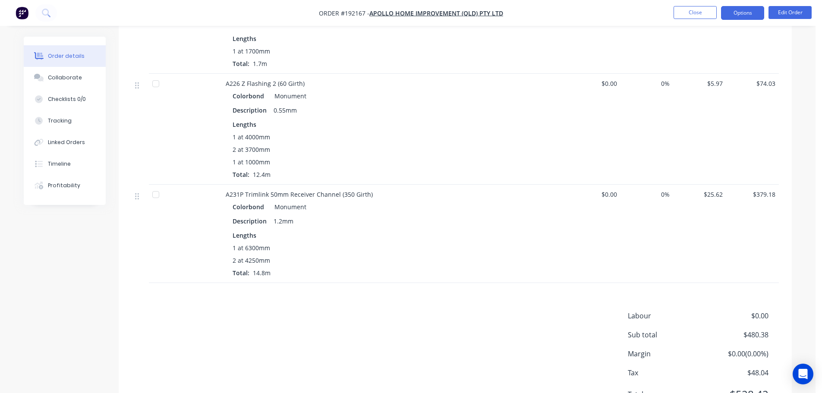
click at [738, 16] on button "Options" at bounding box center [742, 13] width 43 height 14
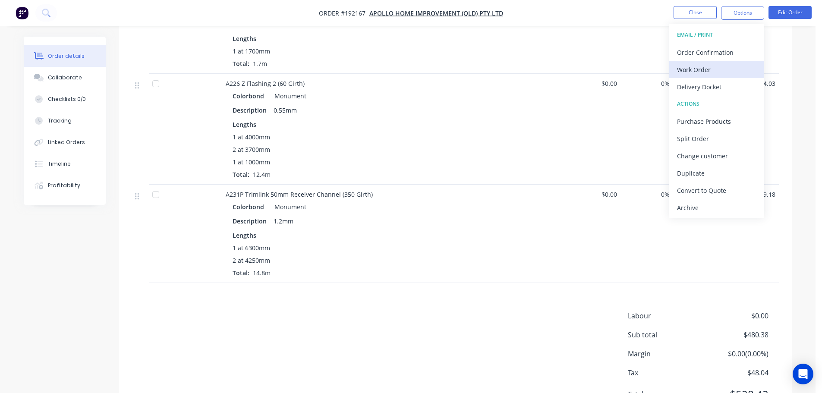
click at [719, 67] on div "Work Order" at bounding box center [716, 69] width 79 height 13
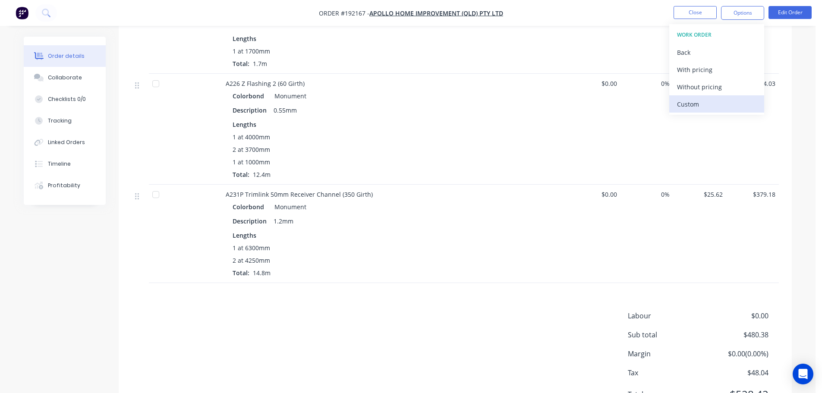
click at [723, 97] on button "Custom" at bounding box center [716, 103] width 95 height 17
click at [722, 89] on div "Without pricing" at bounding box center [716, 87] width 79 height 13
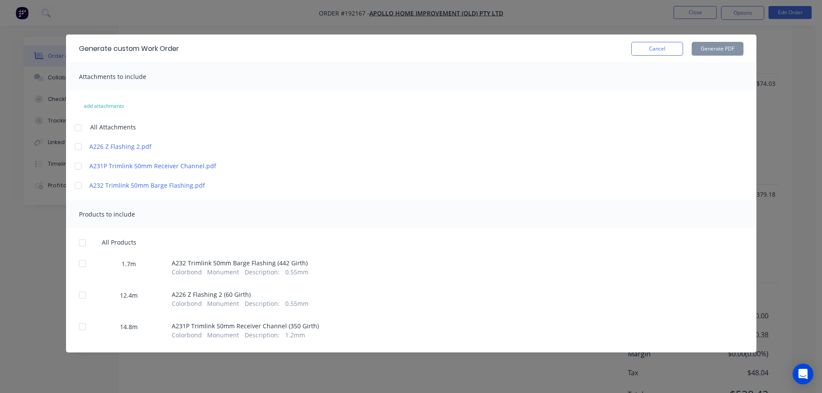
click at [79, 126] on div at bounding box center [77, 127] width 17 height 17
click at [79, 245] on div at bounding box center [82, 242] width 17 height 17
click at [701, 51] on button "Generate PDF" at bounding box center [718, 49] width 52 height 14
click at [646, 48] on button "Cancel" at bounding box center [657, 49] width 52 height 14
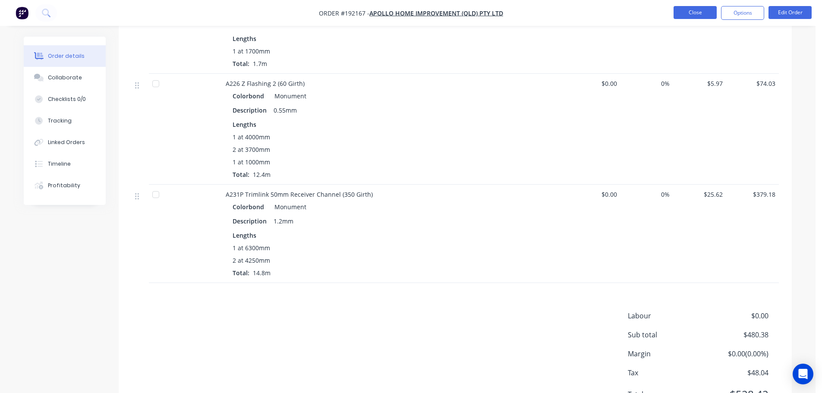
click at [691, 17] on button "Close" at bounding box center [695, 12] width 43 height 13
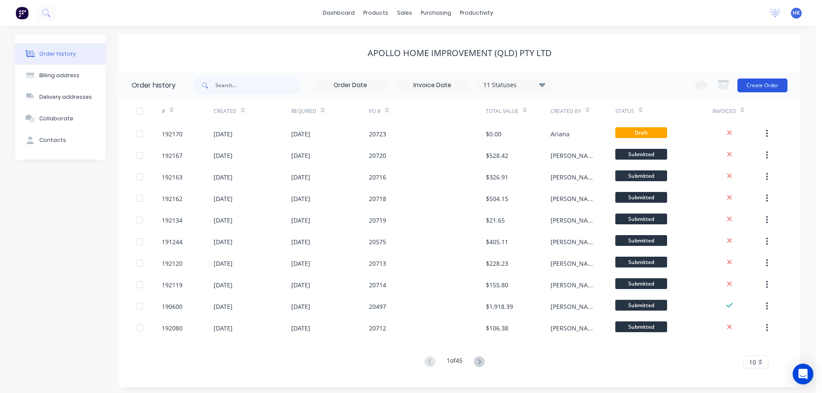
click at [780, 85] on button "Create Order" at bounding box center [763, 86] width 50 height 14
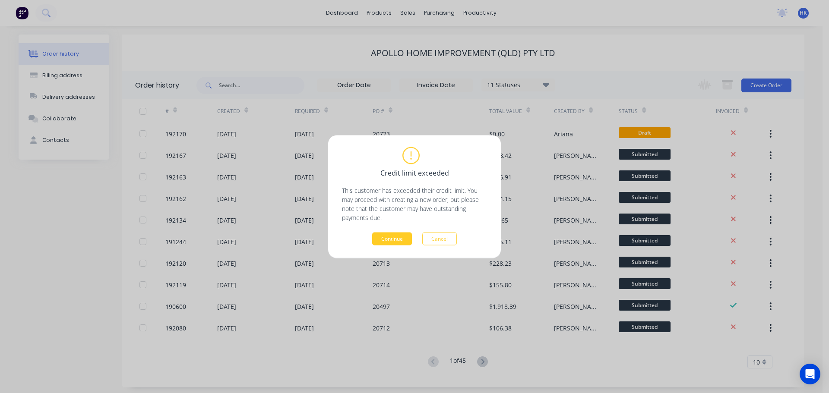
click at [397, 241] on button "Continue" at bounding box center [392, 238] width 40 height 13
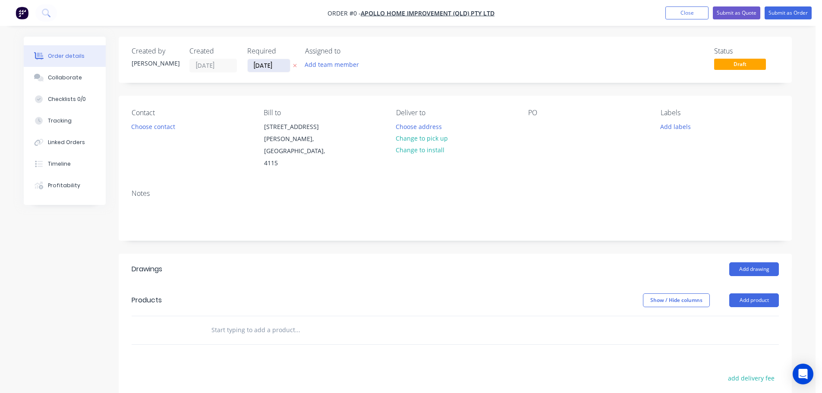
click at [268, 66] on input "09/09/25" at bounding box center [269, 65] width 42 height 13
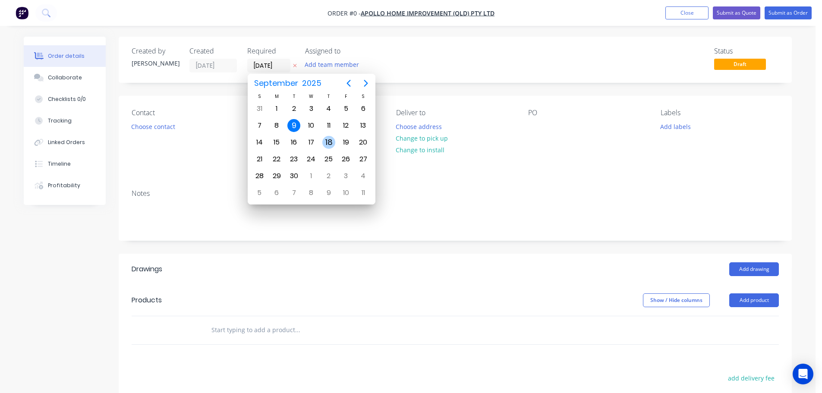
click at [331, 142] on div "18" at bounding box center [328, 142] width 13 height 13
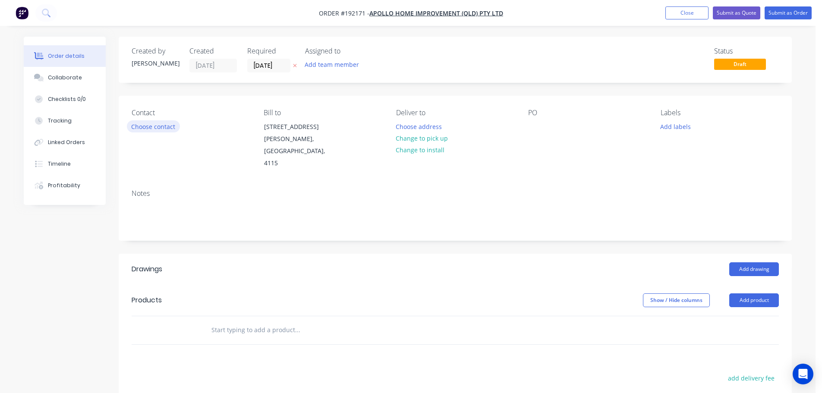
click at [156, 126] on button "Choose contact" at bounding box center [153, 126] width 53 height 12
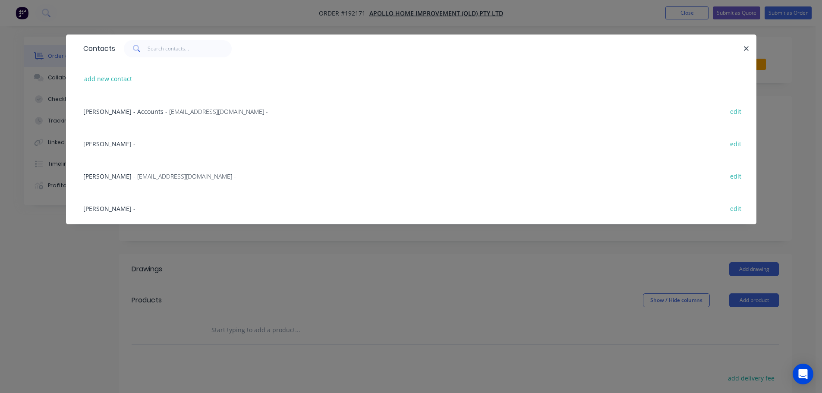
click at [149, 176] on span "- maried@apollopatios.com.au -" at bounding box center [184, 176] width 103 height 8
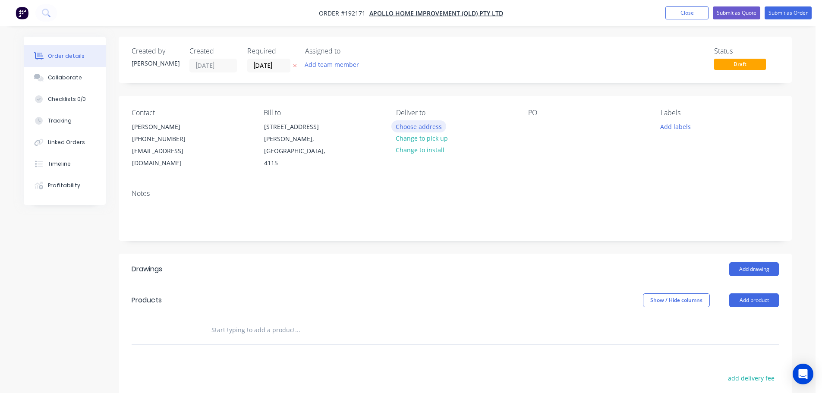
click at [430, 129] on button "Choose address" at bounding box center [418, 126] width 55 height 12
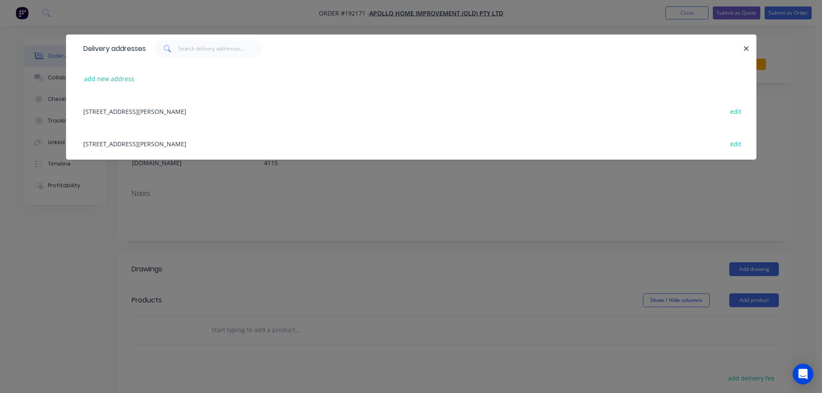
click at [165, 149] on div "29 CORYMBIA PL, (STORE), PARKINSON, Queensland, Australia, 4115 edit" at bounding box center [411, 143] width 665 height 32
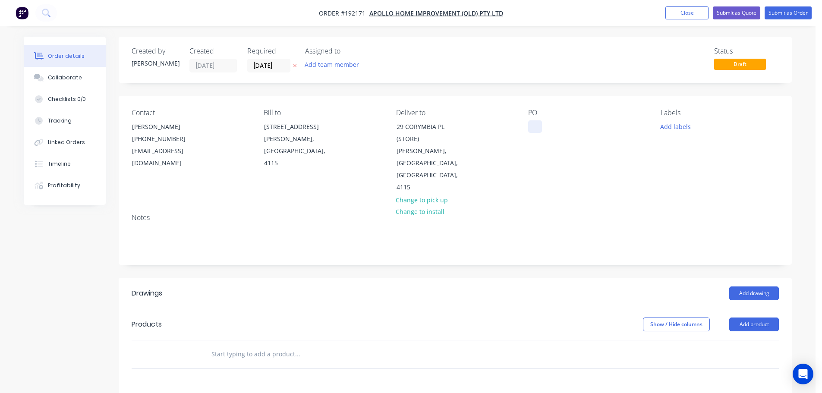
click at [535, 129] on div at bounding box center [535, 126] width 14 height 13
click at [682, 128] on button "Add labels" at bounding box center [676, 126] width 40 height 12
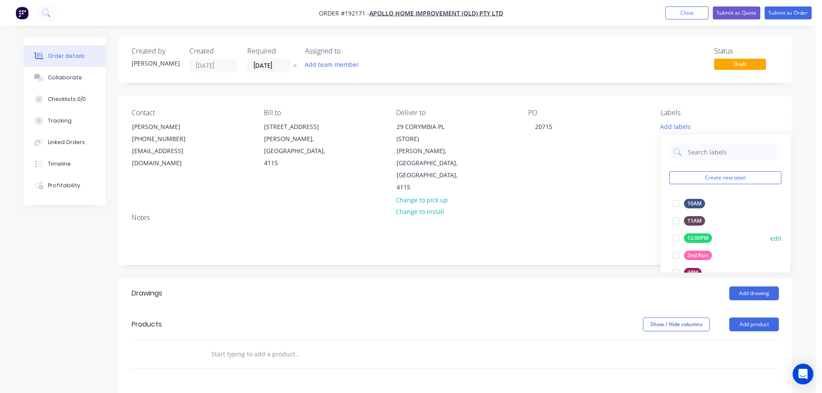
click at [675, 257] on div at bounding box center [676, 255] width 17 height 17
drag, startPoint x: 747, startPoint y: 293, endPoint x: 748, endPoint y: 301, distance: 8.3
click at [747, 318] on button "Add product" at bounding box center [754, 325] width 50 height 14
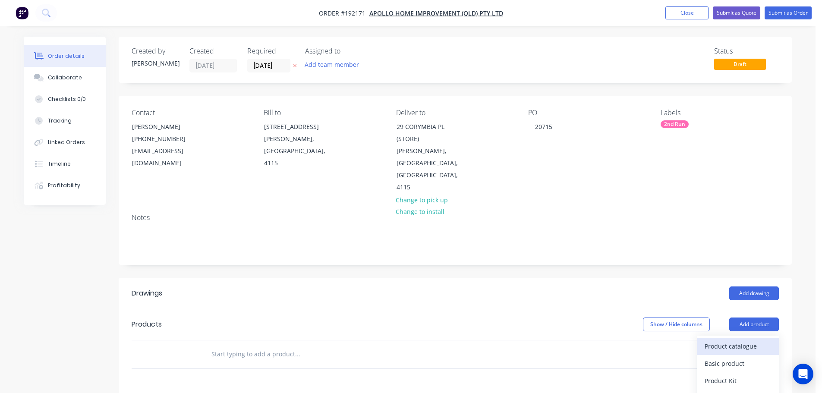
click at [739, 340] on div "Product catalogue" at bounding box center [738, 346] width 66 height 13
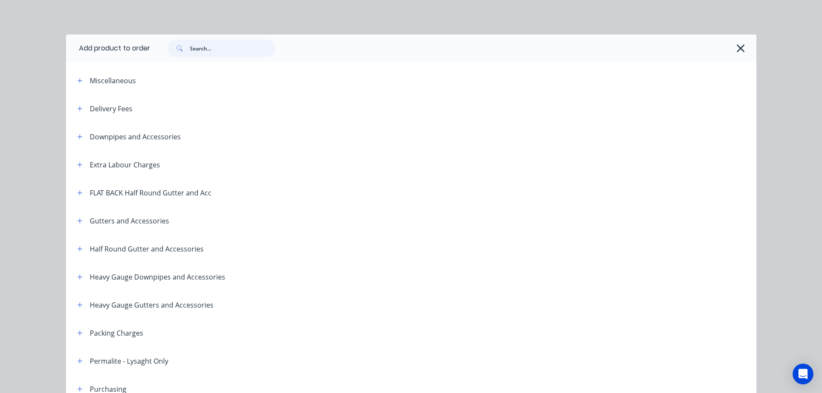
click at [256, 53] on input "text" at bounding box center [232, 48] width 85 height 17
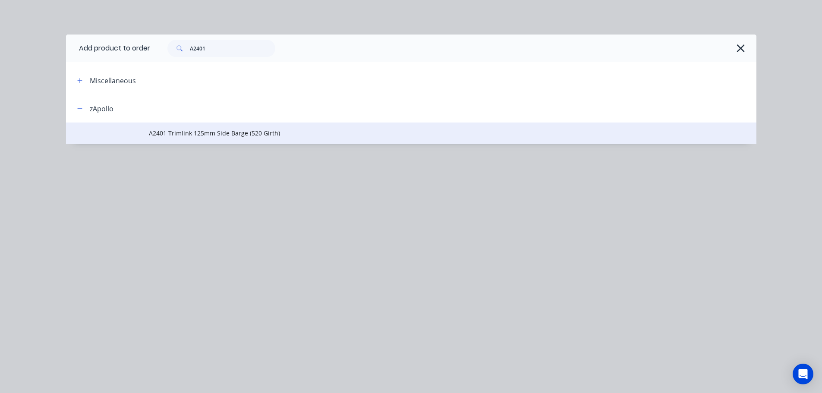
click at [224, 136] on span "A2401 Trimlink 125mm Side Barge (520 Girth)" at bounding box center [392, 133] width 486 height 9
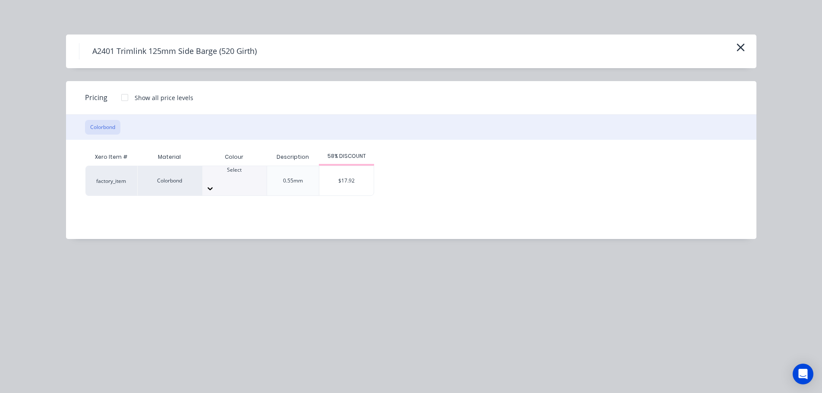
click at [243, 176] on div at bounding box center [234, 178] width 64 height 8
drag, startPoint x: 244, startPoint y: 297, endPoint x: 268, endPoint y: 279, distance: 30.0
click at [341, 183] on div "$17.92" at bounding box center [346, 180] width 54 height 29
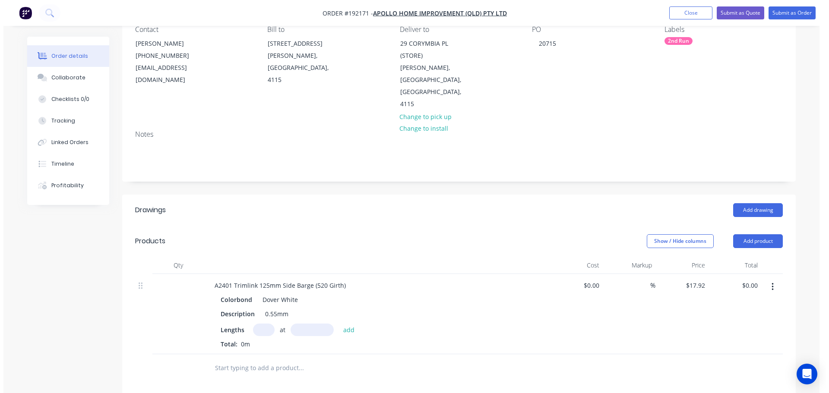
scroll to position [86, 0]
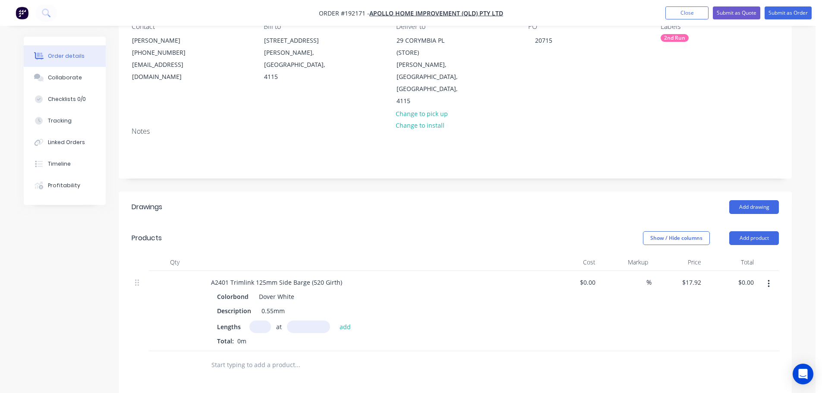
click at [259, 321] on input "text" at bounding box center [260, 327] width 22 height 13
click at [335, 321] on button "add" at bounding box center [345, 327] width 20 height 12
click at [799, 13] on button "Submit as Order" at bounding box center [788, 12] width 47 height 13
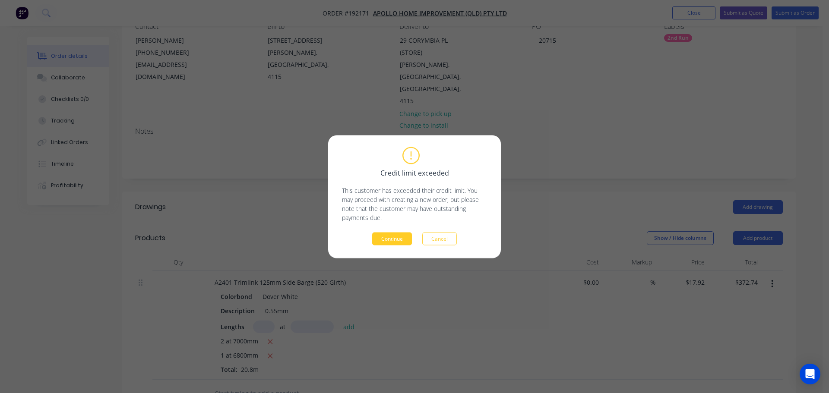
click at [390, 241] on button "Continue" at bounding box center [392, 238] width 40 height 13
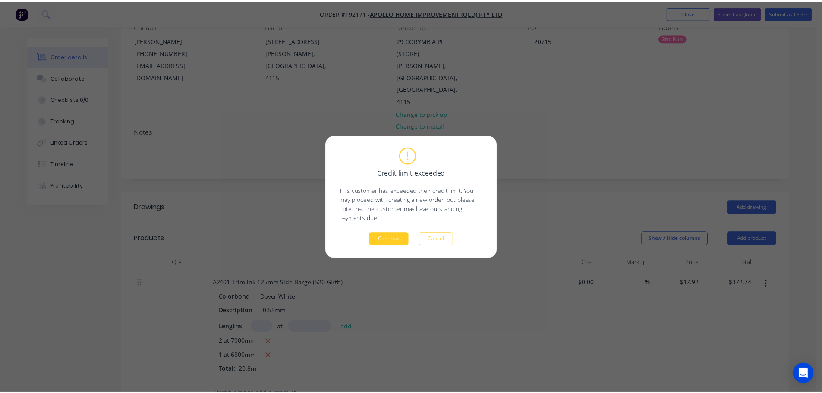
scroll to position [86, 0]
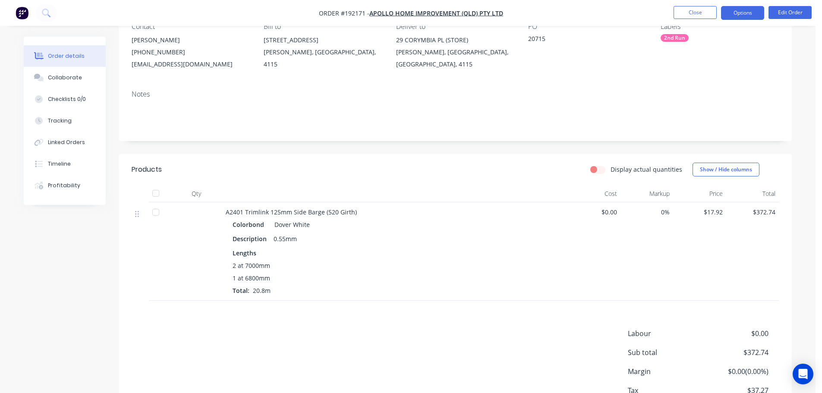
click at [736, 7] on button "Options" at bounding box center [742, 13] width 43 height 14
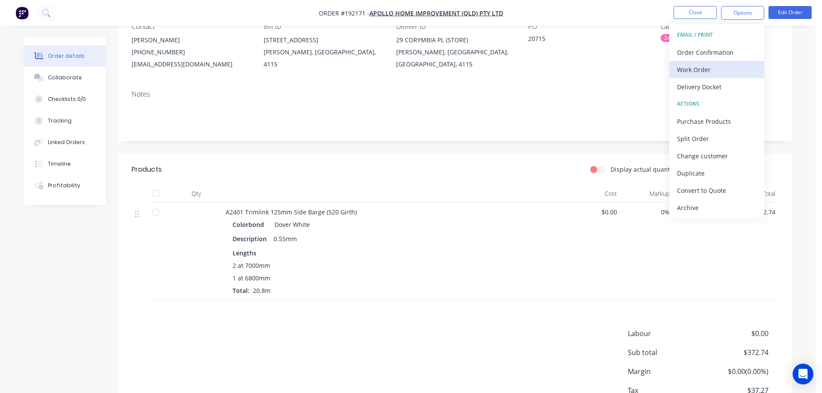
click at [724, 72] on div "Work Order" at bounding box center [716, 69] width 79 height 13
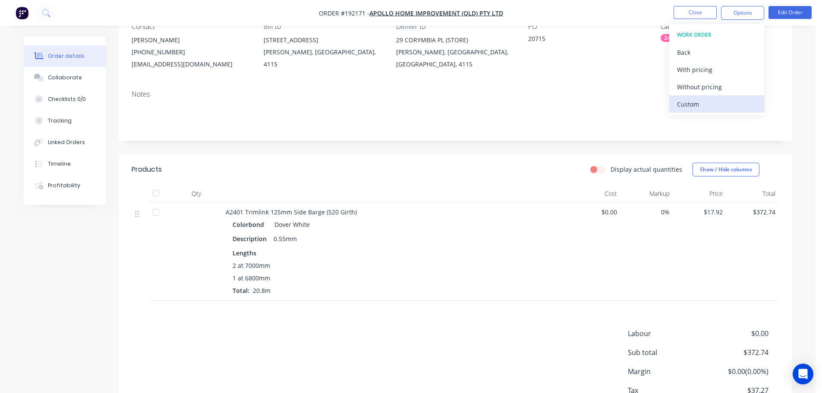
click at [722, 101] on div "Custom" at bounding box center [716, 104] width 79 height 13
click at [720, 95] on button "Without pricing" at bounding box center [716, 86] width 95 height 17
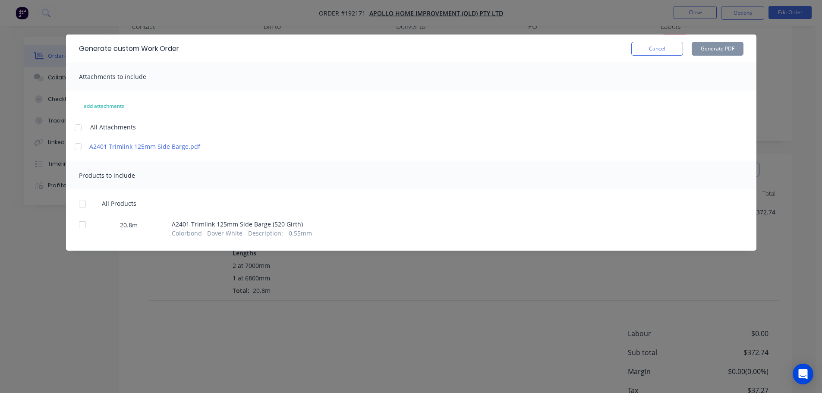
click at [76, 128] on div at bounding box center [77, 127] width 17 height 17
click at [81, 203] on div at bounding box center [82, 204] width 17 height 17
click at [701, 52] on button "Generate PDF" at bounding box center [718, 49] width 52 height 14
click at [656, 54] on button "Cancel" at bounding box center [657, 49] width 52 height 14
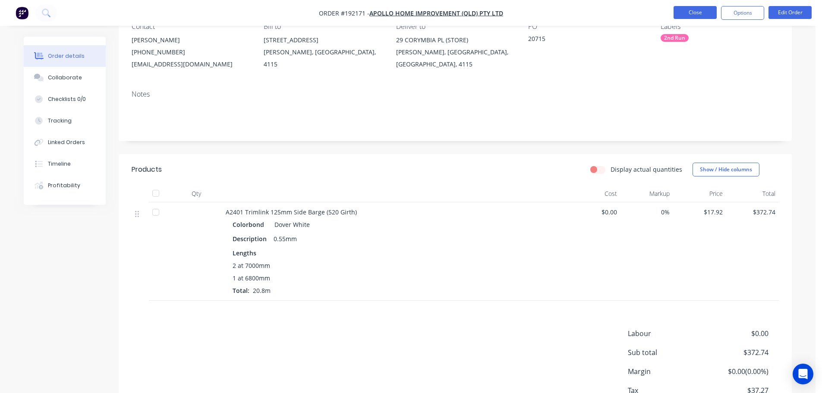
click at [699, 14] on button "Close" at bounding box center [695, 12] width 43 height 13
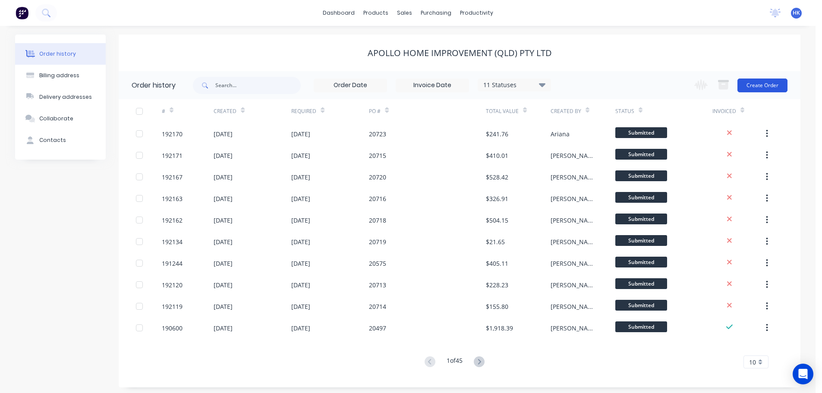
click at [776, 82] on button "Create Order" at bounding box center [763, 86] width 50 height 14
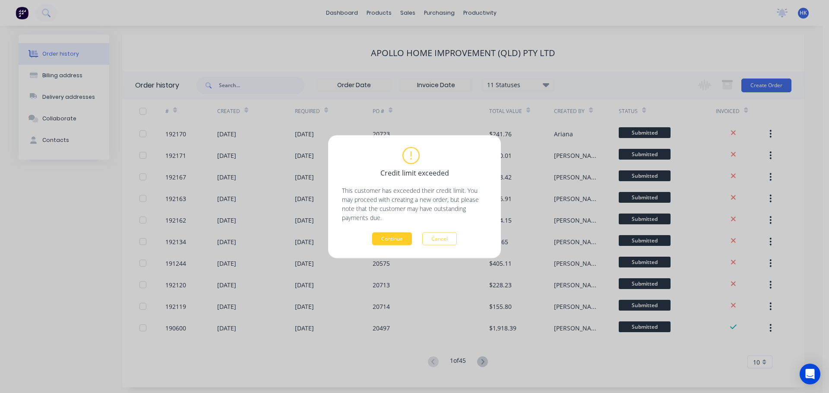
click at [394, 240] on button "Continue" at bounding box center [392, 238] width 40 height 13
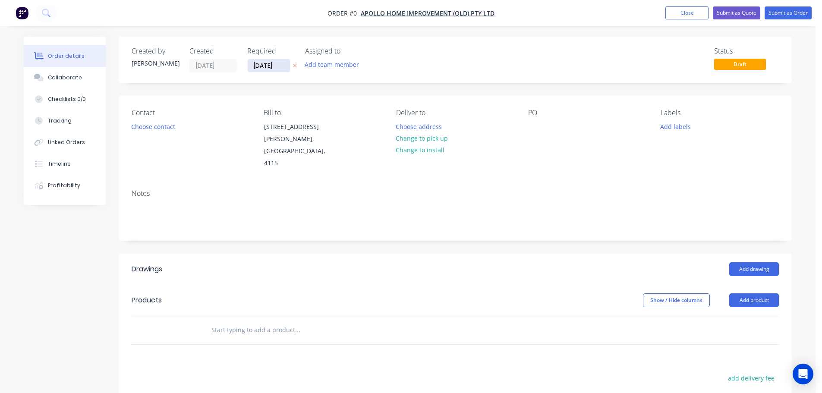
drag, startPoint x: 270, startPoint y: 63, endPoint x: 270, endPoint y: 67, distance: 4.8
click at [269, 63] on input "09/09/25" at bounding box center [269, 65] width 42 height 13
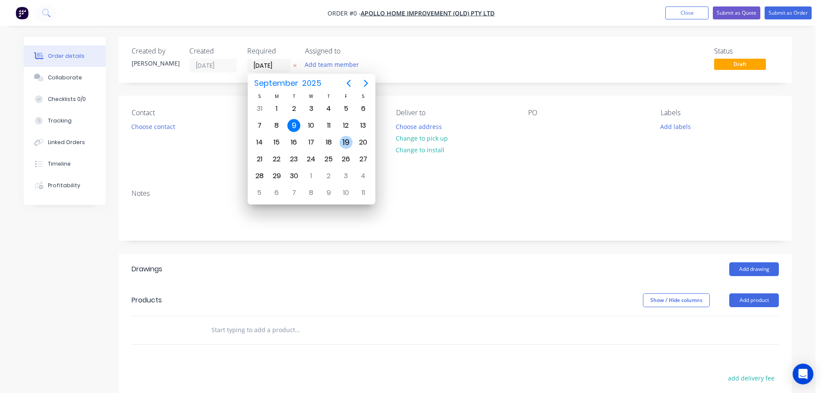
click at [343, 139] on div "19" at bounding box center [346, 142] width 13 height 13
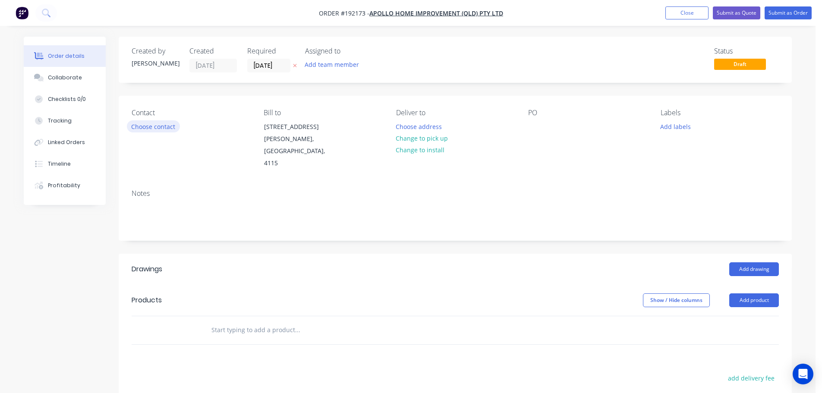
click at [170, 128] on button "Choose contact" at bounding box center [153, 126] width 53 height 12
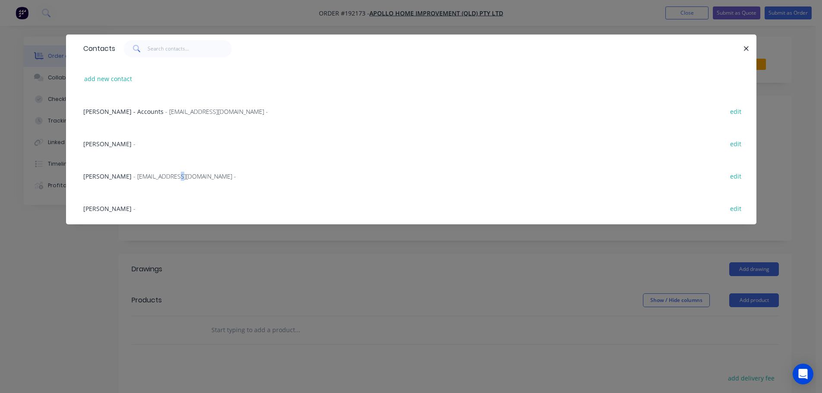
drag, startPoint x: 164, startPoint y: 176, endPoint x: 299, endPoint y: 166, distance: 135.0
click at [164, 175] on span "- maried@apollopatios.com.au -" at bounding box center [184, 176] width 103 height 8
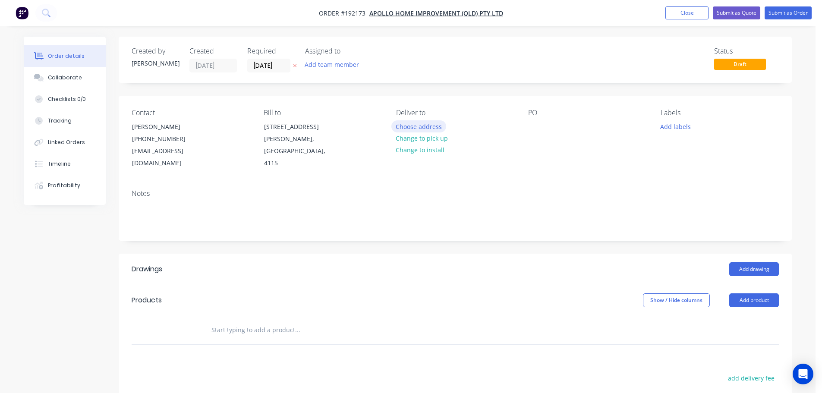
click at [400, 128] on button "Choose address" at bounding box center [418, 126] width 55 height 12
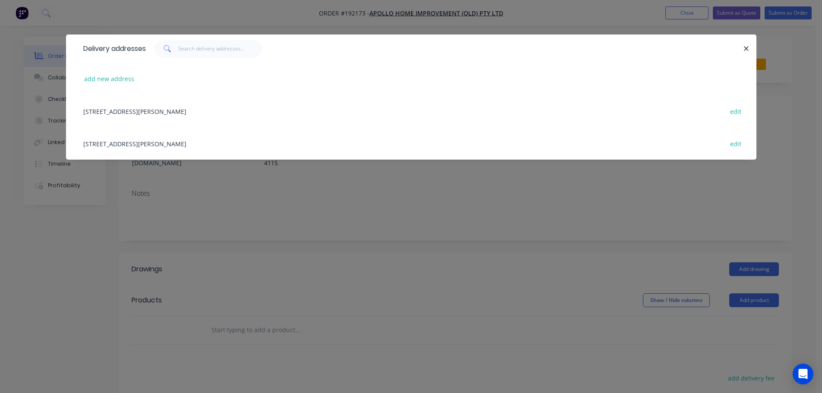
drag, startPoint x: 186, startPoint y: 144, endPoint x: 383, endPoint y: 146, distance: 196.8
click at [188, 145] on div "29 CORYMBIA PL, (STORE), PARKINSON, Queensland, Australia, 4115 edit" at bounding box center [411, 143] width 665 height 32
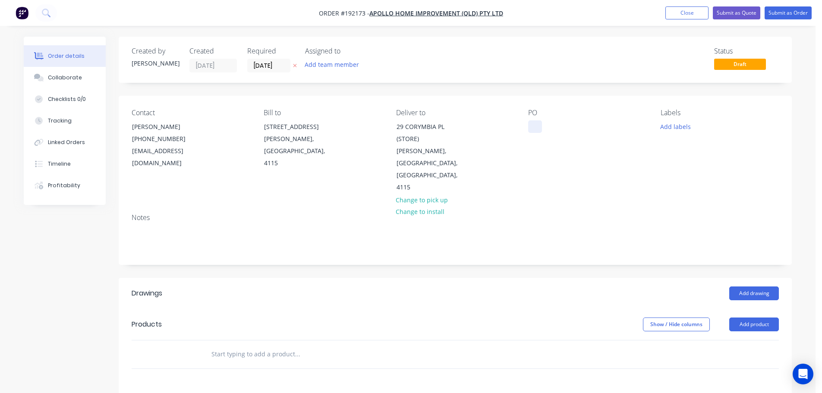
drag, startPoint x: 540, startPoint y: 125, endPoint x: 535, endPoint y: 126, distance: 4.5
click at [538, 125] on div at bounding box center [535, 126] width 14 height 13
click at [681, 131] on button "Add labels" at bounding box center [676, 126] width 40 height 12
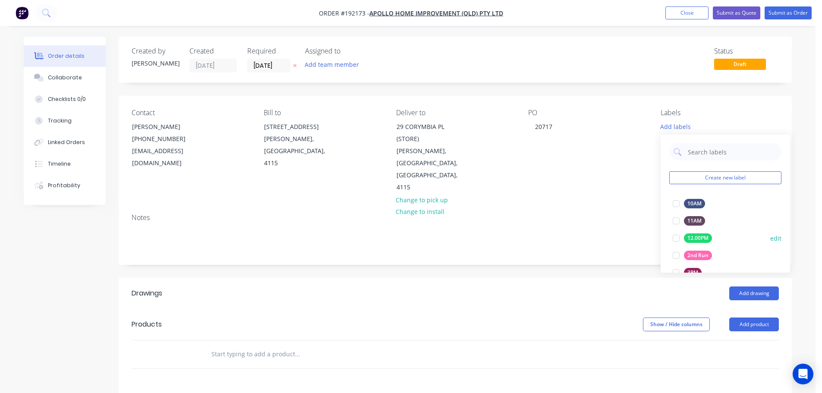
click at [672, 258] on div at bounding box center [676, 255] width 17 height 17
click at [748, 318] on button "Add product" at bounding box center [754, 325] width 50 height 14
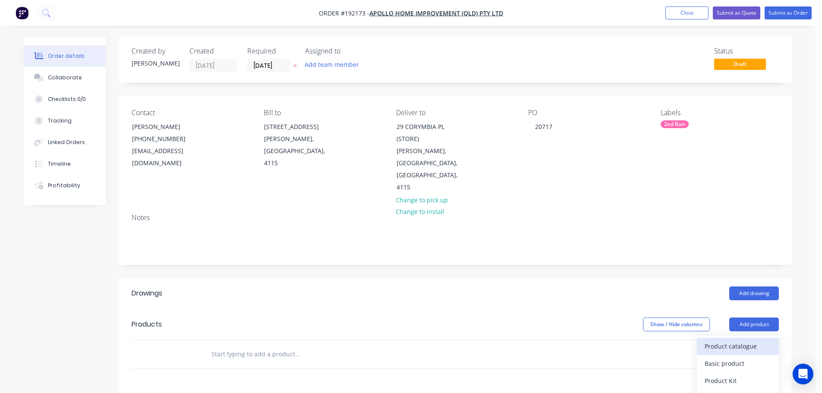
click at [725, 340] on div "Product catalogue" at bounding box center [738, 346] width 66 height 13
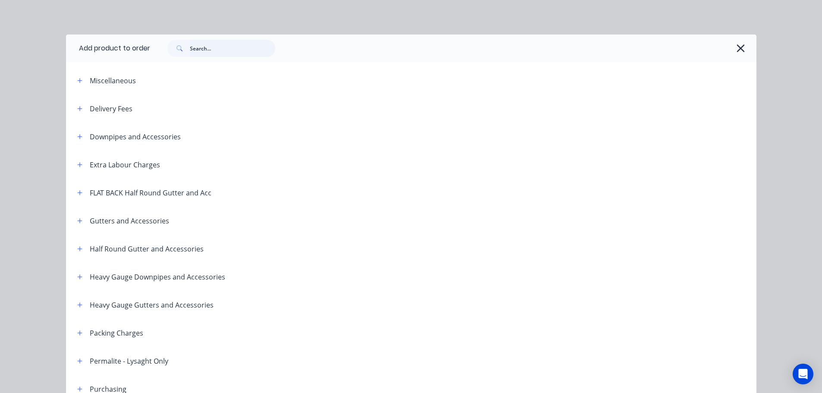
click at [228, 50] on input "text" at bounding box center [232, 48] width 85 height 17
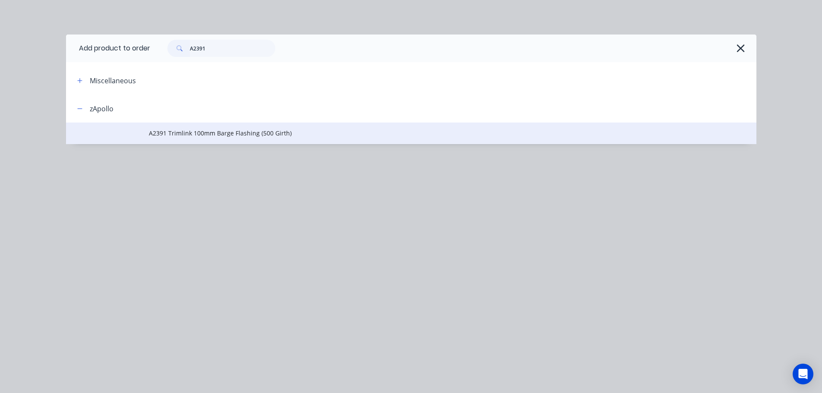
click at [206, 138] on td "A2391 Trimlink 100mm Barge Flashing (500 Girth)" at bounding box center [453, 134] width 608 height 22
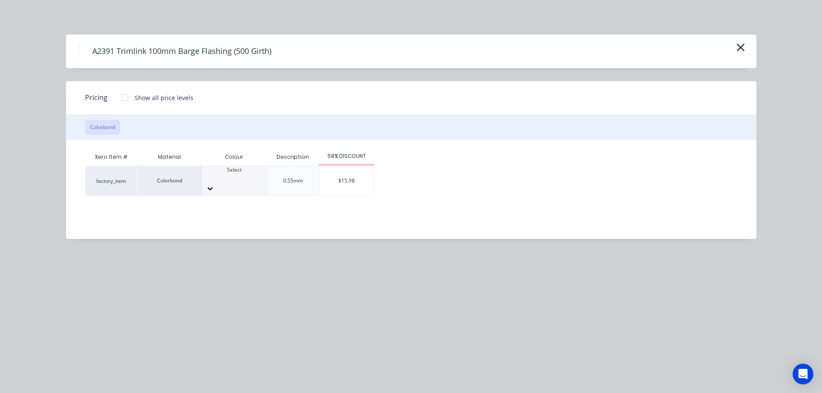
click at [253, 182] on div at bounding box center [234, 189] width 64 height 14
click at [350, 174] on div "$15.98" at bounding box center [346, 180] width 54 height 29
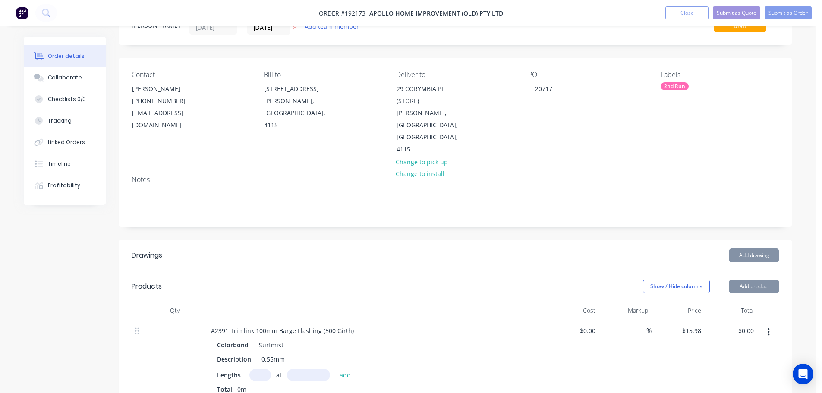
scroll to position [86, 0]
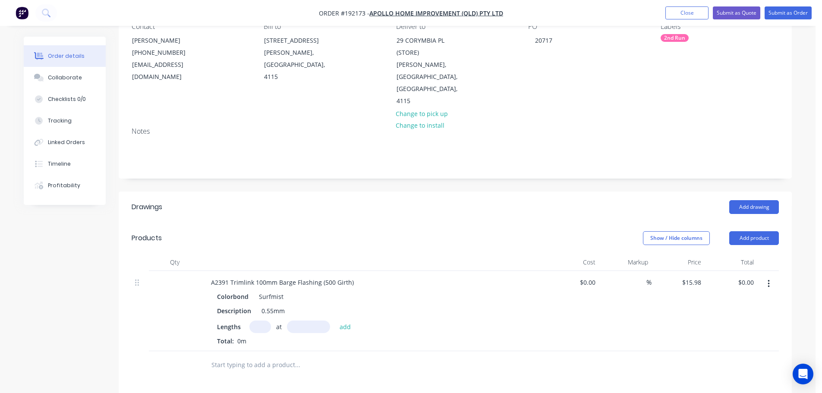
click at [256, 321] on input "text" at bounding box center [260, 327] width 22 height 13
click at [335, 321] on button "add" at bounding box center [345, 327] width 20 height 12
click at [751, 200] on button "Add drawing" at bounding box center [754, 207] width 50 height 14
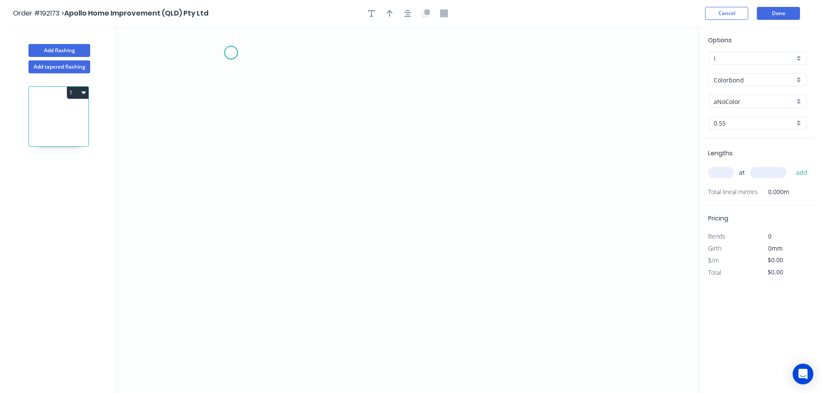
click at [237, 48] on icon "0" at bounding box center [408, 210] width 583 height 366
click at [329, 54] on icon "0" at bounding box center [408, 210] width 583 height 366
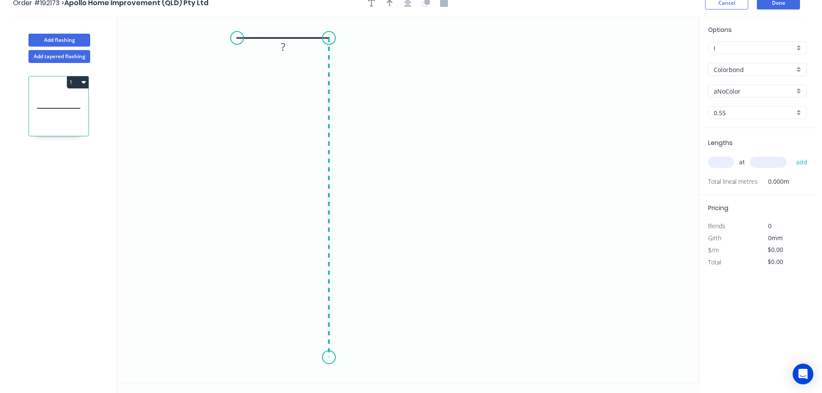
scroll to position [16, 0]
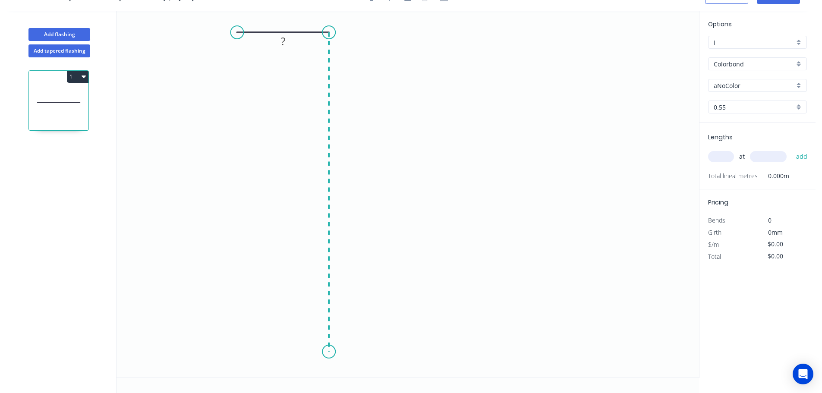
click at [317, 354] on icon "0 ?" at bounding box center [408, 194] width 583 height 366
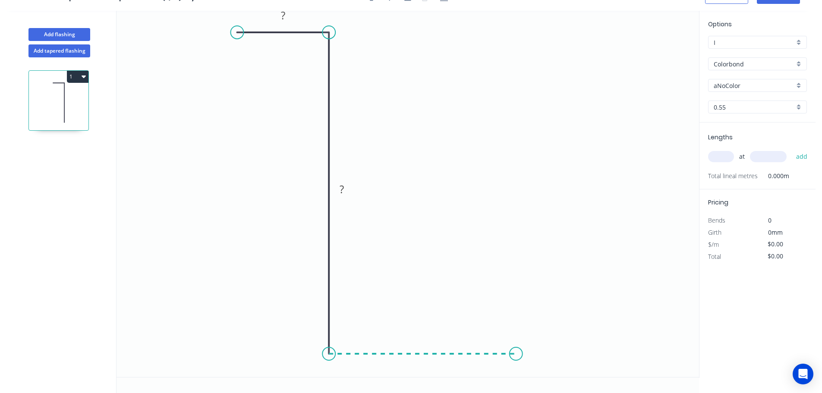
click at [516, 363] on icon "0 ? ?" at bounding box center [408, 194] width 583 height 366
click at [502, 353] on circle at bounding box center [501, 353] width 13 height 13
drag, startPoint x: 536, startPoint y: 338, endPoint x: 530, endPoint y: 339, distance: 6.1
click at [535, 338] on div "Crush & Fold" at bounding box center [550, 334] width 87 height 18
drag, startPoint x: 505, startPoint y: 367, endPoint x: 365, endPoint y: 129, distance: 275.7
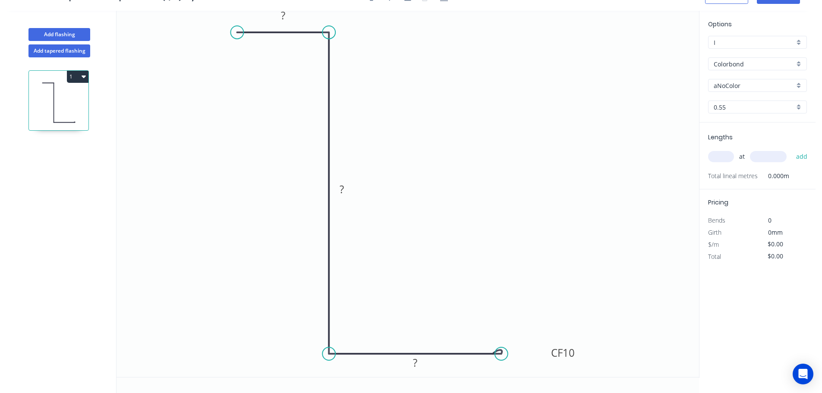
click at [578, 351] on rect at bounding box center [563, 353] width 35 height 18
drag, startPoint x: 237, startPoint y: 33, endPoint x: 250, endPoint y: 42, distance: 16.5
click at [250, 42] on circle at bounding box center [250, 42] width 13 height 13
click at [288, 20] on tspan "?" at bounding box center [288, 20] width 4 height 14
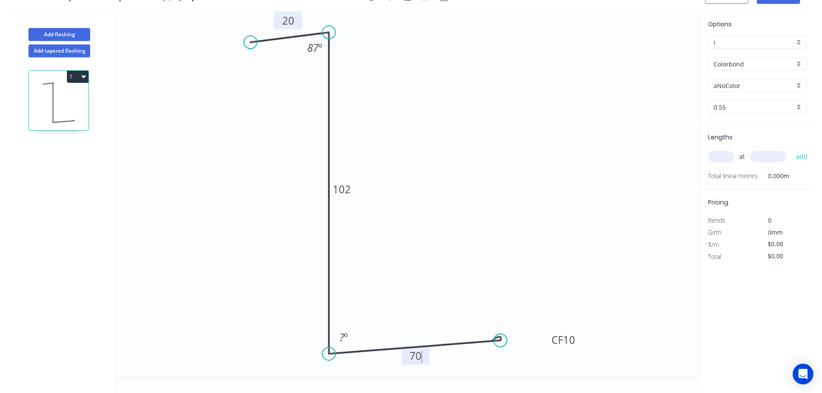
drag, startPoint x: 501, startPoint y: 353, endPoint x: 501, endPoint y: 341, distance: 12.1
click at [501, 341] on circle at bounding box center [500, 340] width 13 height 13
click at [343, 336] on tspan "?" at bounding box center [342, 337] width 5 height 14
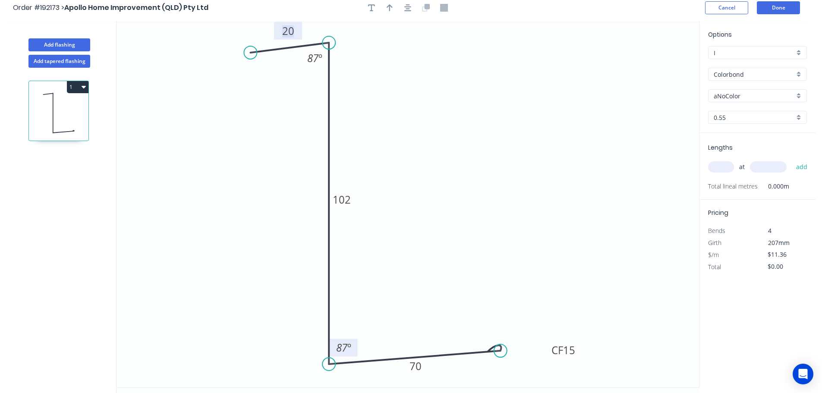
scroll to position [0, 0]
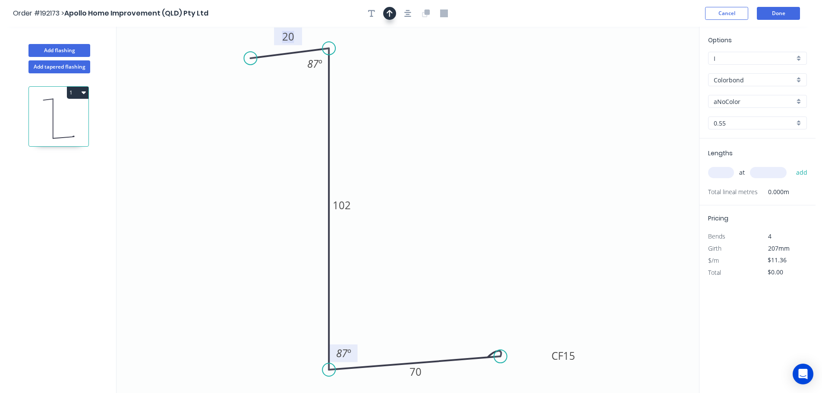
drag, startPoint x: 410, startPoint y: 14, endPoint x: 393, endPoint y: 15, distance: 16.9
click at [410, 15] on icon "button" at bounding box center [407, 13] width 7 height 8
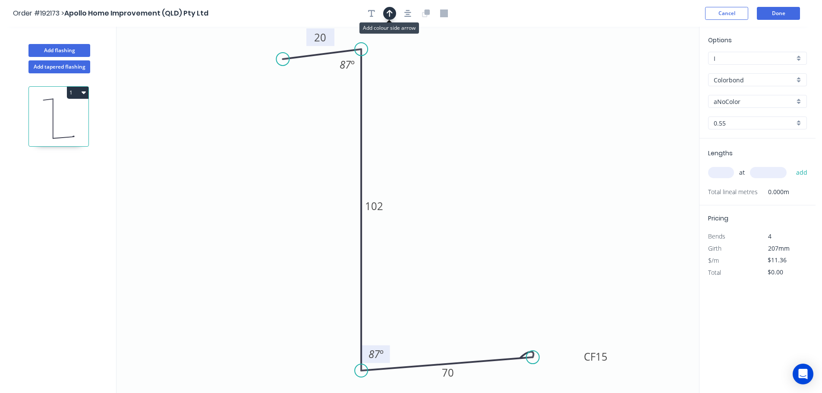
click at [391, 13] on icon "button" at bounding box center [390, 13] width 6 height 7
drag, startPoint x: 431, startPoint y: 138, endPoint x: 170, endPoint y: 193, distance: 266.5
click at [650, 73] on icon at bounding box center [654, 59] width 8 height 28
click at [742, 109] on div "Options I I Colorbond Colorbond Colorbond (Premium) Colorbond Coolmax Colorbond…" at bounding box center [758, 86] width 116 height 103
drag, startPoint x: 756, startPoint y: 105, endPoint x: 761, endPoint y: 107, distance: 4.6
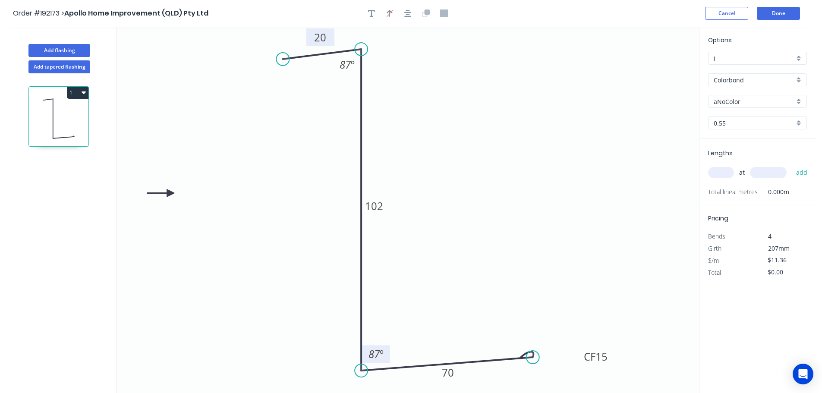
click at [756, 104] on input "aNoColor" at bounding box center [754, 101] width 81 height 9
click at [752, 188] on div "Surfmist" at bounding box center [758, 191] width 98 height 15
click at [723, 174] on input "text" at bounding box center [721, 172] width 26 height 11
click at [792, 165] on button "add" at bounding box center [802, 172] width 20 height 15
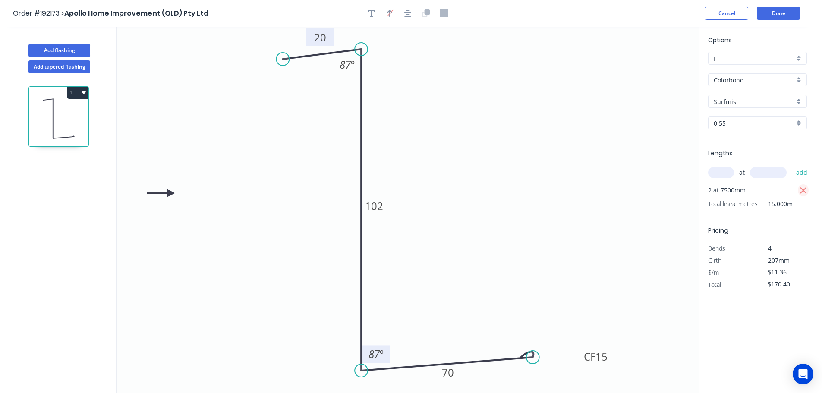
click at [807, 188] on icon "button" at bounding box center [804, 191] width 8 height 10
click at [725, 172] on input "text" at bounding box center [721, 172] width 26 height 11
click at [792, 165] on button "add" at bounding box center [802, 172] width 20 height 15
click at [781, 8] on button "Done" at bounding box center [778, 13] width 43 height 13
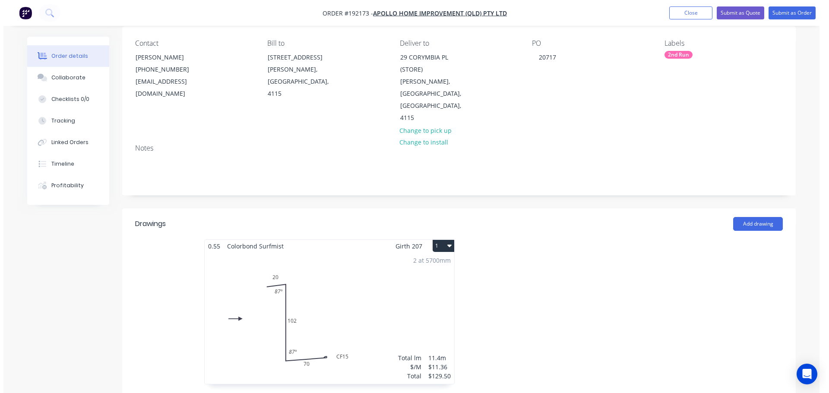
scroll to position [86, 0]
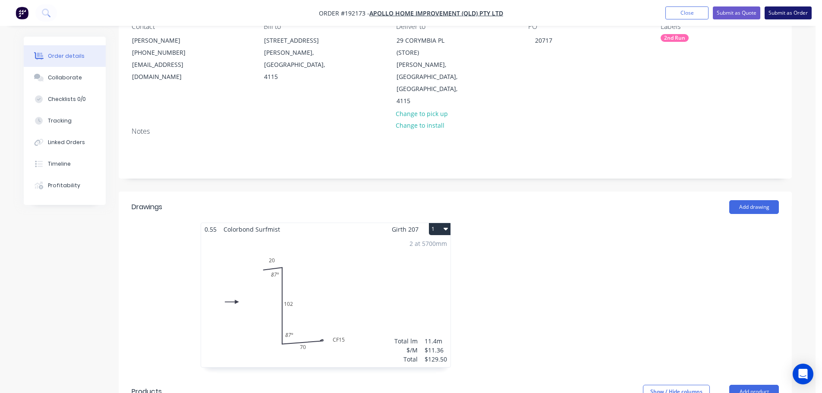
click at [780, 14] on button "Submit as Order" at bounding box center [788, 12] width 47 height 13
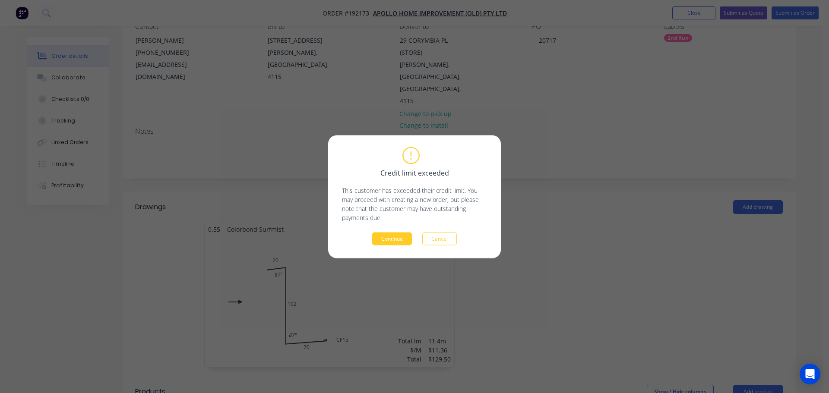
click at [390, 240] on button "Continue" at bounding box center [392, 238] width 40 height 13
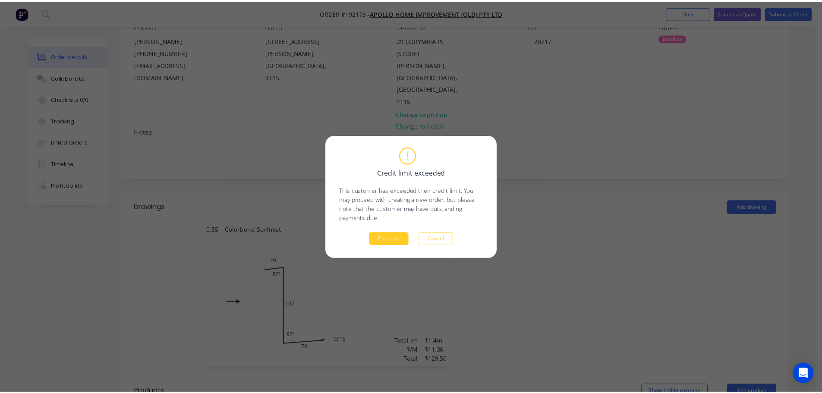
scroll to position [86, 0]
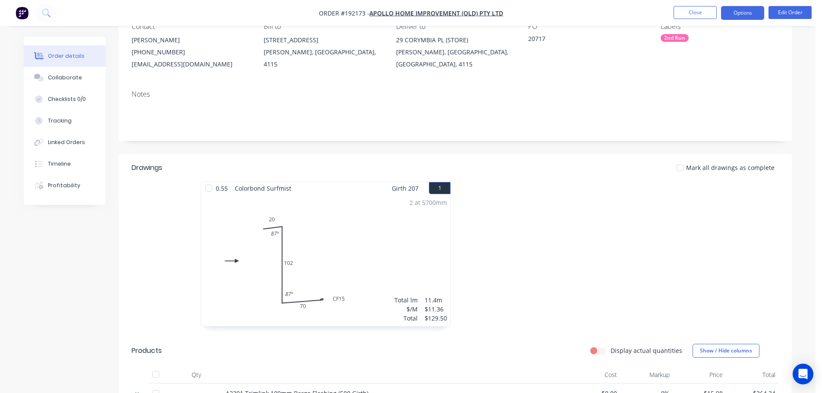
click at [731, 15] on button "Options" at bounding box center [742, 13] width 43 height 14
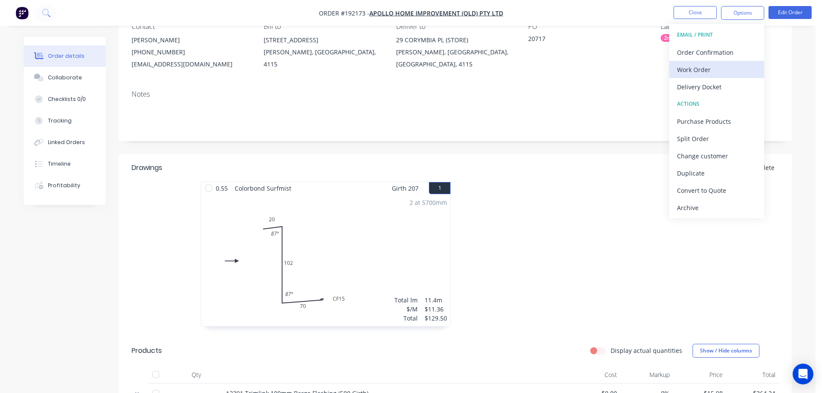
click at [731, 66] on div "Work Order" at bounding box center [716, 69] width 79 height 13
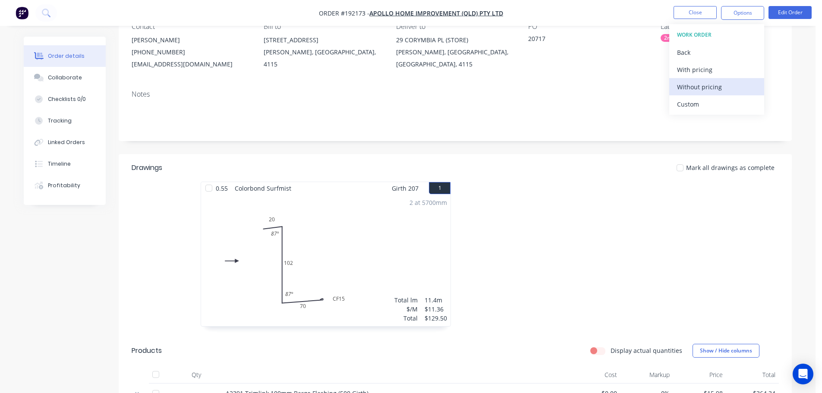
click at [729, 94] on button "Without pricing" at bounding box center [716, 86] width 95 height 17
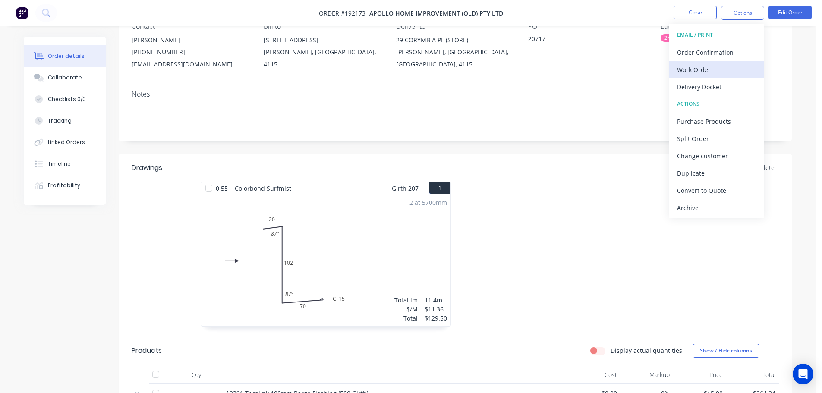
click at [707, 70] on div "Work Order" at bounding box center [716, 69] width 79 height 13
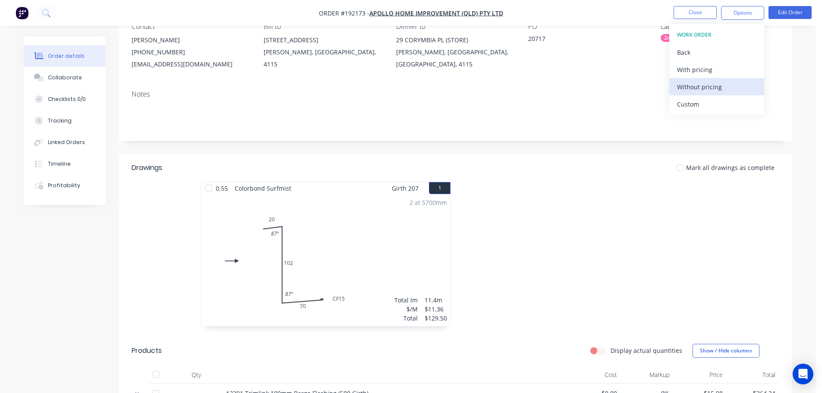
click at [711, 99] on div "Custom" at bounding box center [716, 104] width 79 height 13
click at [714, 84] on div "Without pricing" at bounding box center [716, 87] width 79 height 13
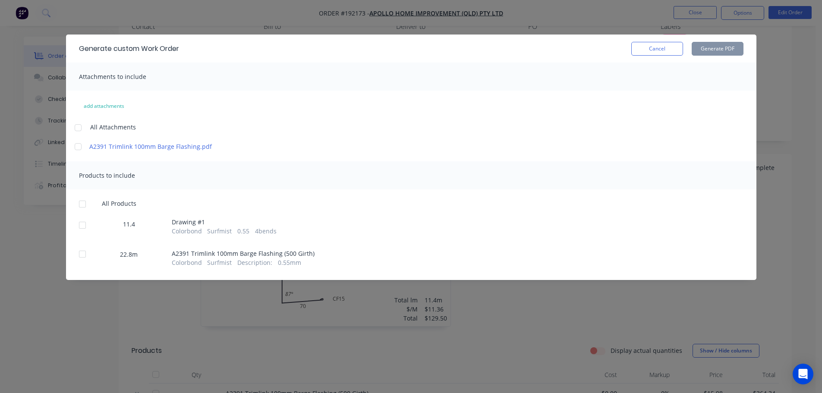
click at [73, 121] on div at bounding box center [77, 127] width 17 height 17
click at [78, 204] on div at bounding box center [82, 204] width 17 height 17
click at [713, 47] on button "Generate PDF" at bounding box center [718, 49] width 52 height 14
drag, startPoint x: 672, startPoint y: 51, endPoint x: 694, endPoint y: 28, distance: 32.1
click at [672, 50] on button "Cancel" at bounding box center [657, 49] width 52 height 14
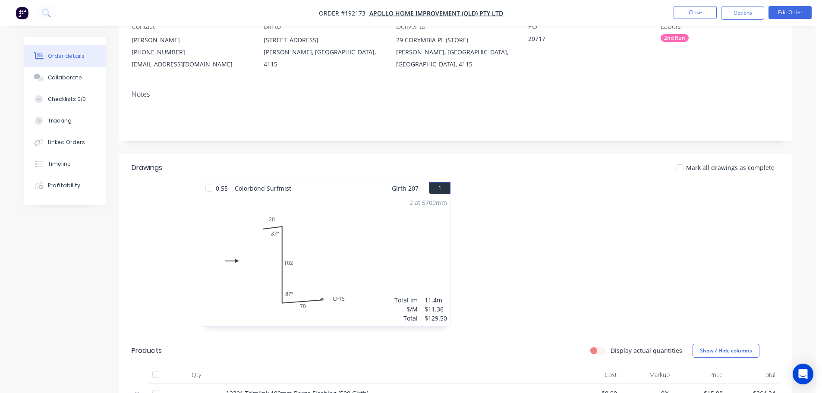
click at [696, 22] on nav "Order #192173 - Apollo Home Improvement (QLD) Pty Ltd Close Options Edit Order" at bounding box center [411, 13] width 822 height 26
click at [697, 17] on button "Close" at bounding box center [695, 12] width 43 height 13
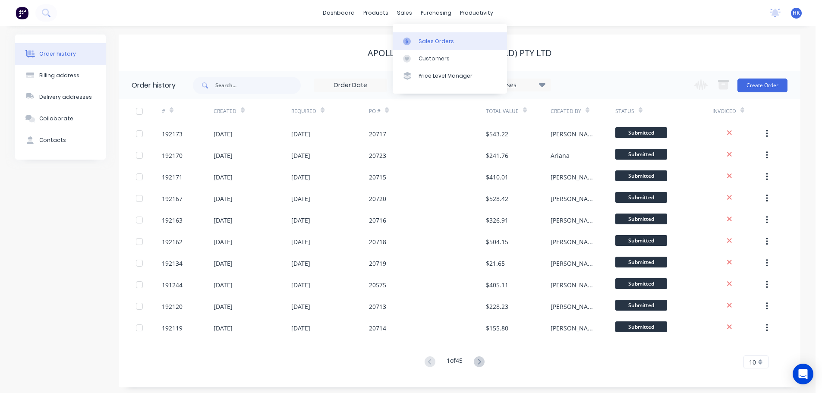
click at [418, 36] on link "Sales Orders" at bounding box center [450, 40] width 114 height 17
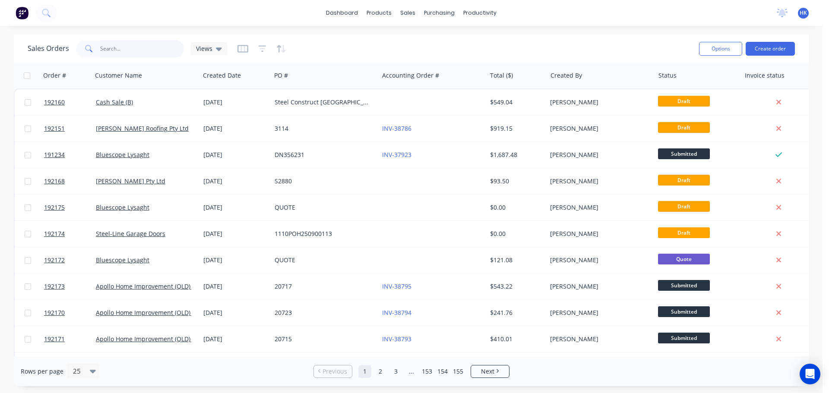
click at [114, 51] on input "text" at bounding box center [142, 48] width 84 height 17
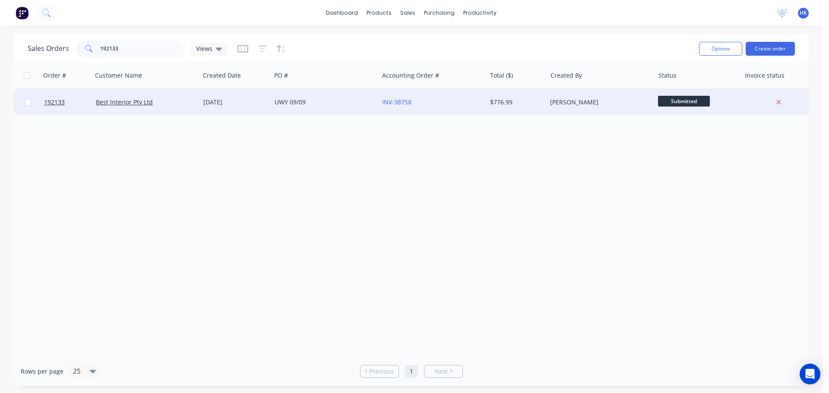
click at [191, 107] on div "Best Interior Pty Ltd" at bounding box center [145, 102] width 107 height 26
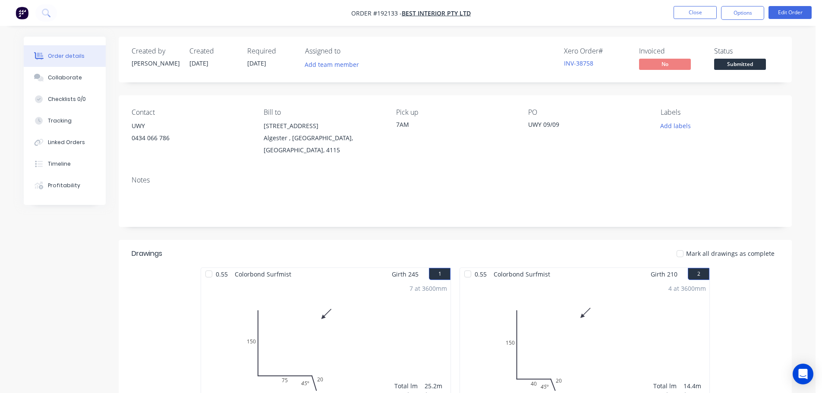
click at [767, 65] on div "Status Submitted" at bounding box center [746, 59] width 65 height 25
click at [747, 65] on span "Submitted" at bounding box center [740, 64] width 52 height 11
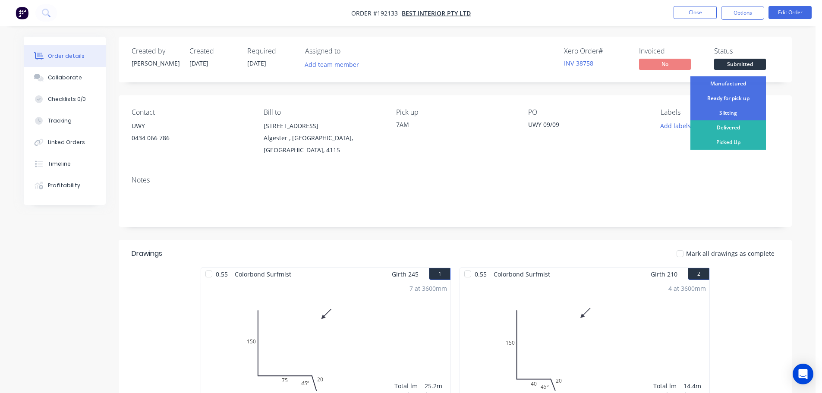
click at [736, 97] on div "Ready for pick up" at bounding box center [729, 98] width 76 height 15
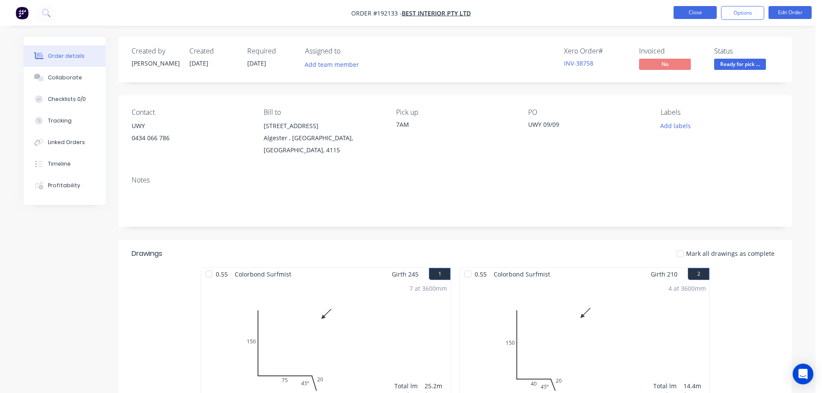
click at [686, 18] on button "Close" at bounding box center [695, 12] width 43 height 13
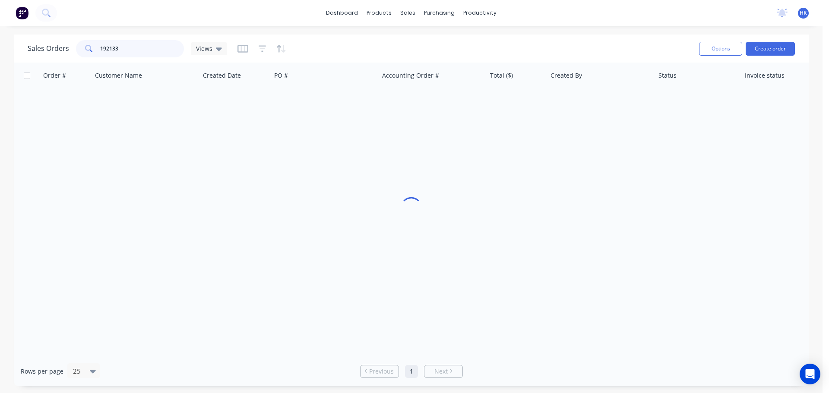
drag, startPoint x: 151, startPoint y: 45, endPoint x: 89, endPoint y: 51, distance: 62.0
click at [89, 51] on div "192133" at bounding box center [130, 48] width 108 height 17
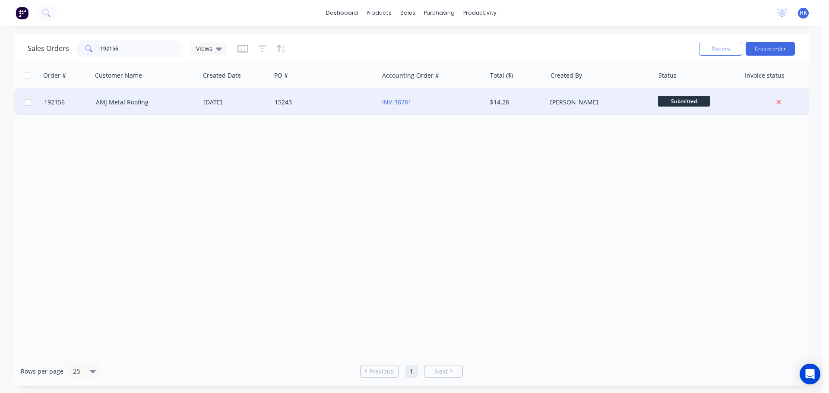
click at [276, 99] on div "15243" at bounding box center [323, 102] width 96 height 9
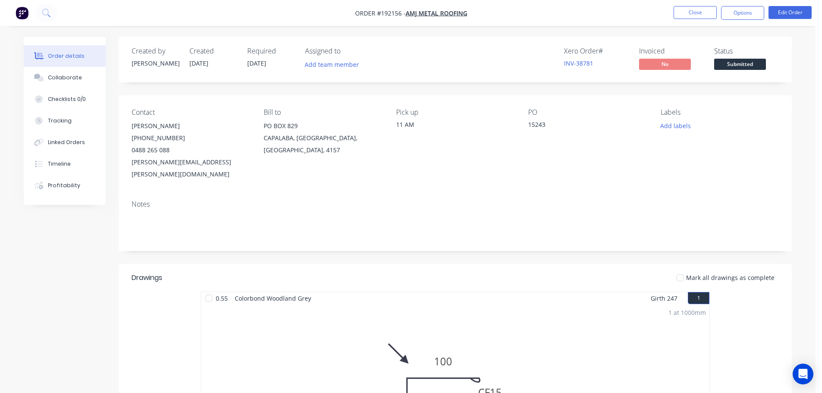
click at [724, 68] on span "Submitted" at bounding box center [740, 64] width 52 height 11
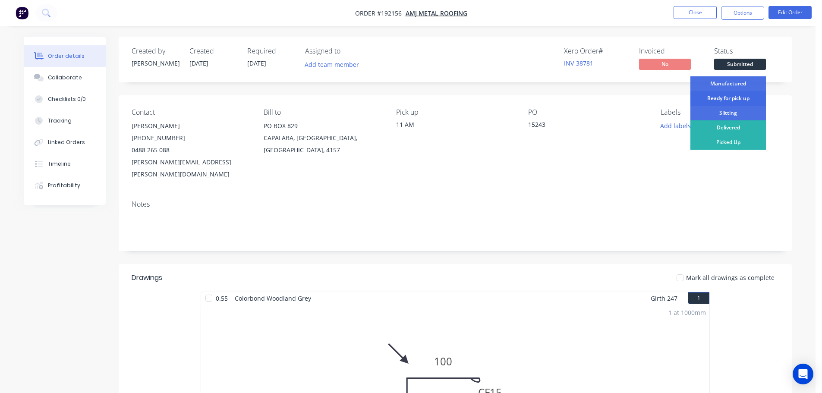
click at [732, 97] on div "Ready for pick up" at bounding box center [729, 98] width 76 height 15
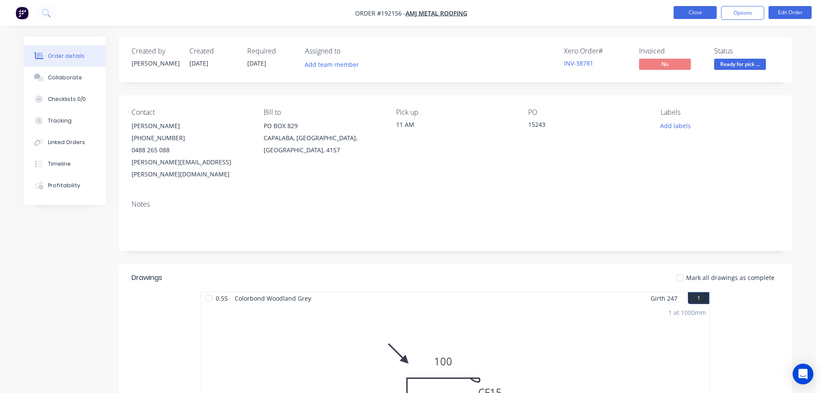
click at [684, 9] on button "Close" at bounding box center [695, 12] width 43 height 13
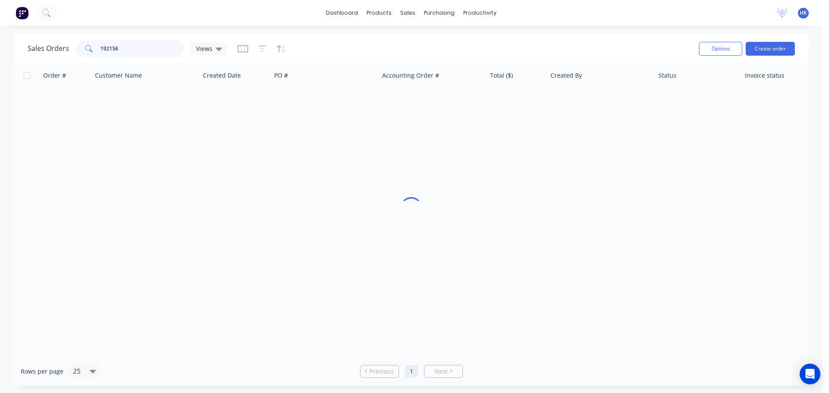
drag, startPoint x: 88, startPoint y: 55, endPoint x: 70, endPoint y: 57, distance: 18.2
click at [70, 57] on div "Sales Orders 192156 Views" at bounding box center [127, 48] width 199 height 17
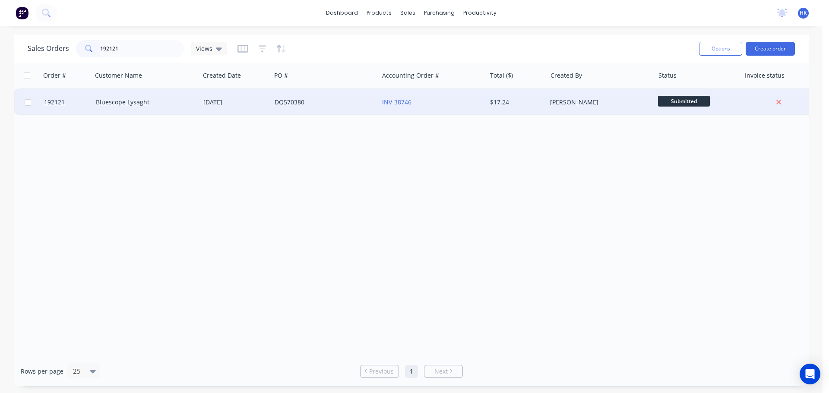
click at [321, 112] on div "DQ570380" at bounding box center [324, 102] width 107 height 26
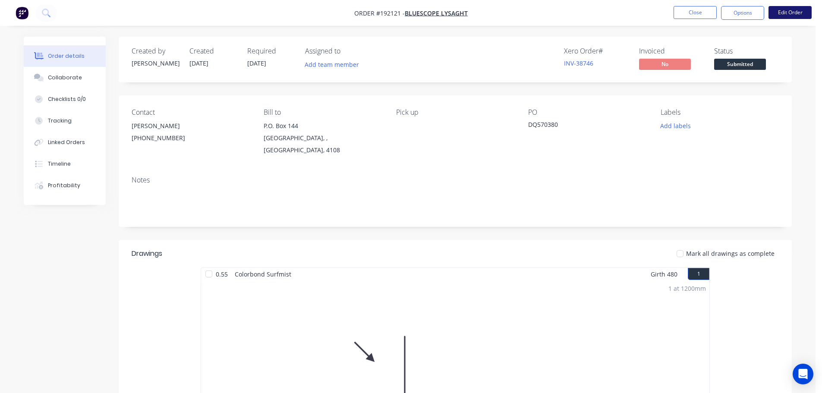
click at [788, 13] on button "Edit Order" at bounding box center [790, 12] width 43 height 13
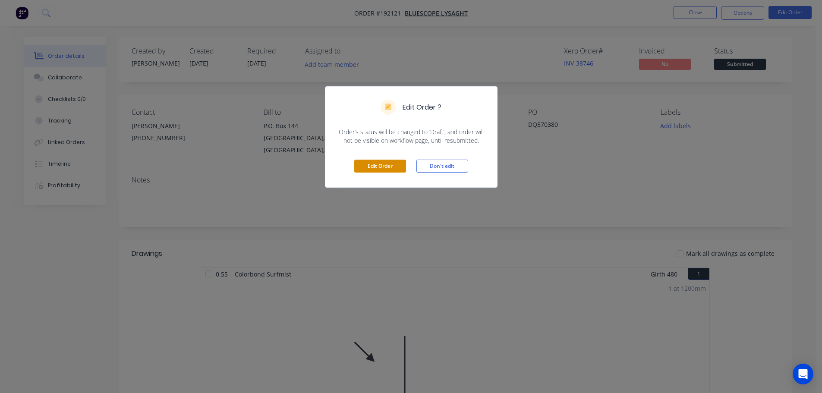
click at [368, 171] on button "Edit Order" at bounding box center [380, 166] width 52 height 13
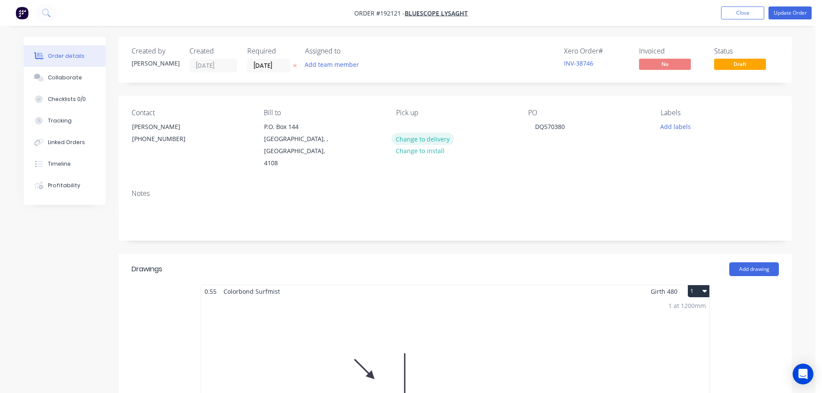
click at [412, 142] on button "Change to delivery" at bounding box center [422, 139] width 63 height 12
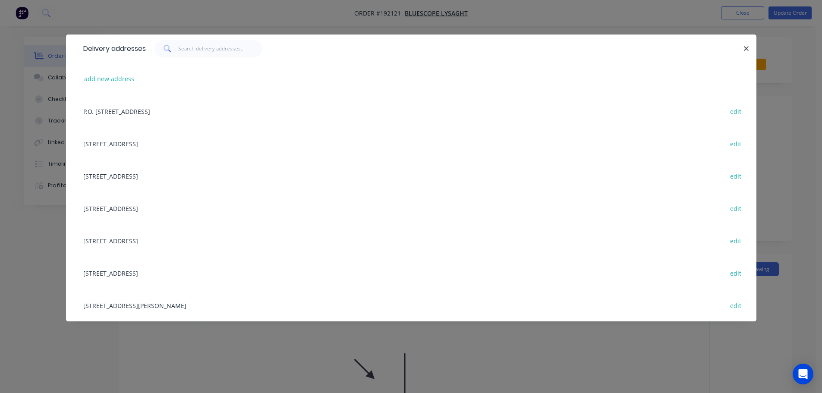
click at [247, 180] on div "10 GREENWAY DR, (STORE), TWEED HEADS, New South Wales, Australia, 2485 edit" at bounding box center [411, 176] width 665 height 32
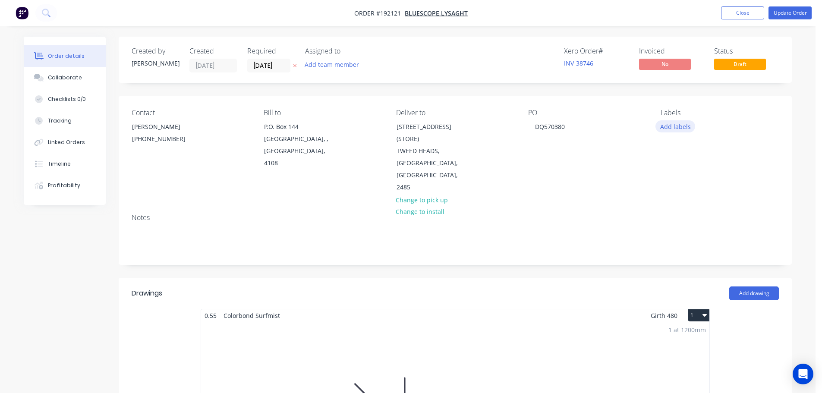
click at [675, 130] on button "Add labels" at bounding box center [676, 126] width 40 height 12
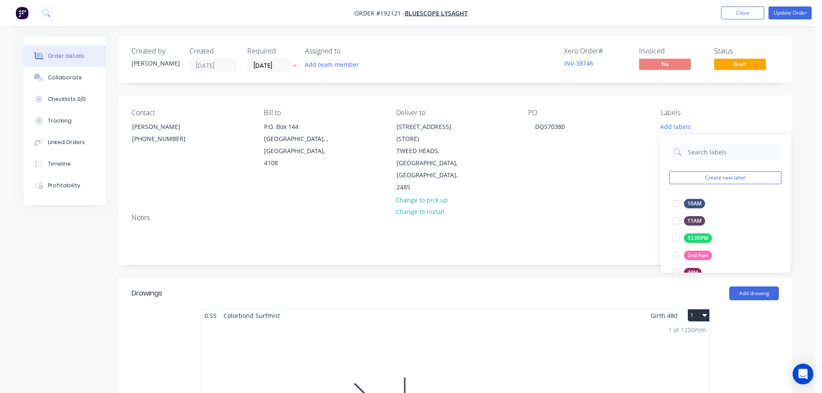
click at [601, 188] on div "Contact JEMIMA BOURKE (07) 3365 7777 Bill to P.O. Box 144 Archerfield, , Austra…" at bounding box center [455, 151] width 673 height 111
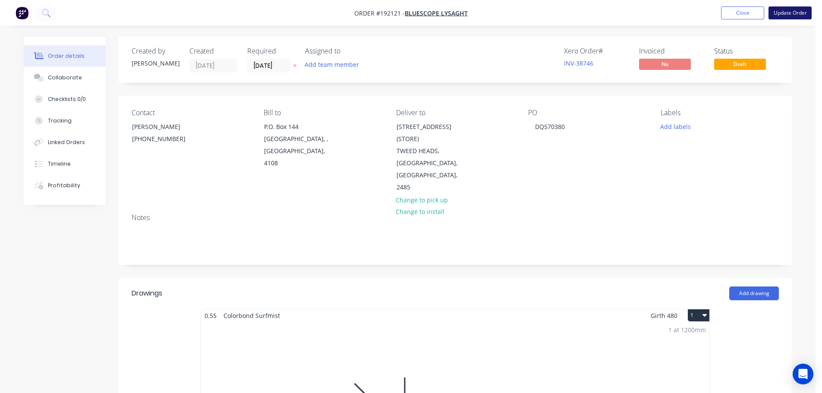
click at [794, 11] on button "Update Order" at bounding box center [790, 12] width 43 height 13
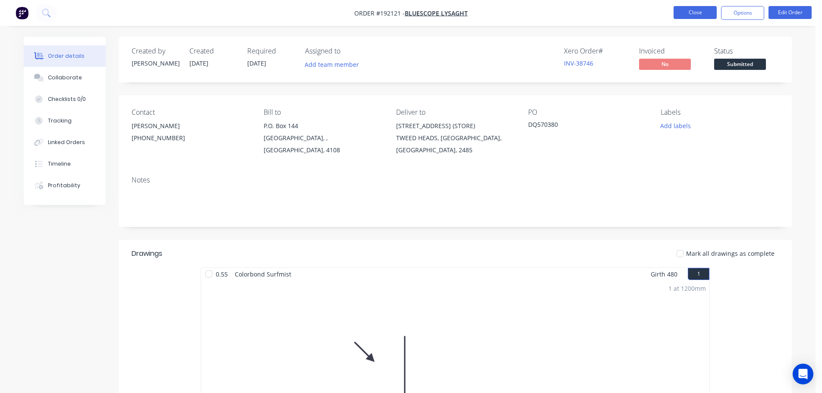
click at [708, 19] on button "Close" at bounding box center [695, 12] width 43 height 13
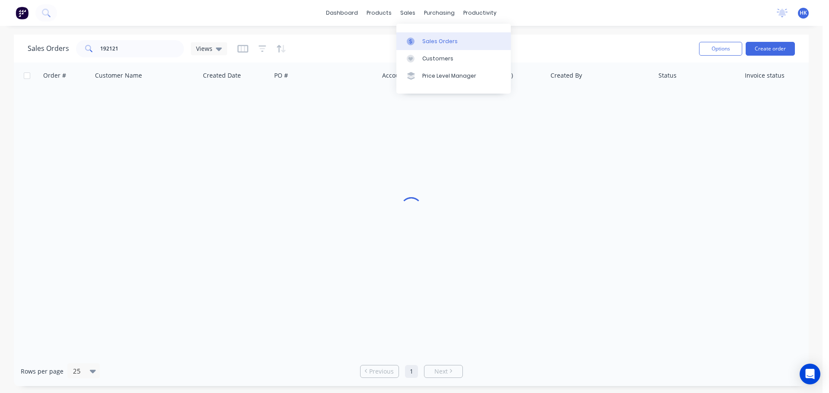
click at [433, 38] on div "Sales Orders" at bounding box center [439, 42] width 35 height 8
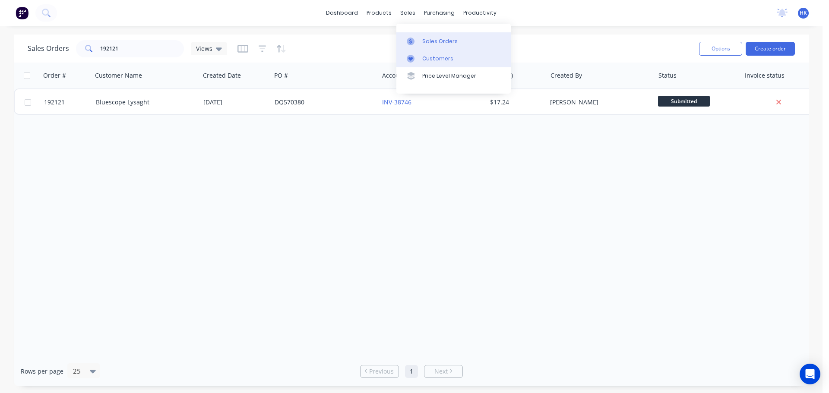
click at [419, 55] on div at bounding box center [413, 59] width 13 height 8
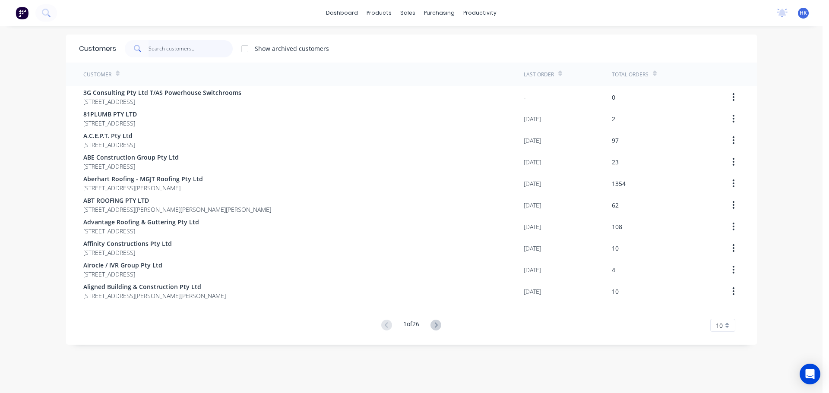
click at [208, 50] on input "text" at bounding box center [190, 48] width 84 height 17
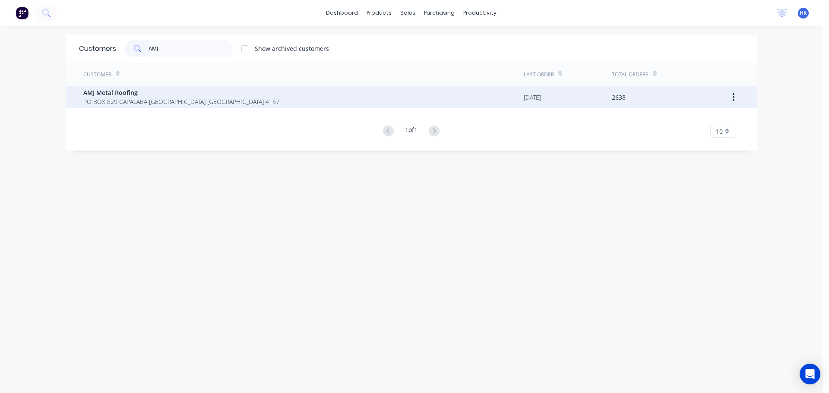
click at [202, 99] on span "PO BOX 829 CAPALABA Queensland Australia 4157" at bounding box center [181, 101] width 196 height 9
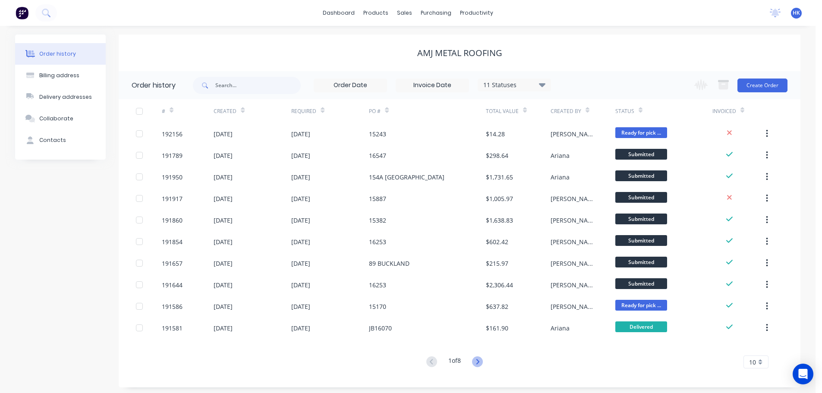
click at [480, 365] on icon at bounding box center [477, 362] width 11 height 11
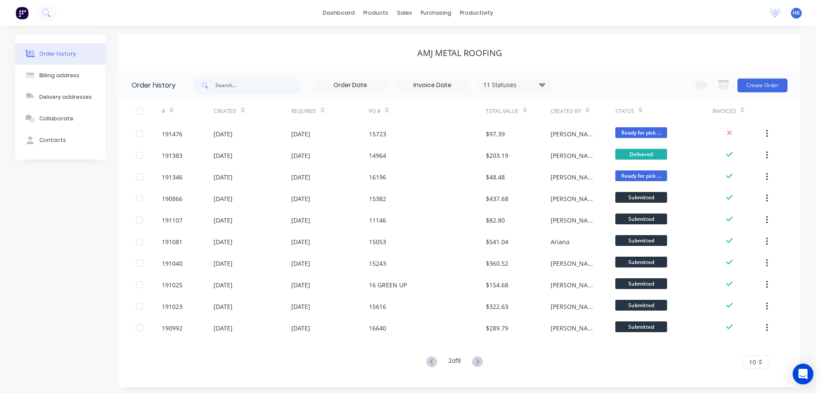
click at [480, 365] on icon at bounding box center [477, 362] width 11 height 11
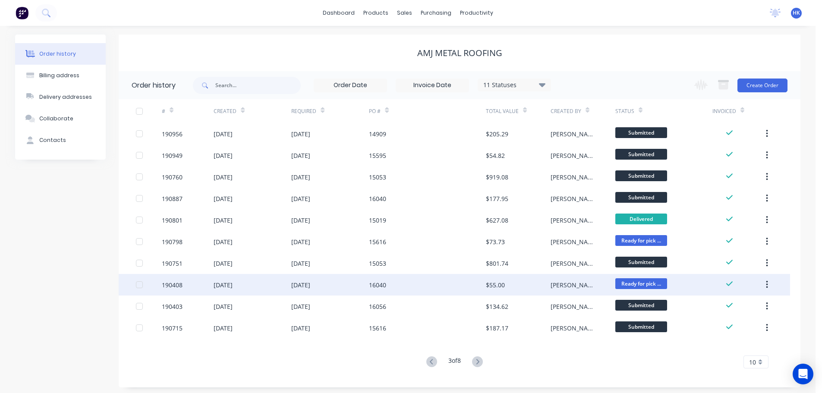
click at [350, 281] on div "21 Aug 2025" at bounding box center [330, 285] width 78 height 22
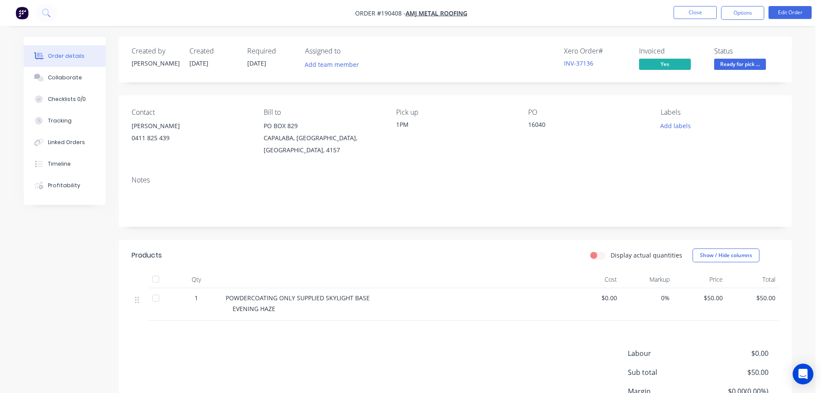
drag, startPoint x: 357, startPoint y: 281, endPoint x: 362, endPoint y: 281, distance: 4.8
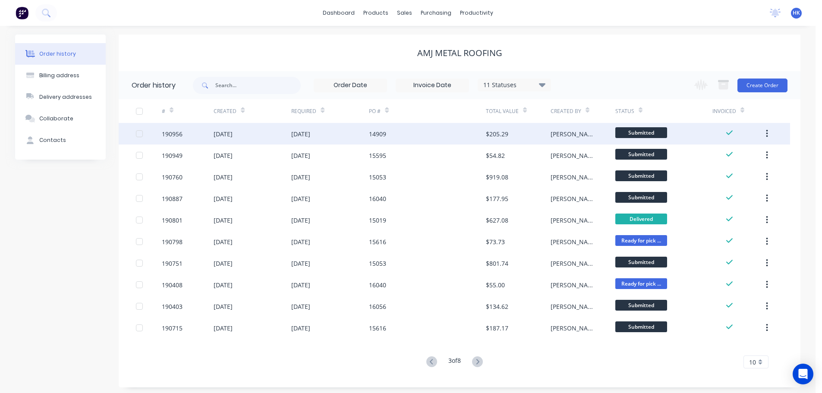
click at [305, 138] on div "28 Aug 2025" at bounding box center [300, 133] width 19 height 9
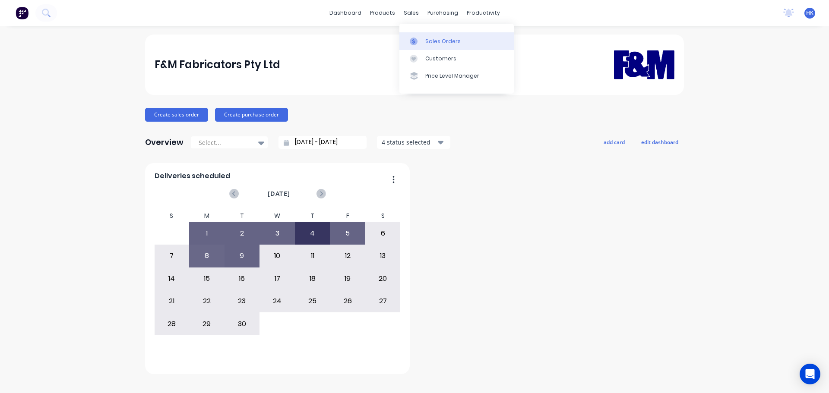
click at [435, 42] on div "Sales Orders" at bounding box center [442, 42] width 35 height 8
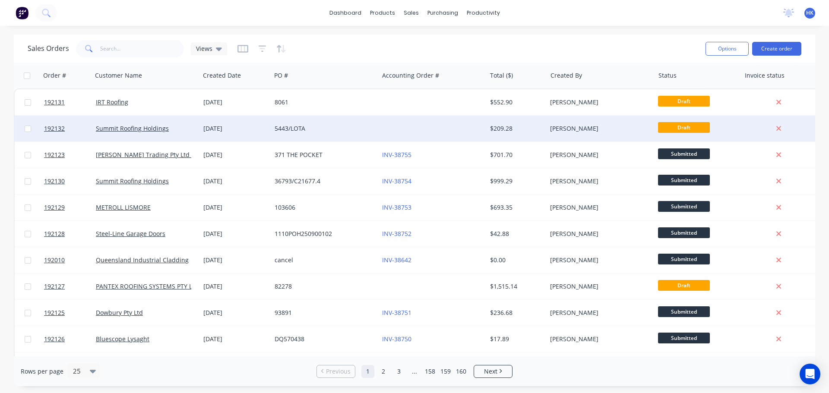
click at [322, 135] on div "5443/LOTA" at bounding box center [324, 129] width 107 height 26
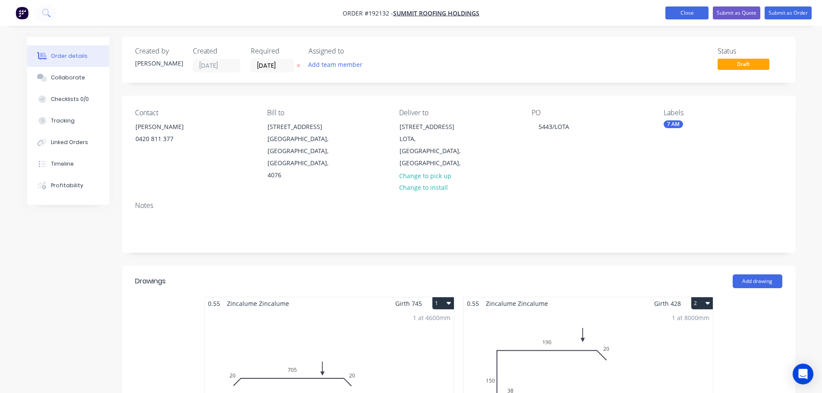
click at [680, 9] on button "Close" at bounding box center [687, 12] width 43 height 13
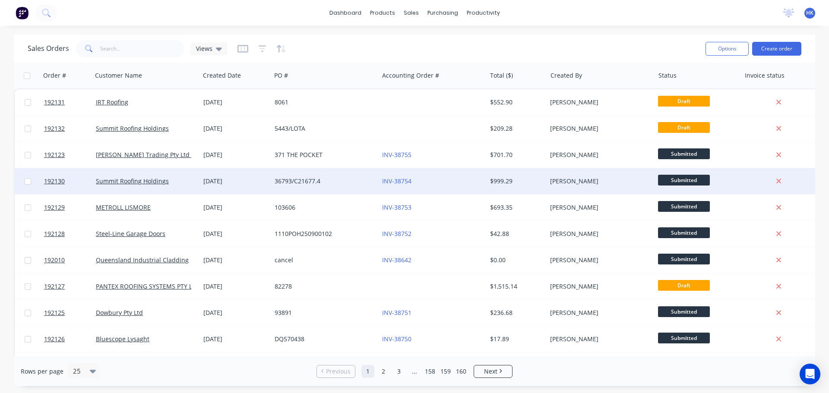
click at [337, 185] on div "36793/C21677.4" at bounding box center [323, 181] width 96 height 9
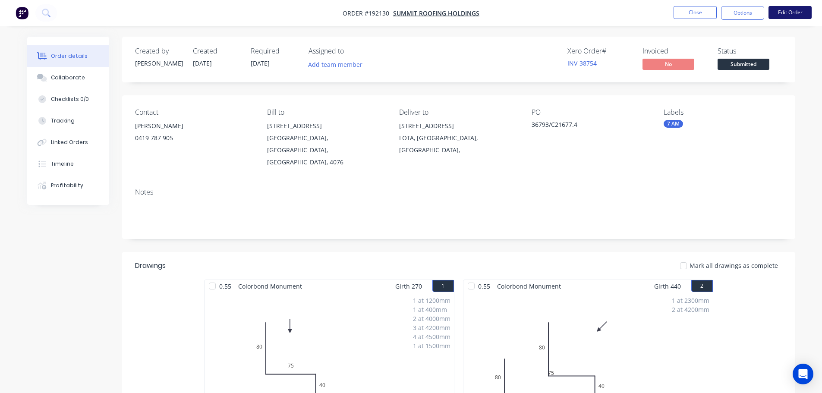
click at [802, 6] on button "Edit Order" at bounding box center [790, 12] width 43 height 13
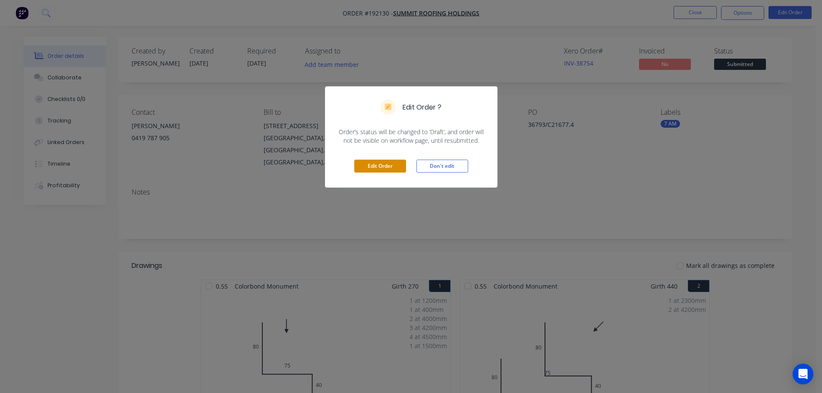
click at [396, 169] on button "Edit Order" at bounding box center [380, 166] width 52 height 13
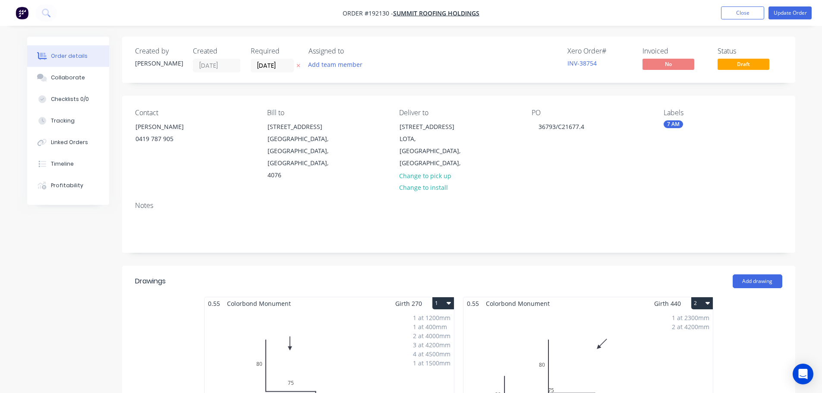
click at [372, 318] on div "1 at 1200mm 1 at 400mm 2 at 4000mm 3 at 4200mm 4 at 4500mm 1 at 1500mm Total lm…" at bounding box center [329, 376] width 249 height 132
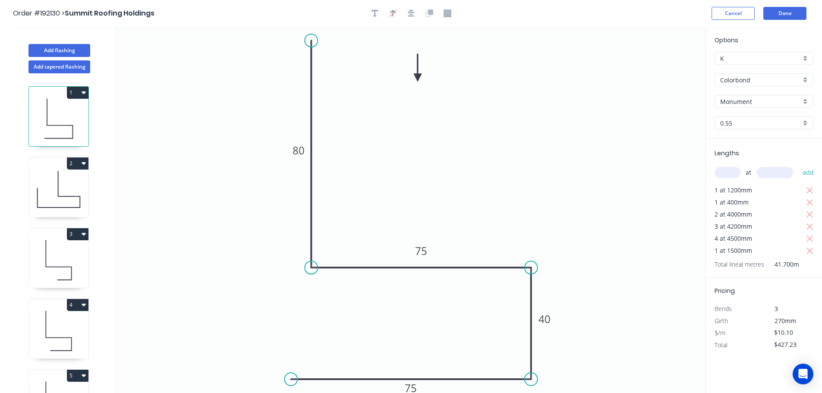
click at [734, 168] on input "text" at bounding box center [728, 172] width 26 height 11
type input "1"
type input "1000"
click at [798, 165] on button "add" at bounding box center [808, 172] width 20 height 15
type input "$437.33"
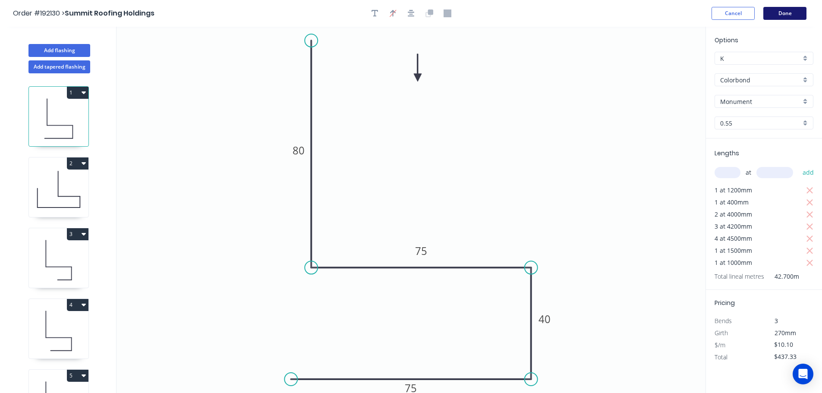
click at [791, 15] on button "Done" at bounding box center [785, 13] width 43 height 13
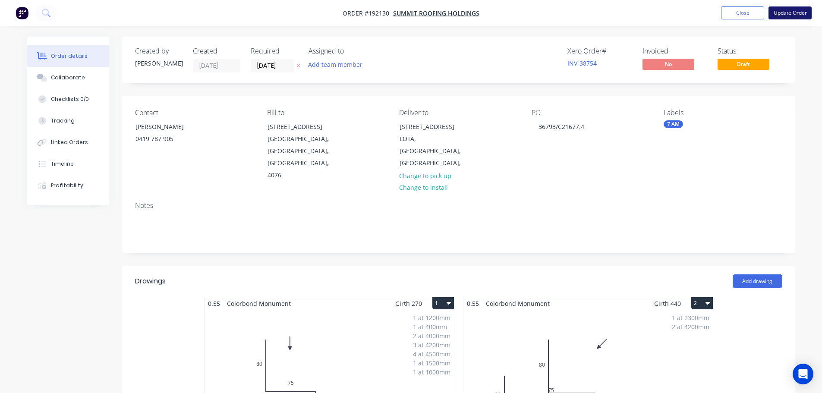
click at [773, 12] on button "Update Order" at bounding box center [790, 12] width 43 height 13
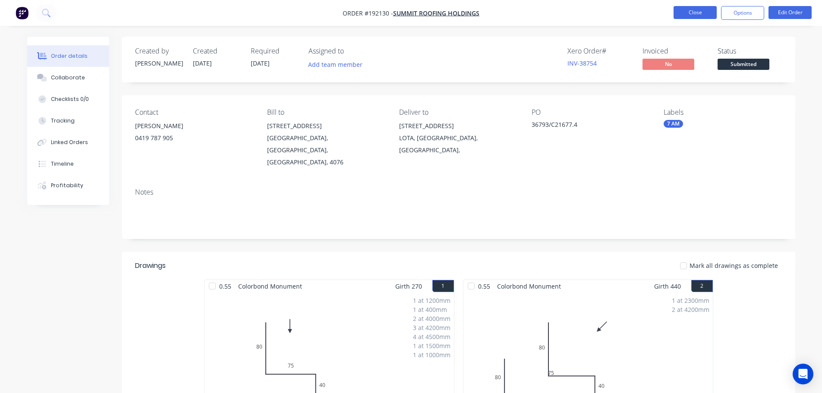
click at [687, 14] on button "Close" at bounding box center [695, 12] width 43 height 13
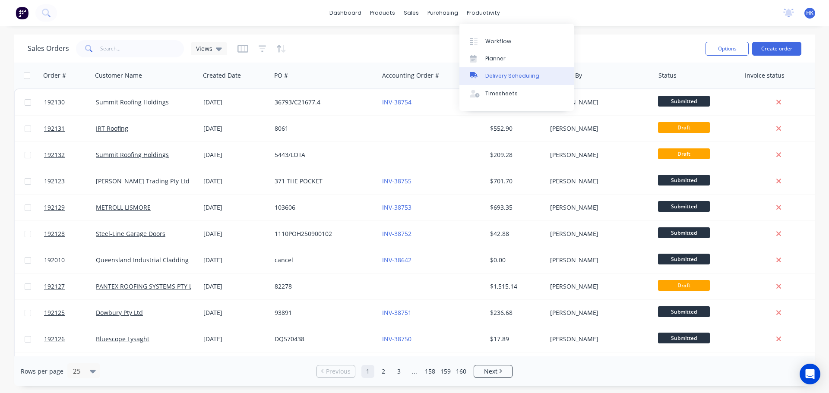
click at [506, 74] on div "Delivery Scheduling" at bounding box center [512, 76] width 54 height 8
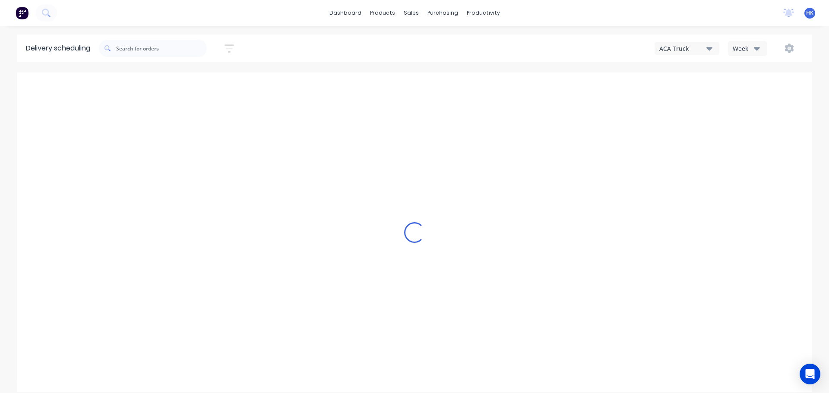
click at [703, 51] on div "ACA Truck" at bounding box center [682, 48] width 47 height 9
click at [749, 56] on div "Sort by Most recent Created date Required date Order number Customer name Most …" at bounding box center [455, 48] width 713 height 24
click at [752, 51] on div "Week" at bounding box center [744, 48] width 25 height 9
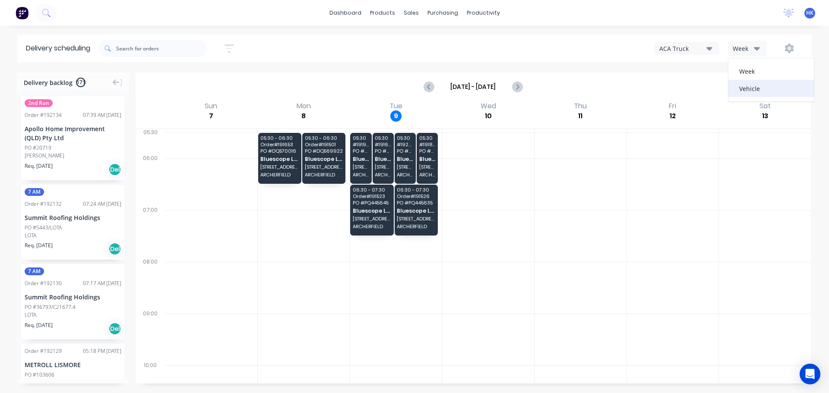
click at [753, 92] on div "Vehicle" at bounding box center [770, 88] width 85 height 17
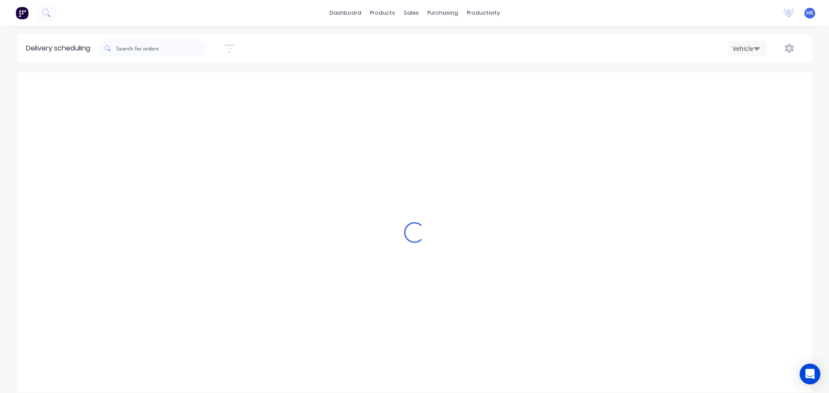
scroll to position [0, 0]
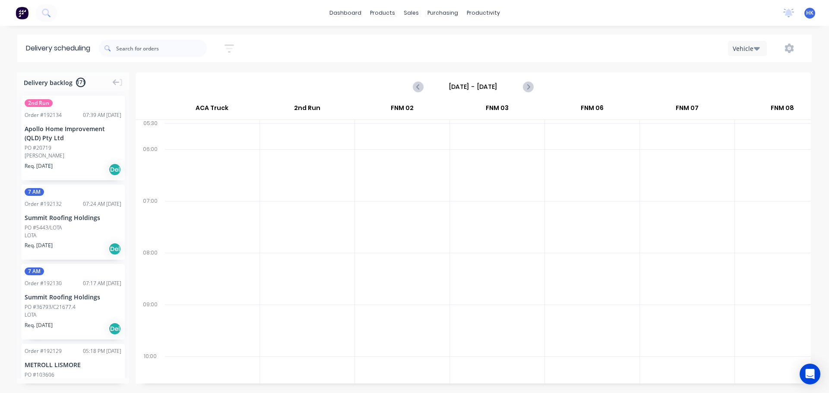
click at [466, 87] on input "Sunday - 07/09/25" at bounding box center [472, 86] width 85 height 13
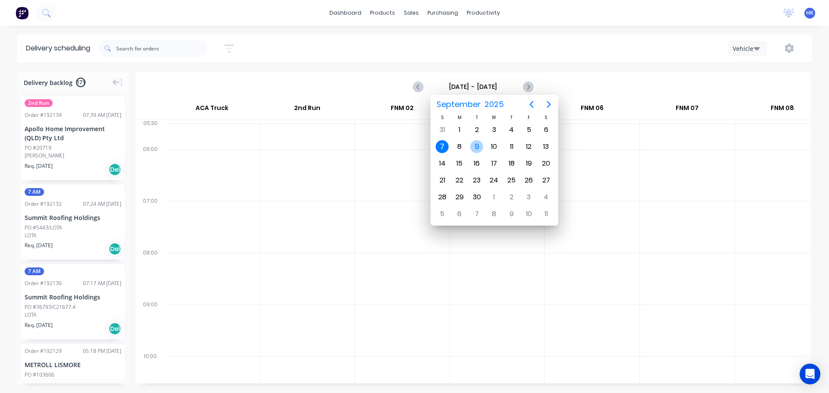
click at [478, 148] on div "9" at bounding box center [476, 146] width 13 height 13
type input "Tuesday - 09/09/25"
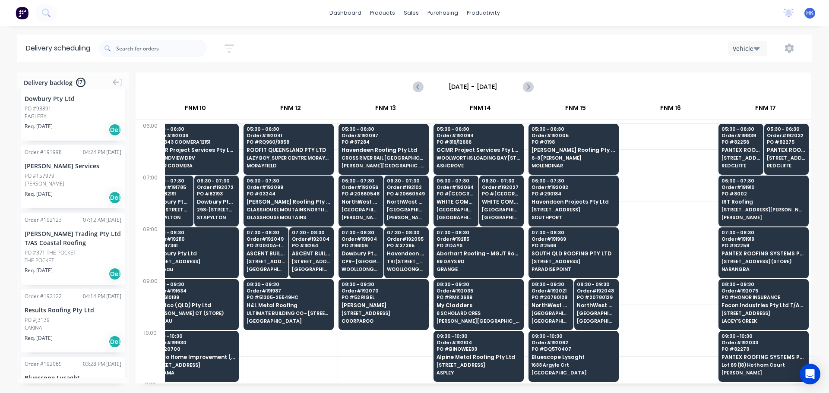
scroll to position [43, 777]
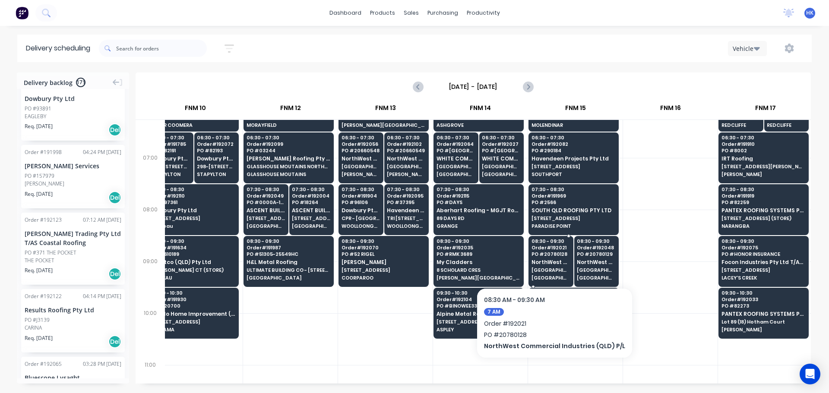
click at [554, 254] on span "PO # 20780128" at bounding box center [550, 254] width 38 height 5
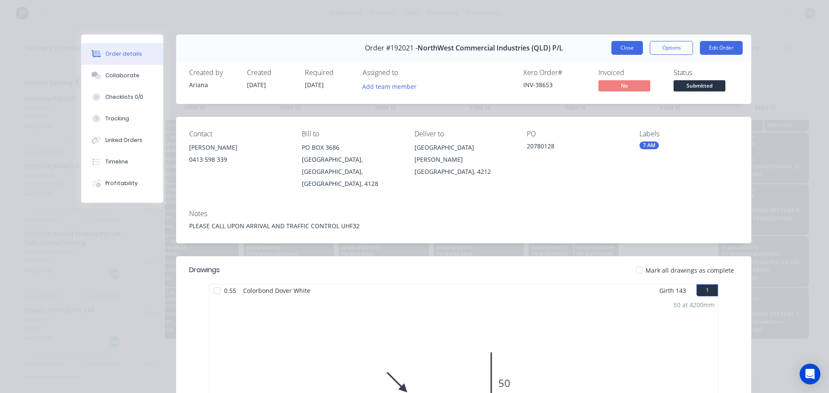
click at [616, 49] on button "Close" at bounding box center [627, 48] width 32 height 14
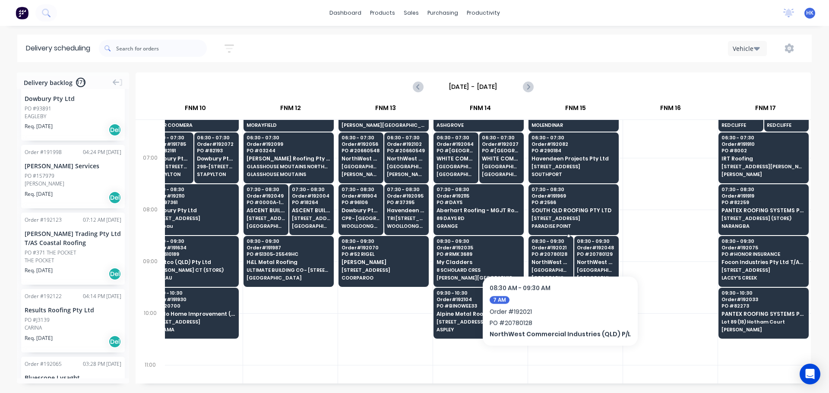
click at [556, 249] on span "Order # 192021" at bounding box center [550, 247] width 38 height 5
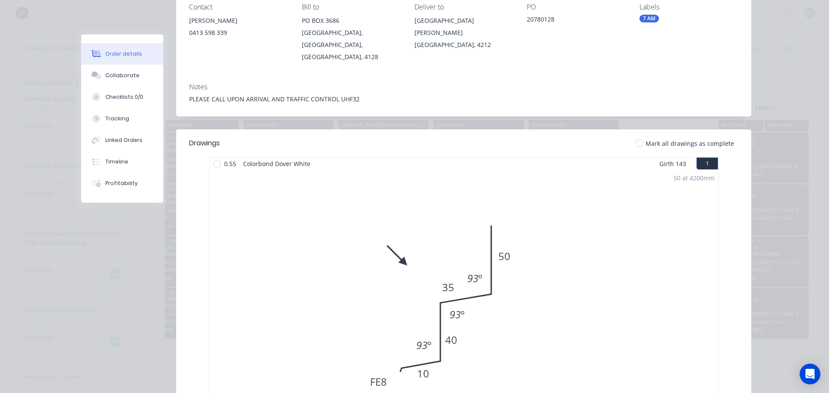
scroll to position [0, 0]
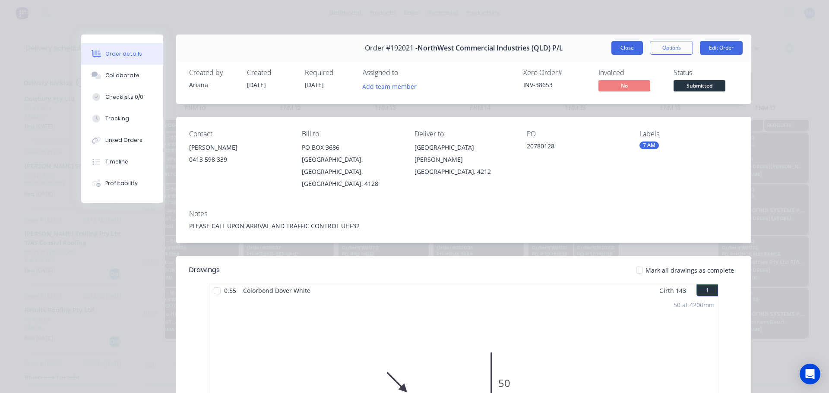
click at [631, 45] on button "Close" at bounding box center [627, 48] width 32 height 14
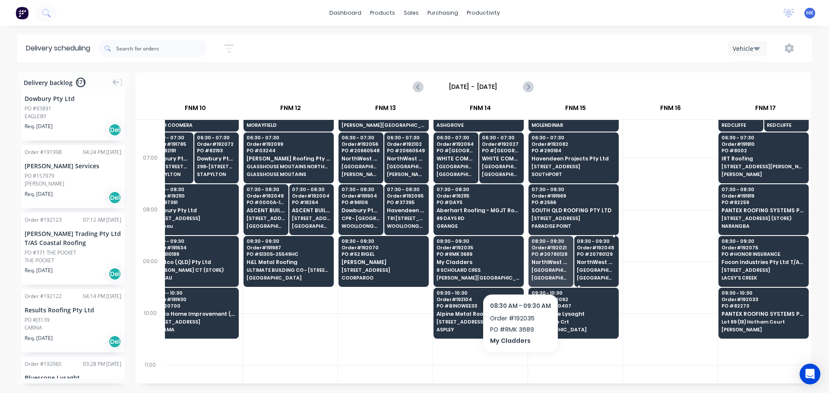
click at [612, 265] on div "08:30 - 09:30 Order # 192048 PO # 20780129 NorthWest Commercial Industries (QLD…" at bounding box center [596, 260] width 44 height 48
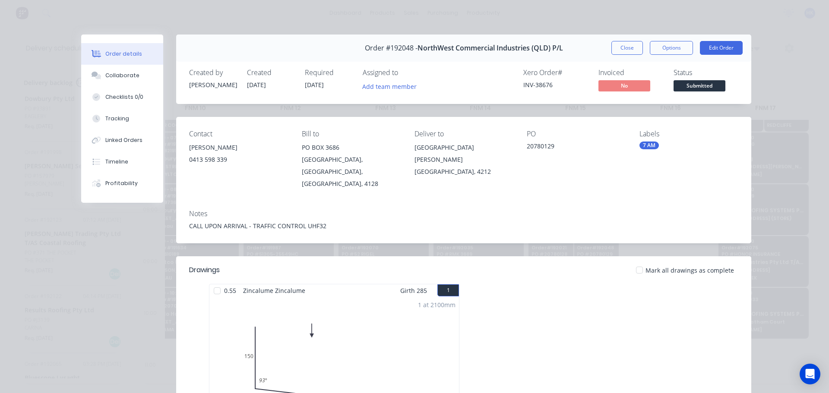
click at [611, 50] on button "Close" at bounding box center [627, 48] width 32 height 14
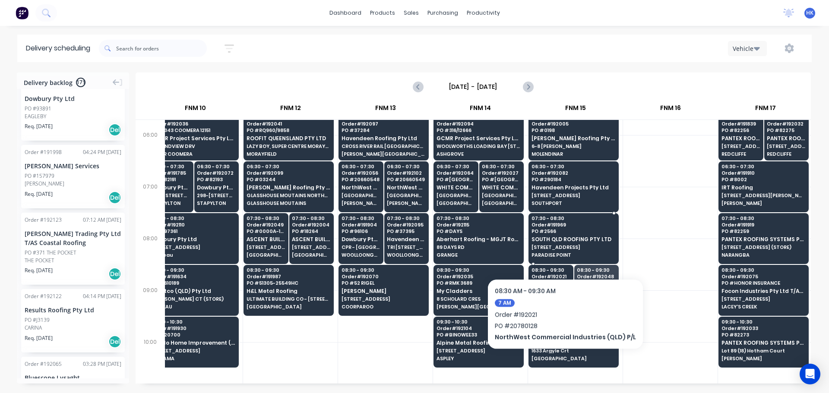
scroll to position [0, 777]
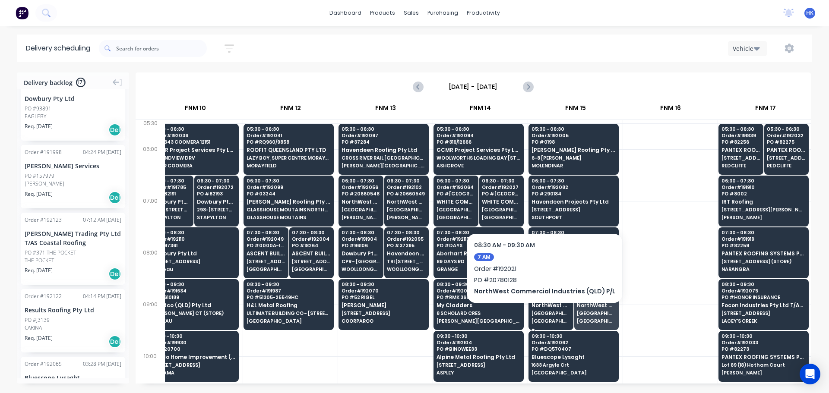
click at [540, 316] on span "MANGROVE JACK PARK 2 RIVER COVE PL" at bounding box center [550, 313] width 38 height 5
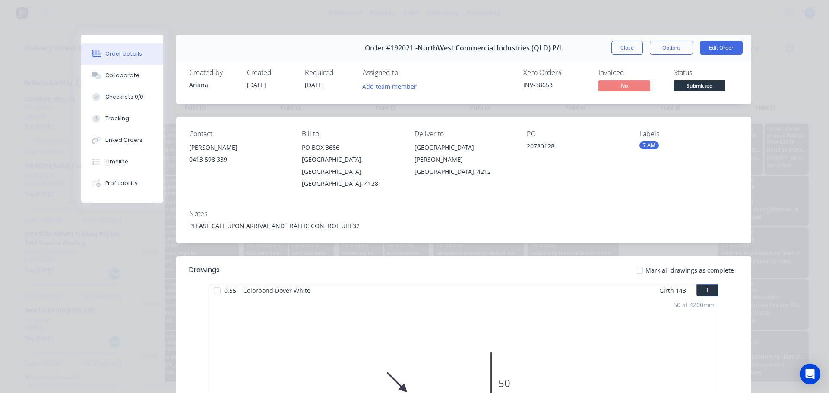
click at [613, 40] on div "Order #192021 - NorthWest Commercial Industries (QLD) P/L Close Options Edit Or…" at bounding box center [463, 48] width 575 height 27
click at [620, 47] on button "Close" at bounding box center [627, 48] width 32 height 14
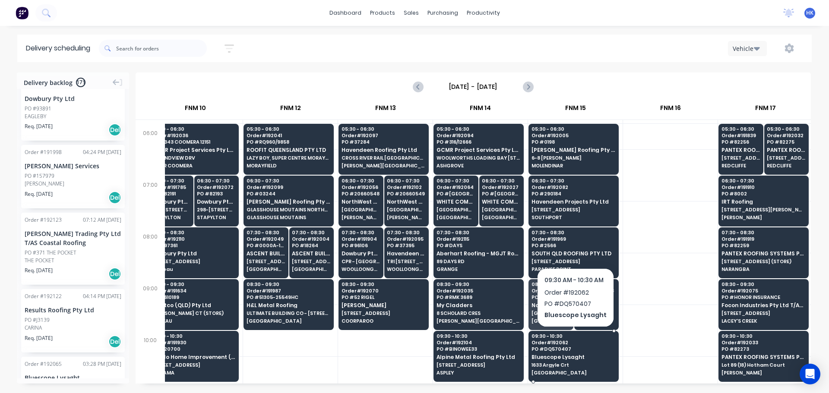
scroll to position [43, 777]
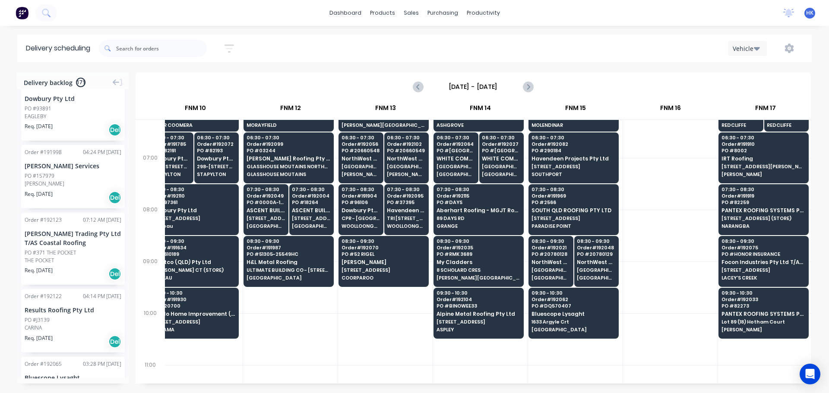
click at [651, 63] on div "Delivery scheduling Sort by Most recent Created date Required date Order number…" at bounding box center [414, 214] width 829 height 359
click at [485, 86] on input "[DATE] - [DATE]" at bounding box center [472, 86] width 85 height 13
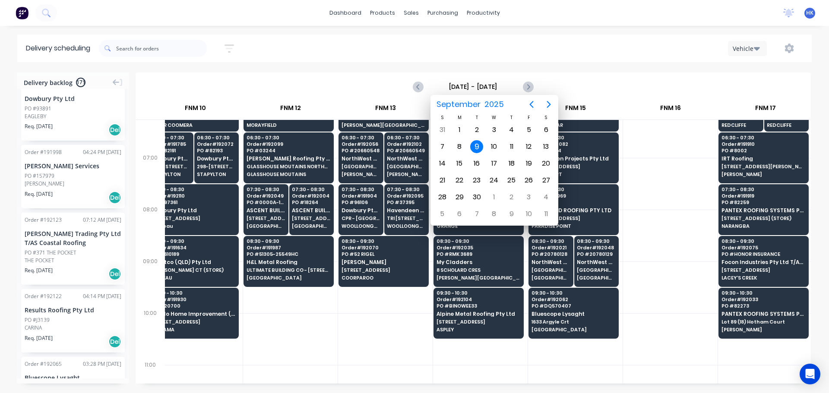
drag, startPoint x: 480, startPoint y: 145, endPoint x: 489, endPoint y: 149, distance: 10.7
click at [480, 145] on div "9" at bounding box center [476, 146] width 13 height 13
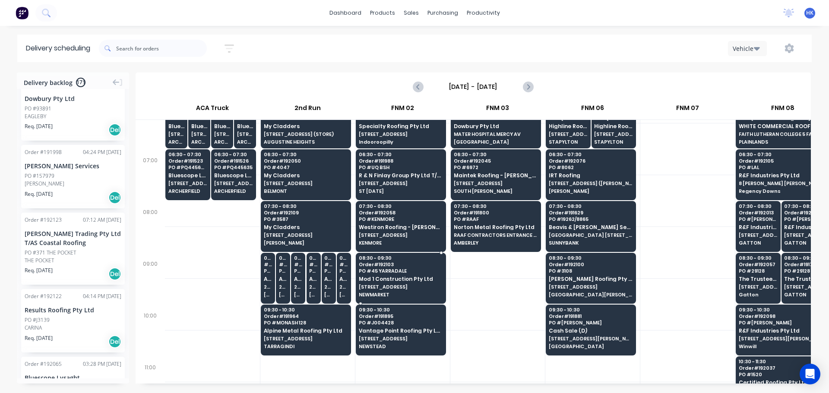
scroll to position [0, 0]
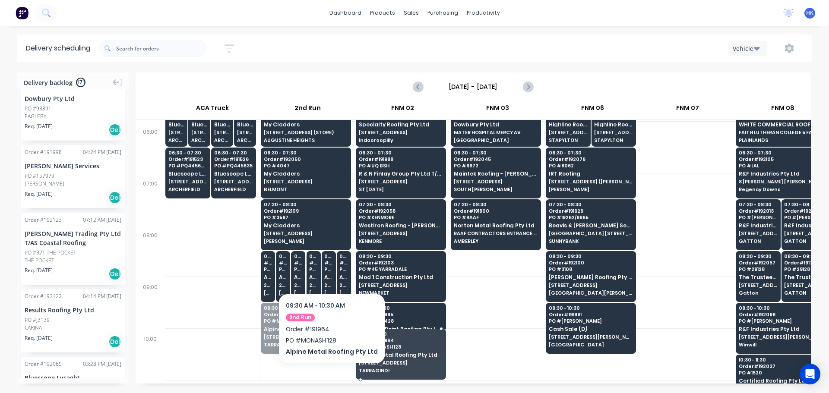
drag, startPoint x: 328, startPoint y: 376, endPoint x: 410, endPoint y: 388, distance: 82.8
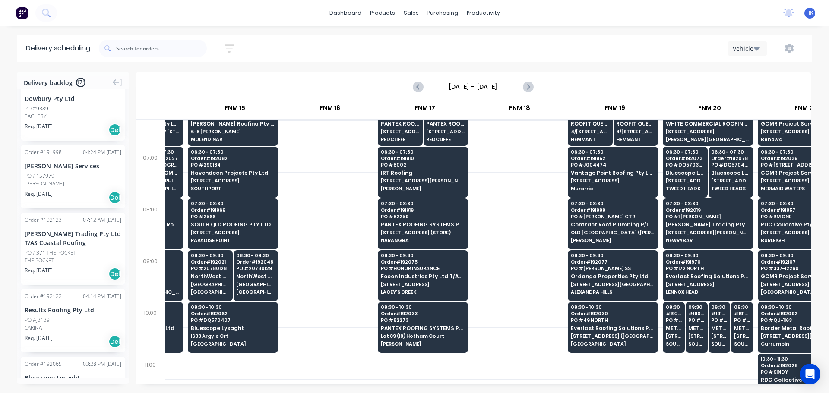
scroll to position [43, 1117]
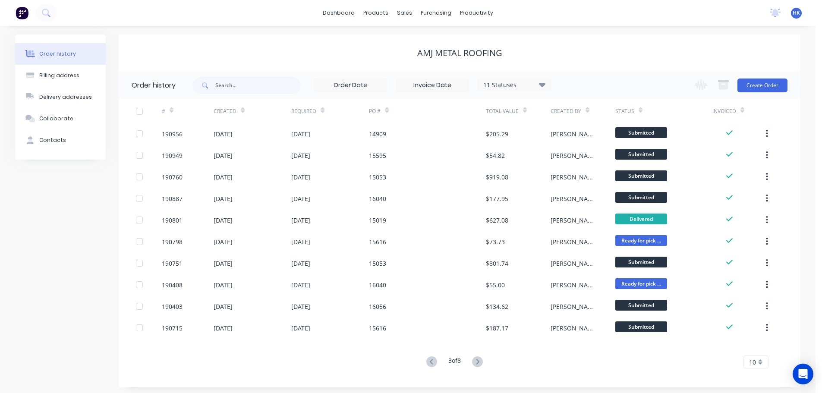
click at [426, 368] on button at bounding box center [432, 362] width 16 height 13
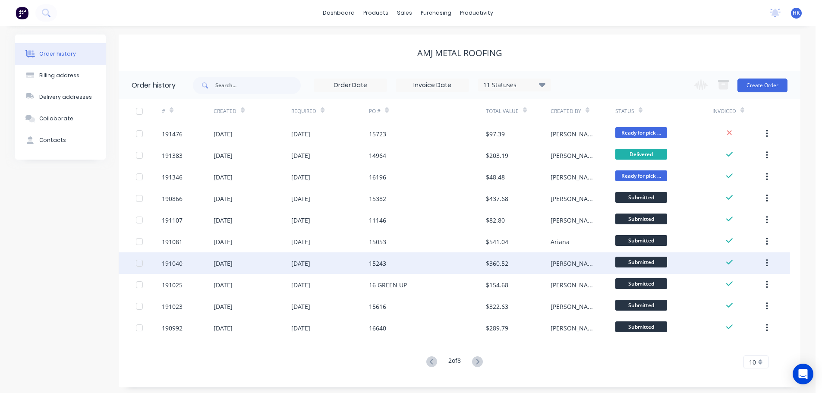
click at [310, 265] on div "[DATE]" at bounding box center [300, 263] width 19 height 9
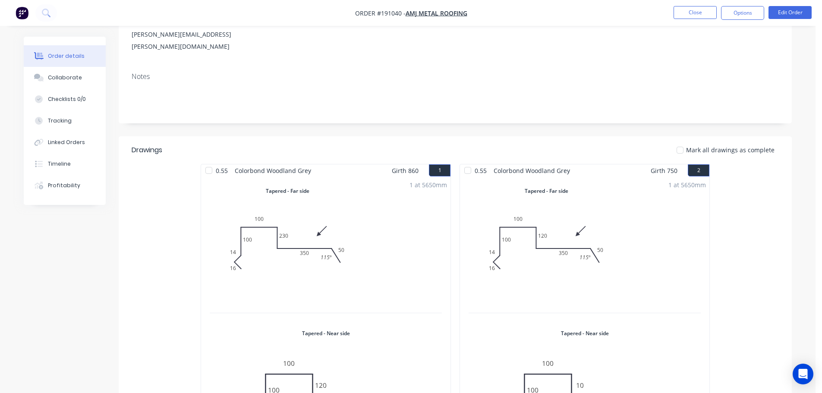
scroll to position [129, 0]
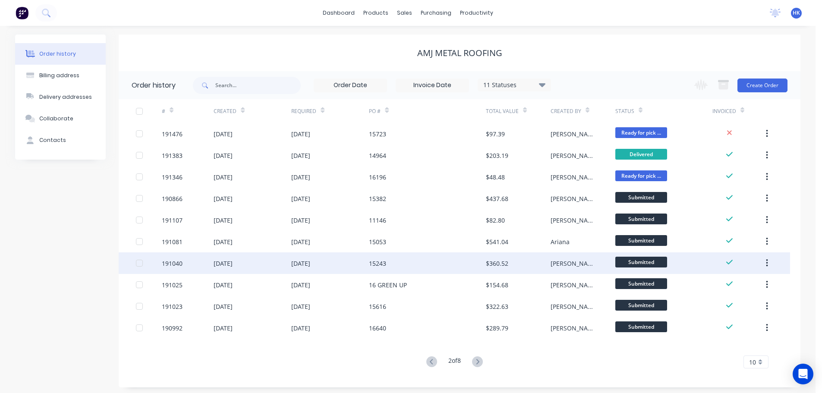
click at [375, 272] on div "15243" at bounding box center [427, 263] width 117 height 22
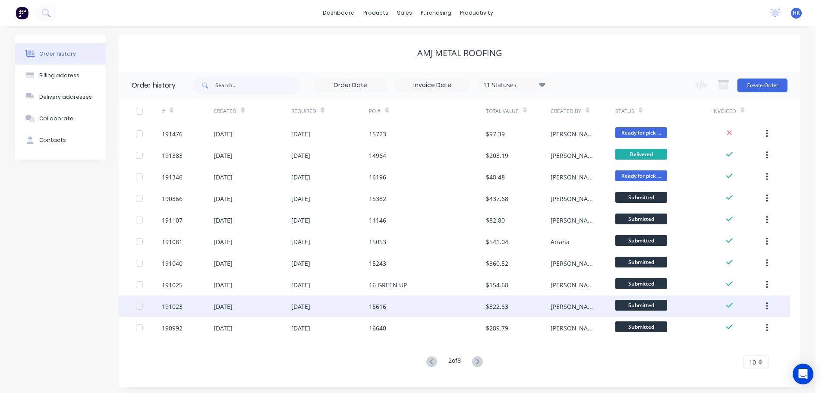
click at [372, 298] on div "15616" at bounding box center [427, 307] width 117 height 22
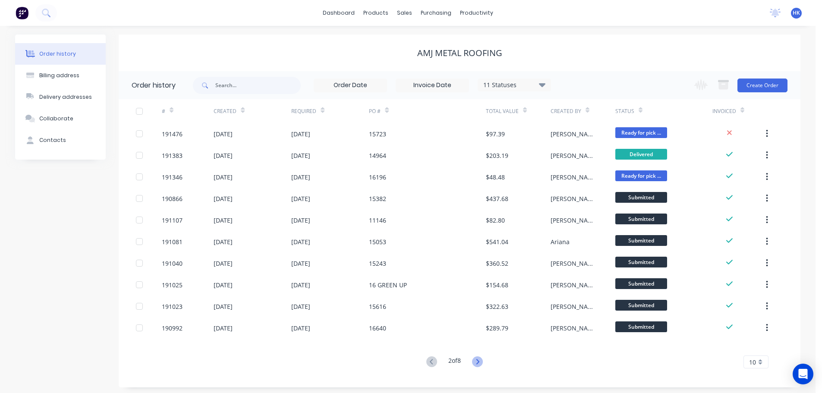
click at [474, 363] on icon at bounding box center [477, 362] width 11 height 11
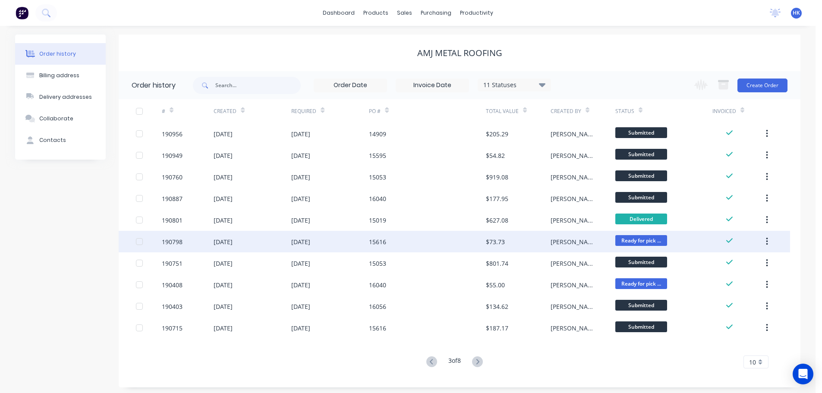
click at [429, 242] on div "15616" at bounding box center [427, 242] width 117 height 22
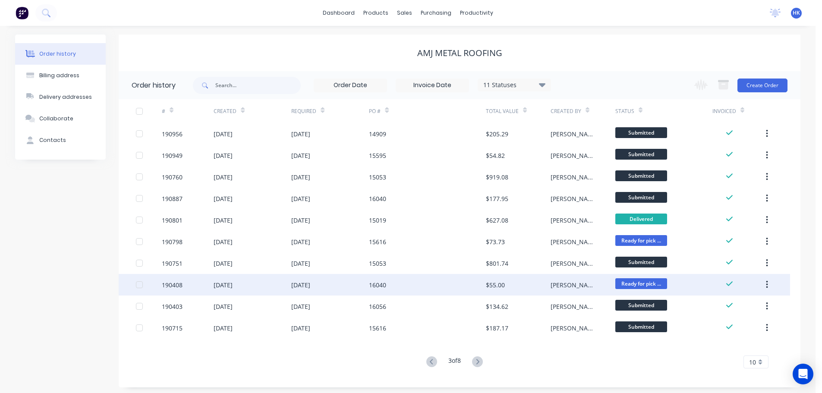
click at [451, 289] on div "16040" at bounding box center [427, 285] width 117 height 22
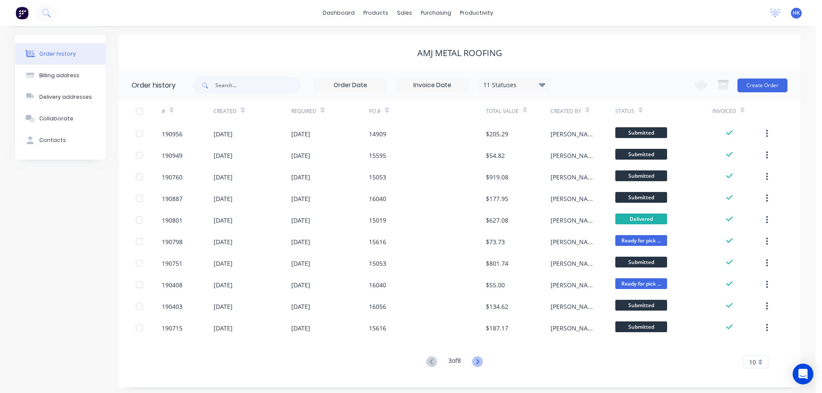
click at [477, 363] on icon at bounding box center [477, 362] width 11 height 11
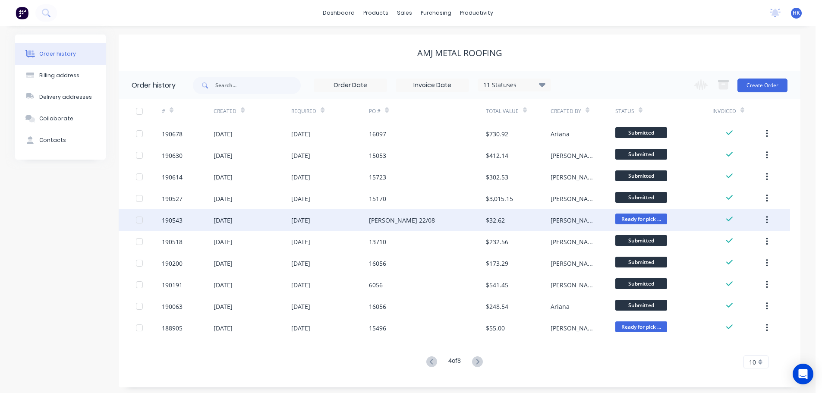
click at [452, 229] on div "ALAN 22/08" at bounding box center [427, 220] width 117 height 22
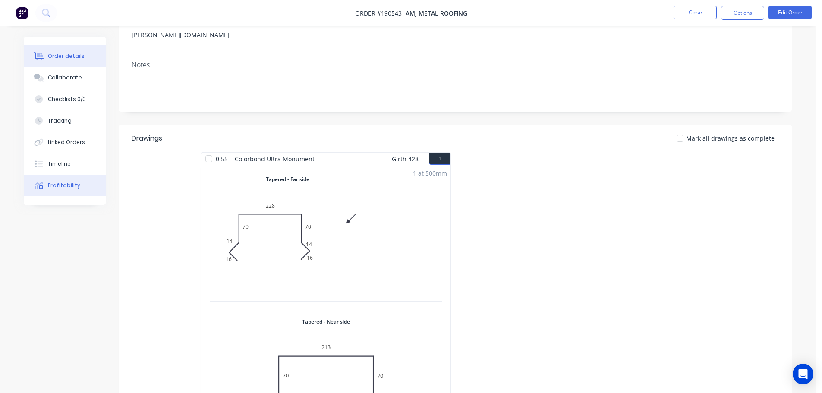
scroll to position [216, 0]
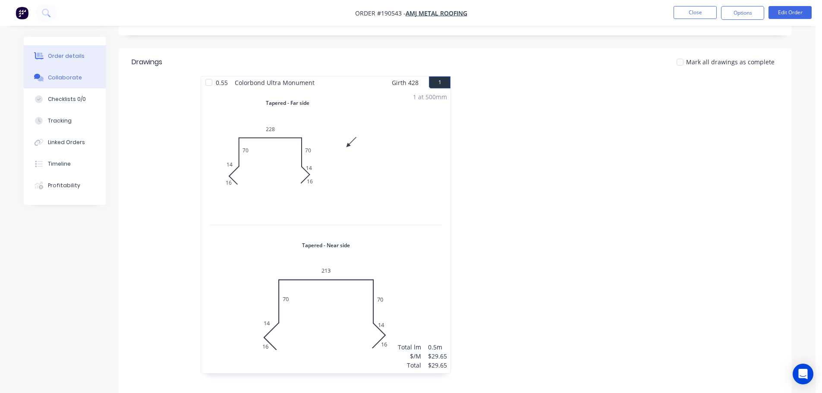
click at [67, 75] on div "Collaborate" at bounding box center [65, 78] width 34 height 8
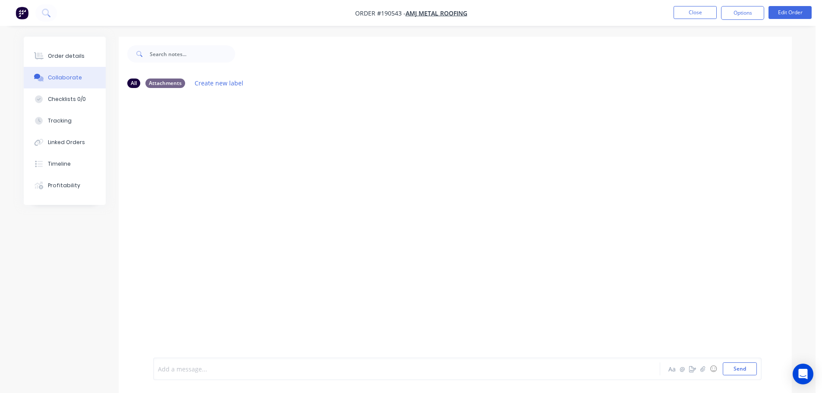
click at [248, 366] on div at bounding box center [382, 369] width 449 height 9
click at [203, 369] on span "Contacted Alan 10:25am 09/09/2025, who advised we can scap the flashing." at bounding box center [278, 369] width 240 height 8
click at [237, 367] on span "Contacted Alan at 10:25am 09/09/2025, who advised we can scap the flashing." at bounding box center [282, 369] width 248 height 8
click at [410, 369] on div "Contacted Alan at 10:25am on the 09/09/2025, who advised we can scap the flashi…" at bounding box center [382, 369] width 449 height 9
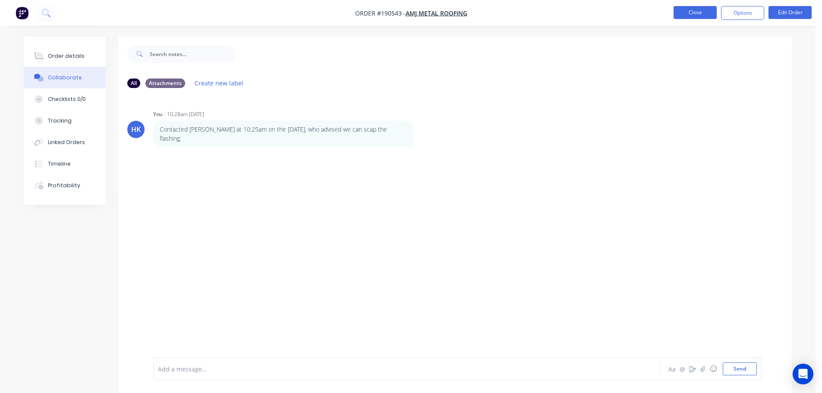
click at [700, 16] on button "Close" at bounding box center [695, 12] width 43 height 13
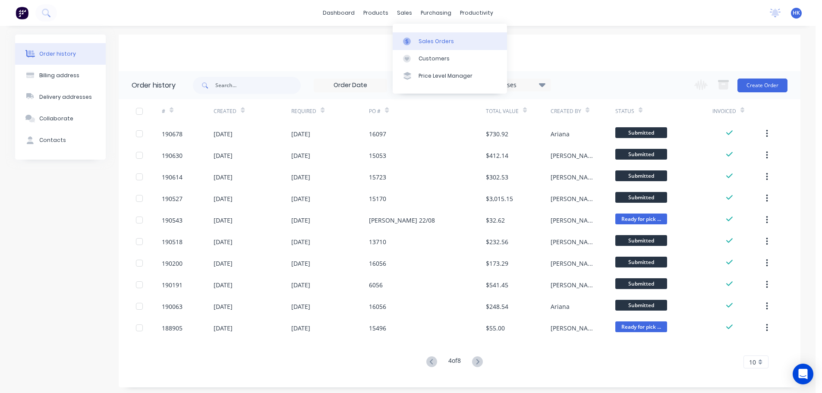
click at [416, 35] on link "Sales Orders" at bounding box center [450, 40] width 114 height 17
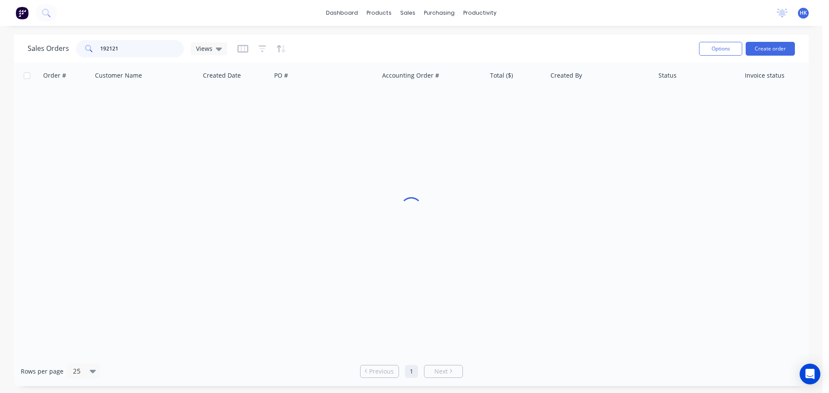
click at [82, 51] on div "192121" at bounding box center [130, 48] width 108 height 17
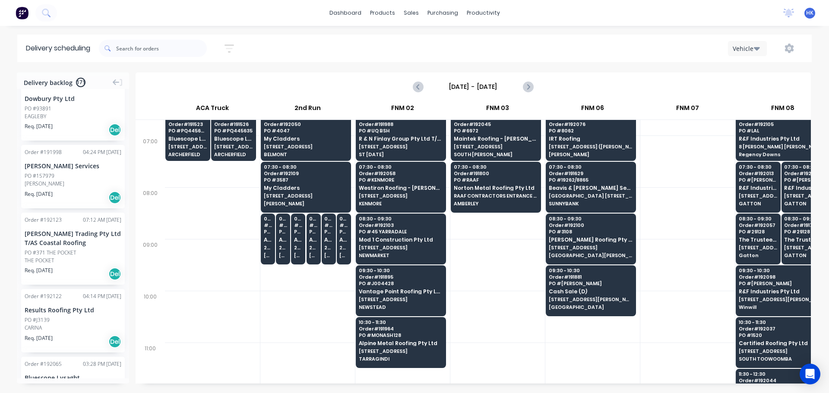
scroll to position [86, 0]
